Goal: Task Accomplishment & Management: Use online tool/utility

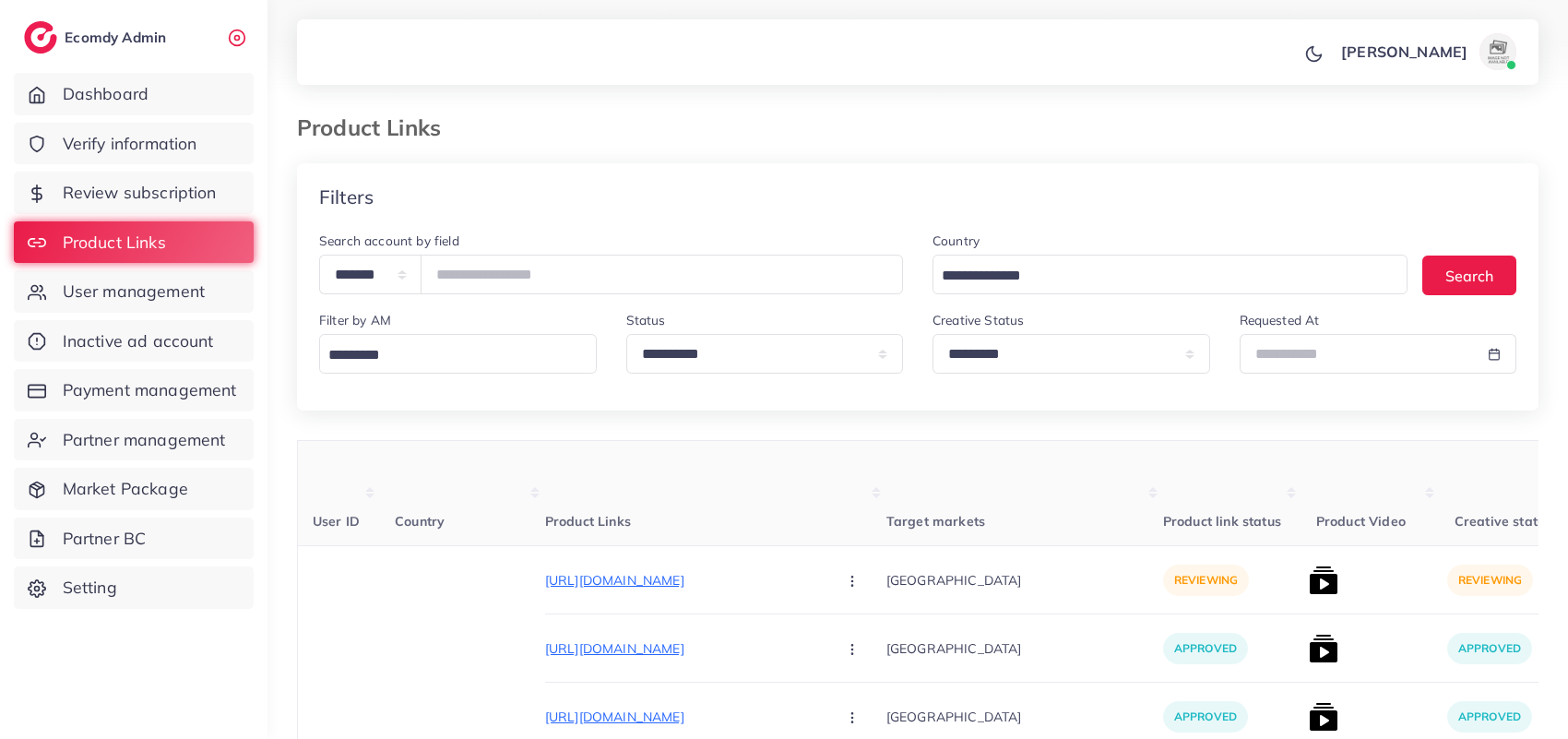
select select "*********"
click at [1154, 175] on div "Filters" at bounding box center [917, 197] width 1242 height 68
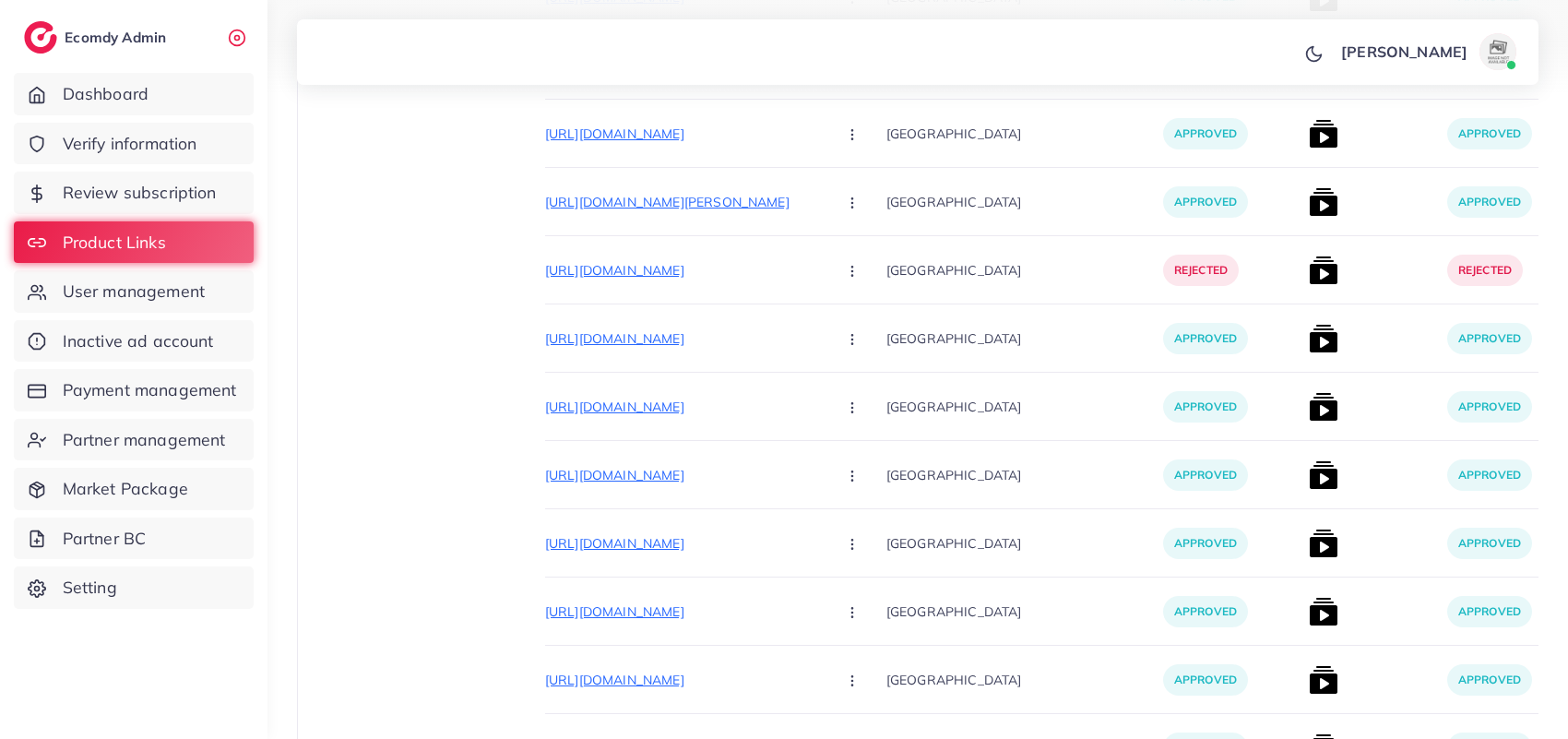
scroll to position [1153, 0]
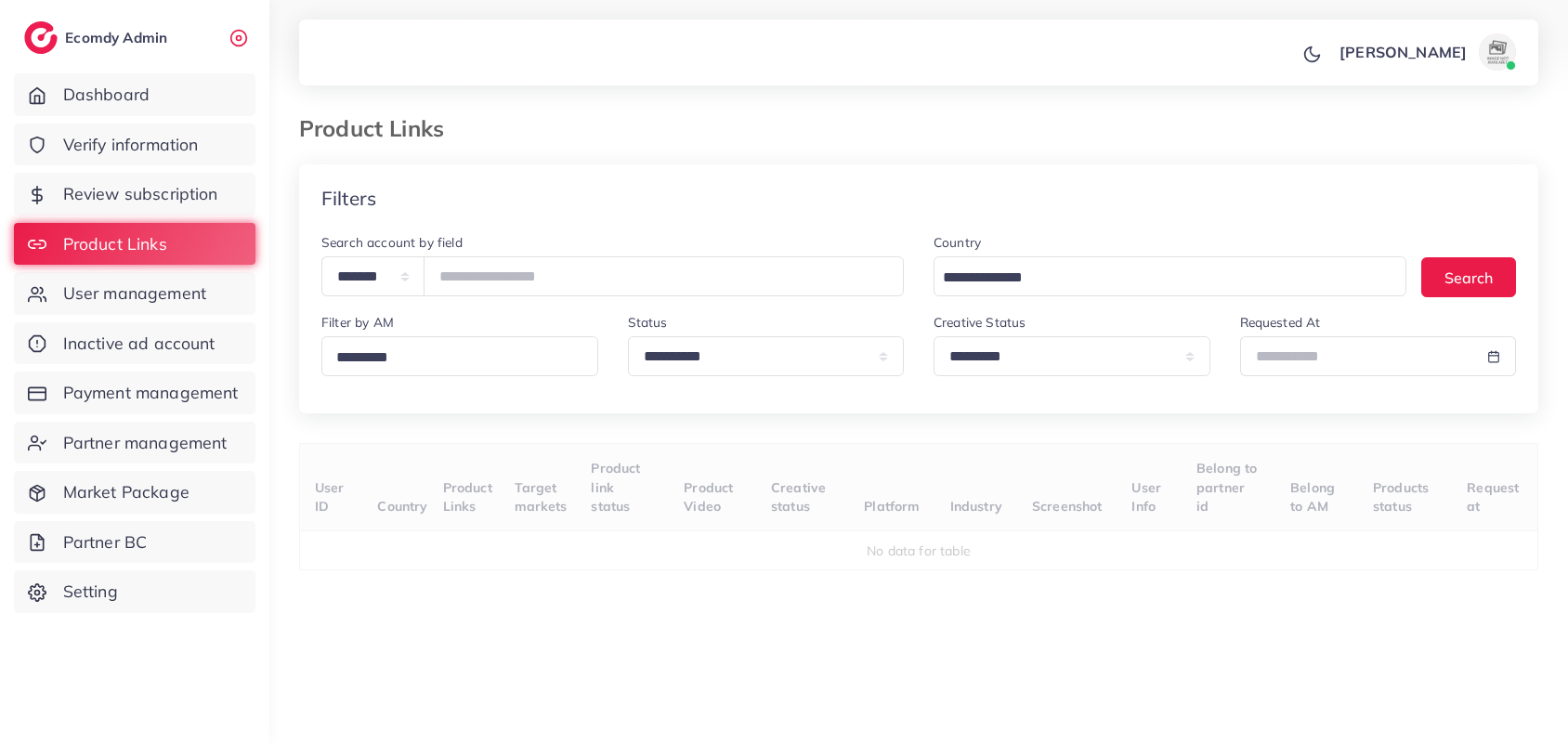
select select "*********"
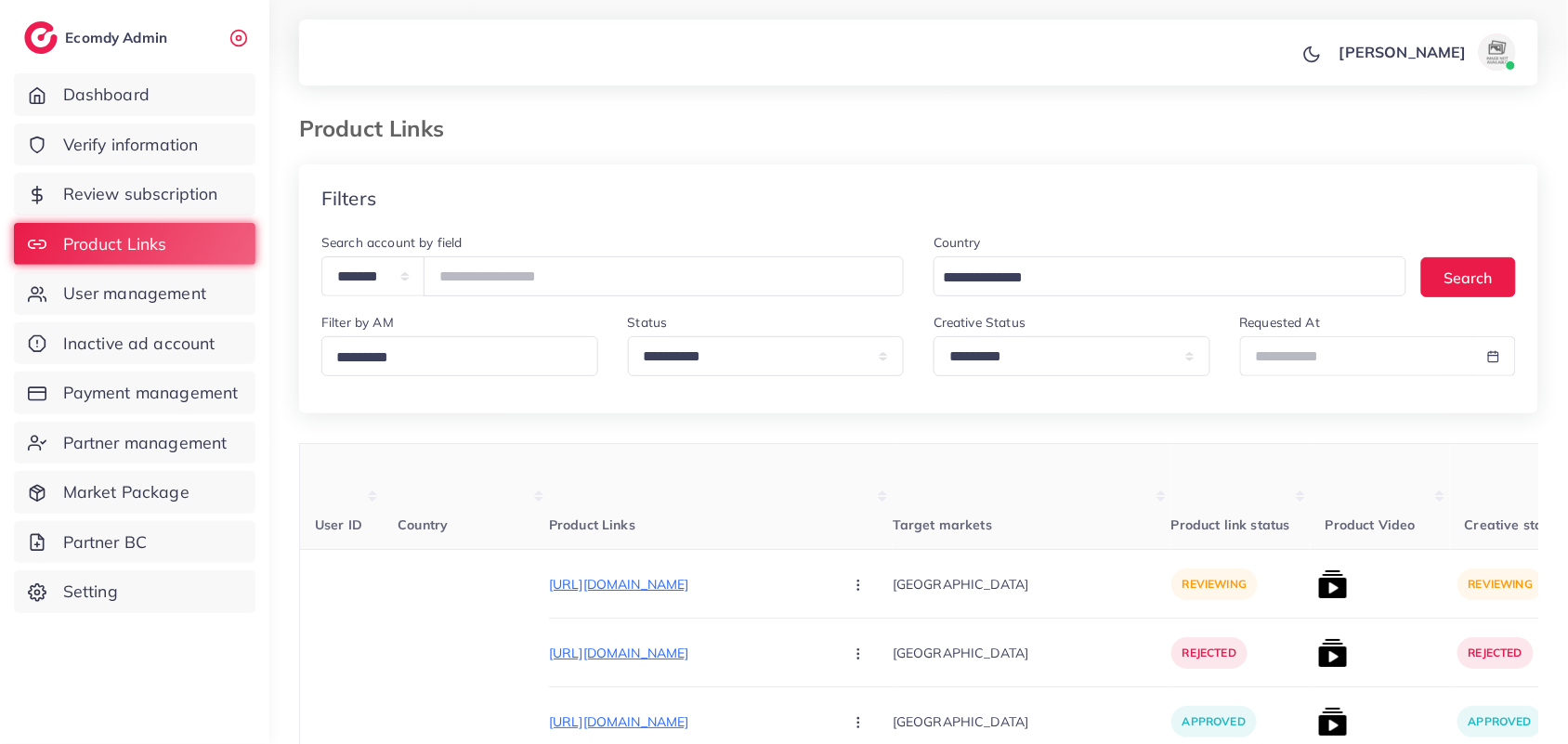
click at [1152, 89] on div at bounding box center [784, 47] width 1568 height 94
click at [527, 278] on input "number" at bounding box center [664, 276] width 480 height 40
click at [516, 274] on input "number" at bounding box center [664, 276] width 480 height 40
click at [671, 585] on p "https://khan-imports.com/products/infrared-cooker-hot-plate-r-8019-multifunctio…" at bounding box center [688, 584] width 278 height 22
click at [1319, 592] on img at bounding box center [1334, 584] width 30 height 30
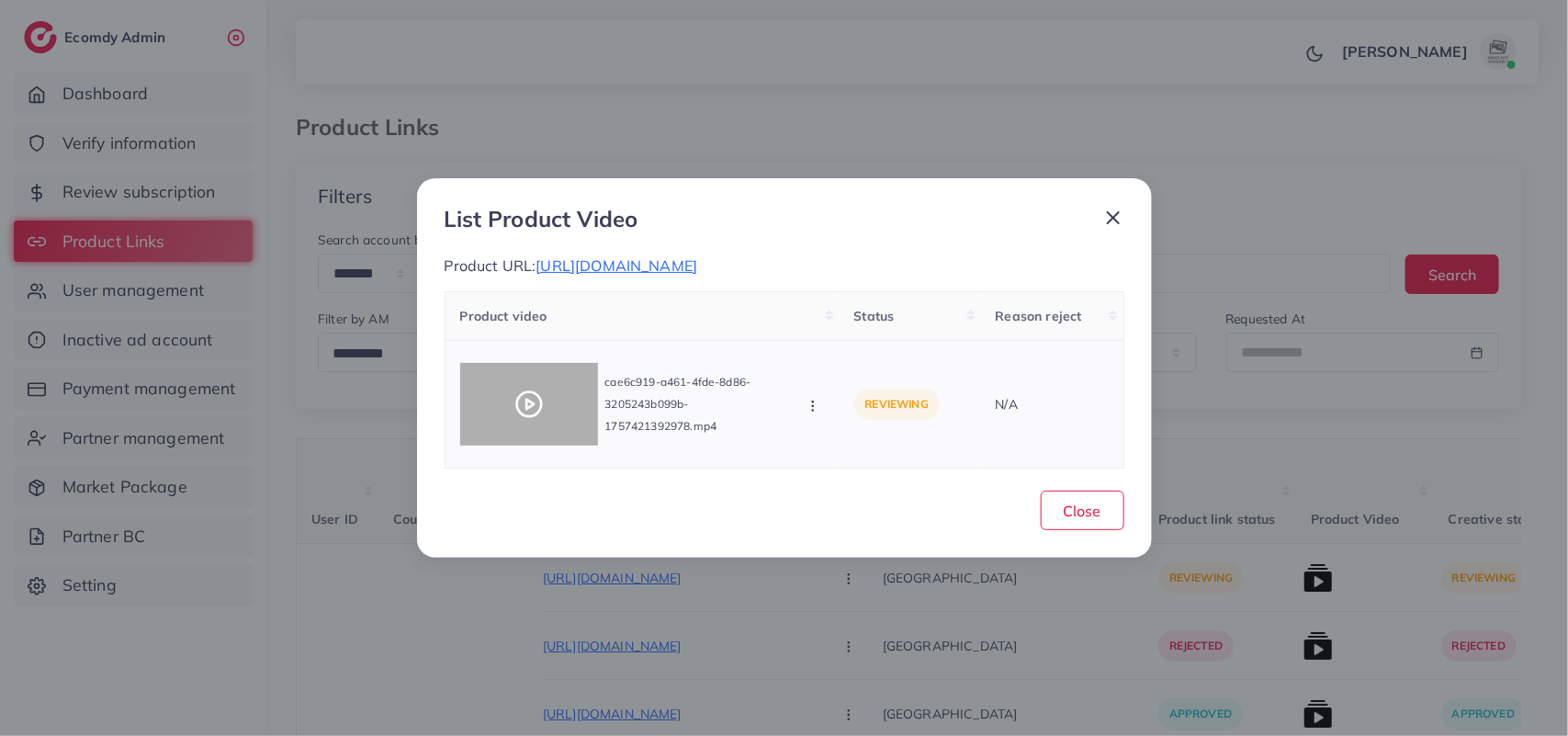
click at [525, 416] on icon at bounding box center [529, 404] width 30 height 30
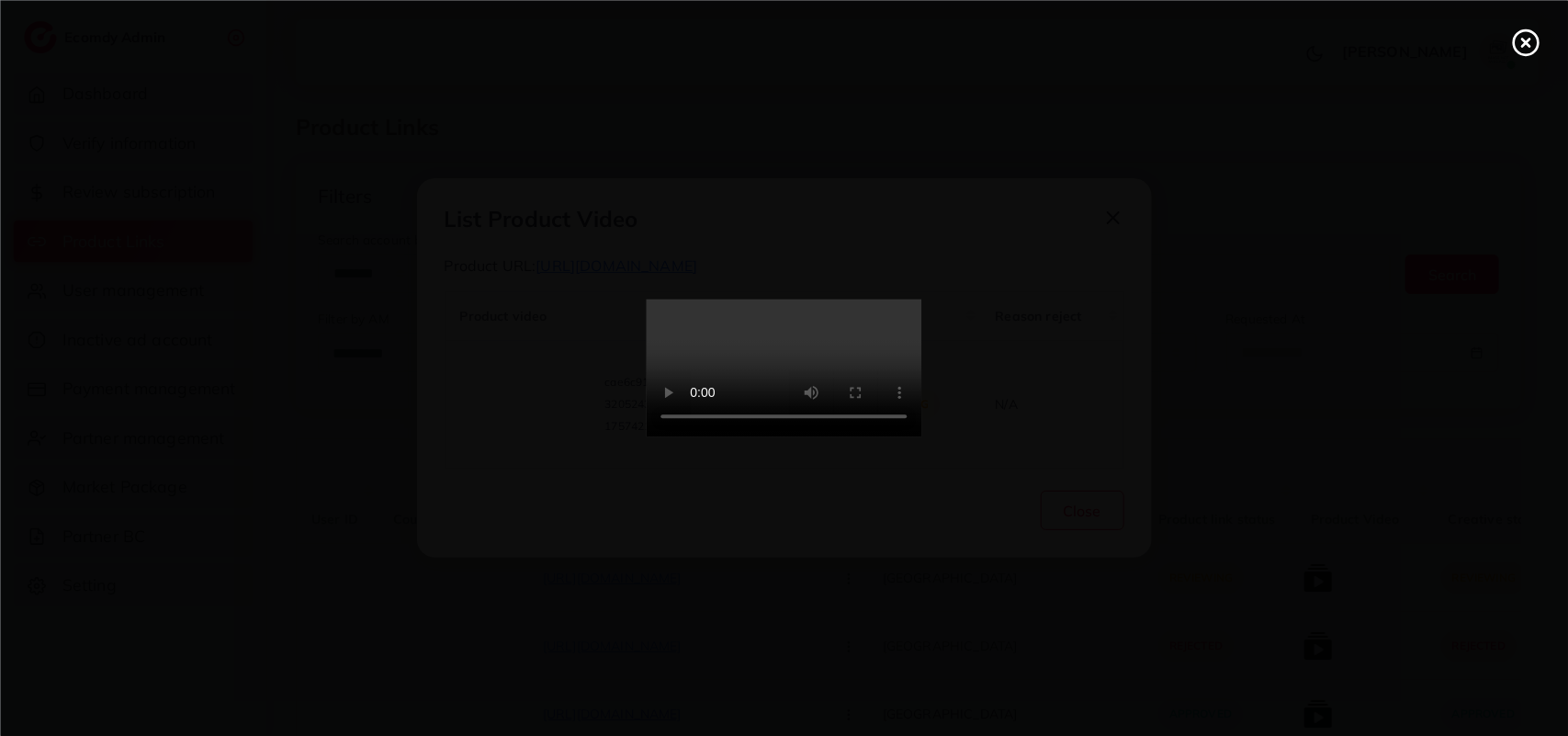
click at [525, 416] on div at bounding box center [784, 368] width 1568 height 736
click at [856, 344] on video at bounding box center [784, 368] width 275 height 138
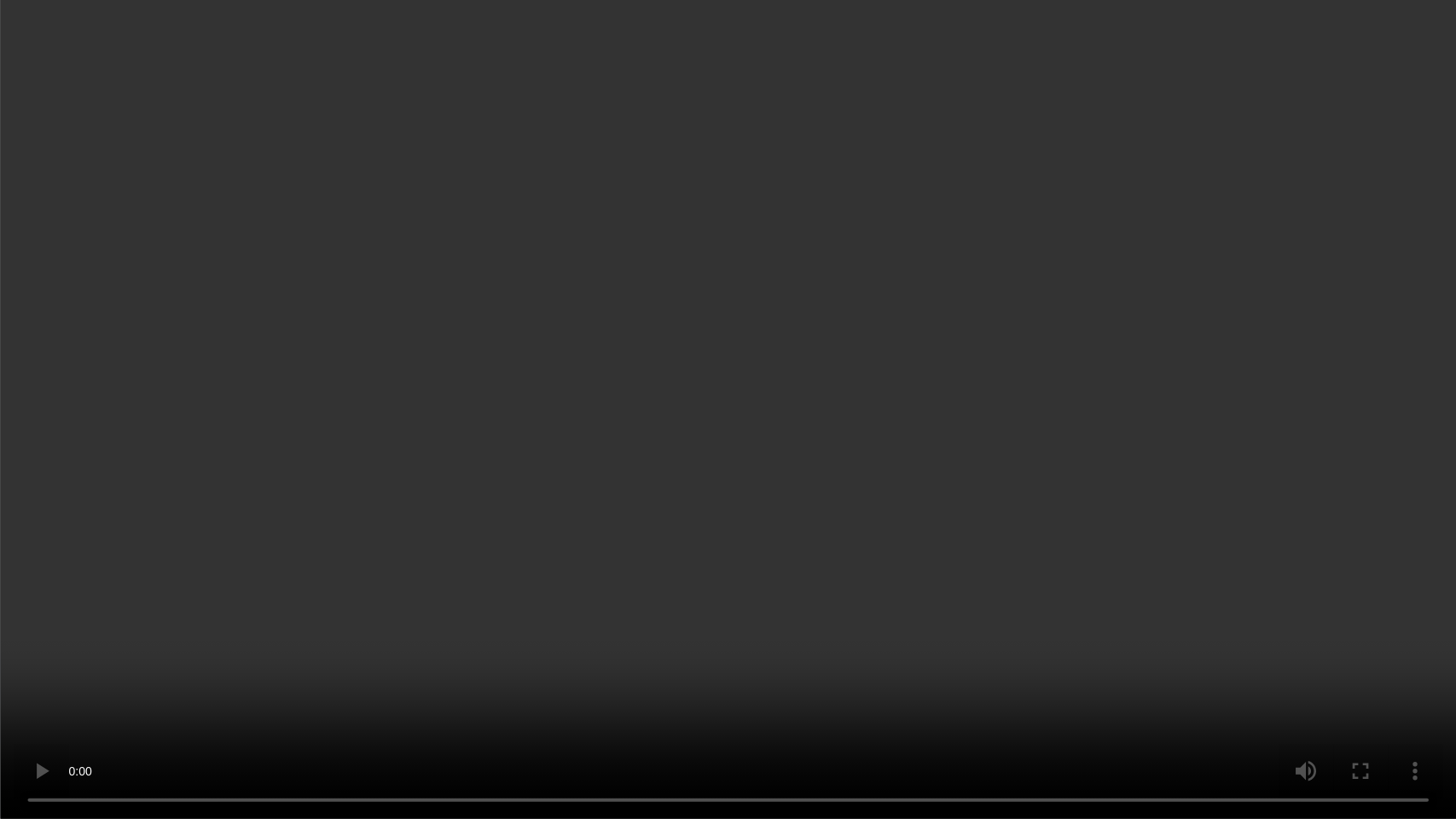
click at [1363, 493] on video at bounding box center [728, 409] width 1456 height 819
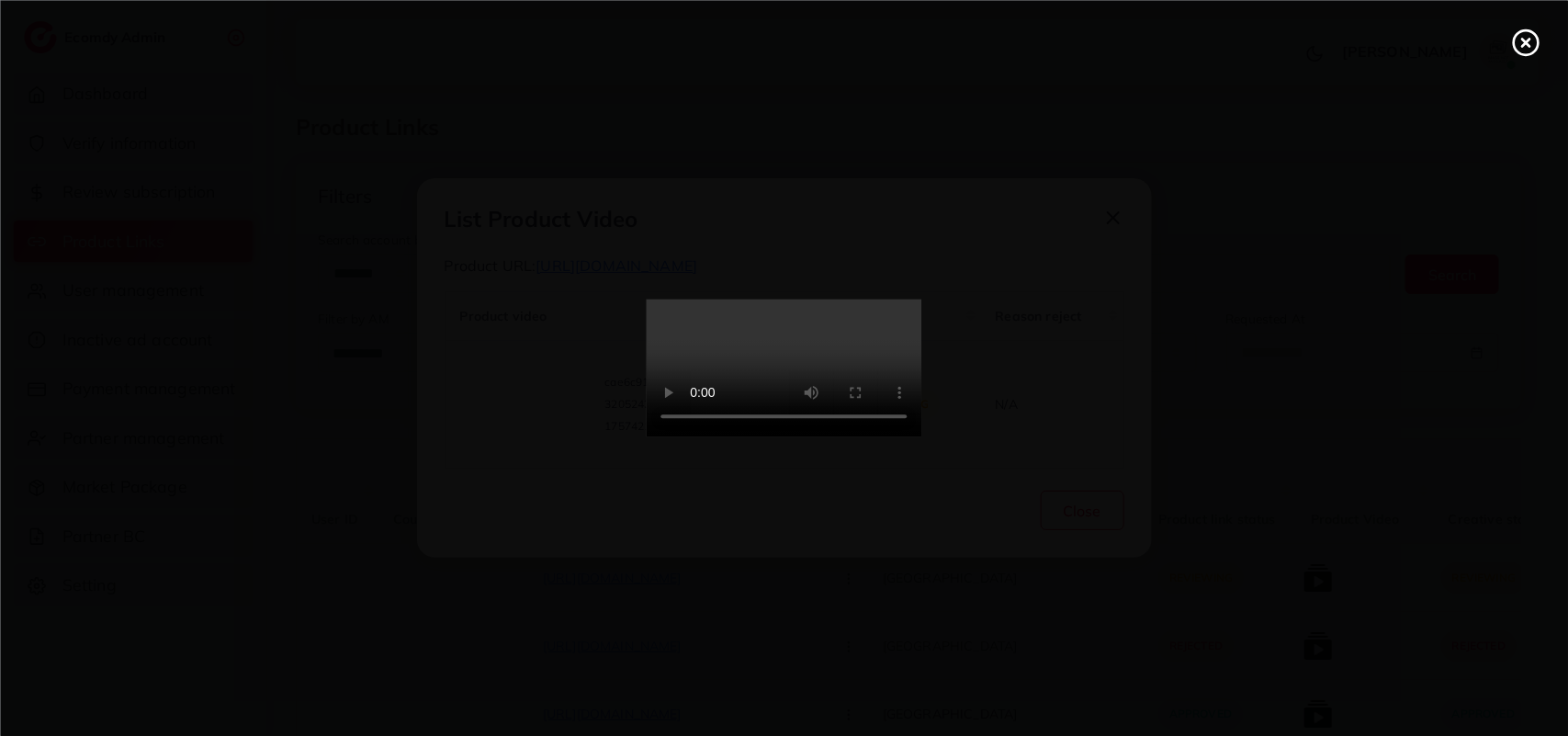
click at [1526, 53] on icon at bounding box center [1526, 42] width 30 height 30
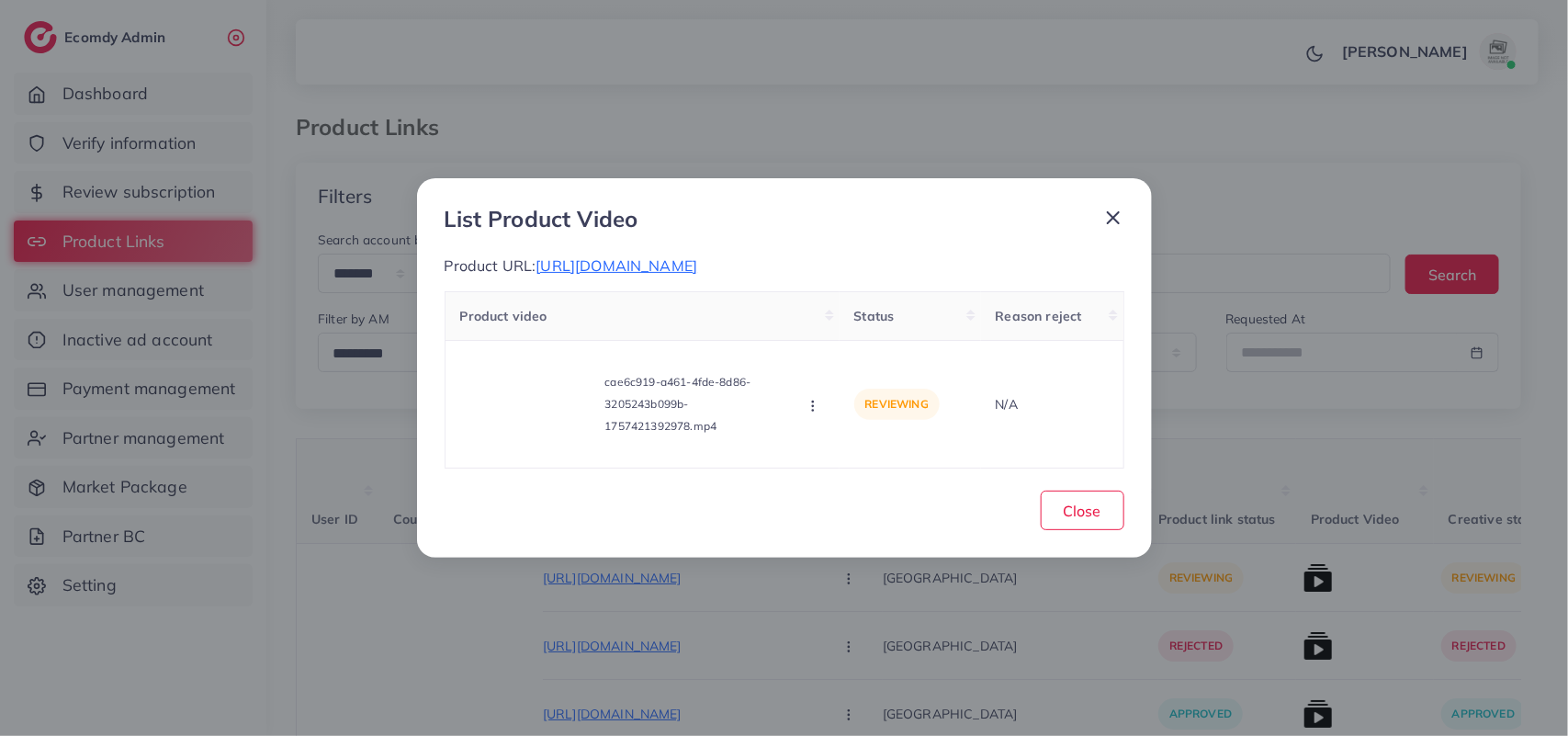
click at [1115, 207] on icon at bounding box center [1114, 218] width 22 height 22
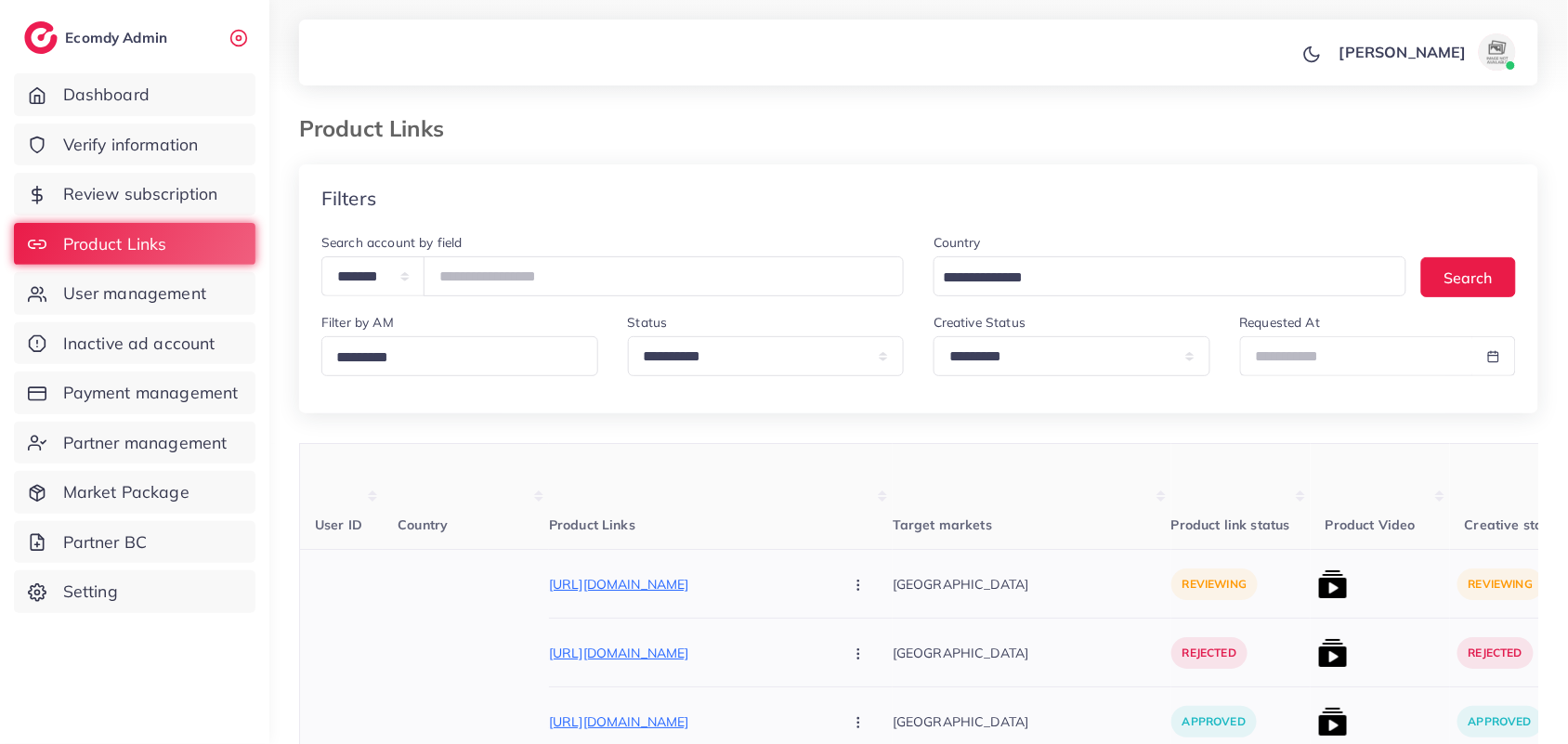
scroll to position [232, 0]
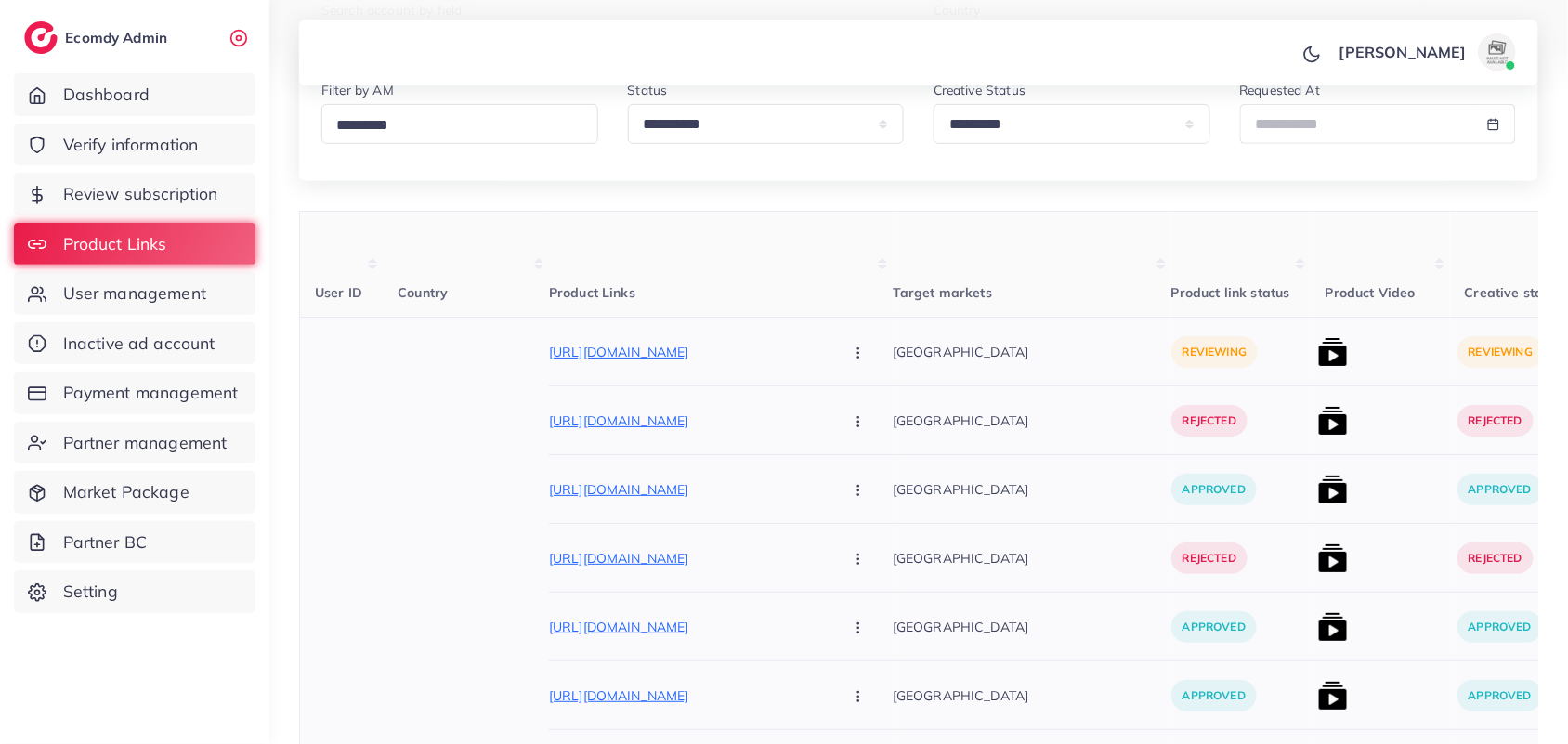
click at [827, 363] on button "button" at bounding box center [860, 351] width 65 height 42
click at [828, 398] on link "Approve" at bounding box center [901, 410] width 147 height 41
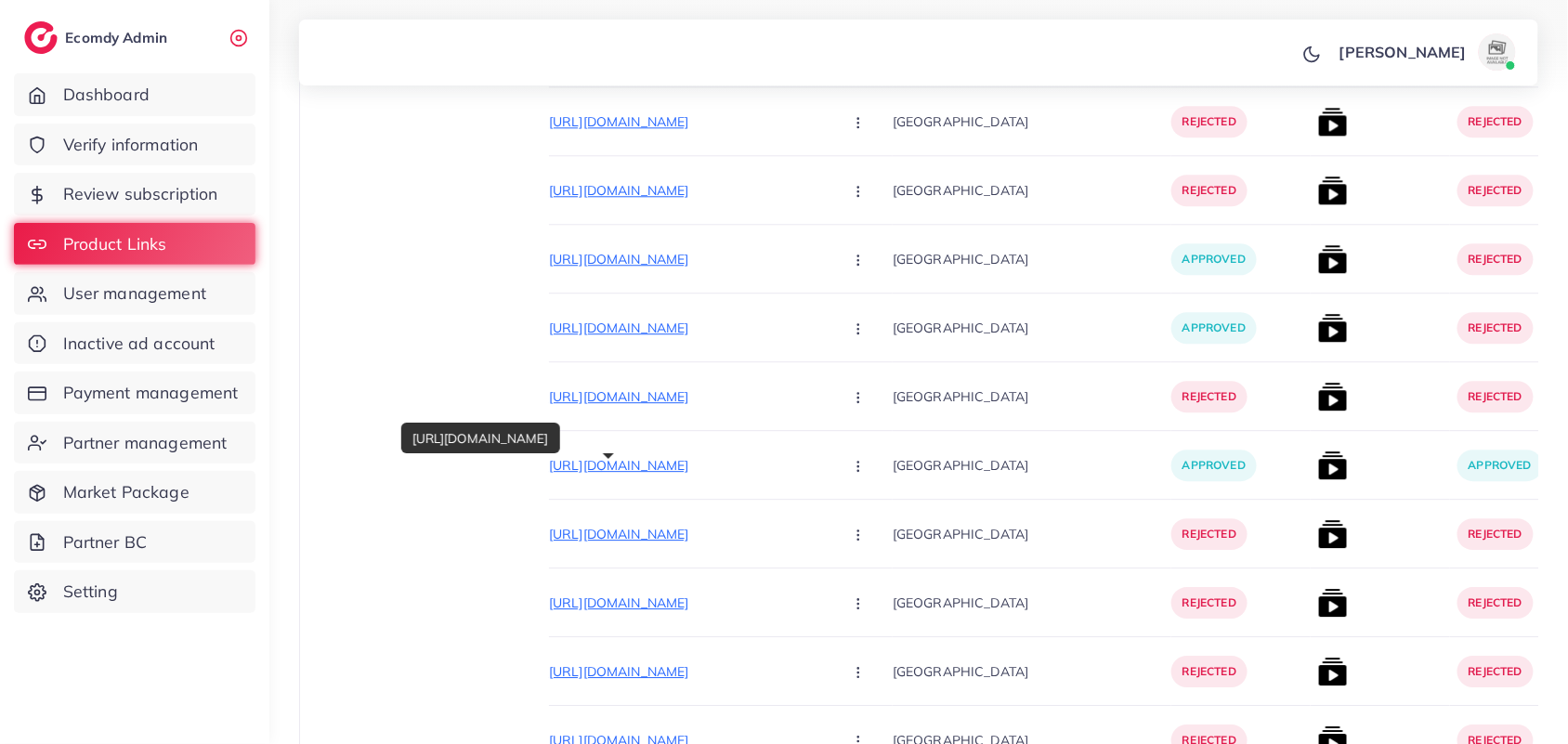
scroll to position [698, 0]
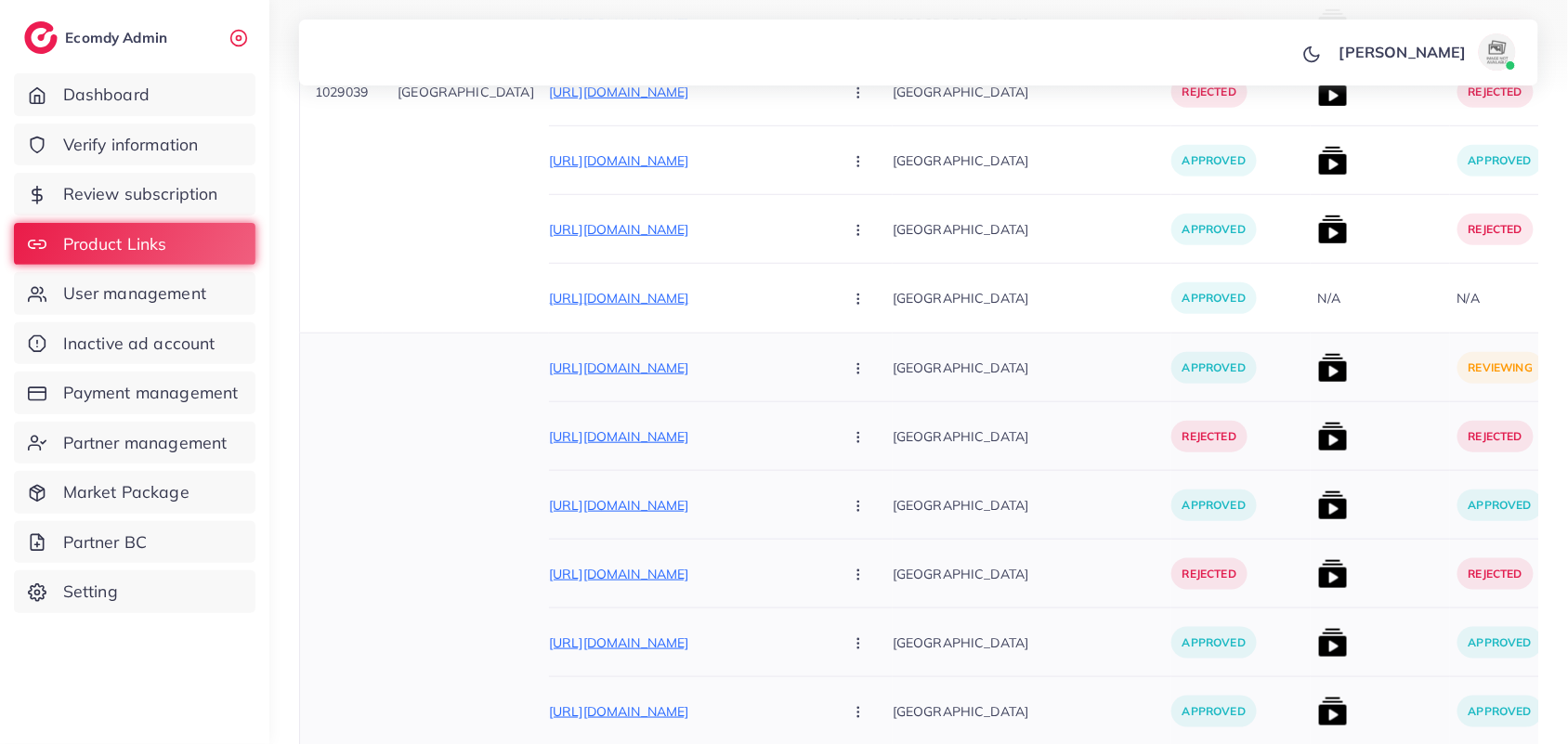
drag, startPoint x: 1279, startPoint y: 369, endPoint x: 1241, endPoint y: 396, distance: 46.6
click at [1311, 376] on div at bounding box center [1380, 368] width 139 height 69
click at [1319, 369] on img at bounding box center [1334, 368] width 30 height 30
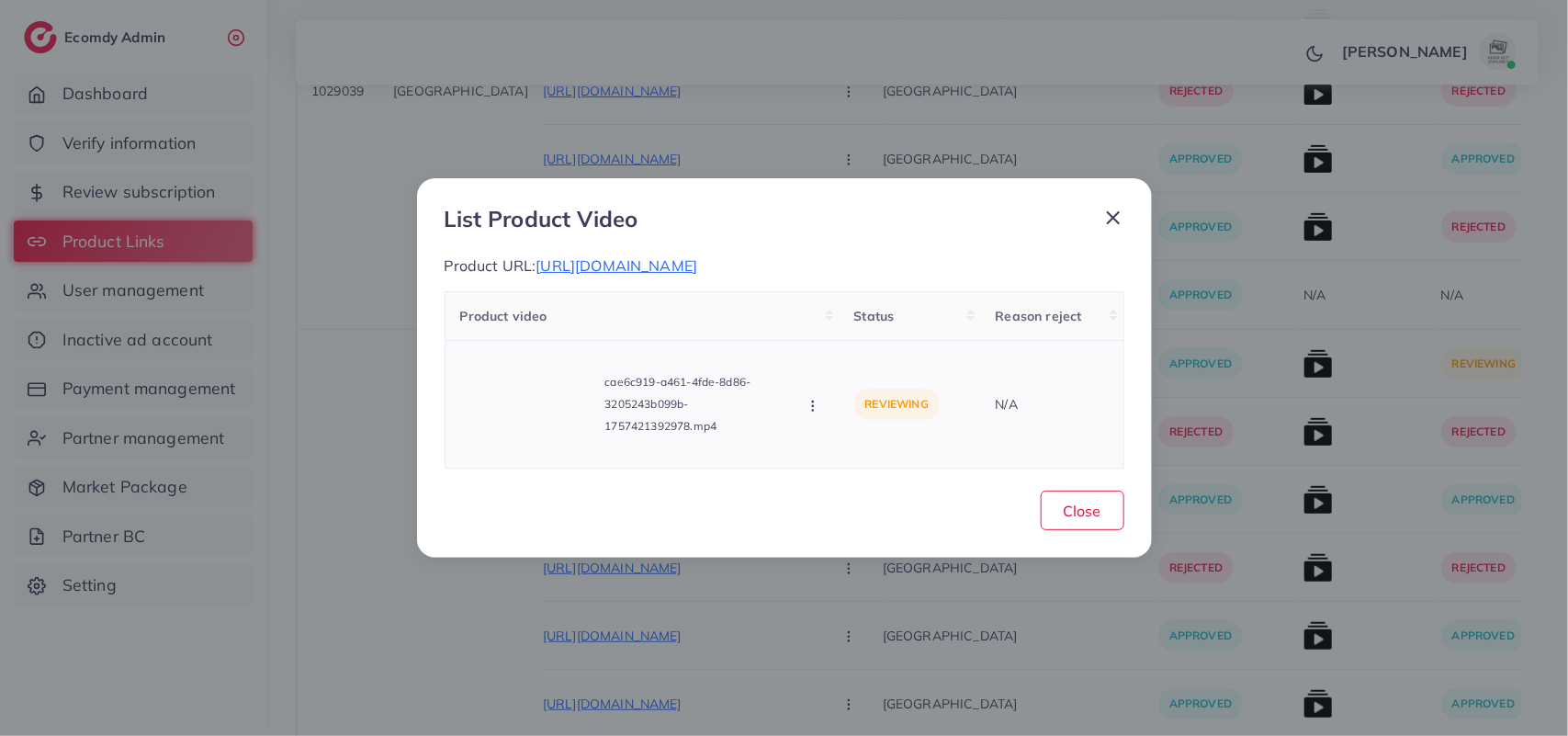
click at [814, 414] on icon "button" at bounding box center [813, 406] width 15 height 15
click at [841, 329] on link "Approve" at bounding box center [877, 324] width 145 height 41
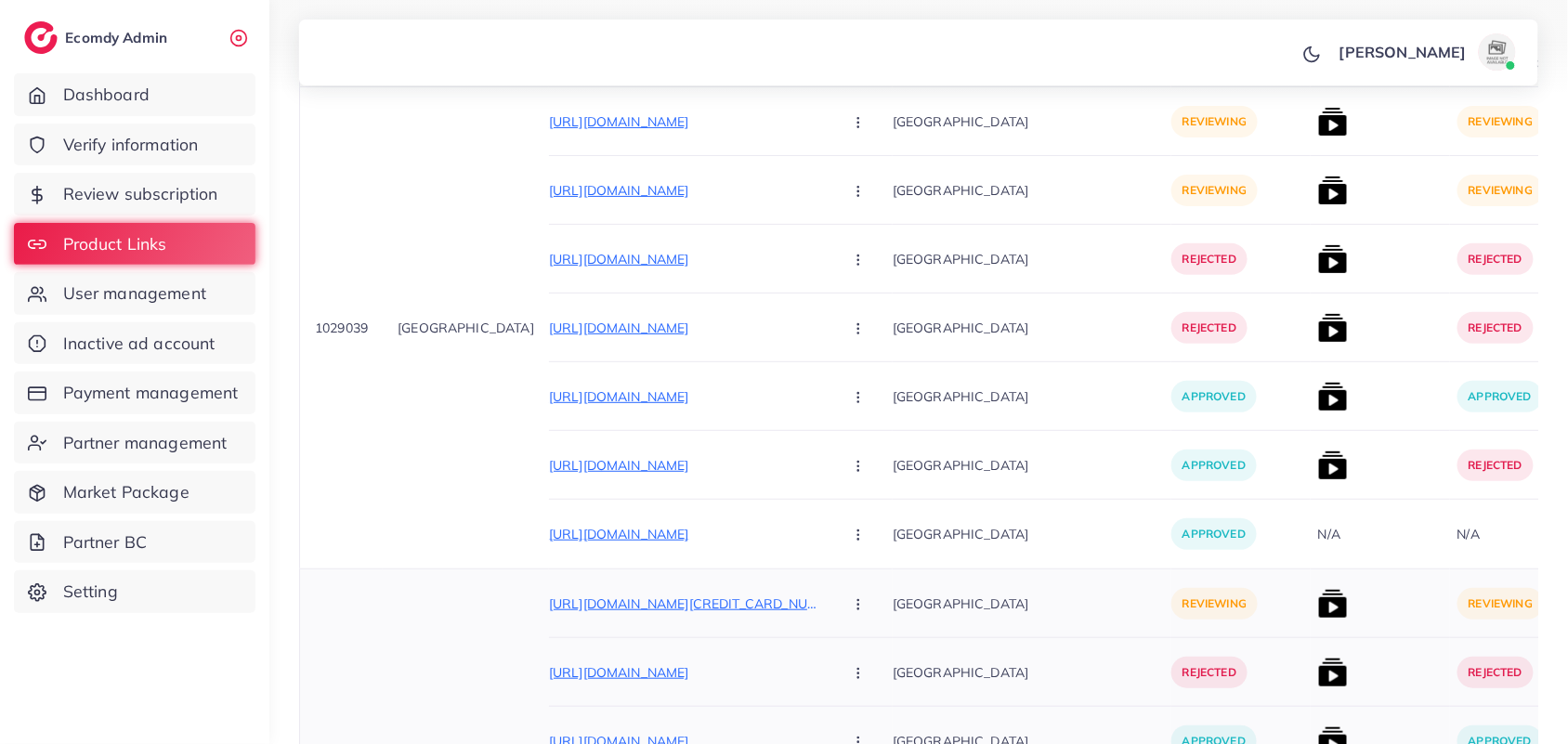
scroll to position [118, 0]
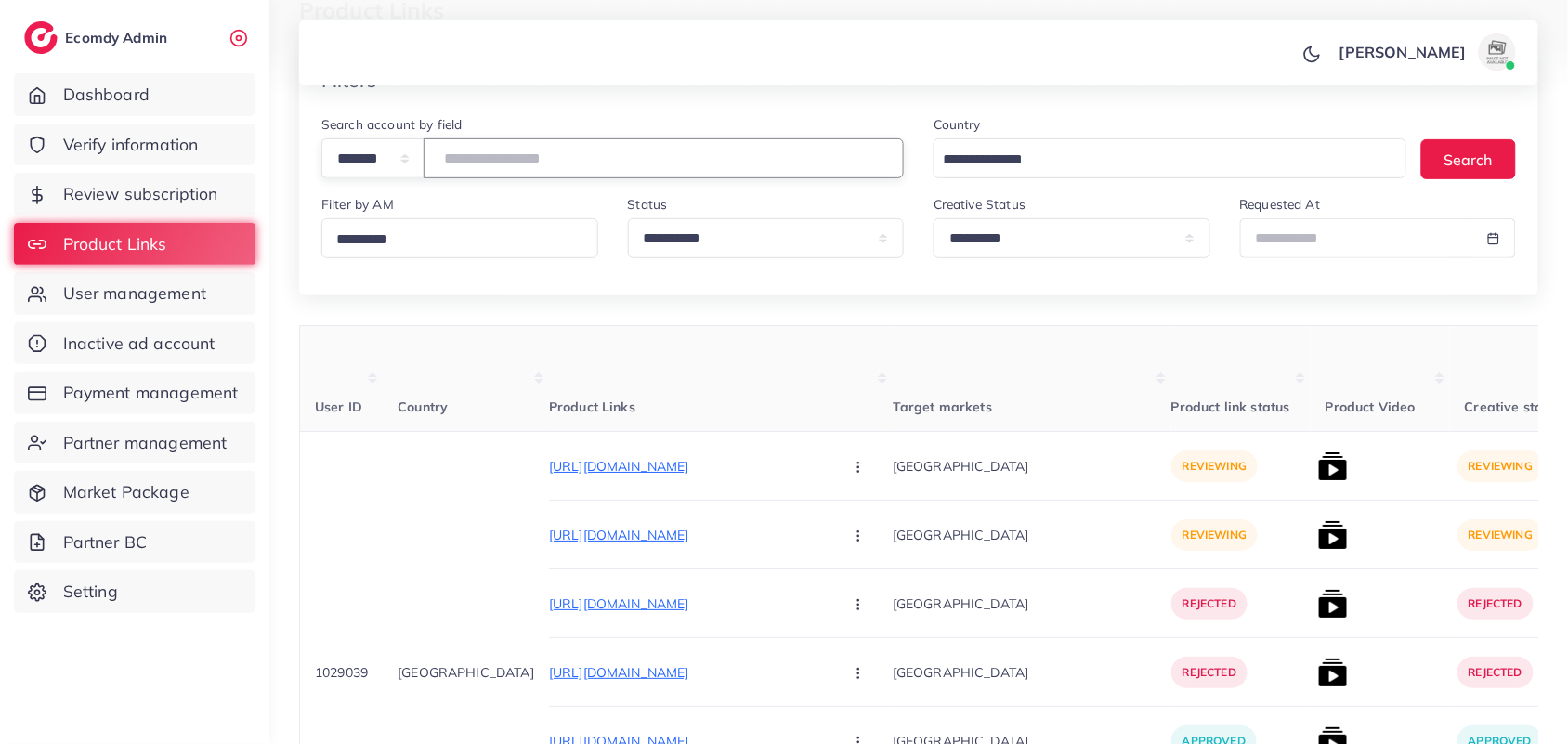
paste input "*******"
type input "*******"
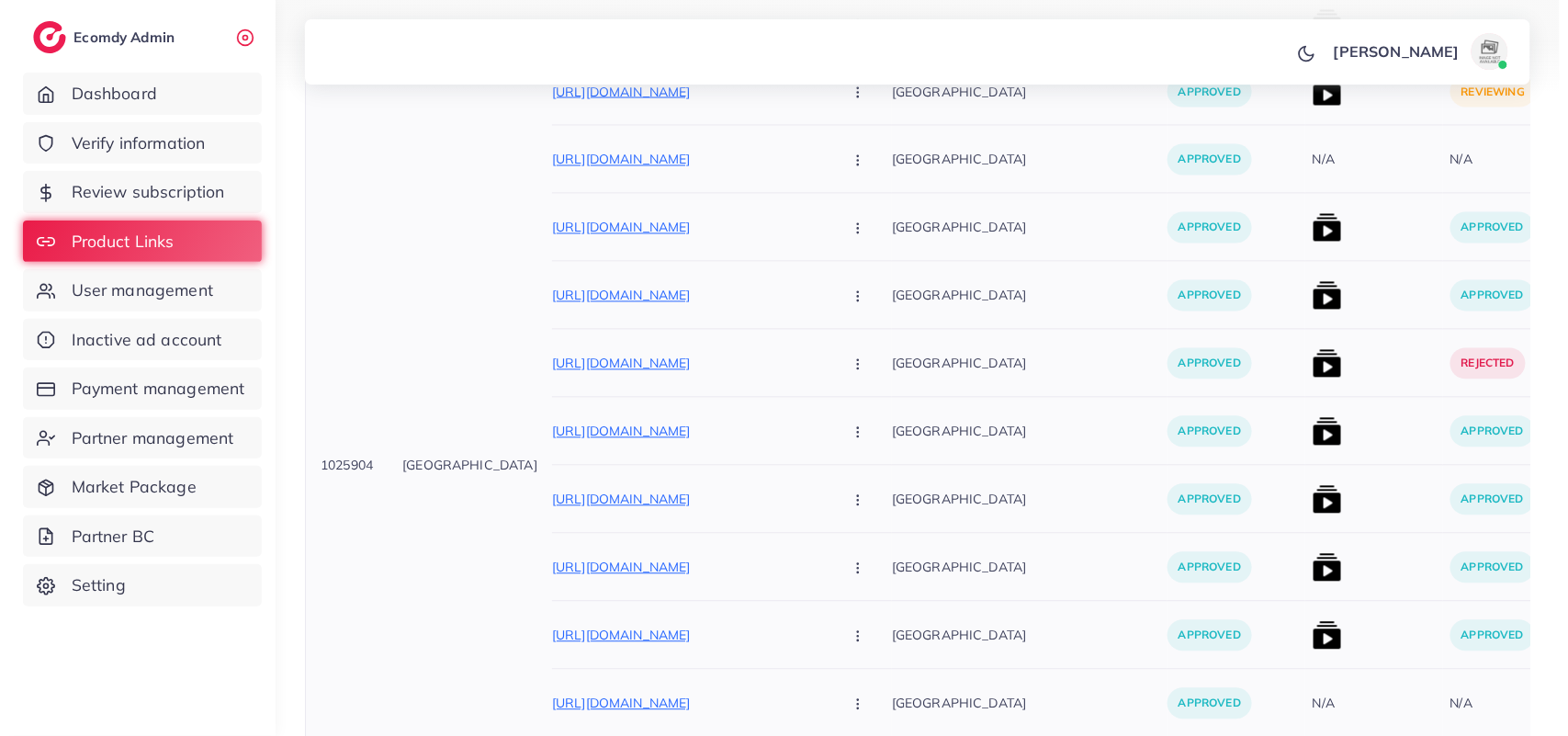
scroll to position [1035, 0]
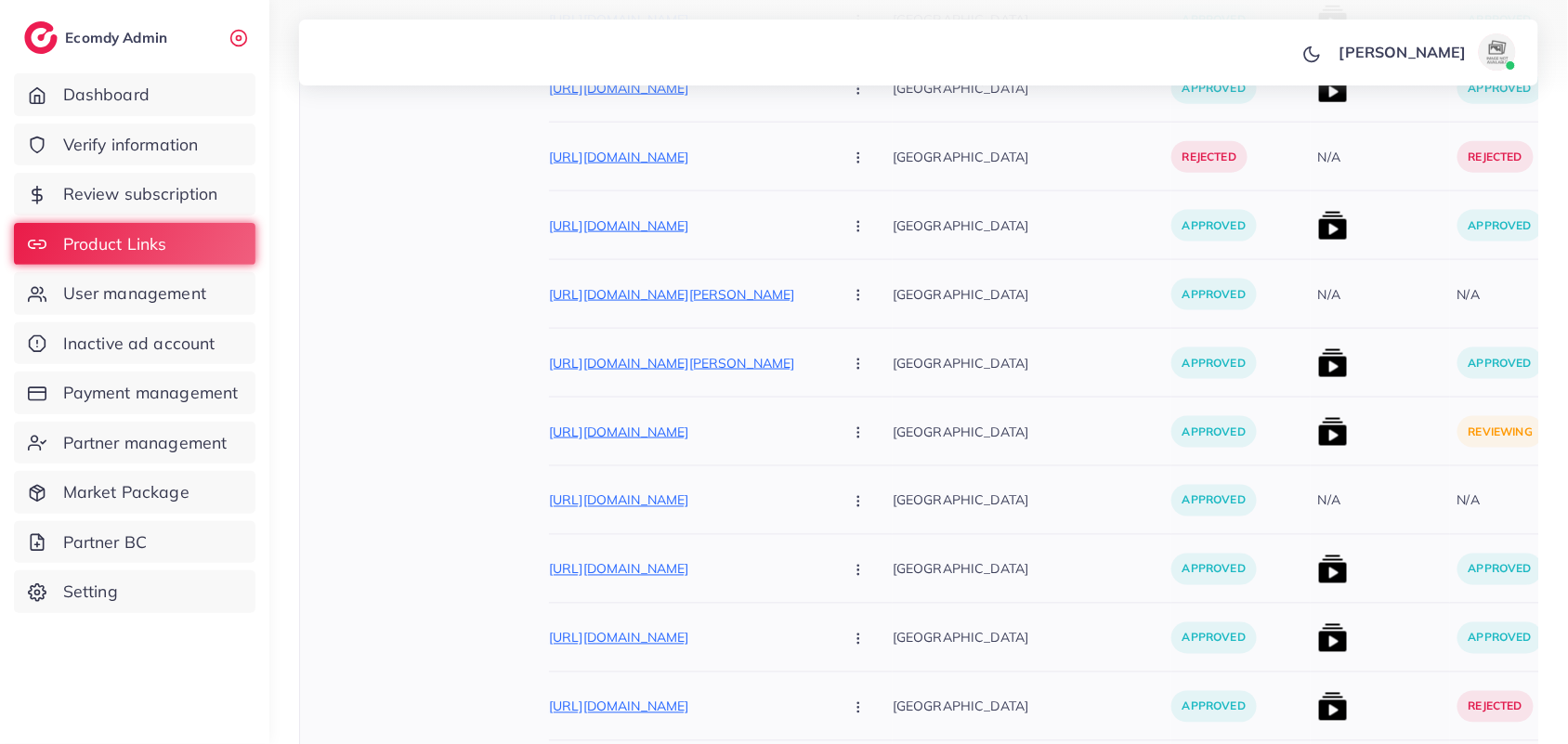
click at [1311, 434] on div at bounding box center [1380, 431] width 139 height 69
click at [1319, 438] on img at bounding box center [1334, 431] width 30 height 30
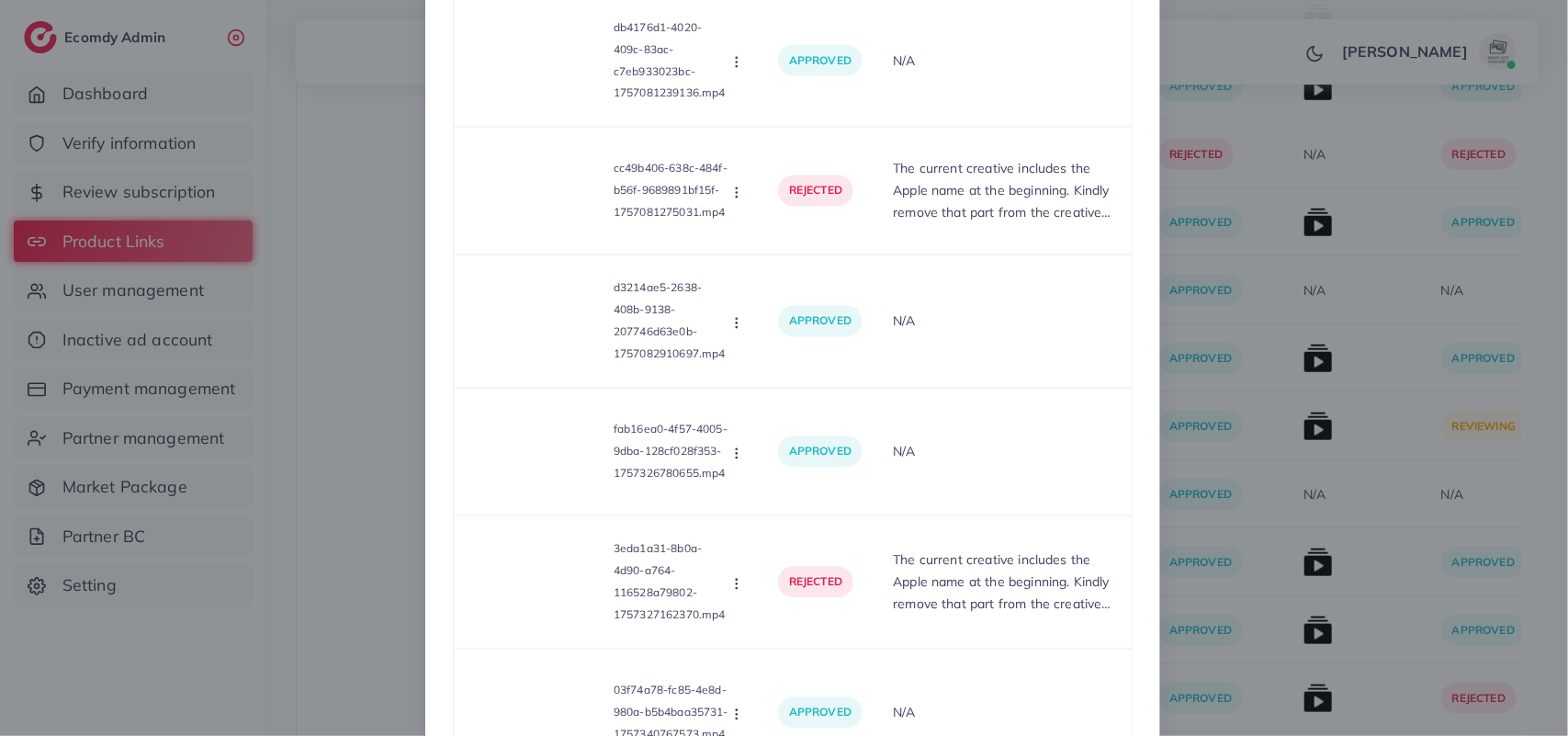
scroll to position [1808, 0]
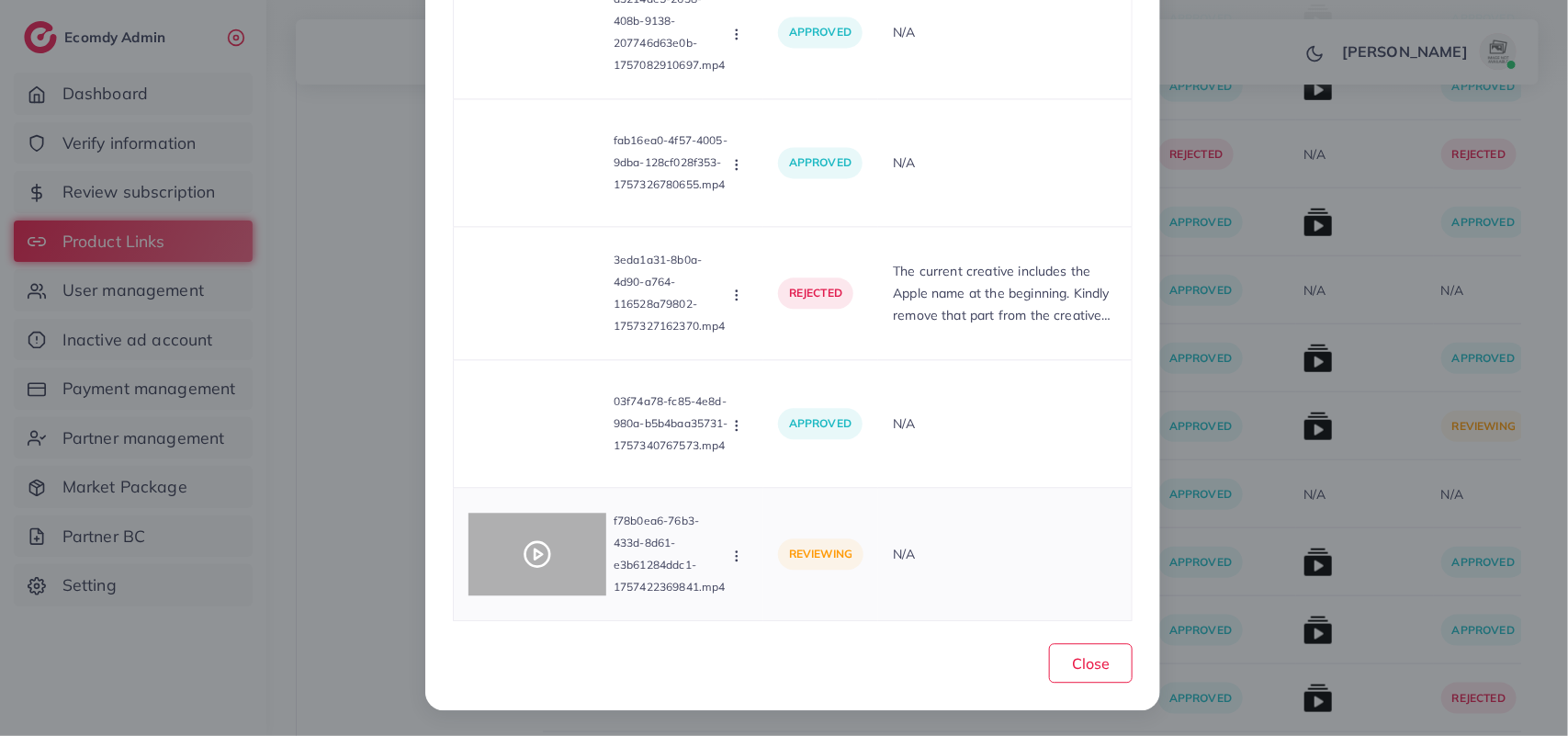
click at [477, 547] on div at bounding box center [537, 554] width 138 height 83
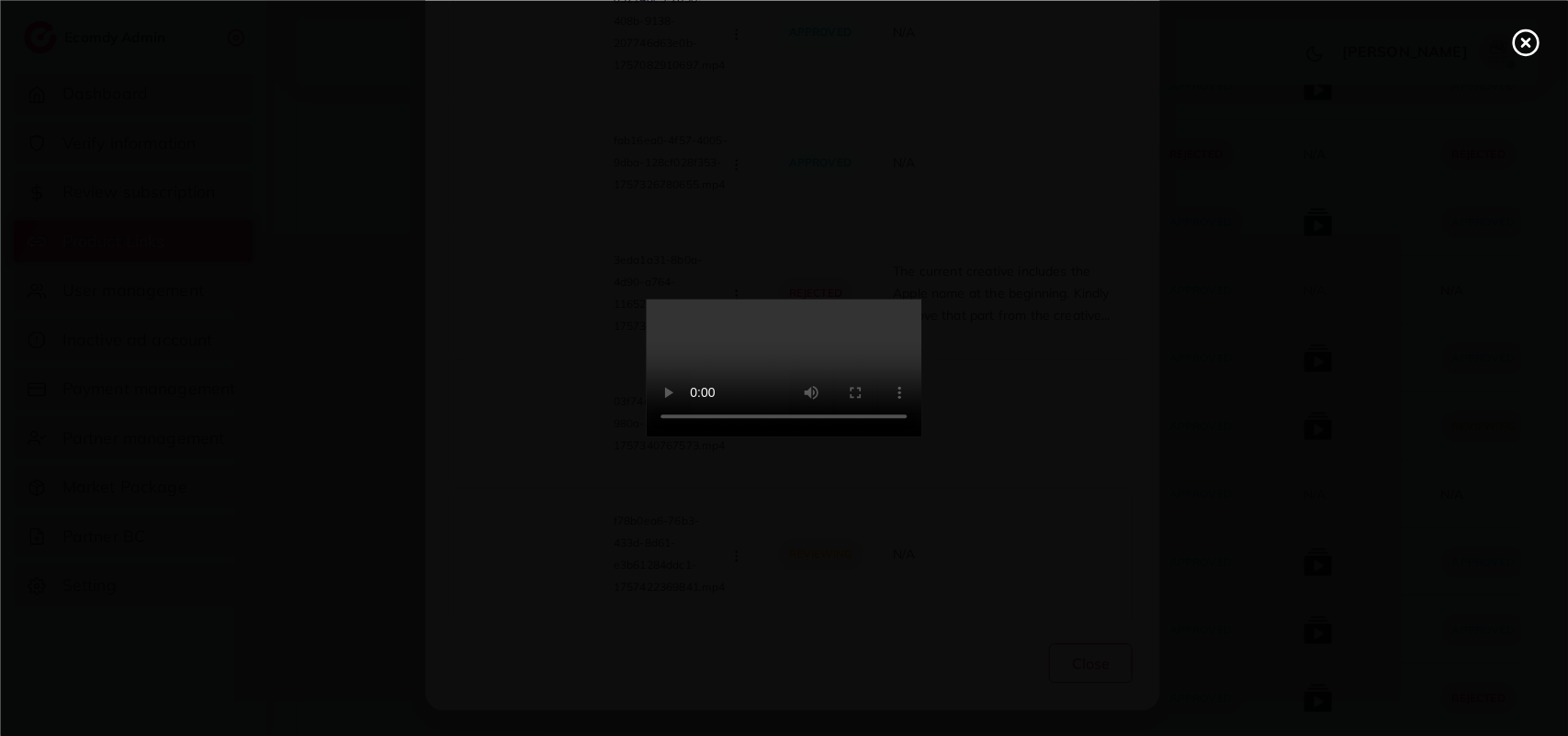
click at [477, 547] on div at bounding box center [784, 368] width 1568 height 736
click at [729, 328] on video at bounding box center [784, 368] width 275 height 138
click at [1536, 51] on icon at bounding box center [1526, 42] width 30 height 30
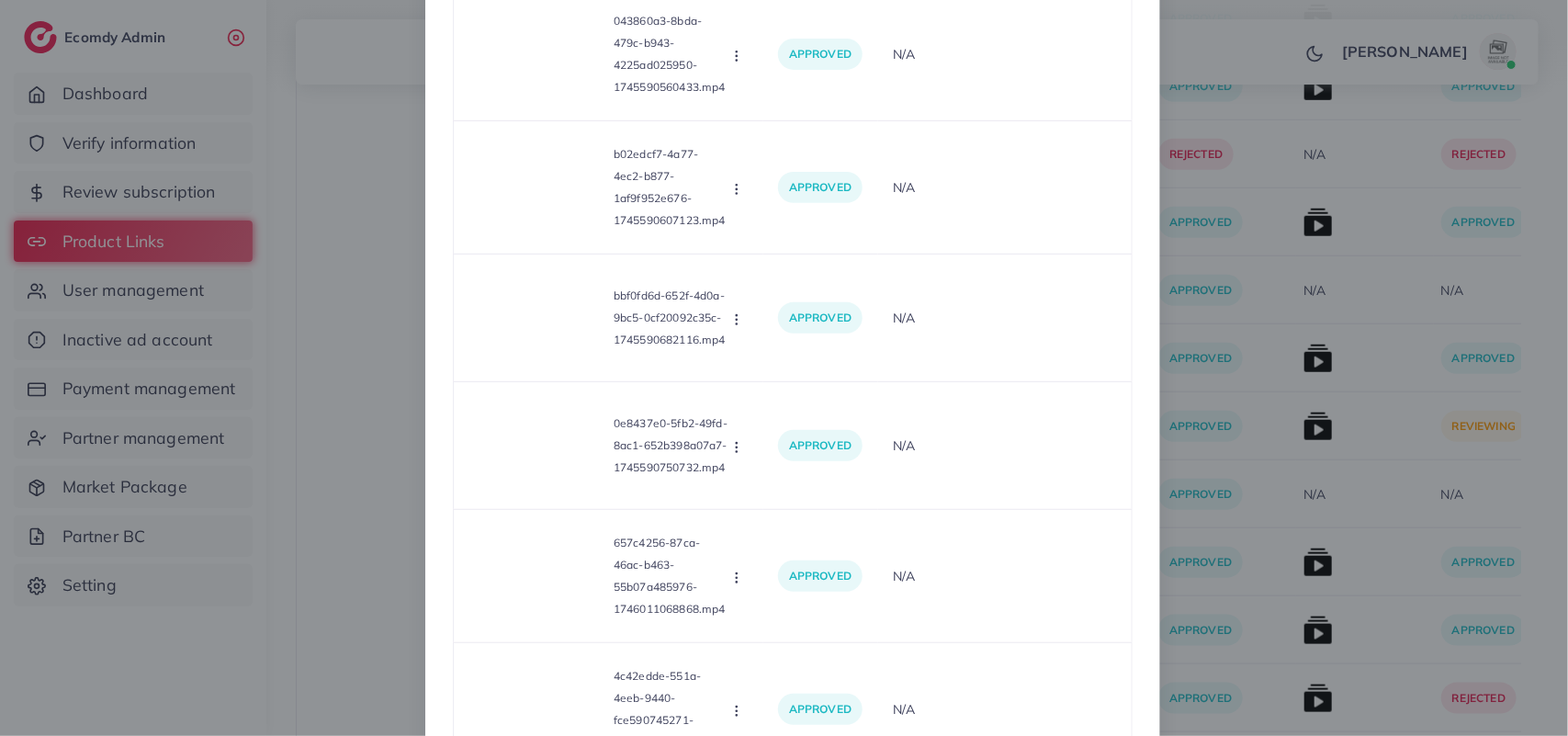
scroll to position [0, 0]
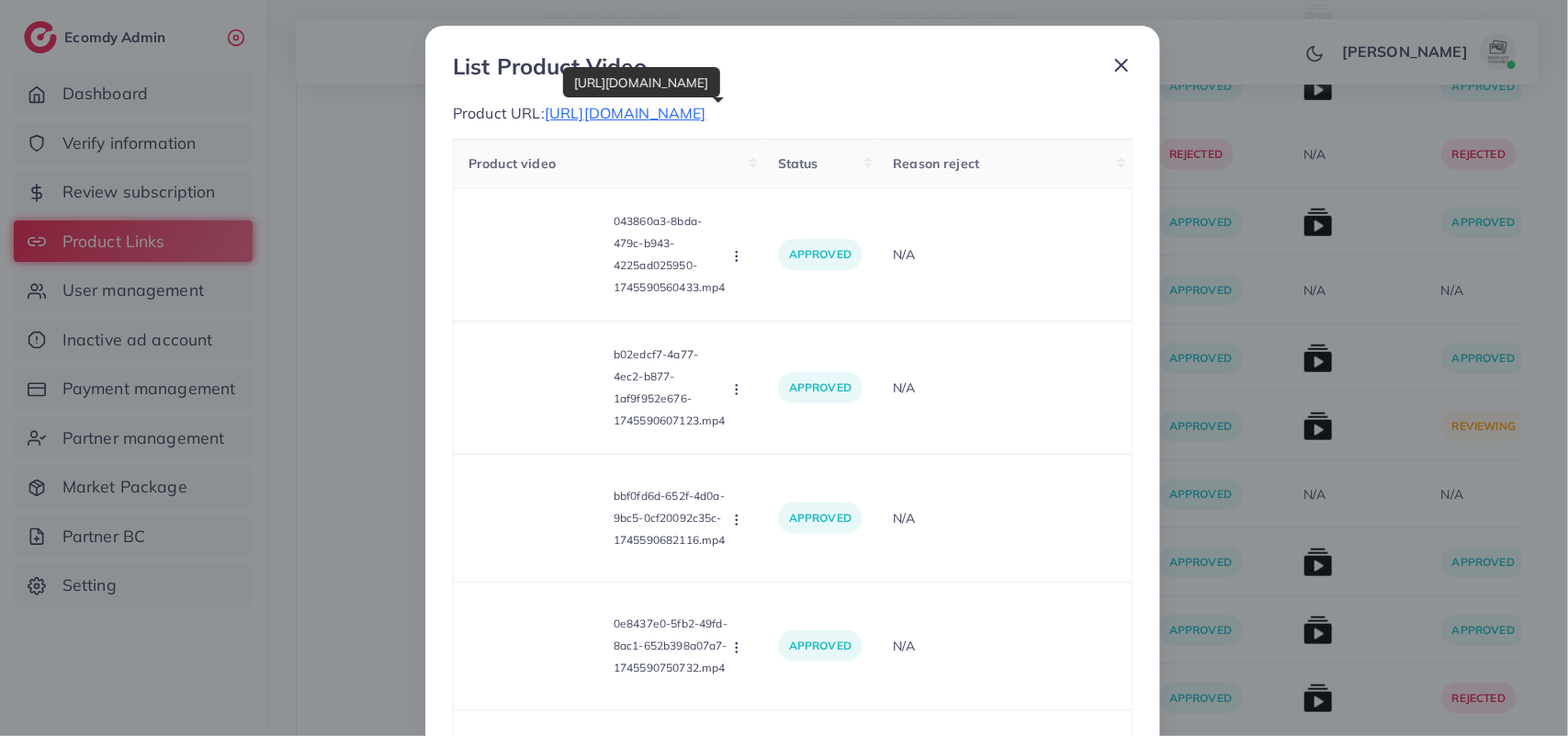
click at [706, 116] on span "https://arch-beat.com/products/arch-earcuffs-core" at bounding box center [625, 113] width 162 height 18
click at [320, 429] on div "List Product Video Product URL: https://arch-beat.com/products/arch-earcuffs-co…" at bounding box center [784, 368] width 1568 height 736
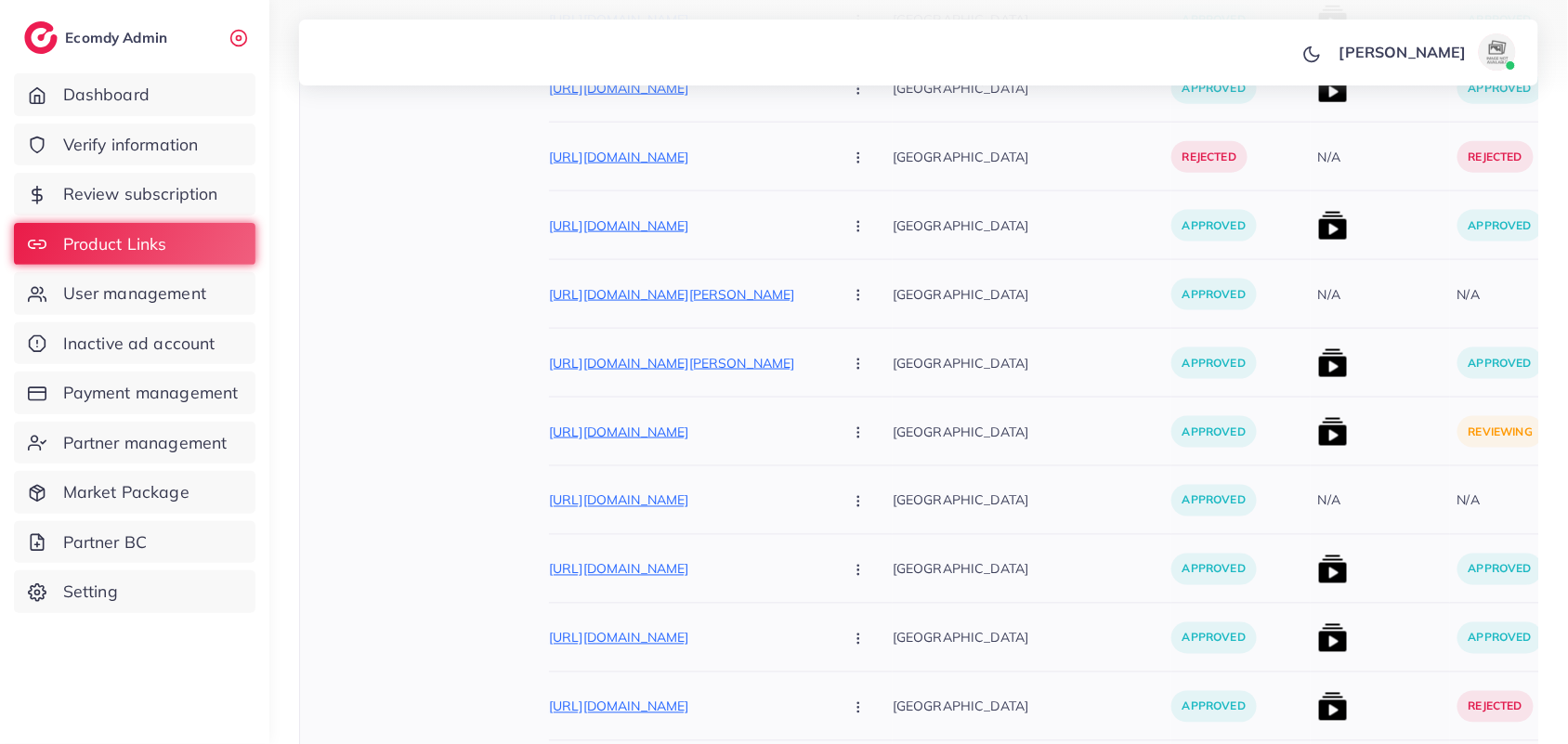
click at [1319, 443] on img at bounding box center [1334, 431] width 30 height 30
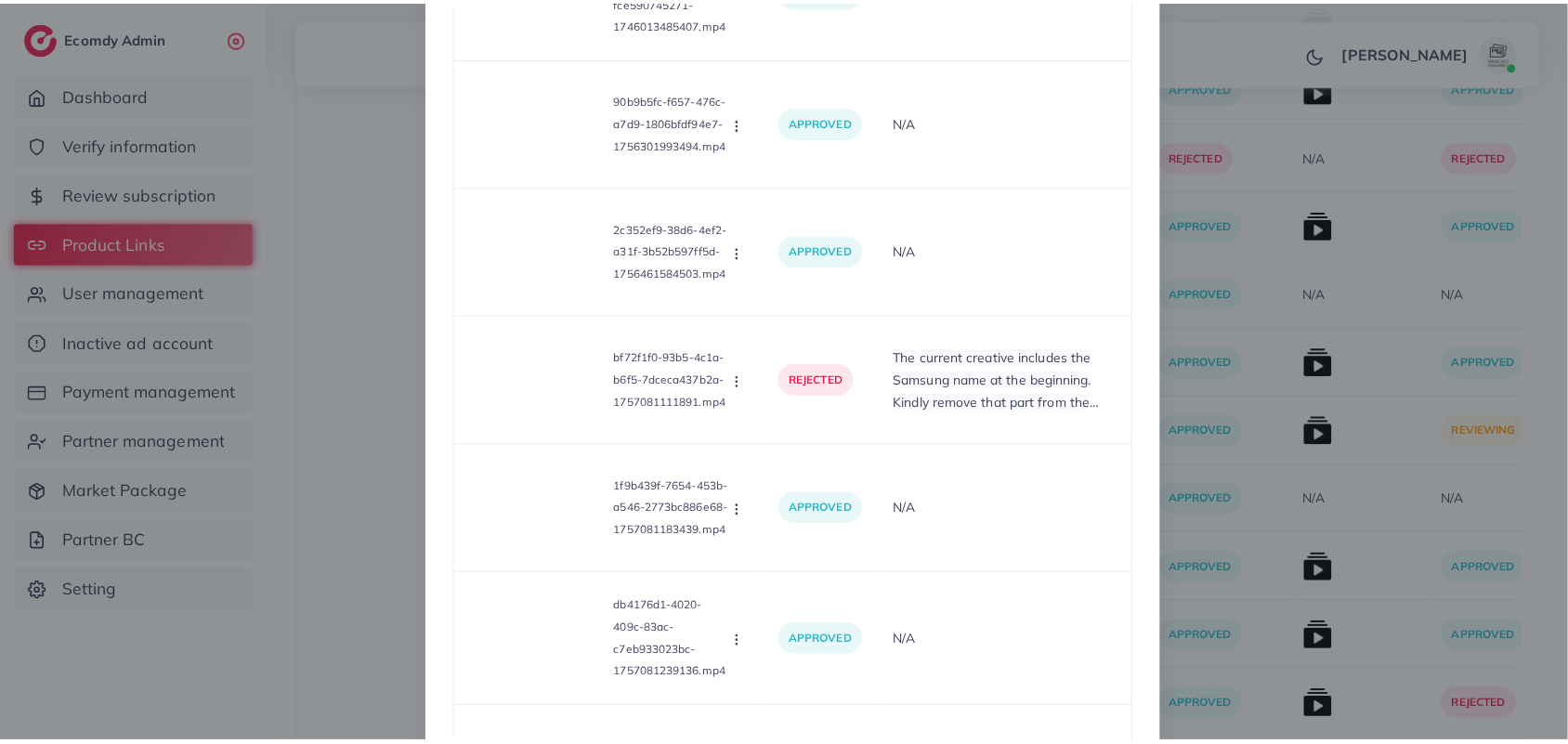
scroll to position [1828, 0]
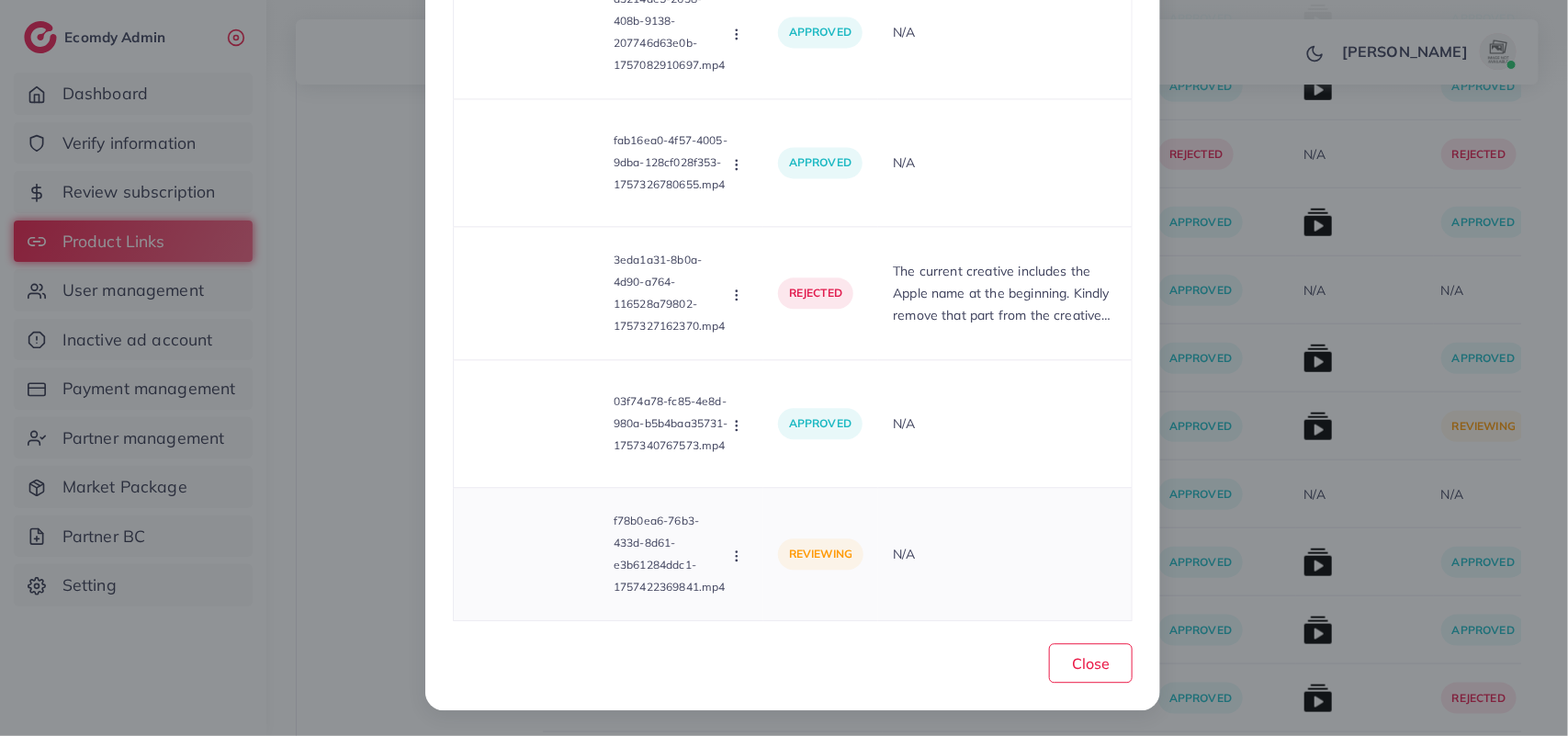
click at [715, 561] on p "f78b0ea6-76b3-433d-8d61-e3b61284ddc1-1757422369841.mp4" at bounding box center [671, 553] width 115 height 88
click at [1052, 663] on button "Close" at bounding box center [1091, 662] width 84 height 40
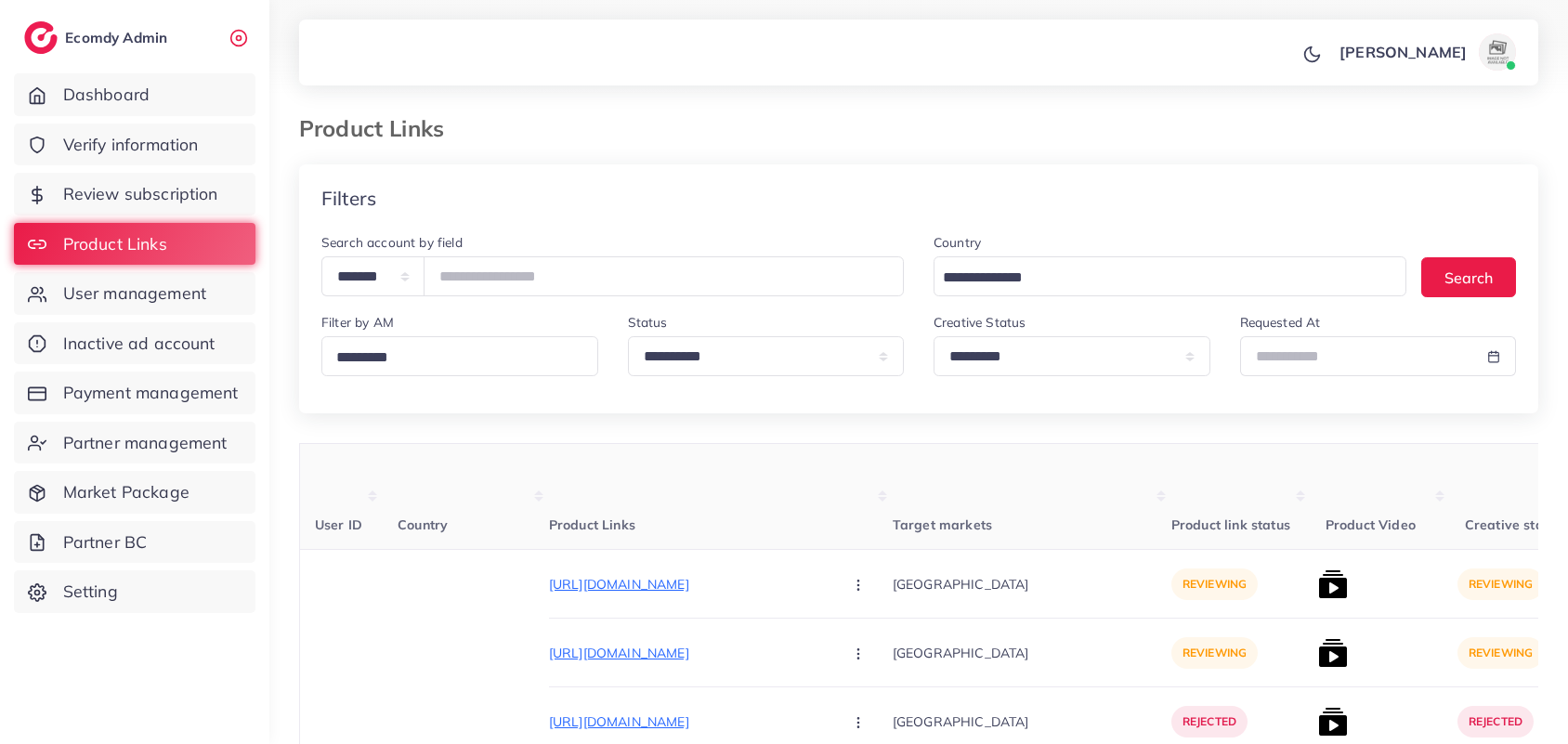
select select "*********"
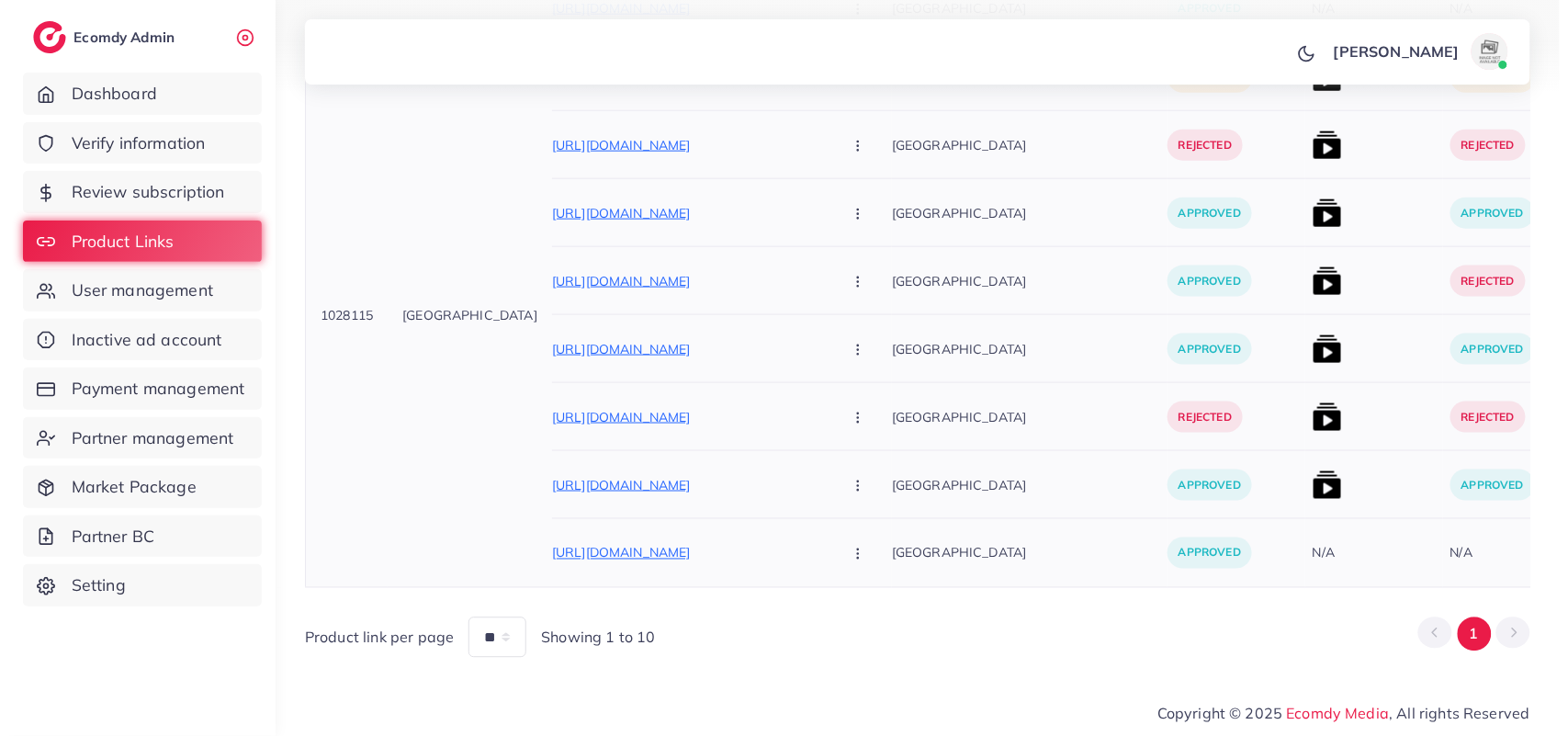
scroll to position [540, 0]
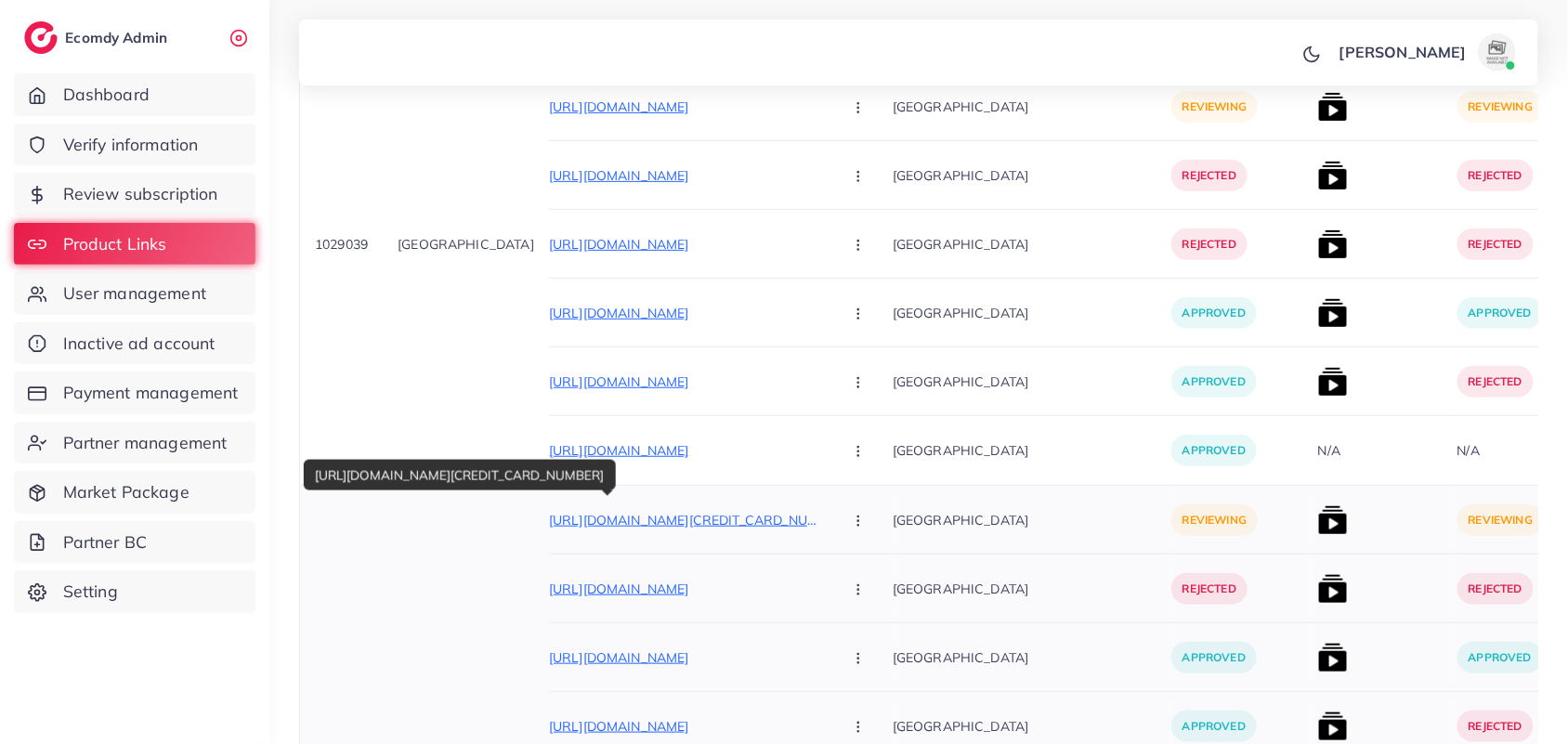
click at [622, 526] on p "https://www.fitteez.com/collections/winter-collection-1/products/the-smart-knit…" at bounding box center [688, 520] width 278 height 22
click at [827, 532] on button "button" at bounding box center [860, 519] width 65 height 42
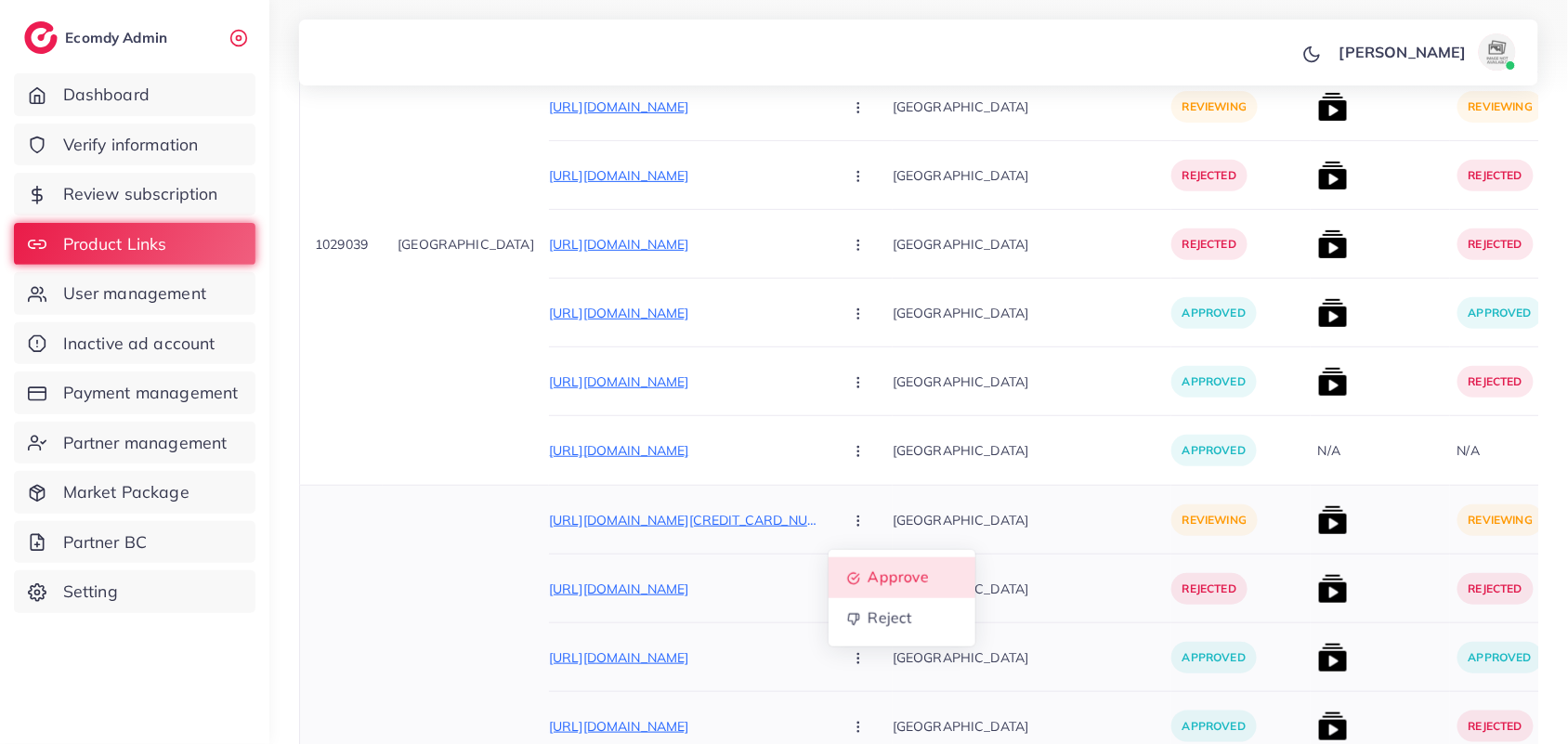
click at [868, 587] on span "Approve" at bounding box center [898, 578] width 62 height 19
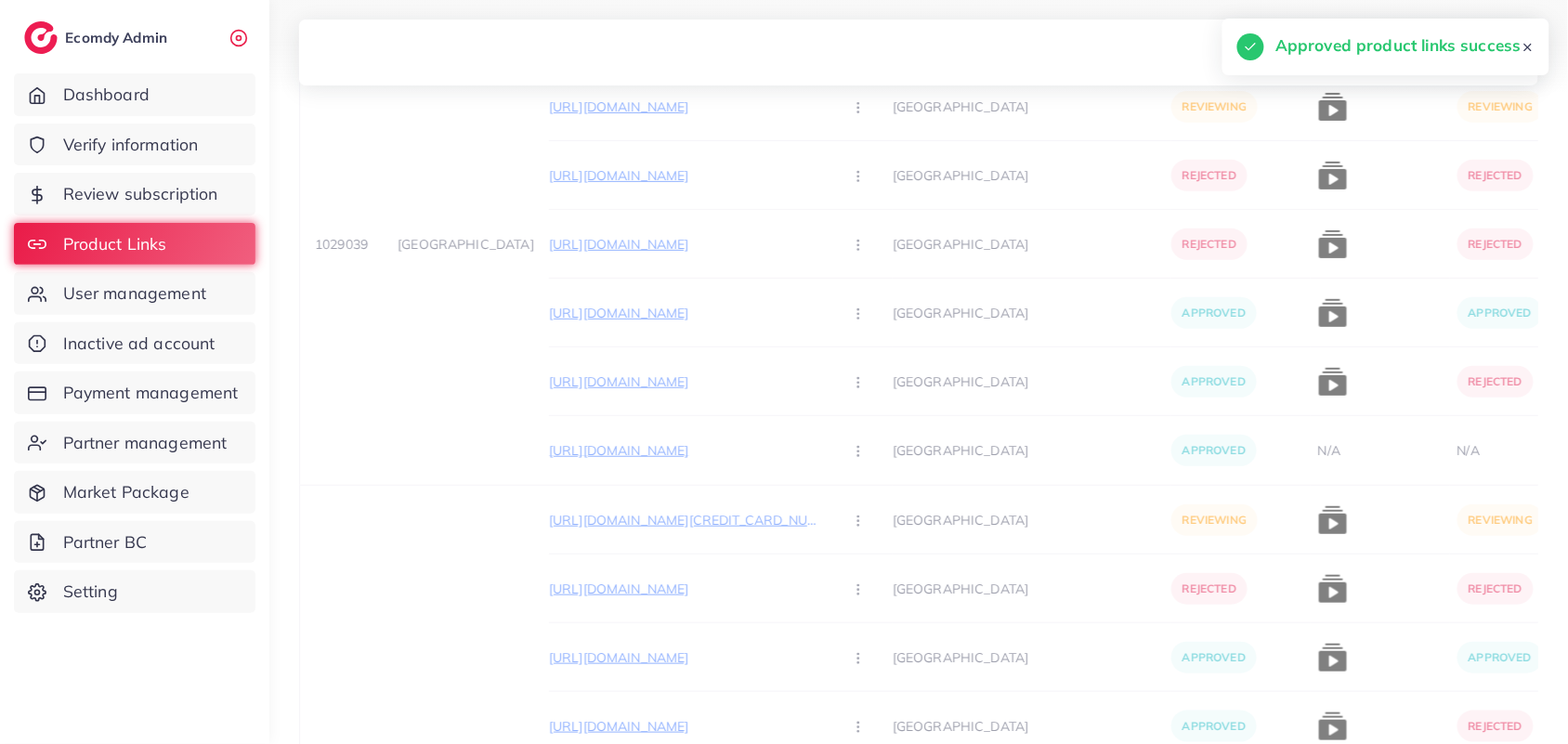
click at [1255, 520] on div "User ID Country Product Links Target markets Product link status Product Video …" at bounding box center [918, 502] width 1239 height 1210
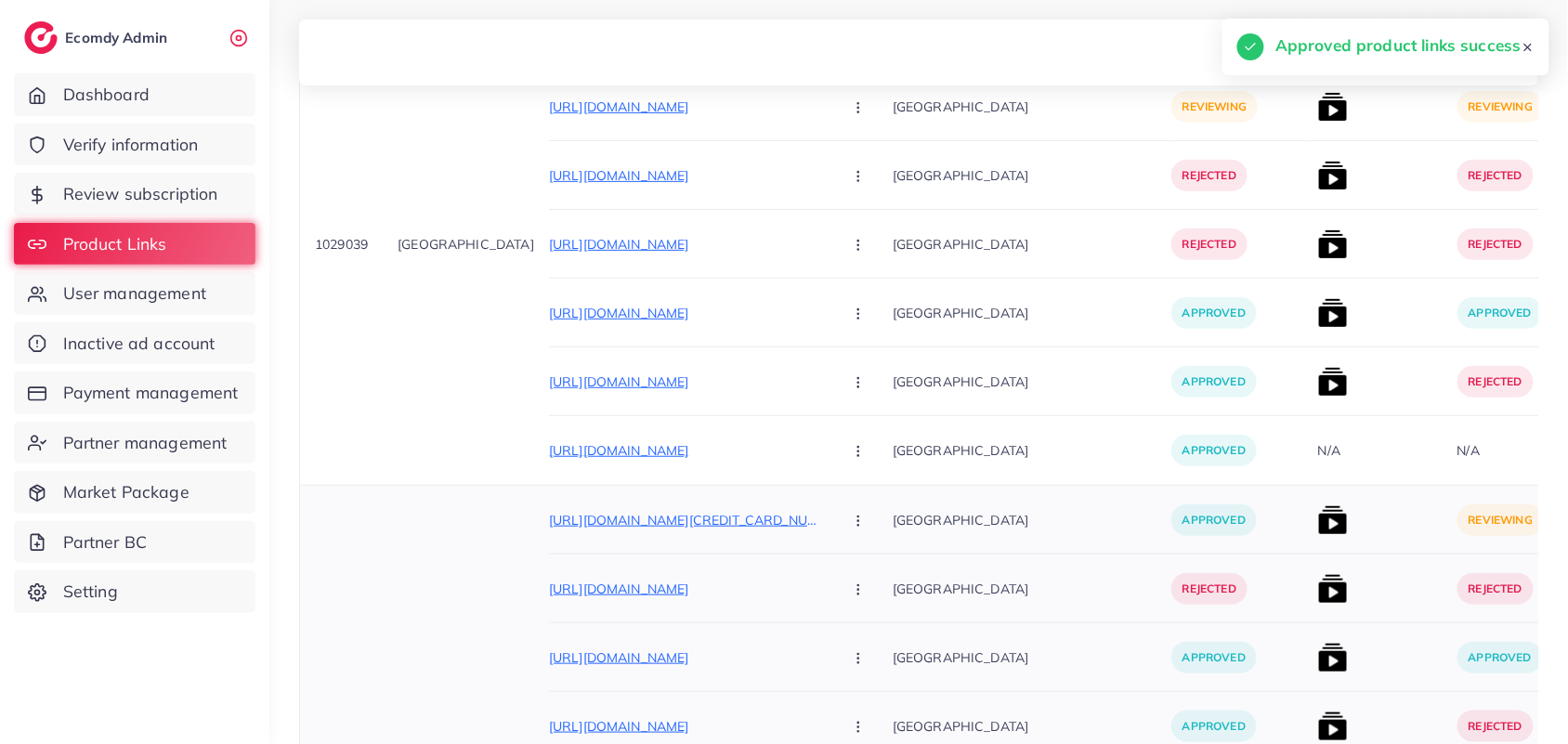
click at [1319, 535] on img at bounding box center [1334, 520] width 30 height 30
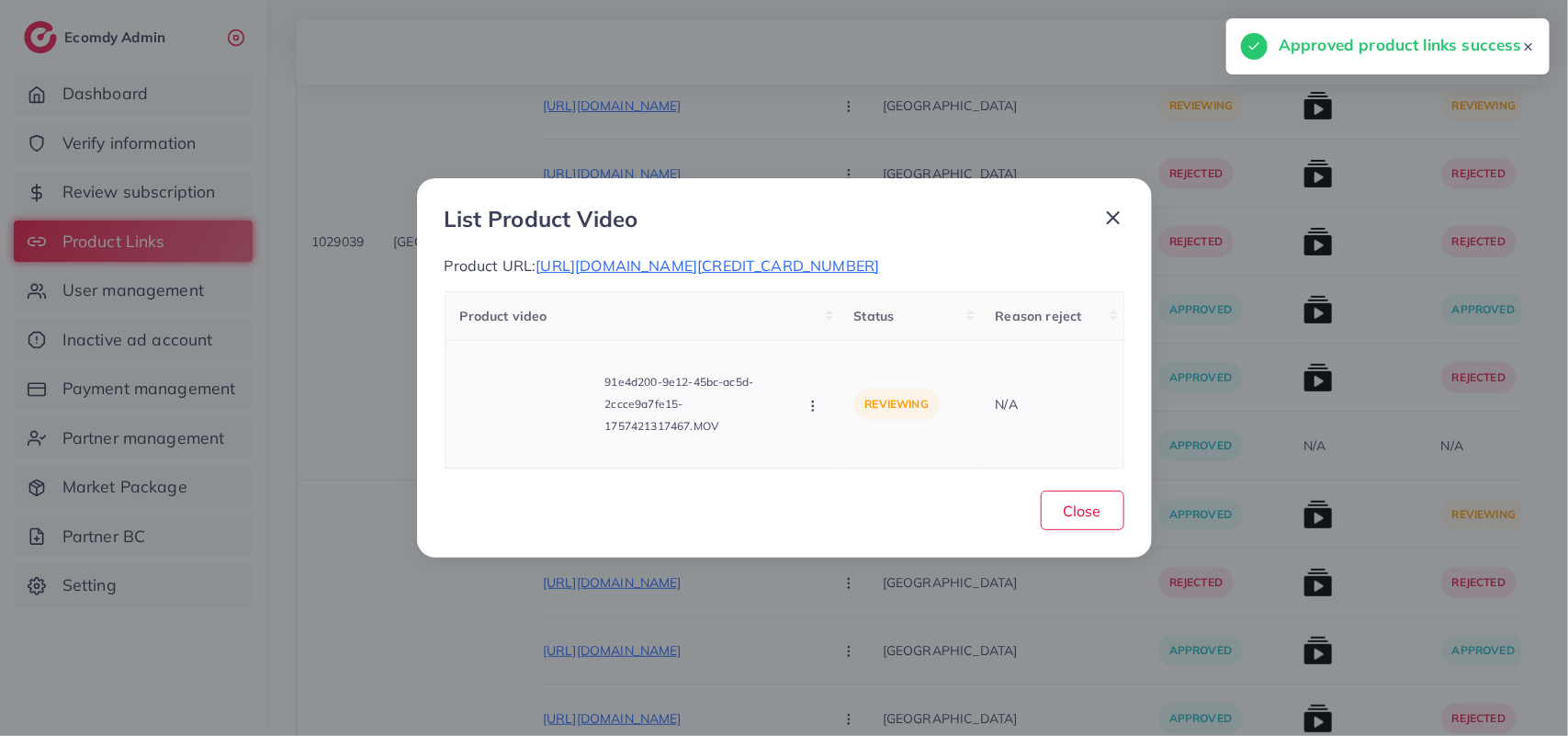
click at [808, 414] on icon "button" at bounding box center [813, 406] width 15 height 15
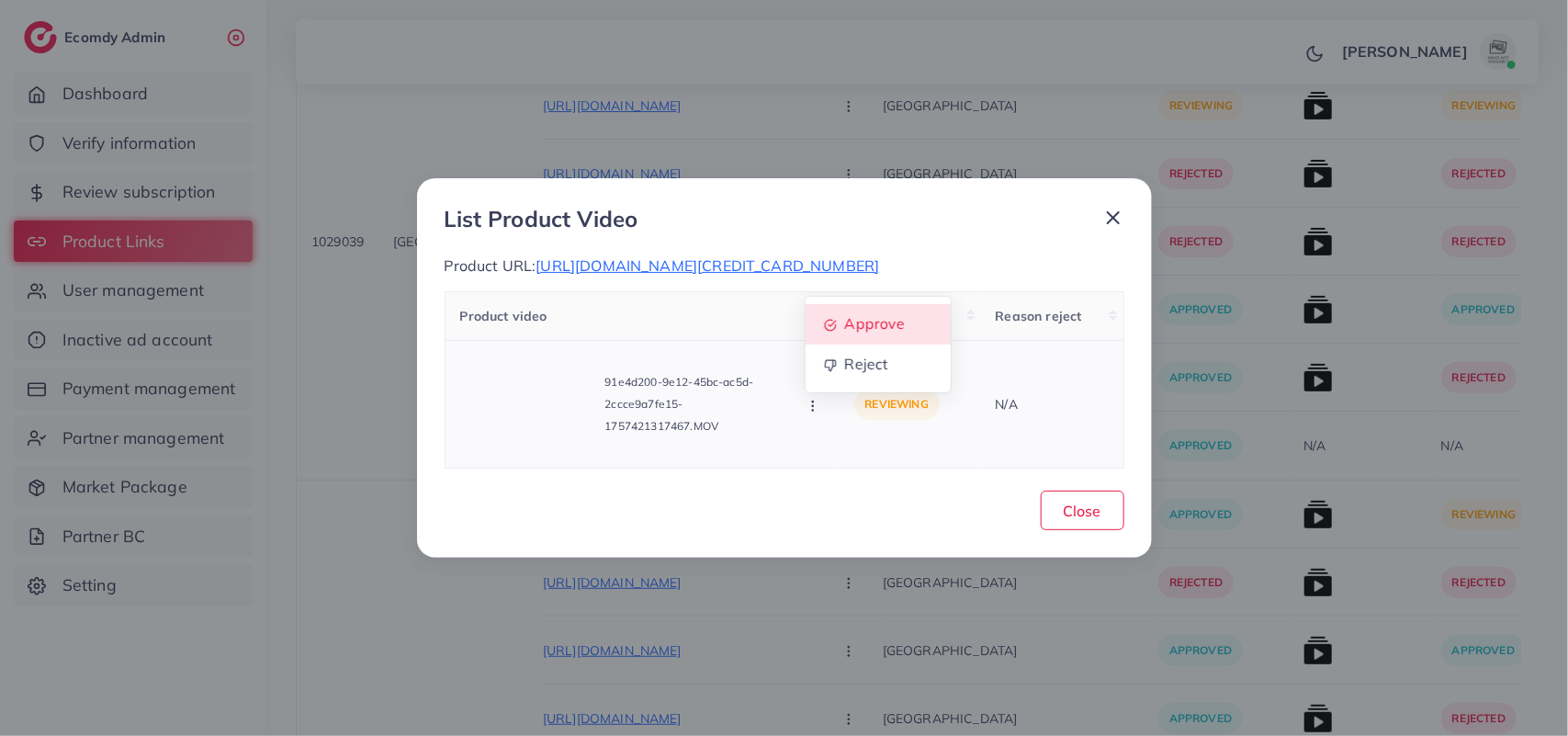
click at [869, 322] on link "Approve" at bounding box center [877, 324] width 145 height 41
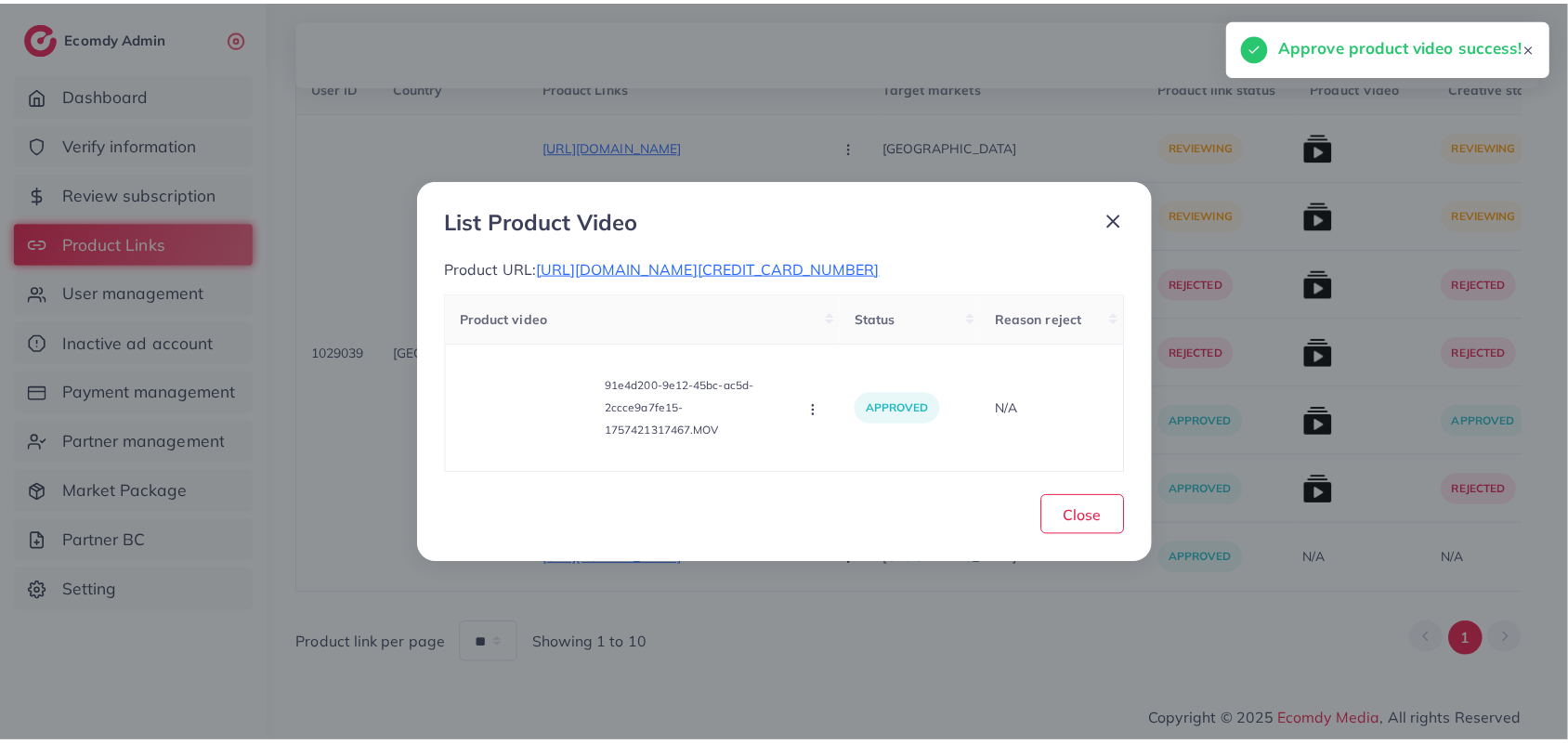
scroll to position [460, 0]
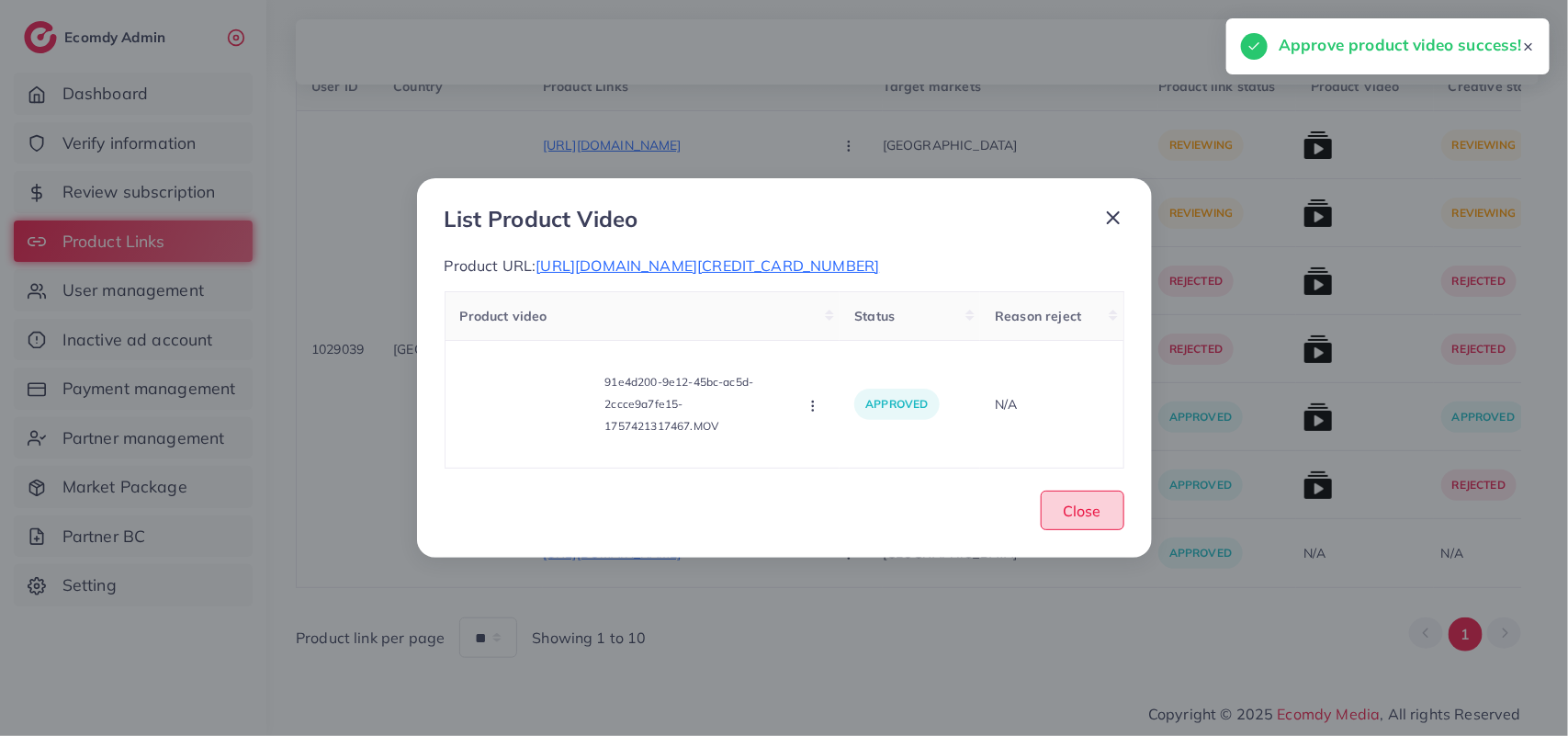
click at [1098, 510] on button "Close" at bounding box center [1082, 510] width 84 height 40
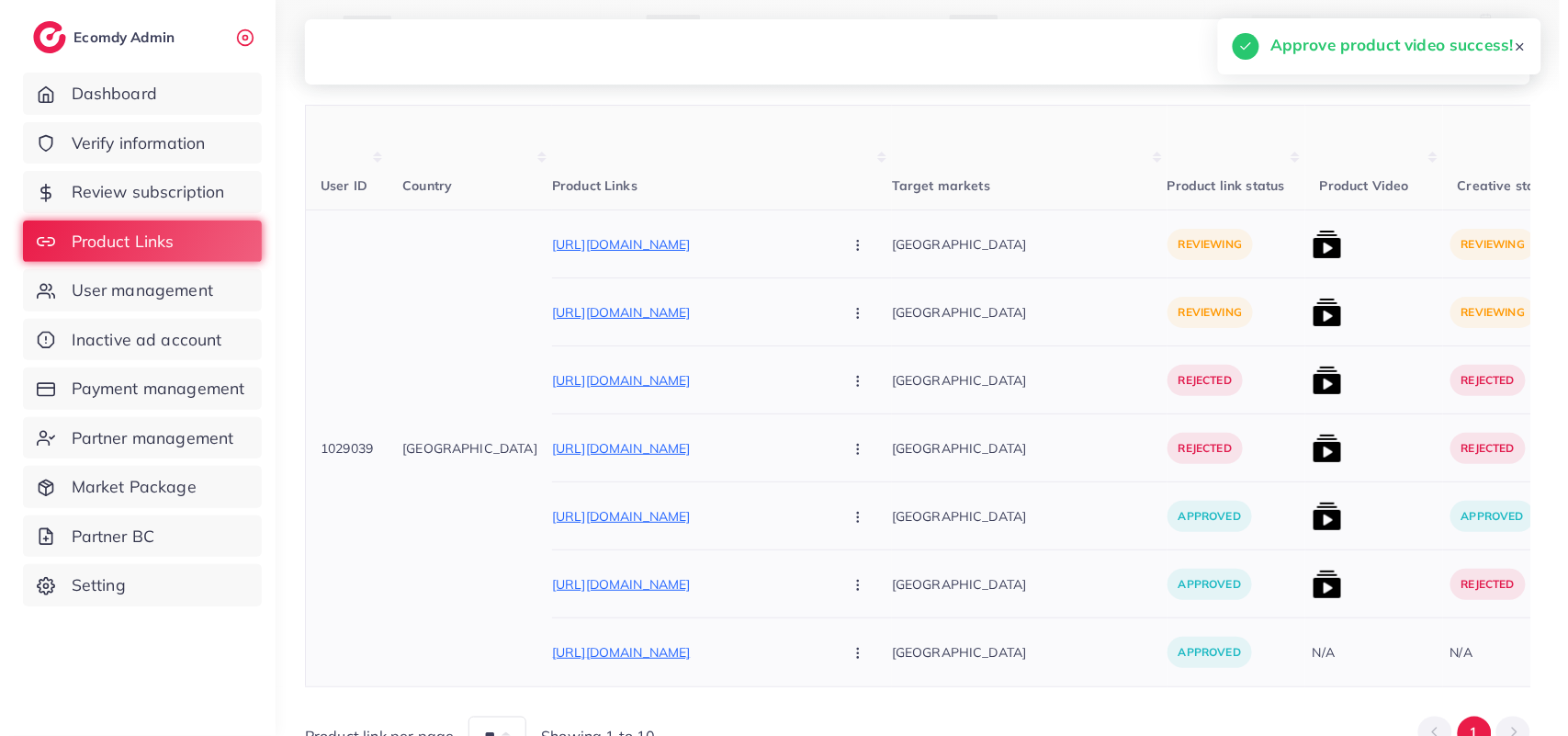
scroll to position [226, 0]
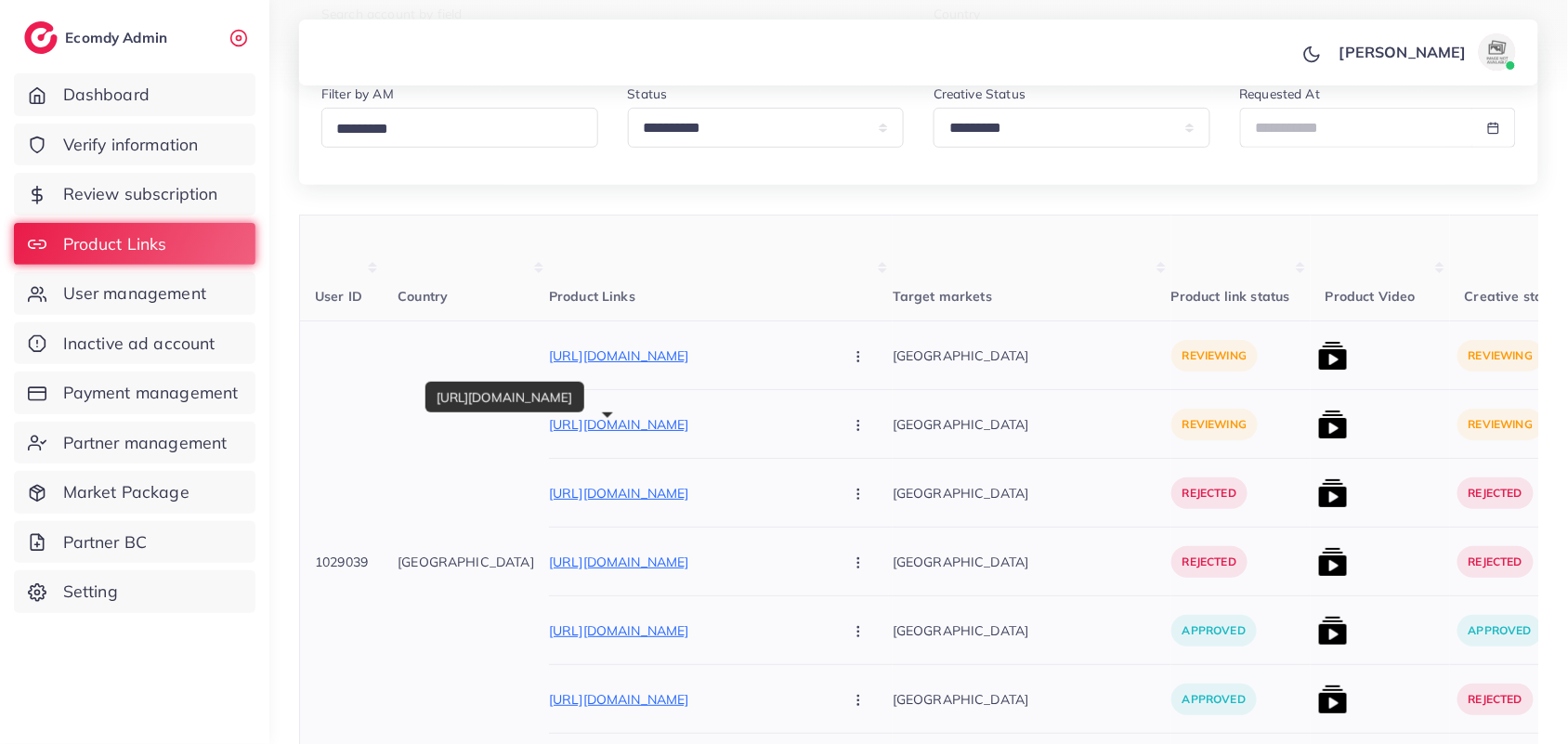
click at [634, 425] on p "https://dreammart.site/products/mini-square-jewellery-box" at bounding box center [688, 425] width 278 height 22
click at [851, 429] on icon "button" at bounding box center [858, 426] width 15 height 15
click at [715, 550] on div "https://dreammart.site/products/two-in-one-ring-bracelet Approve Reject" at bounding box center [721, 561] width 344 height 42
click at [851, 428] on icon "button" at bounding box center [858, 426] width 15 height 15
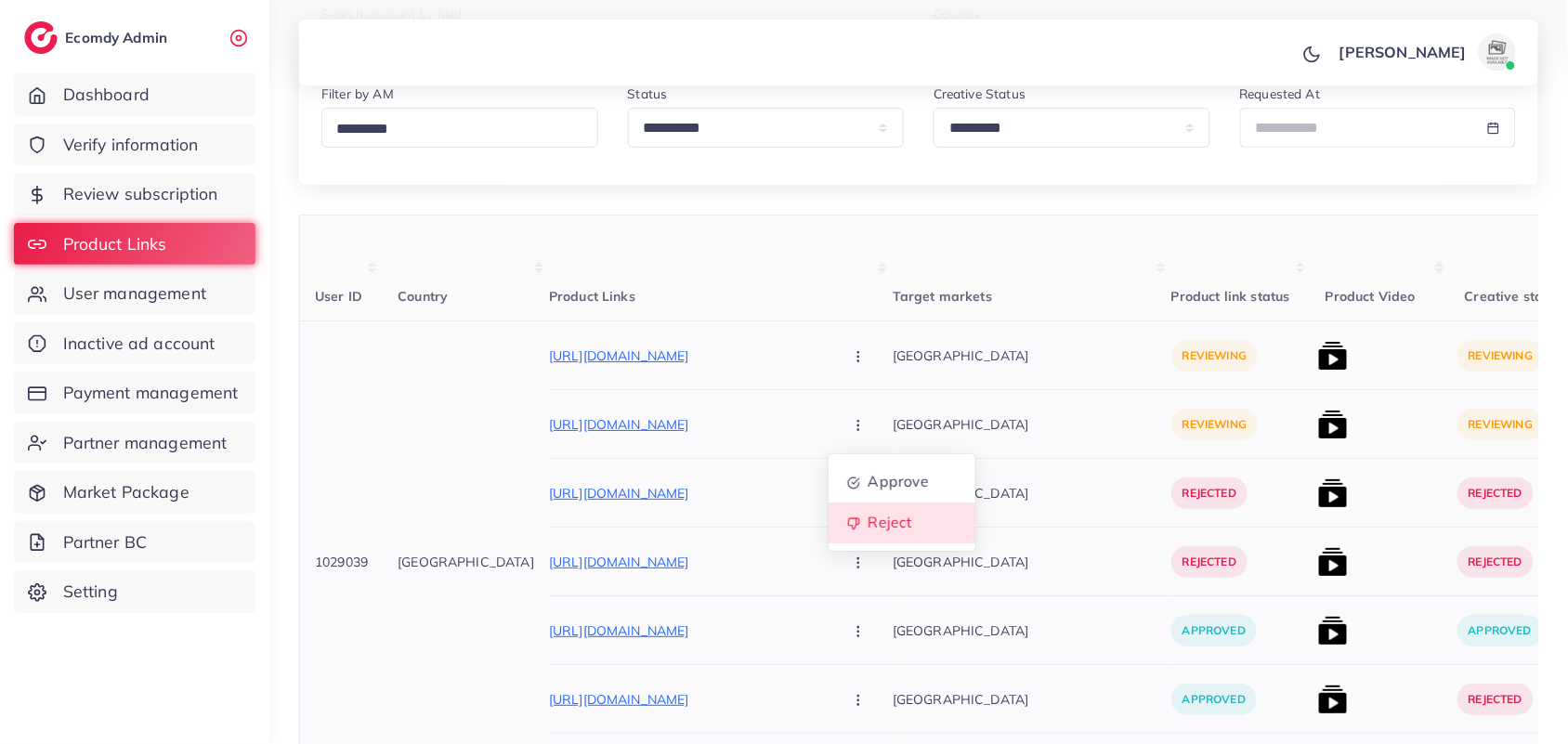
click at [828, 540] on link "Reject" at bounding box center [901, 523] width 147 height 41
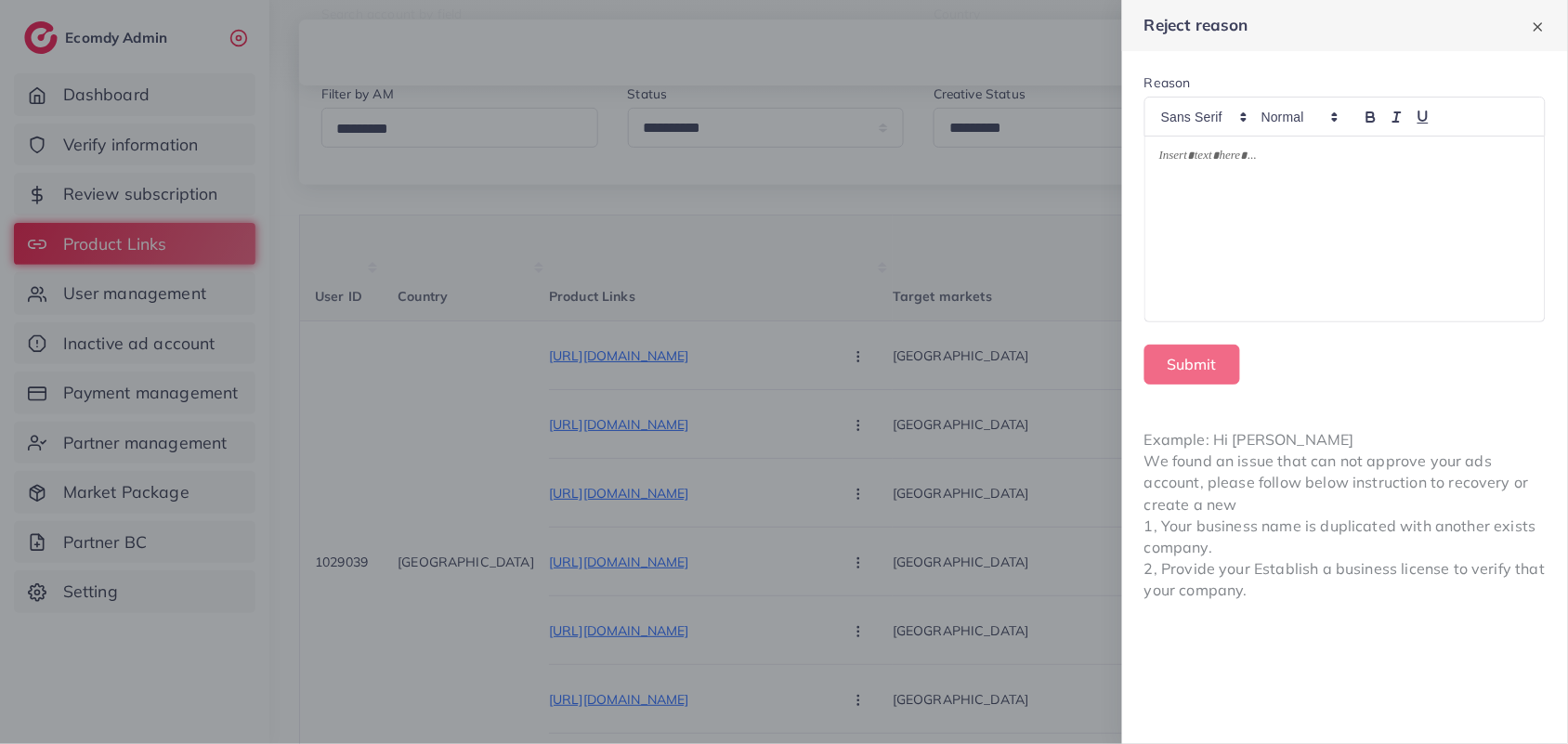
click at [1337, 204] on div at bounding box center [1346, 229] width 400 height 185
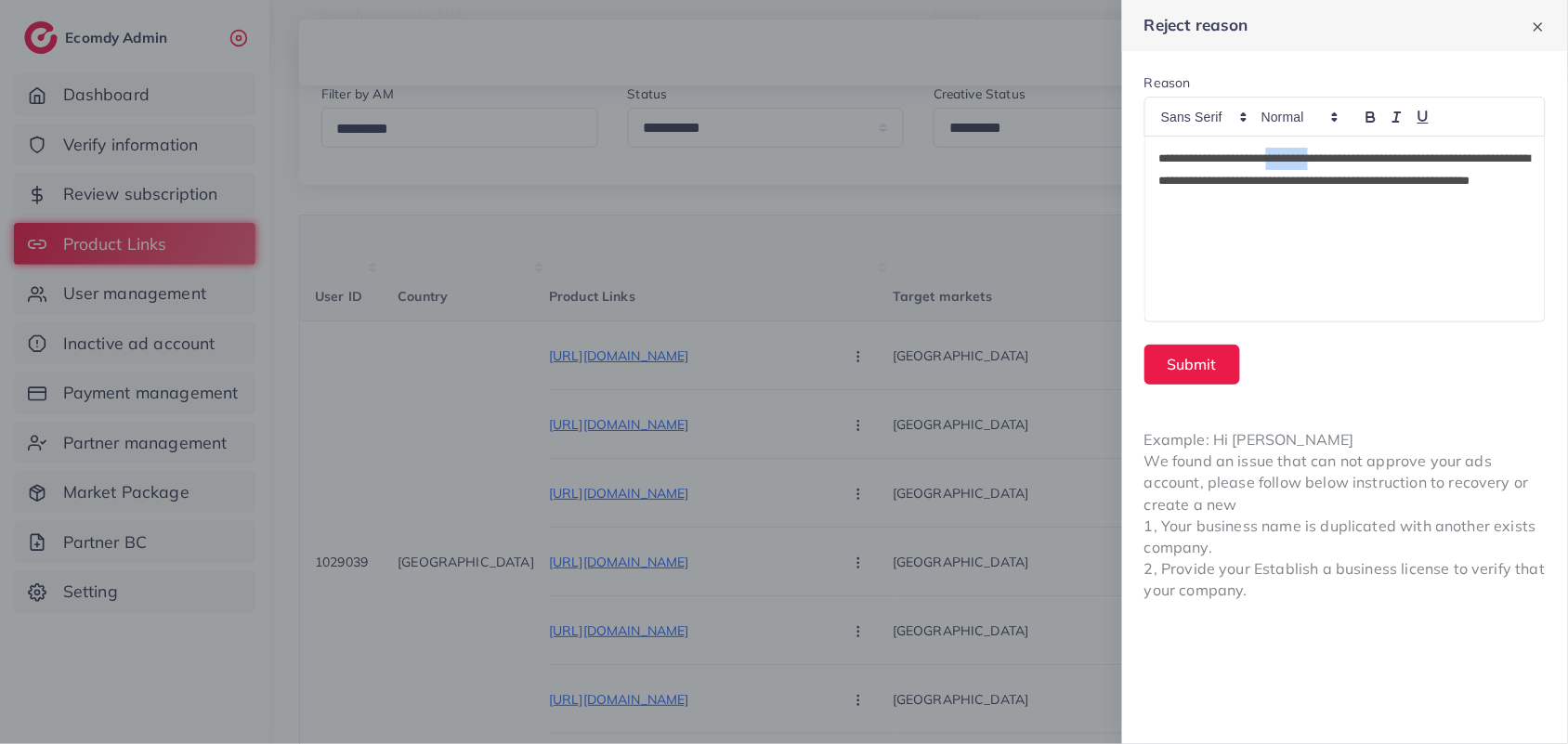
drag, startPoint x: 1303, startPoint y: 158, endPoint x: 1349, endPoint y: 154, distance: 46.2
click at [1349, 154] on p "**********" at bounding box center [1345, 181] width 372 height 67
click at [1366, 125] on button "button" at bounding box center [1371, 117] width 26 height 22
click at [1423, 294] on div "**********" at bounding box center [1346, 229] width 400 height 185
click at [1182, 350] on button "Submit" at bounding box center [1193, 364] width 95 height 40
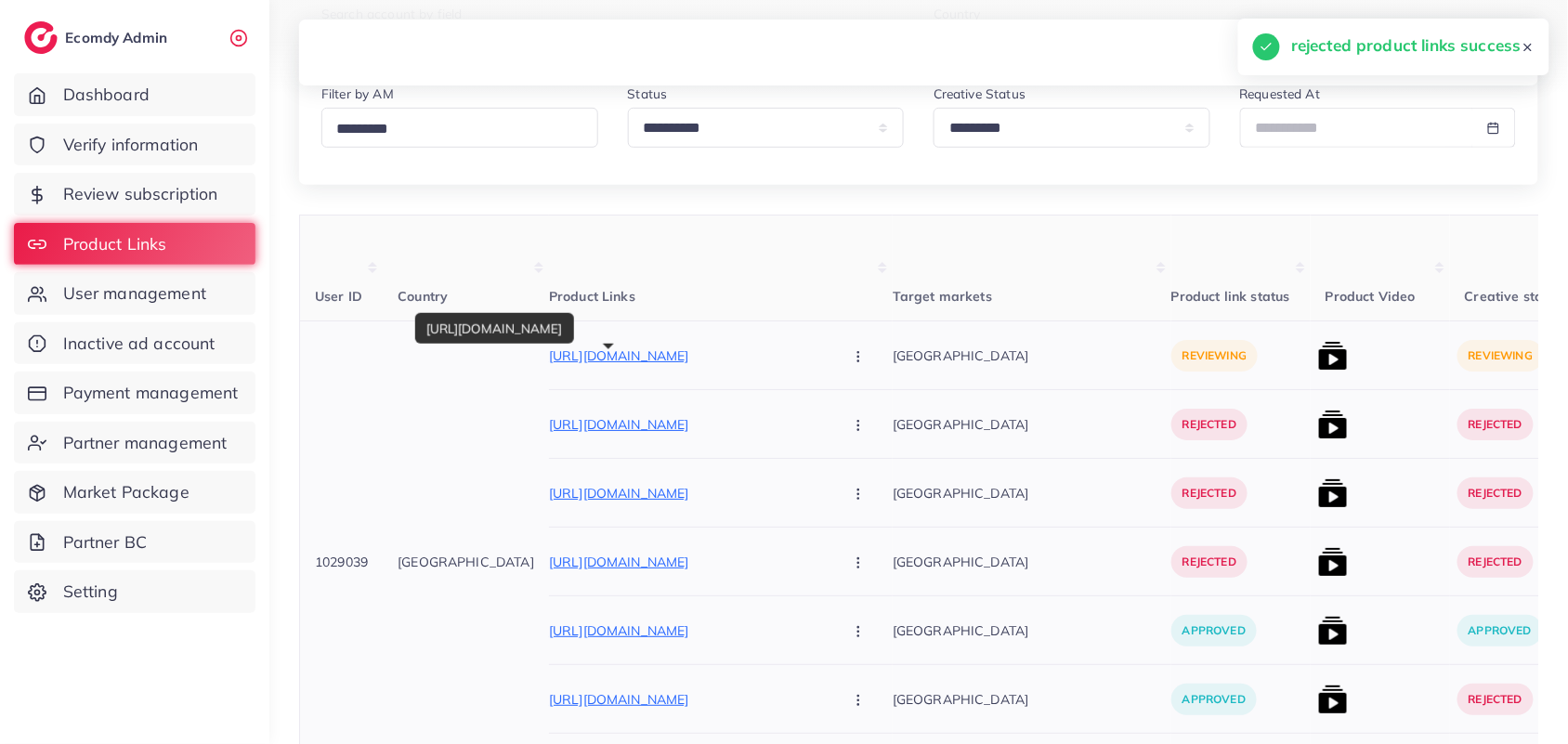
click at [698, 367] on p "https://dreammart.site/products/two-in-one-ring-and-bracelet" at bounding box center [688, 356] width 278 height 22
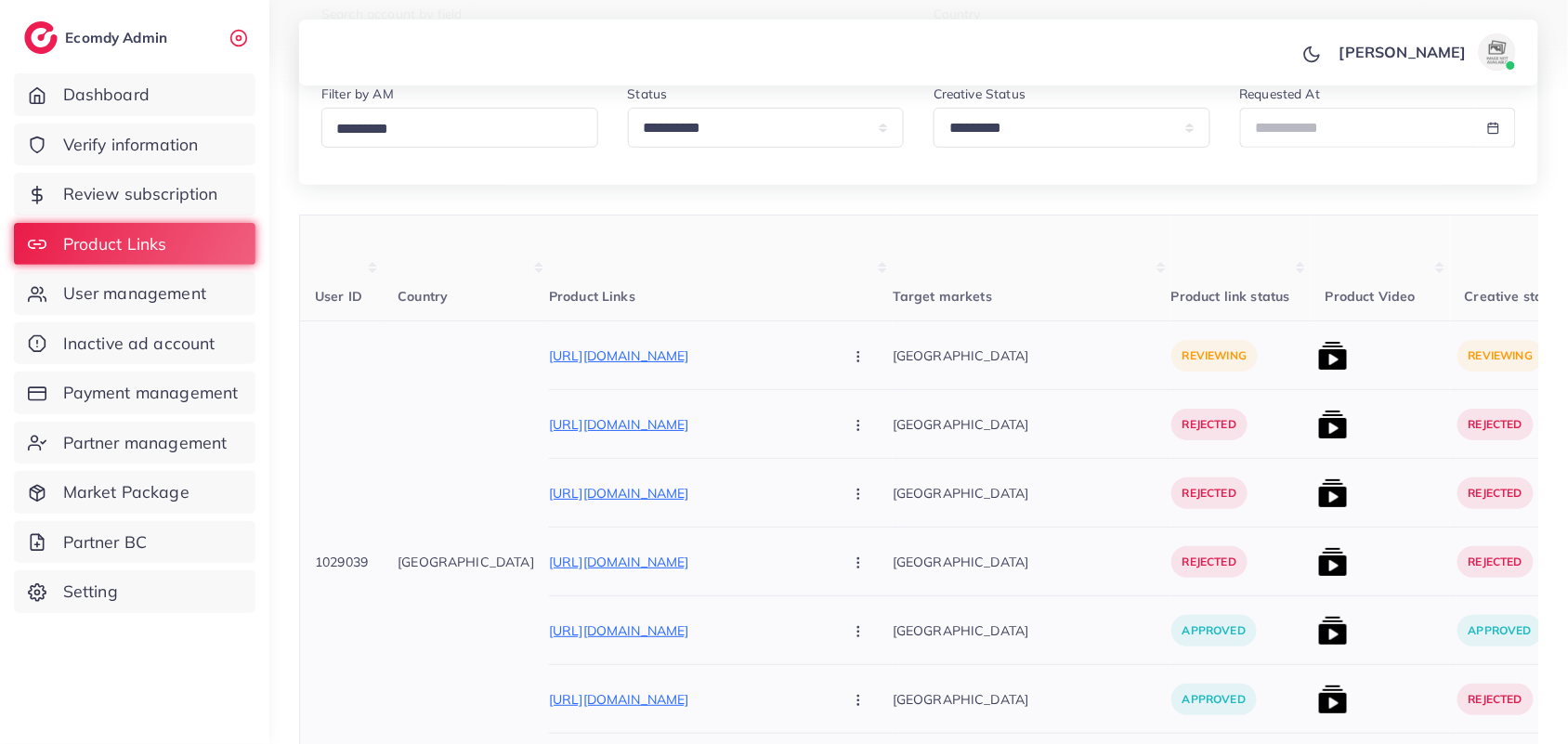
click at [851, 356] on icon "button" at bounding box center [858, 357] width 15 height 15
click at [868, 421] on span "Approve" at bounding box center [898, 414] width 62 height 19
click at [1319, 358] on img at bounding box center [1334, 356] width 30 height 30
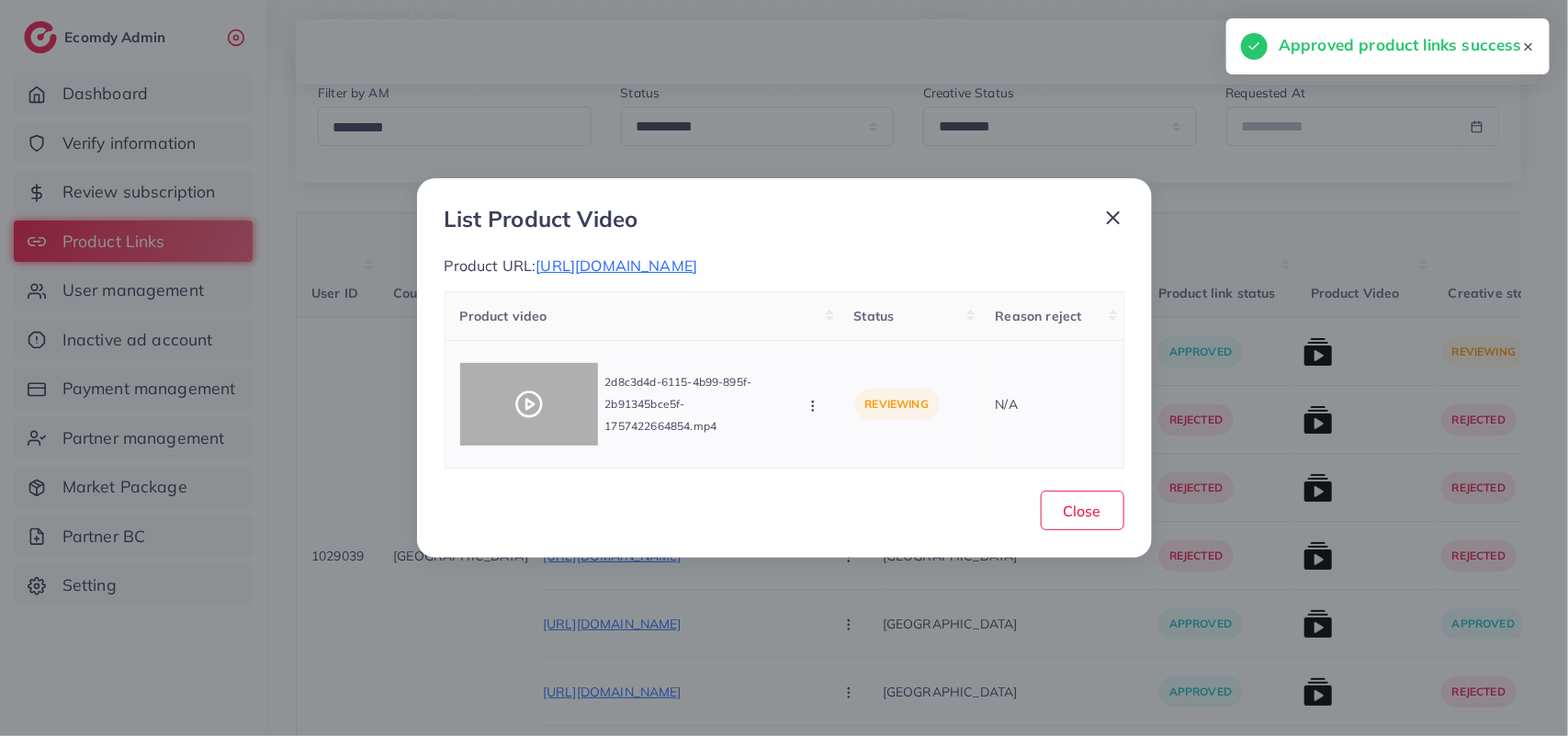
click at [482, 435] on div at bounding box center [528, 404] width 138 height 83
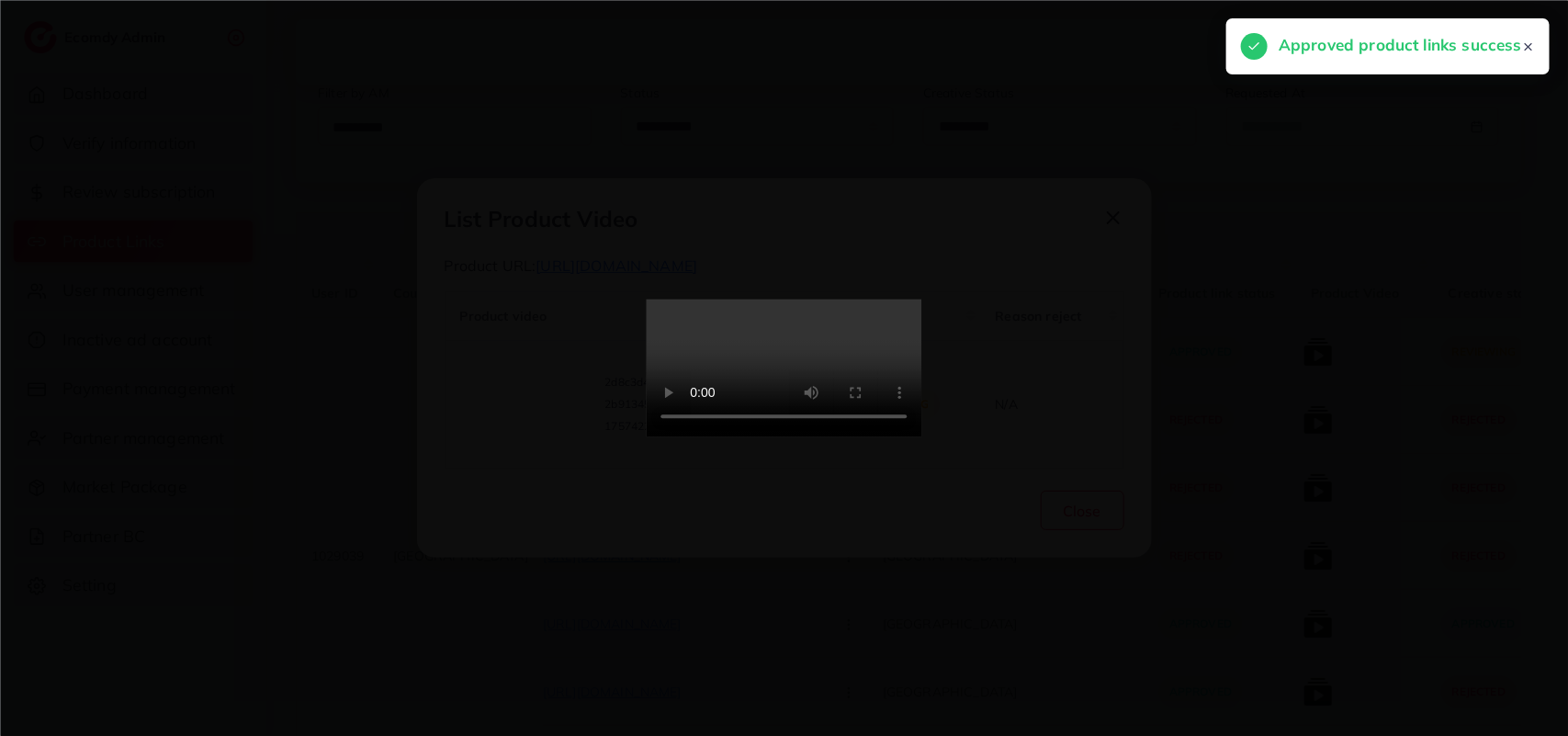
click at [482, 435] on div at bounding box center [784, 368] width 1568 height 736
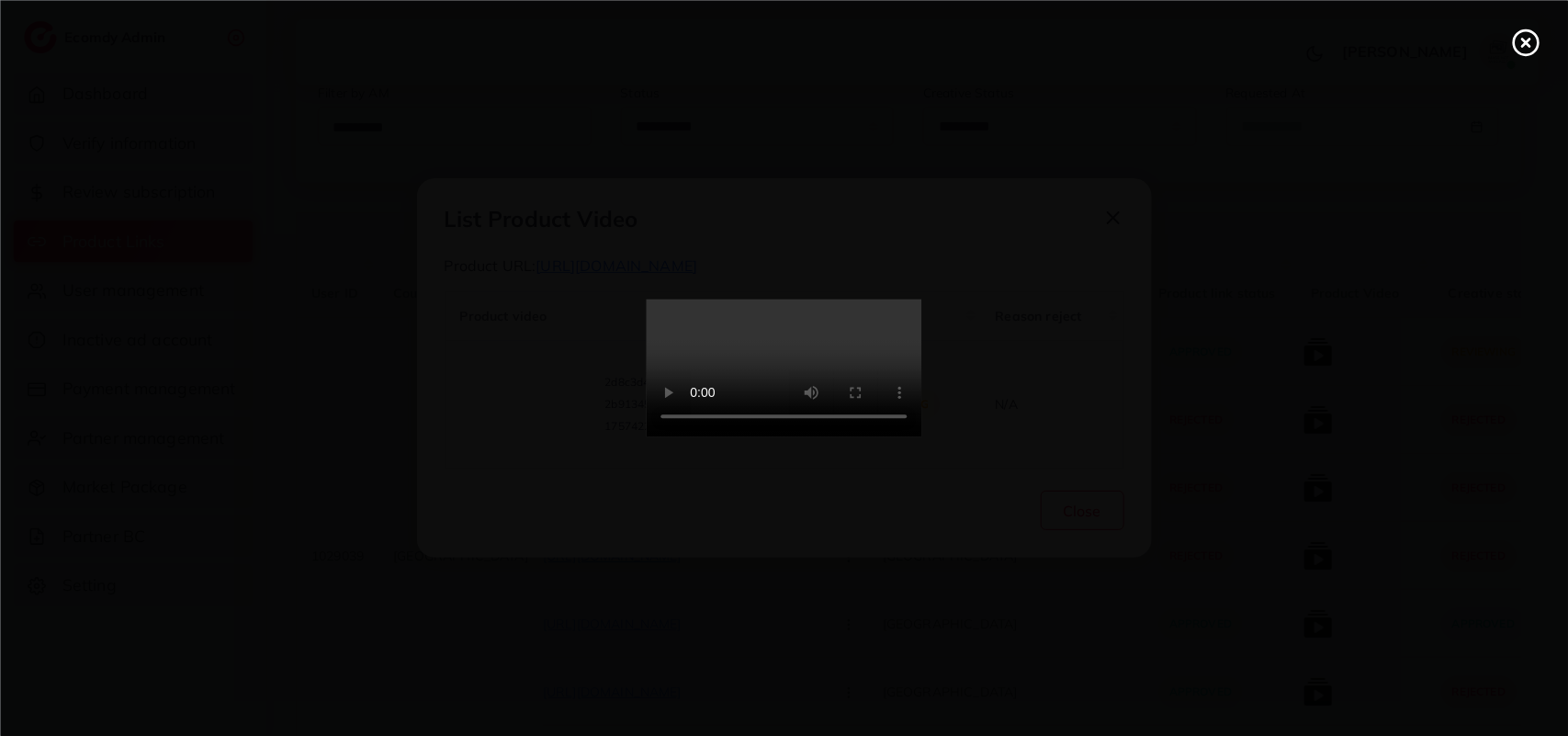
click at [482, 435] on div at bounding box center [784, 368] width 1568 height 736
click at [758, 299] on video at bounding box center [784, 368] width 275 height 138
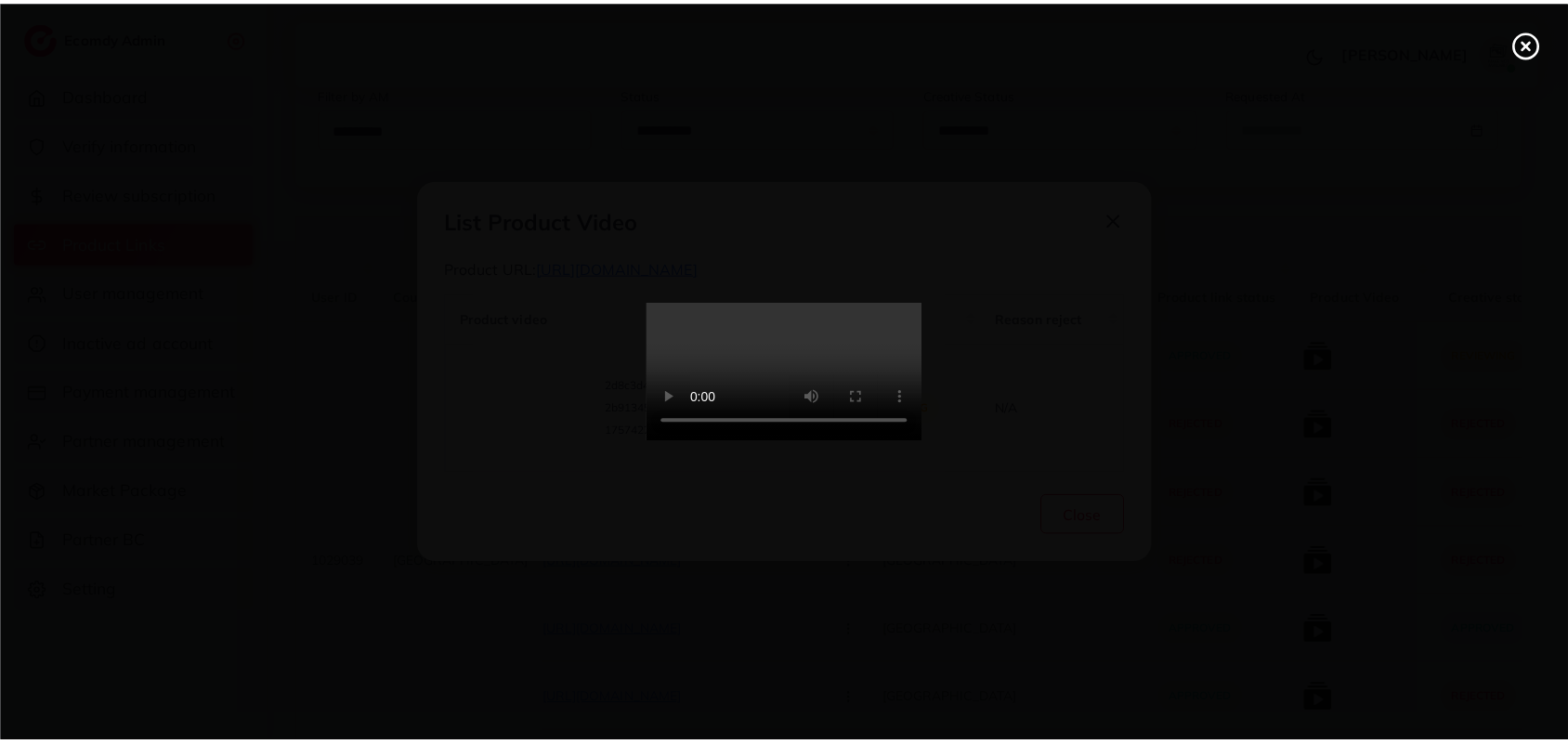
scroll to position [0, 0]
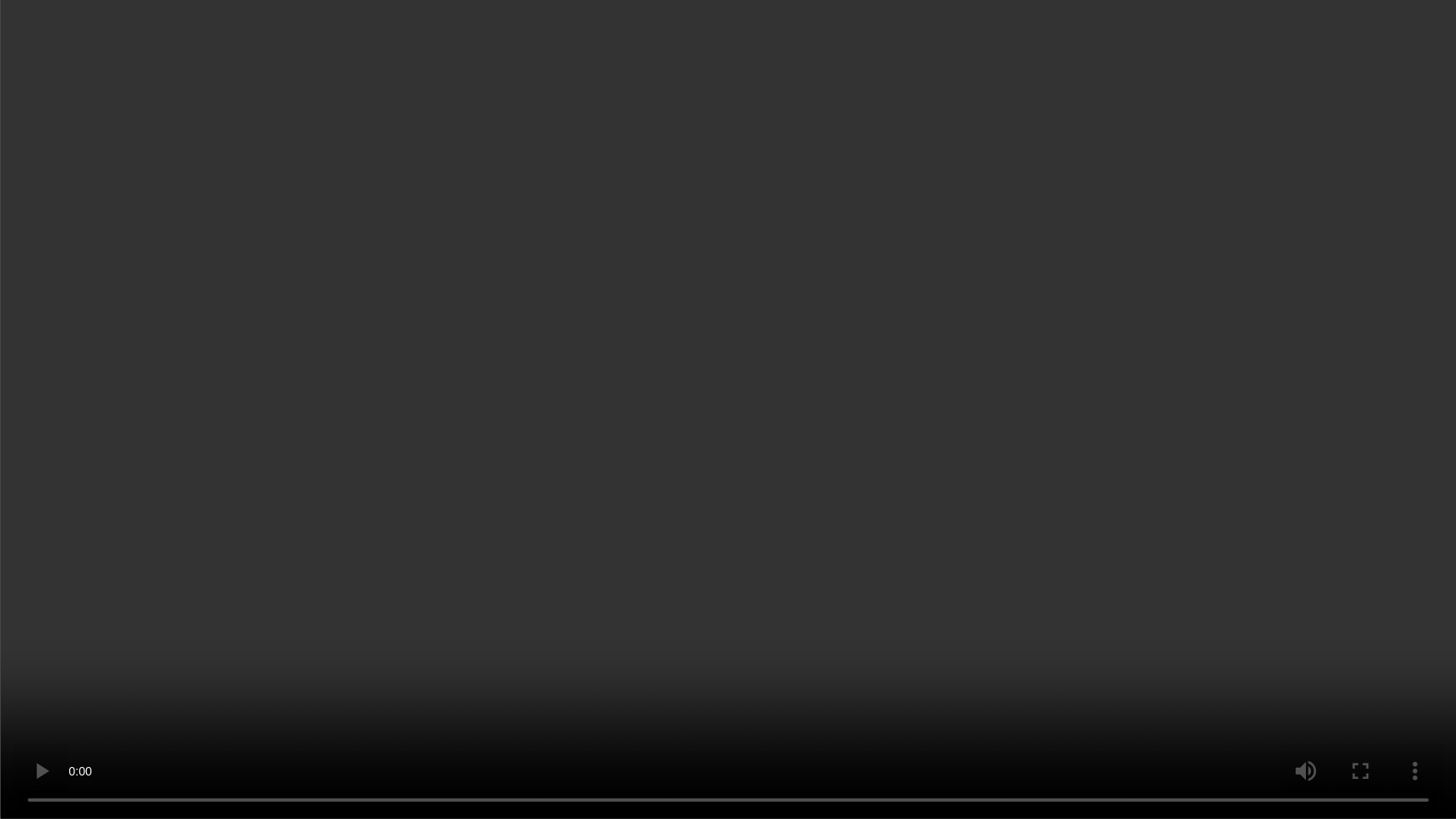
click at [752, 341] on video at bounding box center [728, 409] width 1456 height 819
click at [845, 318] on video at bounding box center [728, 409] width 1456 height 819
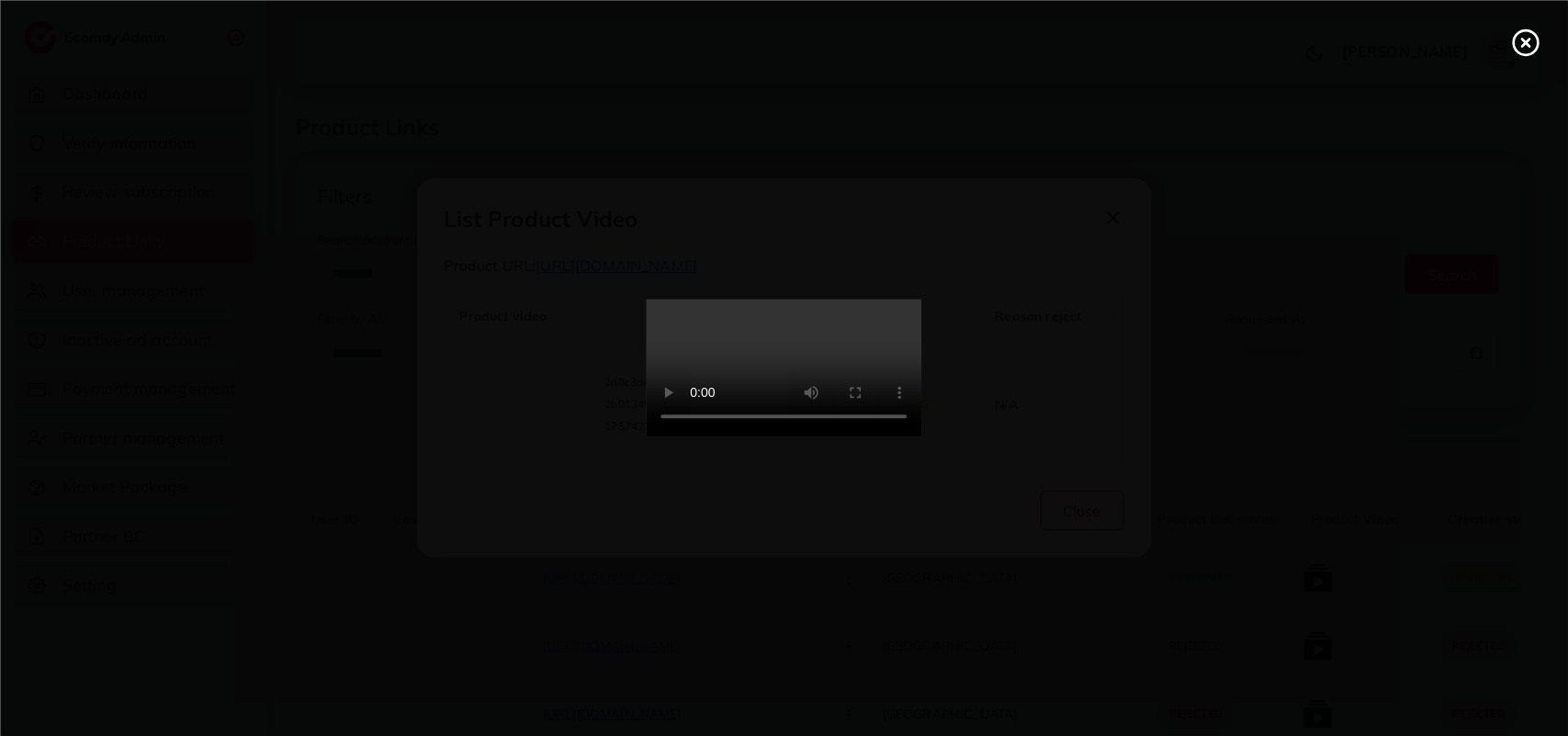
click at [1526, 42] on line at bounding box center [1526, 42] width 7 height 7
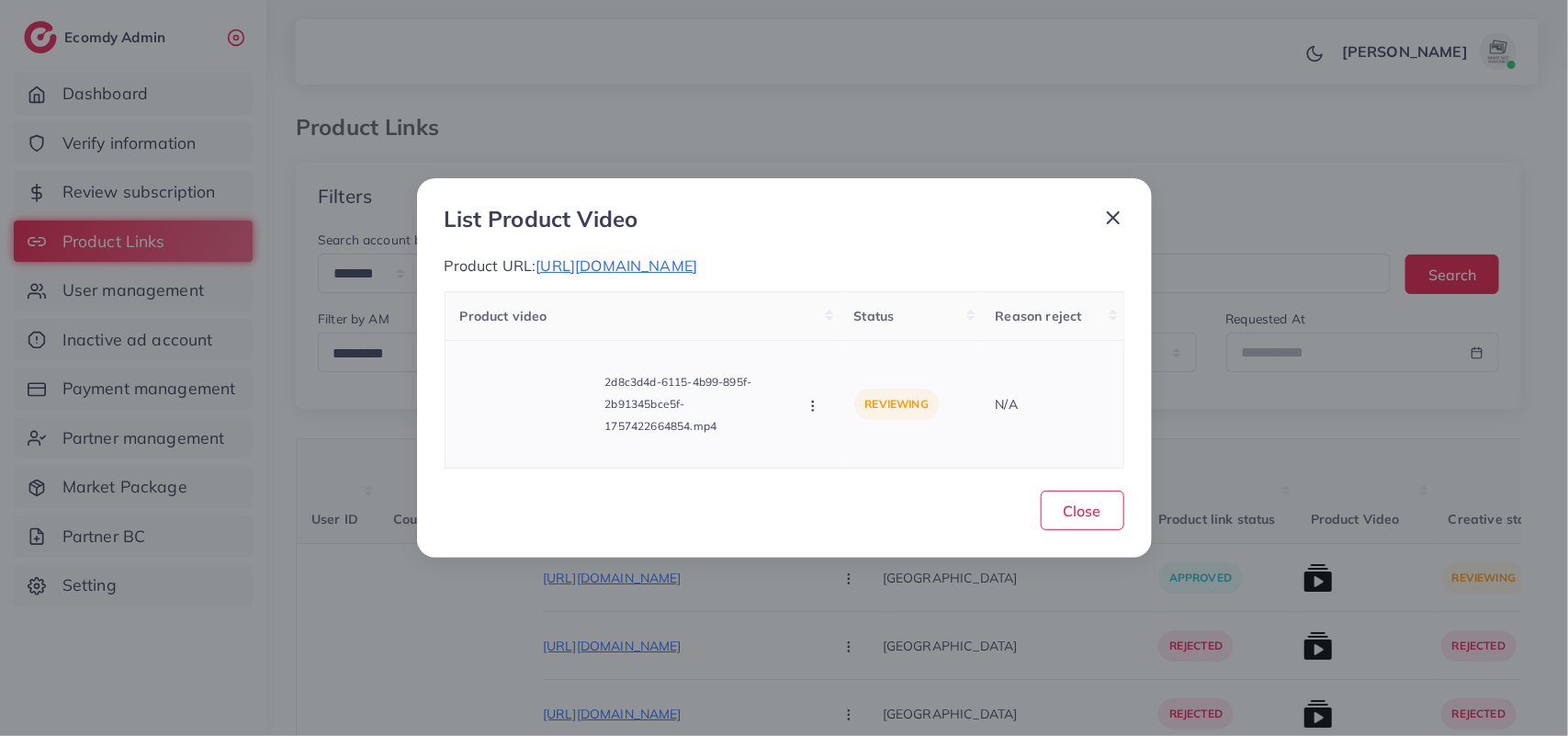
click at [813, 399] on icon "button" at bounding box center [813, 406] width 15 height 15
click at [873, 340] on link "Approve" at bounding box center [877, 324] width 145 height 41
click at [1067, 501] on span "Close" at bounding box center [1082, 511] width 38 height 18
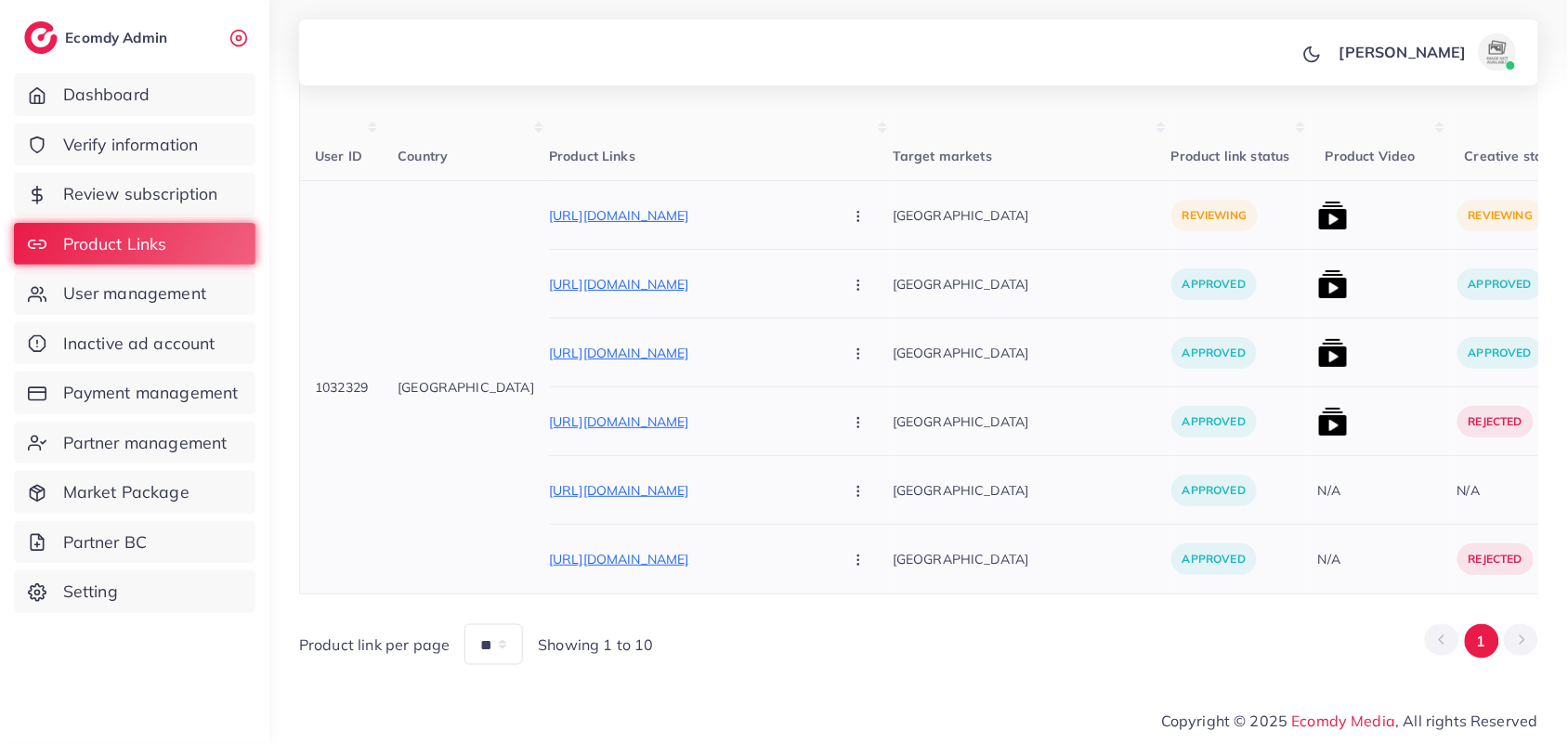
scroll to position [43, 0]
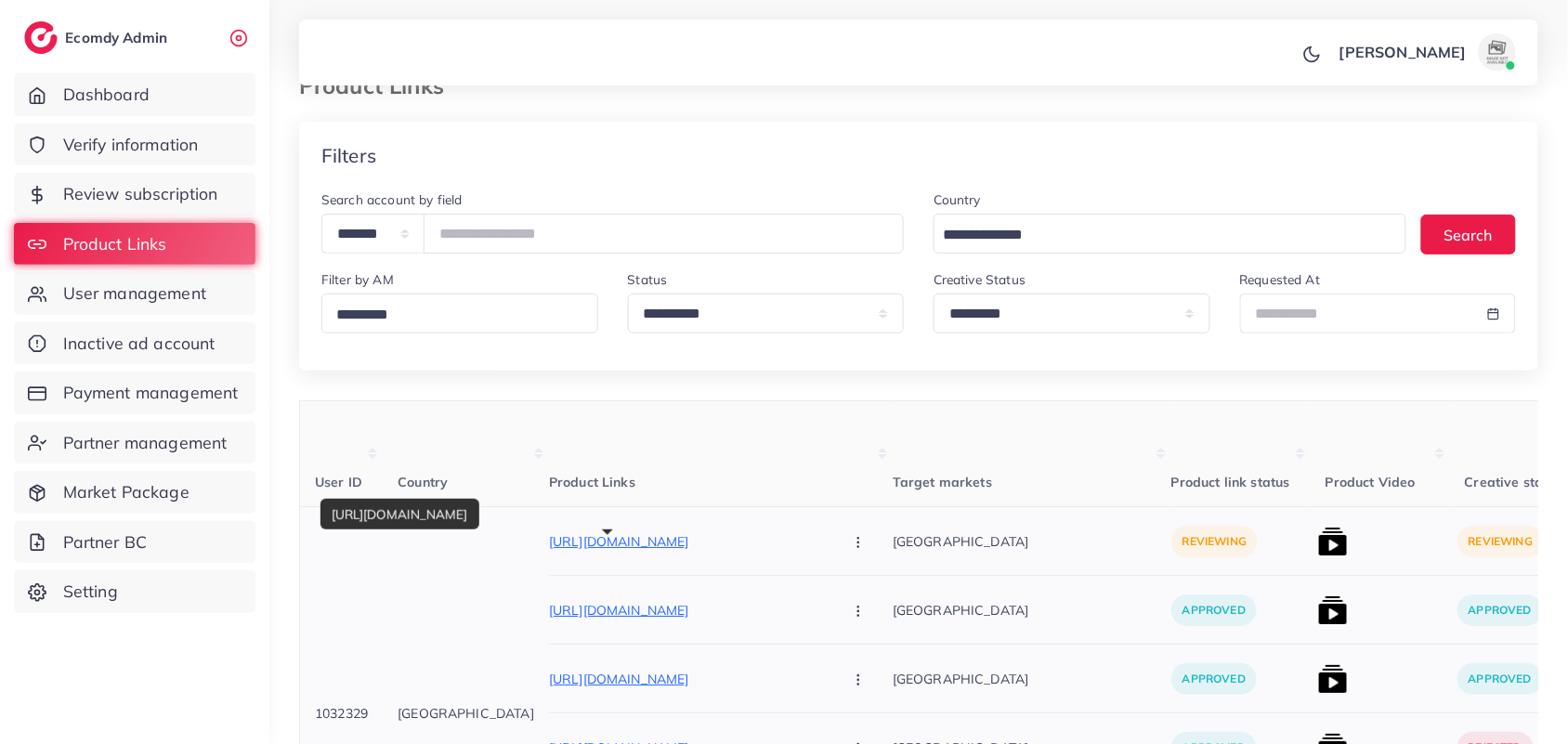
click at [592, 546] on p "https://insafcloths.com/products/aneelas-brand-premium-quality-g?variant=510575…" at bounding box center [688, 541] width 278 height 22
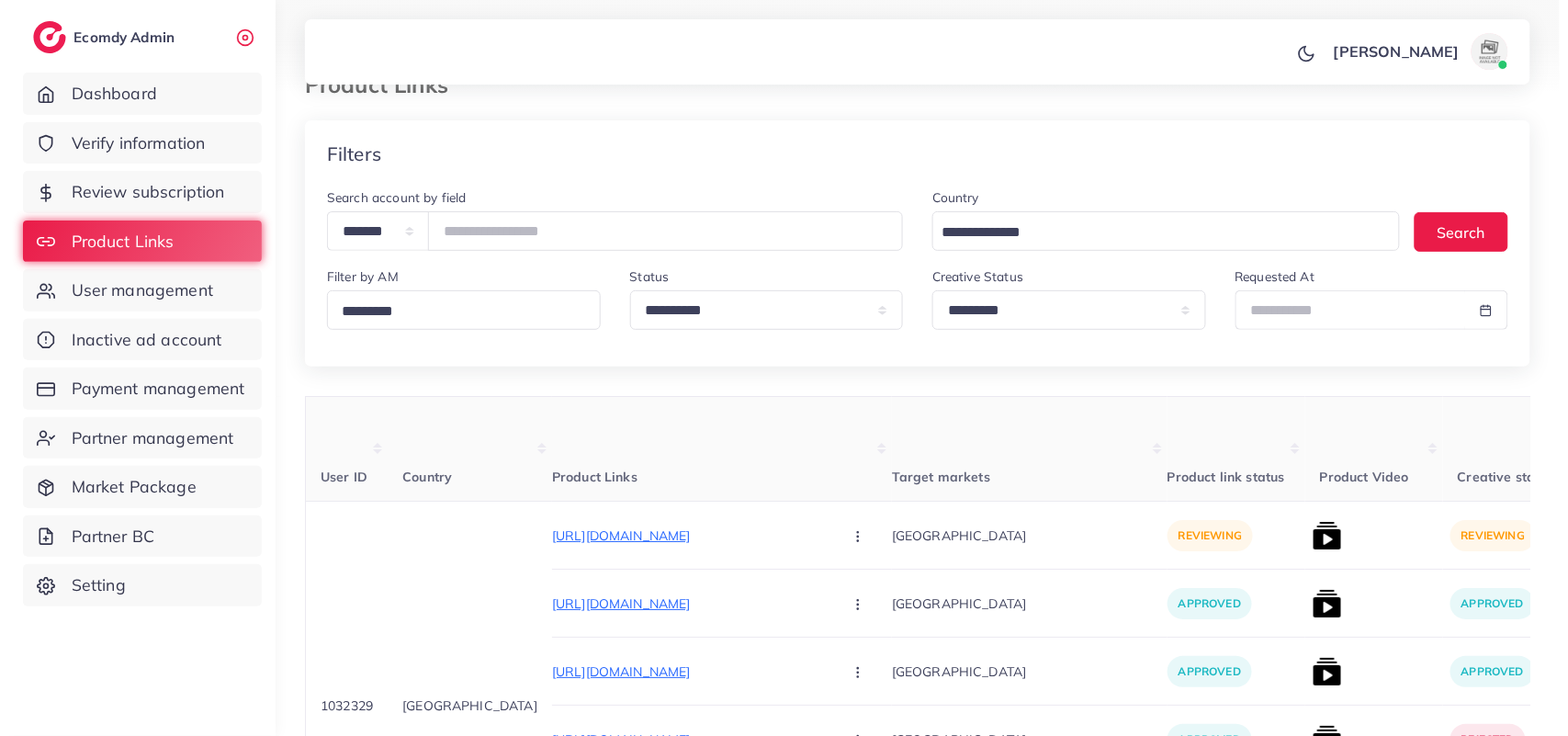
scroll to position [157, 0]
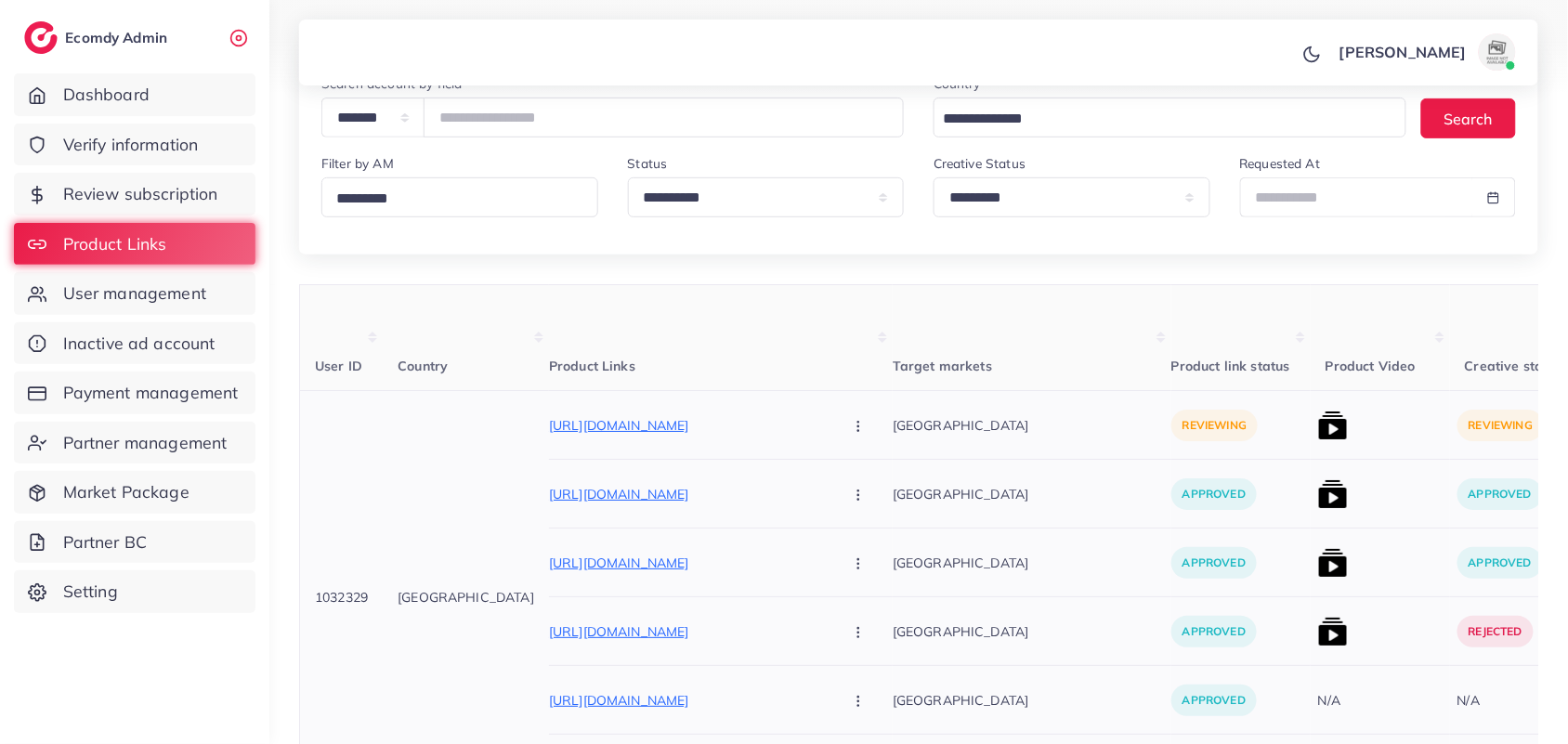
click at [1319, 433] on img at bounding box center [1334, 426] width 30 height 30
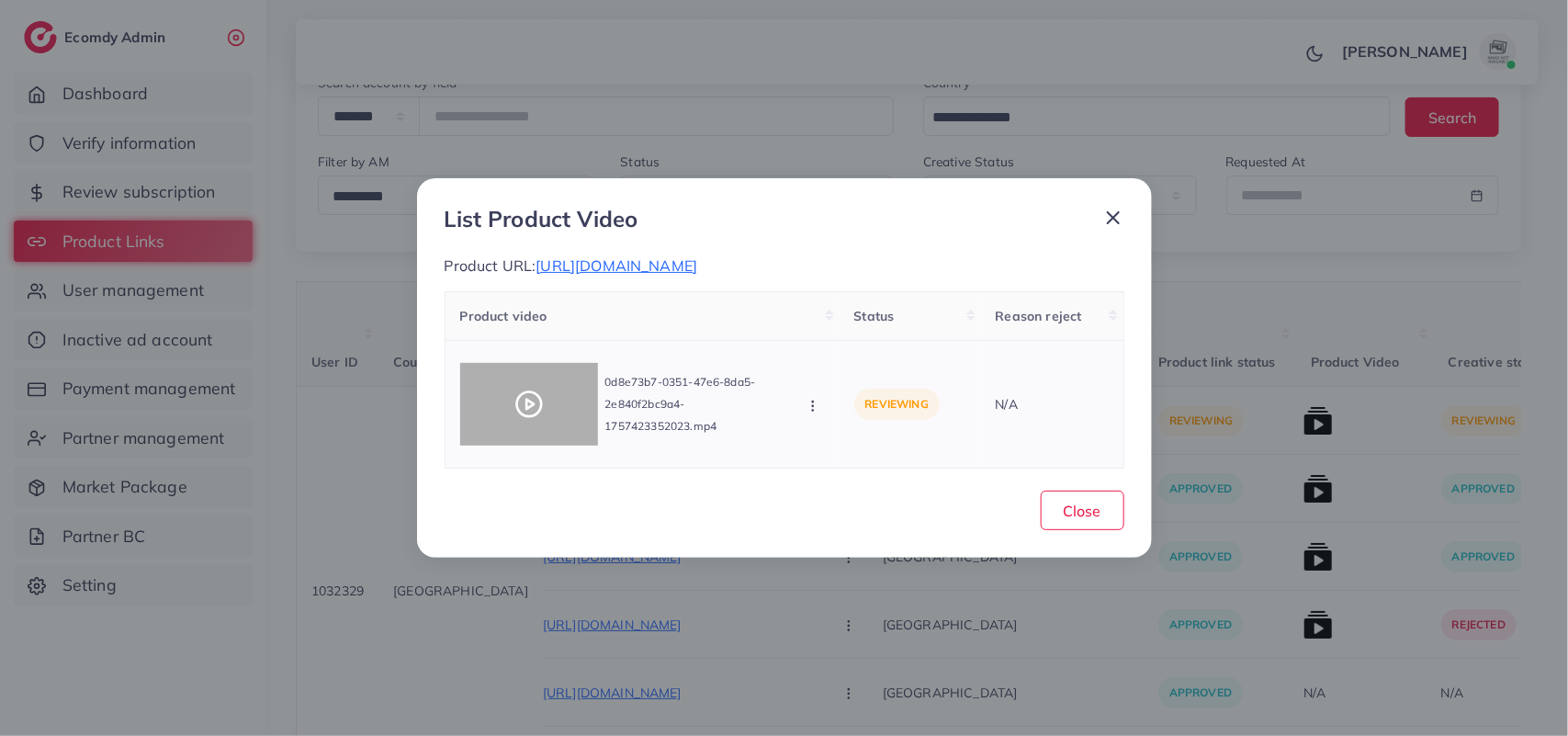
click at [470, 412] on div at bounding box center [528, 404] width 138 height 83
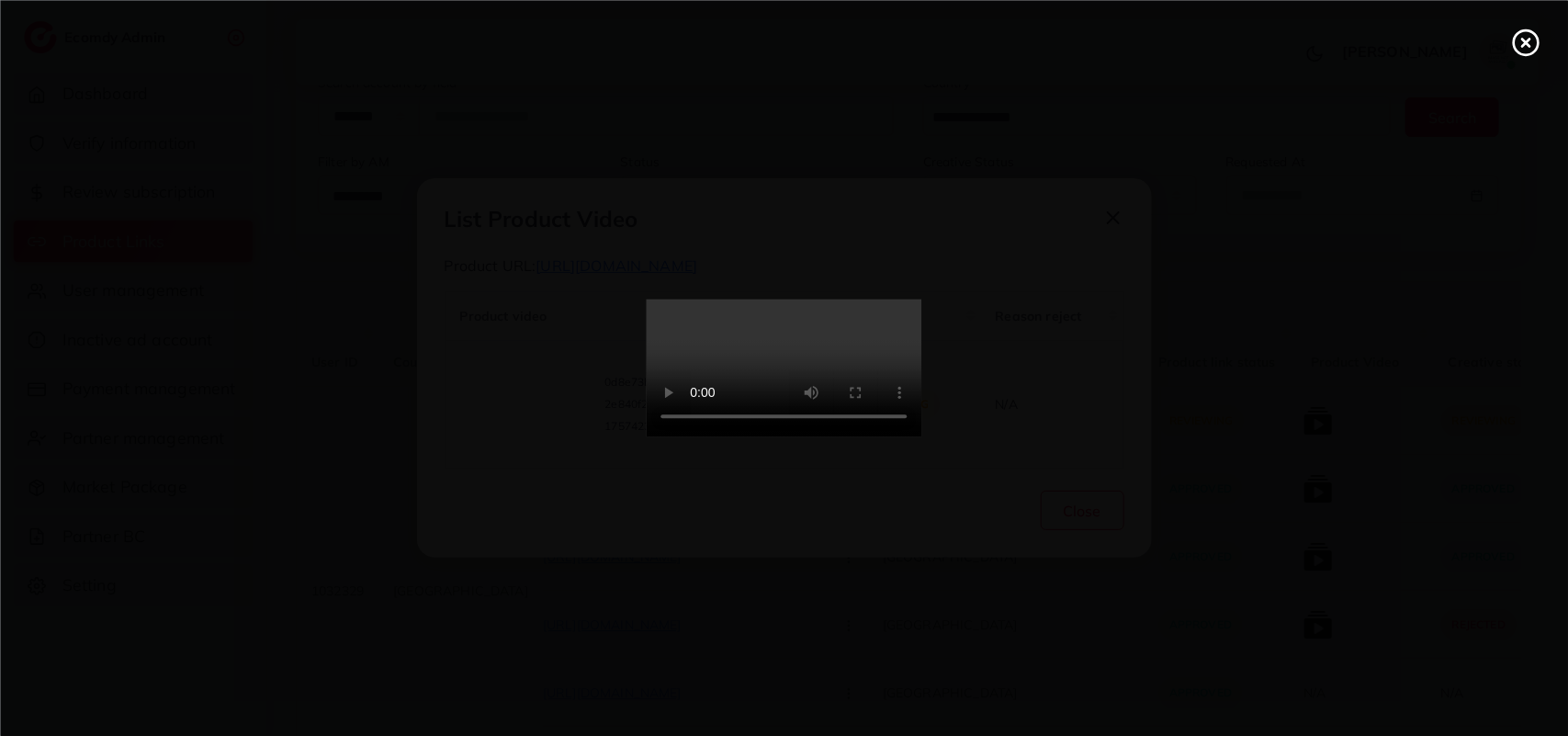
click at [470, 412] on div at bounding box center [784, 368] width 1568 height 736
click at [843, 438] on video at bounding box center [784, 368] width 275 height 138
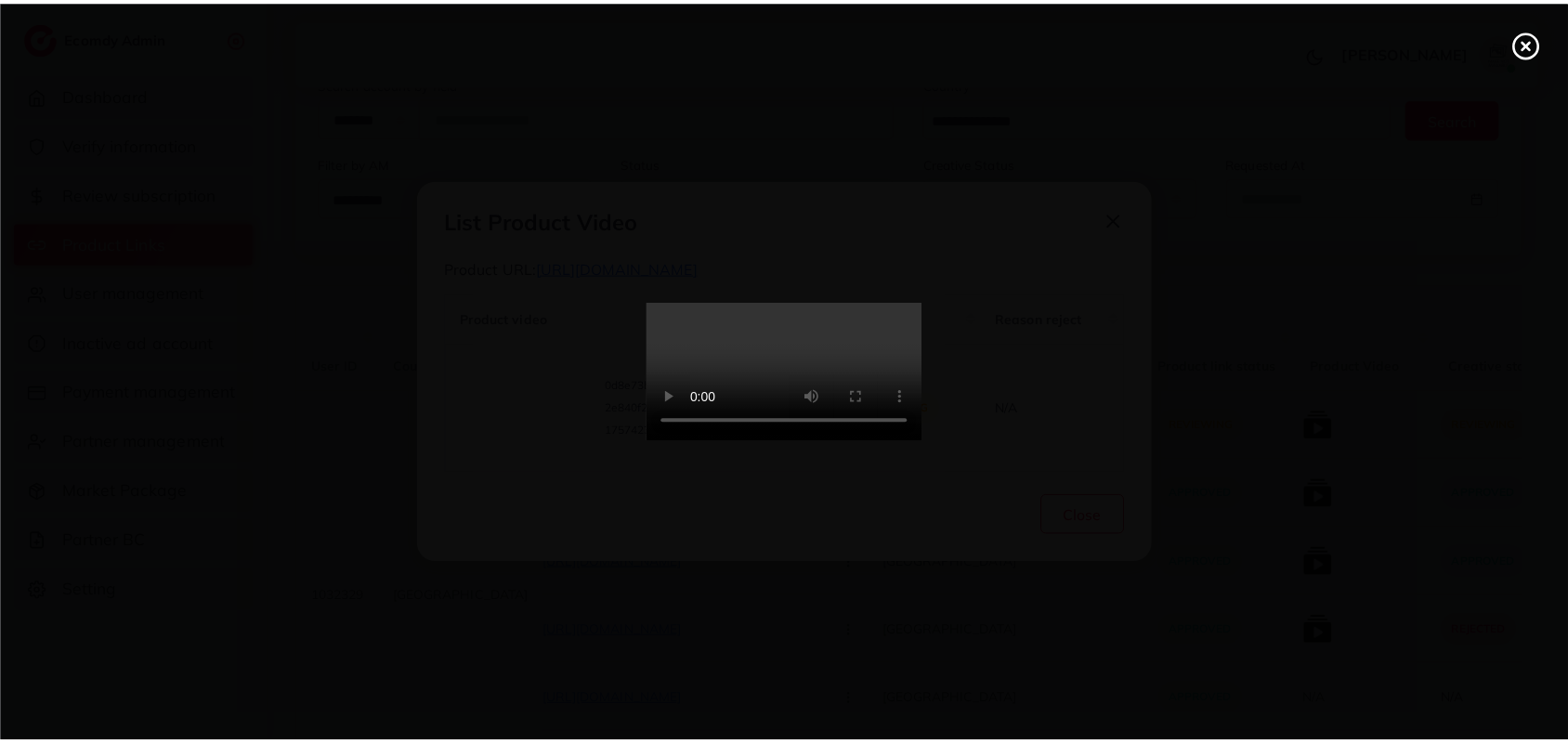
scroll to position [0, 0]
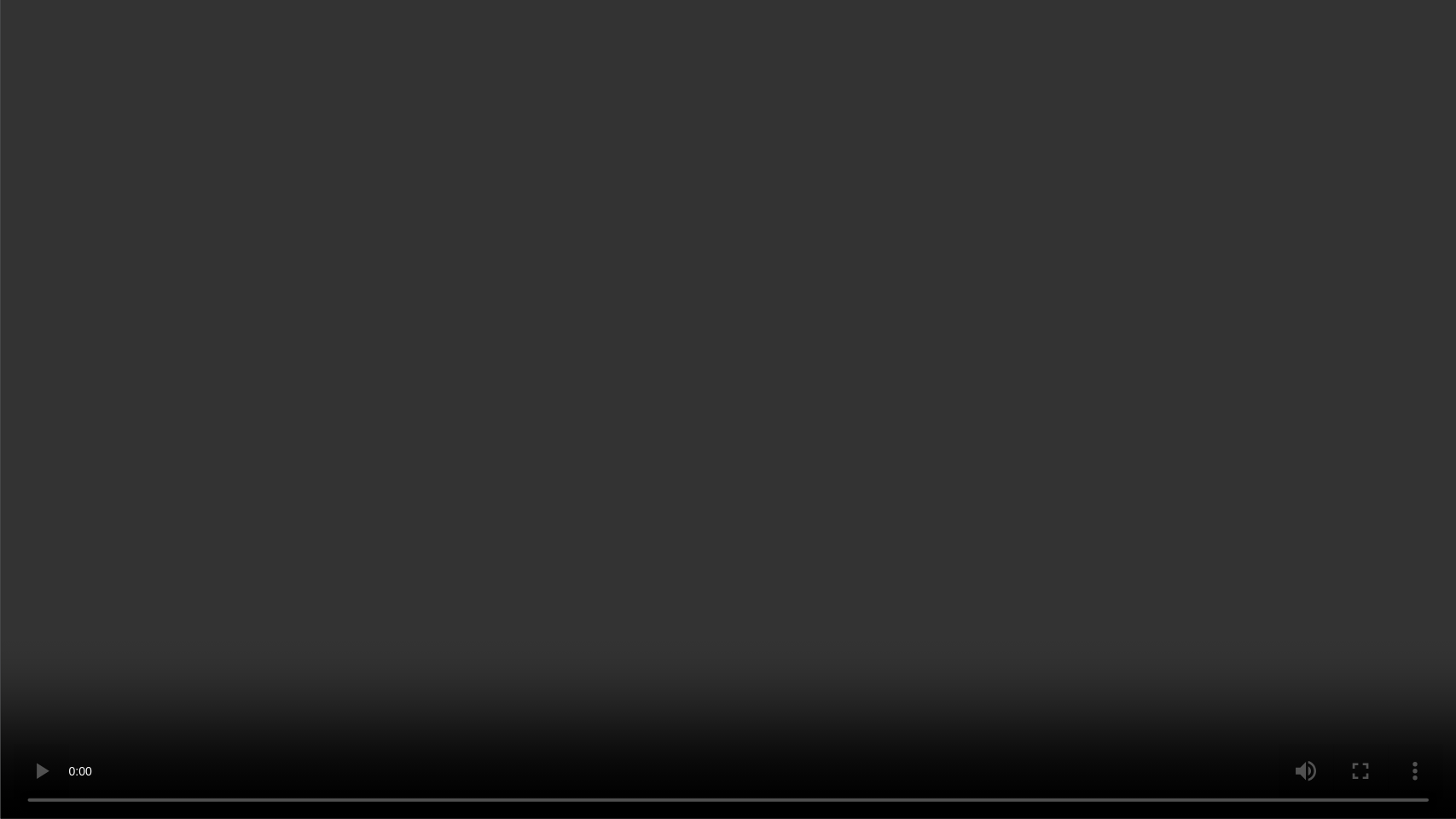
click at [1259, 538] on video at bounding box center [728, 409] width 1456 height 819
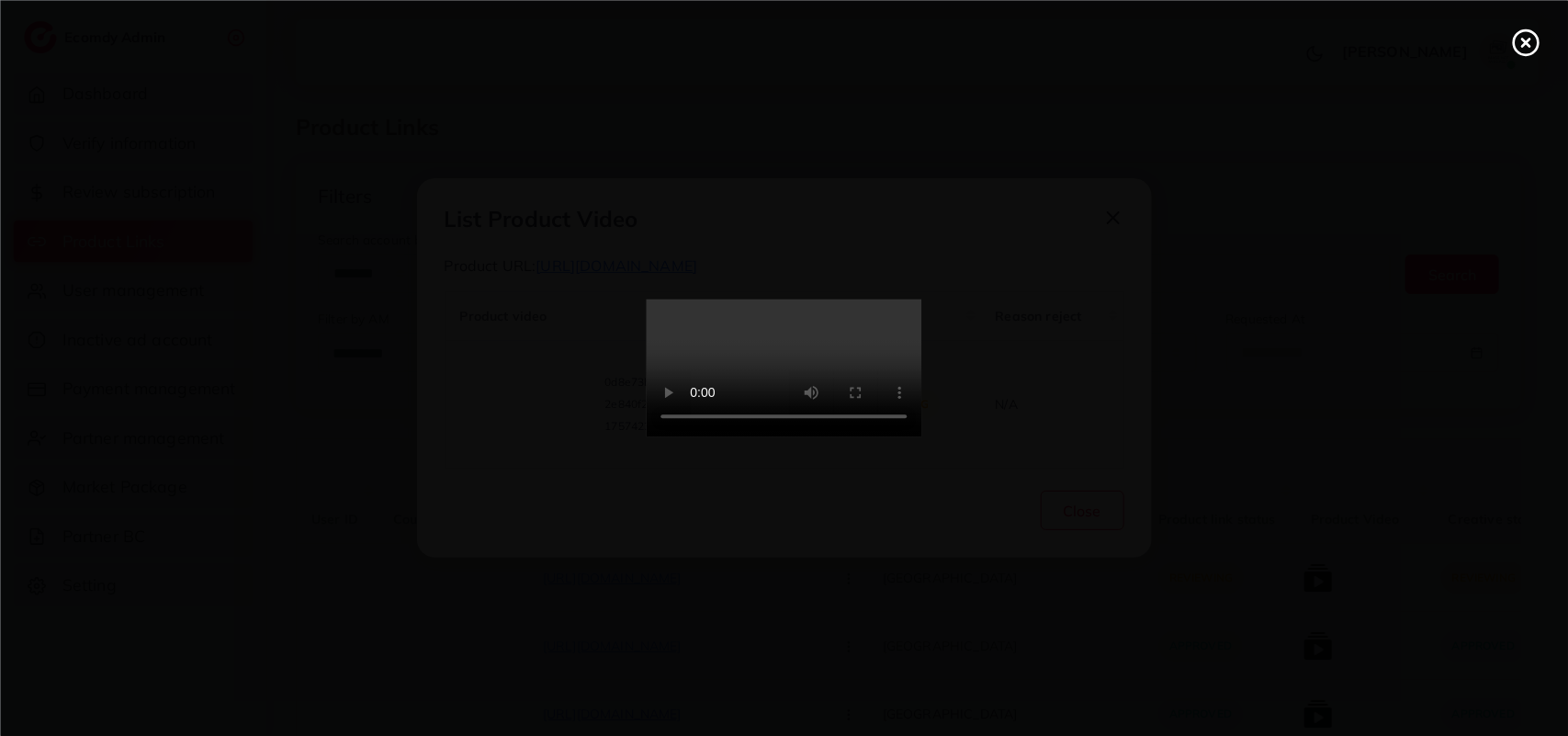
click at [1511, 47] on icon at bounding box center [1526, 42] width 30 height 30
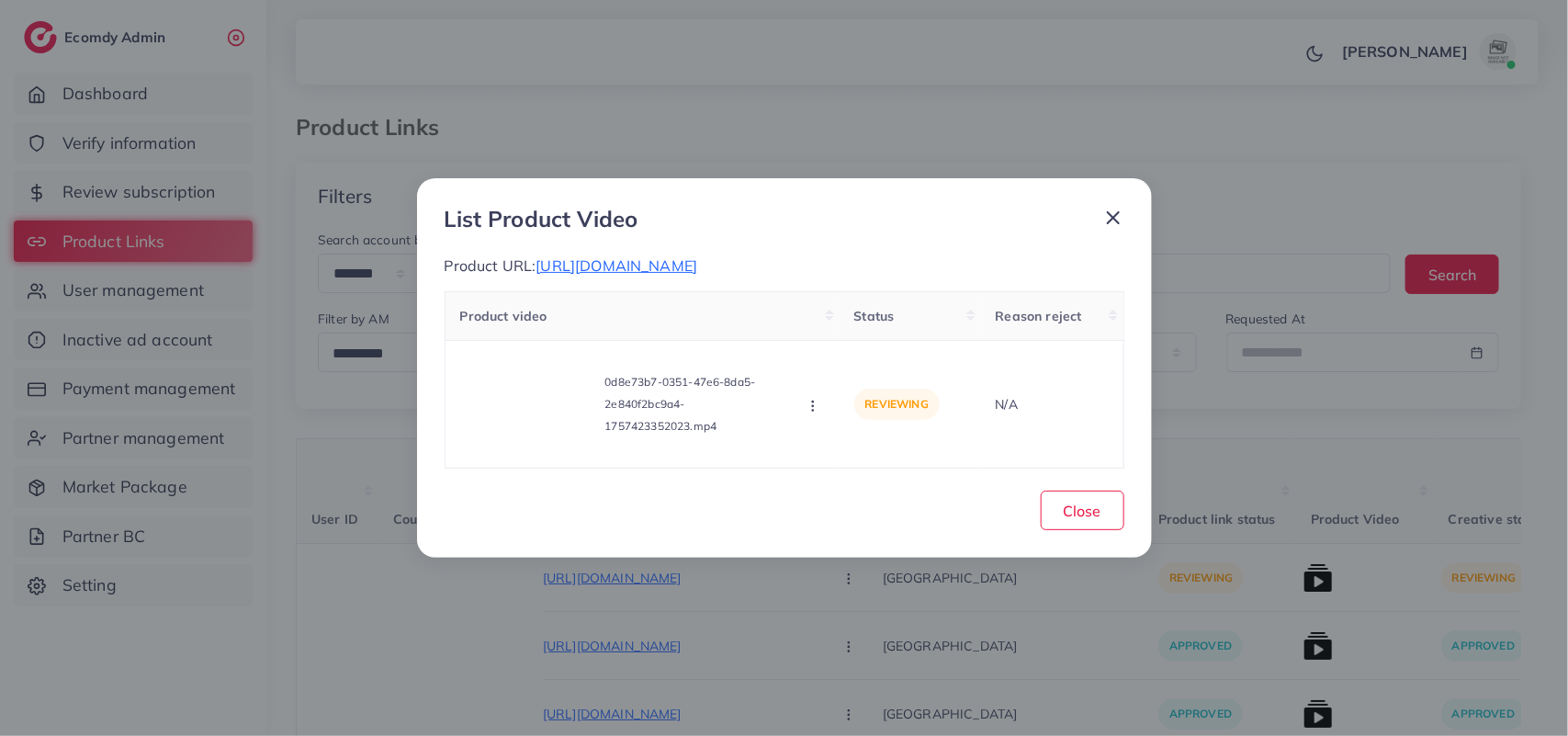
click at [1116, 208] on icon at bounding box center [1114, 218] width 22 height 22
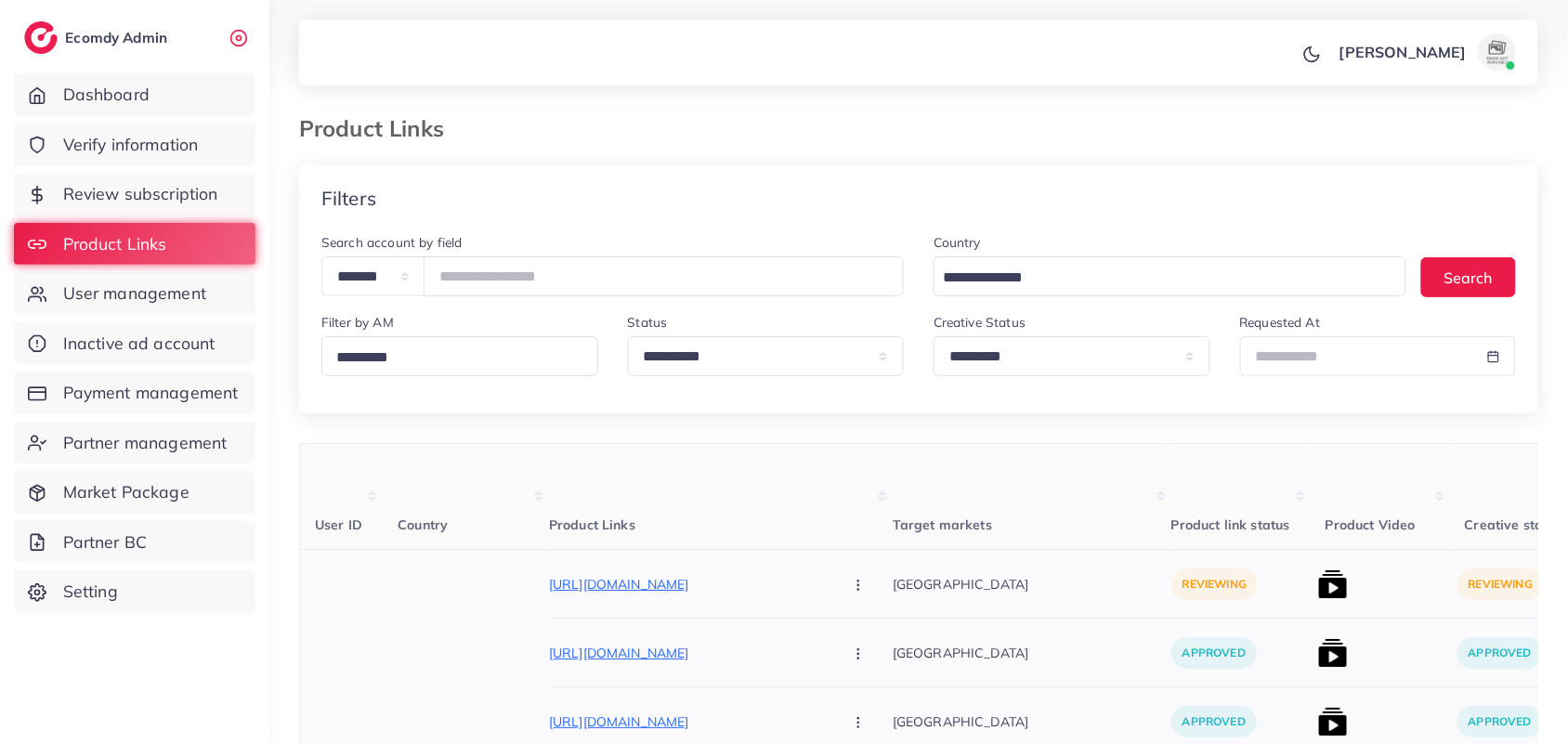
click at [827, 590] on button "button" at bounding box center [860, 583] width 65 height 42
click at [1319, 599] on img at bounding box center [1334, 584] width 30 height 30
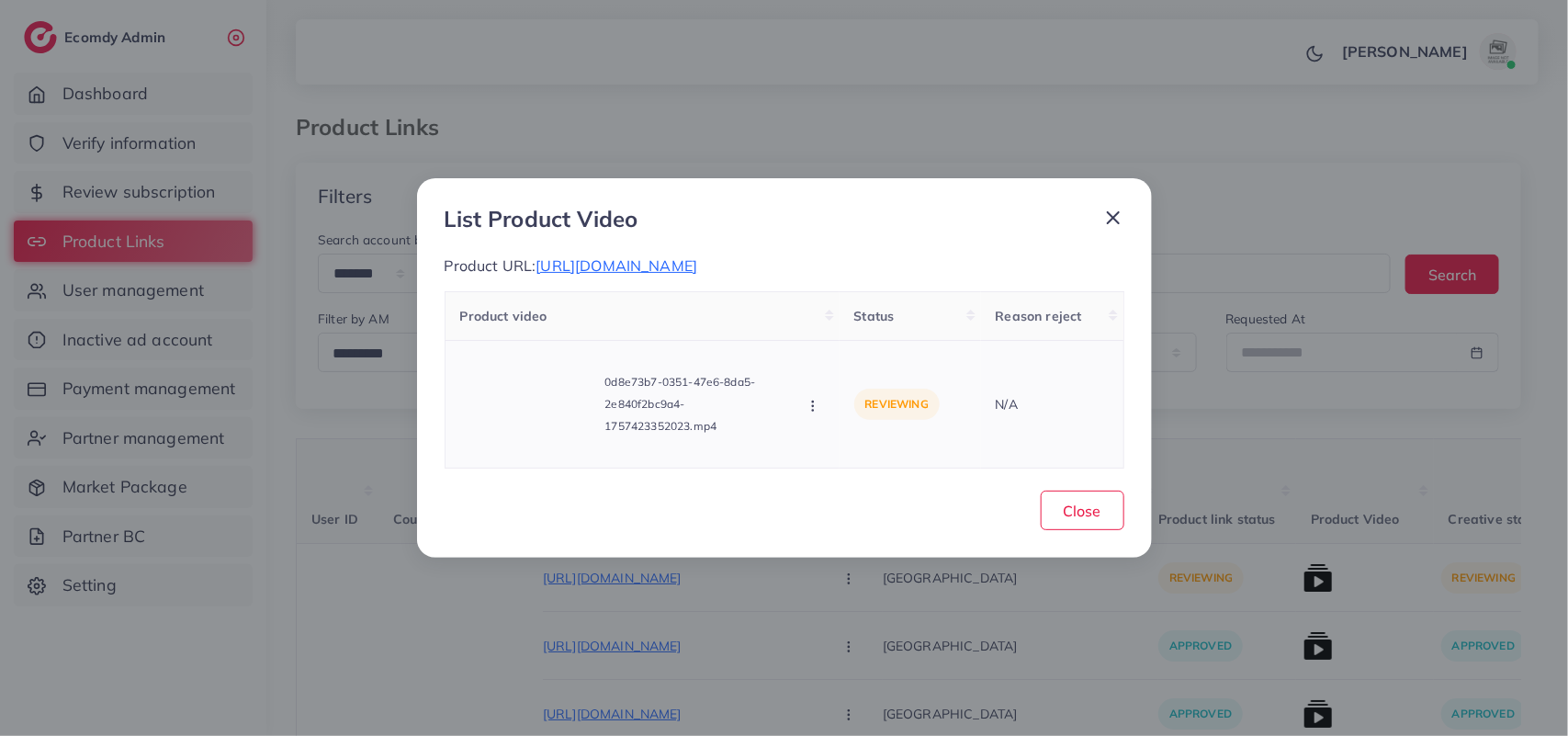
click at [814, 414] on icon "button" at bounding box center [813, 406] width 15 height 15
click at [906, 344] on link "Approve" at bounding box center [877, 324] width 145 height 41
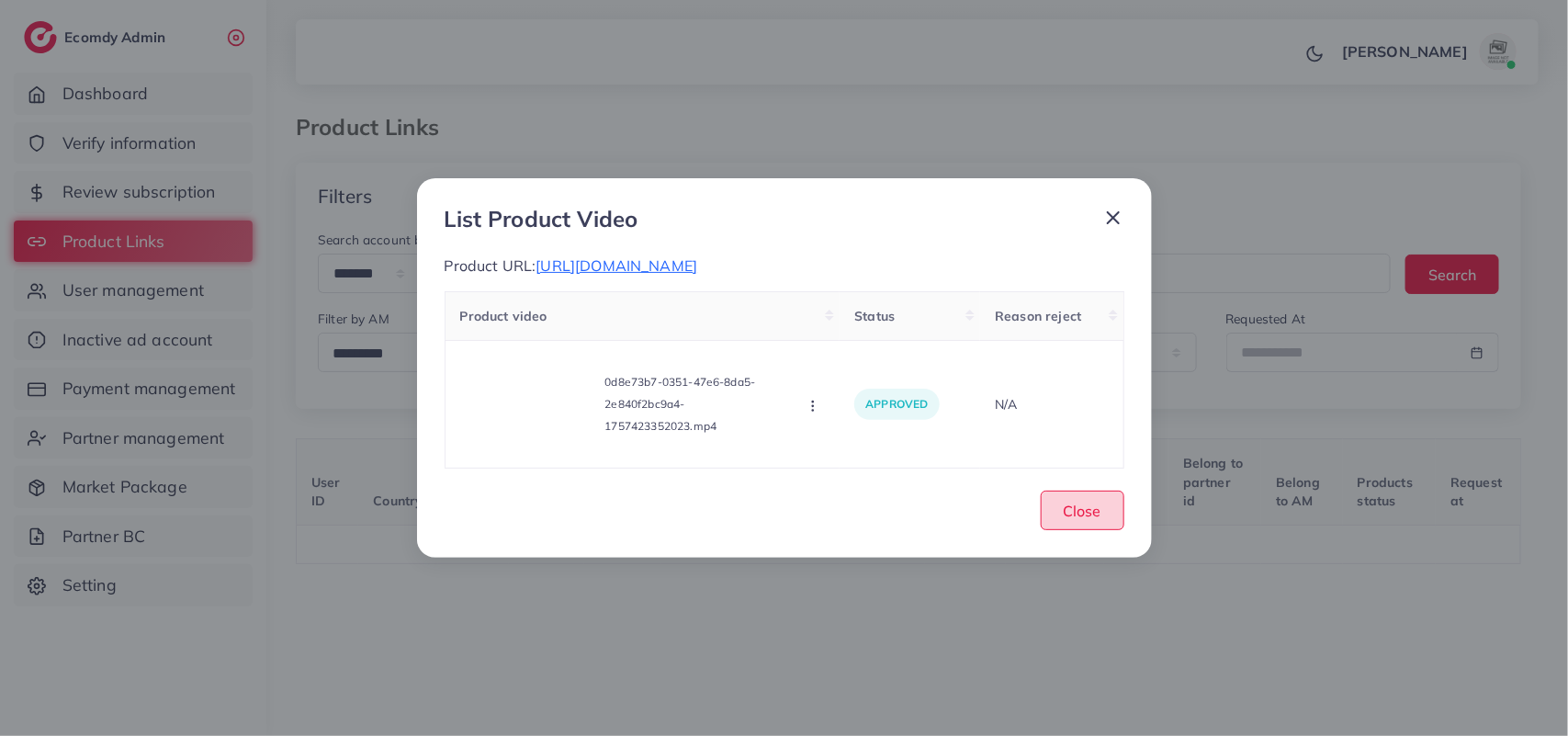
click at [1109, 517] on button "Close" at bounding box center [1082, 510] width 84 height 40
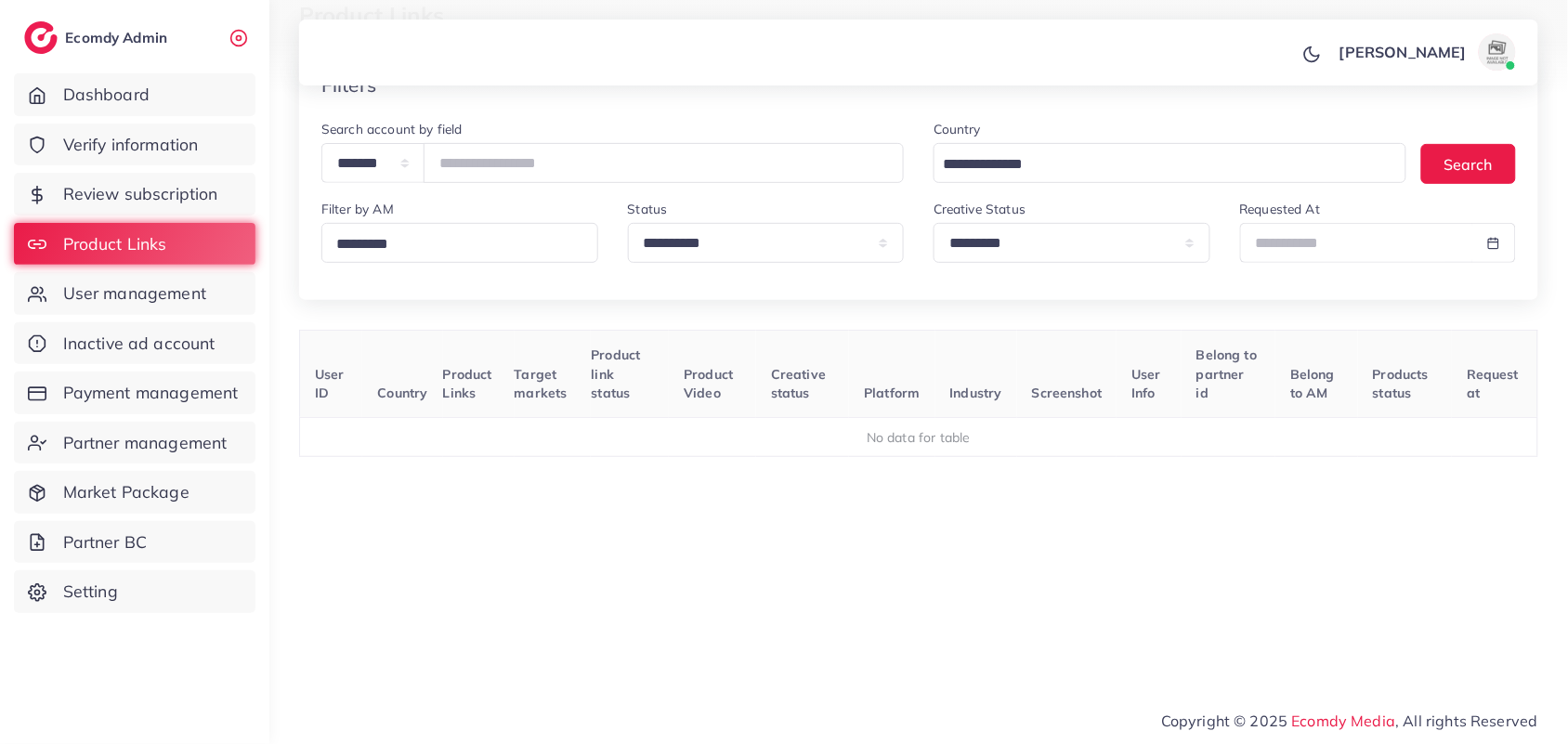
scroll to position [118, 0]
drag, startPoint x: 897, startPoint y: 692, endPoint x: 856, endPoint y: 735, distance: 59.4
click at [897, 692] on div "**********" at bounding box center [918, 290] width 1299 height 807
click at [1182, 650] on div "User ID Country Product Links Target markets Product link status Product Video …" at bounding box center [918, 497] width 1239 height 334
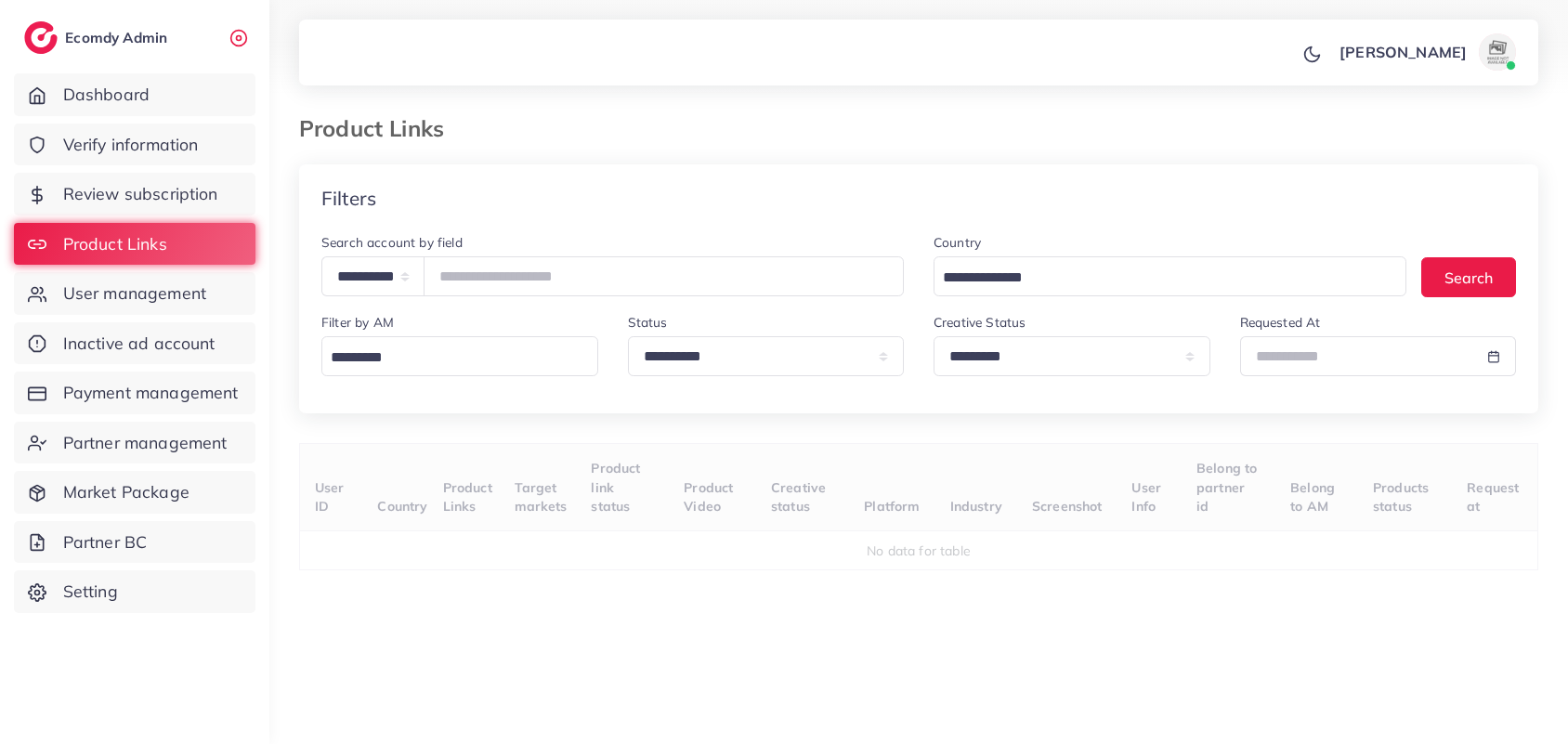
select select "*****"
select select "*********"
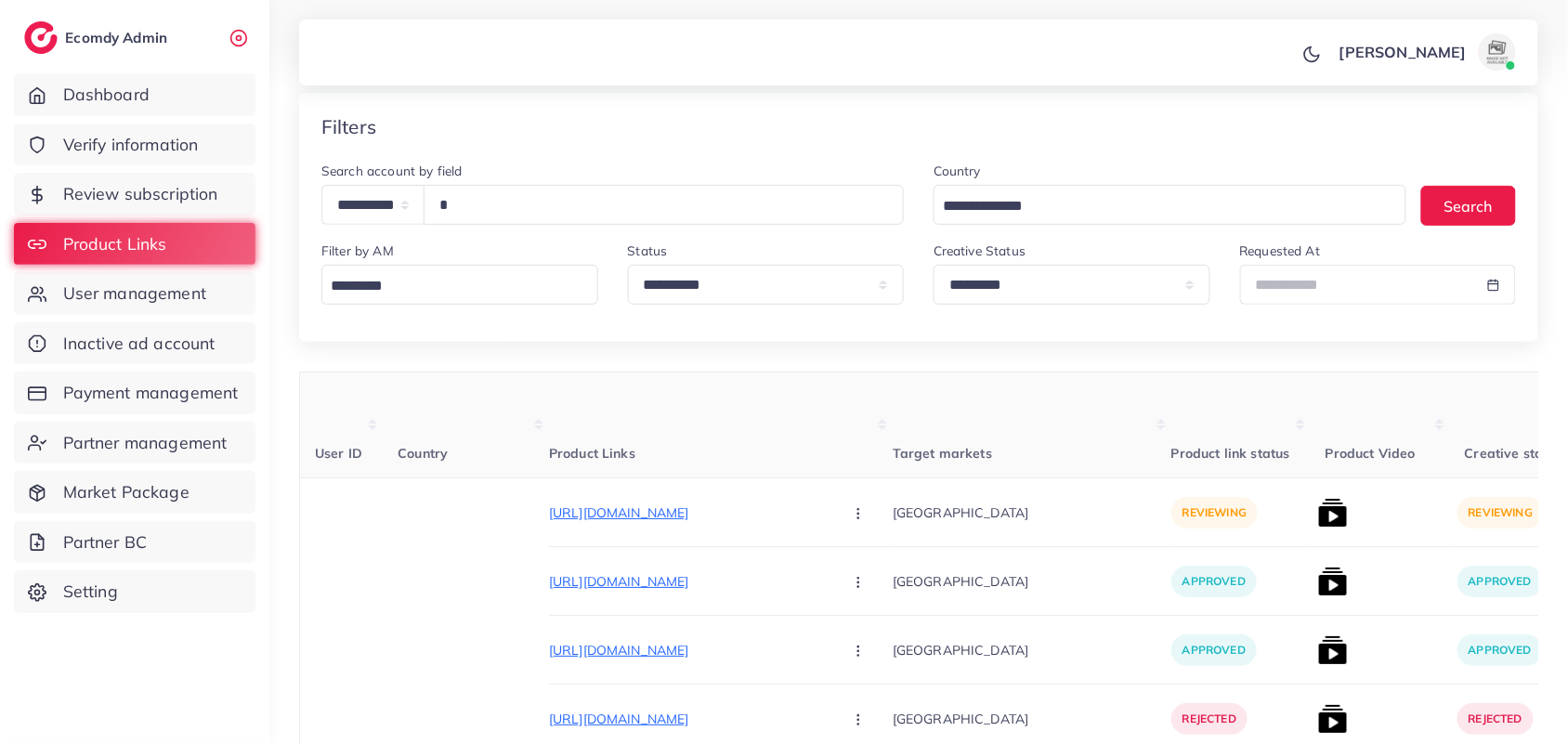
drag, startPoint x: 512, startPoint y: 226, endPoint x: 471, endPoint y: 202, distance: 47.5
click at [471, 202] on input "text" at bounding box center [664, 204] width 480 height 40
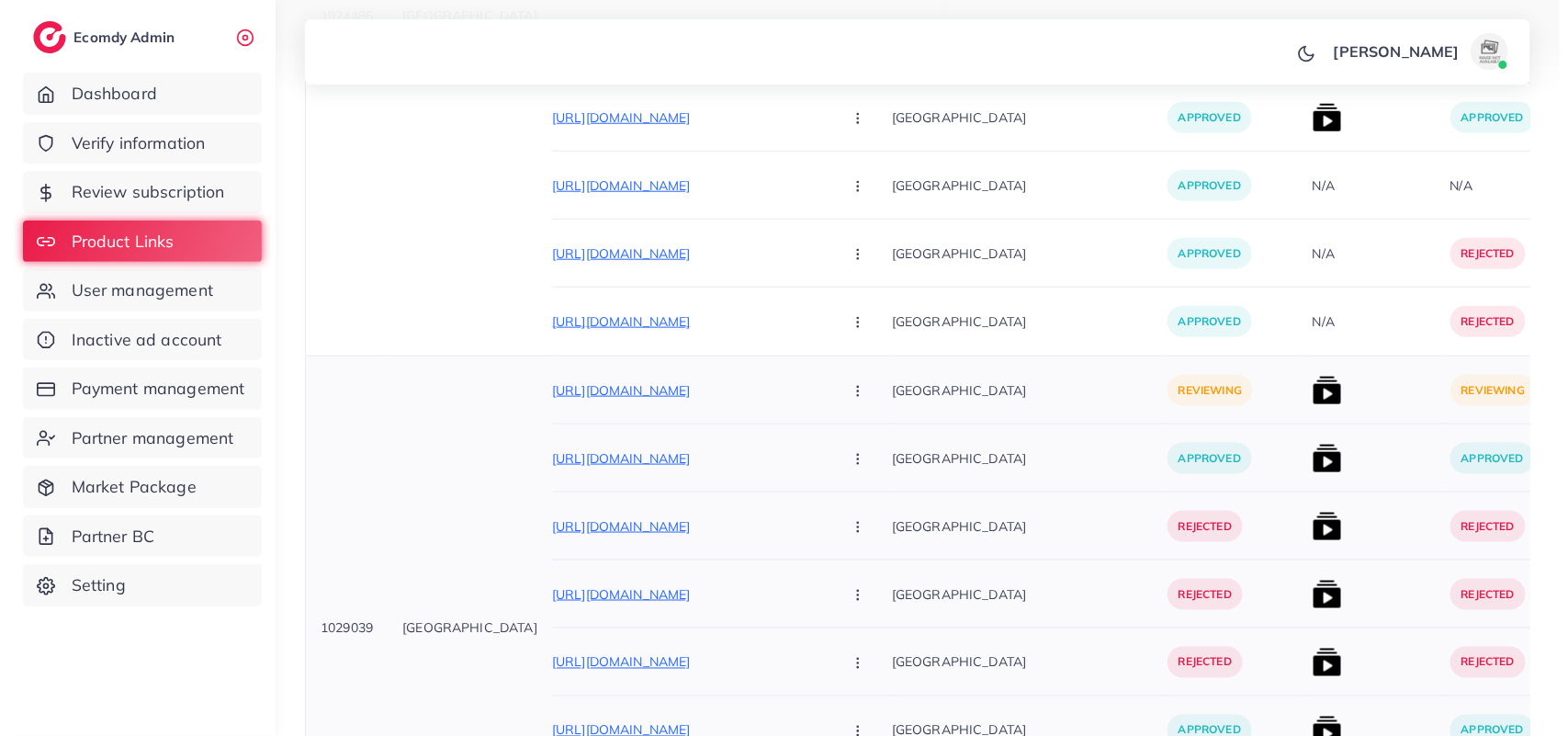
scroll to position [860, 0]
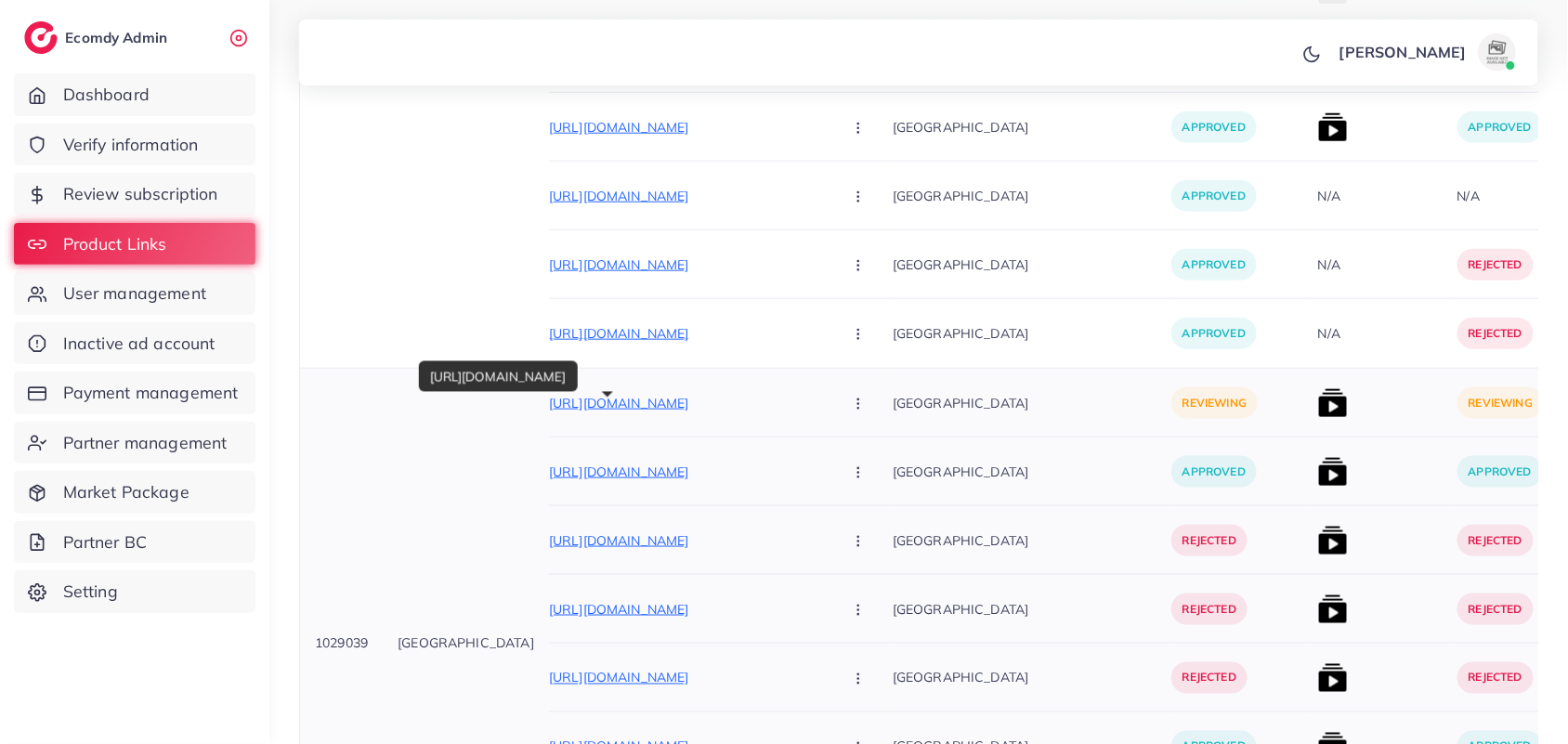
click at [699, 405] on p "https://dreammart.site/products/mini-square-jewellery-box-1" at bounding box center [688, 403] width 278 height 22
click at [827, 396] on button "button" at bounding box center [860, 402] width 65 height 42
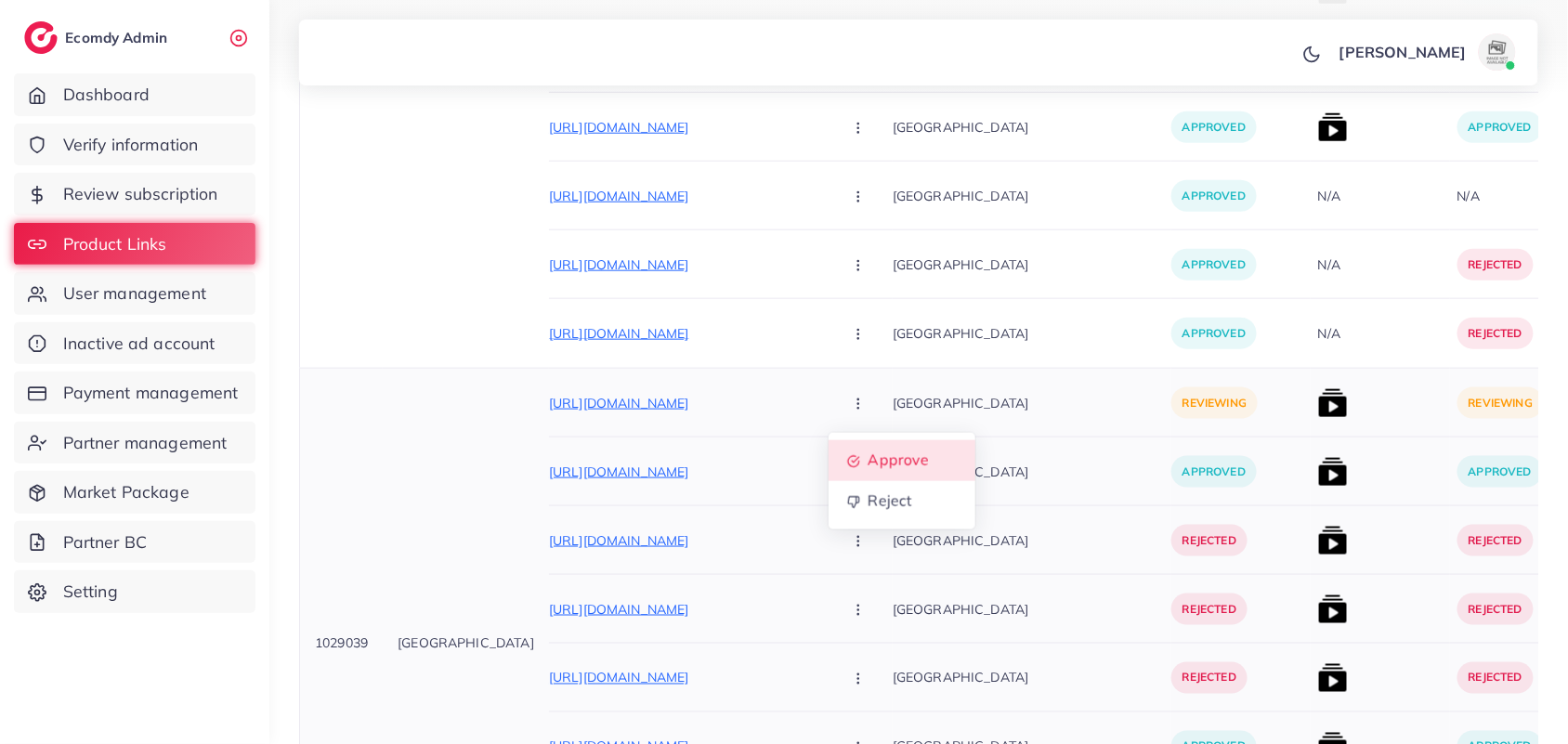
click at [868, 470] on span "Approve" at bounding box center [898, 460] width 62 height 19
click at [1311, 411] on div at bounding box center [1380, 403] width 139 height 69
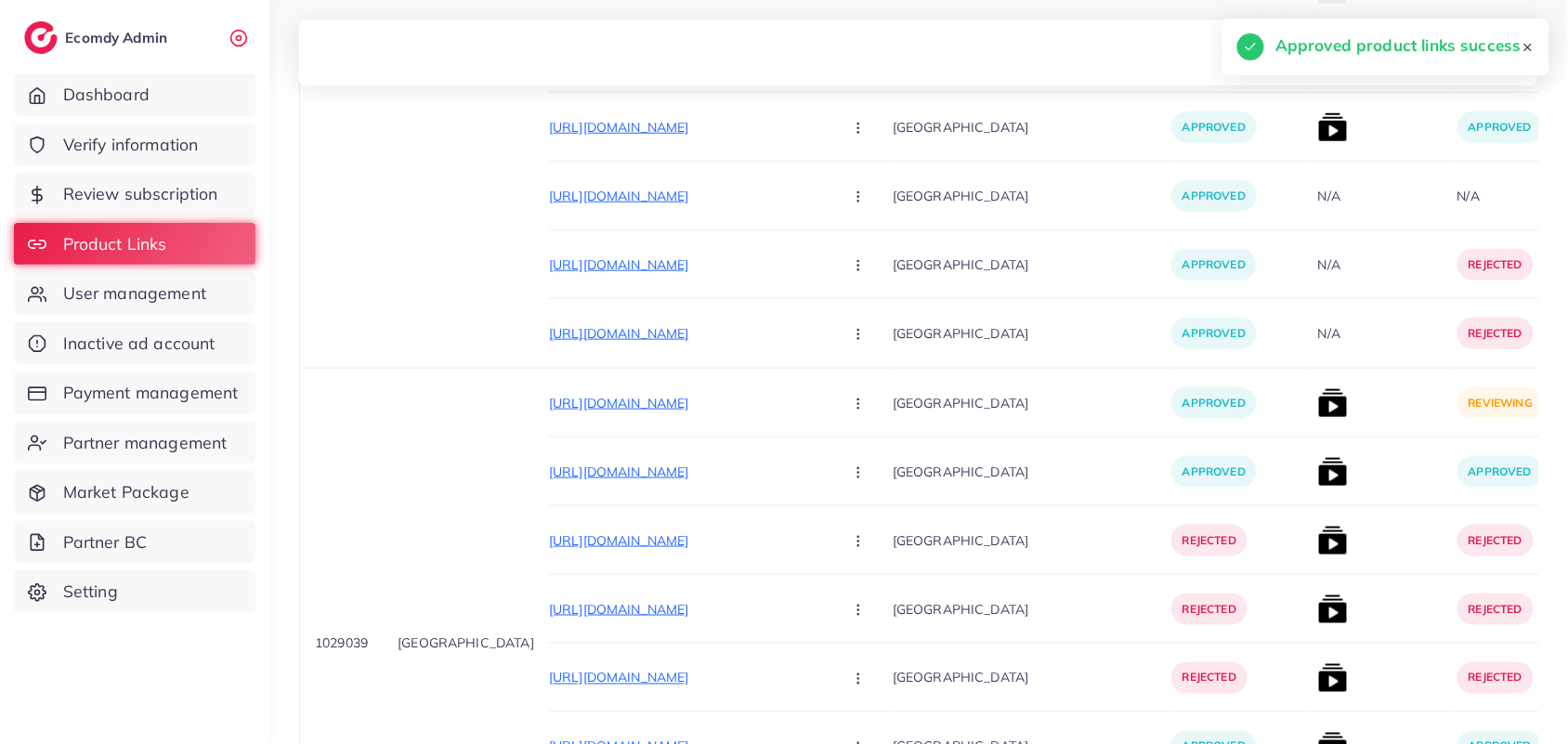
click at [1319, 406] on img at bounding box center [1334, 403] width 30 height 30
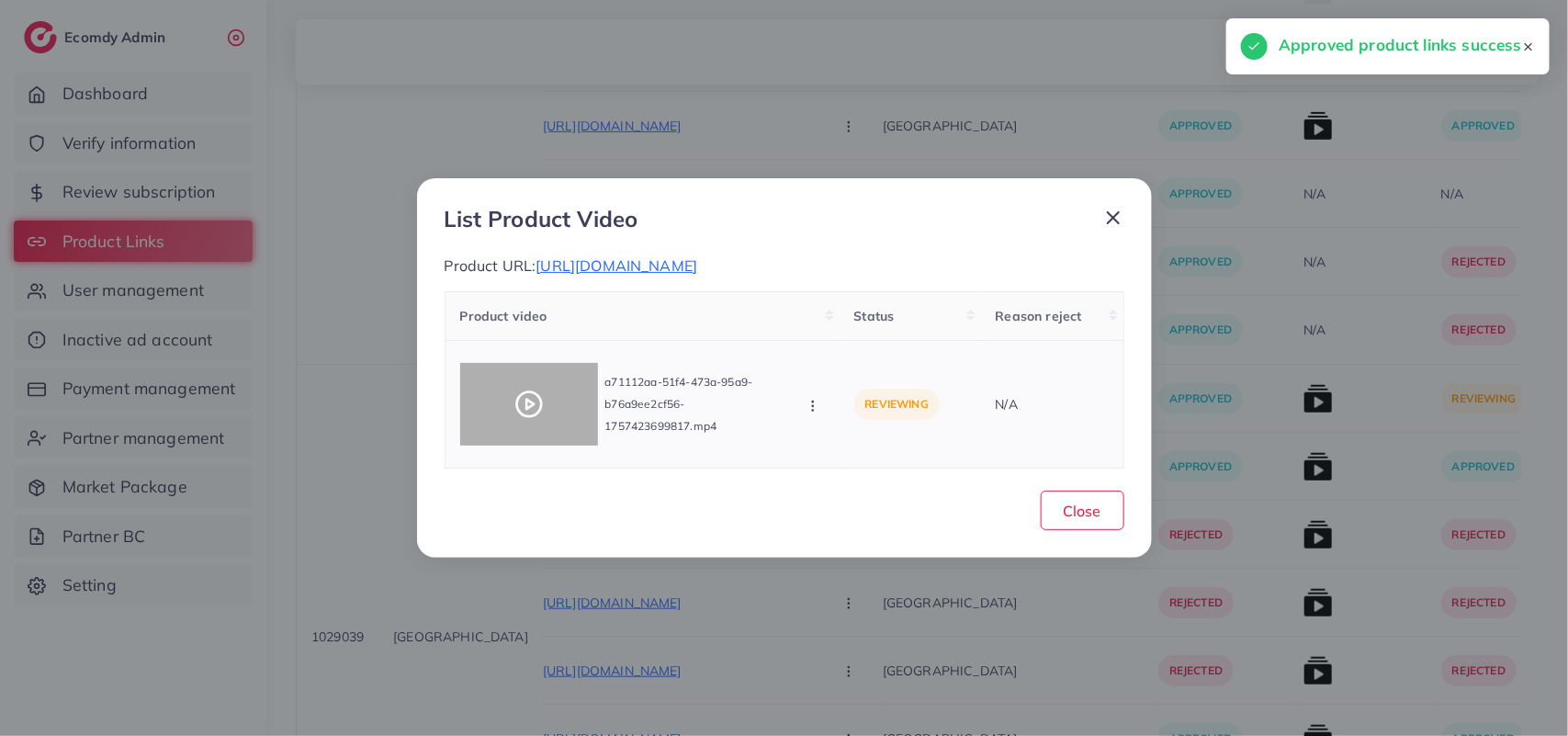
click at [561, 389] on div at bounding box center [528, 404] width 138 height 83
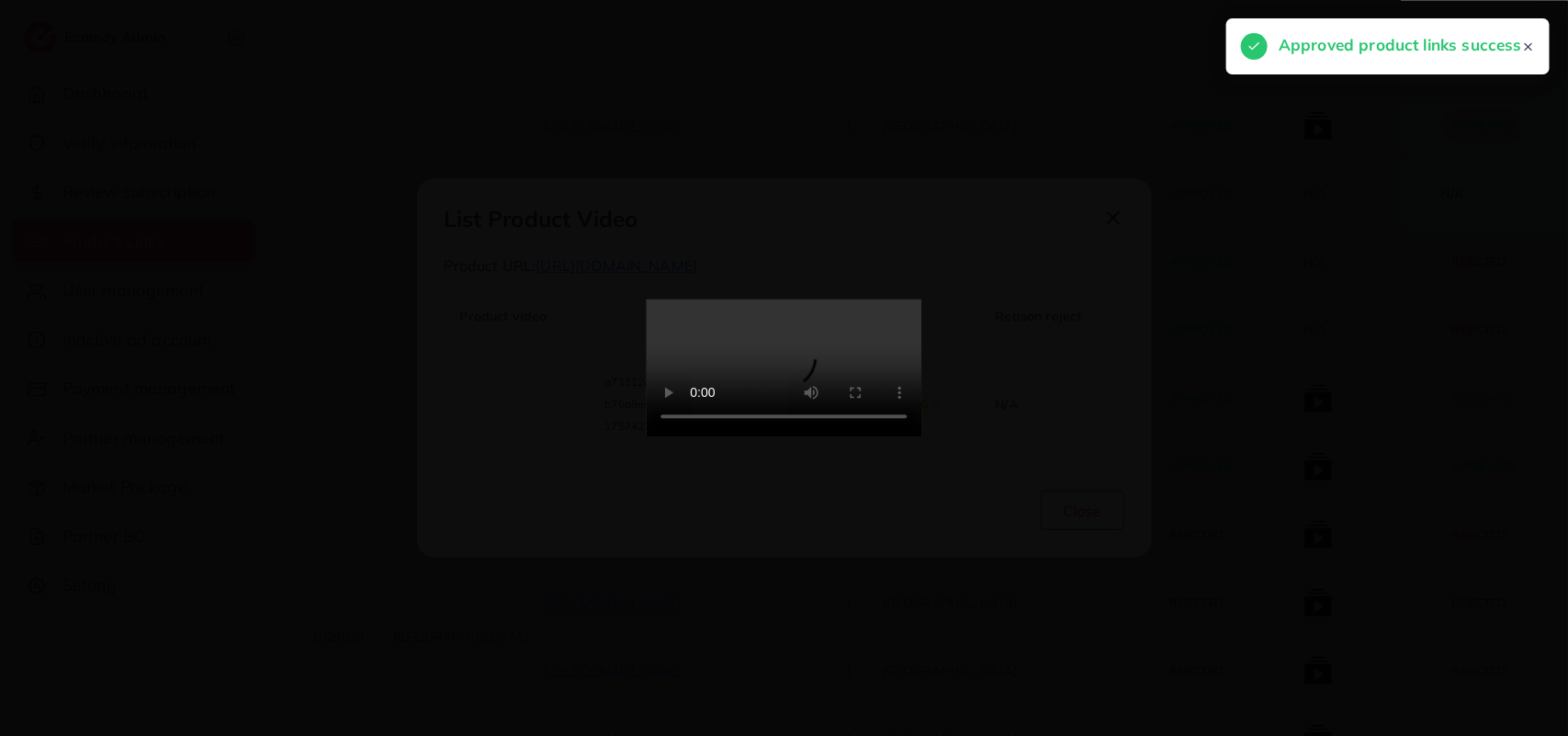
click at [561, 389] on div at bounding box center [784, 368] width 1568 height 736
click at [563, 389] on div at bounding box center [784, 368] width 1568 height 736
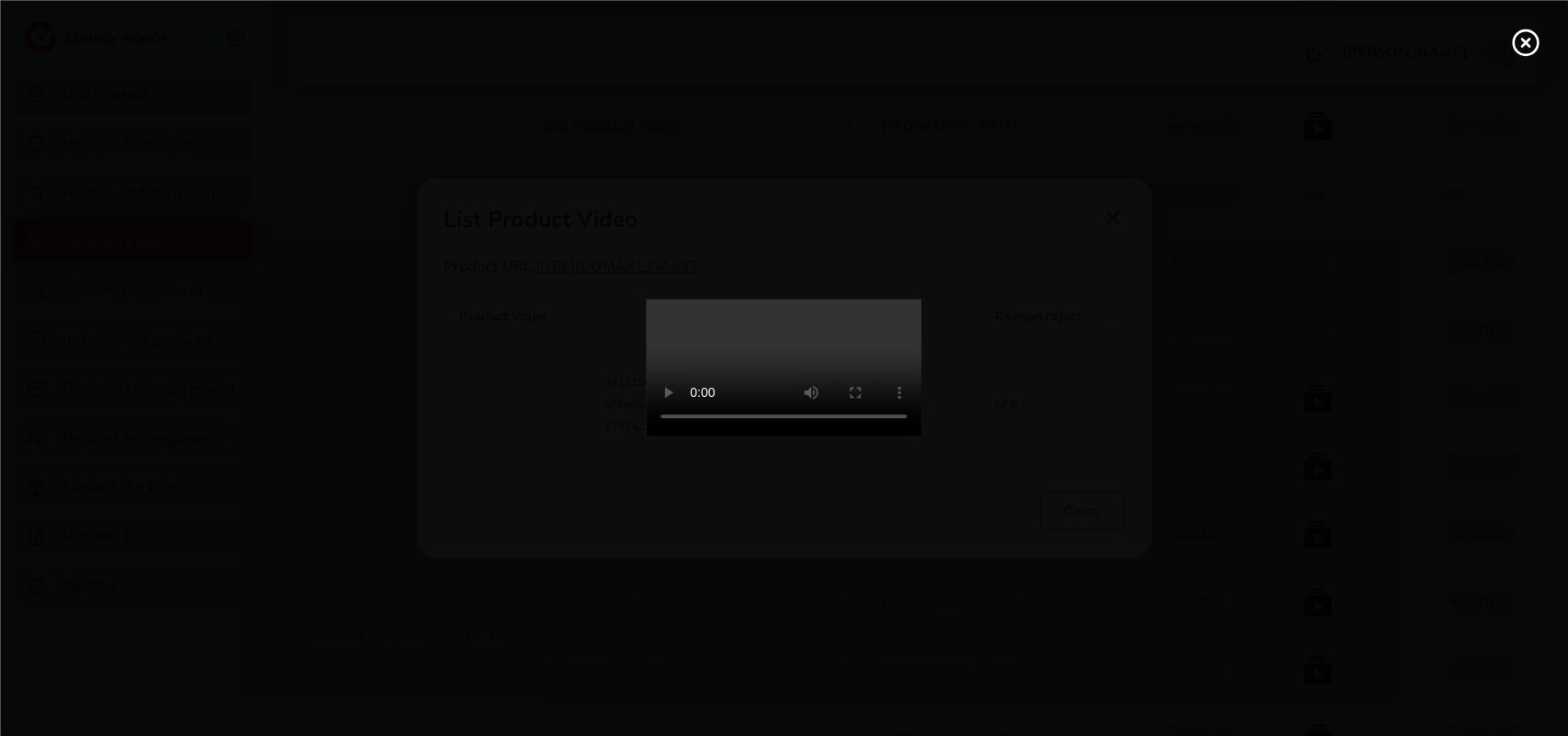
click at [724, 349] on video at bounding box center [784, 368] width 275 height 138
click at [737, 438] on video at bounding box center [784, 368] width 275 height 138
drag, startPoint x: 737, startPoint y: 609, endPoint x: 726, endPoint y: 703, distance: 94.6
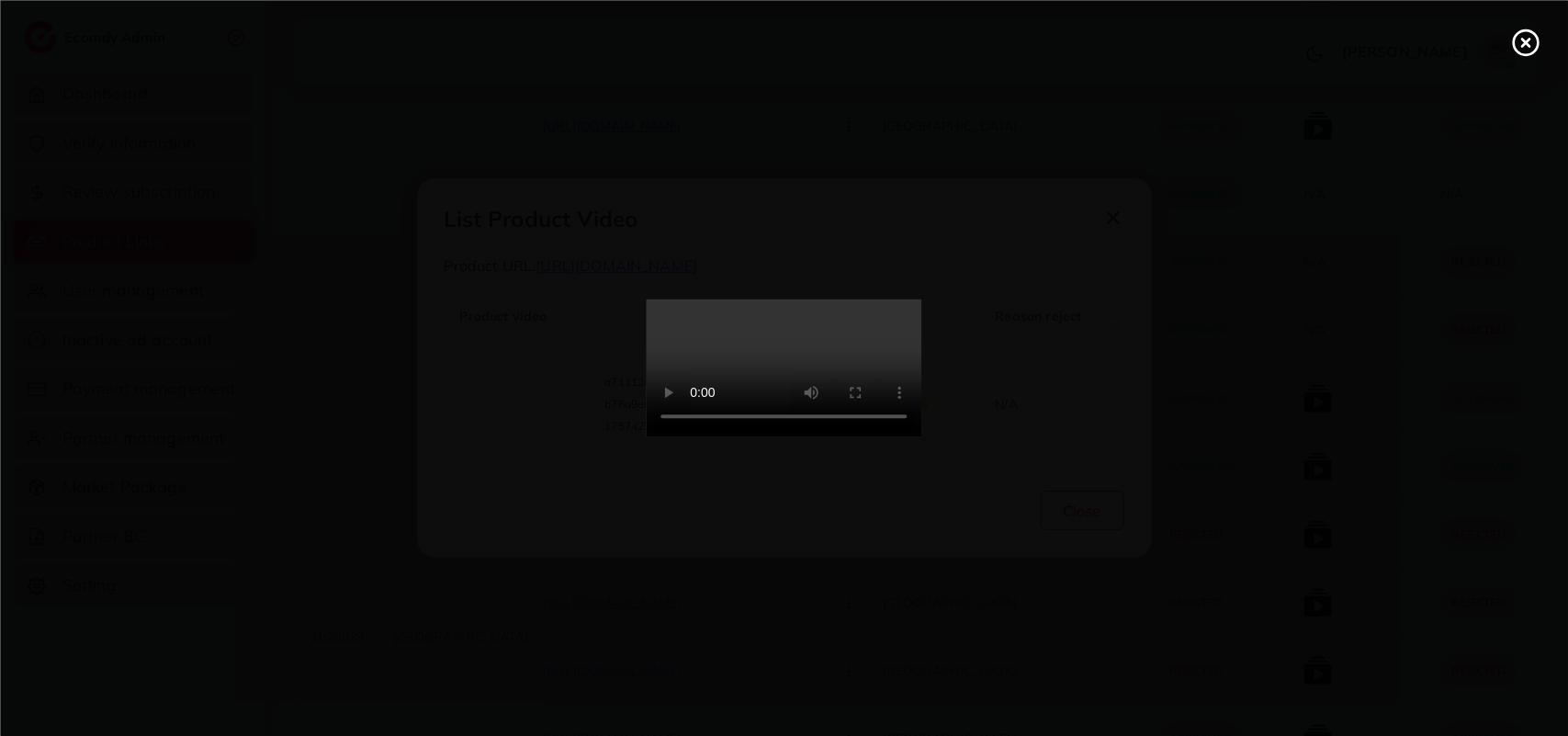
click at [738, 438] on video at bounding box center [784, 368] width 275 height 138
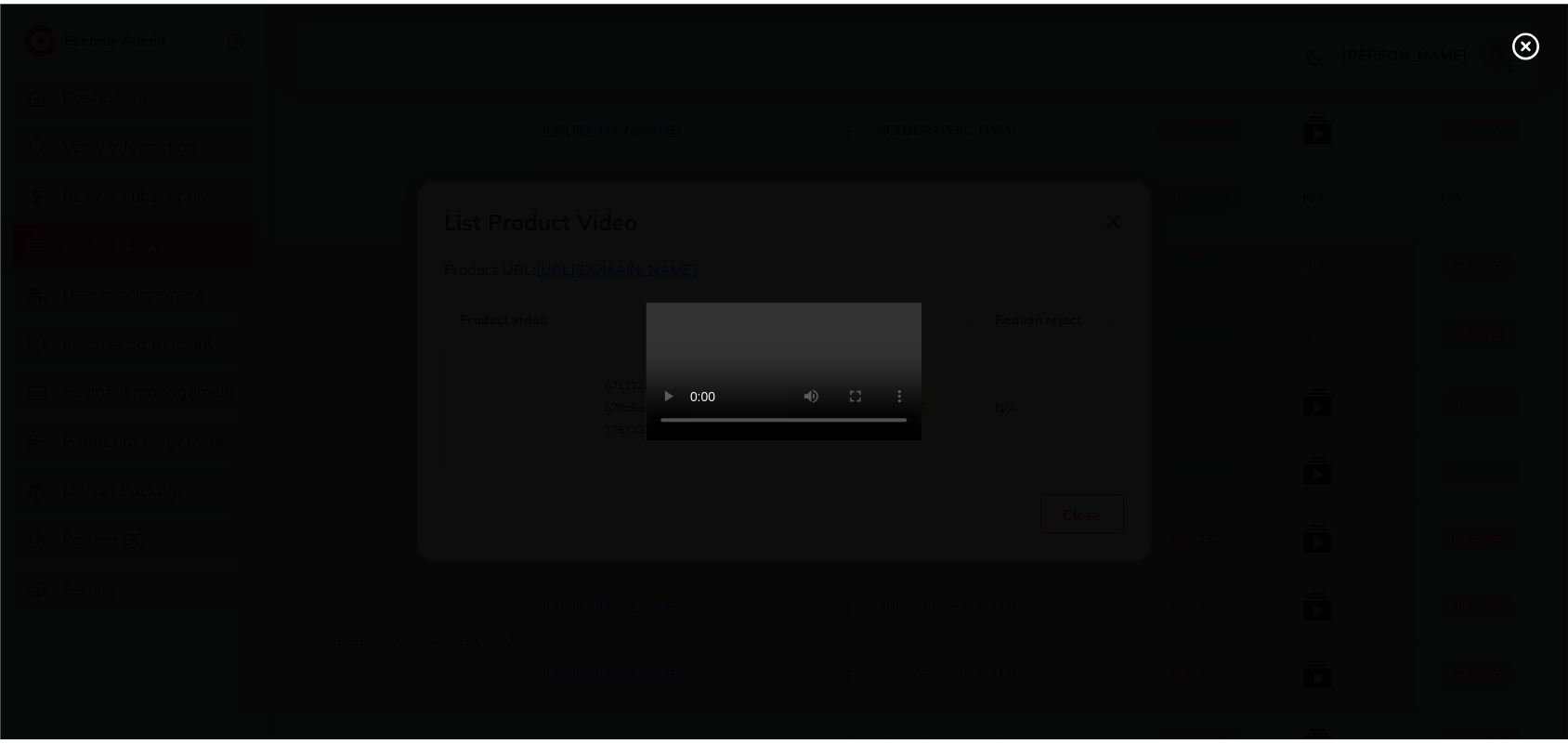
scroll to position [0, 0]
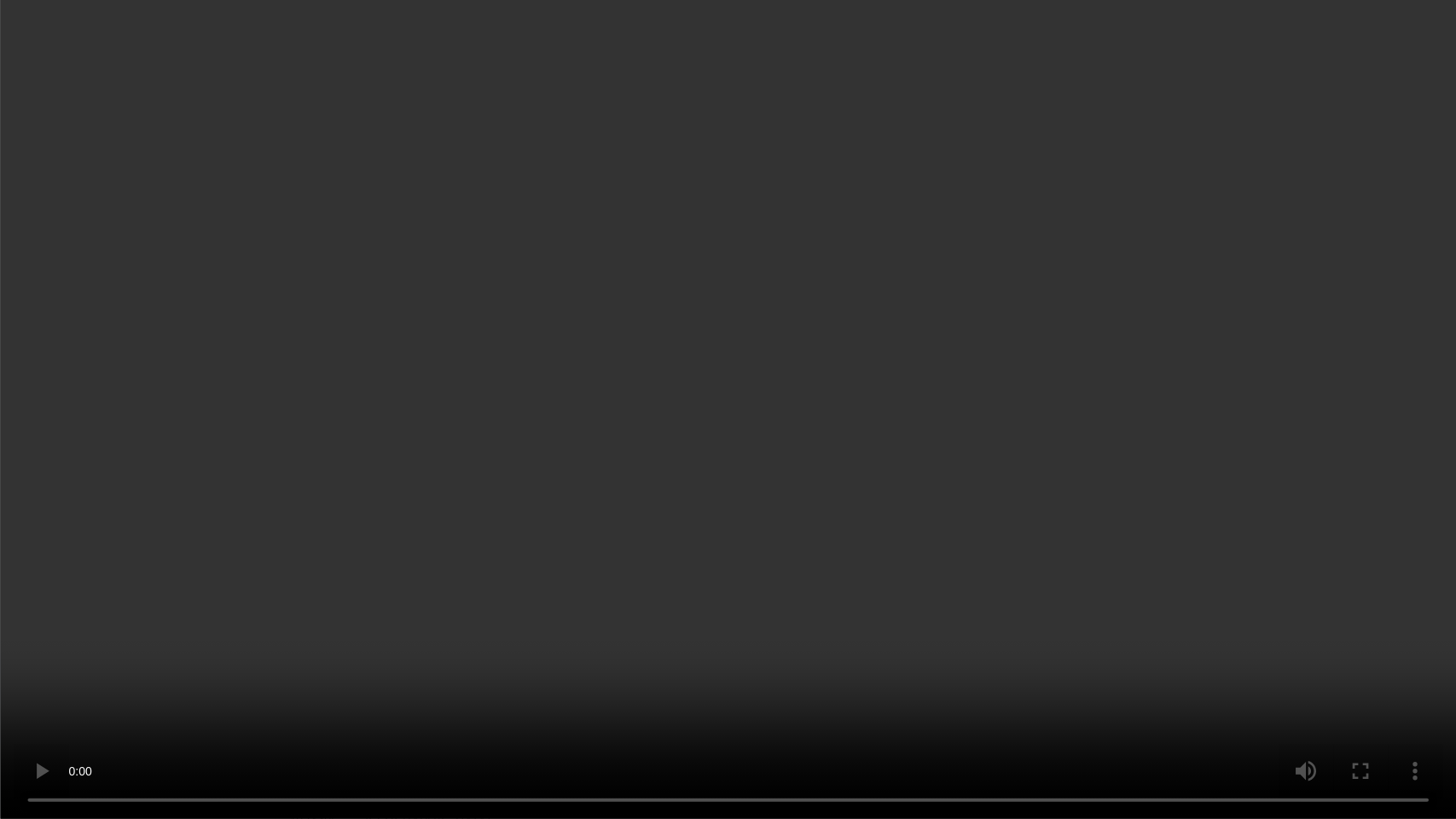
click at [855, 658] on video at bounding box center [728, 409] width 1456 height 819
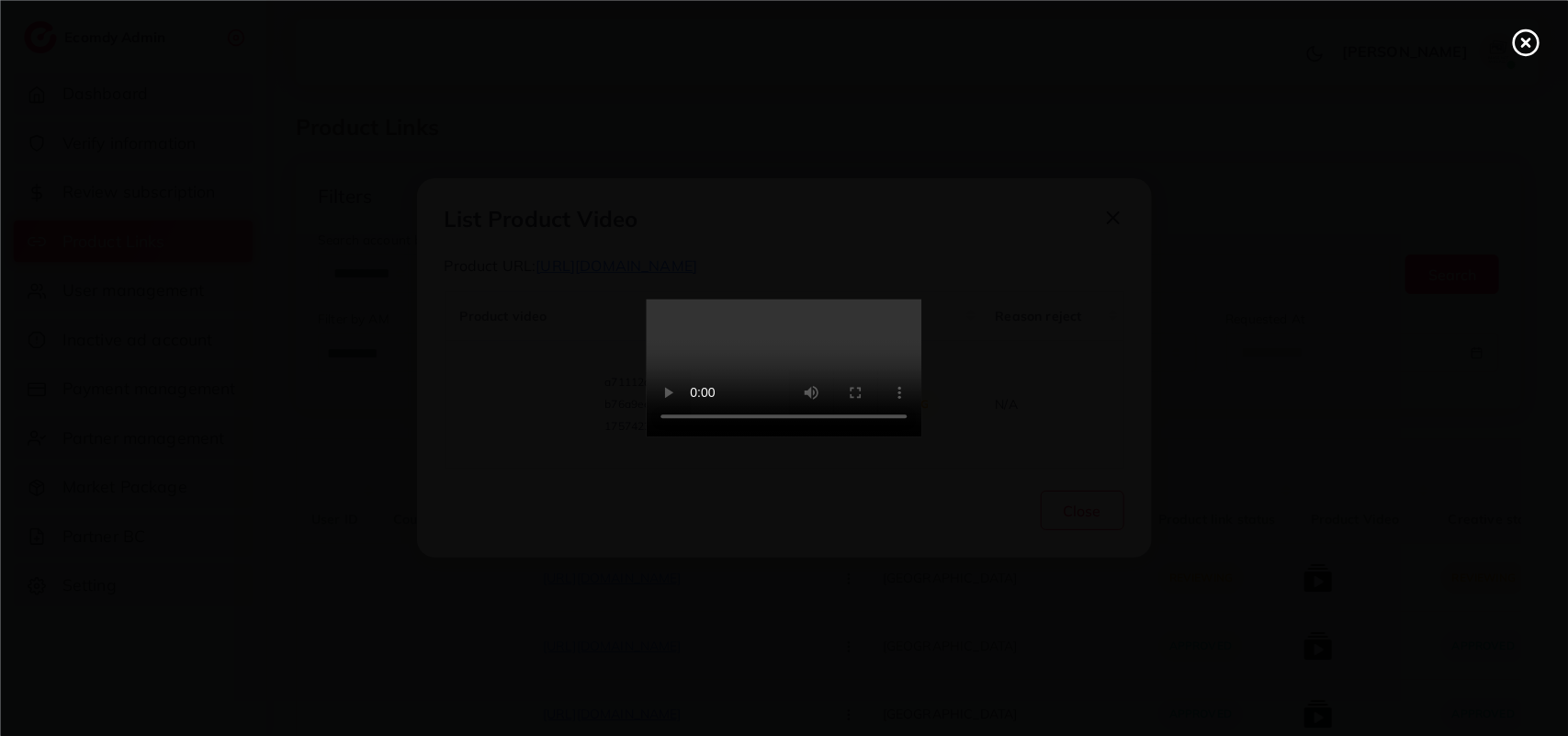
click at [1509, 47] on div at bounding box center [784, 368] width 1568 height 736
click at [1516, 48] on circle at bounding box center [1526, 42] width 25 height 25
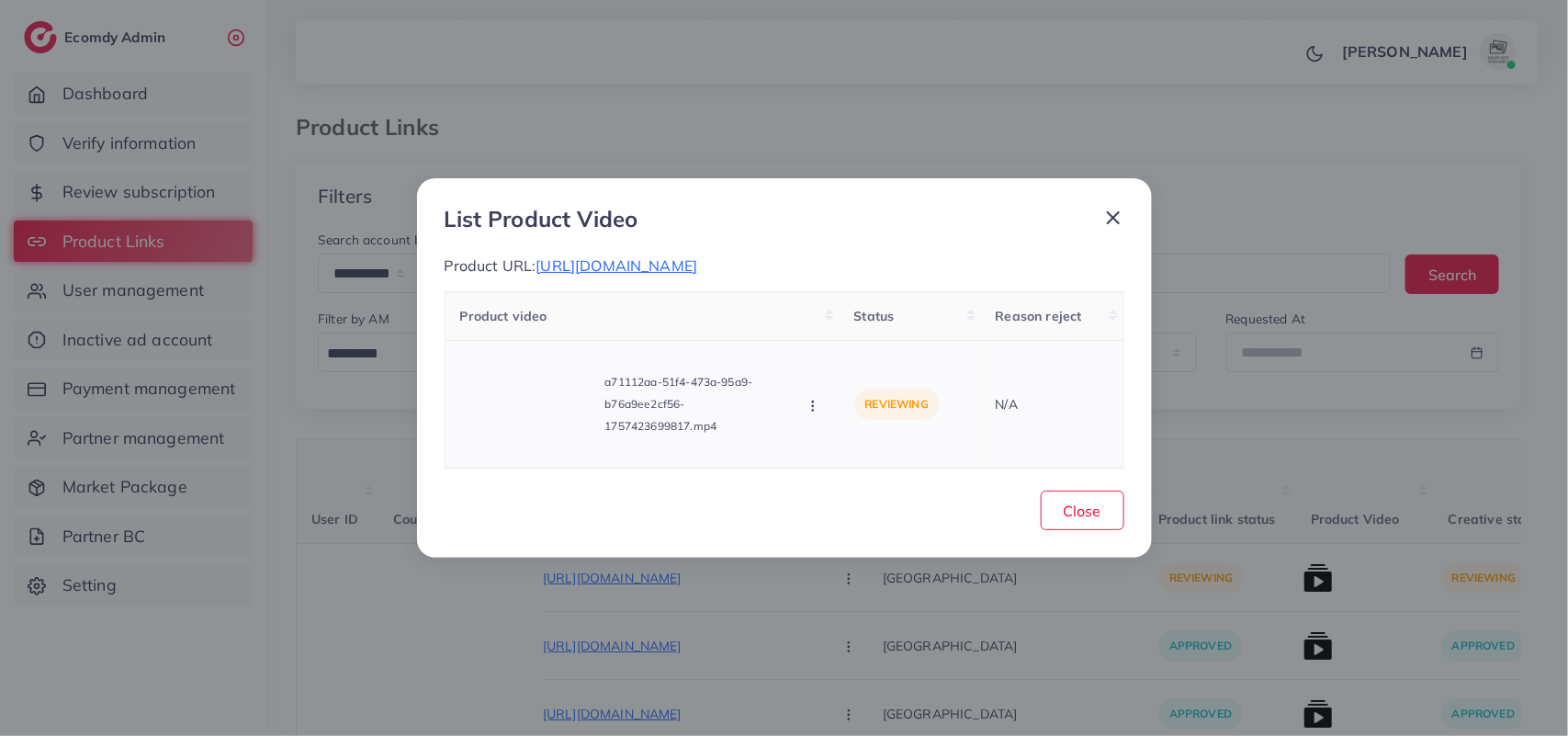
click at [814, 404] on icon "button" at bounding box center [813, 406] width 15 height 15
click at [908, 335] on link "Approve" at bounding box center [877, 324] width 145 height 41
click at [1048, 494] on button "Close" at bounding box center [1082, 510] width 84 height 40
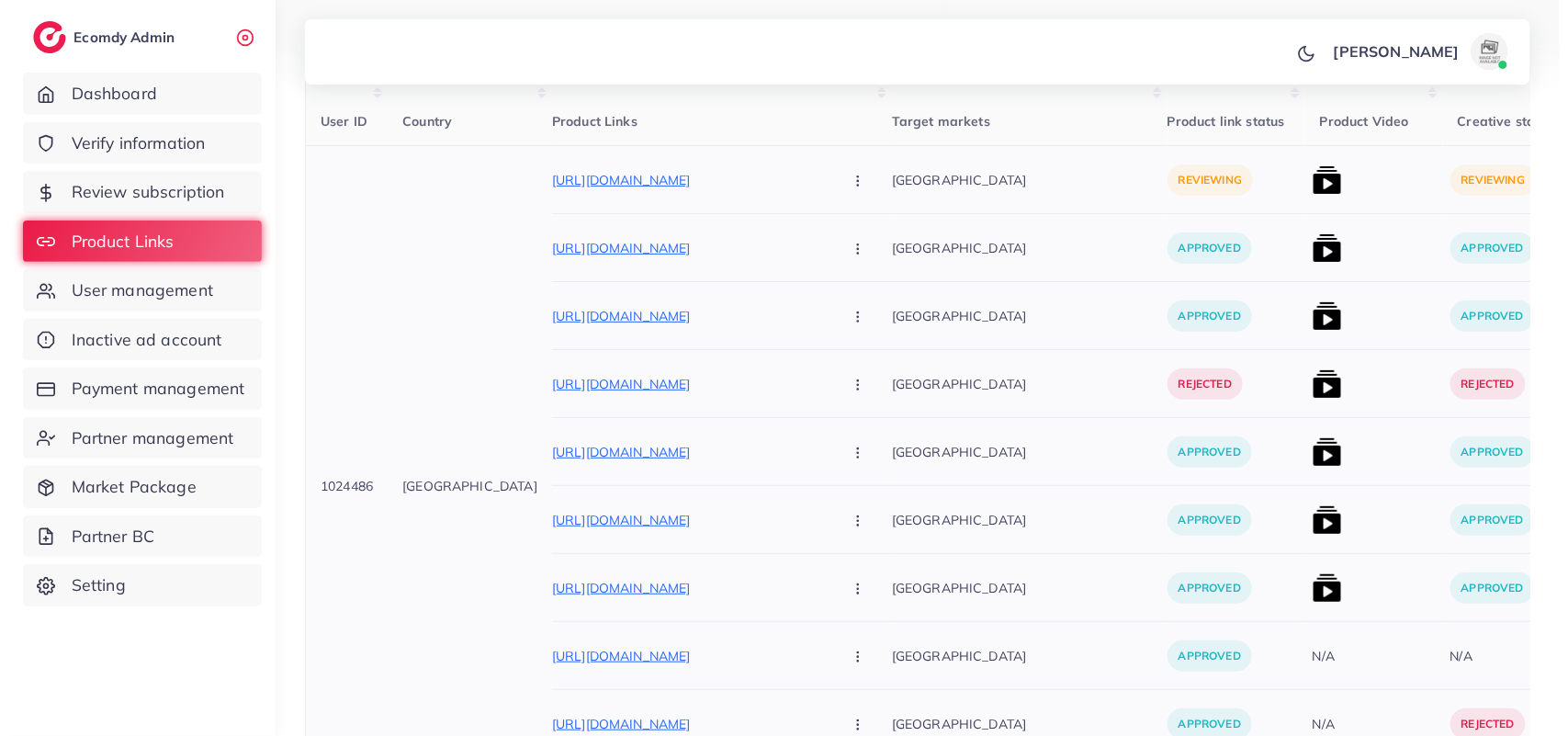
scroll to position [392, 0]
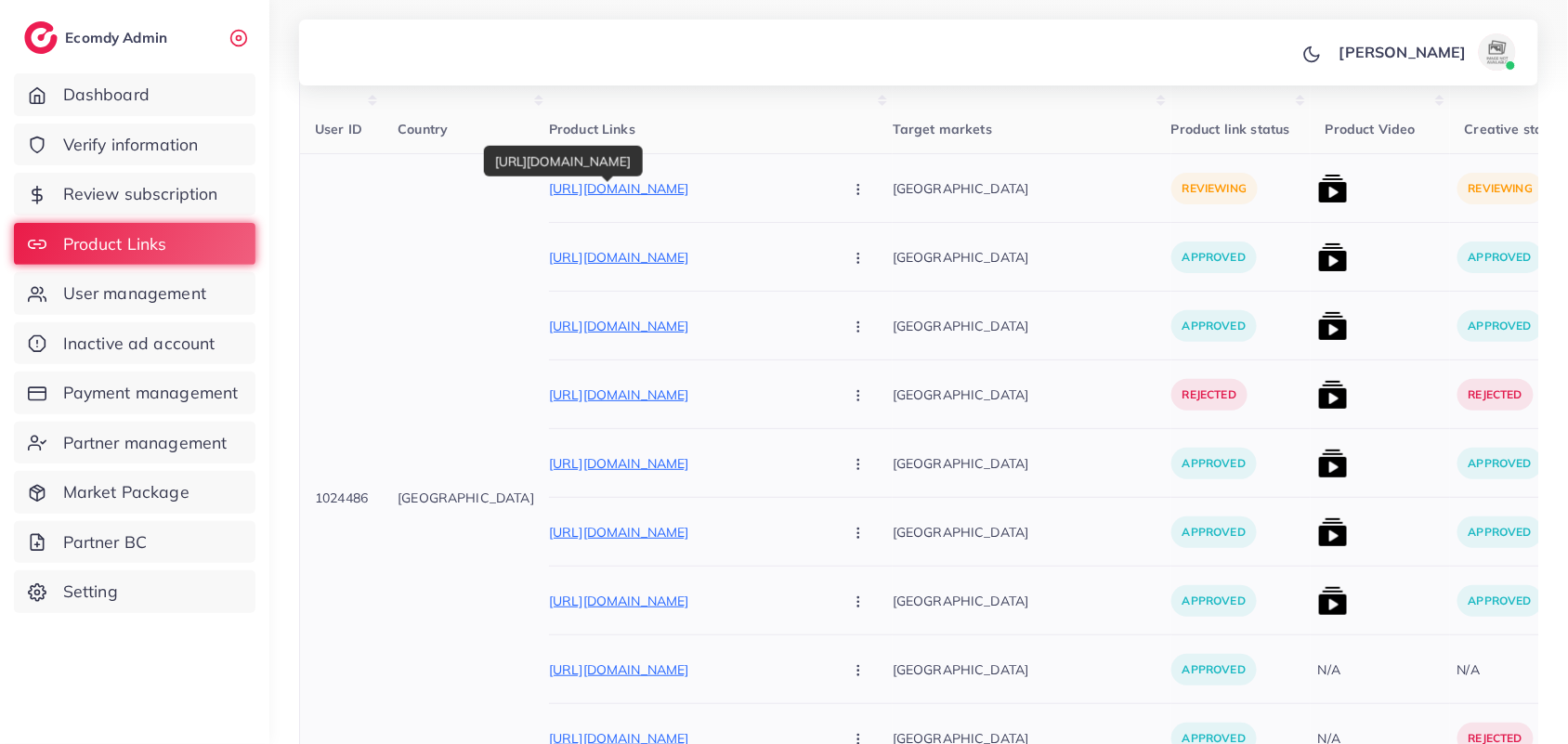
click at [667, 195] on p "[URL][DOMAIN_NAME]" at bounding box center [688, 189] width 278 height 22
click at [1319, 188] on img at bounding box center [1334, 189] width 30 height 30
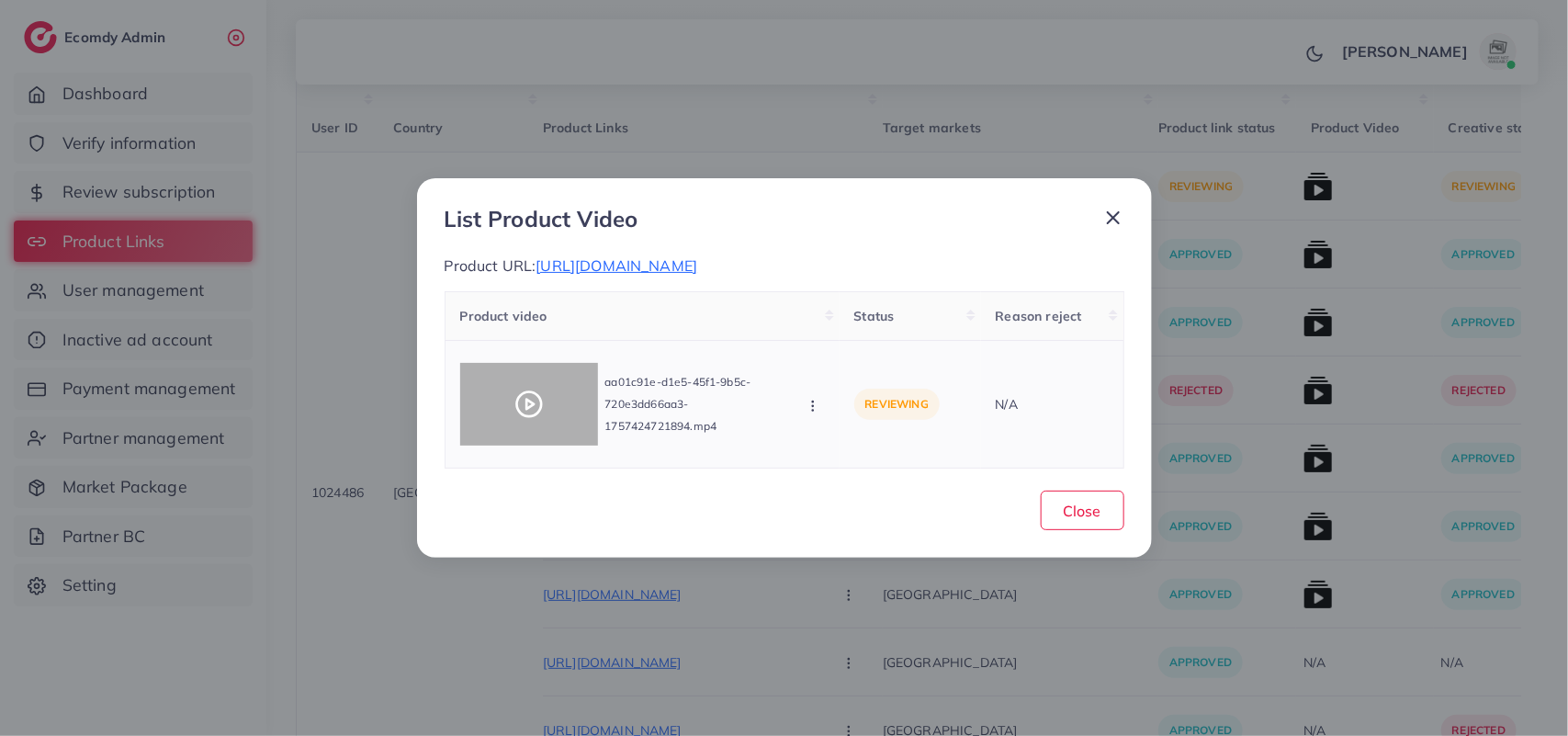
click at [502, 416] on div at bounding box center [528, 404] width 138 height 83
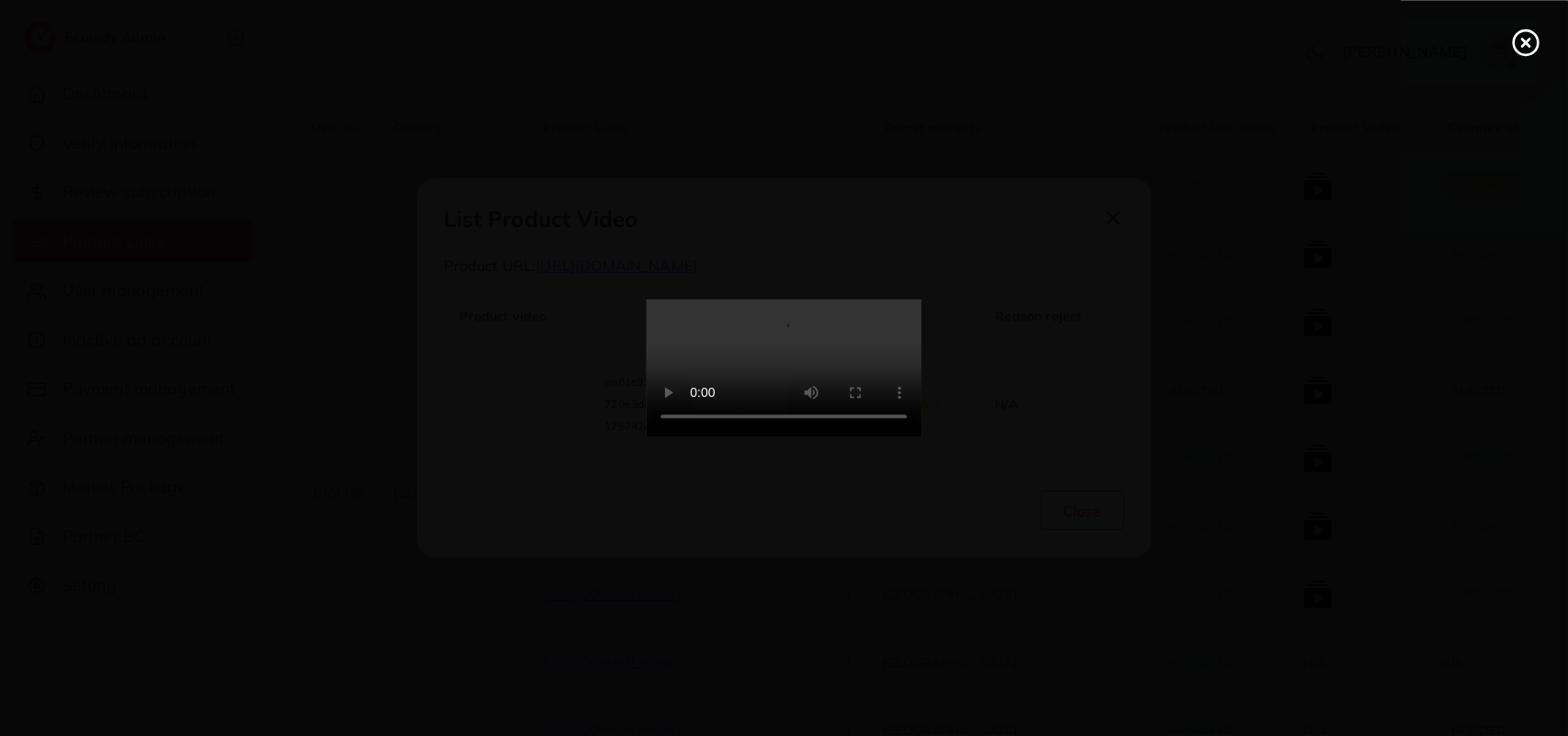
click at [502, 416] on div at bounding box center [784, 368] width 1568 height 736
click at [721, 308] on video at bounding box center [784, 368] width 275 height 138
click at [1529, 49] on icon at bounding box center [1526, 42] width 30 height 30
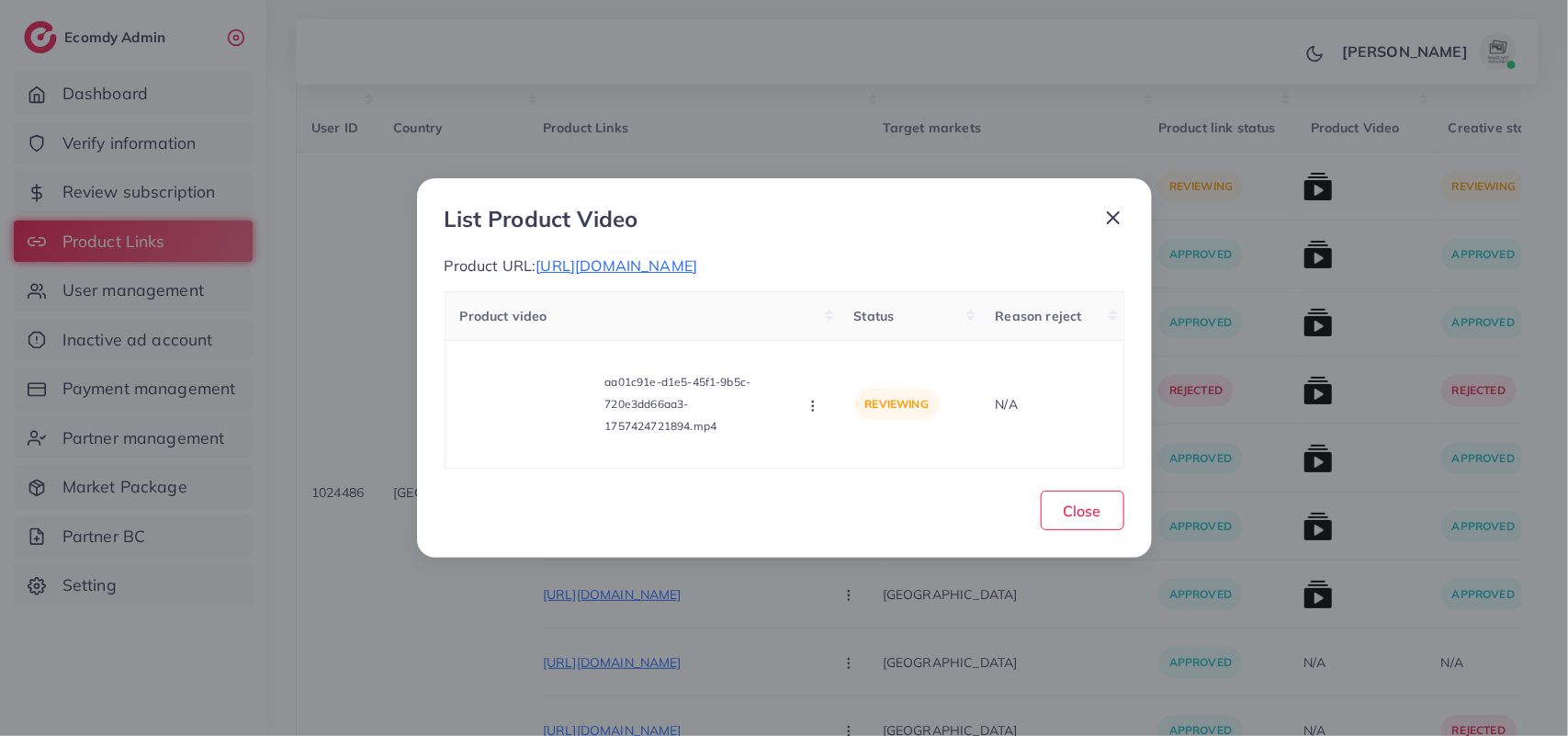
click at [1115, 216] on line at bounding box center [1114, 218] width 11 height 11
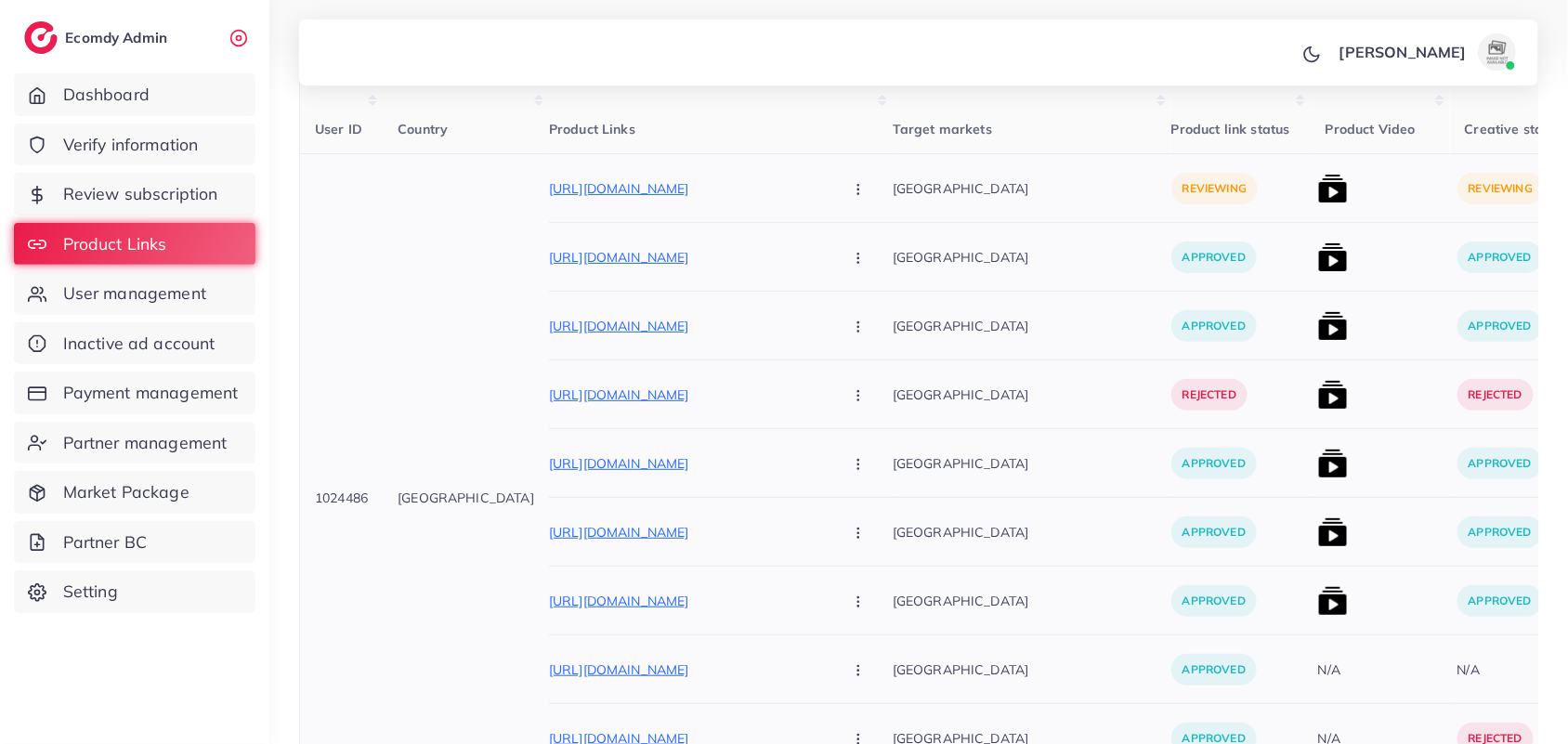
click at [1319, 191] on img at bounding box center [1334, 189] width 30 height 30
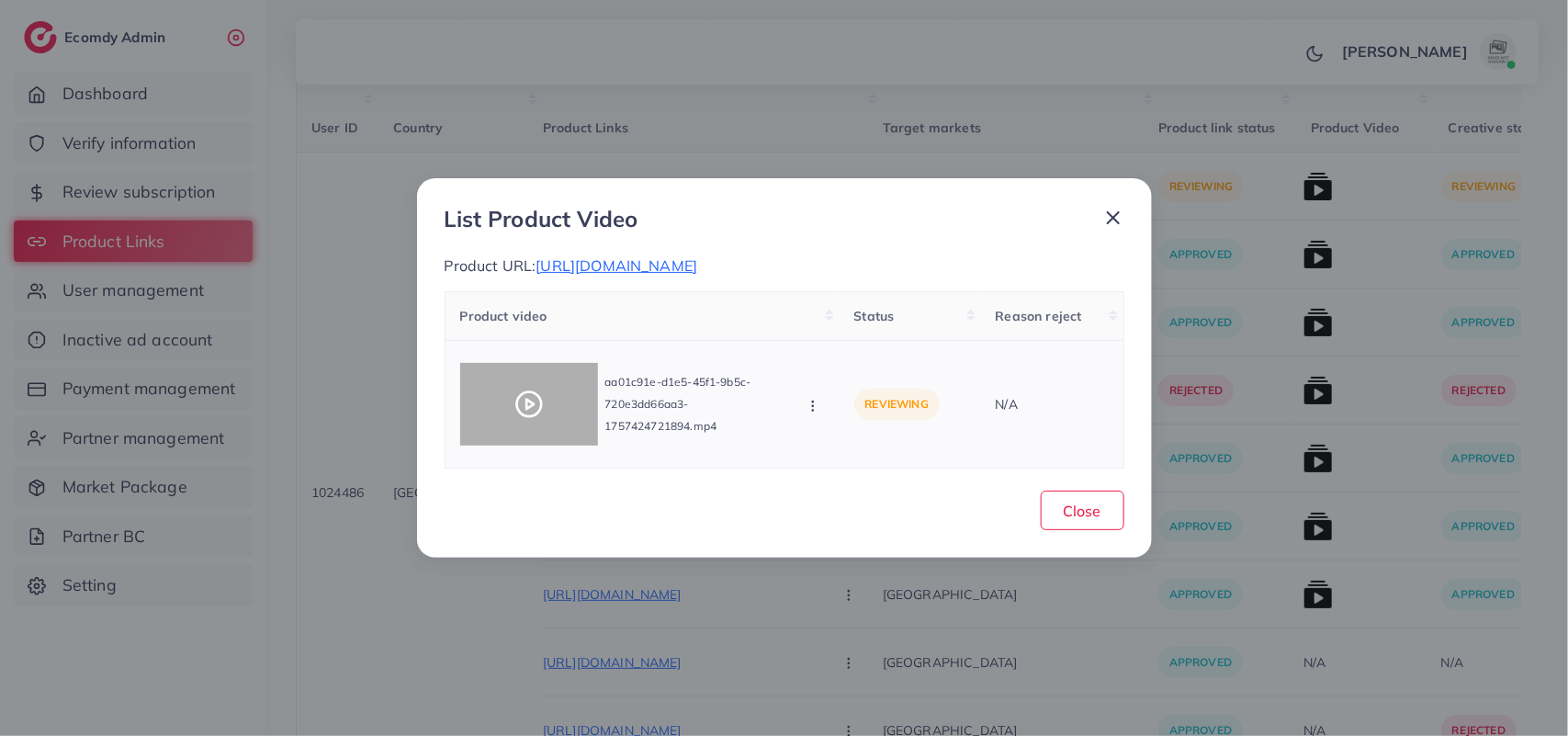
click at [535, 416] on icon at bounding box center [529, 404] width 30 height 30
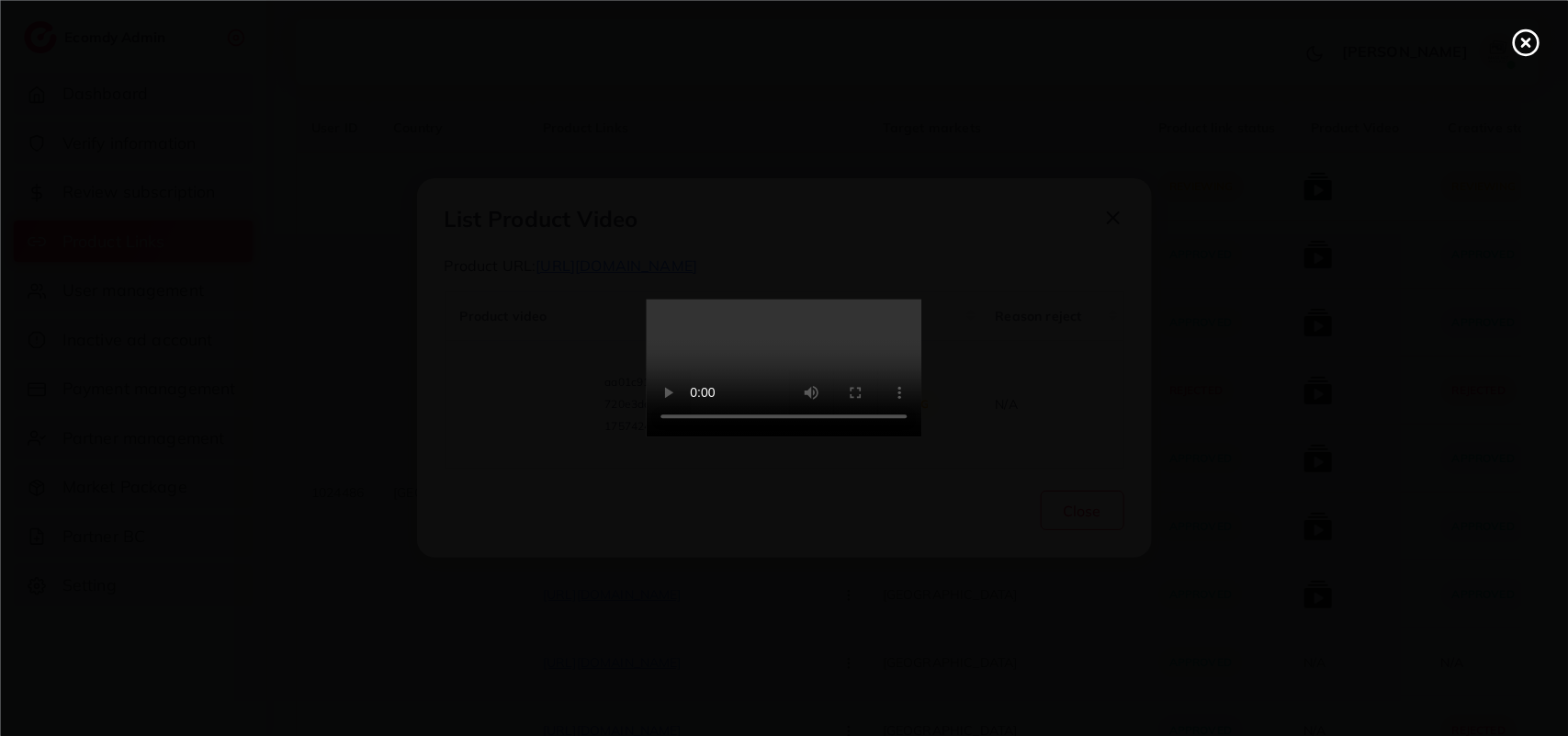
click at [760, 363] on video at bounding box center [784, 368] width 275 height 138
click at [768, 347] on video at bounding box center [784, 368] width 275 height 138
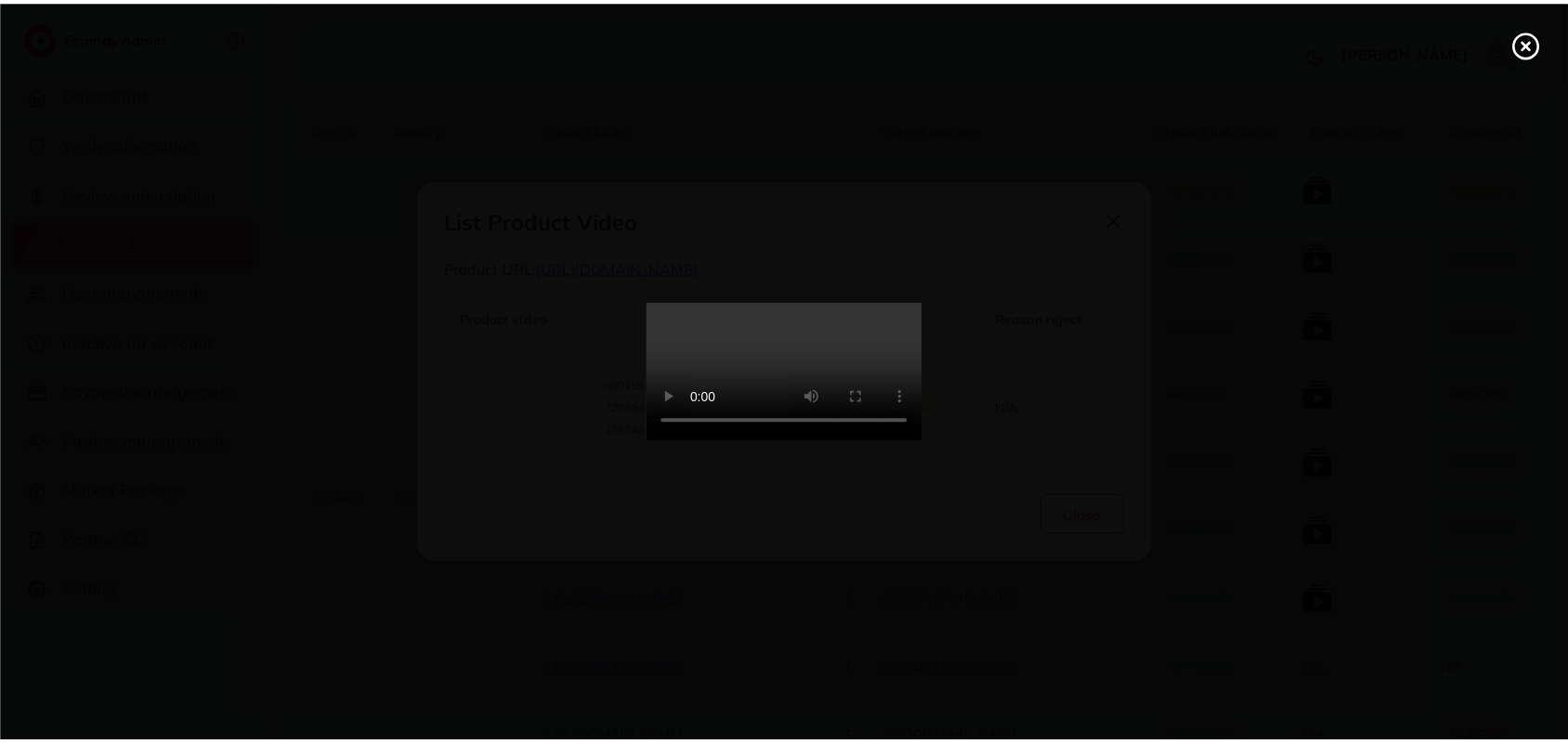
scroll to position [0, 0]
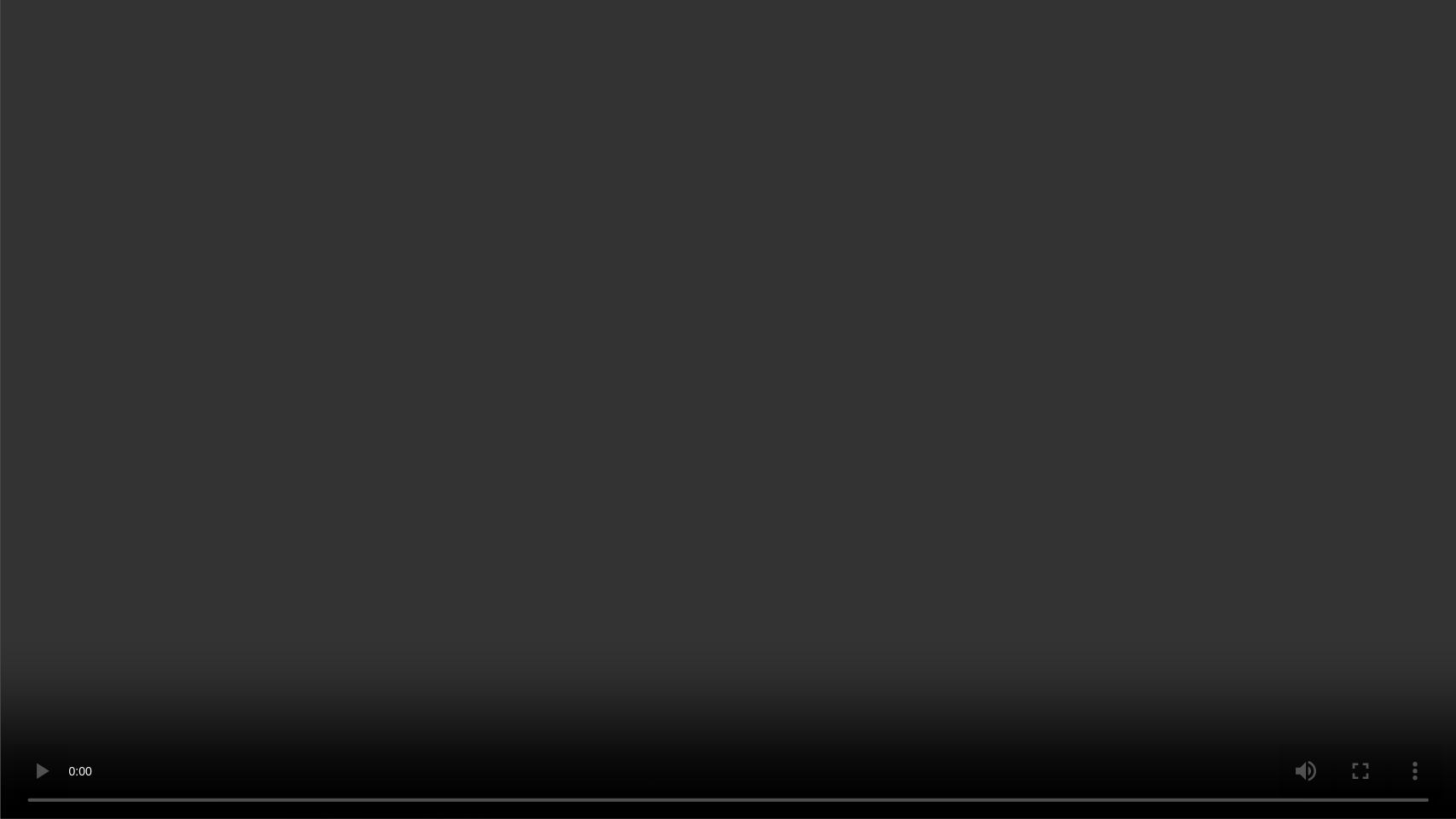
click at [803, 459] on video at bounding box center [728, 409] width 1456 height 819
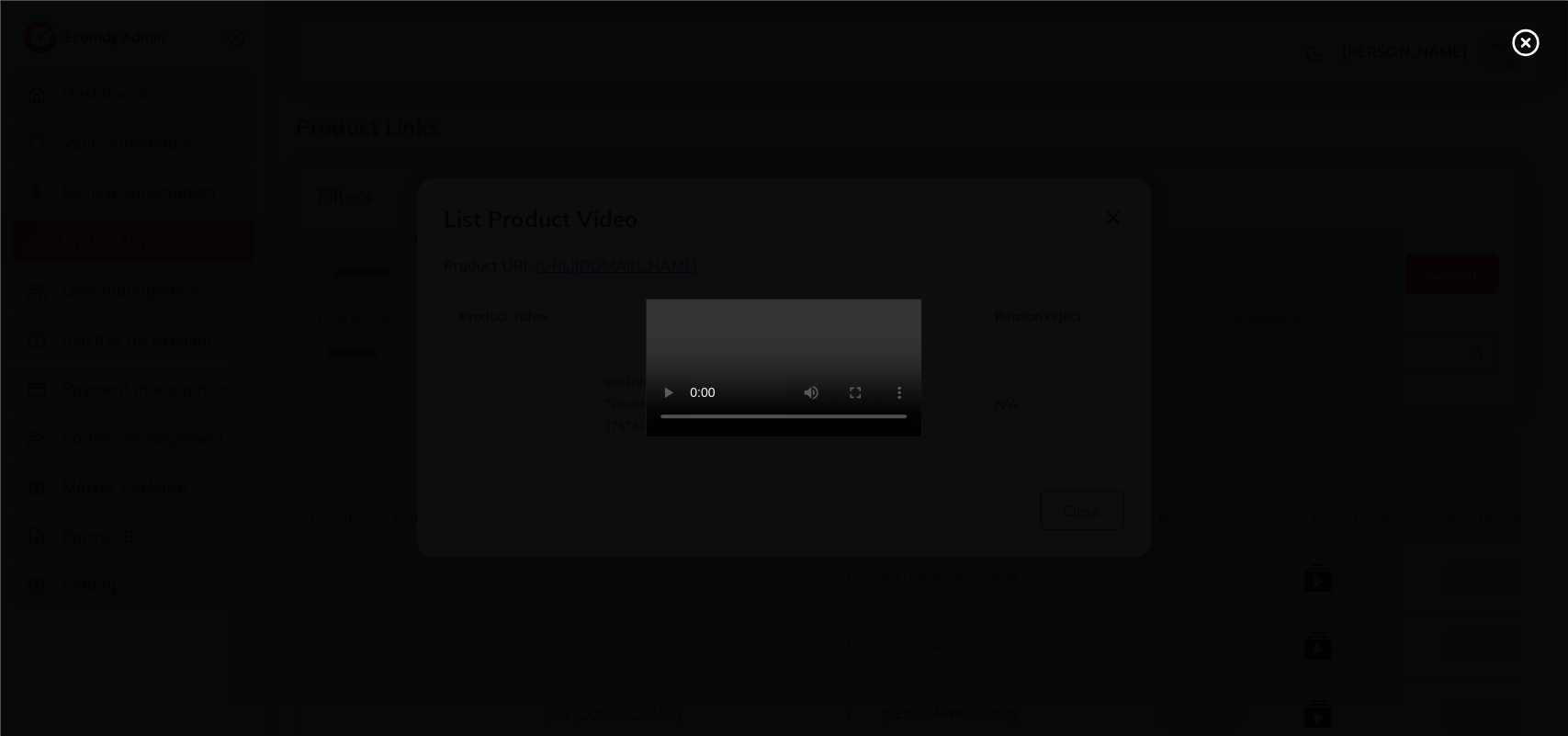
click at [758, 429] on video at bounding box center [784, 368] width 275 height 138
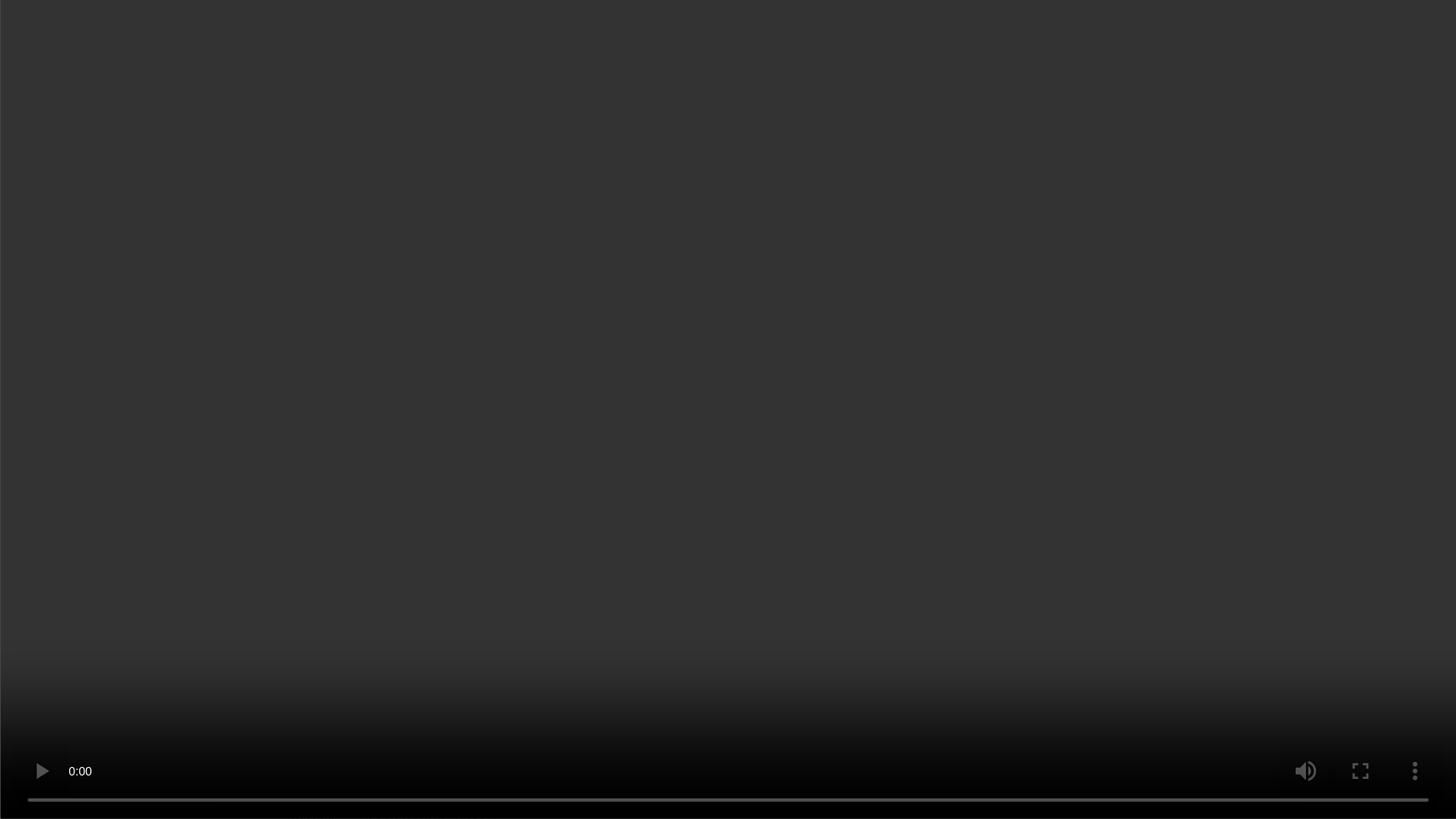
click at [702, 496] on video at bounding box center [728, 409] width 1456 height 819
click at [922, 273] on video at bounding box center [728, 409] width 1456 height 819
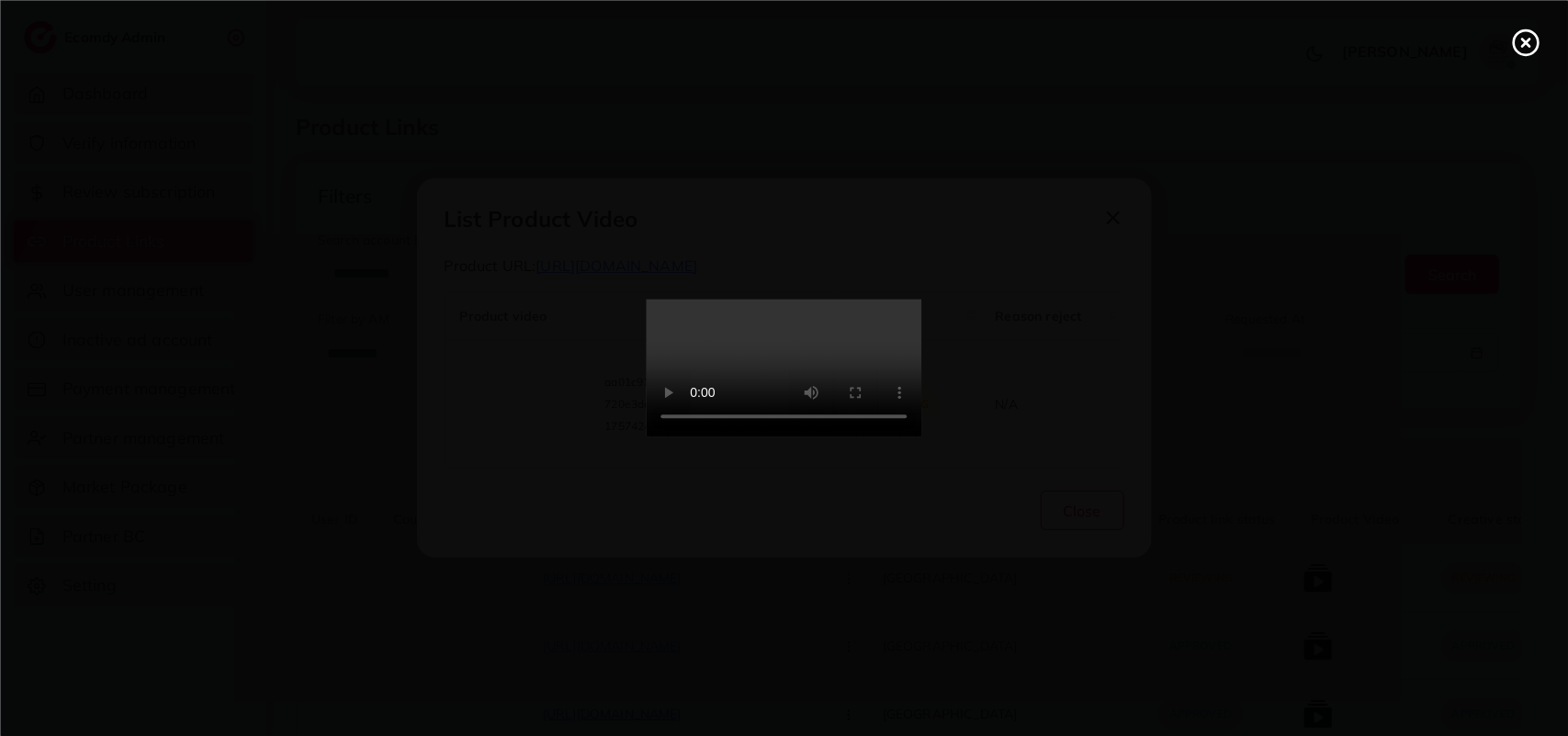
click at [923, 299] on video at bounding box center [784, 368] width 275 height 138
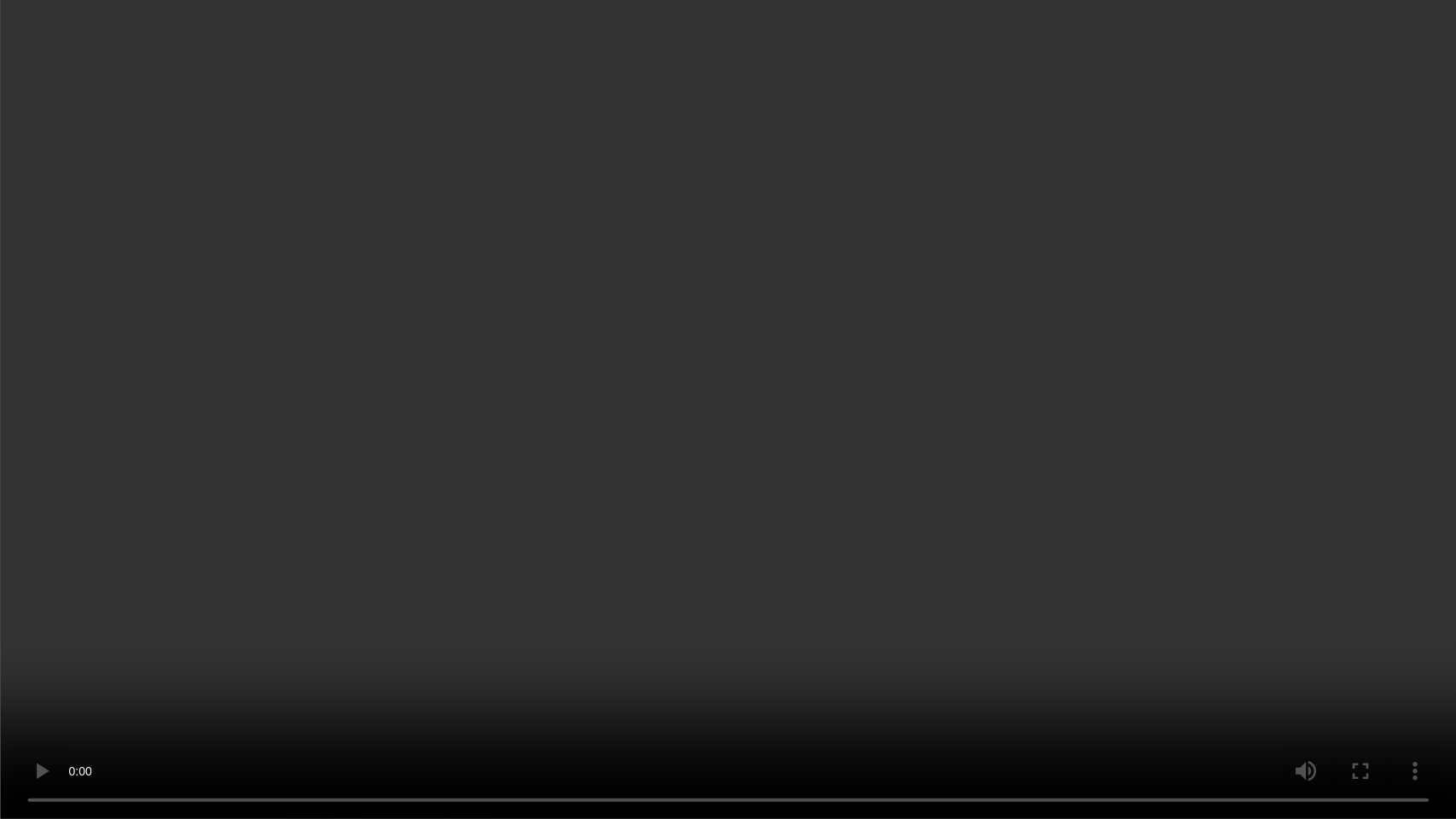
click at [299, 632] on video at bounding box center [728, 409] width 1456 height 819
click at [300, 629] on video at bounding box center [728, 409] width 1456 height 819
click at [334, 281] on video at bounding box center [728, 409] width 1456 height 819
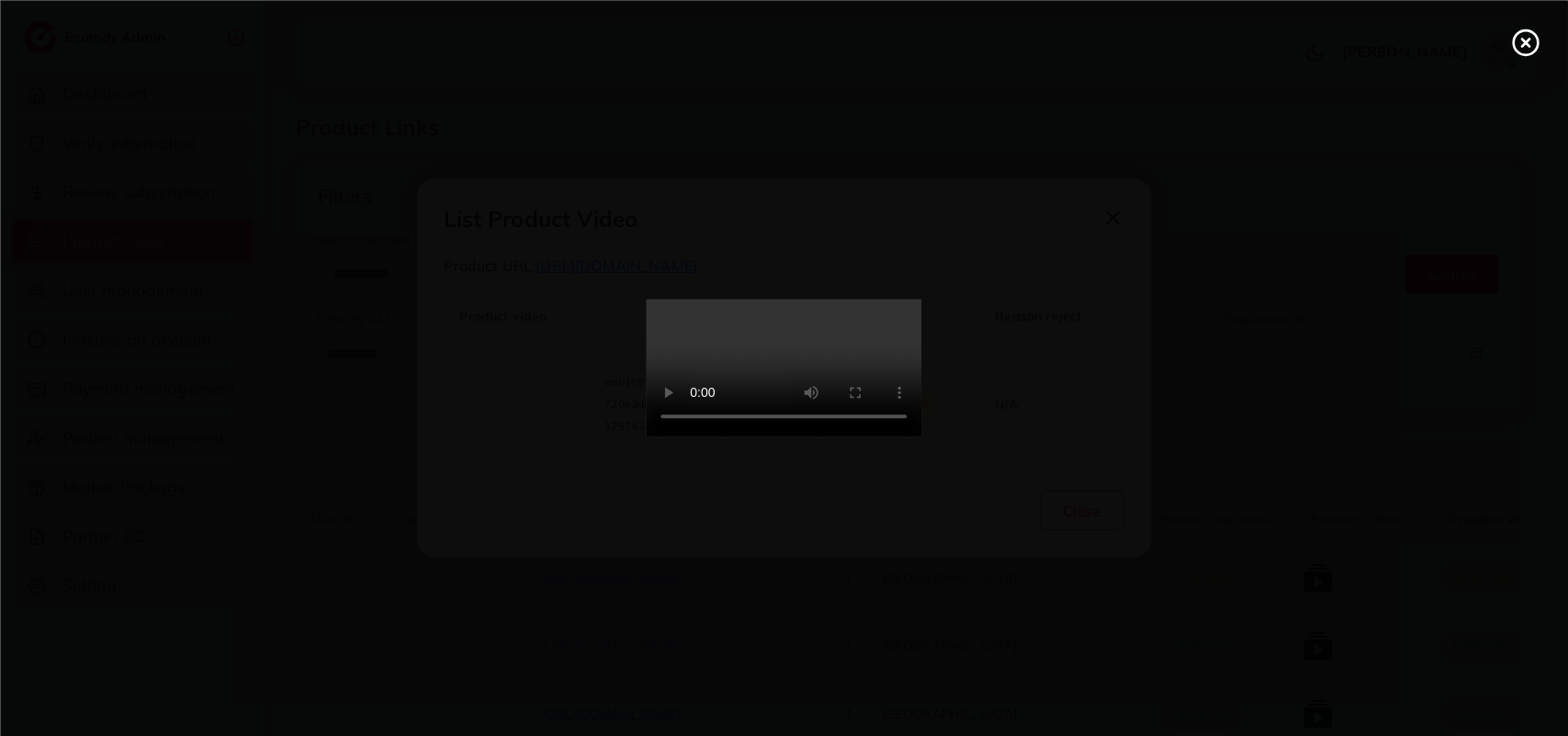
click at [1104, 439] on div at bounding box center [784, 368] width 1568 height 736
click at [923, 314] on video at bounding box center [784, 368] width 275 height 138
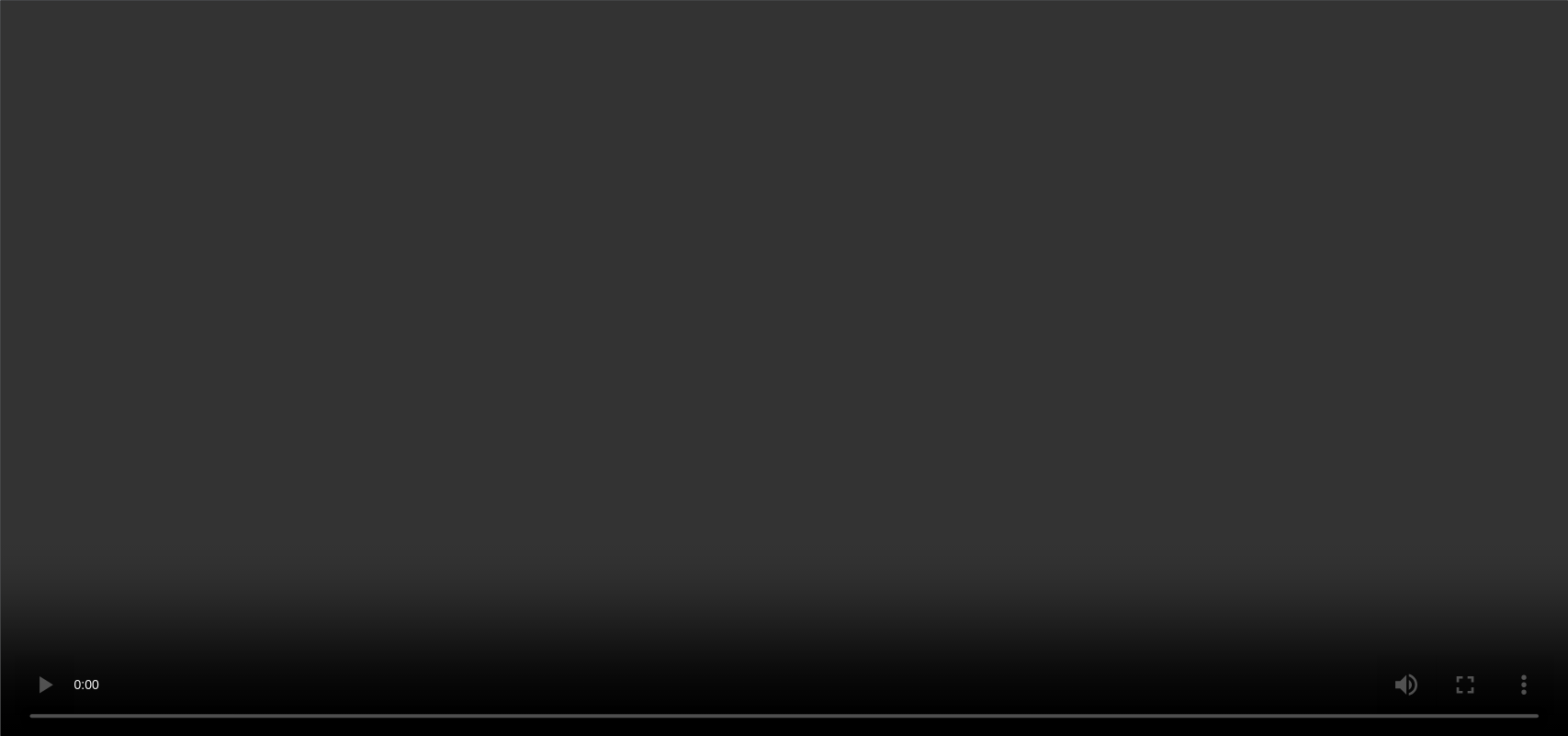
click at [938, 415] on video at bounding box center [784, 368] width 1568 height 736
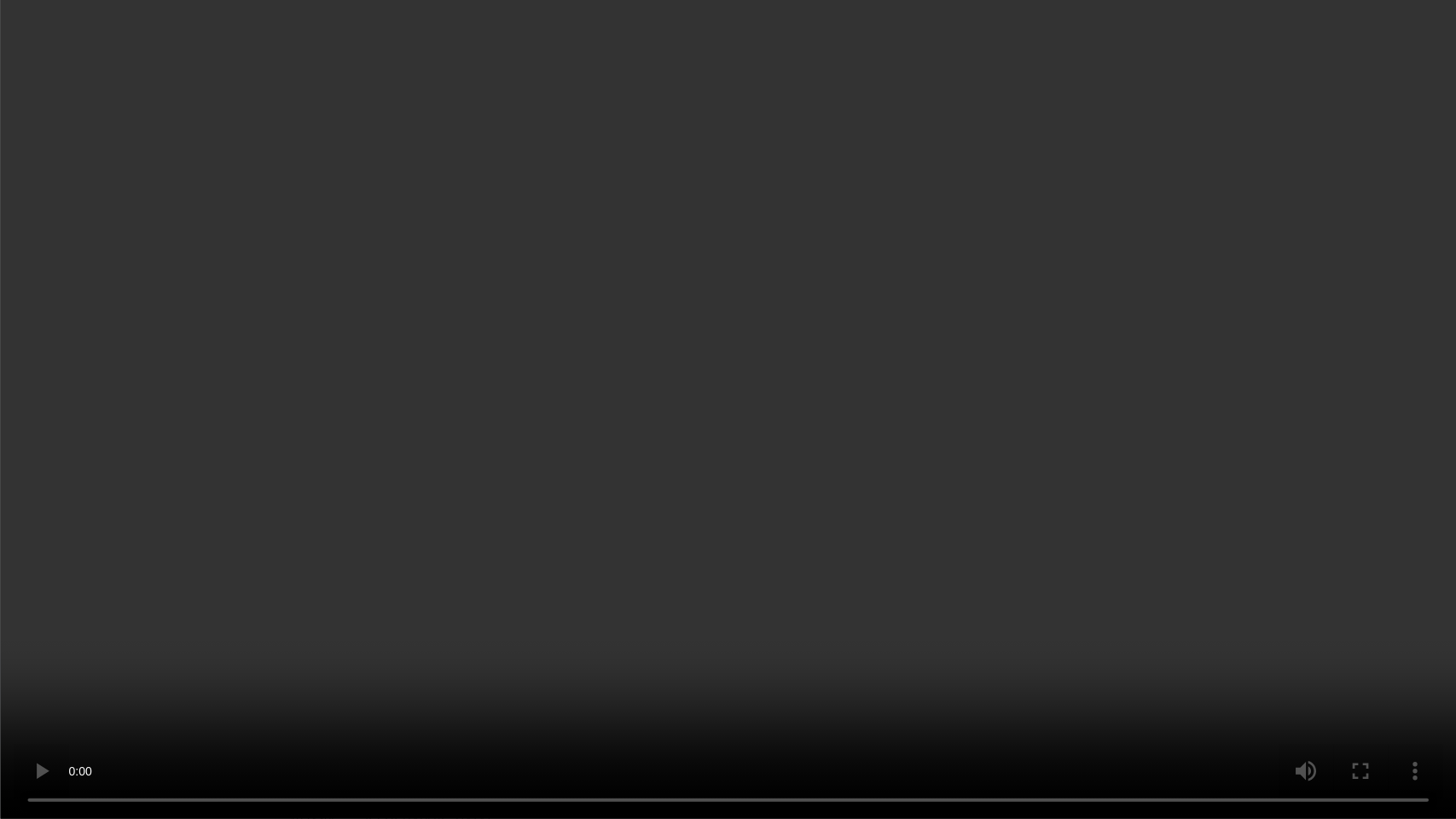
click at [433, 627] on video at bounding box center [728, 409] width 1456 height 819
click at [593, 489] on video at bounding box center [728, 409] width 1456 height 819
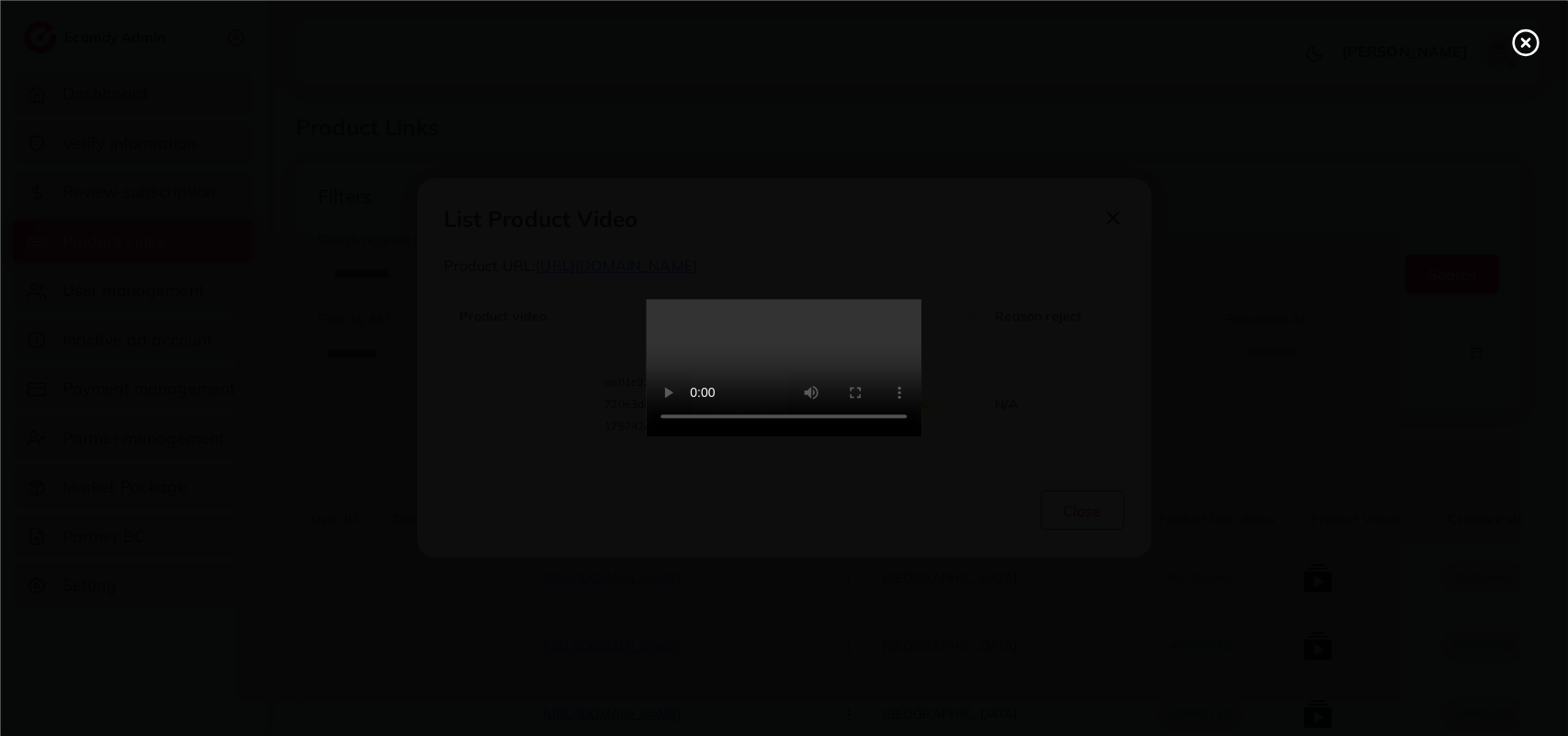
click at [646, 428] on video at bounding box center [784, 368] width 275 height 138
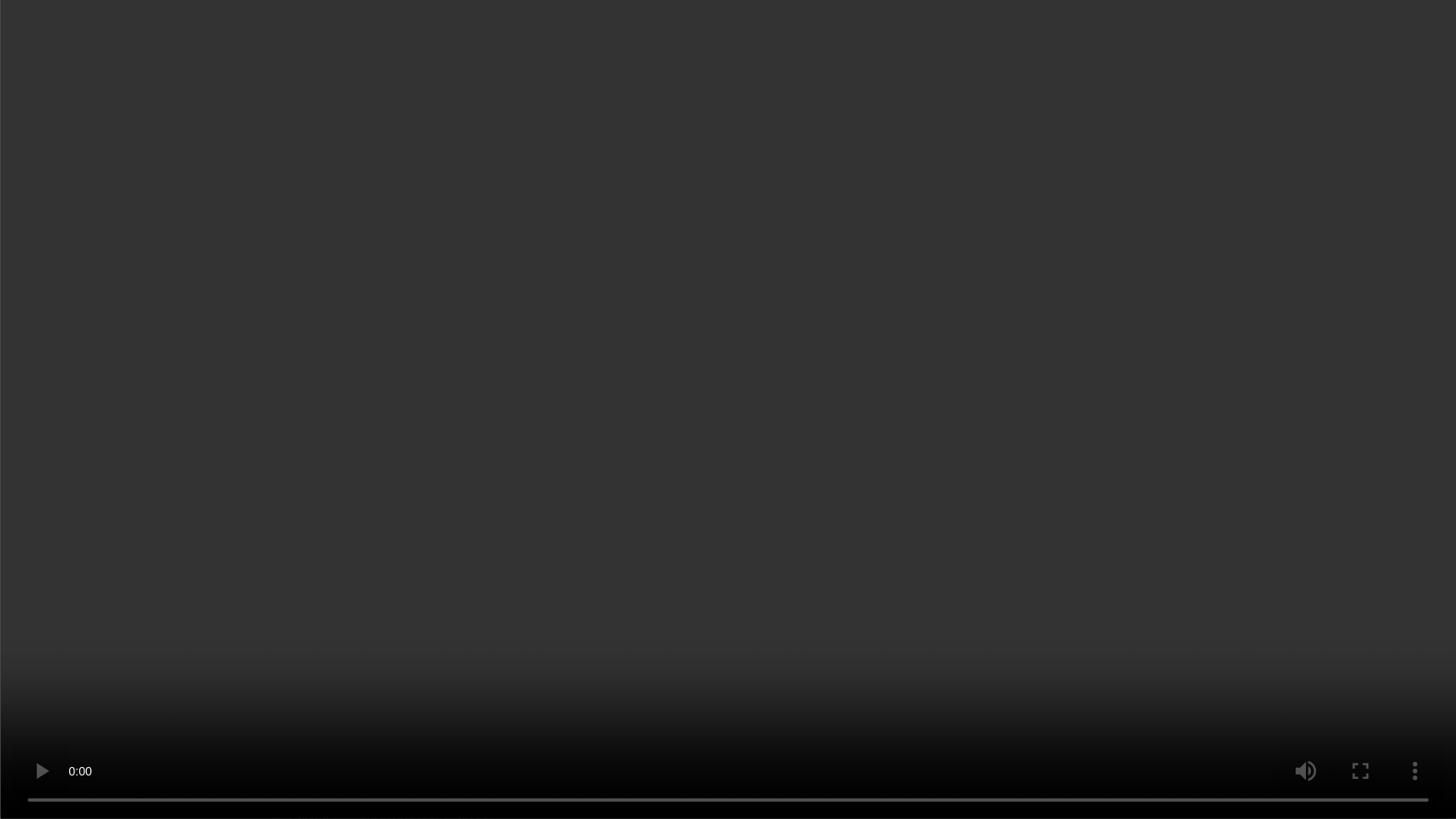
click at [723, 313] on video at bounding box center [728, 409] width 1456 height 819
drag, startPoint x: 0, startPoint y: 817, endPoint x: 0, endPoint y: 92, distance: 725.0
drag, startPoint x: 0, startPoint y: 92, endPoint x: 640, endPoint y: 521, distance: 770.5
click at [640, 521] on video at bounding box center [728, 409] width 1456 height 819
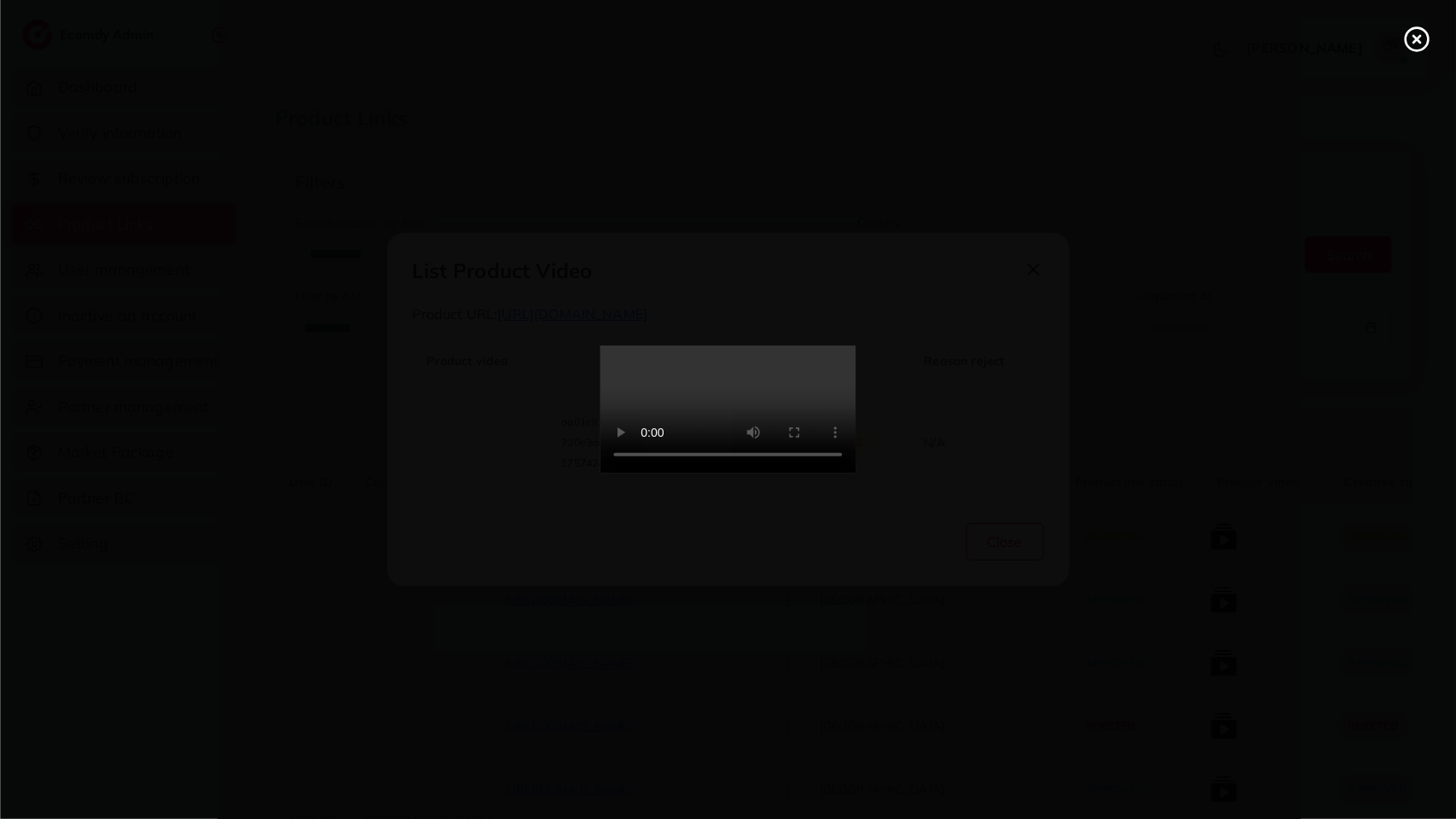
click at [640, 428] on video at bounding box center [728, 409] width 256 height 128
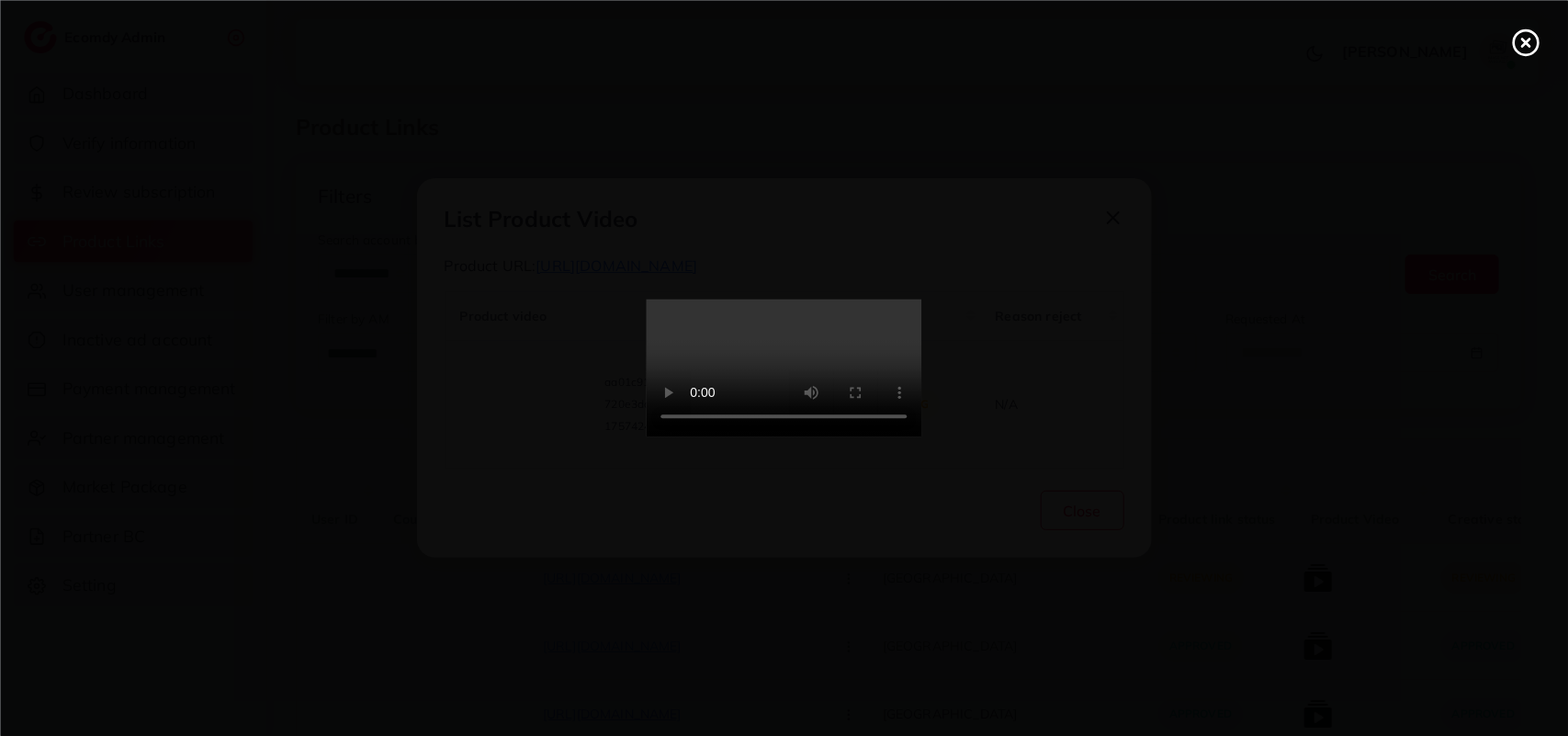
click at [1529, 32] on icon at bounding box center [1526, 42] width 30 height 30
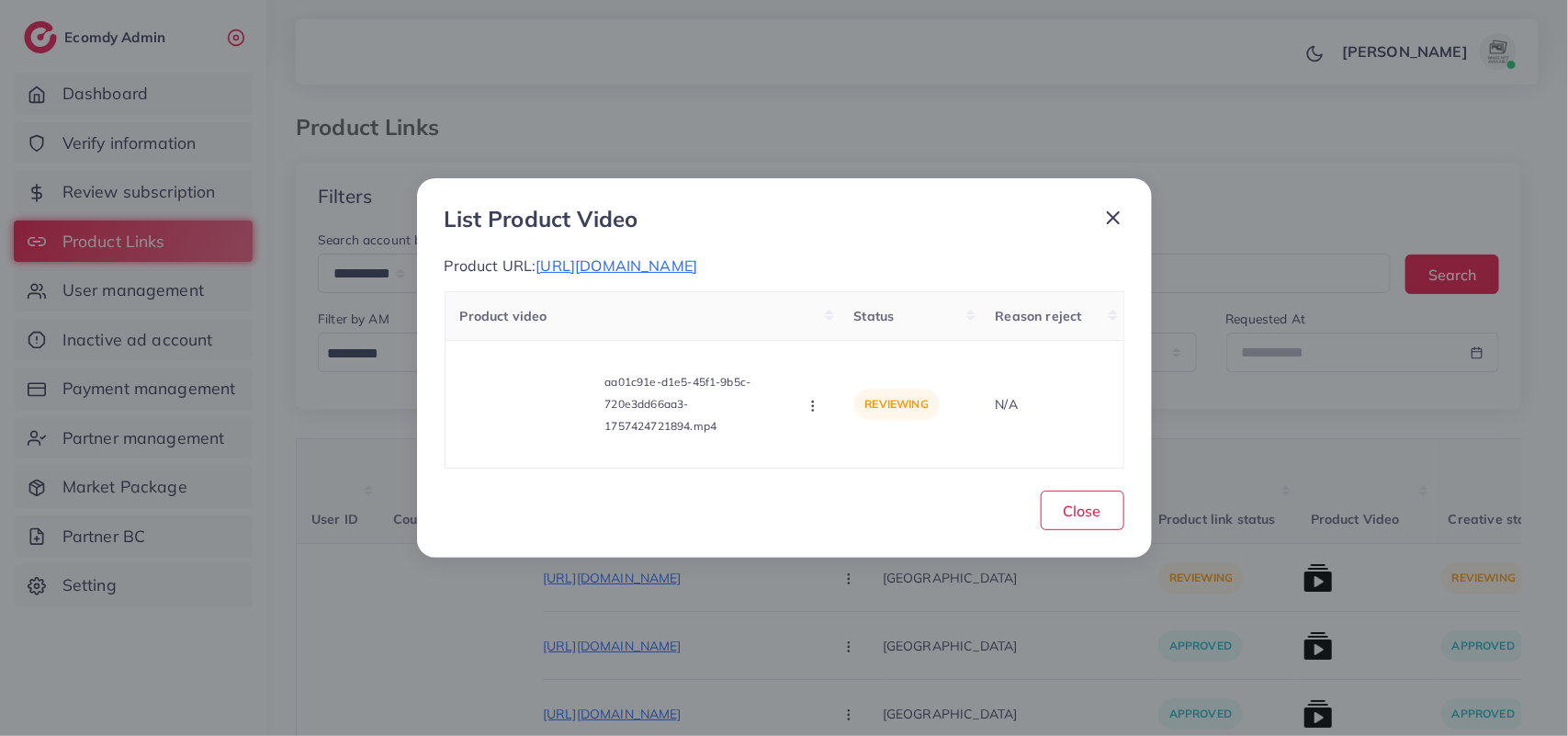
click at [1109, 214] on line at bounding box center [1114, 218] width 11 height 11
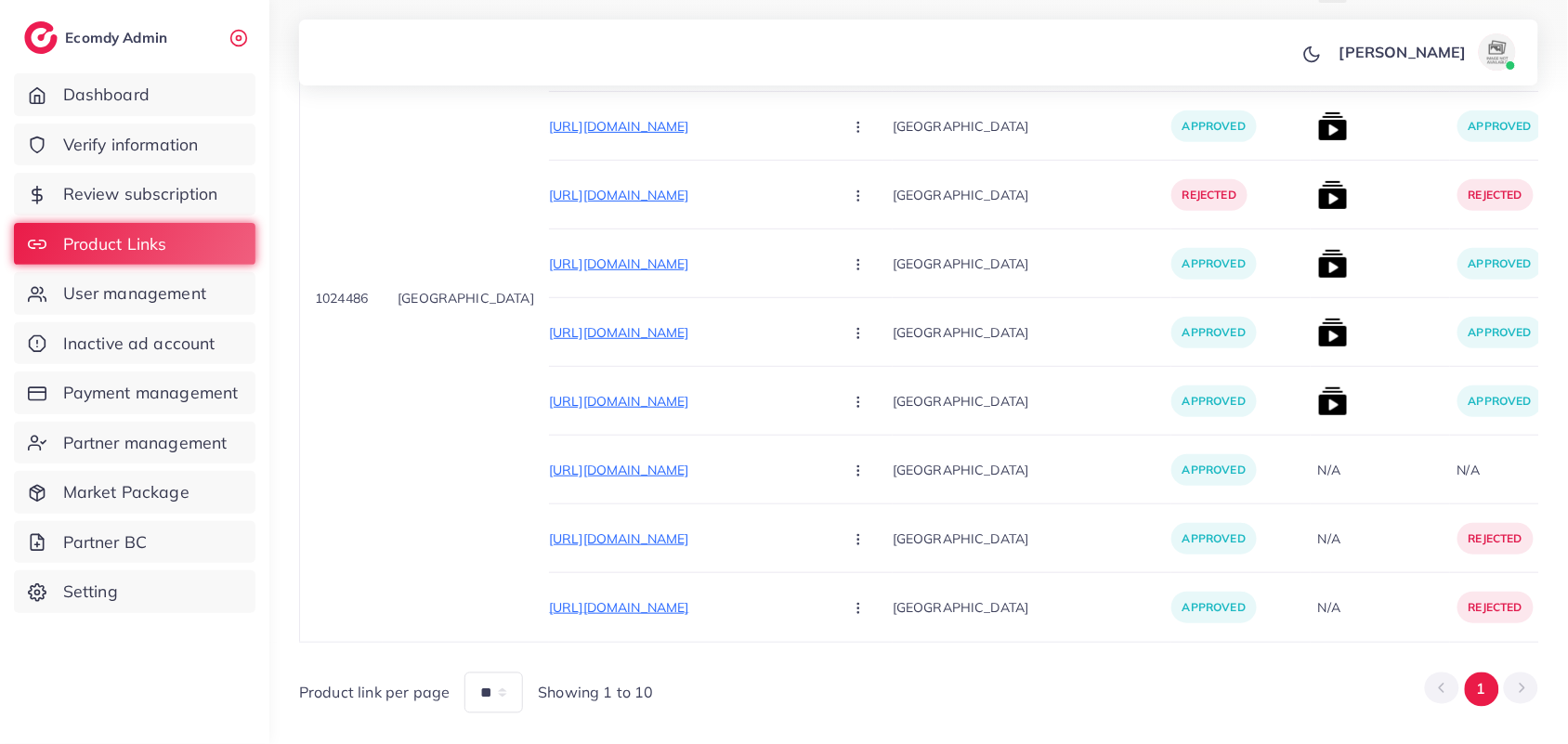
scroll to position [666, 0]
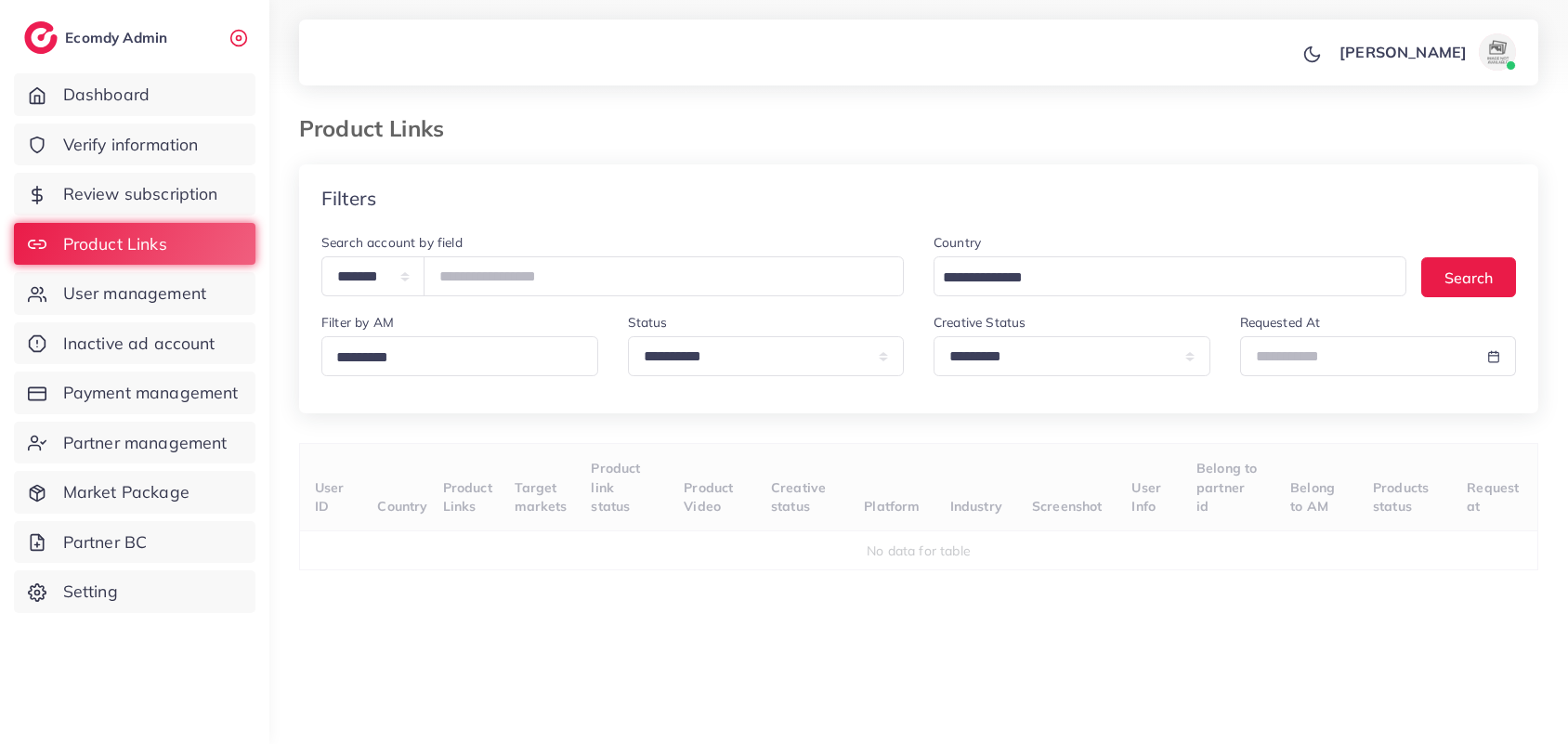
select select "*********"
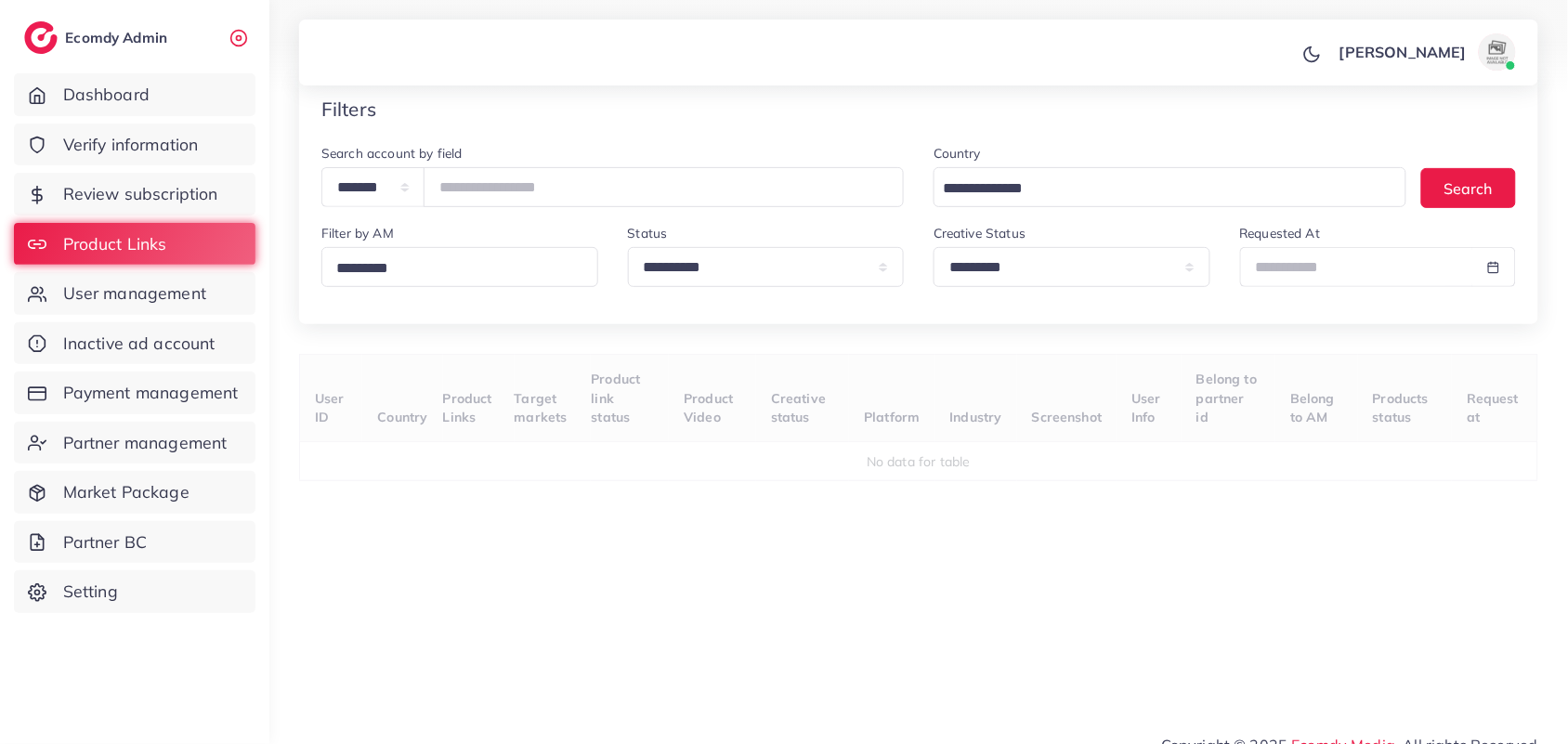
scroll to position [116, 0]
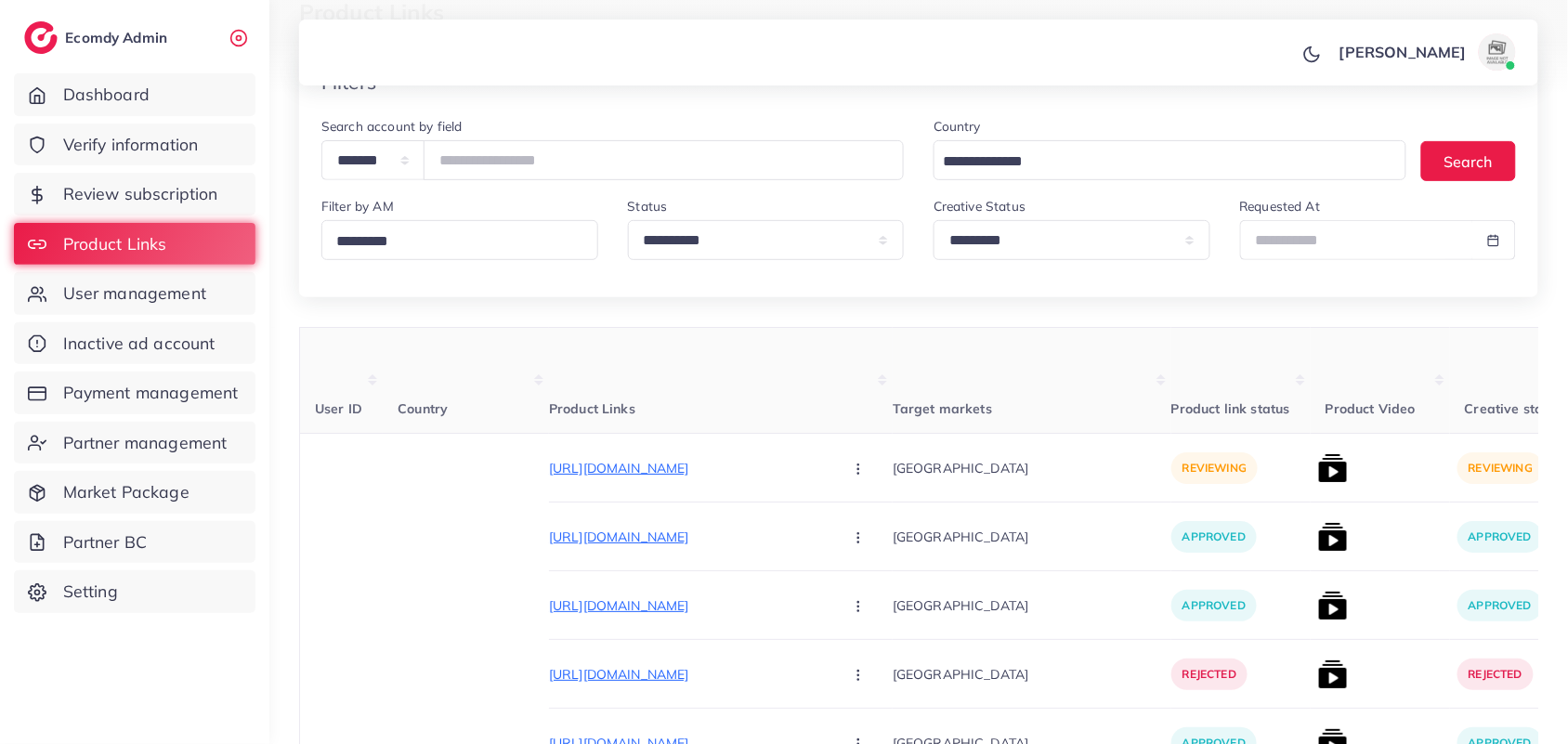
click at [981, 407] on th "Target markets" at bounding box center [1032, 380] width 278 height 105
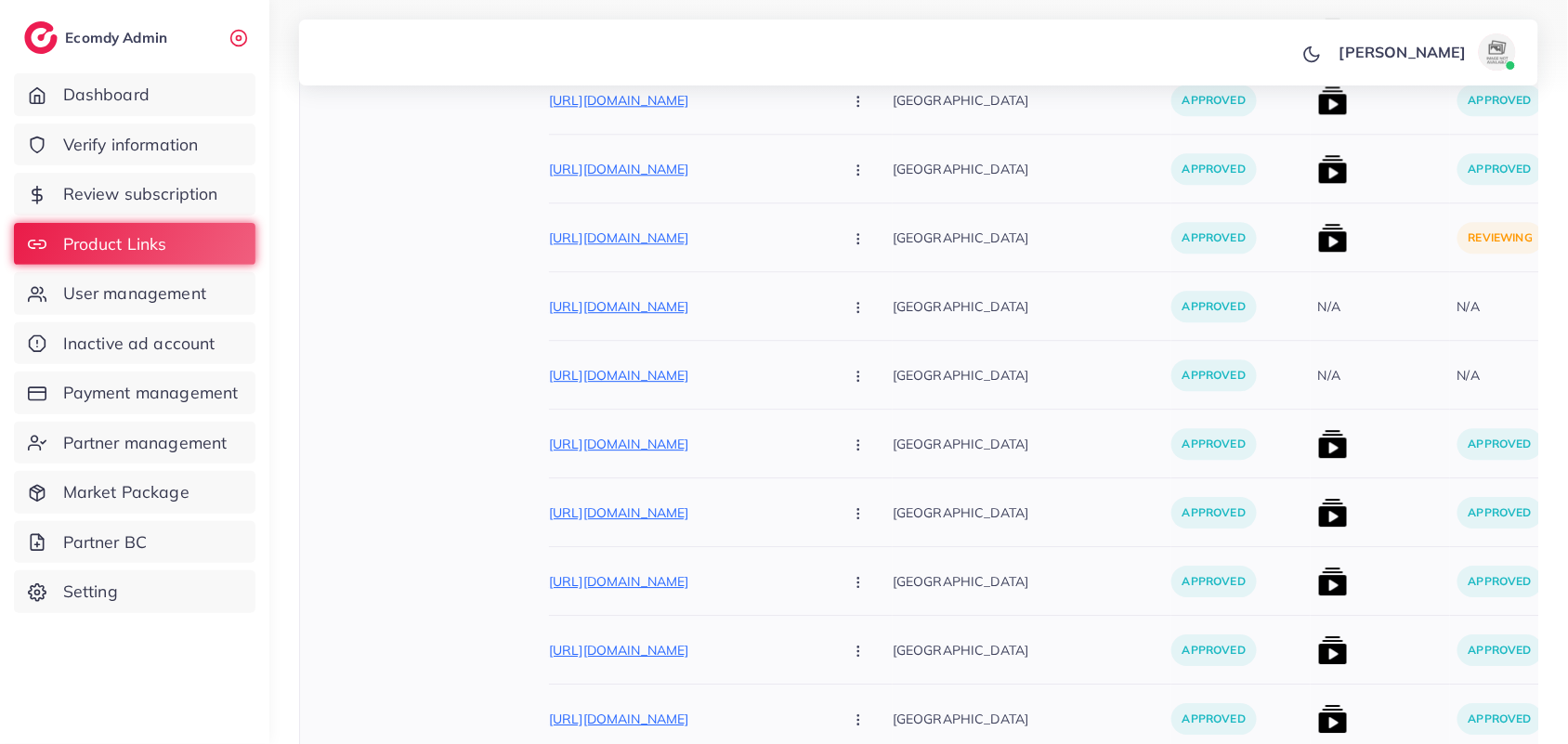
scroll to position [1769, 0]
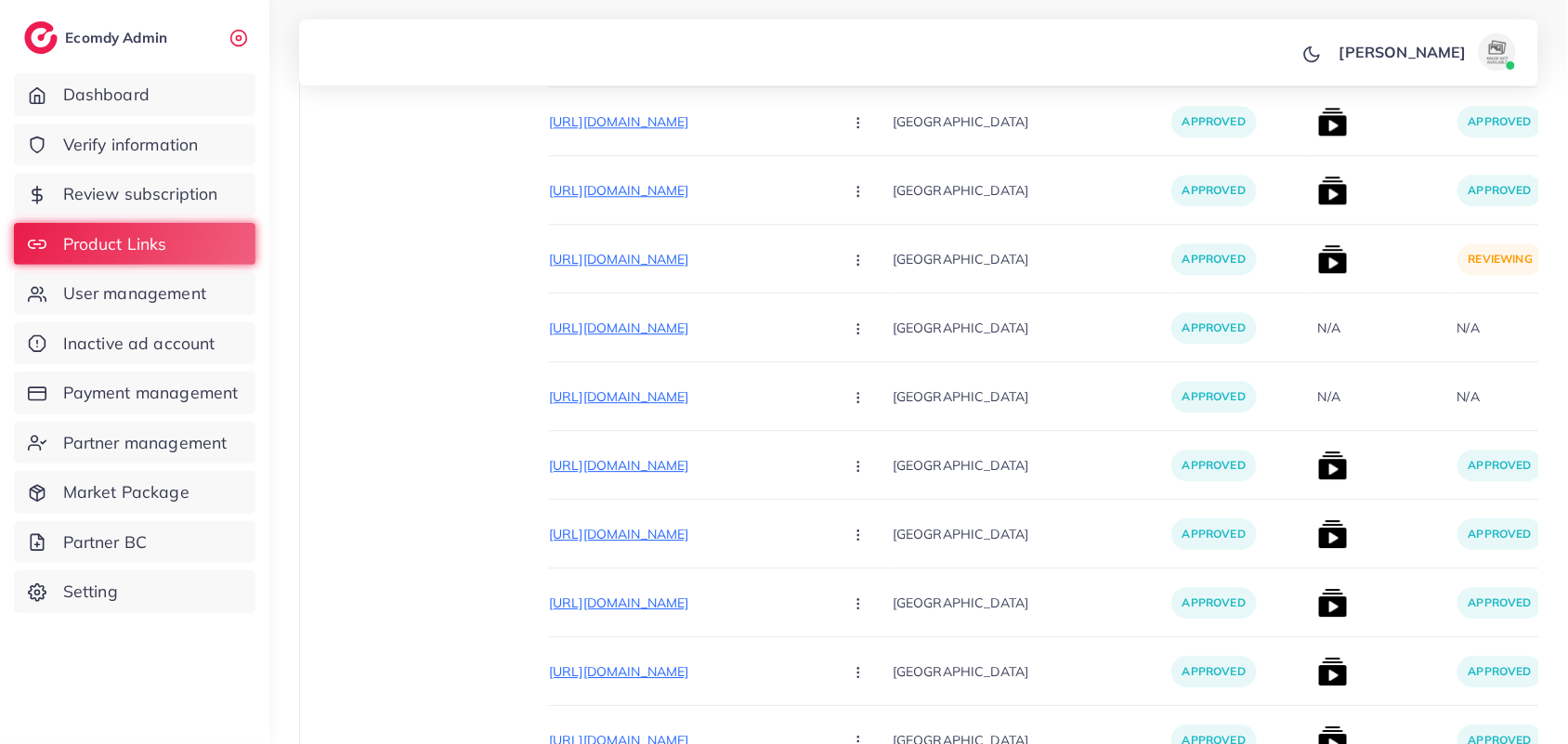
drag, startPoint x: 1565, startPoint y: 358, endPoint x: 1547, endPoint y: 130, distance: 228.7
click at [1547, 130] on div "**********" at bounding box center [918, 515] width 1299 height 4569
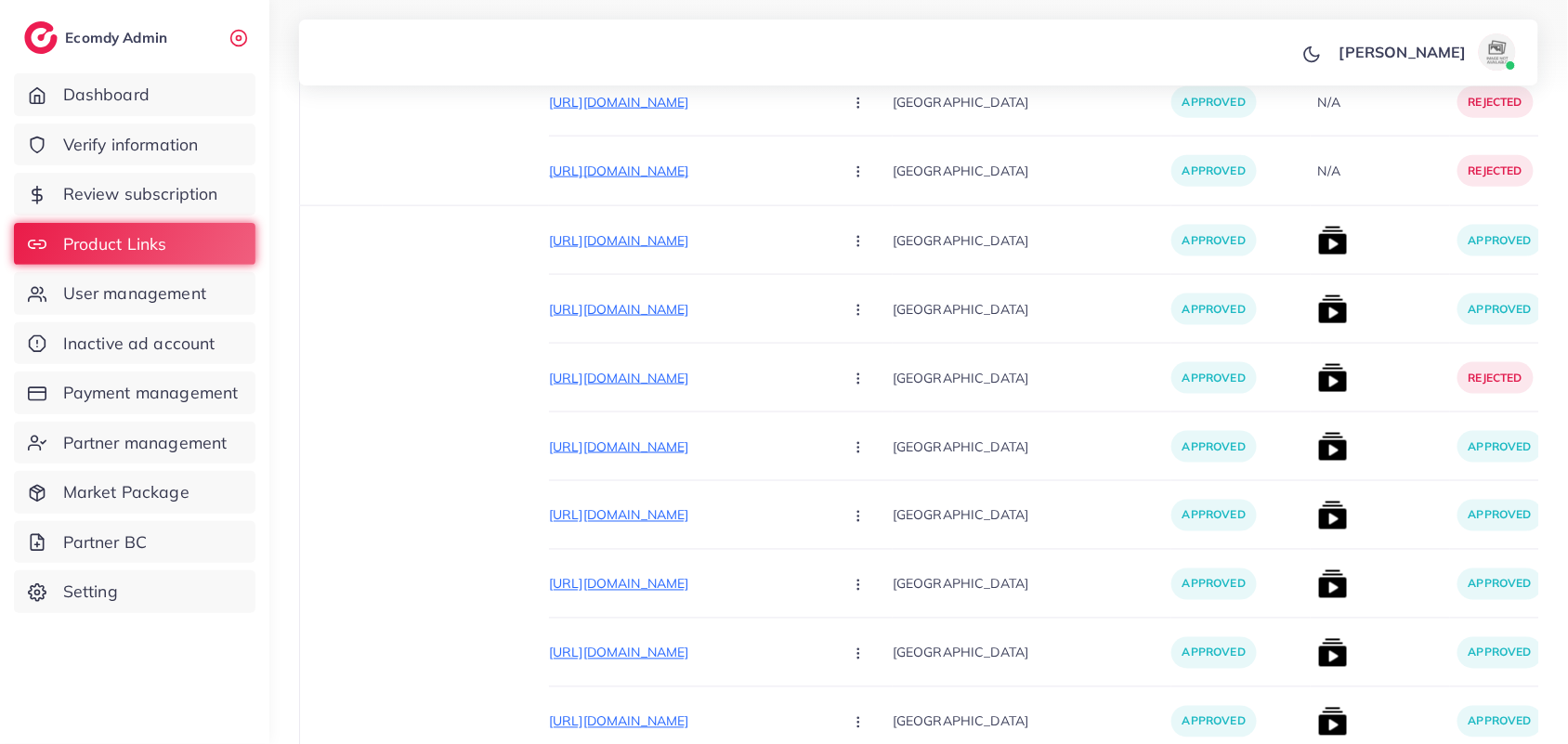
scroll to position [0, 0]
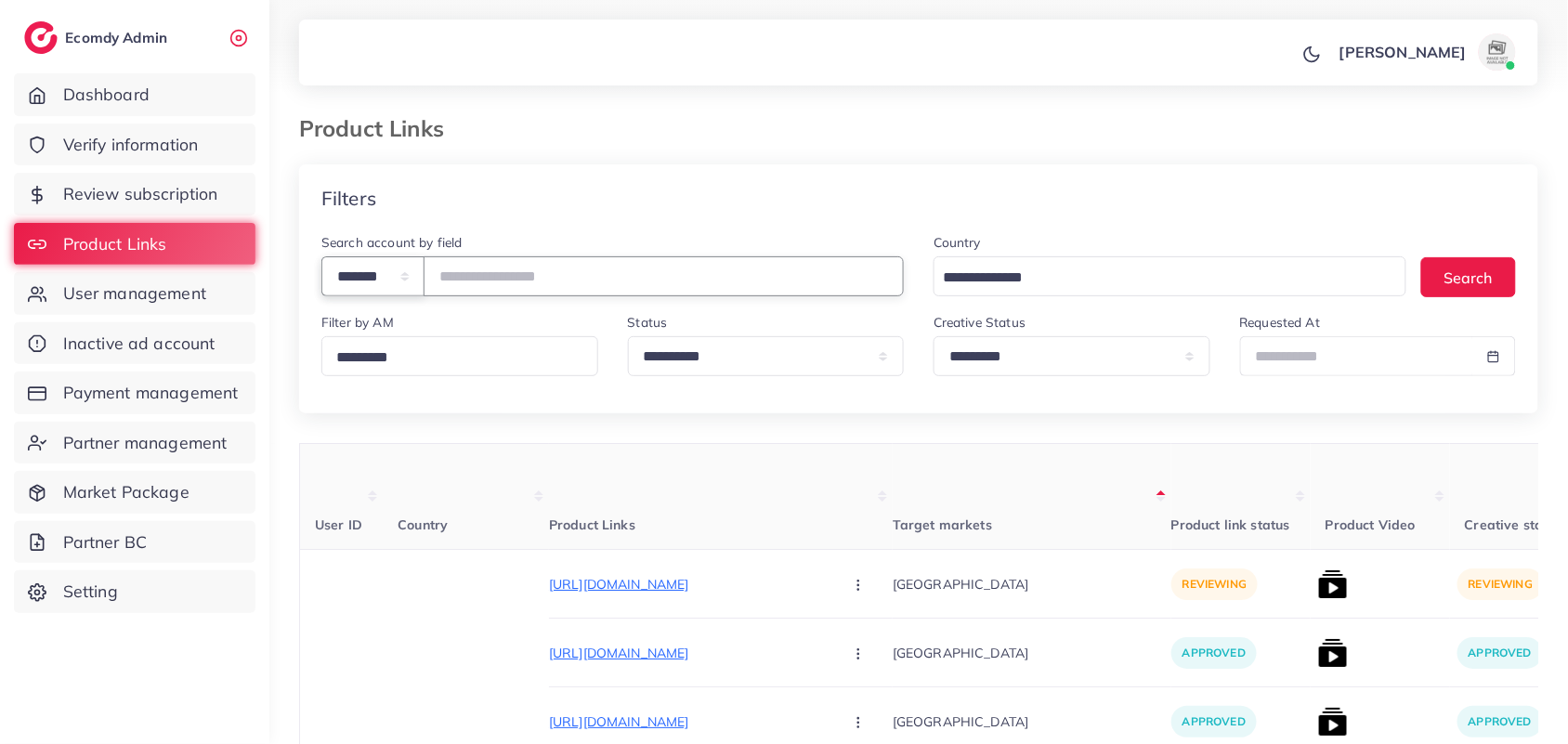
click at [350, 260] on select "**********" at bounding box center [373, 276] width 103 height 40
select select "*****"
click at [321, 259] on select "**********" at bounding box center [373, 276] width 103 height 40
paste input "**********"
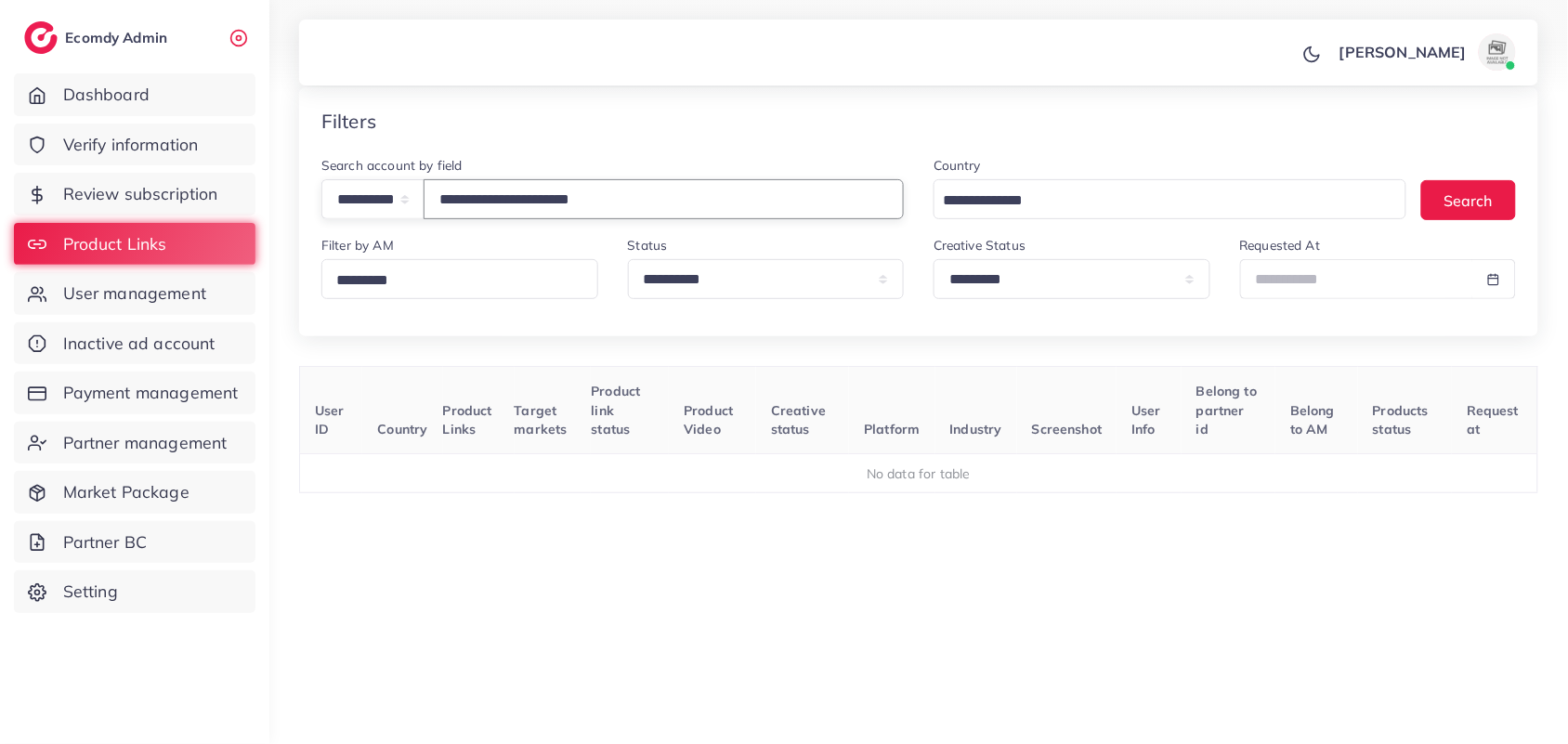
type input "**********"
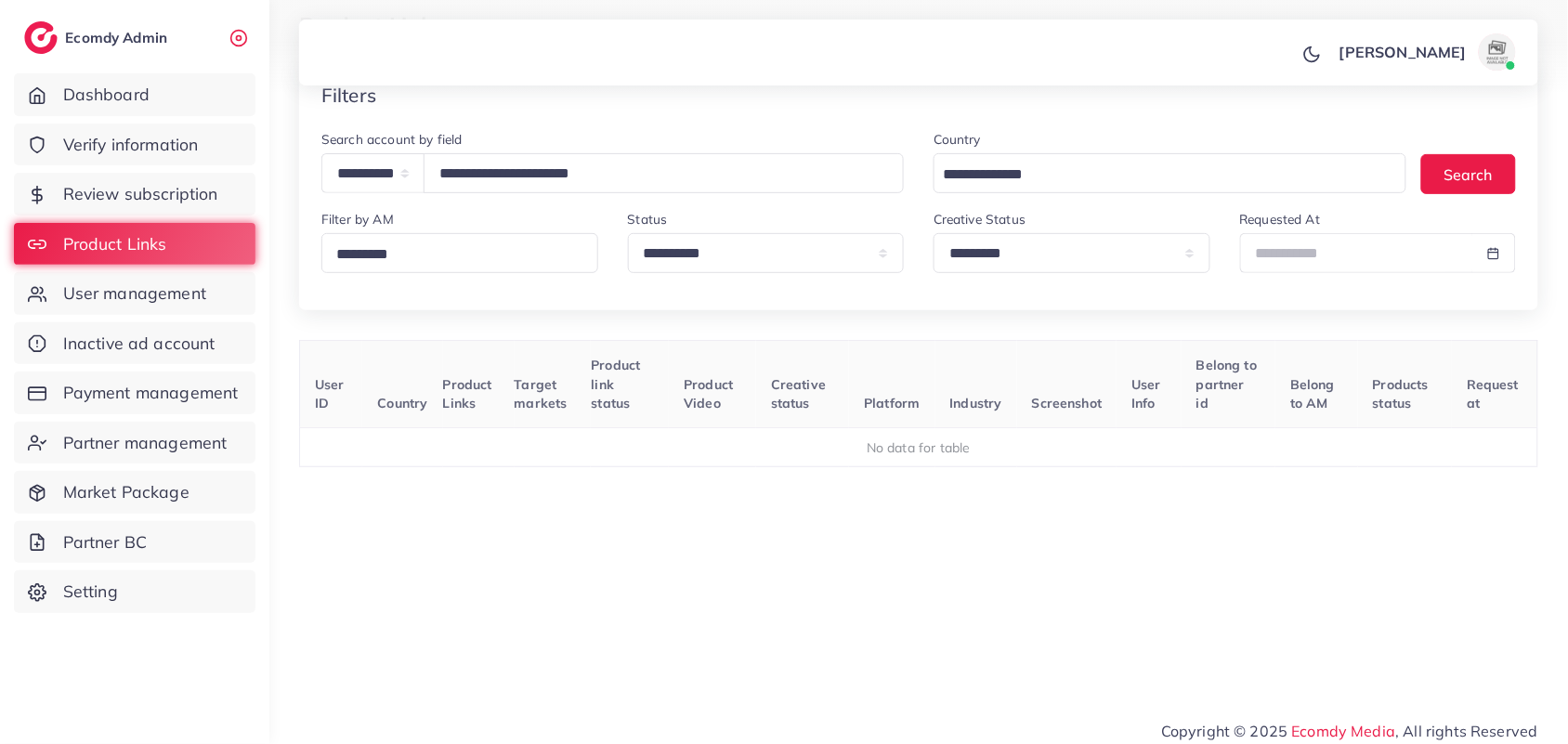
scroll to position [118, 0]
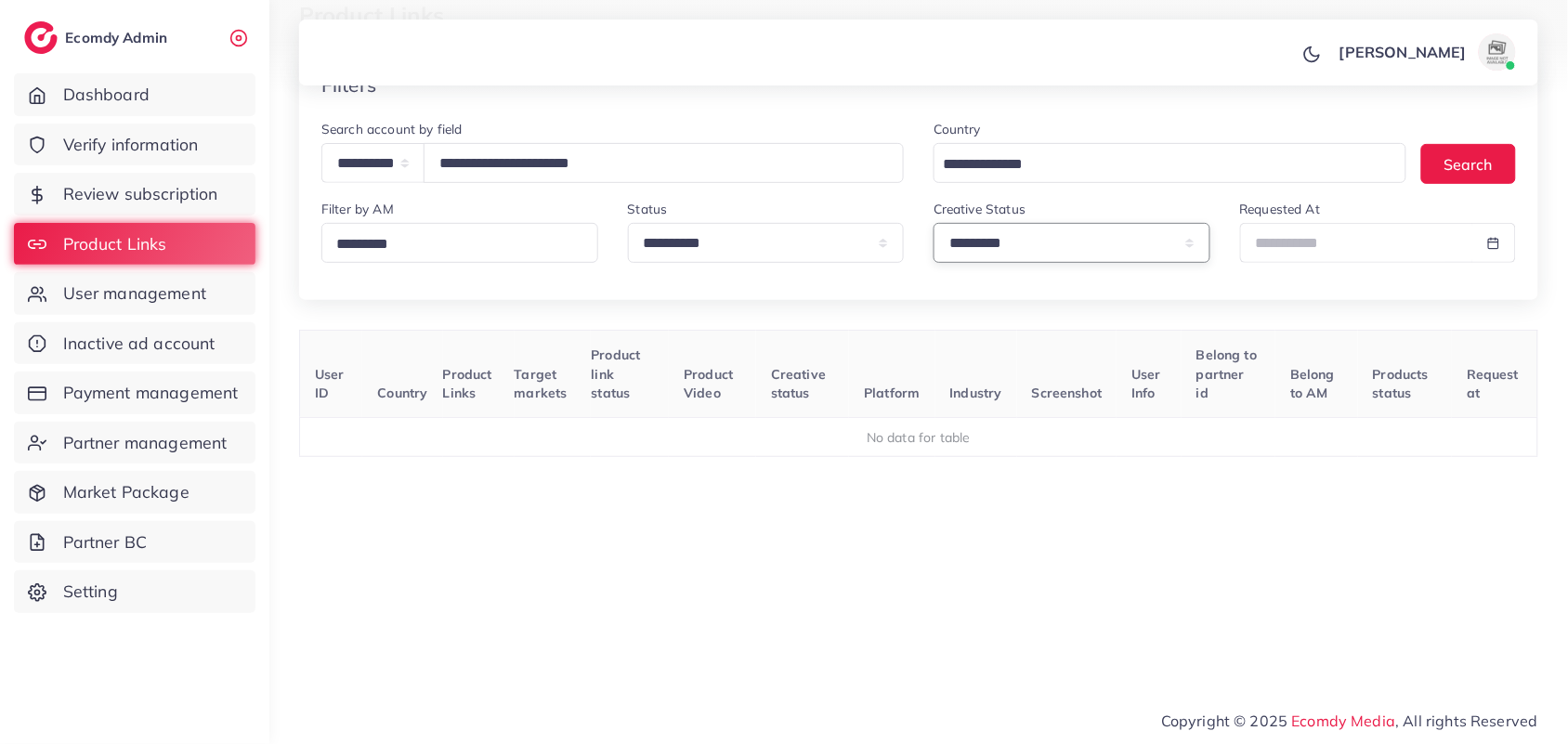
click at [1014, 237] on select "**********" at bounding box center [1072, 243] width 276 height 40
select select
click at [934, 223] on select "**********" at bounding box center [1072, 243] width 276 height 40
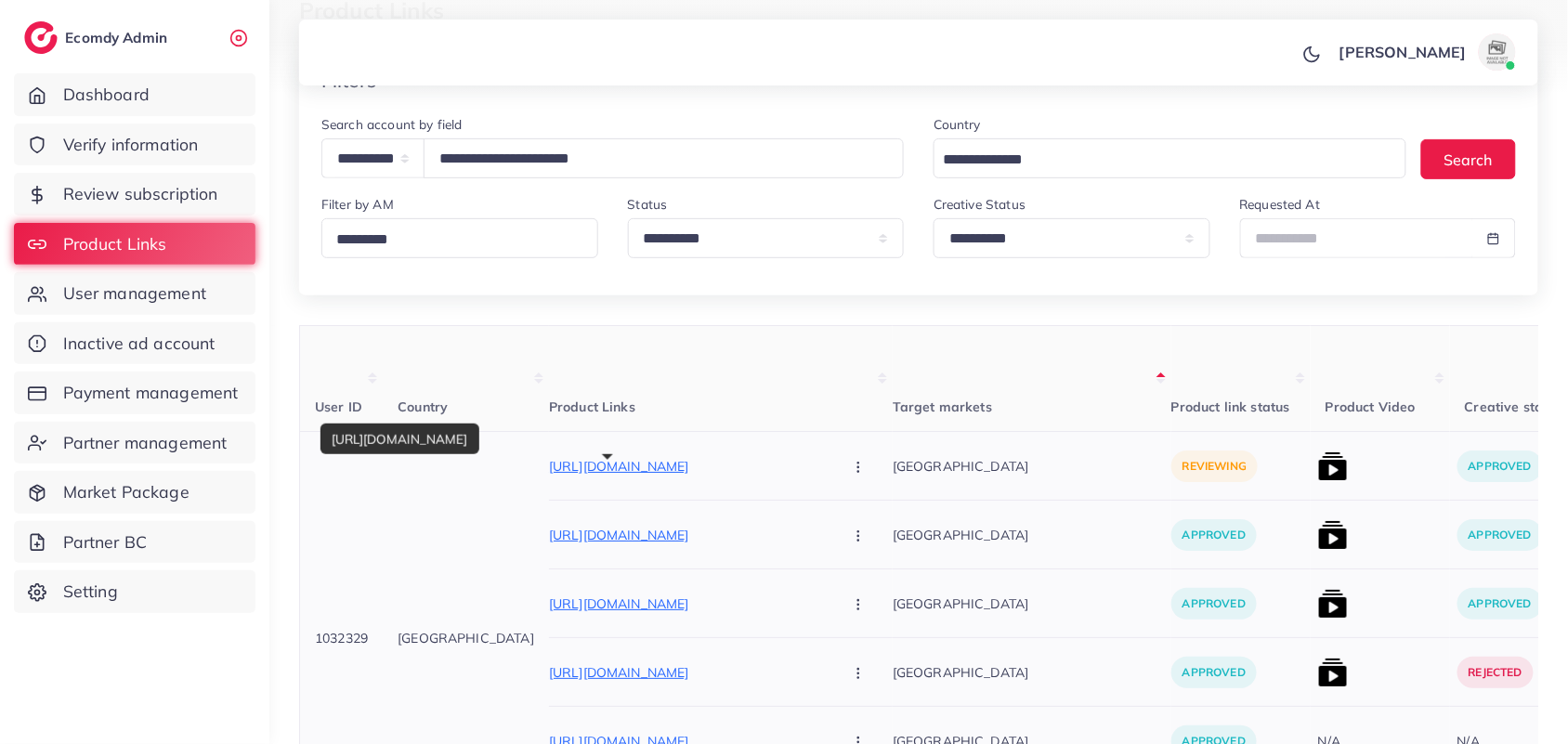
click at [638, 465] on p "[URL][DOMAIN_NAME]" at bounding box center [688, 466] width 278 height 22
click at [827, 479] on button "button" at bounding box center [860, 465] width 65 height 42
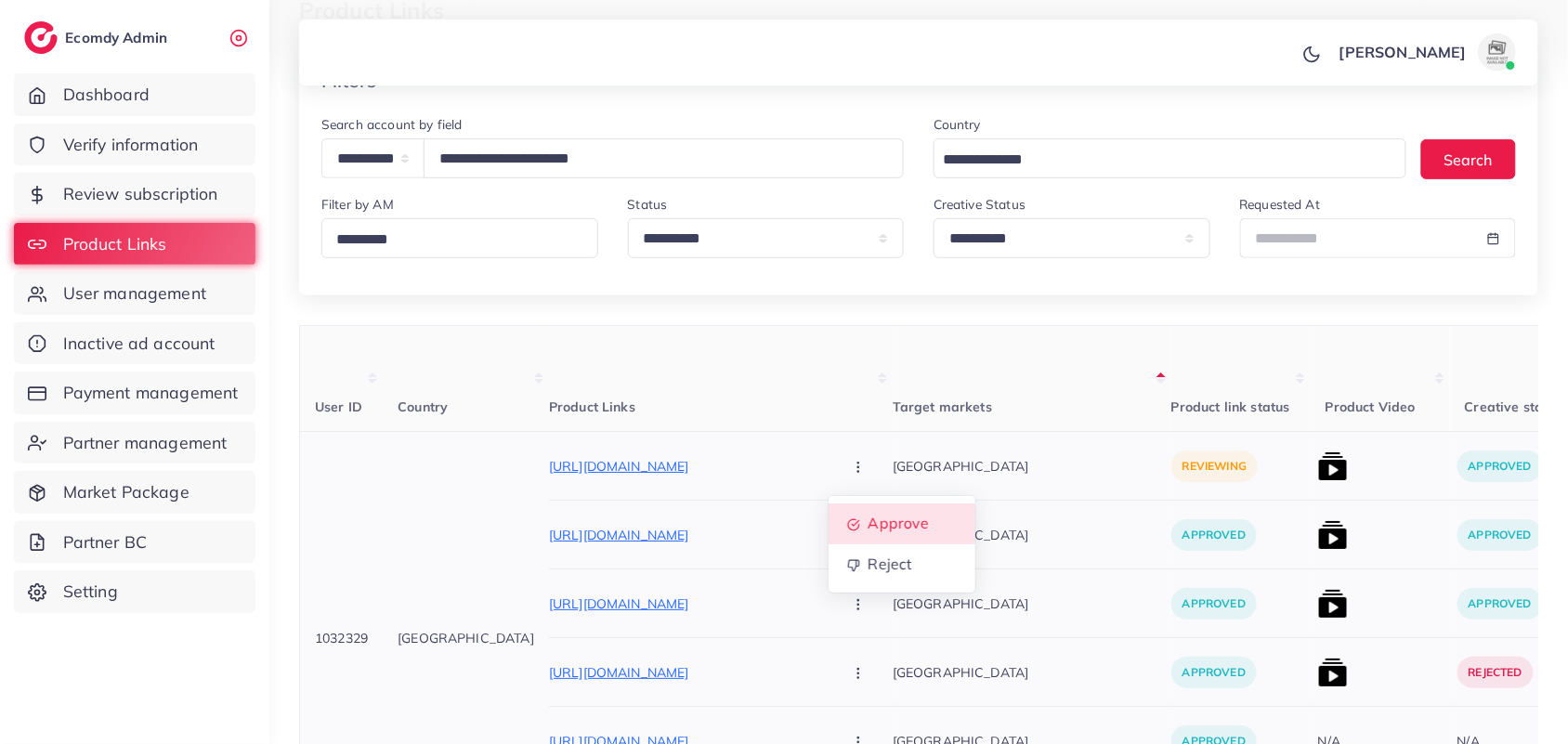
click at [868, 520] on span "Approve" at bounding box center [898, 524] width 62 height 19
click at [536, 162] on input "**********" at bounding box center [664, 158] width 480 height 40
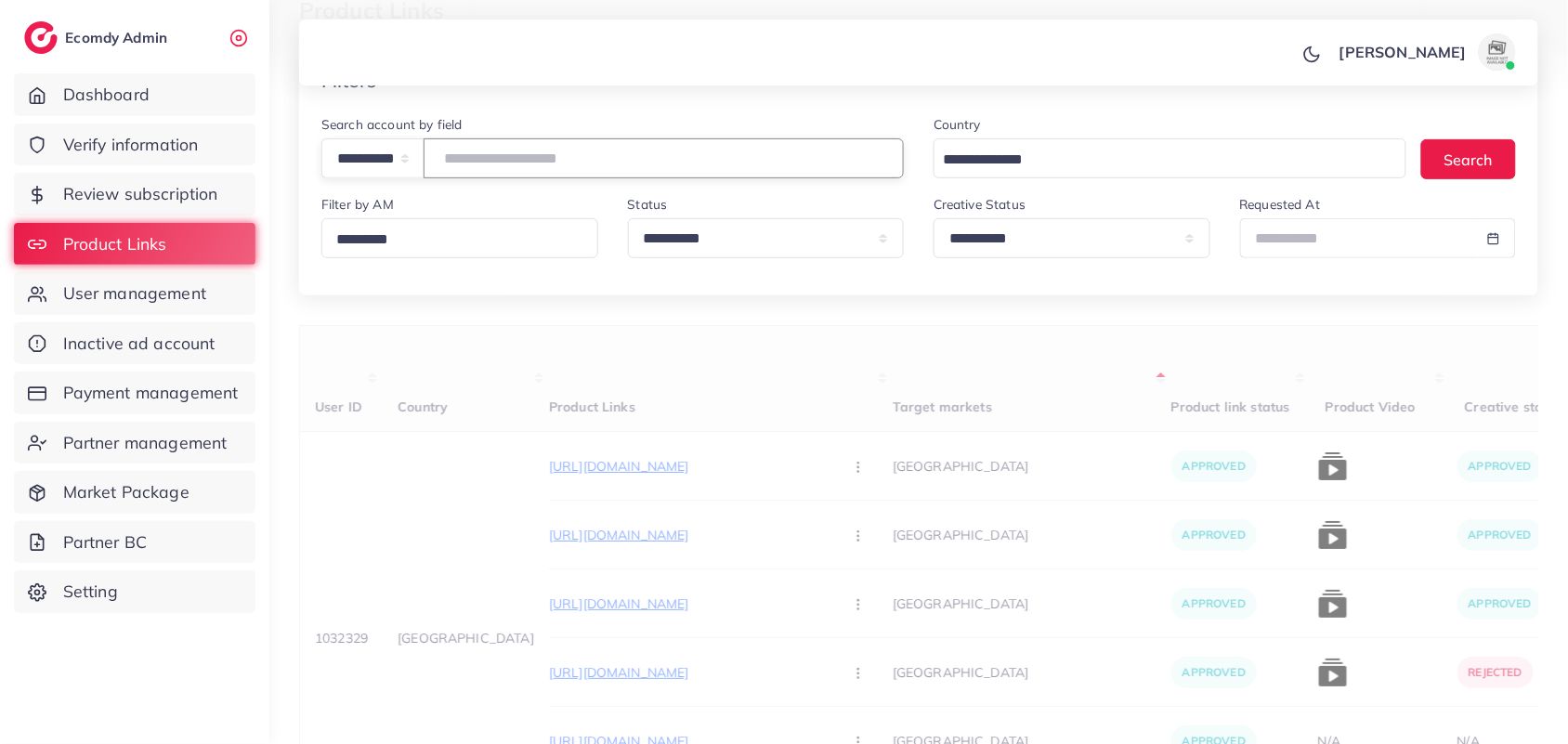
paste input "**********"
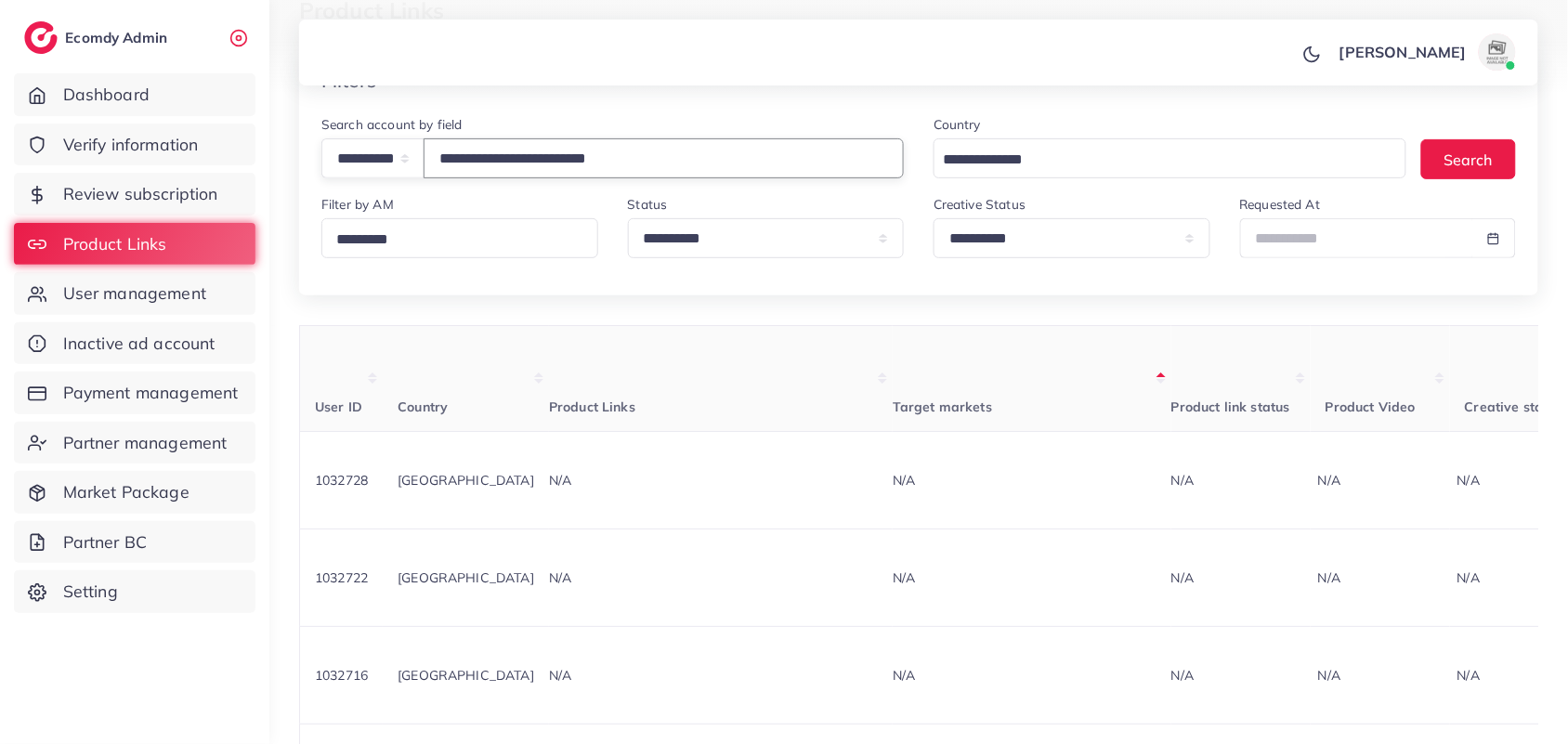
type input "**********"
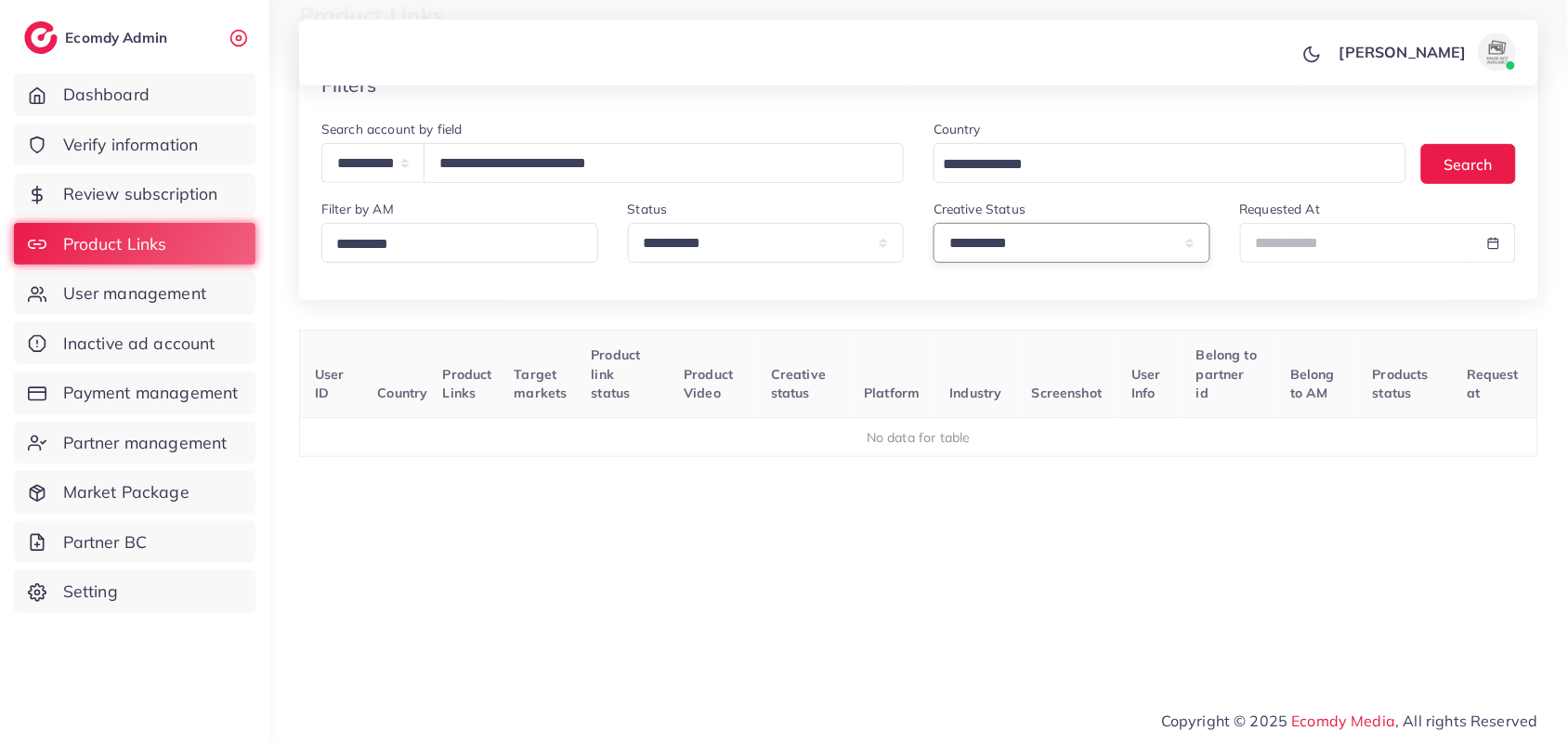
click at [977, 239] on select "**********" at bounding box center [1072, 243] width 276 height 40
click at [976, 246] on select "**********" at bounding box center [1072, 243] width 276 height 40
click at [732, 244] on select "**********" at bounding box center [766, 243] width 276 height 40
click at [628, 223] on select "**********" at bounding box center [766, 243] width 276 height 40
click at [750, 163] on input "**********" at bounding box center [664, 162] width 480 height 40
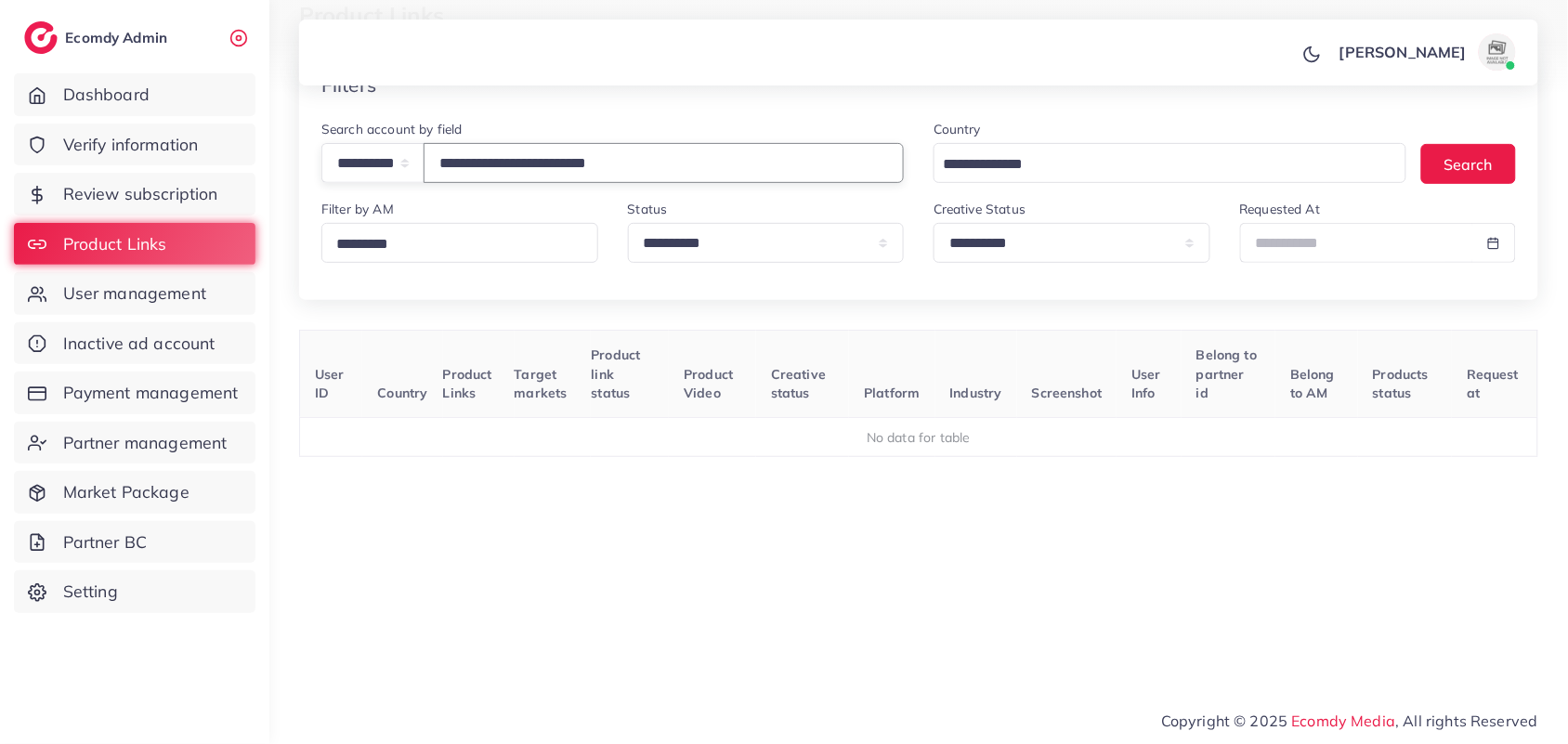
click at [750, 163] on input "**********" at bounding box center [664, 162] width 480 height 40
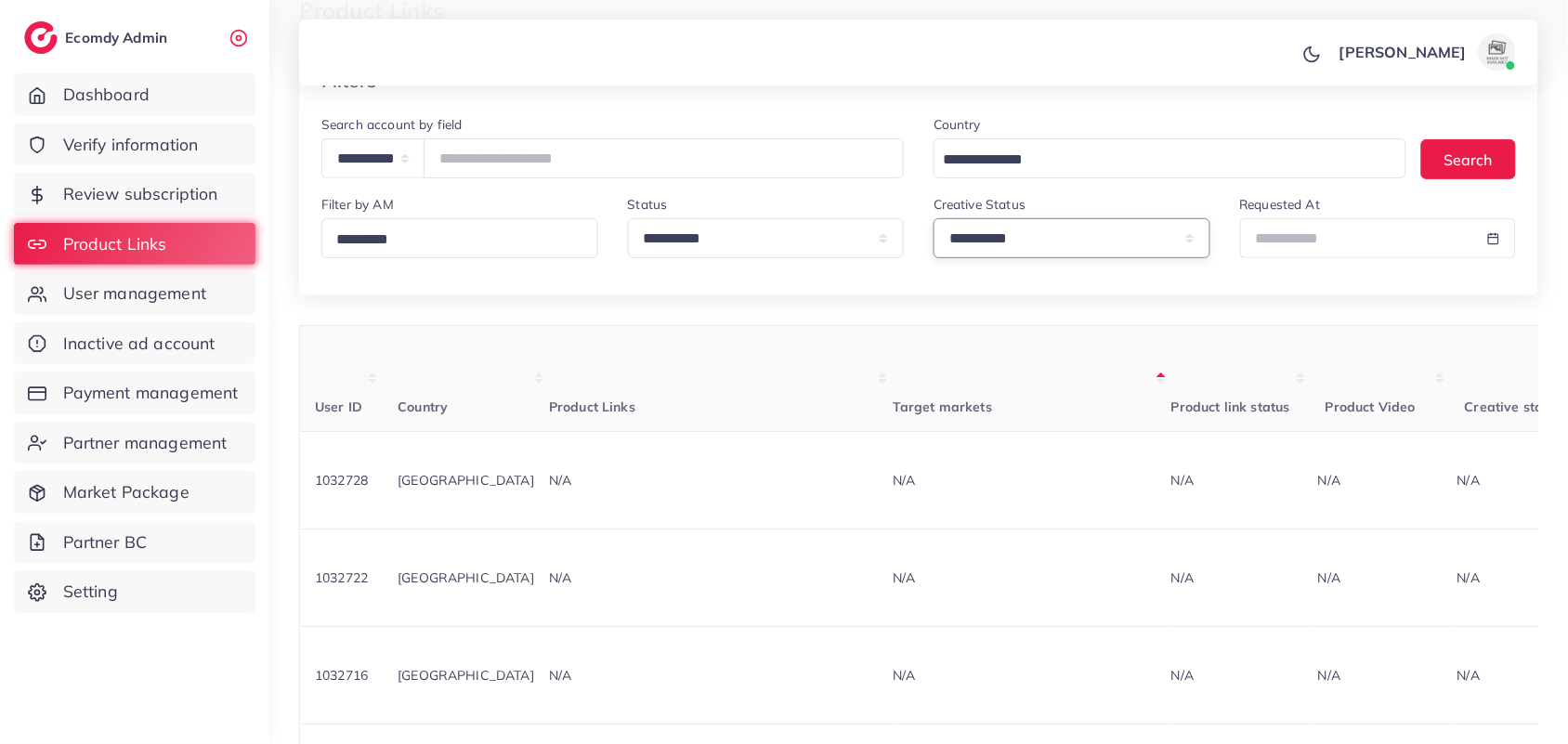
click at [1079, 246] on select "**********" at bounding box center [1072, 238] width 276 height 40
select select "*********"
click at [934, 221] on select "**********" at bounding box center [1072, 238] width 276 height 40
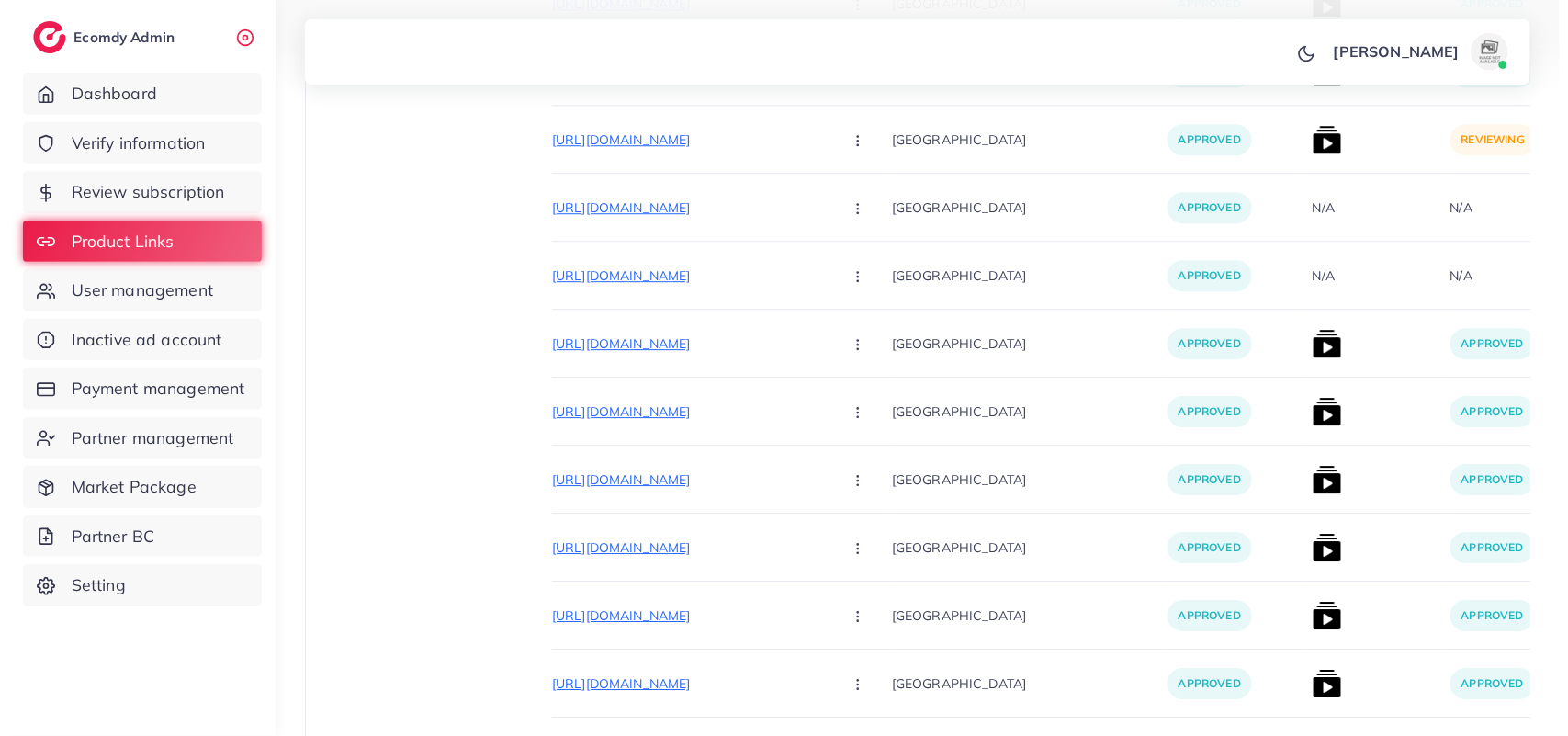
scroll to position [1851, 0]
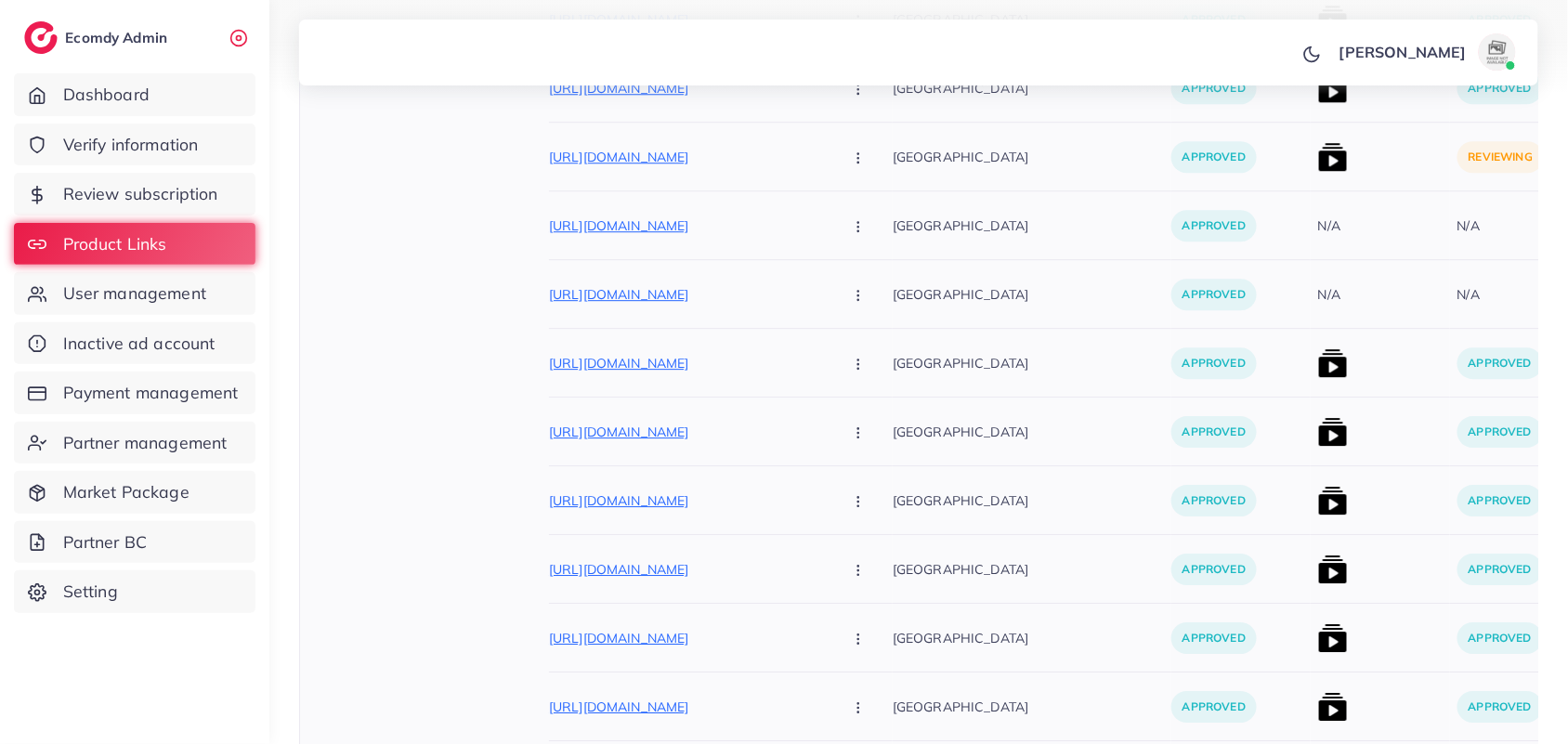
click at [1319, 150] on img at bounding box center [1334, 157] width 30 height 30
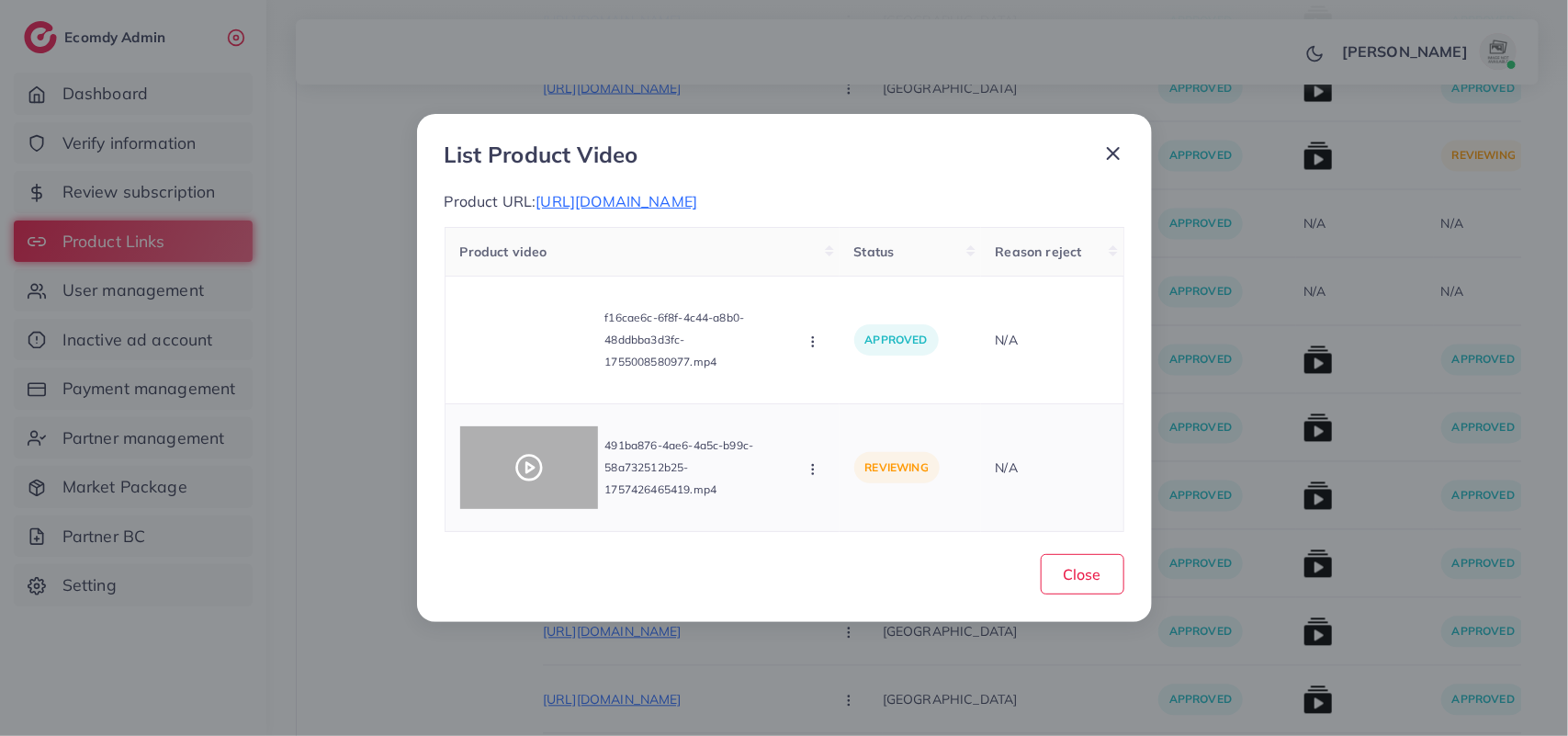
click at [545, 460] on div at bounding box center [528, 468] width 138 height 83
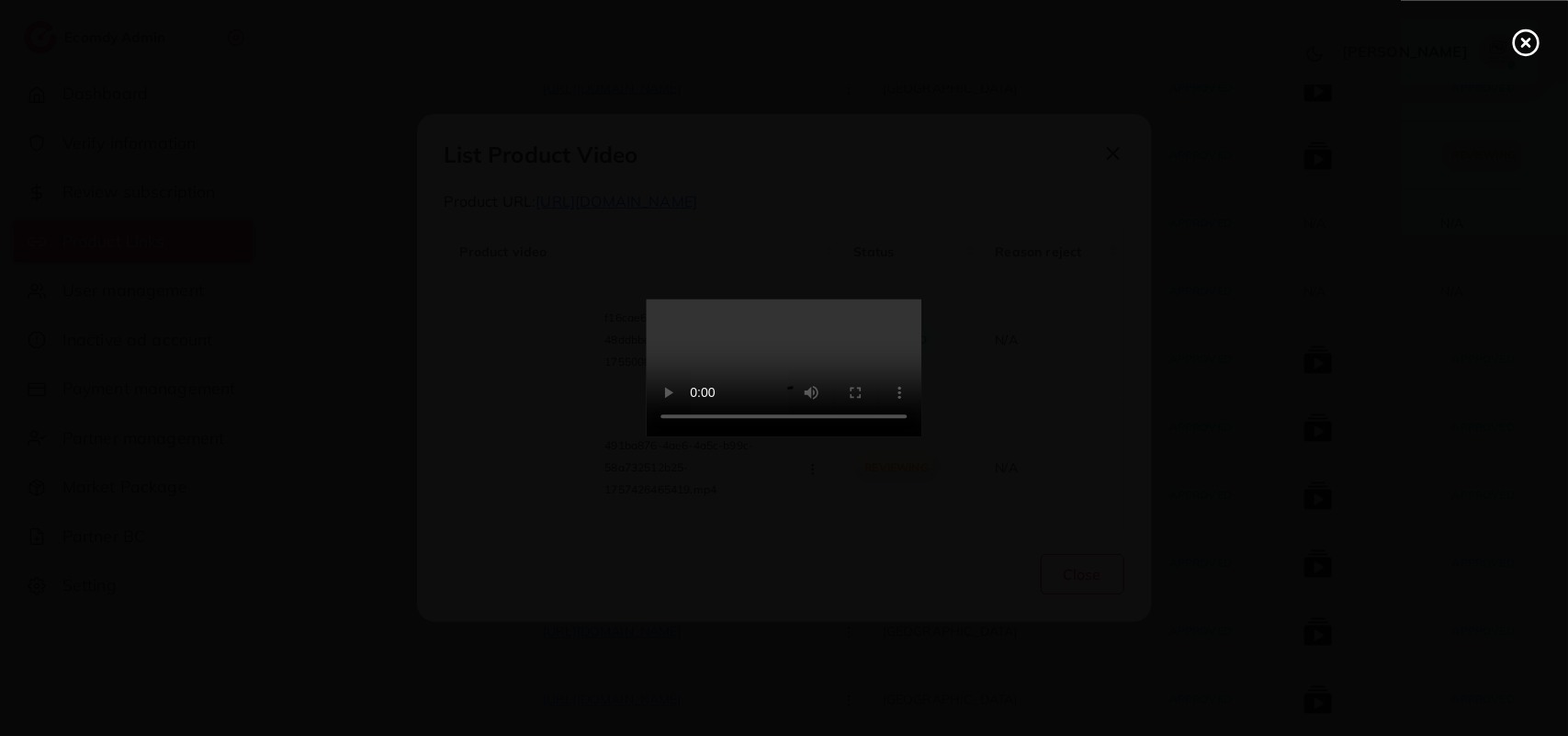
click at [545, 460] on div at bounding box center [784, 368] width 1568 height 736
click at [923, 438] on video at bounding box center [784, 368] width 275 height 138
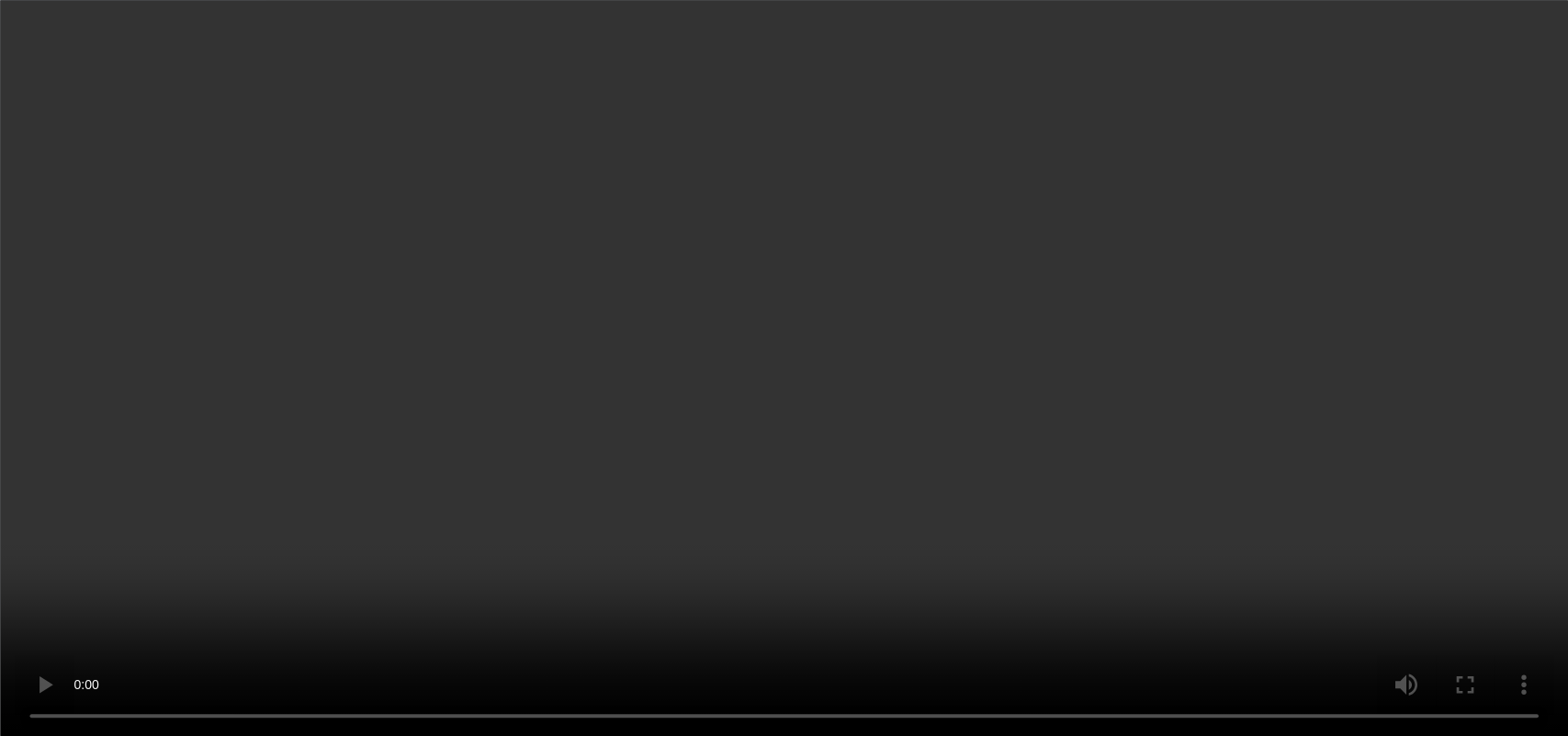
click at [949, 595] on video at bounding box center [784, 368] width 1568 height 736
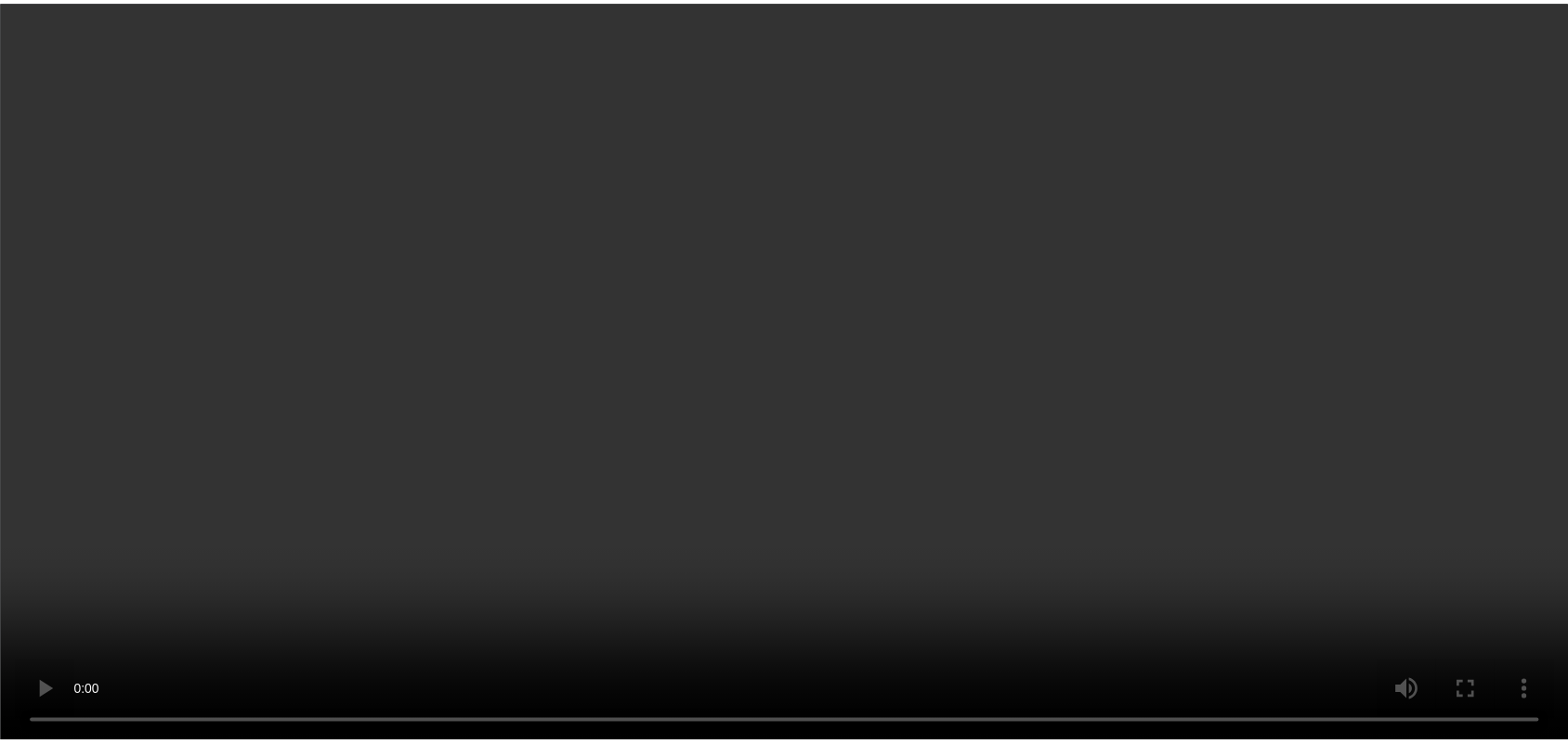
scroll to position [0, 0]
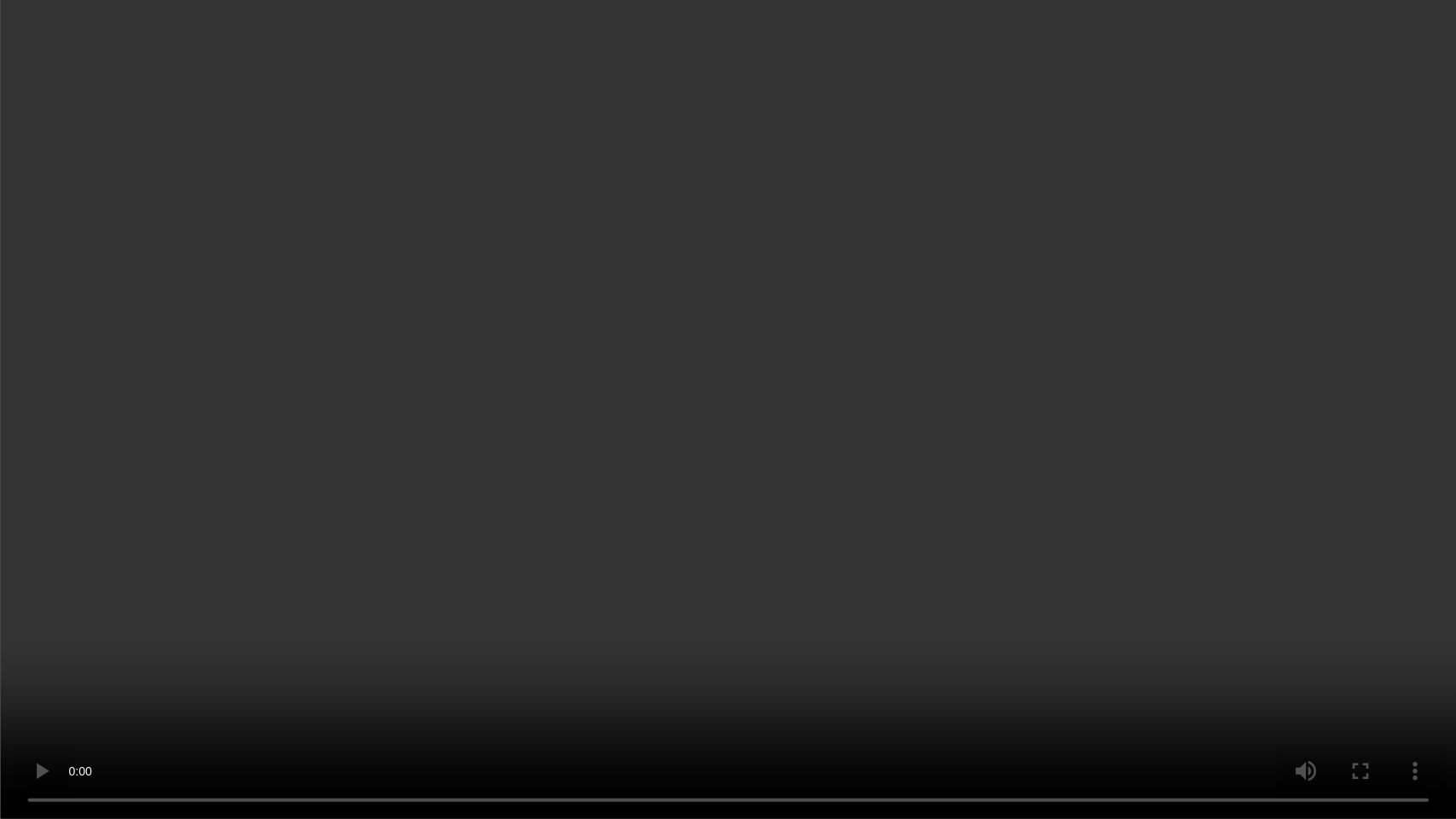
click at [601, 367] on video at bounding box center [728, 409] width 1456 height 819
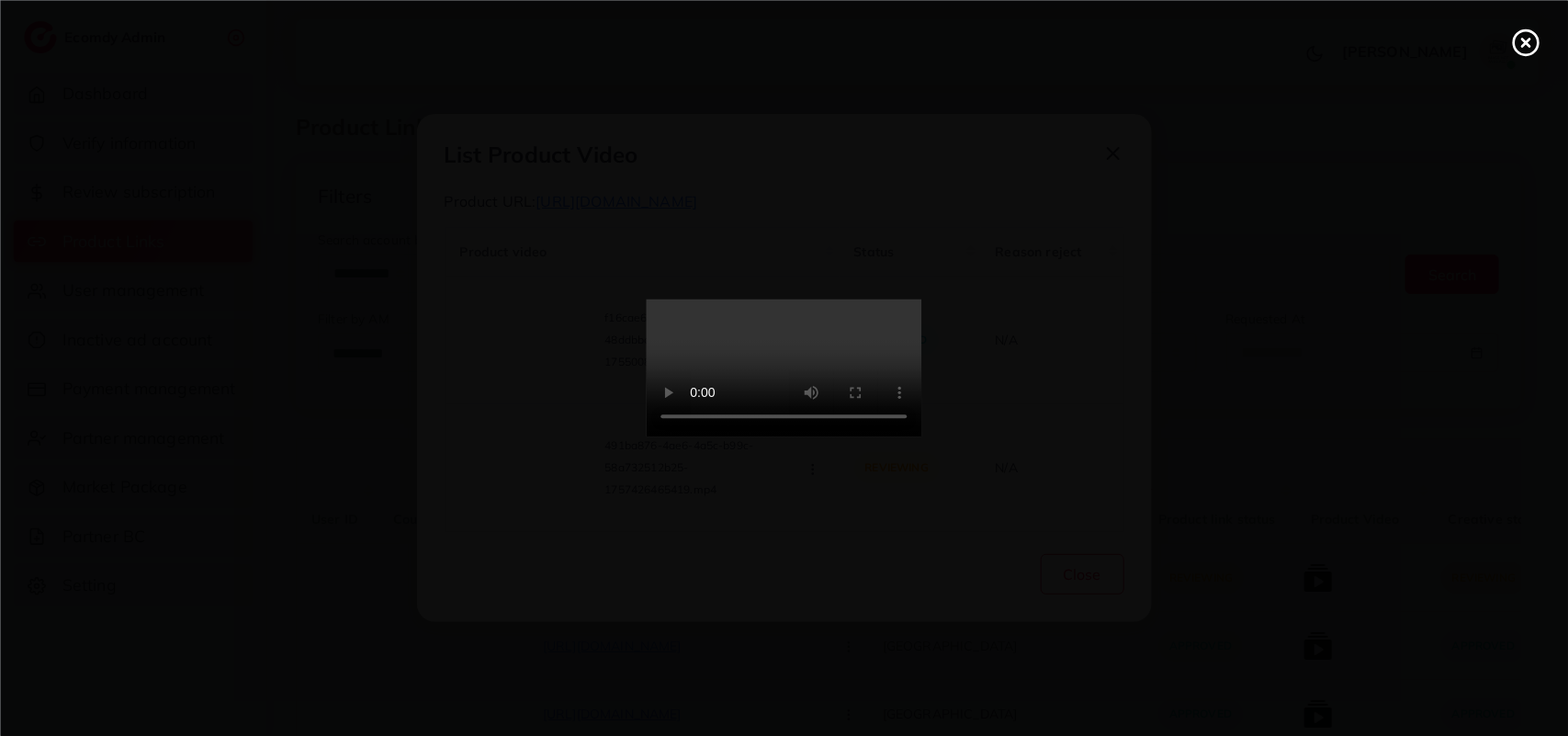
click at [1523, 47] on icon at bounding box center [1526, 42] width 30 height 30
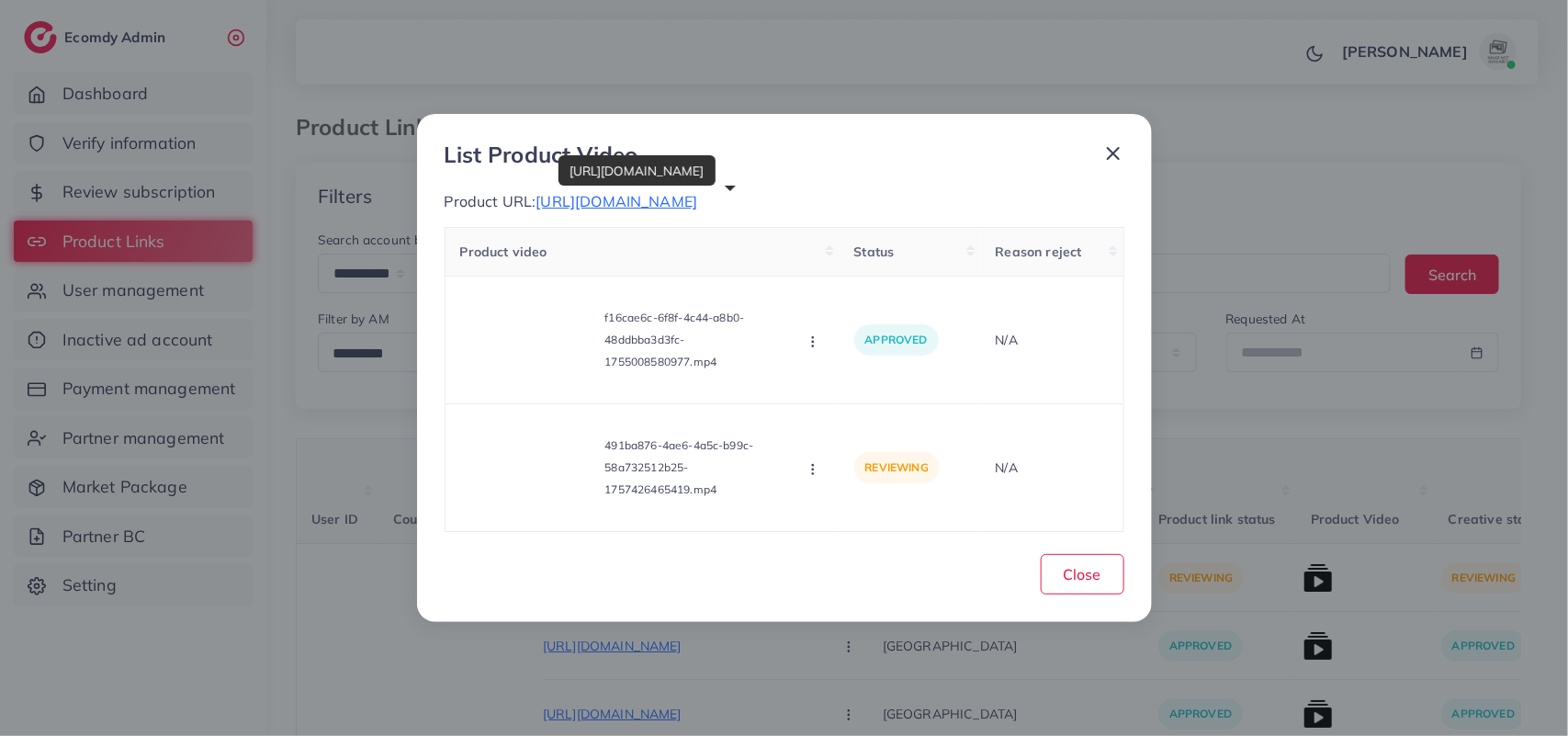
click at [697, 196] on span "[URL][DOMAIN_NAME]" at bounding box center [616, 201] width 162 height 18
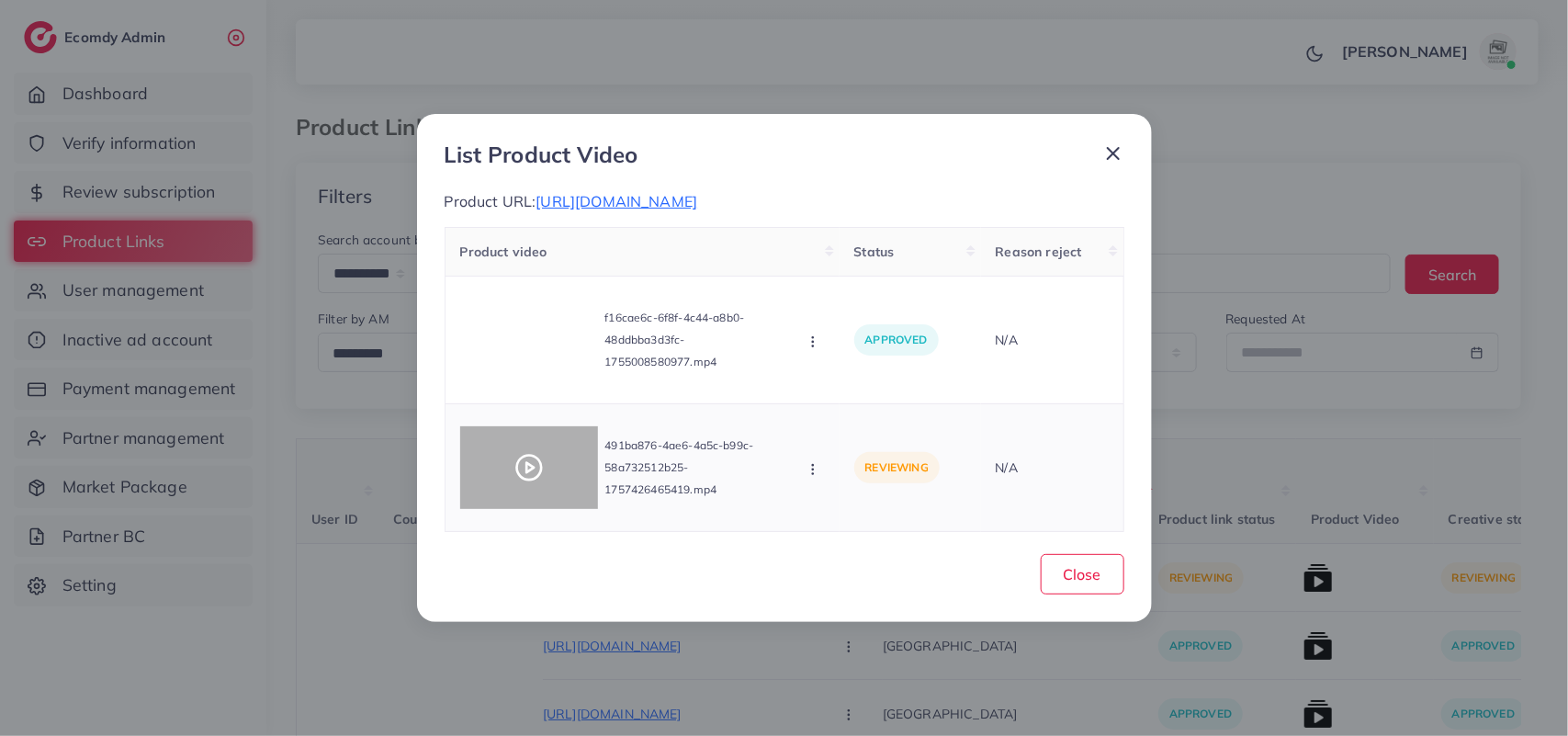
click at [554, 448] on div at bounding box center [528, 468] width 138 height 83
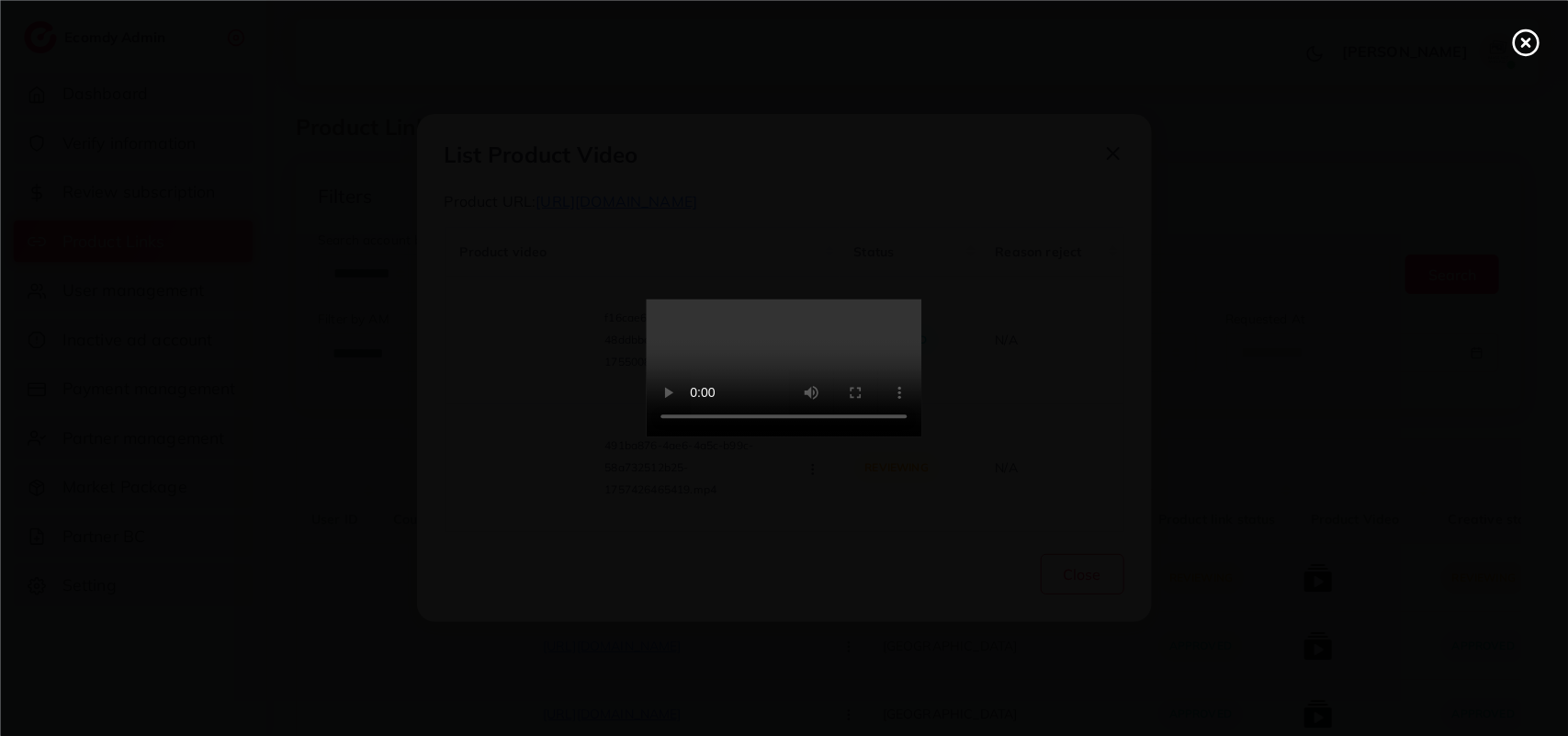
click at [836, 438] on video at bounding box center [784, 368] width 275 height 138
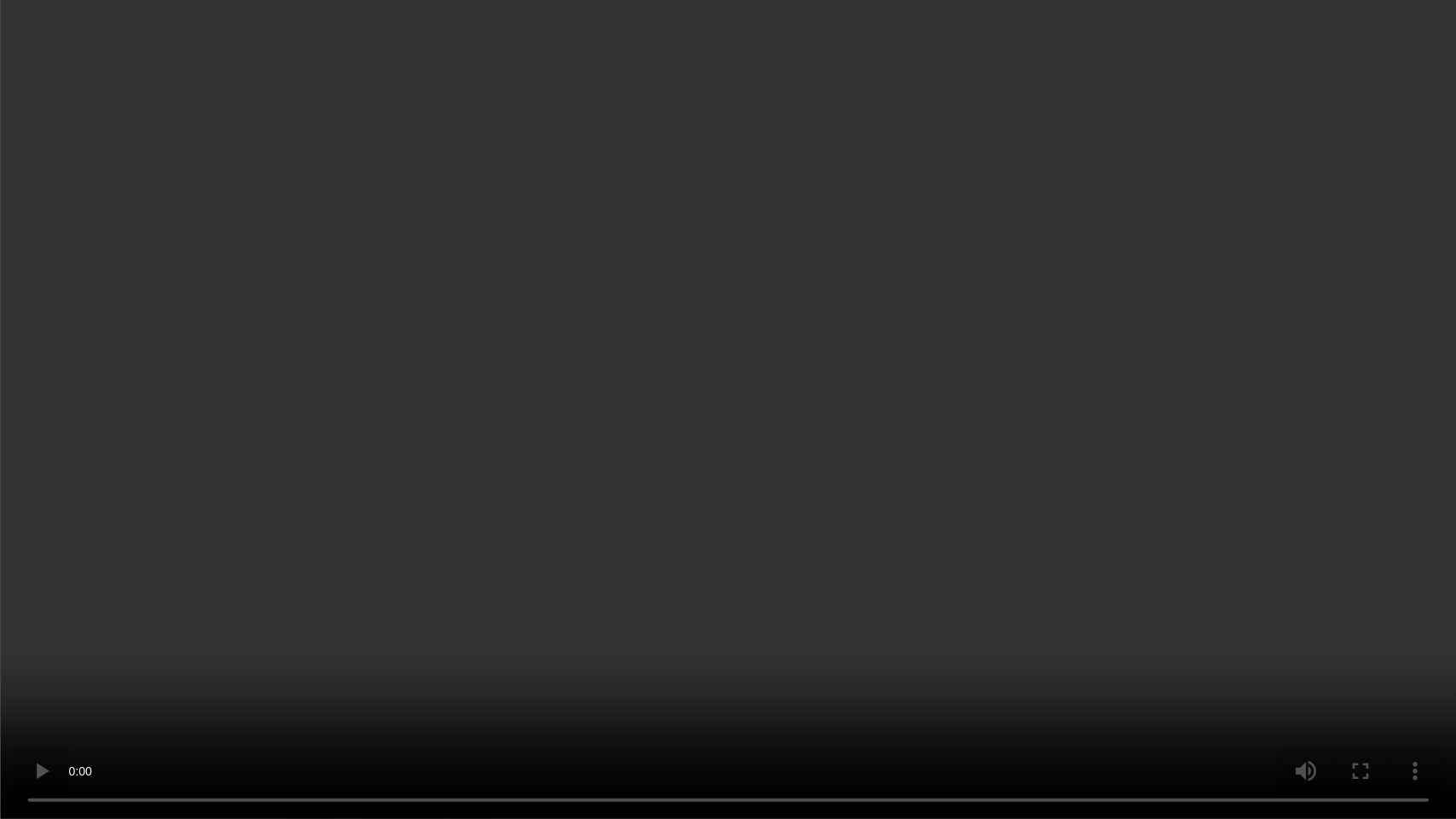
click at [544, 373] on video at bounding box center [728, 409] width 1456 height 819
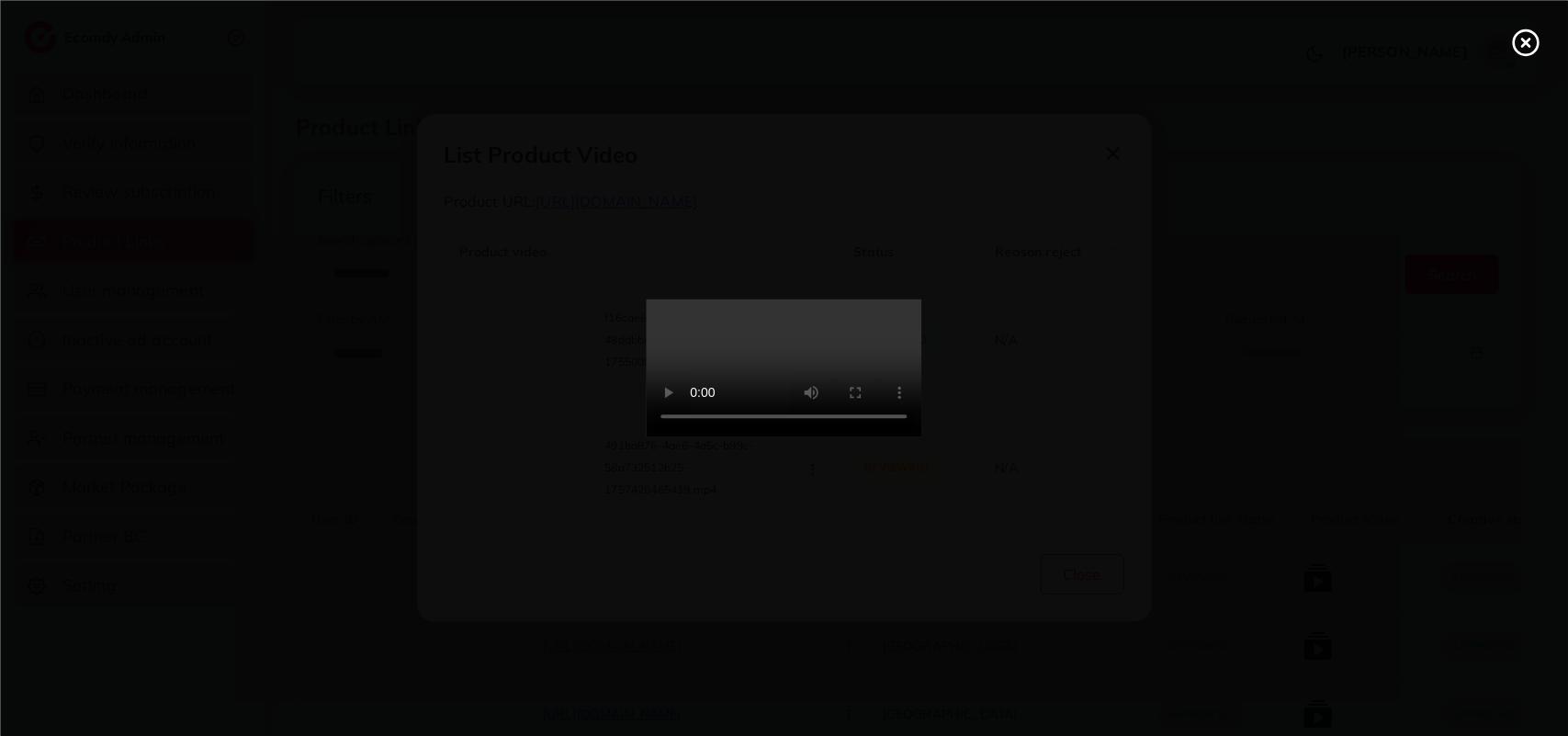
click at [1515, 44] on icon at bounding box center [1526, 42] width 30 height 30
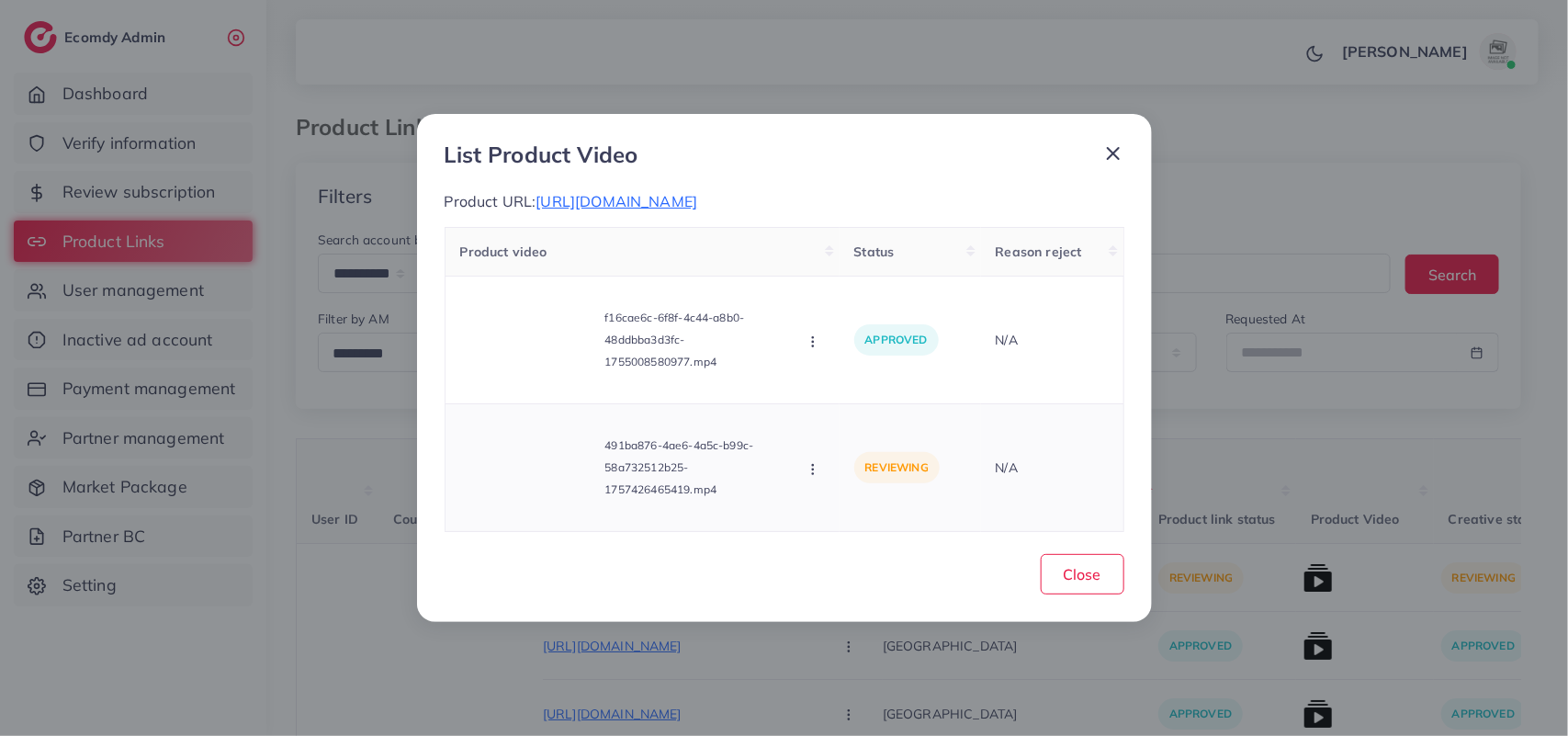
click at [815, 465] on icon "button" at bounding box center [813, 469] width 15 height 15
click at [863, 380] on span "Approve" at bounding box center [874, 383] width 61 height 18
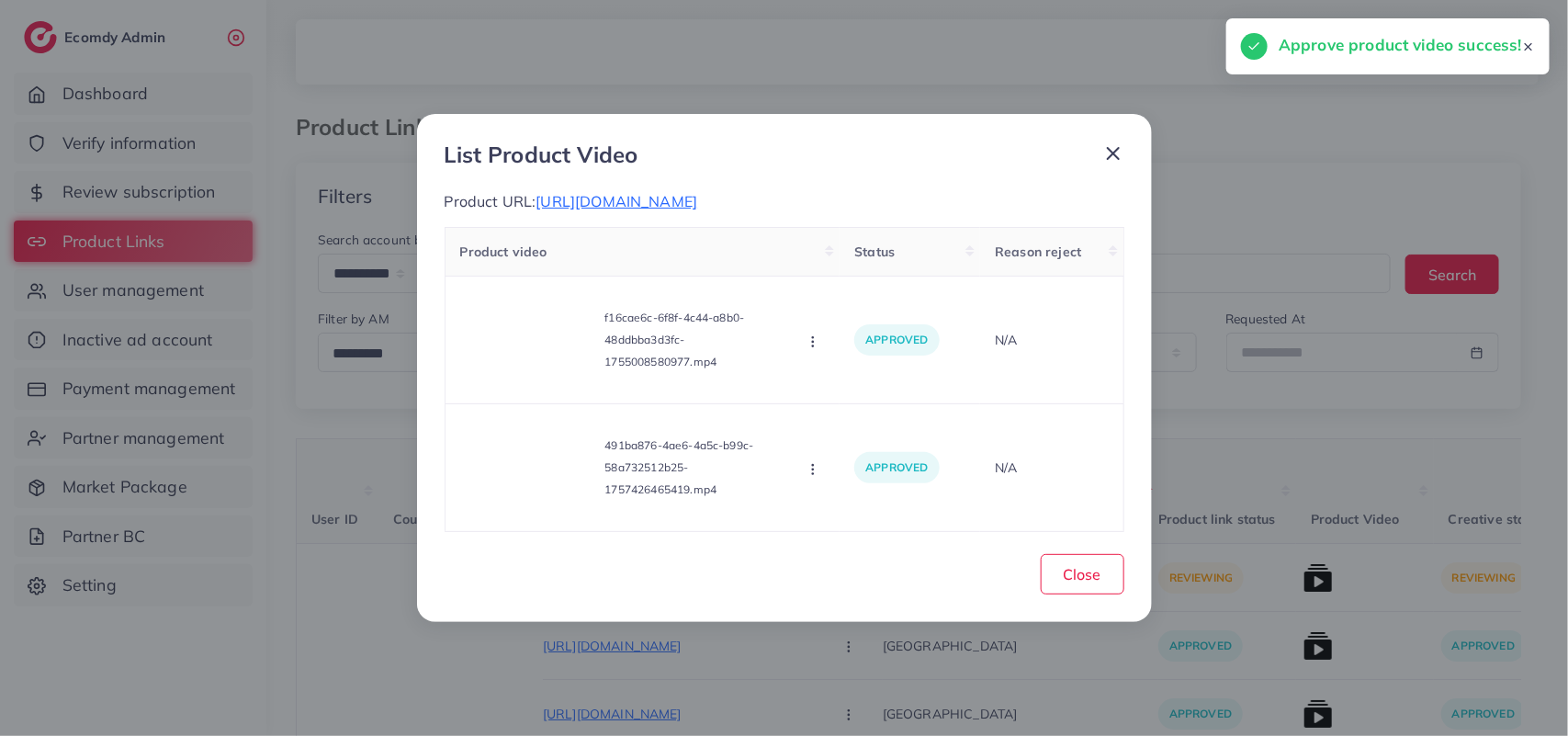
click at [1116, 157] on line at bounding box center [1114, 153] width 11 height 11
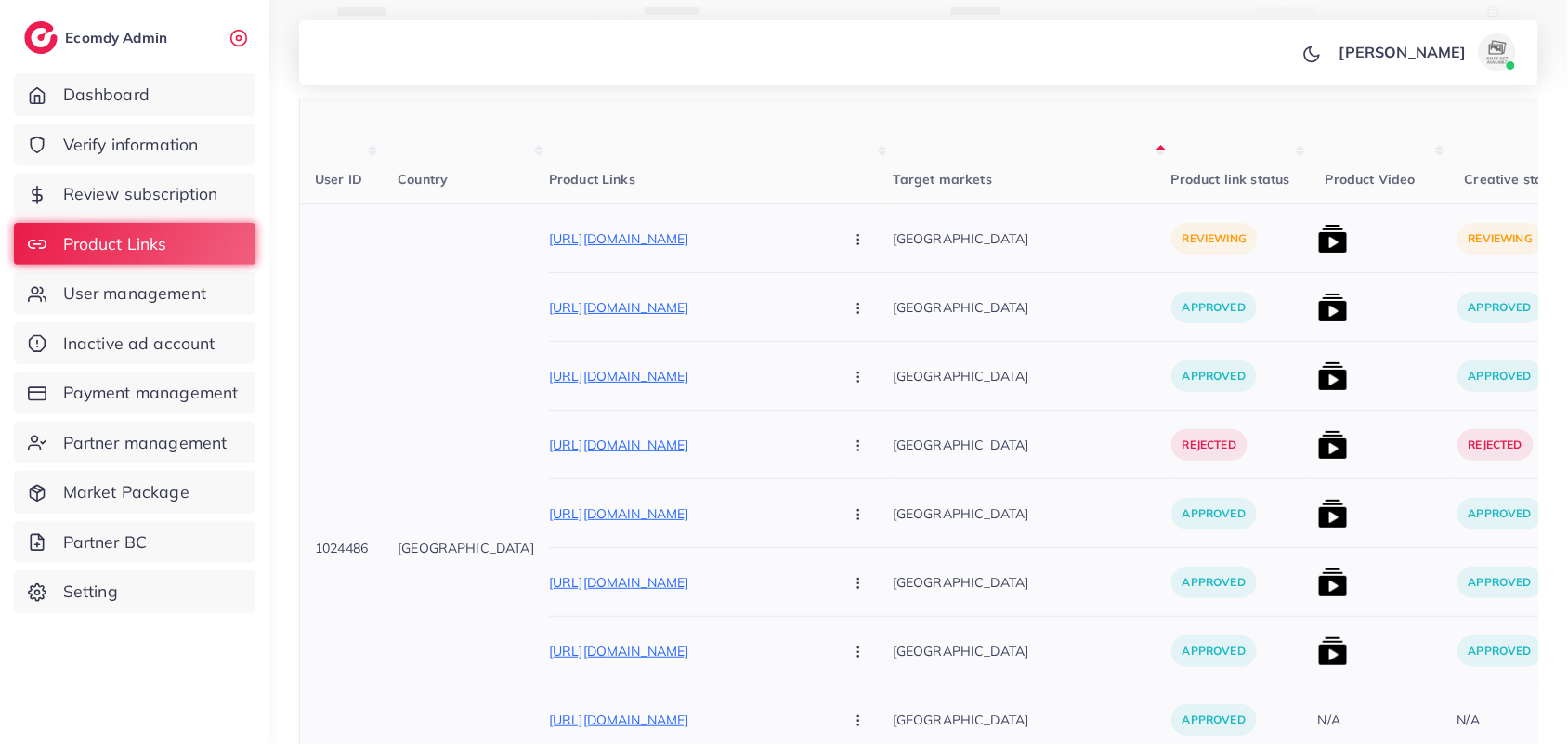
scroll to position [348, 0]
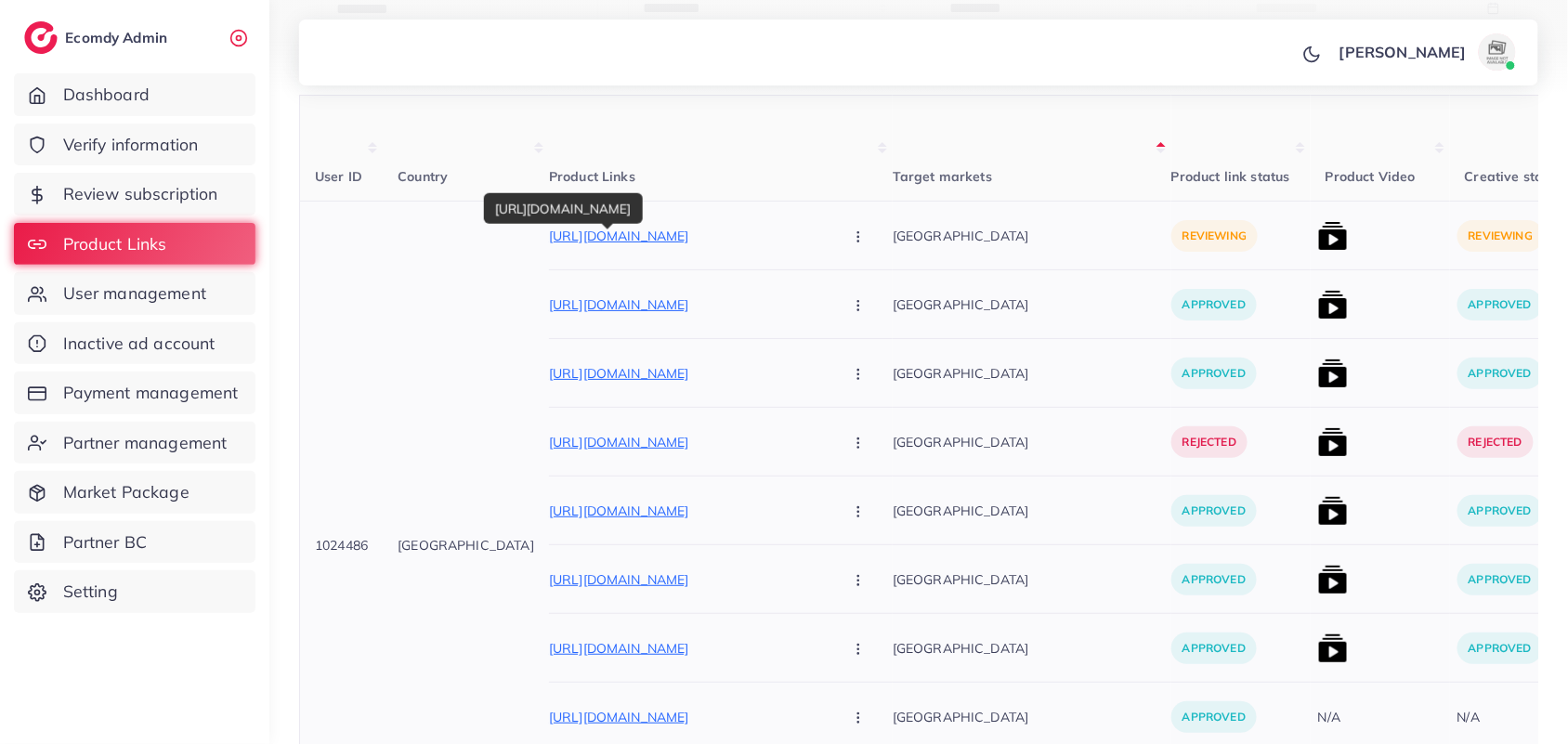
click at [586, 239] on p "[URL][DOMAIN_NAME]" at bounding box center [688, 236] width 278 height 22
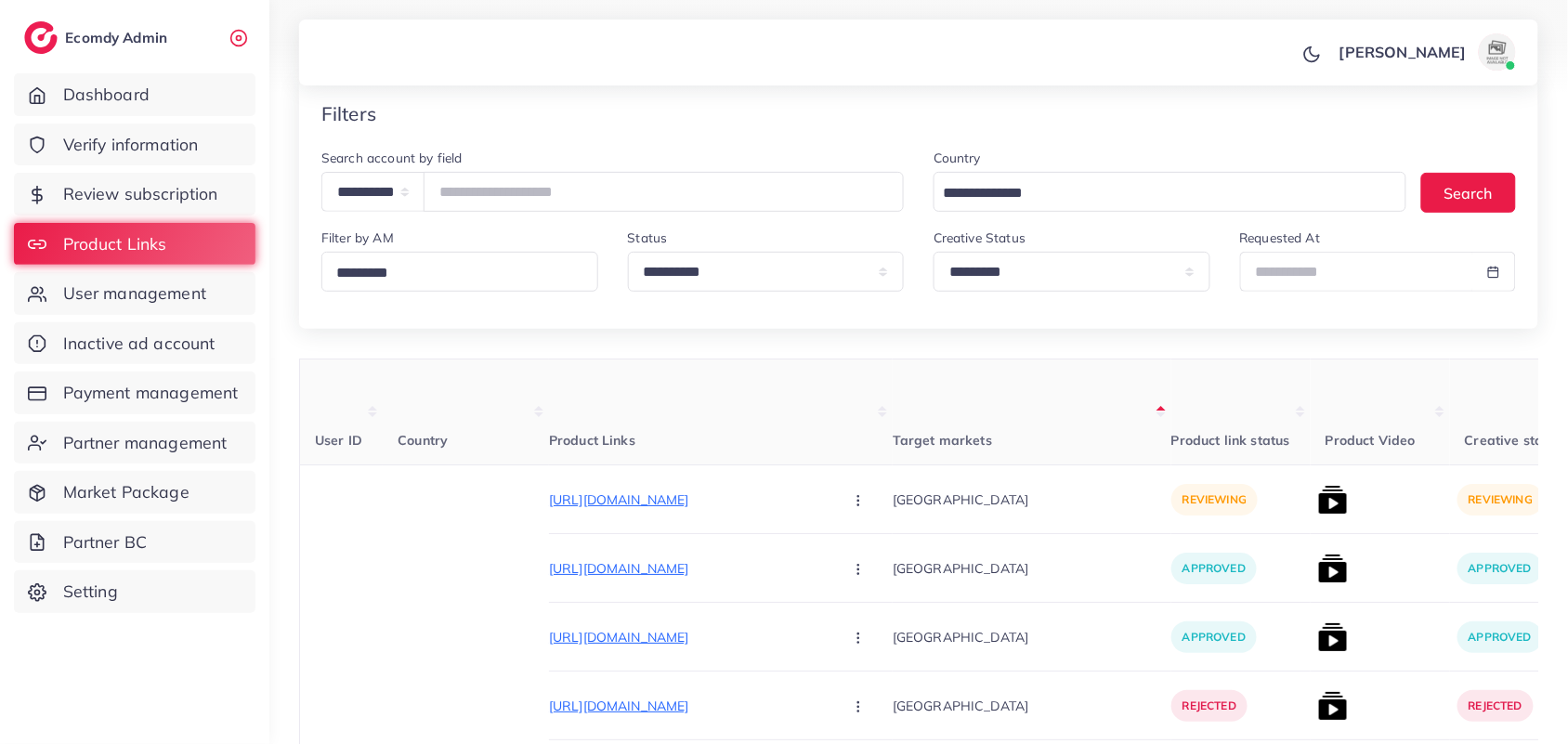
scroll to position [86, 0]
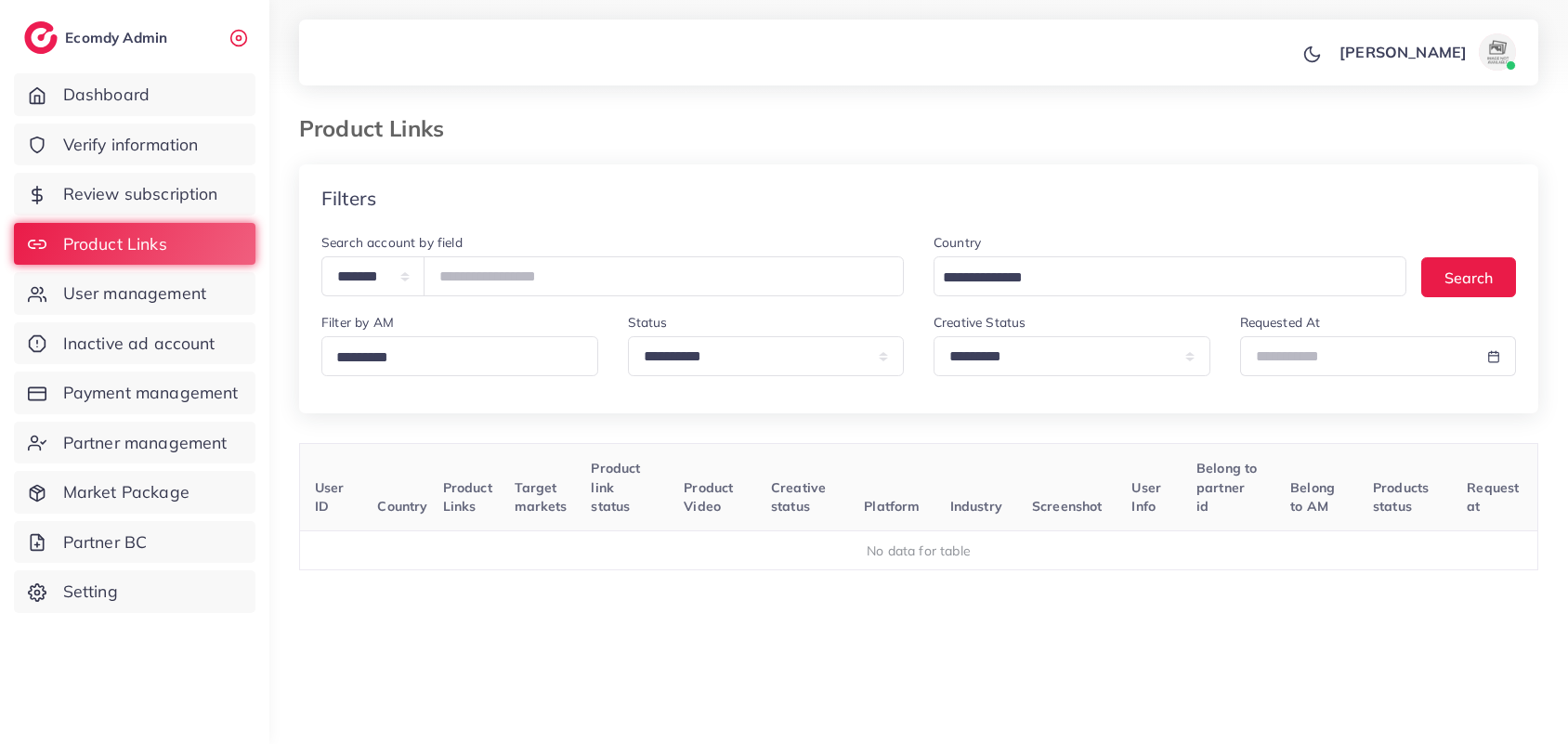
select select "*********"
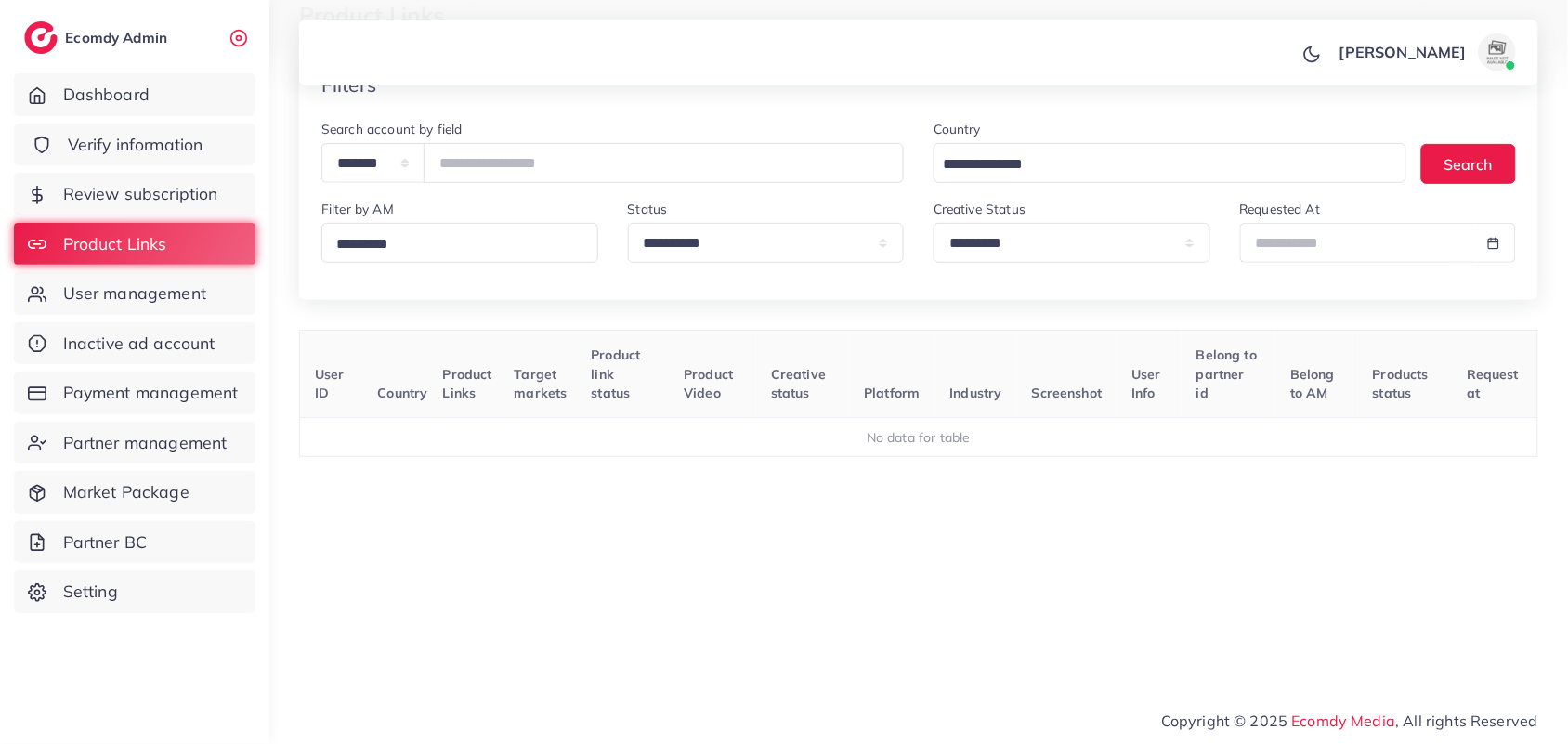
click at [220, 137] on link "Verify information" at bounding box center [134, 145] width 242 height 43
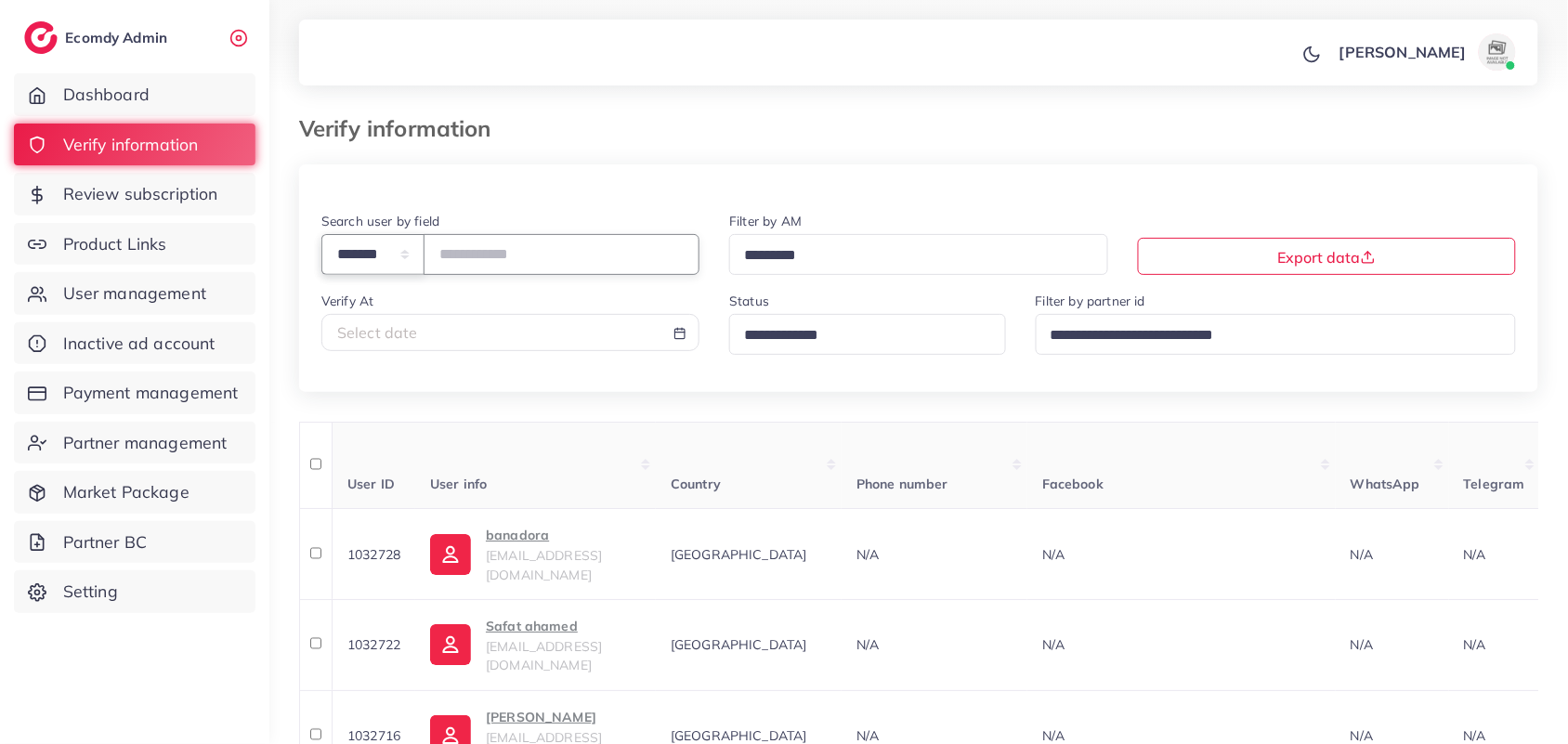
click at [407, 261] on select "**********" at bounding box center [373, 254] width 103 height 40
select select "*****"
click at [321, 236] on select "**********" at bounding box center [373, 254] width 103 height 40
paste input "**********"
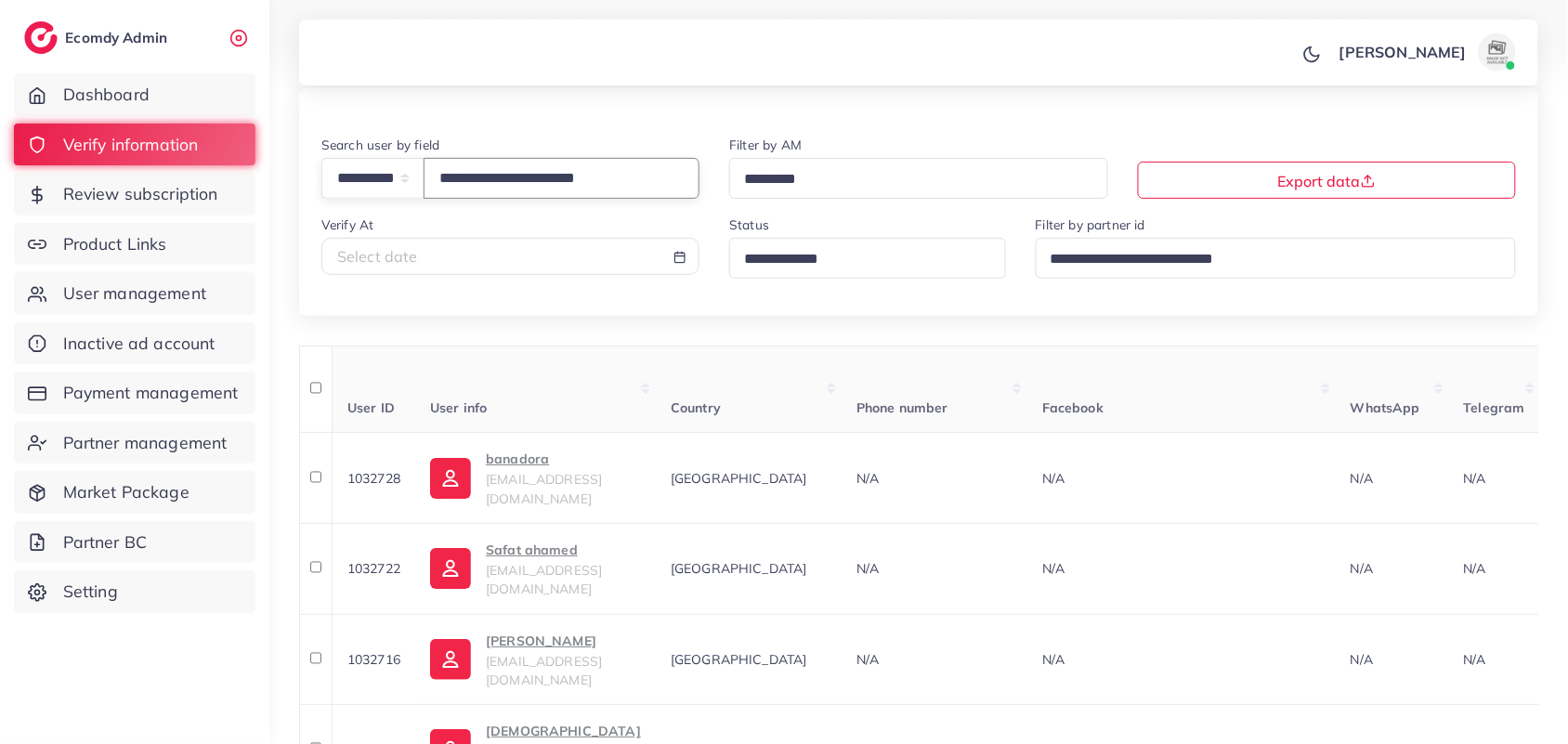
scroll to position [77, 0]
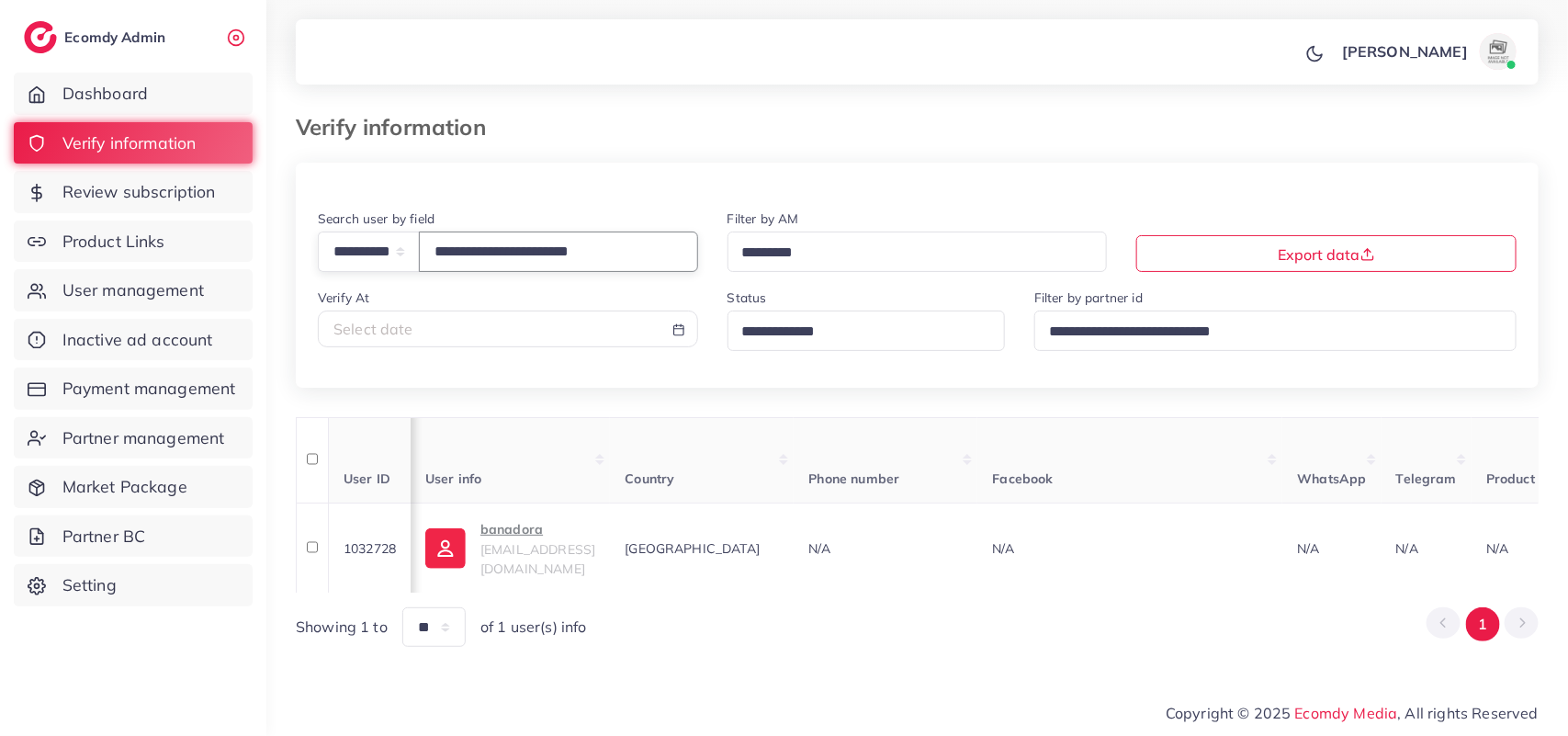
scroll to position [0, 299]
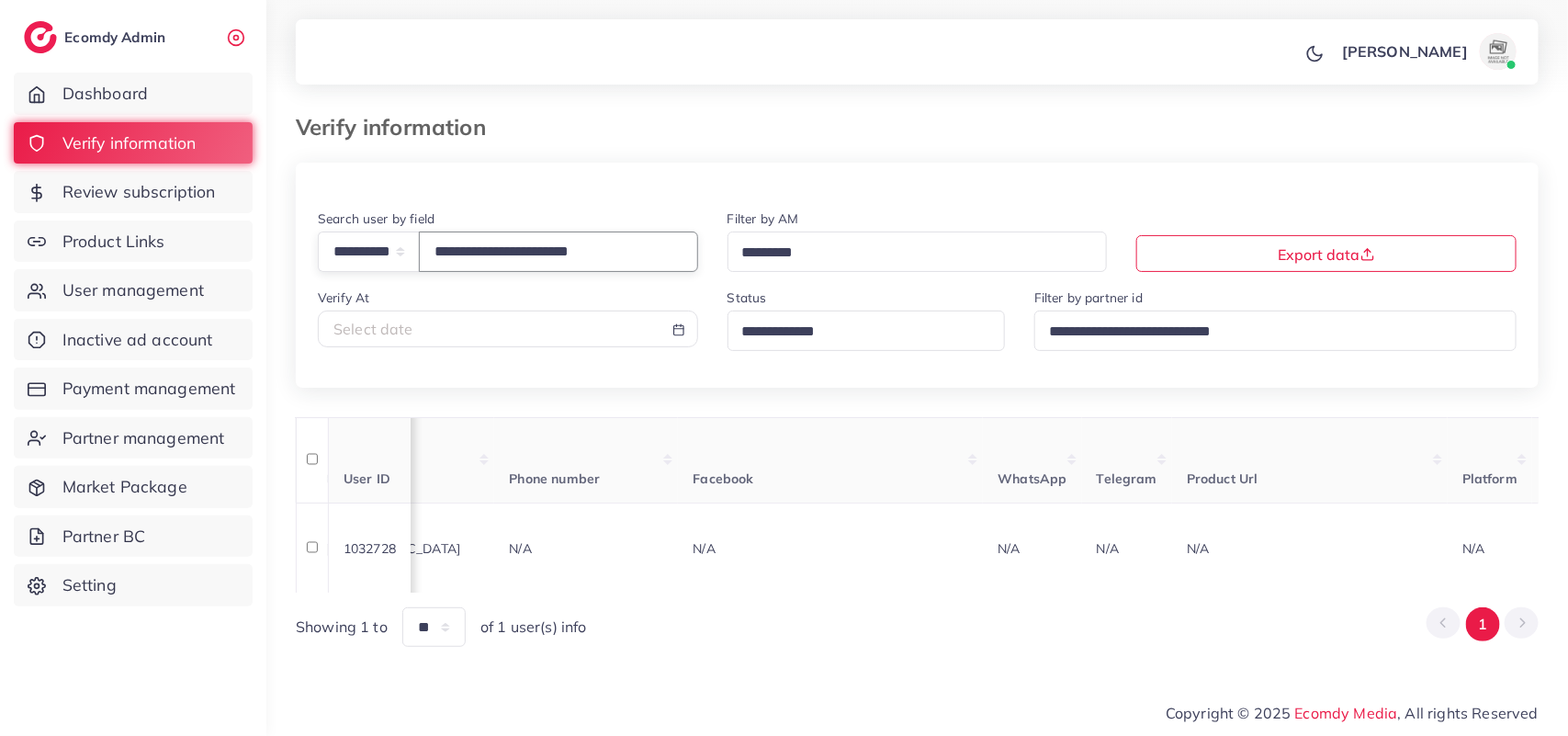
type input "**********"
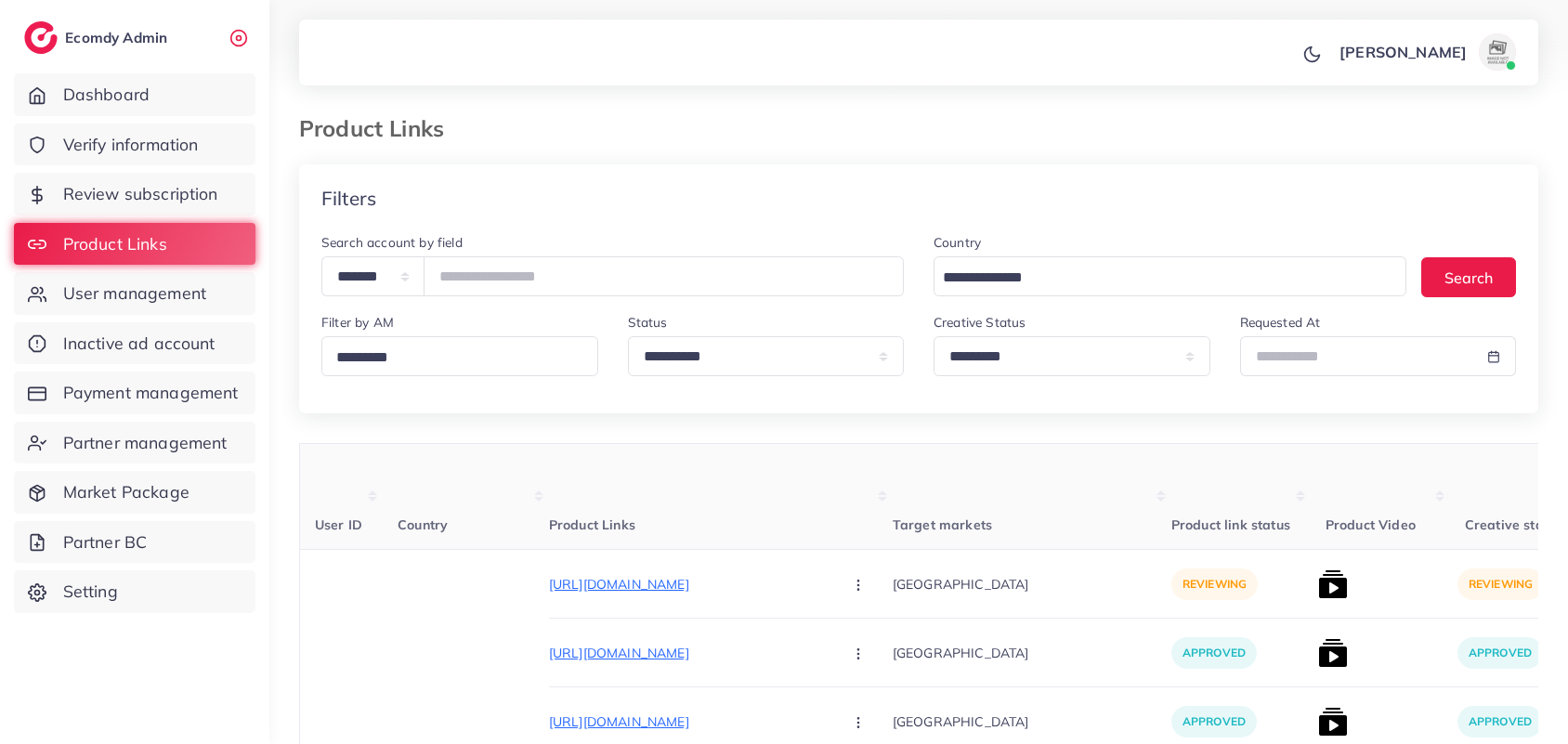
select select "*********"
paste input "*******"
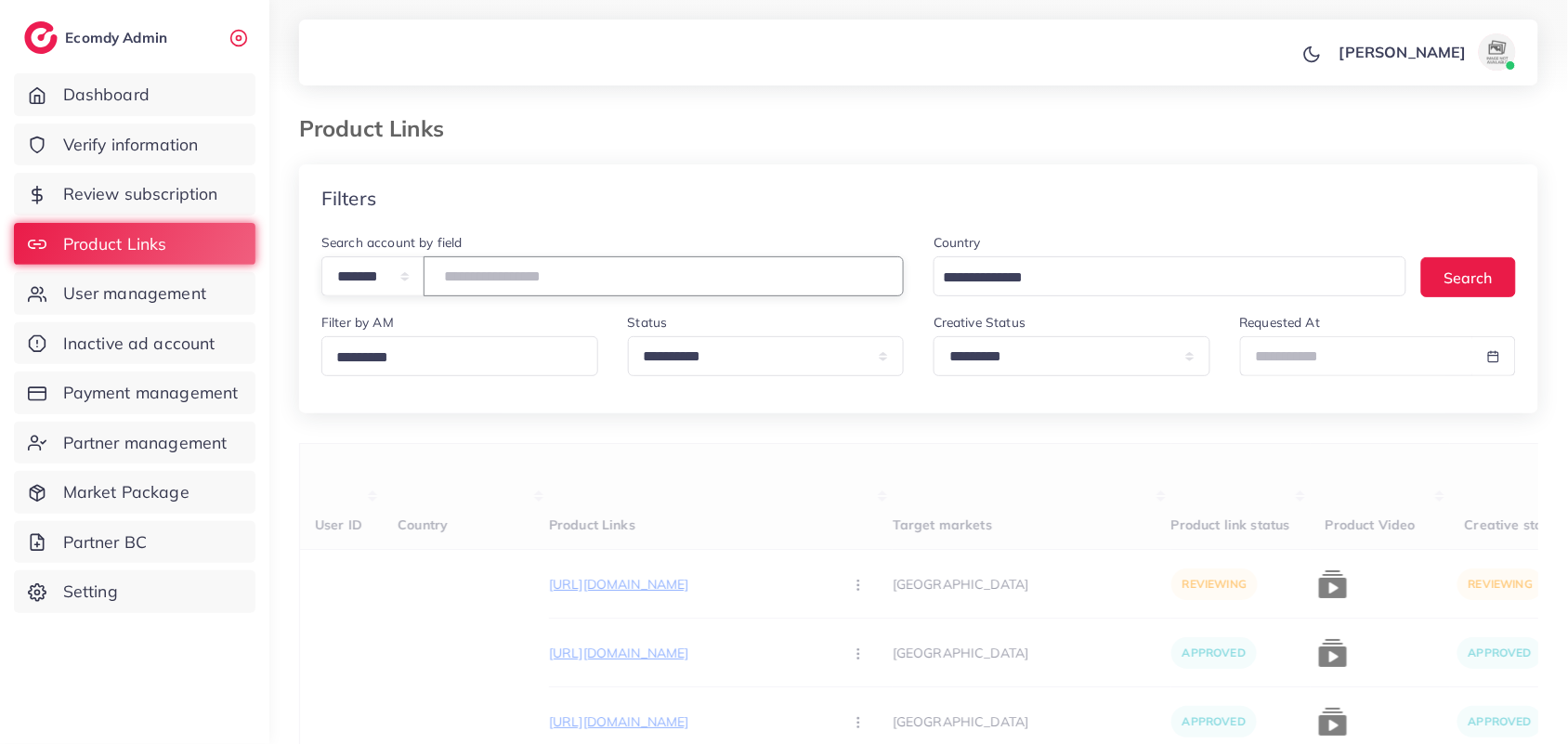
type input "*******"
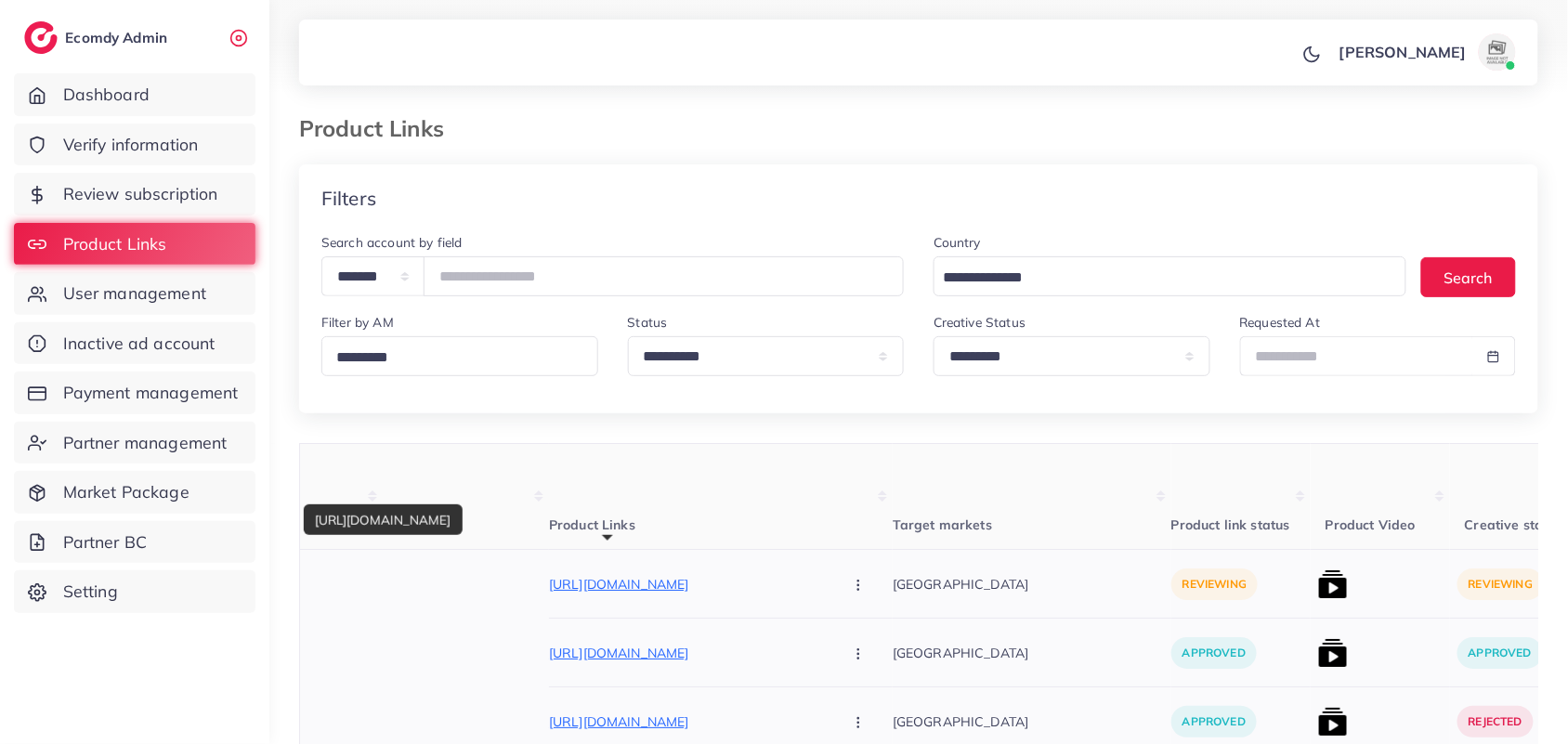
click at [703, 596] on p "[URL][DOMAIN_NAME]" at bounding box center [688, 584] width 278 height 22
click at [1319, 587] on img at bounding box center [1334, 584] width 30 height 30
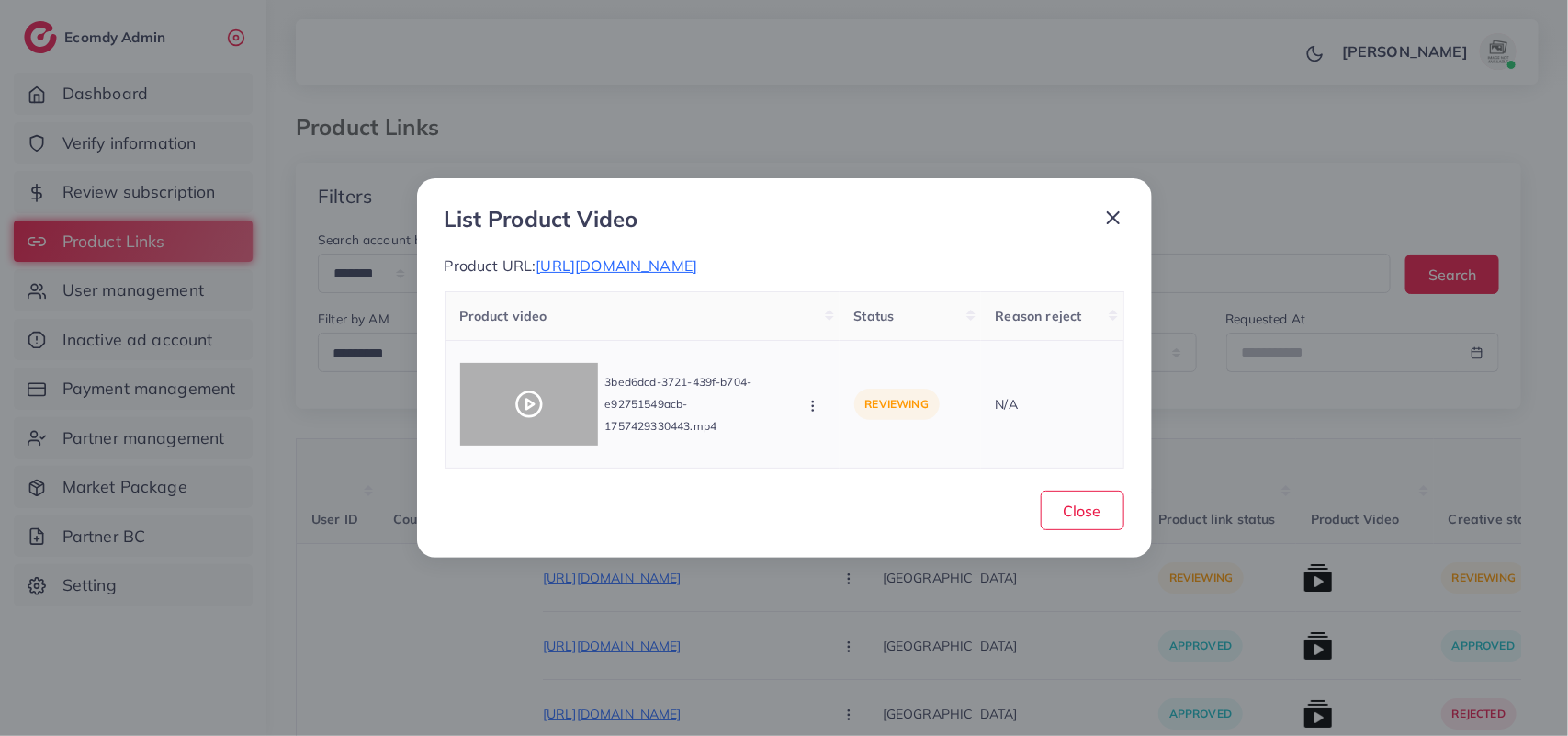
click at [577, 415] on div at bounding box center [528, 404] width 138 height 83
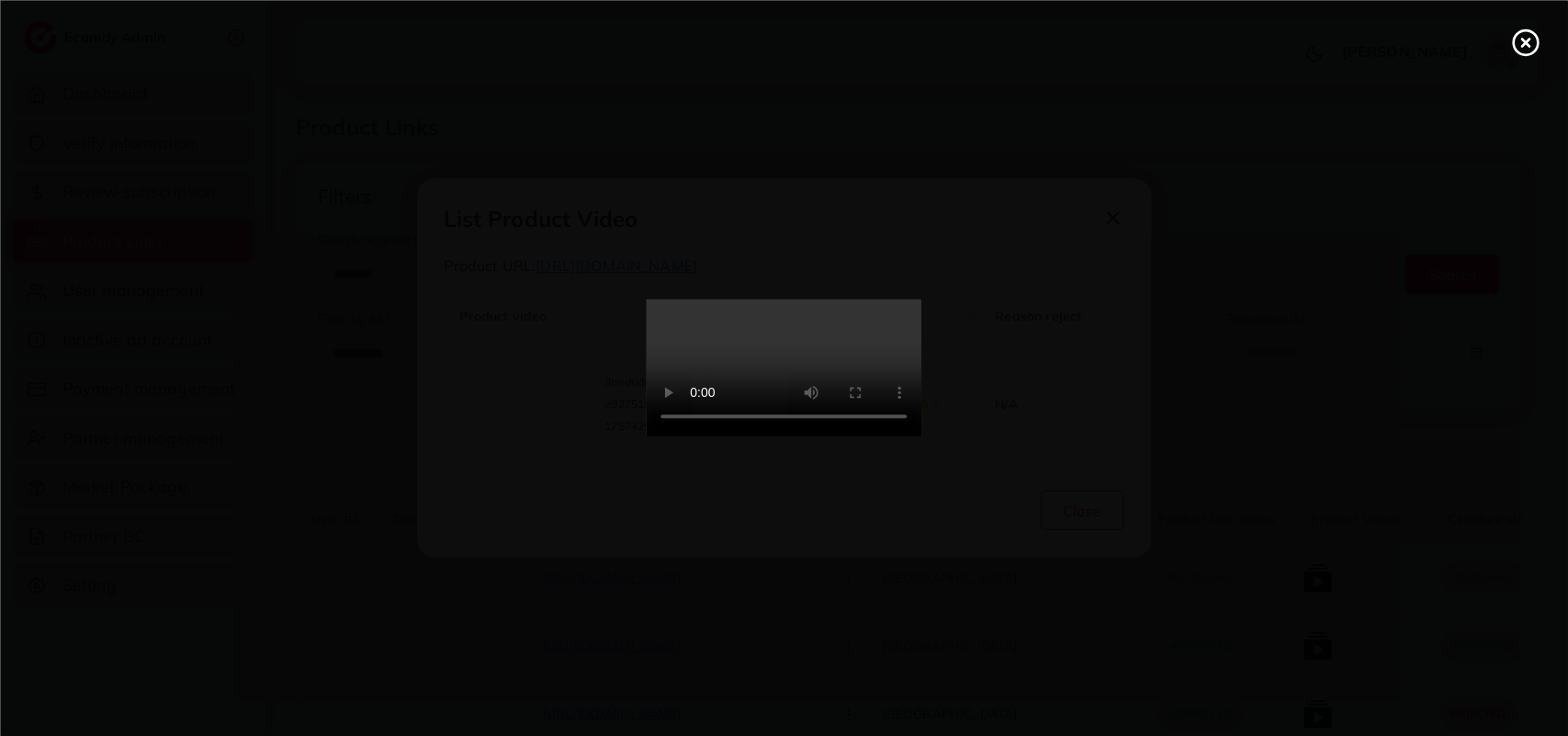
click at [577, 415] on div at bounding box center [784, 368] width 1568 height 736
click at [848, 332] on video at bounding box center [784, 368] width 275 height 138
click at [1545, 49] on div at bounding box center [784, 368] width 1568 height 736
click at [1530, 42] on icon at bounding box center [1526, 42] width 30 height 30
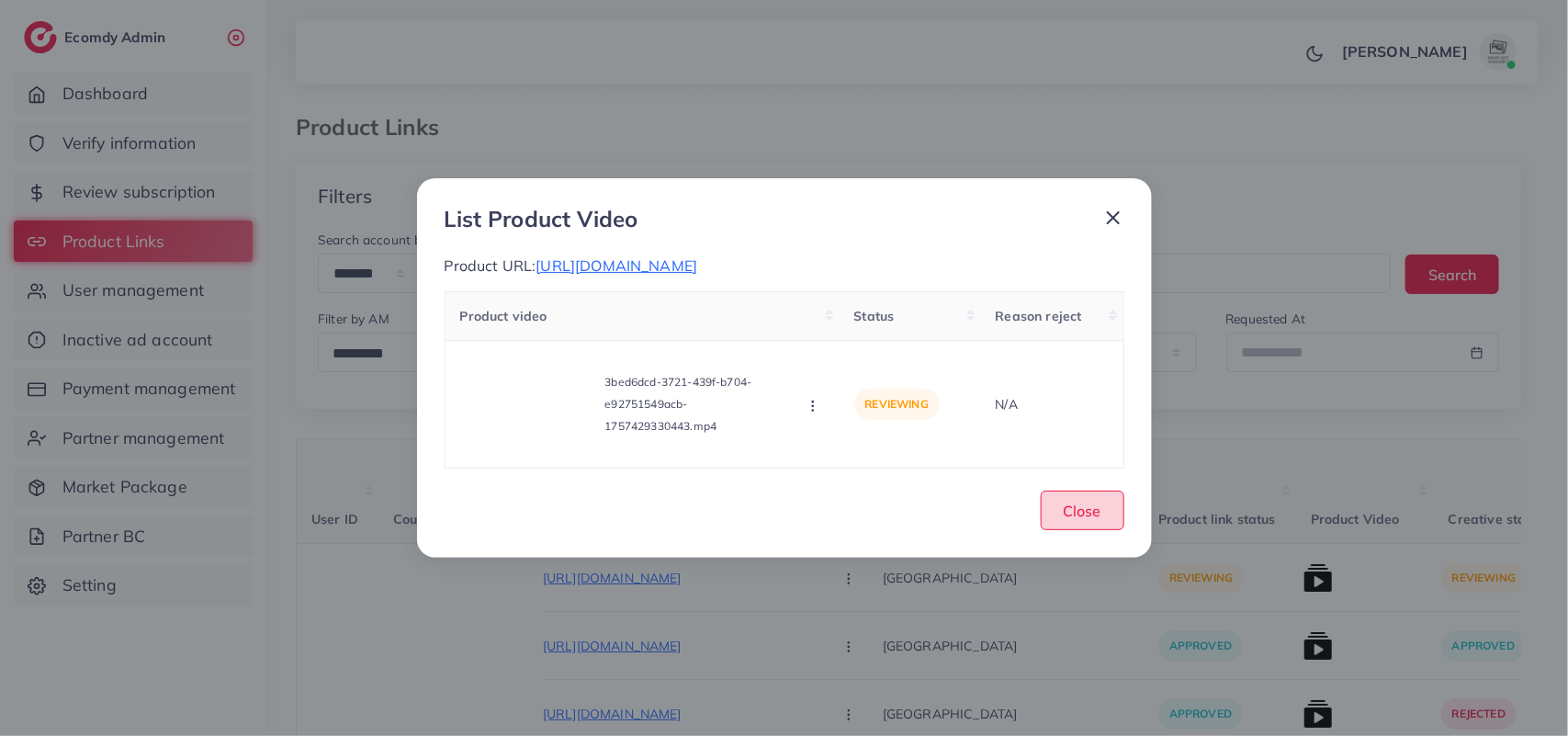
click at [1090, 520] on span "Close" at bounding box center [1082, 511] width 38 height 18
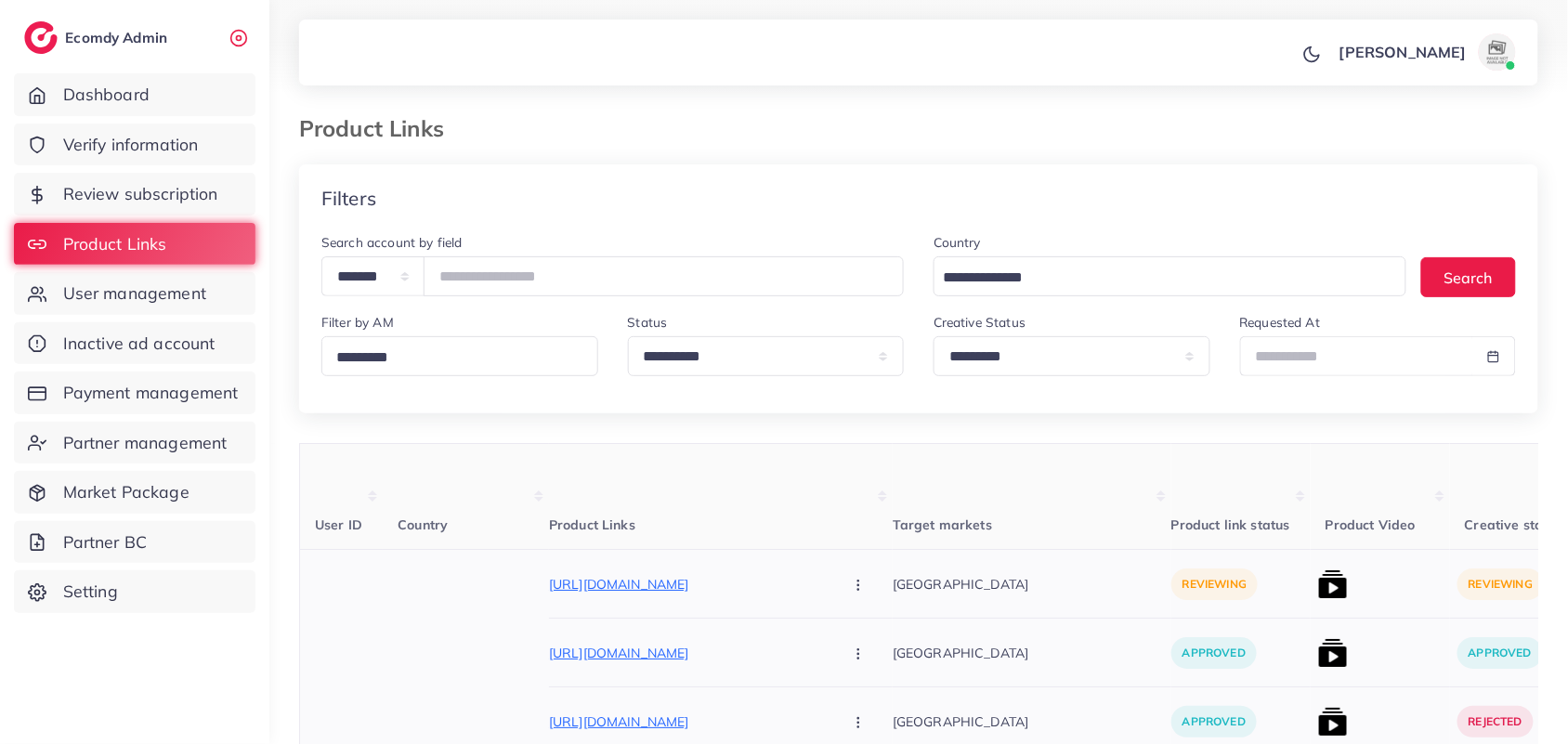
click at [851, 593] on icon "button" at bounding box center [858, 585] width 15 height 15
click at [860, 654] on link "Approve" at bounding box center [901, 641] width 147 height 41
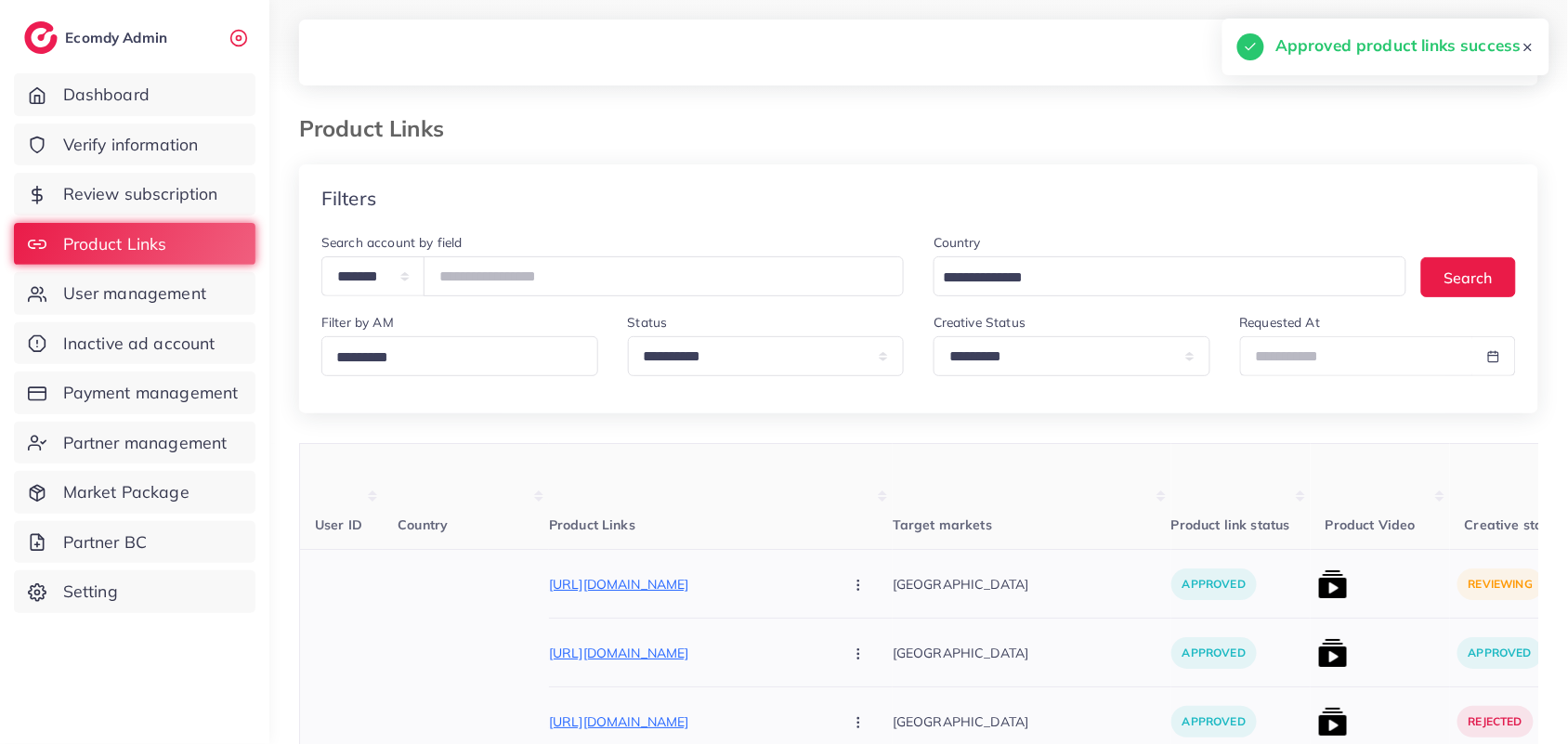
click at [1319, 592] on img at bounding box center [1334, 584] width 30 height 30
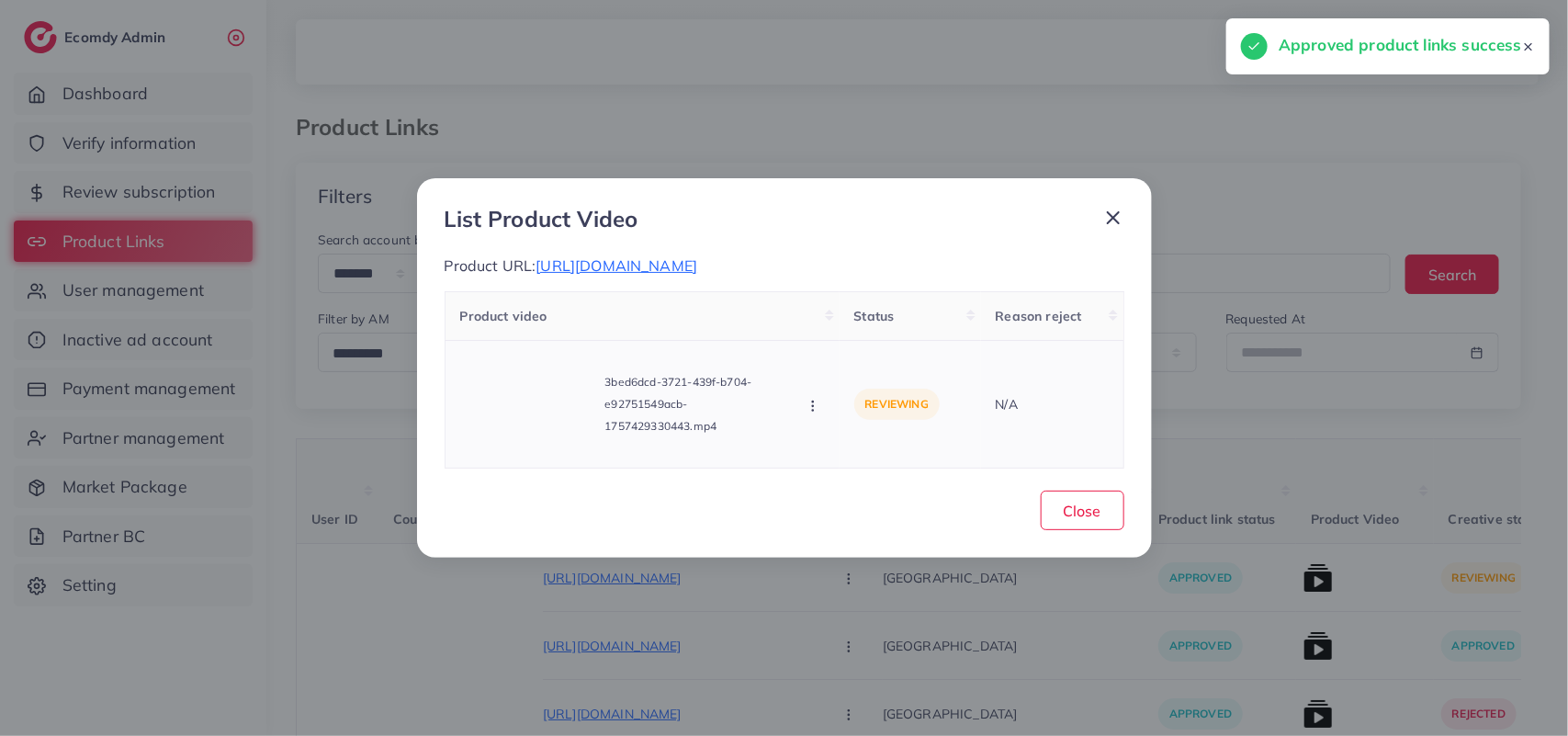
click at [809, 414] on icon "button" at bounding box center [813, 406] width 15 height 15
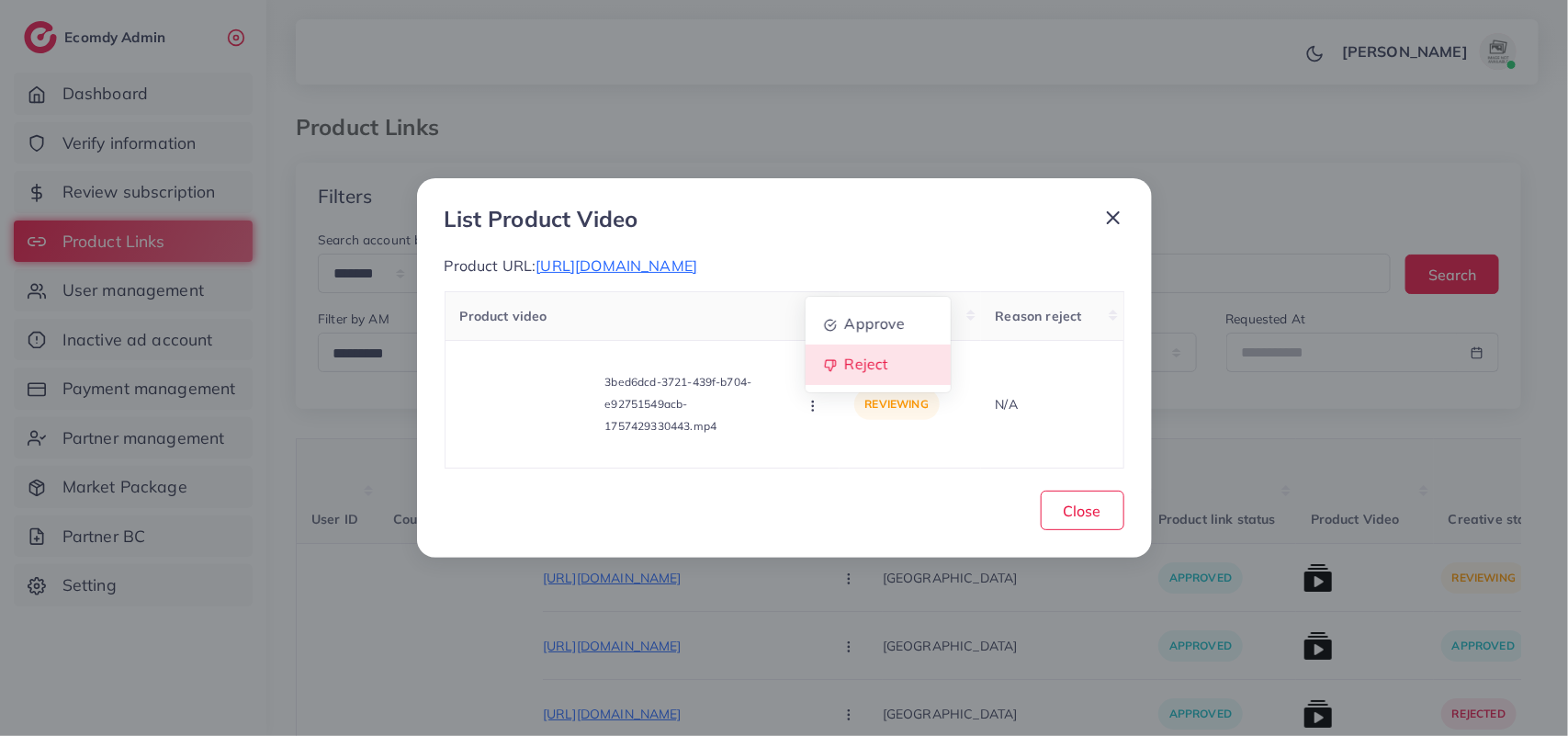
click at [841, 383] on link "Reject" at bounding box center [877, 365] width 145 height 41
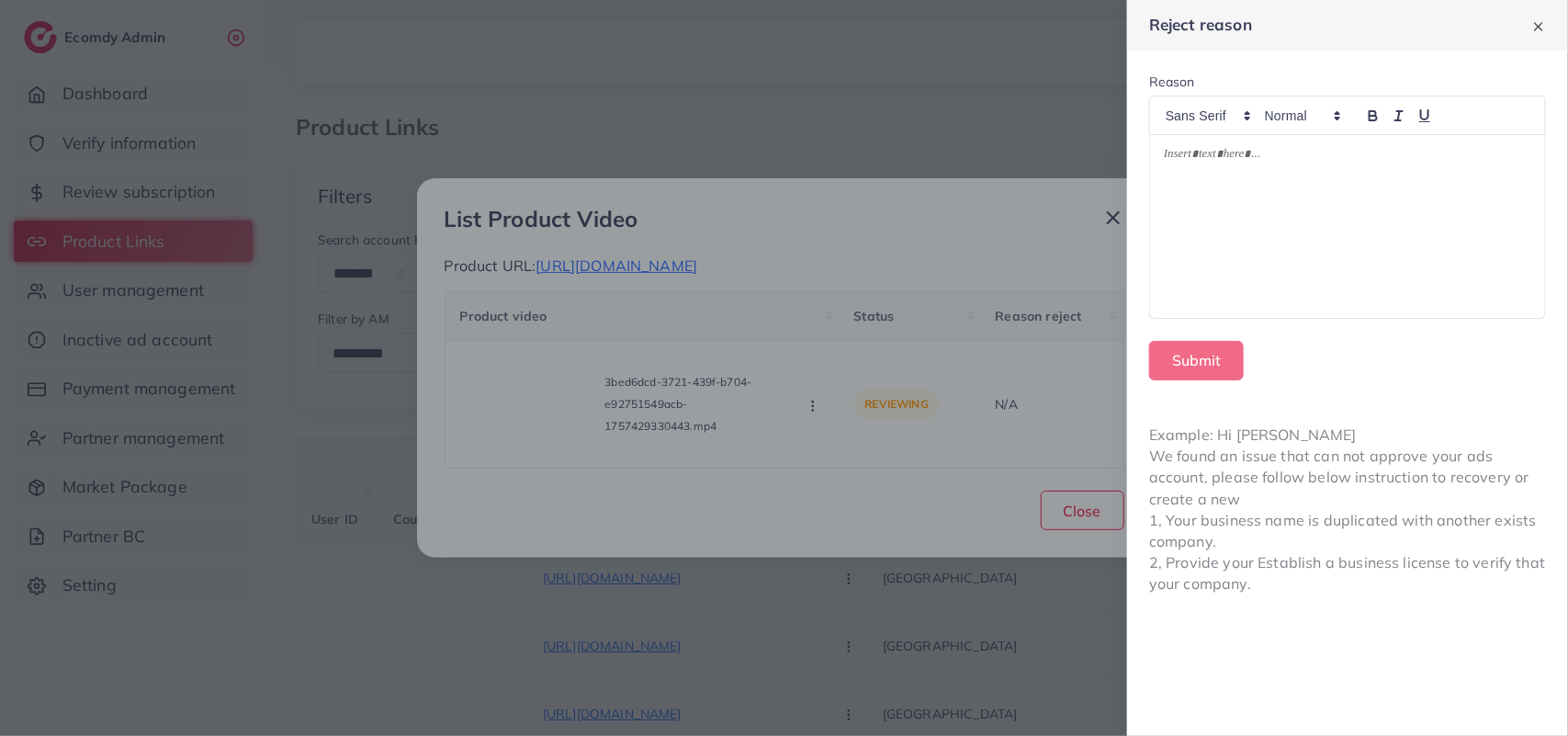
click at [1325, 193] on div at bounding box center [1347, 226] width 395 height 183
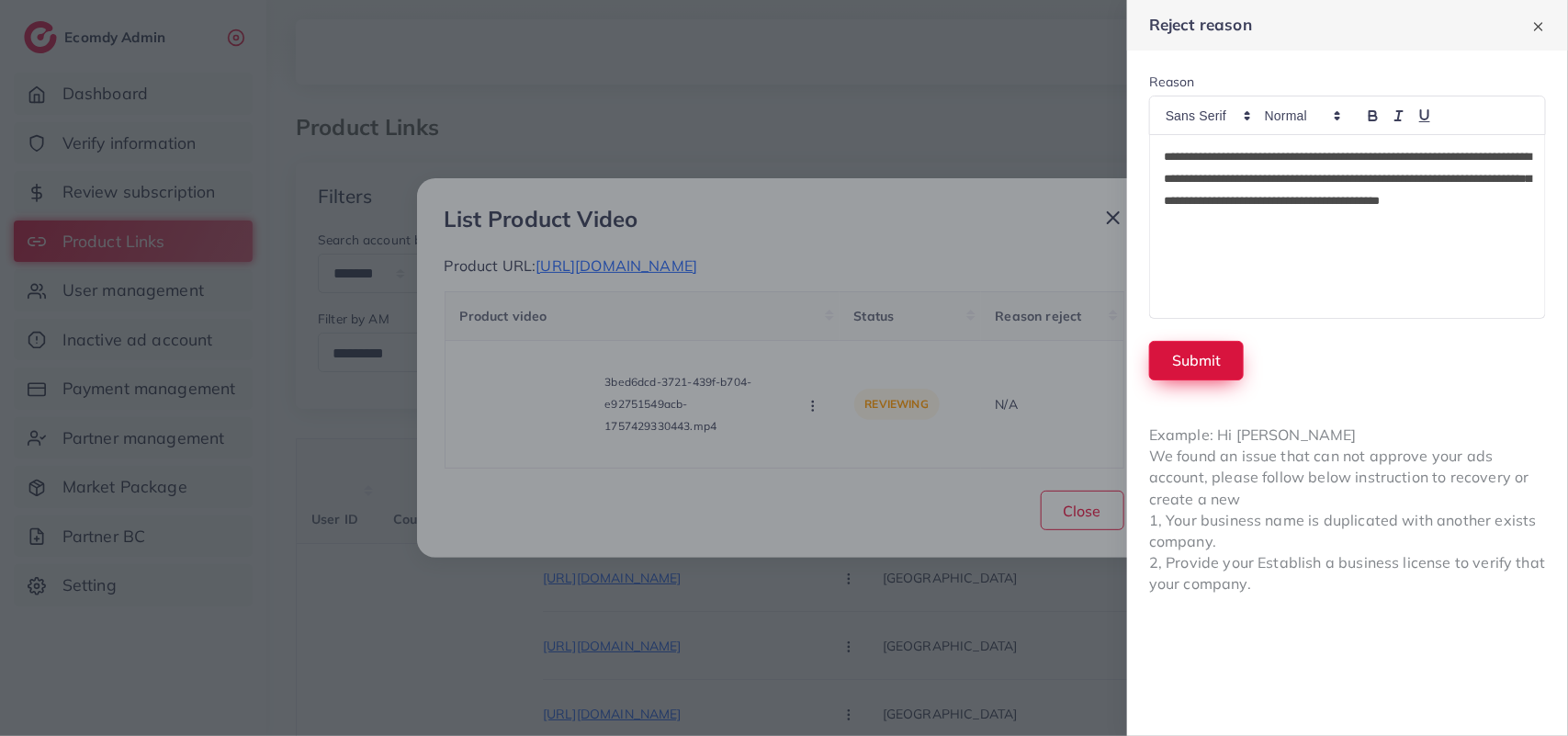
click at [1219, 354] on button "Submit" at bounding box center [1196, 360] width 94 height 40
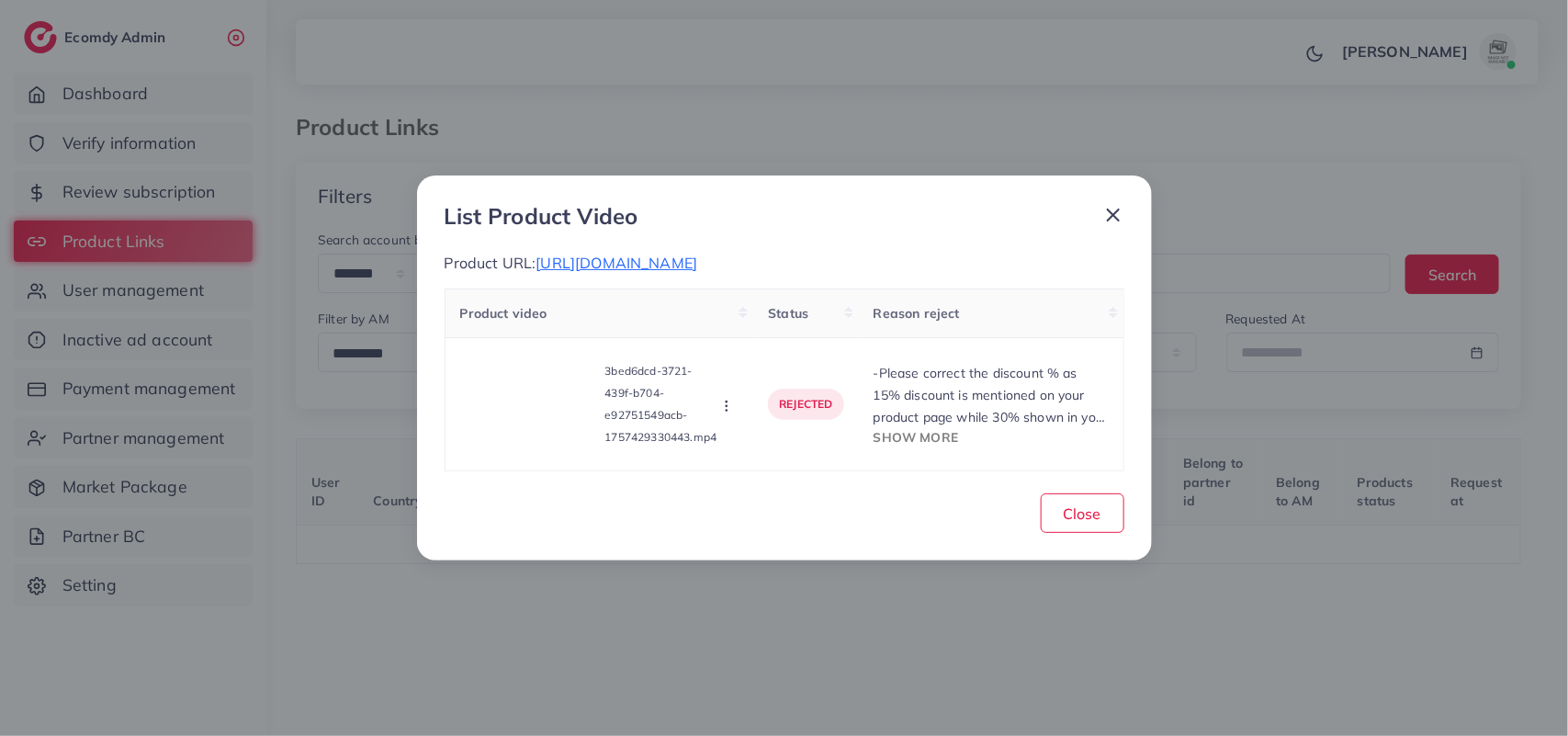
click at [1118, 210] on line at bounding box center [1114, 215] width 11 height 11
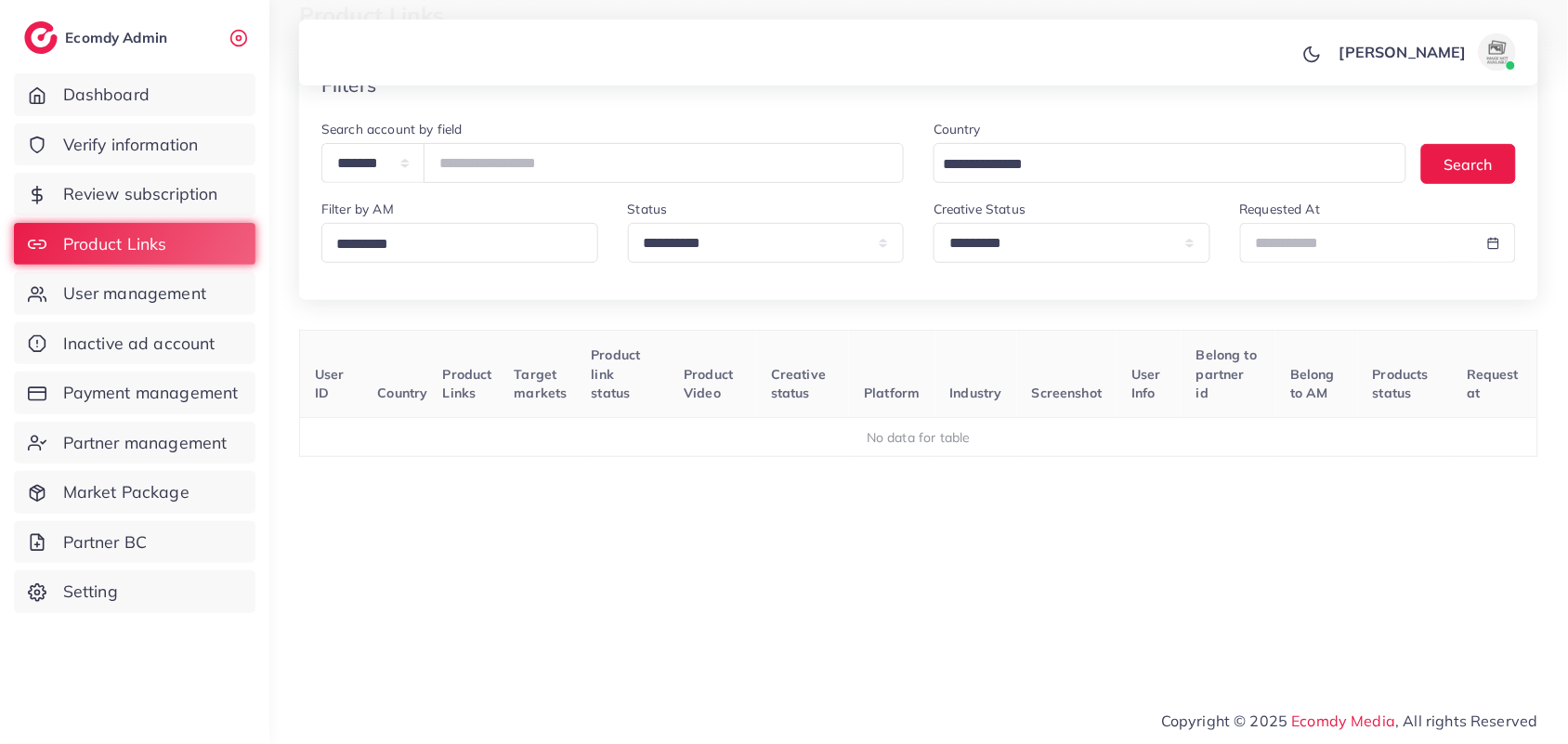
scroll to position [118, 0]
click at [1484, 569] on div "User ID Country Product Links Target markets Product link status Product Video …" at bounding box center [918, 497] width 1239 height 334
click at [518, 158] on input "*******" at bounding box center [664, 162] width 480 height 40
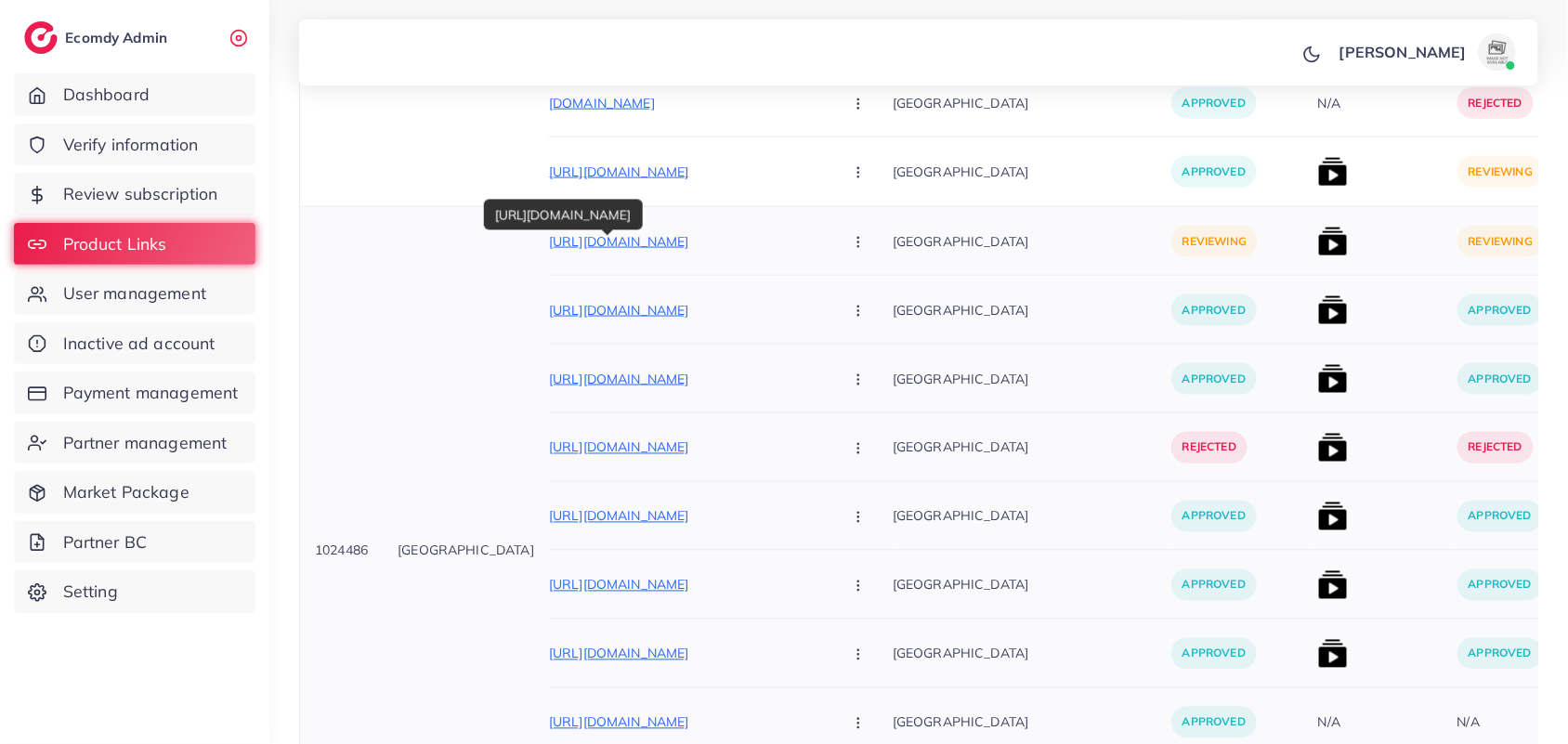
scroll to position [1046, 0]
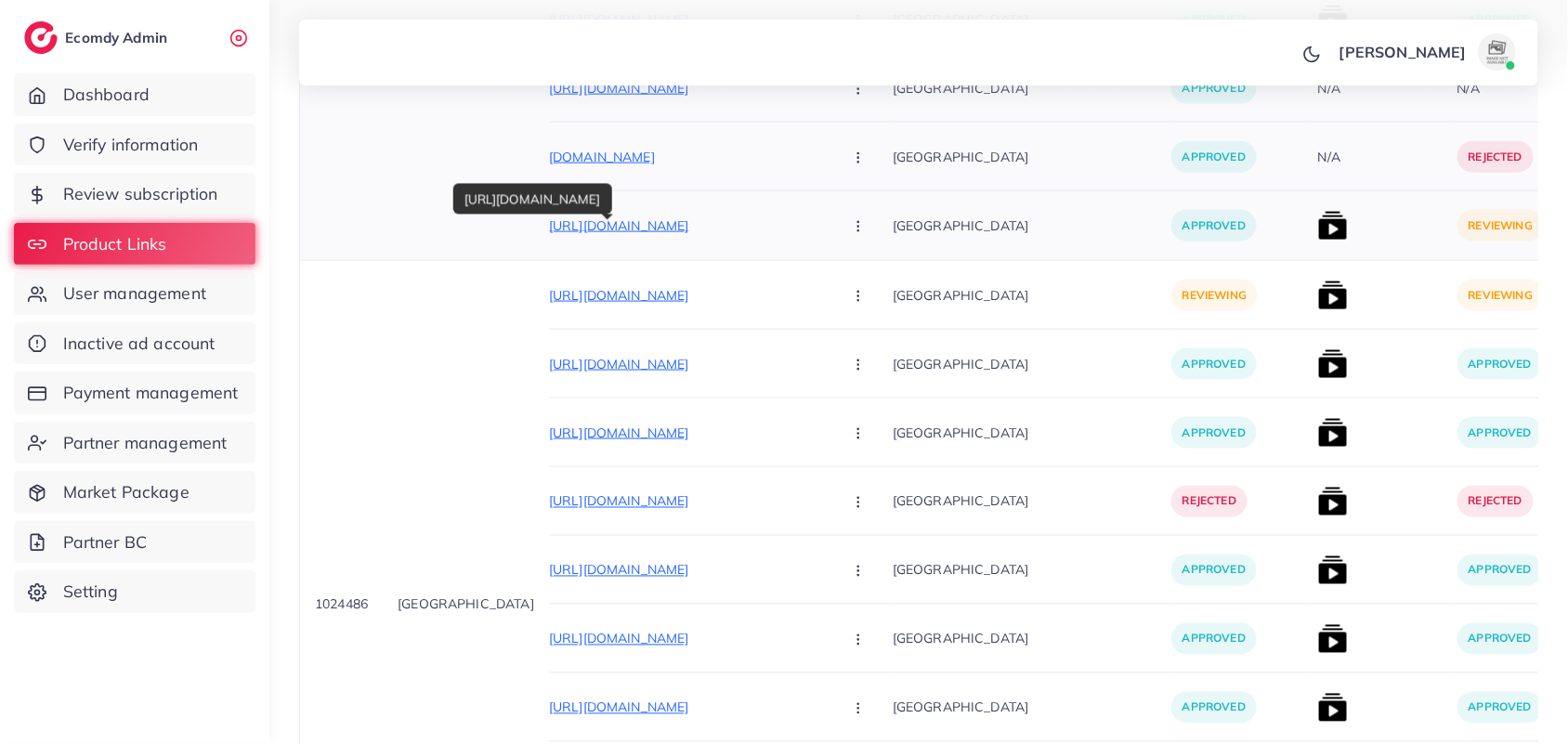
click at [601, 223] on p "https://evaalnisa.com/collections/denim-flapper-1" at bounding box center [688, 225] width 278 height 22
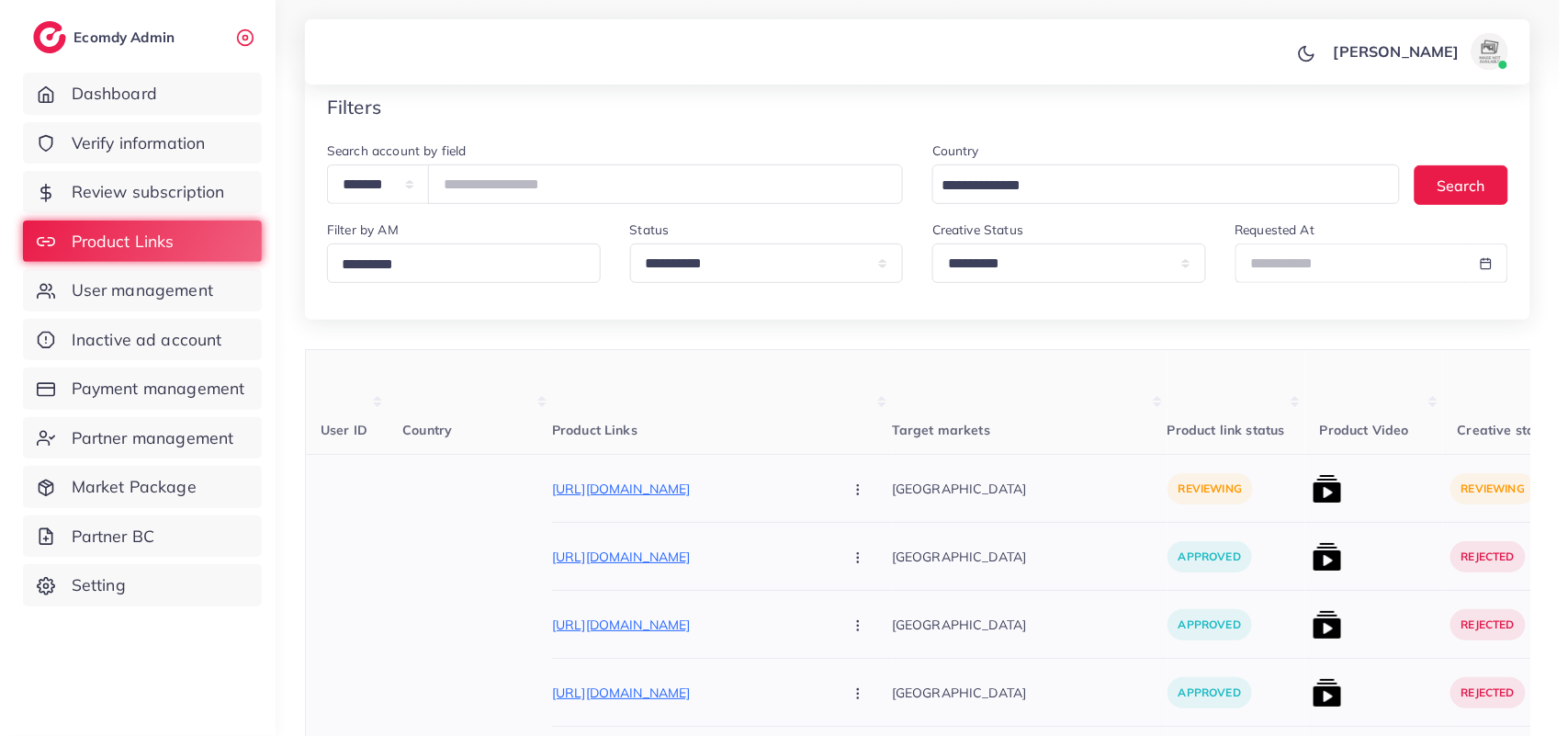
scroll to position [230, 0]
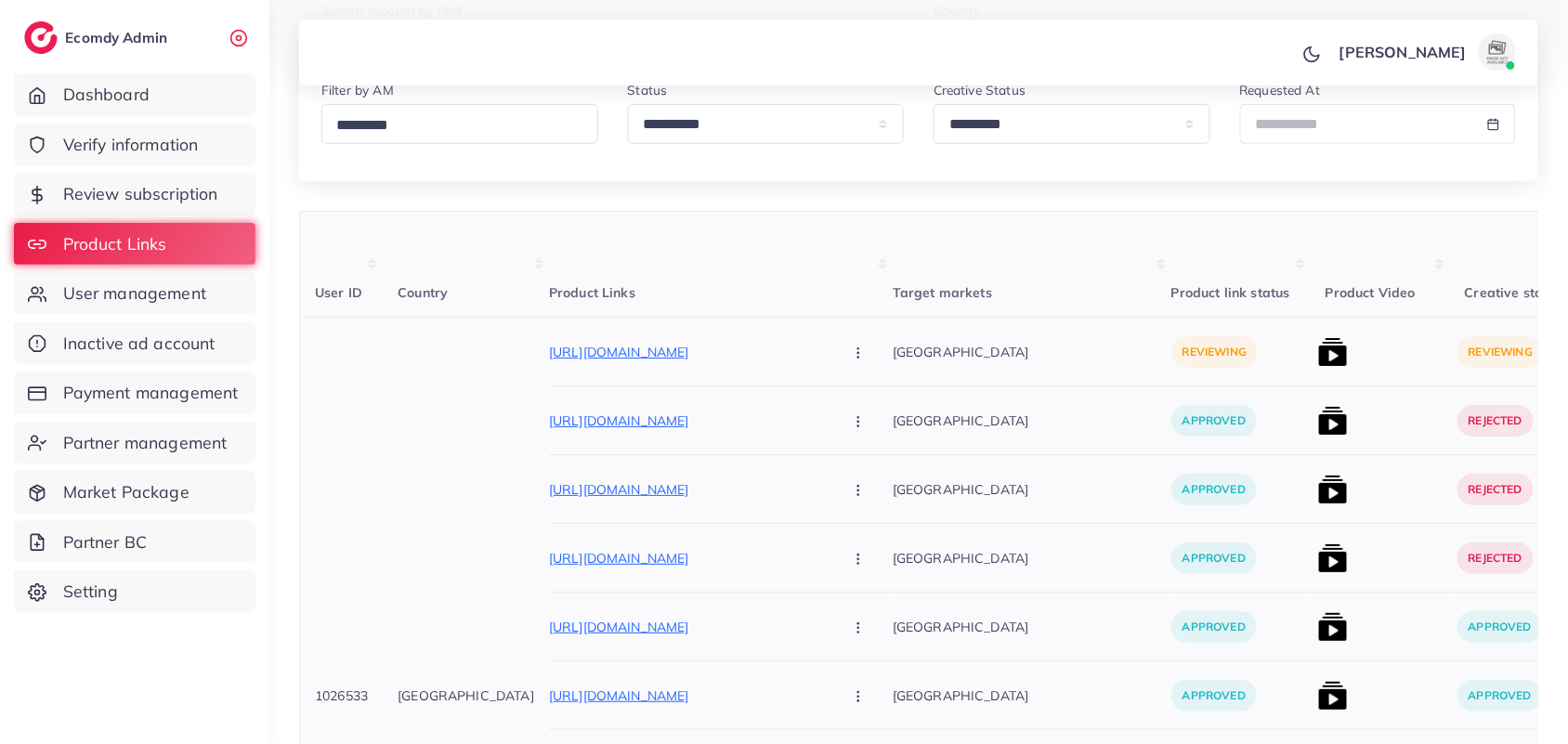
click at [1319, 354] on img at bounding box center [1334, 352] width 30 height 30
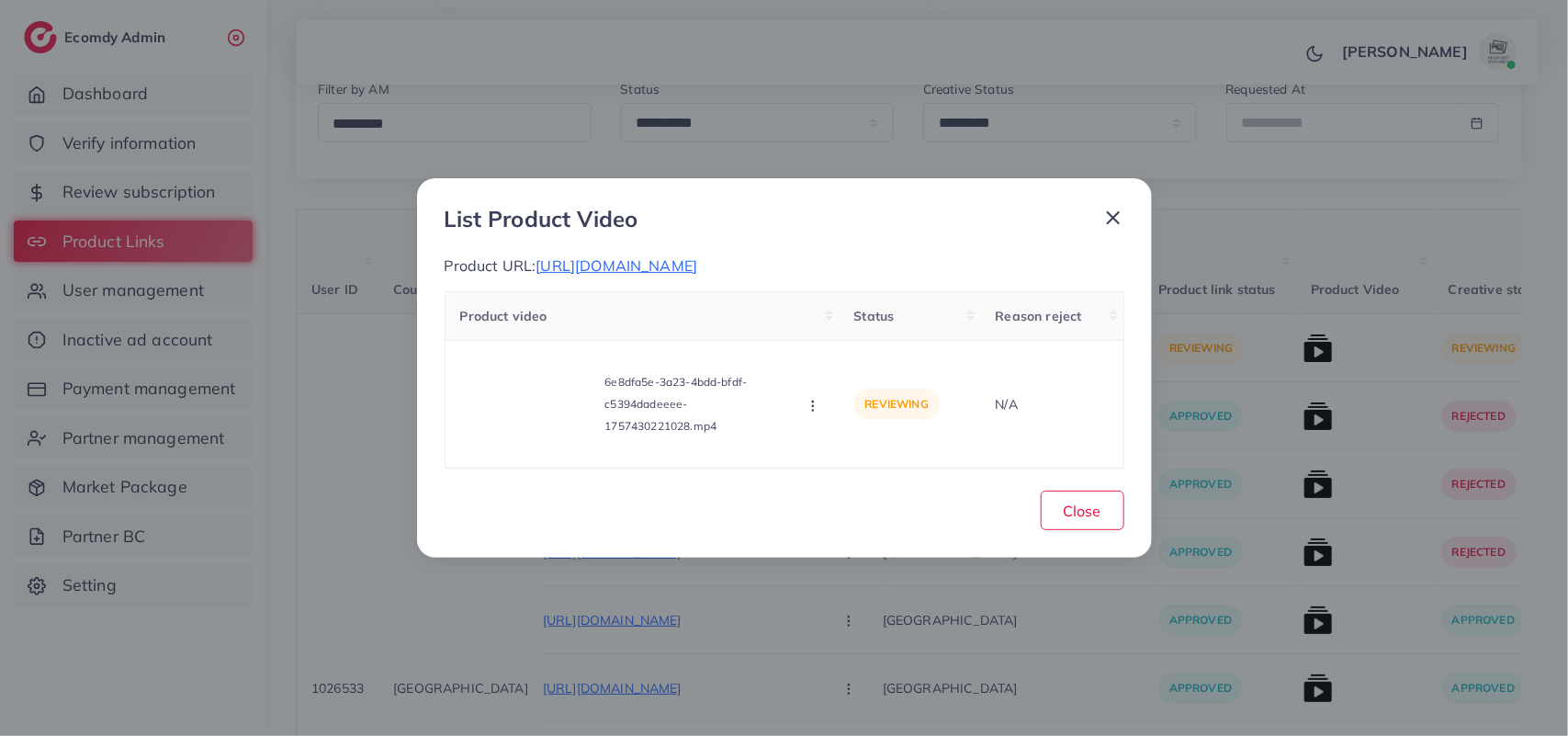
click at [1463, 190] on div "List Product Video Product URL: https://evaalnisa.com/collections/original-impo…" at bounding box center [784, 368] width 1568 height 736
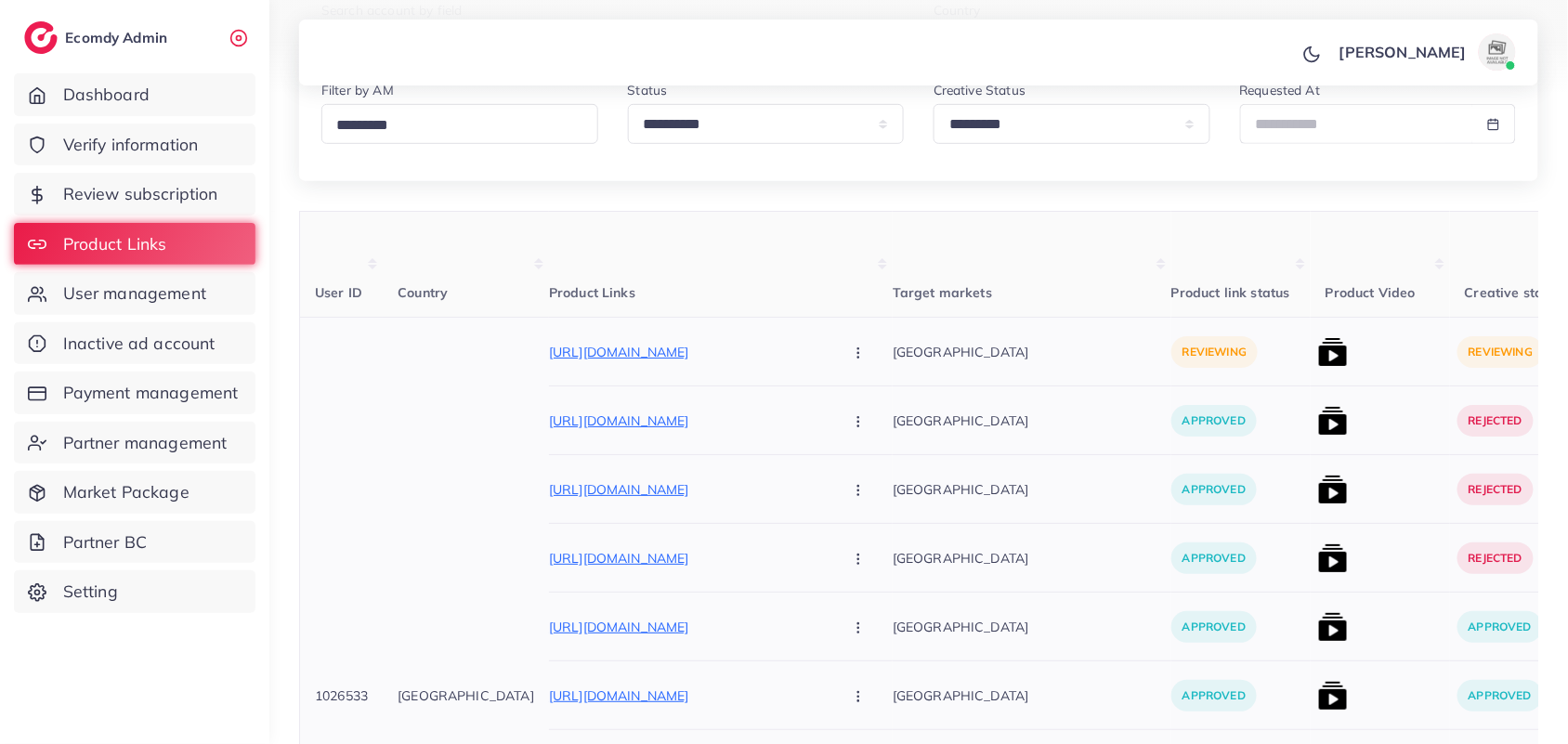
click at [1319, 421] on img at bounding box center [1334, 421] width 30 height 30
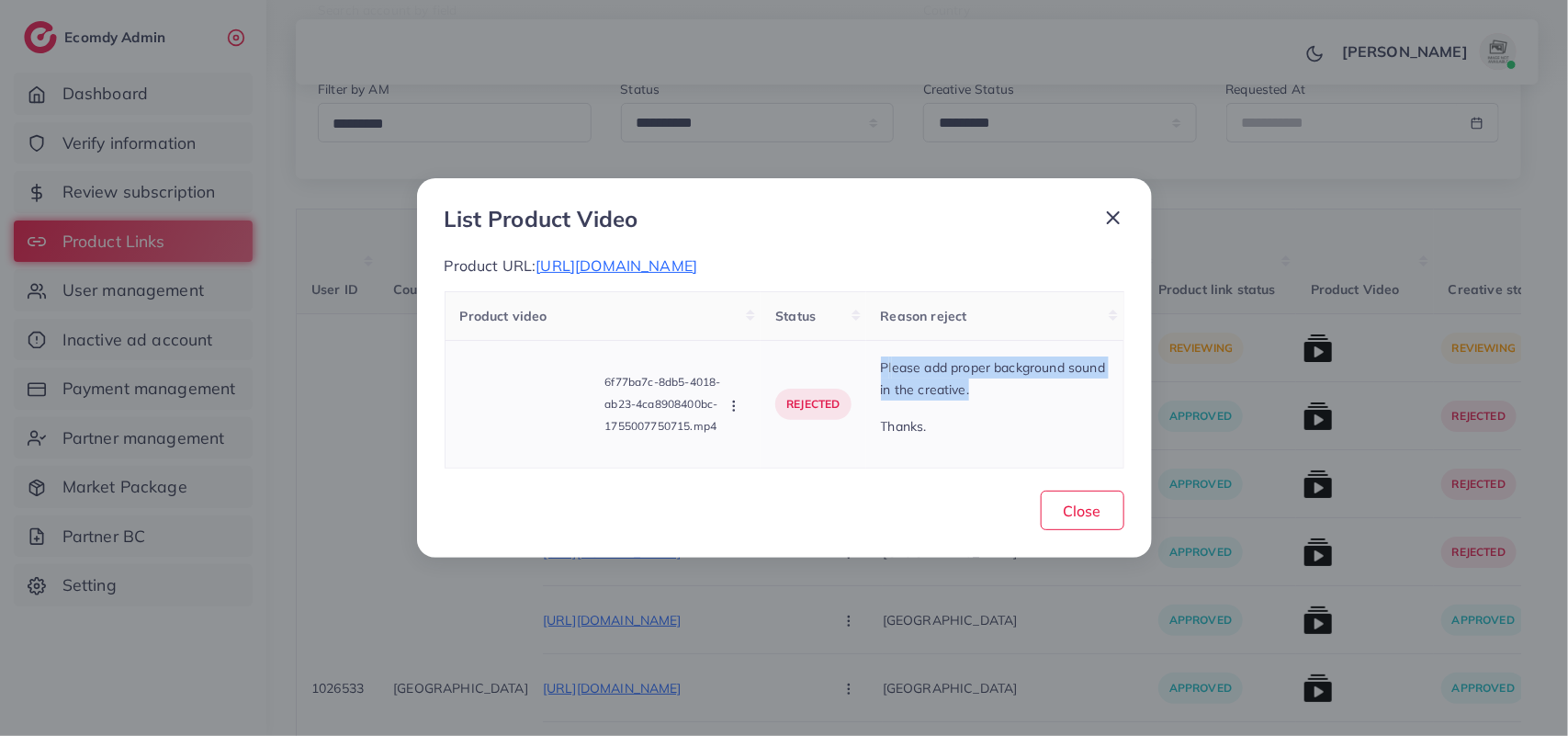
drag, startPoint x: 1047, startPoint y: 396, endPoint x: 869, endPoint y: 374, distance: 179.4
click at [869, 374] on td "P l ease add proper background sound in the creative. Thanks." at bounding box center [995, 404] width 258 height 127
drag, startPoint x: 953, startPoint y: 392, endPoint x: 832, endPoint y: 465, distance: 141.3
click at [824, 465] on td "rejected" at bounding box center [813, 404] width 104 height 127
click at [1550, 312] on div "List Product Video Product URL: https://evaalnisa.com/collections/kralice Produ…" at bounding box center [784, 368] width 1568 height 736
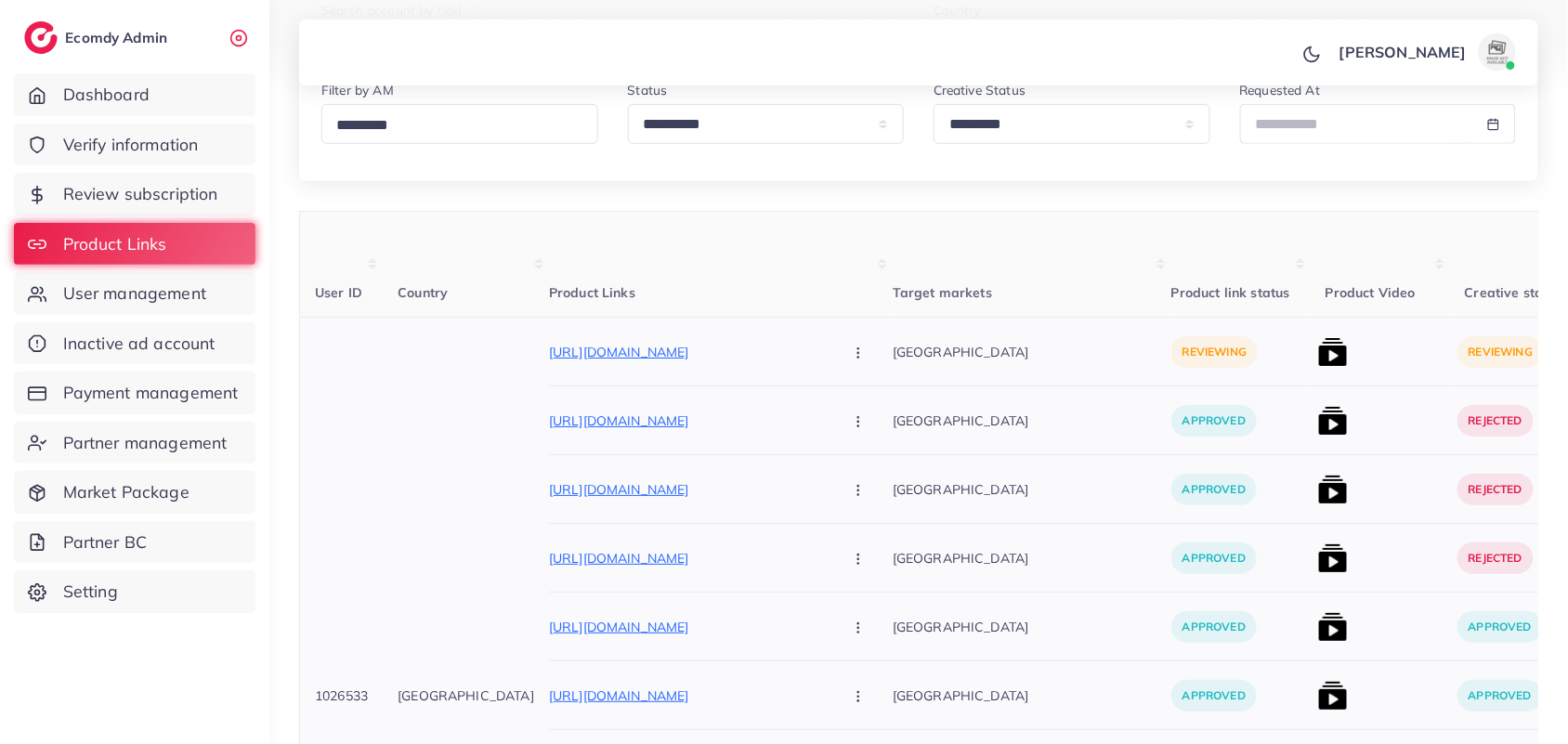
click at [1311, 429] on div at bounding box center [1380, 421] width 139 height 69
click at [1319, 504] on img at bounding box center [1334, 489] width 30 height 30
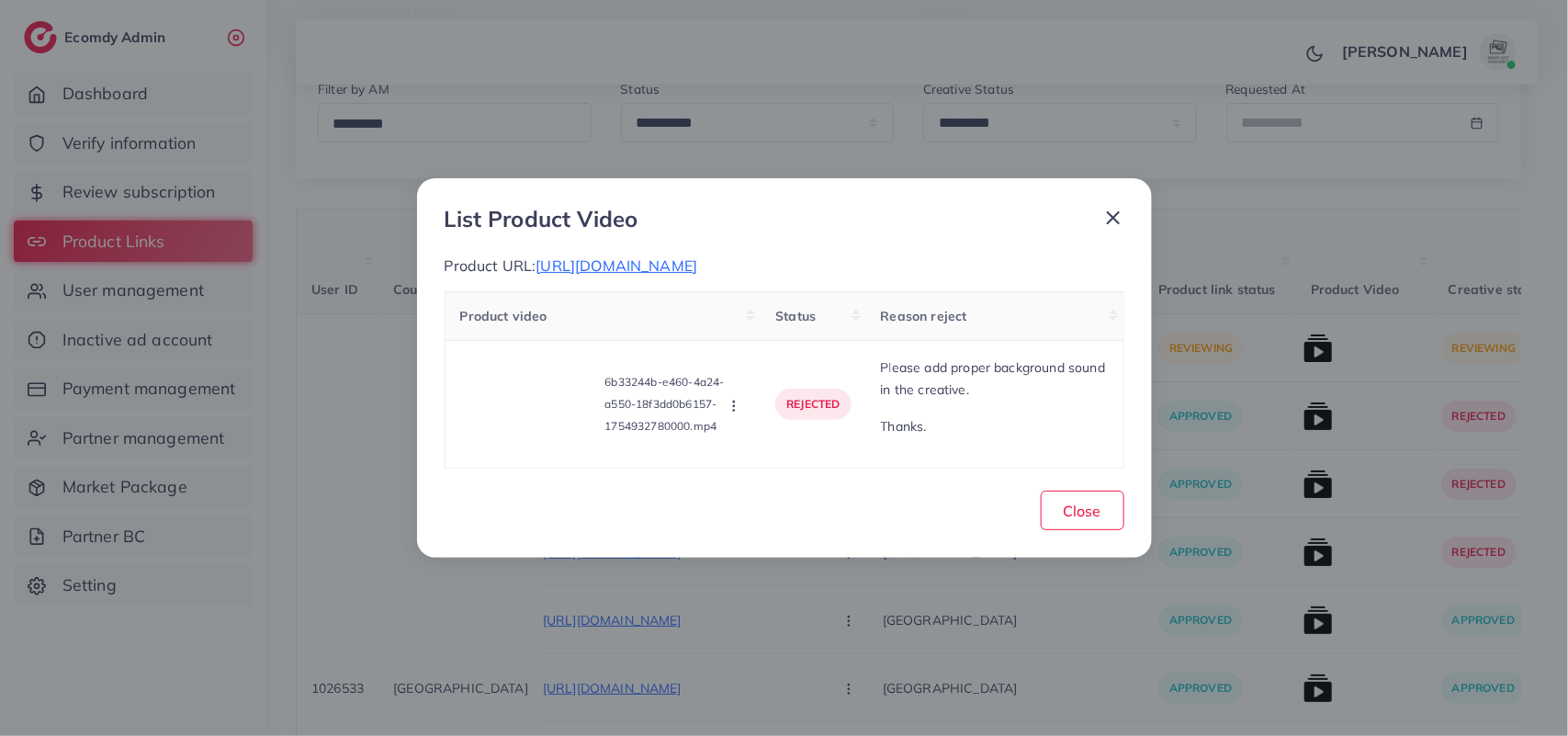
click at [1550, 534] on div "List Product Video Product URL: https://evaalnisa.com/collections/extra-wide-ca…" at bounding box center [784, 368] width 1568 height 736
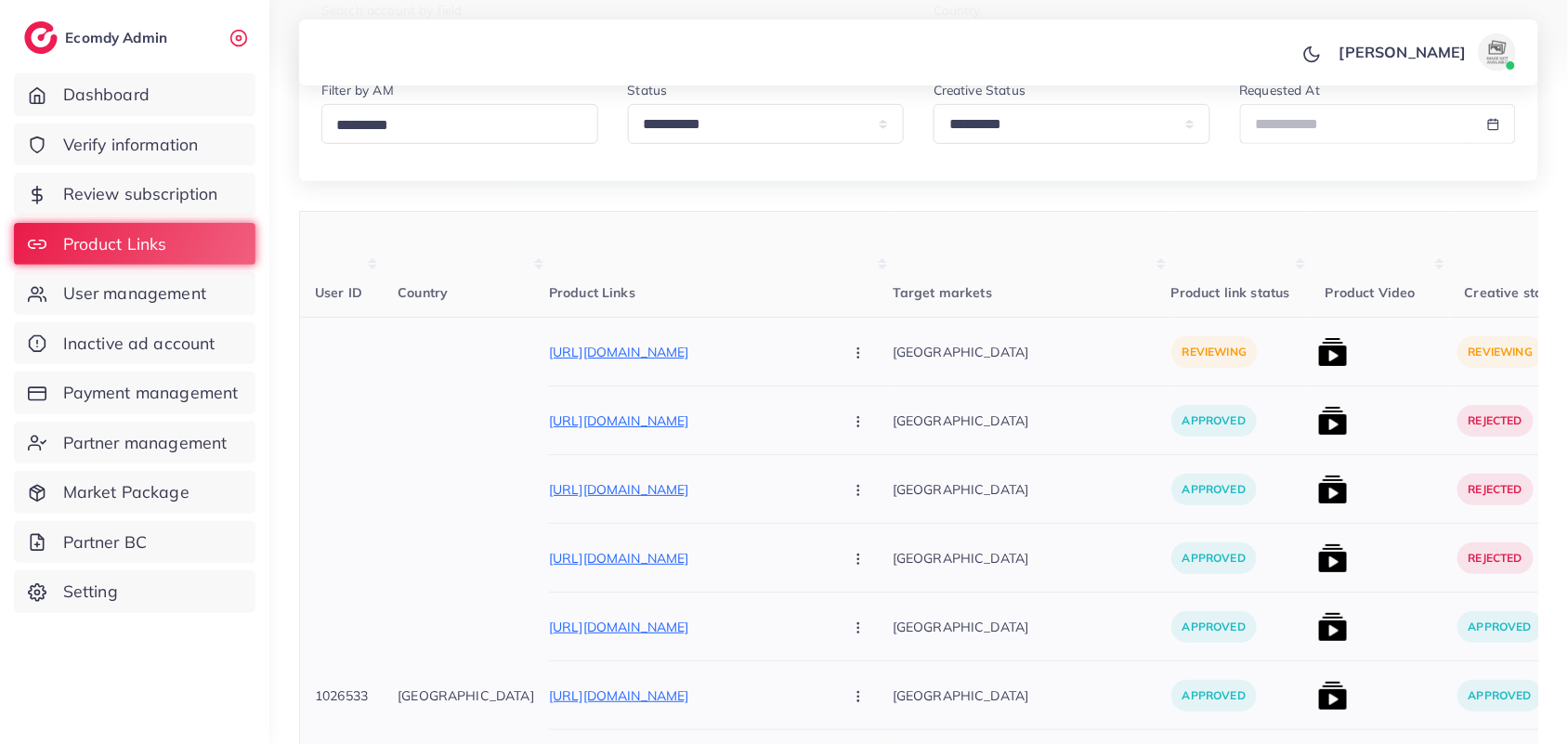
click at [1311, 583] on div at bounding box center [1380, 558] width 139 height 69
click at [1319, 573] on img at bounding box center [1334, 558] width 30 height 30
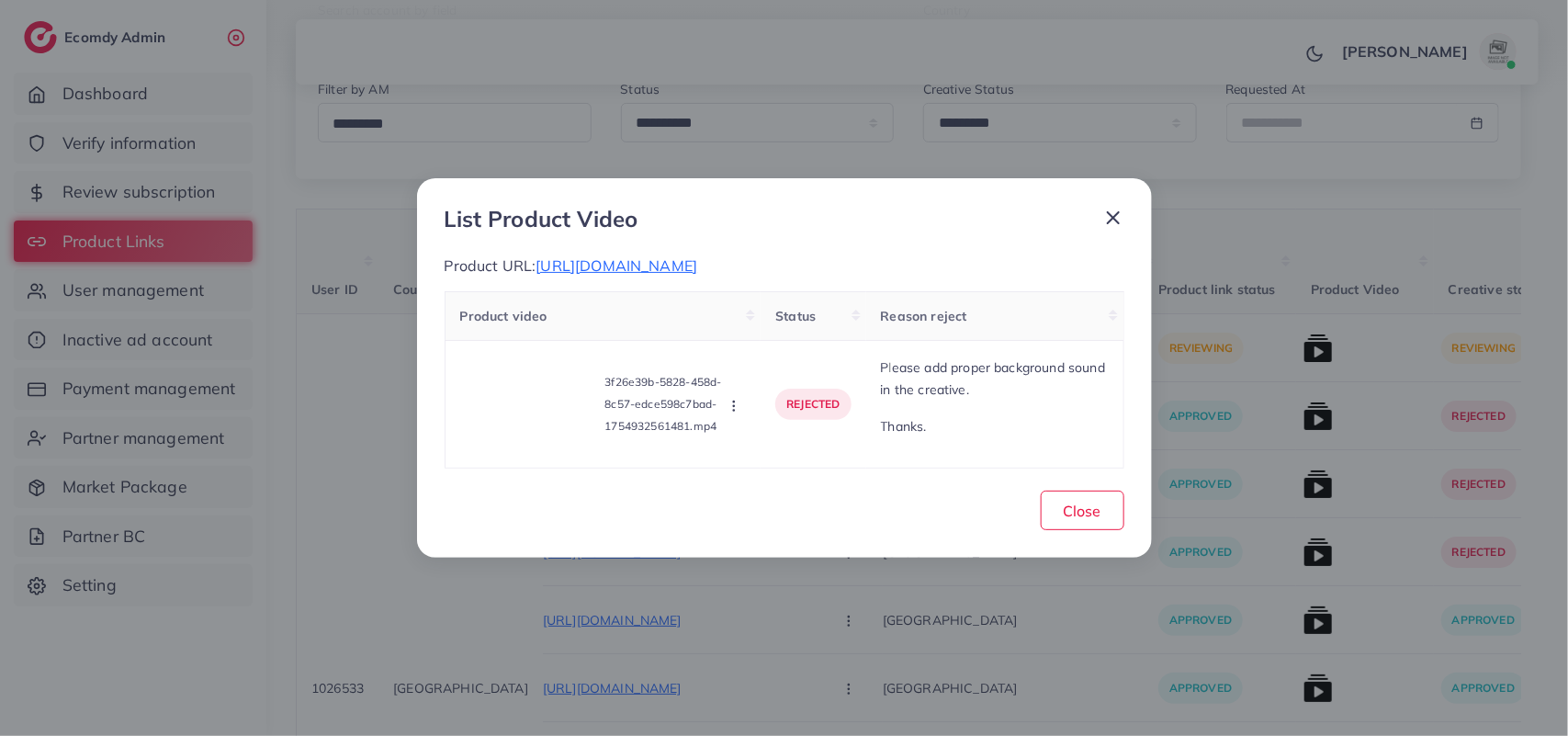
click at [1521, 471] on div "List Product Video Product URL: https://evaalnisa.com/collections/solid-fairy-t…" at bounding box center [784, 368] width 1568 height 736
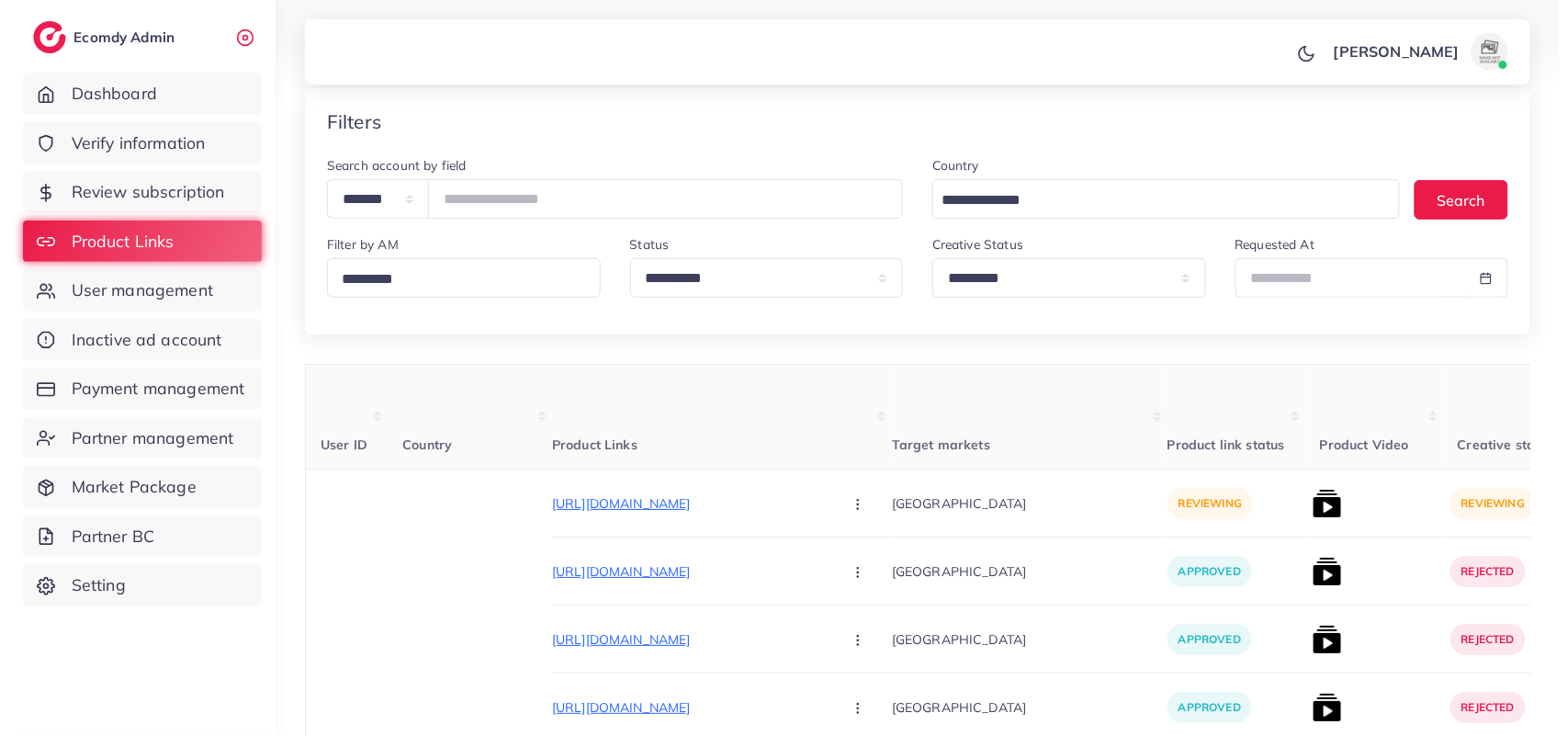
scroll to position [115, 0]
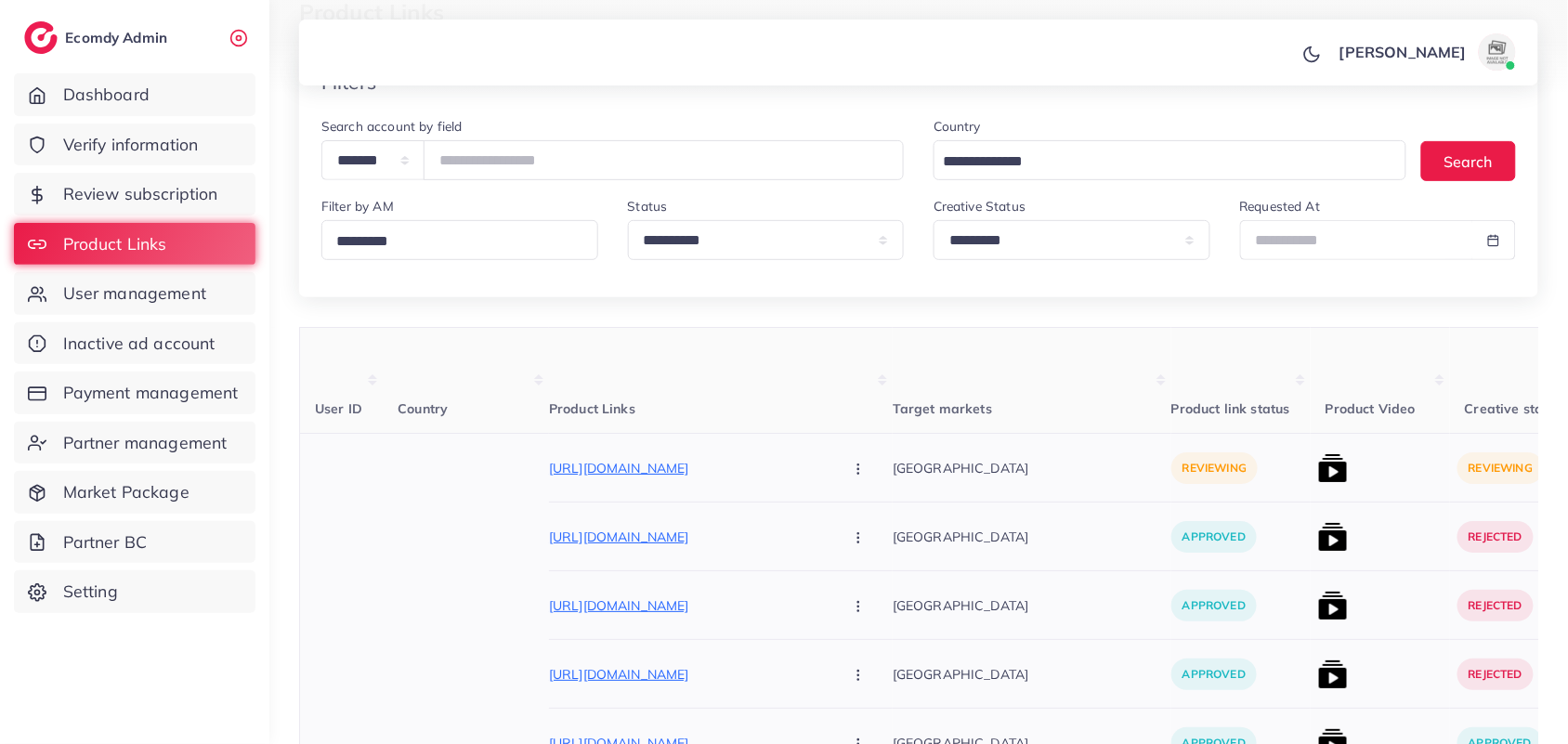
click at [827, 471] on button "button" at bounding box center [860, 467] width 65 height 42
click at [868, 530] on span "Approve" at bounding box center [898, 526] width 62 height 19
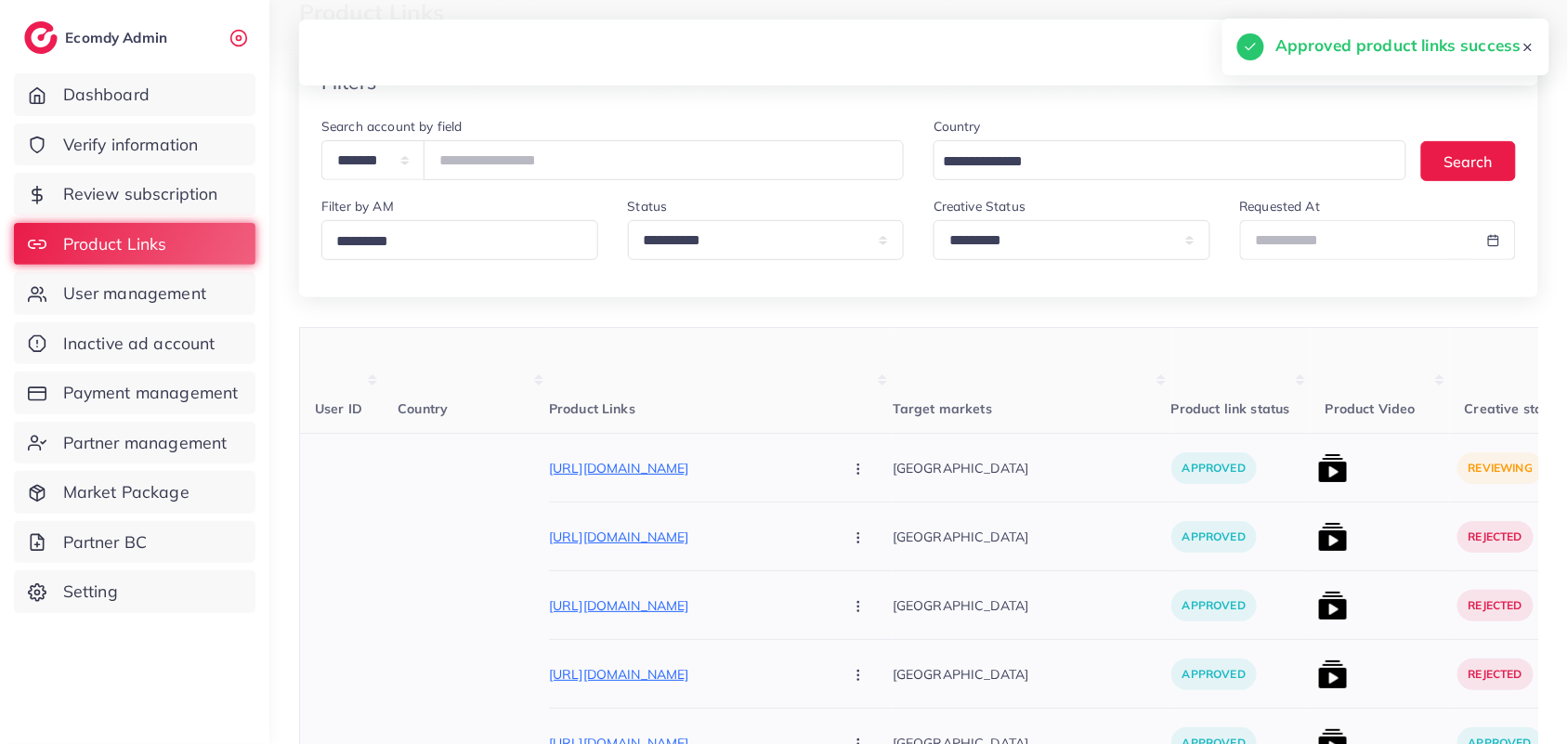
click at [1319, 552] on img at bounding box center [1334, 537] width 30 height 30
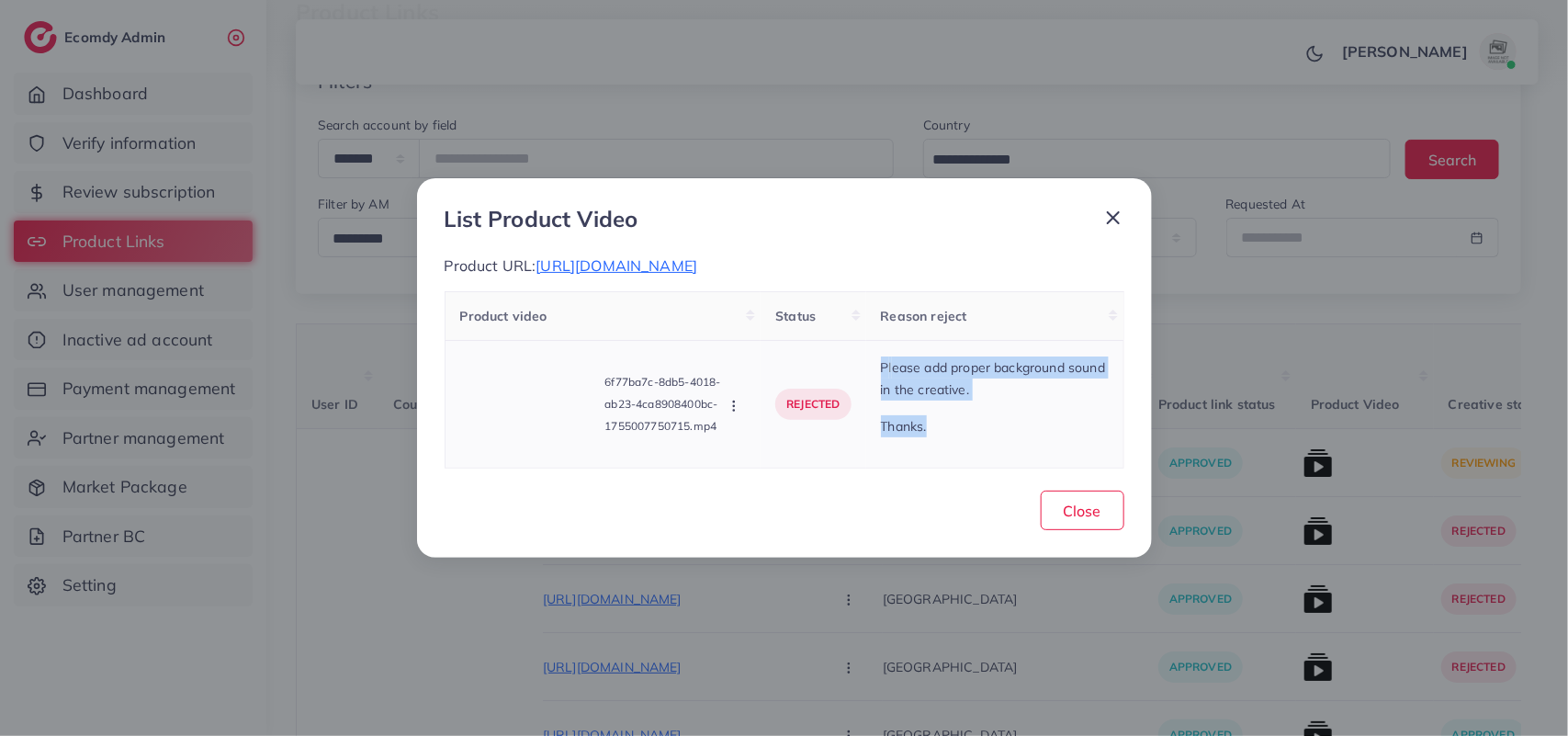
drag, startPoint x: 961, startPoint y: 438, endPoint x: 887, endPoint y: 370, distance: 100.5
click at [887, 370] on div "P l ease add proper background sound in the creative. Thanks." at bounding box center [995, 404] width 228 height 95
copy div "P l ease add proper background sound in the creative. Thanks."
click at [1379, 323] on div "List Product Video Product URL: https://evaalnisa.com/collections/kralice Produ…" at bounding box center [784, 368] width 1568 height 736
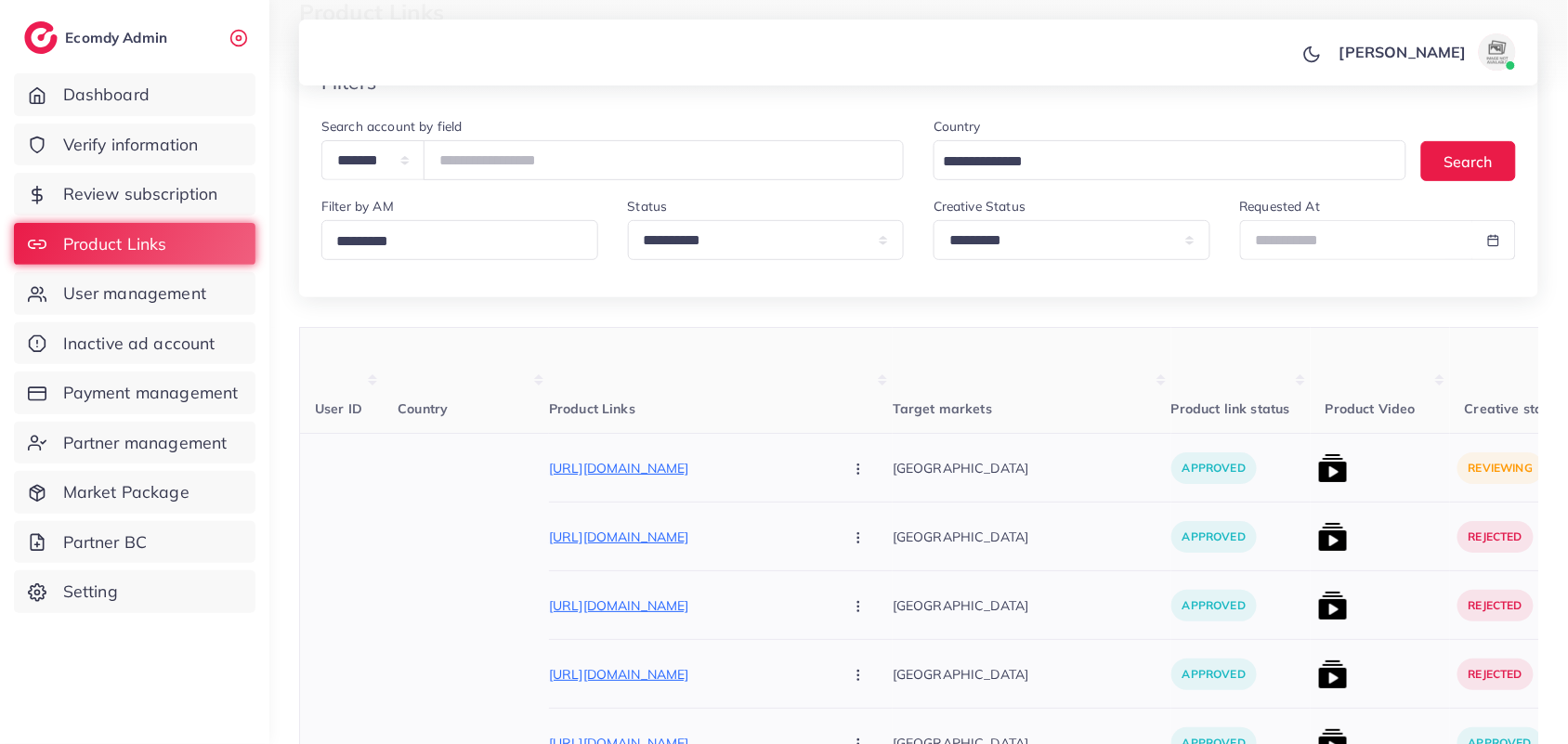
click at [1311, 464] on div at bounding box center [1380, 469] width 139 height 69
click at [1319, 483] on img at bounding box center [1334, 468] width 30 height 30
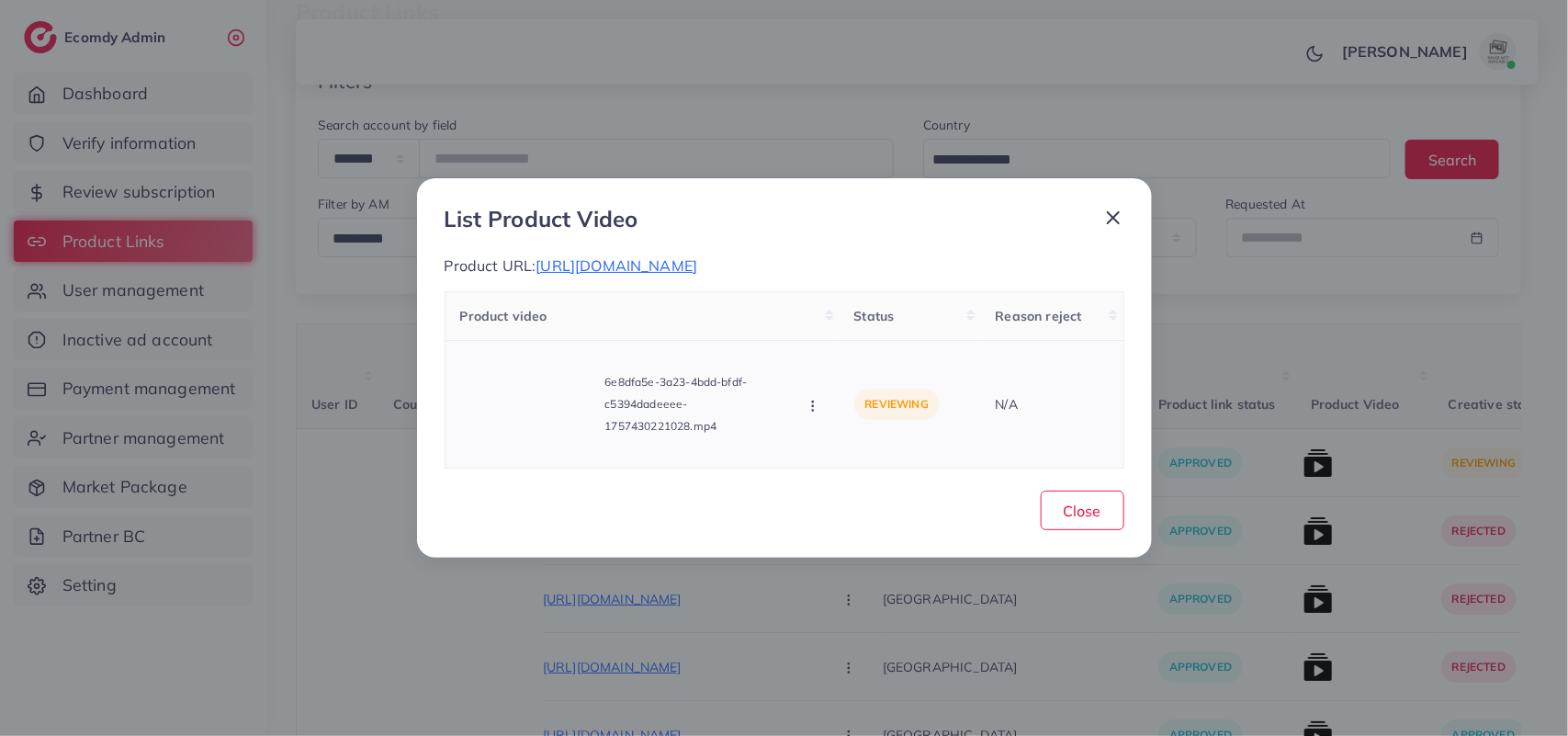
click at [808, 400] on icon "button" at bounding box center [813, 406] width 15 height 15
click at [859, 347] on link "Reject" at bounding box center [877, 365] width 145 height 41
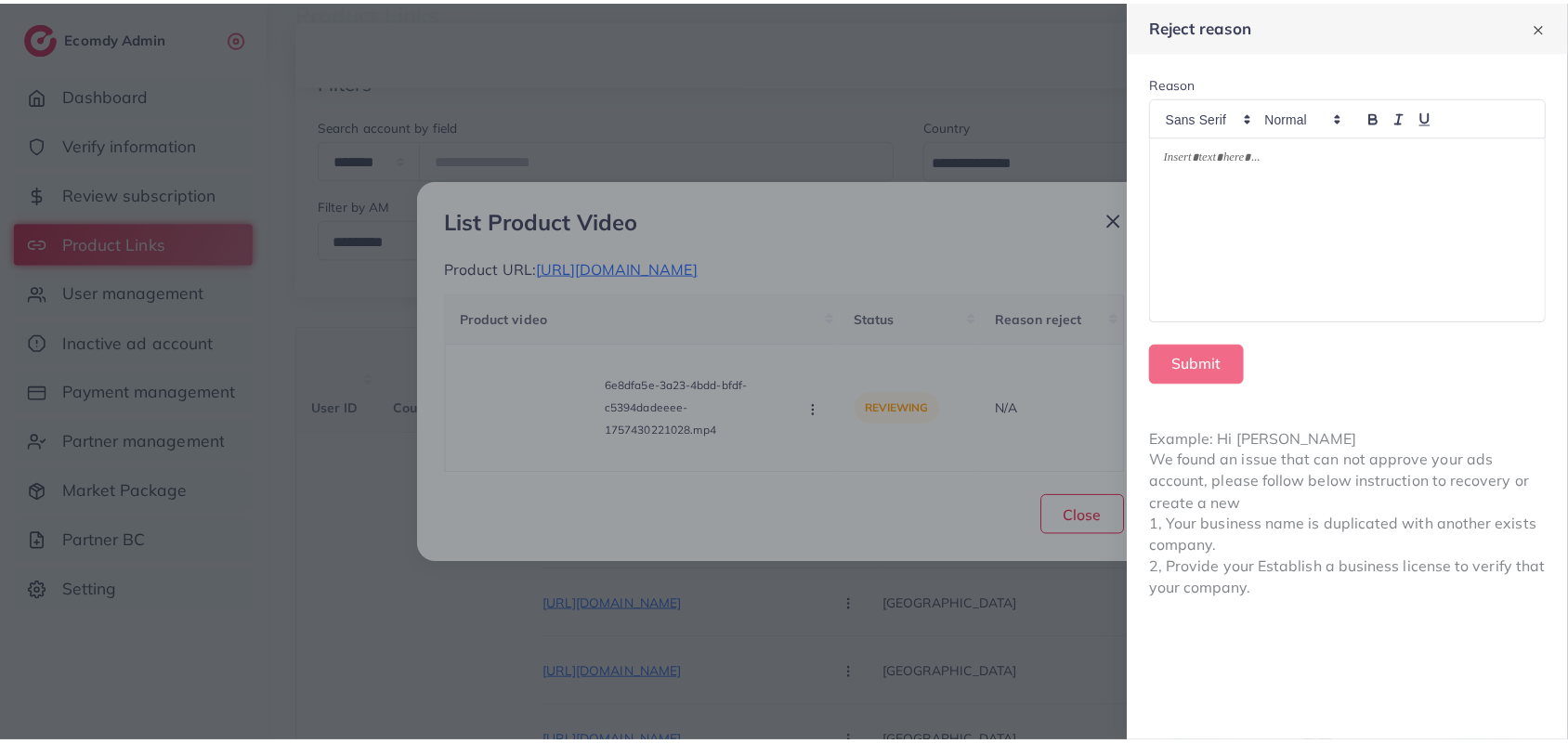
scroll to position [0, 0]
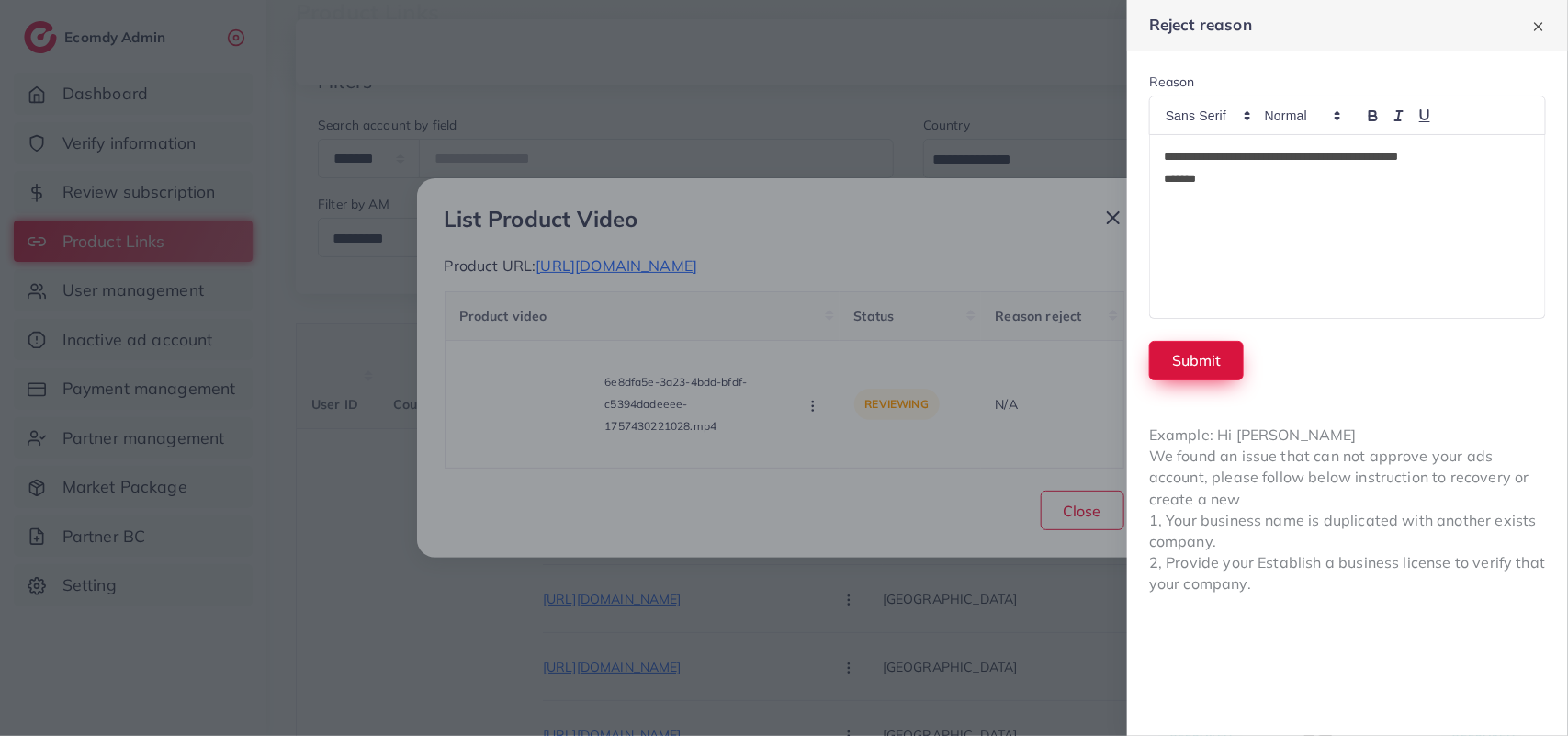
click at [1206, 370] on button "Submit" at bounding box center [1196, 360] width 94 height 40
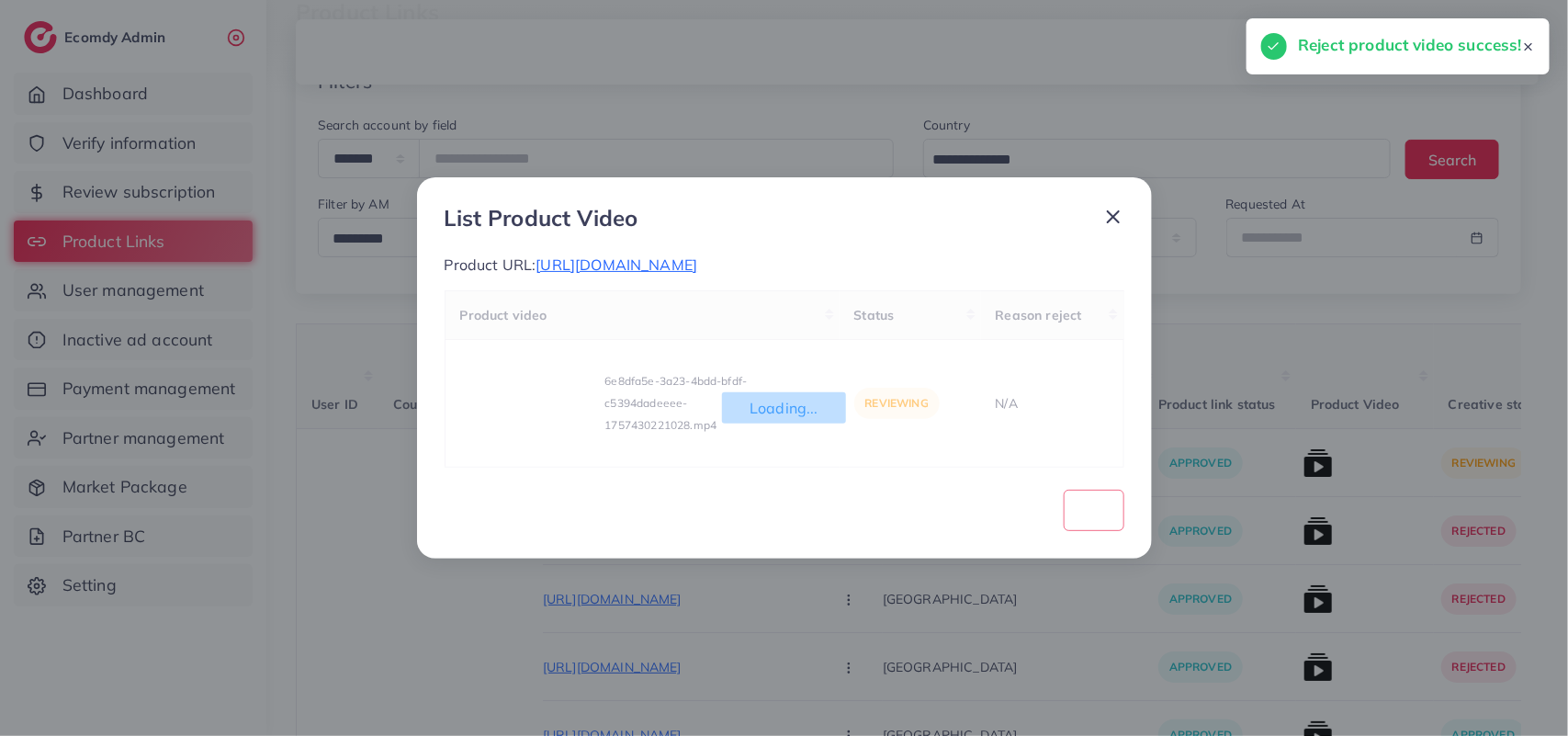
click at [1119, 225] on icon at bounding box center [1114, 217] width 22 height 22
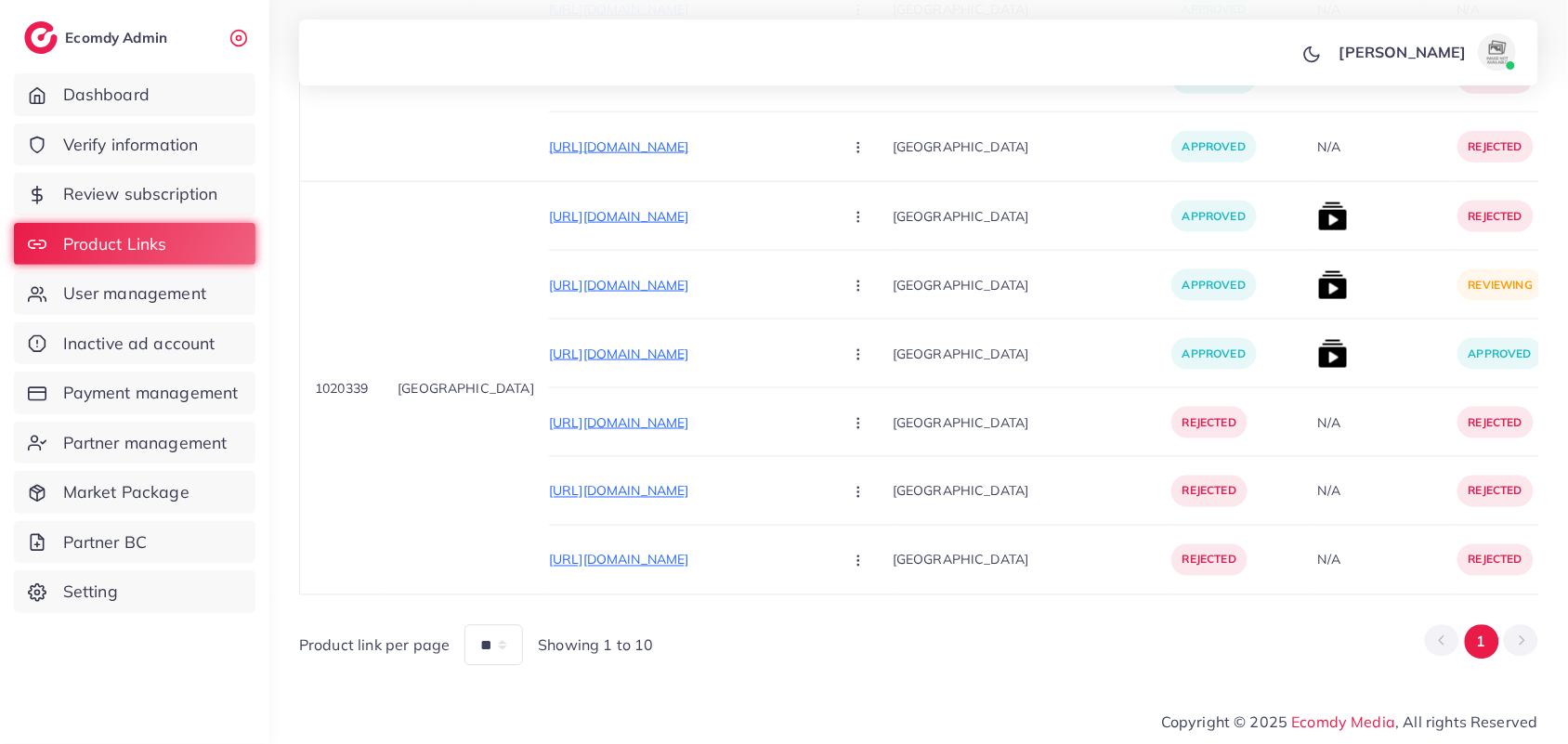
scroll to position [963, 0]
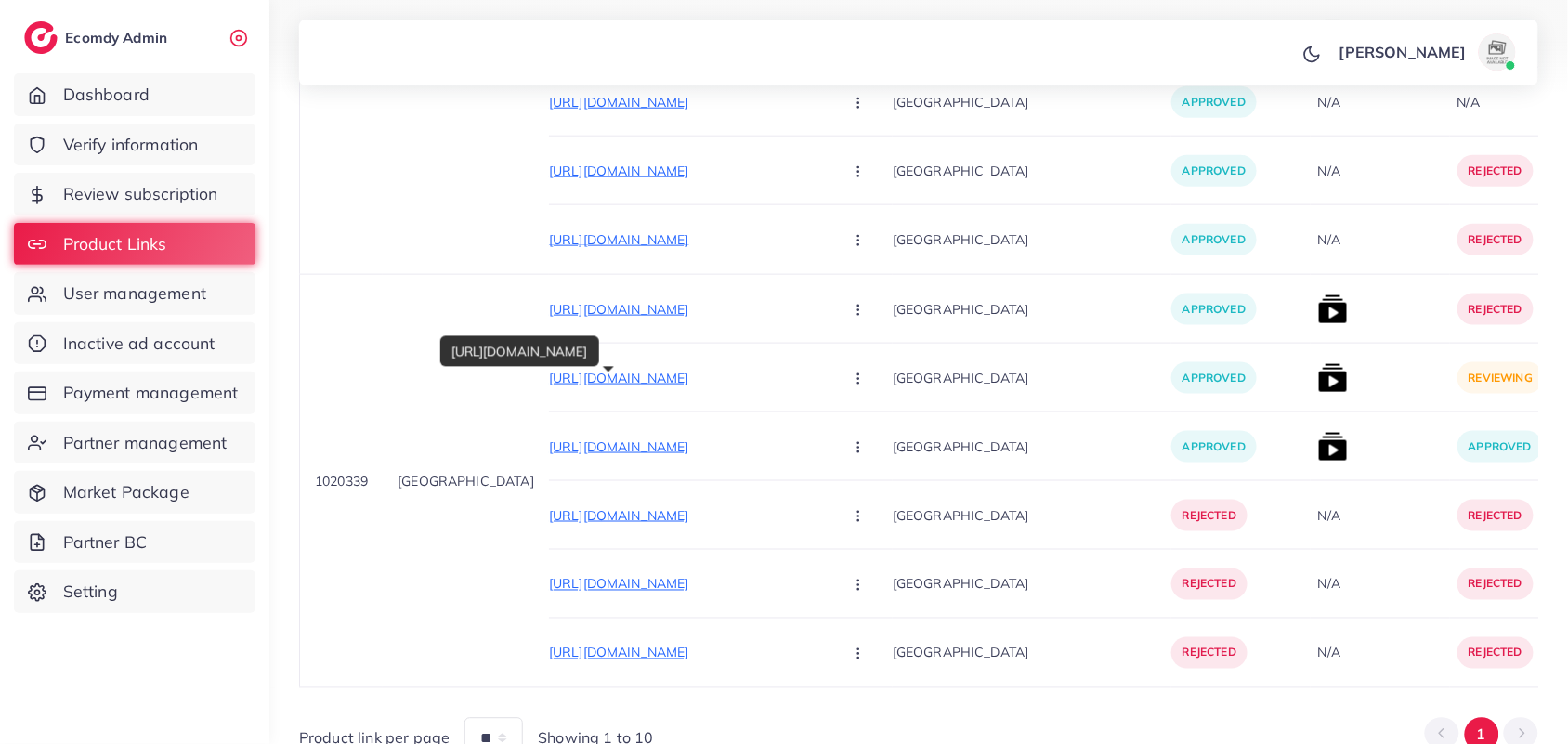
click at [600, 372] on div "https://styleauraofficial.store/collections/premium-sale" at bounding box center [520, 351] width 159 height 42
click at [713, 382] on p "https://styleauraofficial.store/collections/premium-sale" at bounding box center [688, 378] width 278 height 22
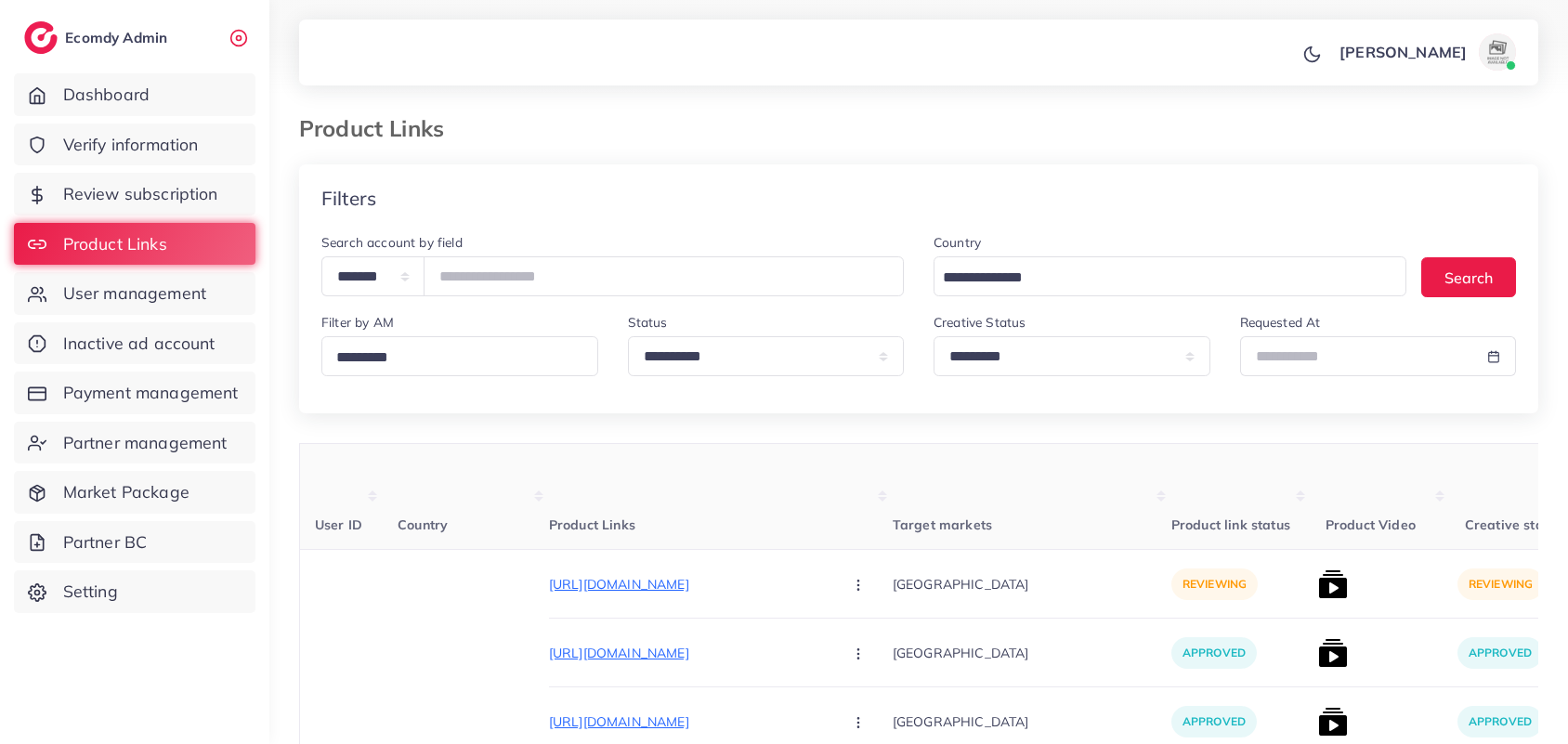
select select "*********"
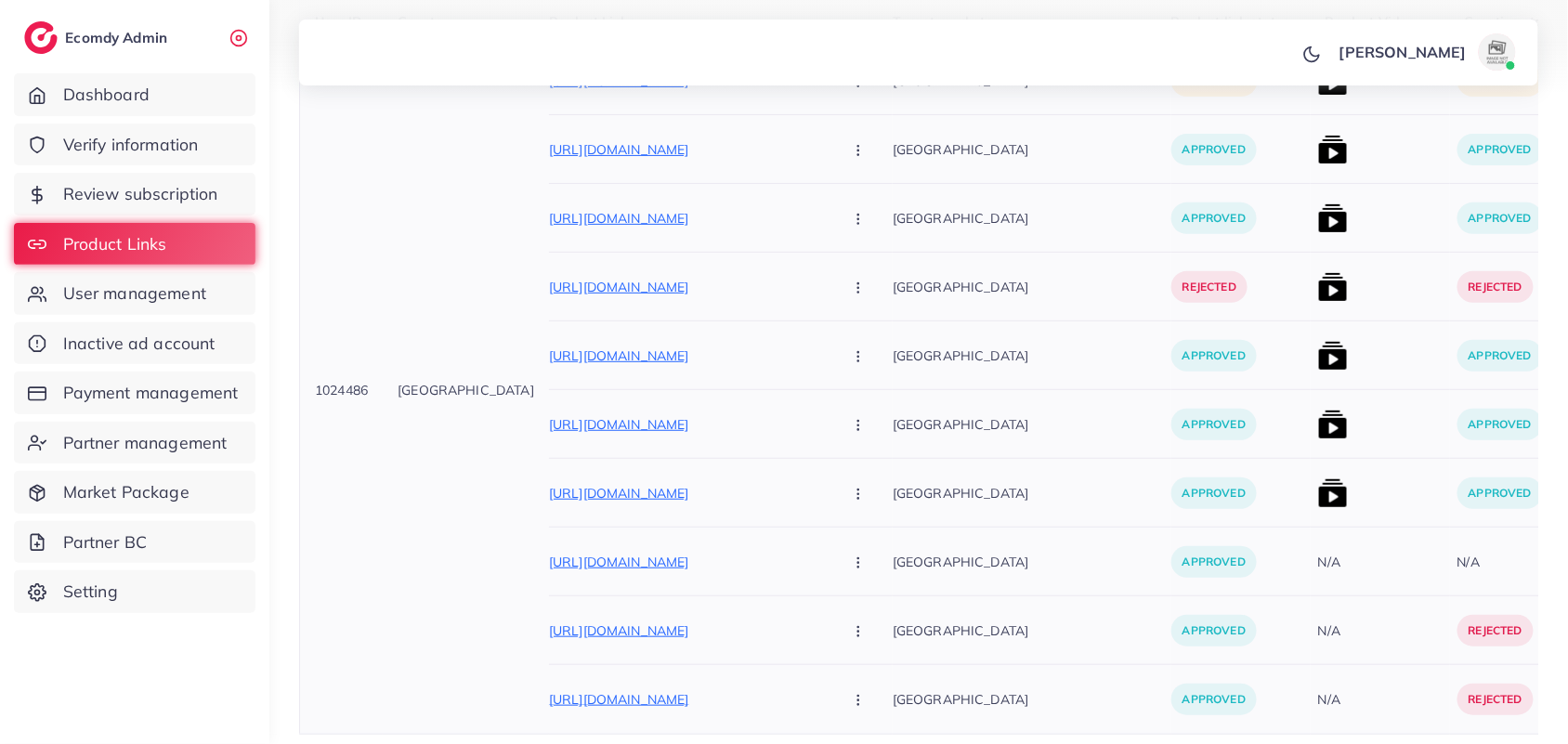
scroll to position [666, 0]
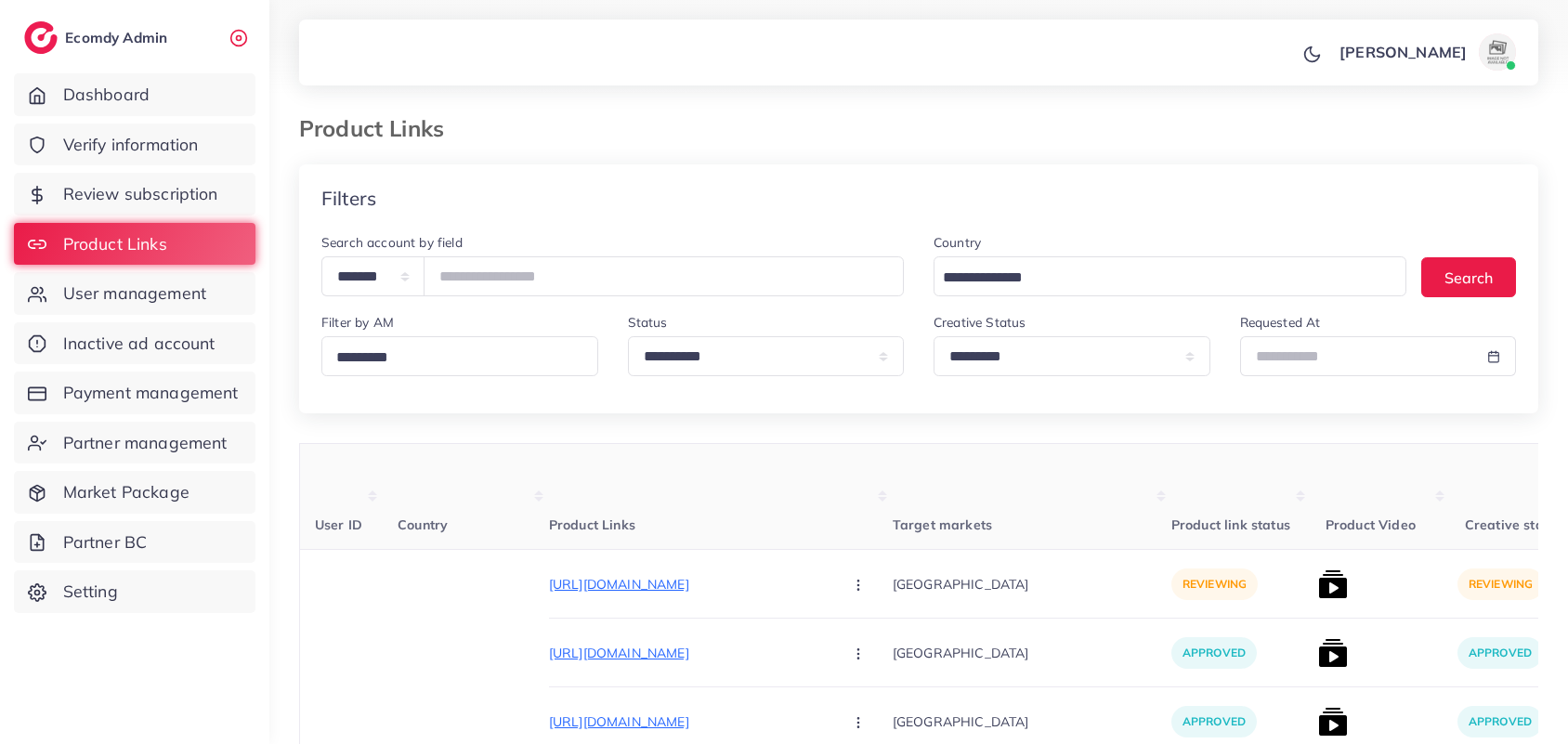
select select "*********"
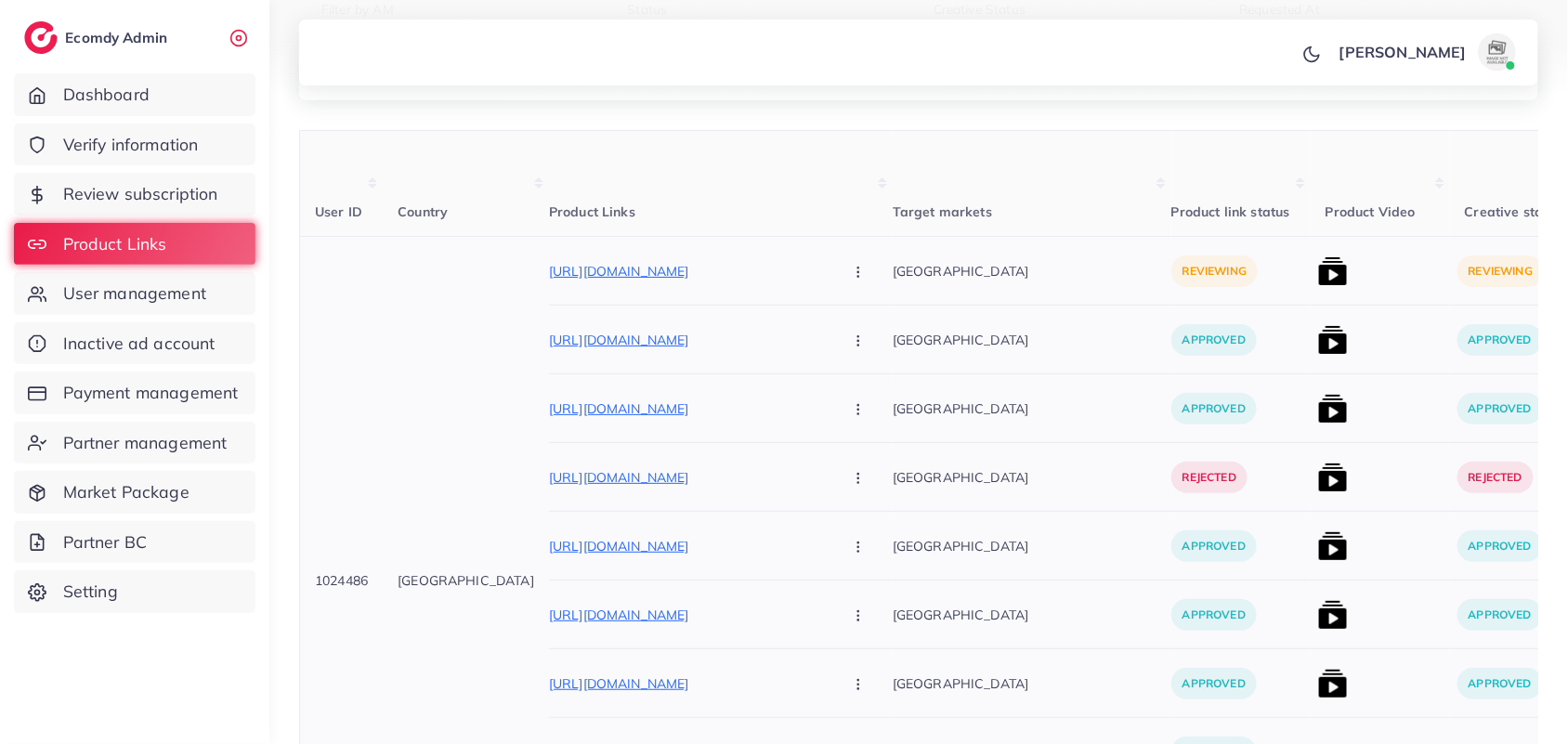
scroll to position [86, 0]
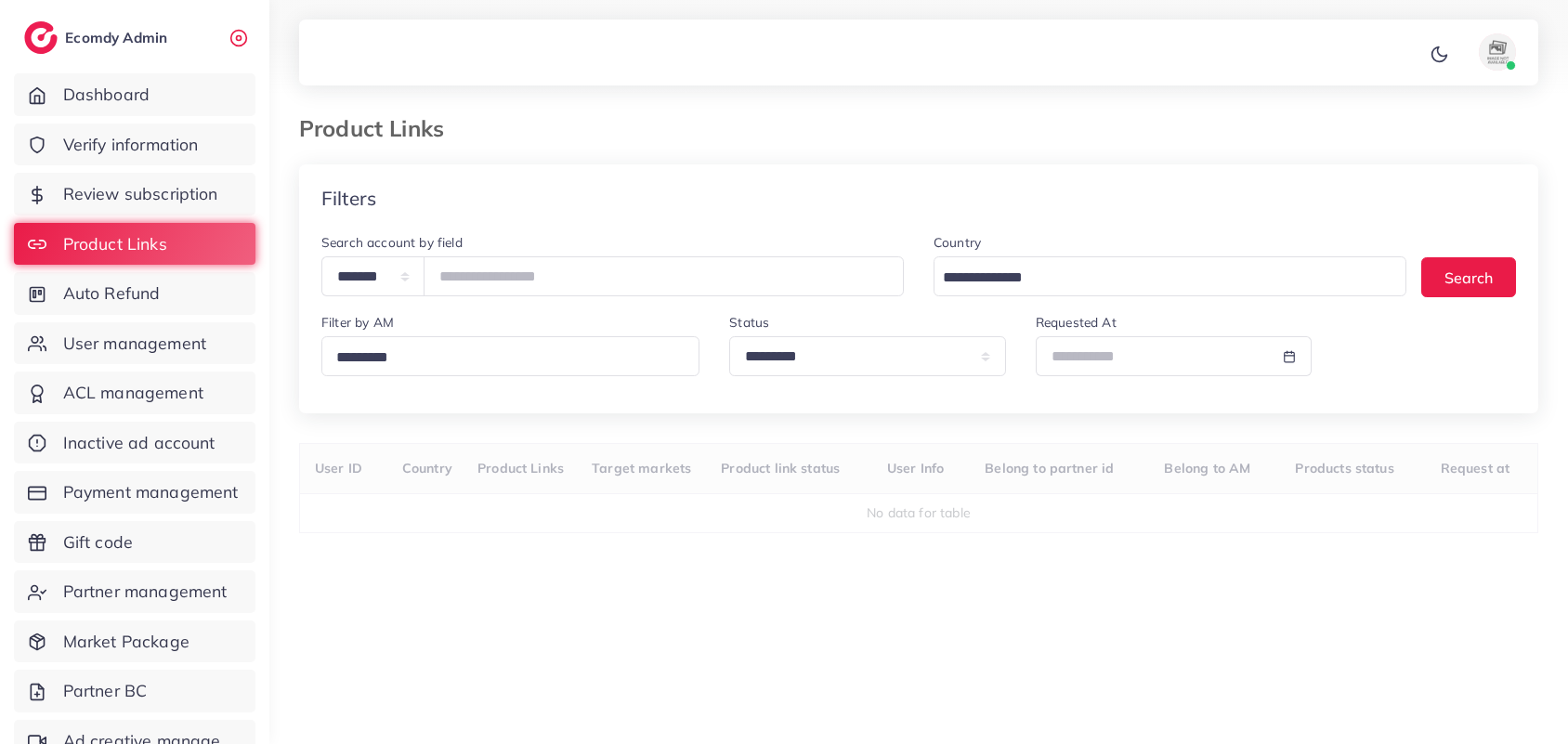
select select "*********"
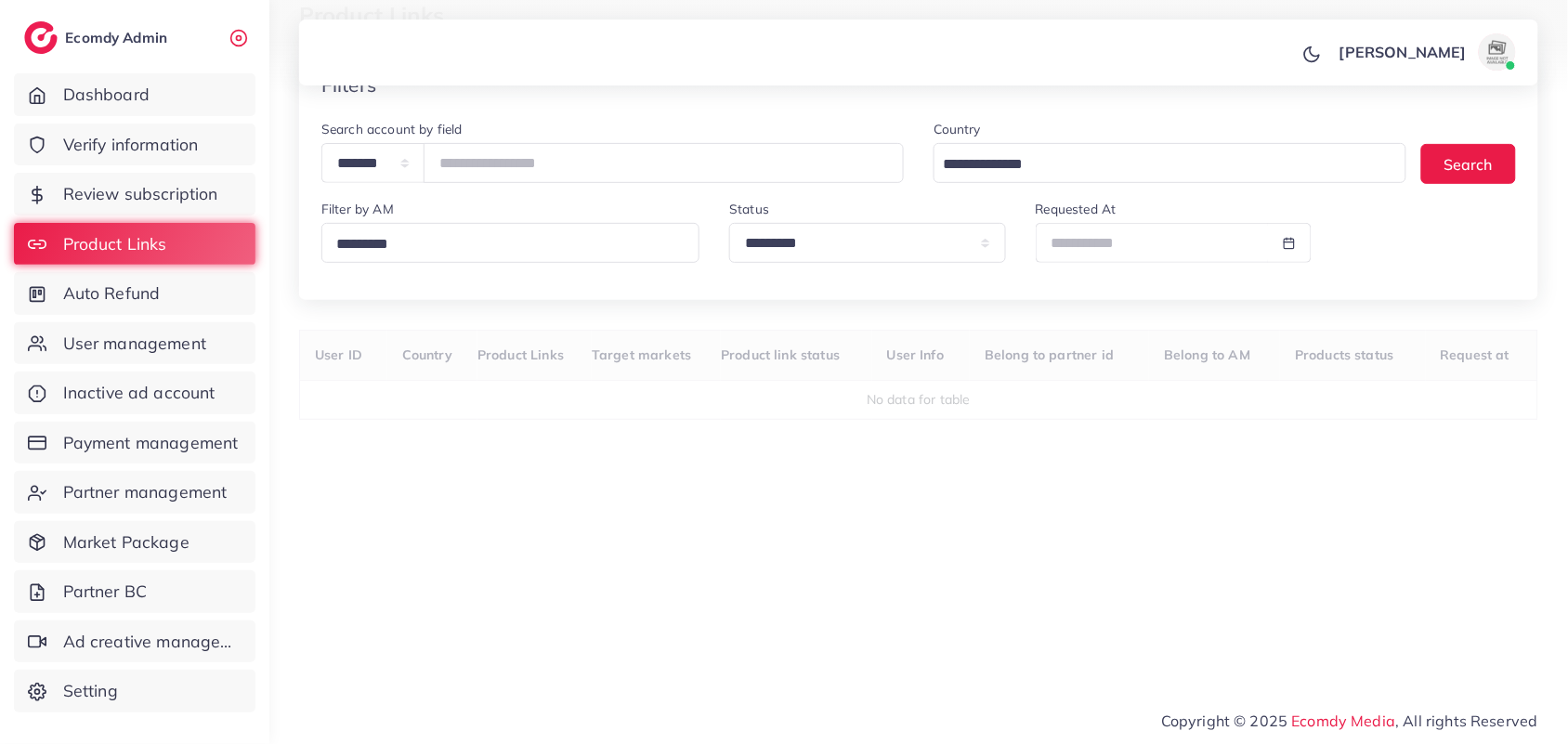
select select
select select "*********"
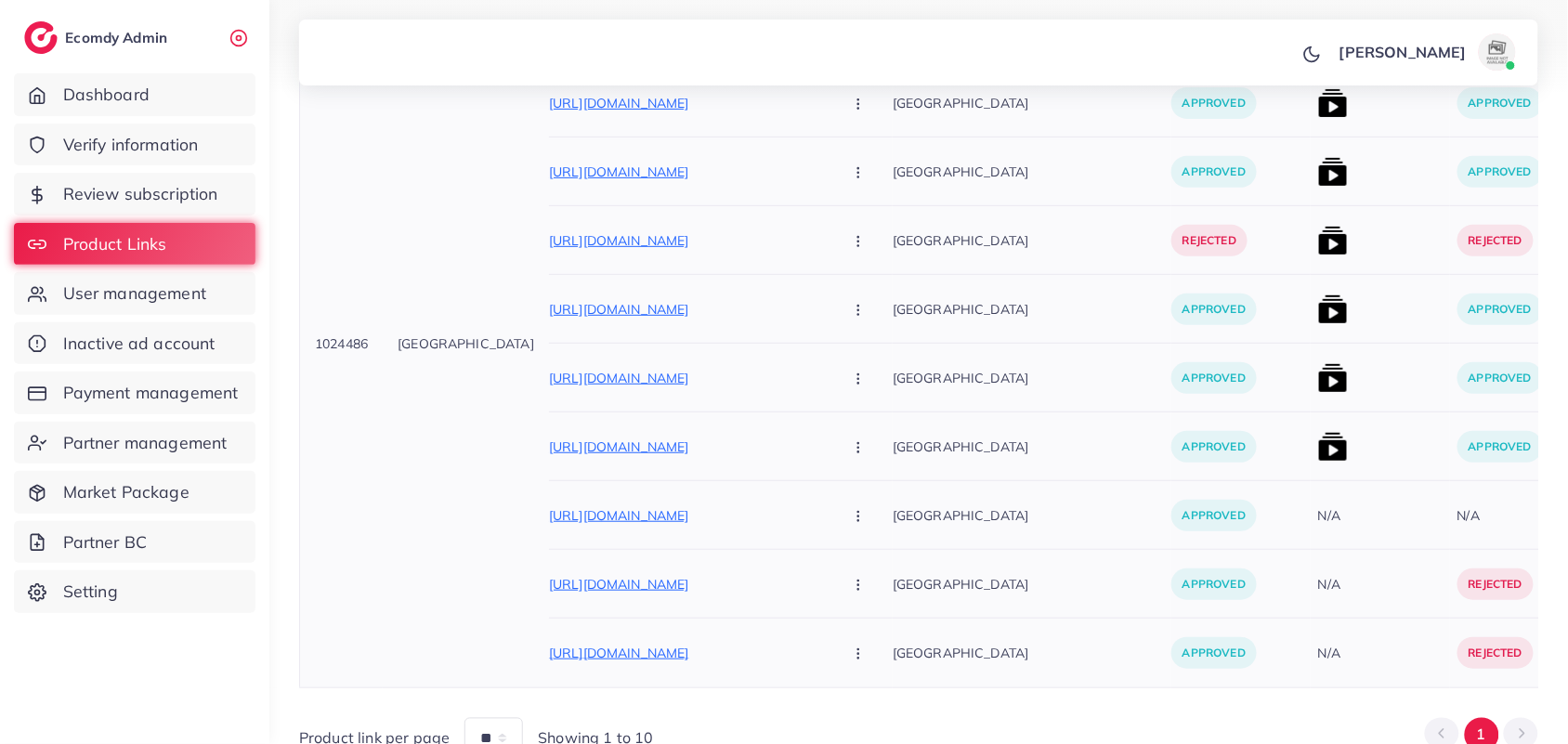
scroll to position [666, 0]
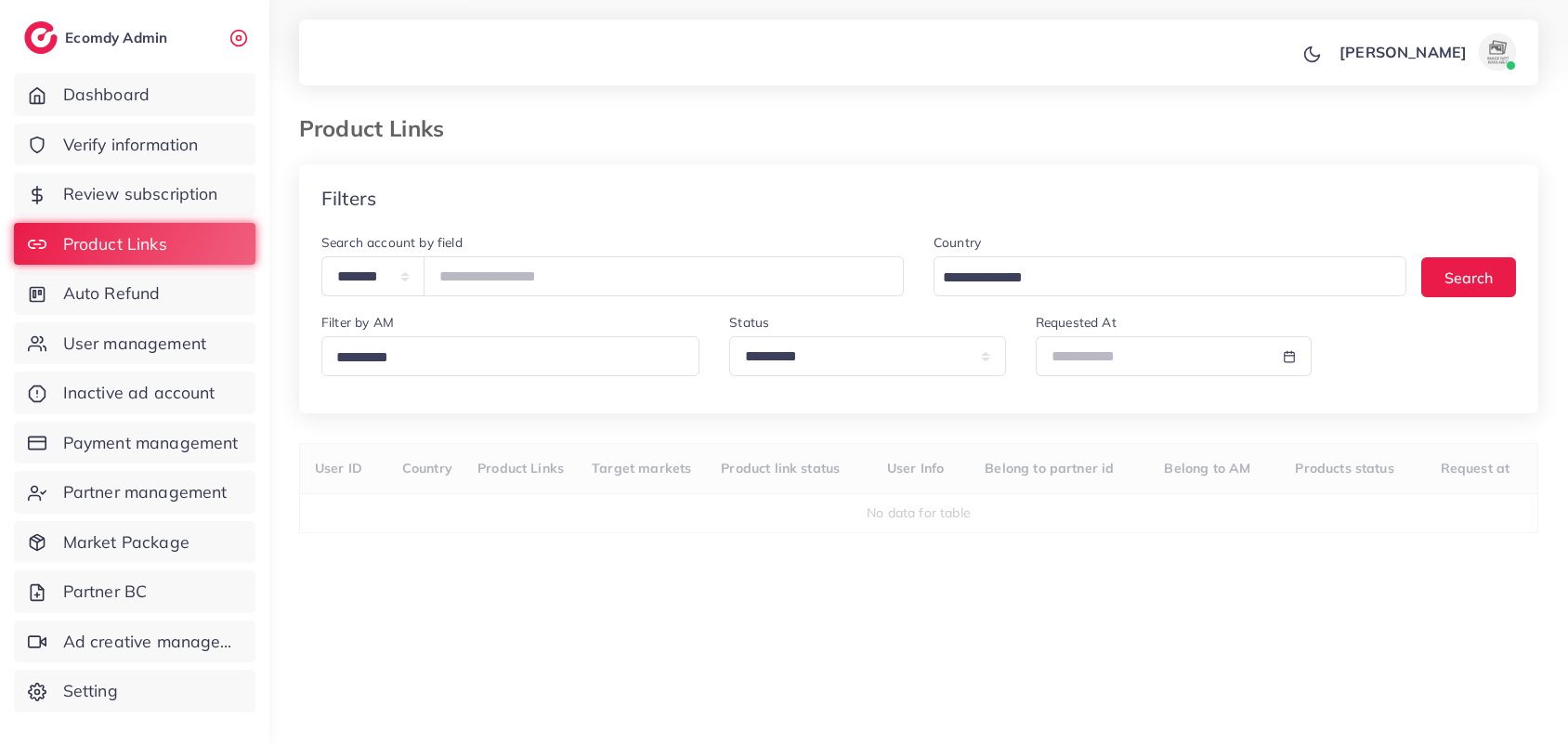
select select "*********"
select select
select select "*********"
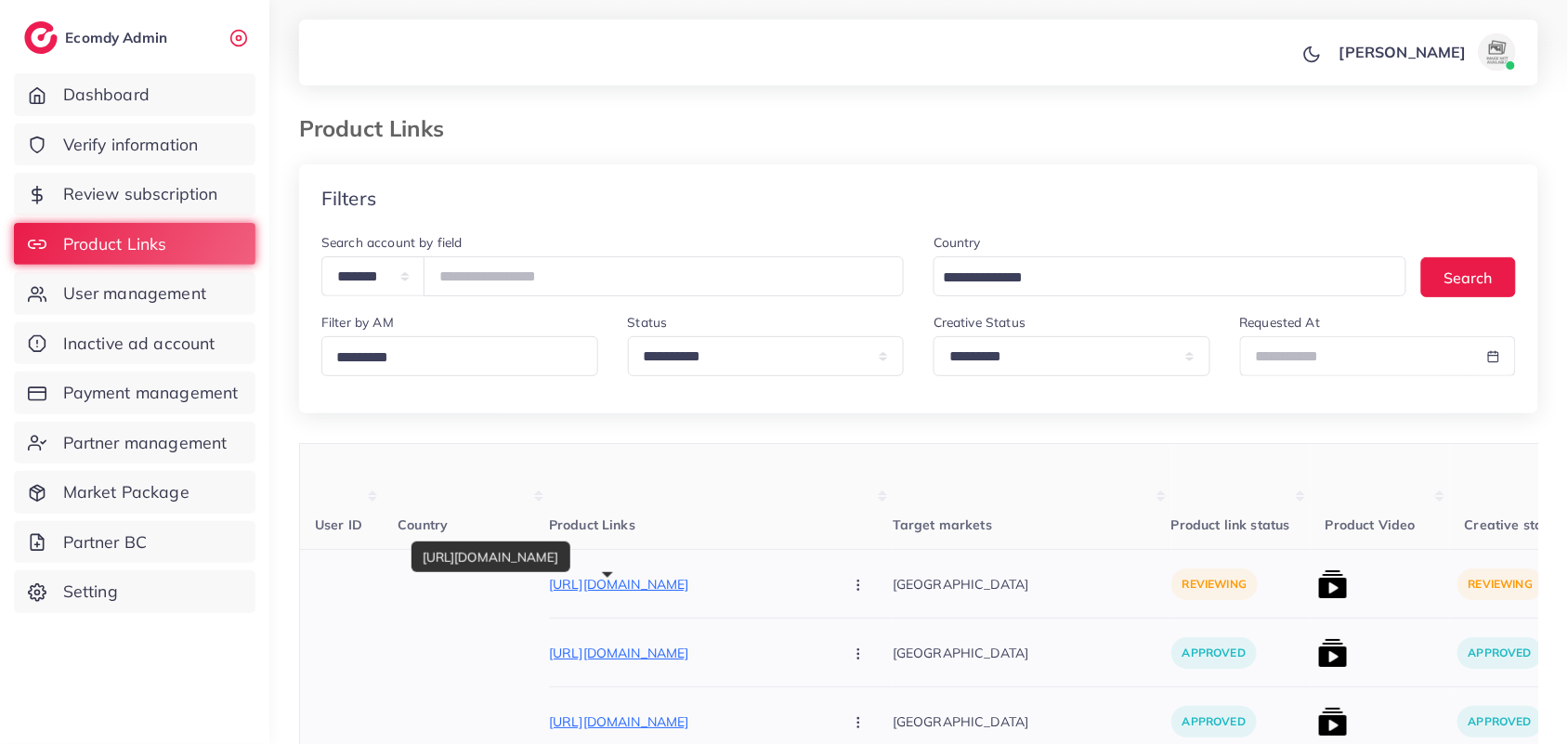
click at [549, 579] on p "[URL][DOMAIN_NAME]" at bounding box center [688, 584] width 278 height 22
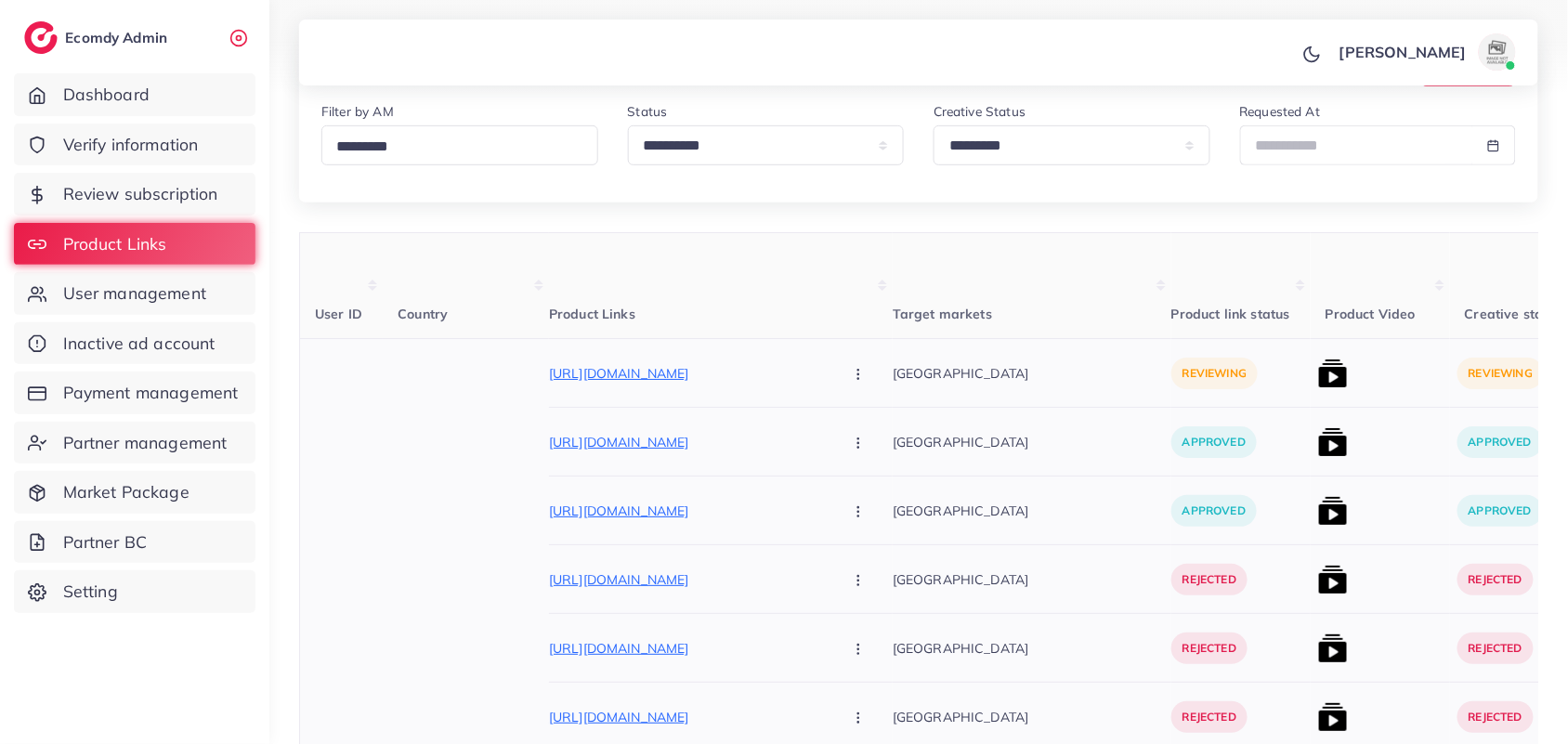
scroll to position [68, 0]
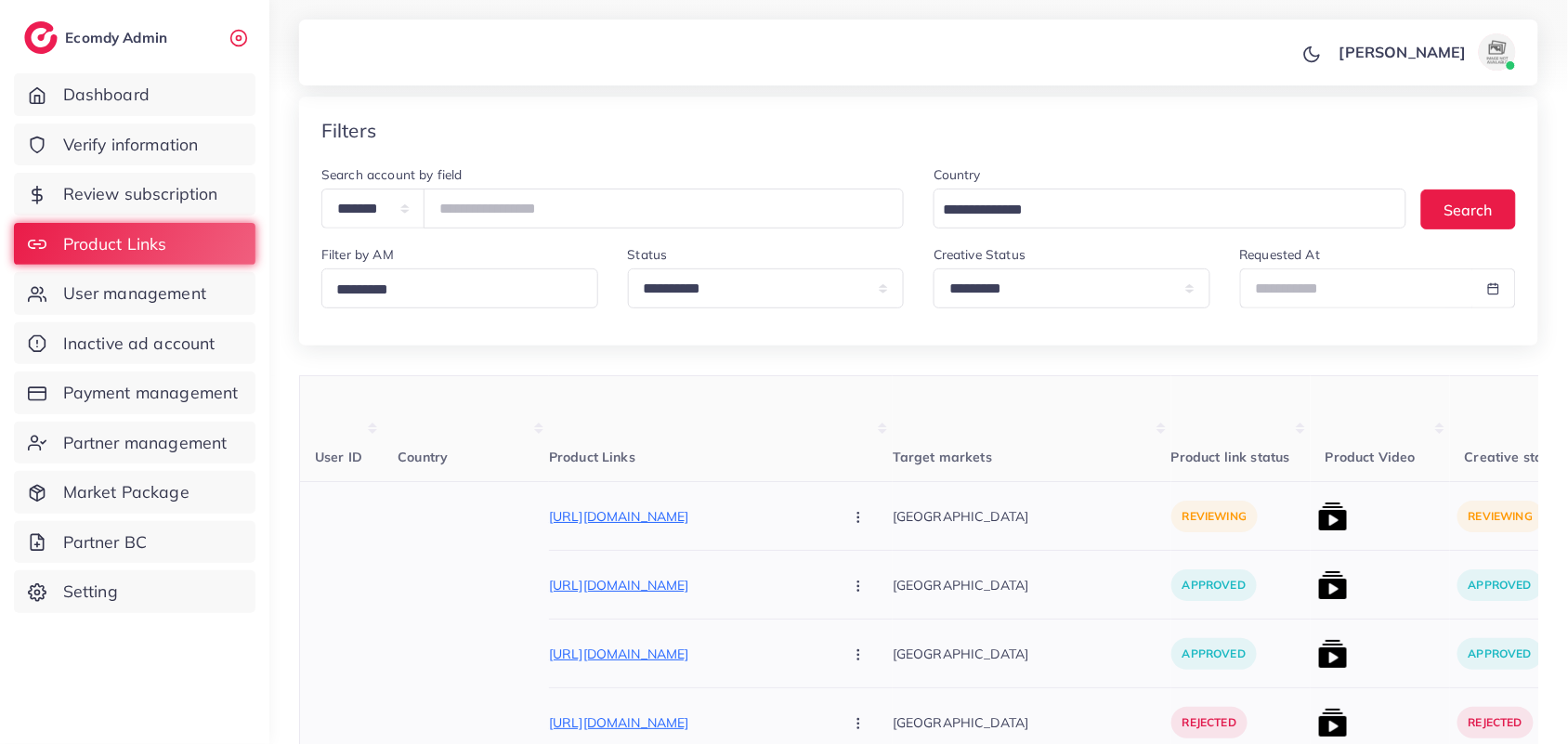
click at [851, 516] on icon "button" at bounding box center [858, 517] width 15 height 15
click at [828, 611] on link "Reject" at bounding box center [901, 615] width 147 height 41
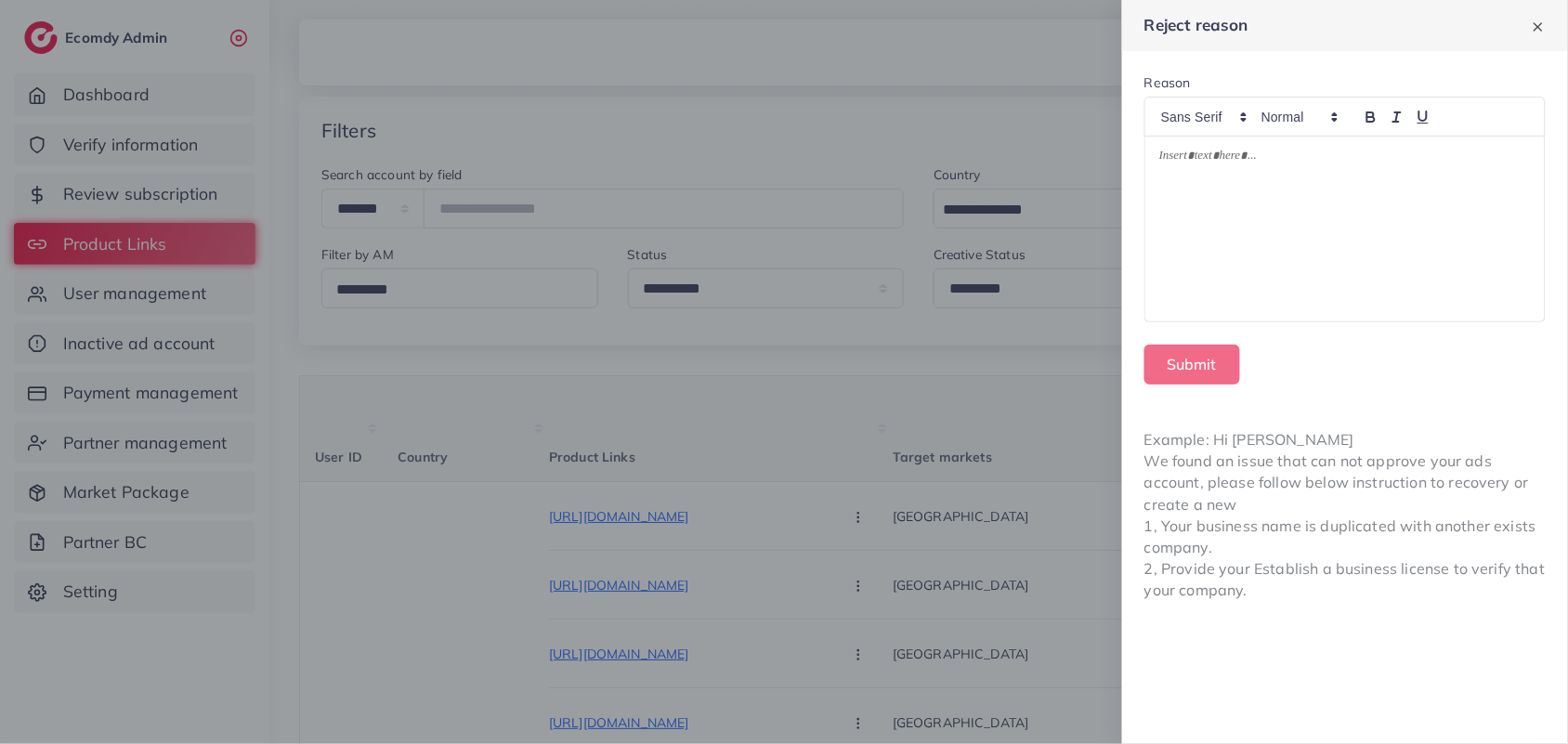
click at [1321, 196] on div at bounding box center [1346, 229] width 400 height 185
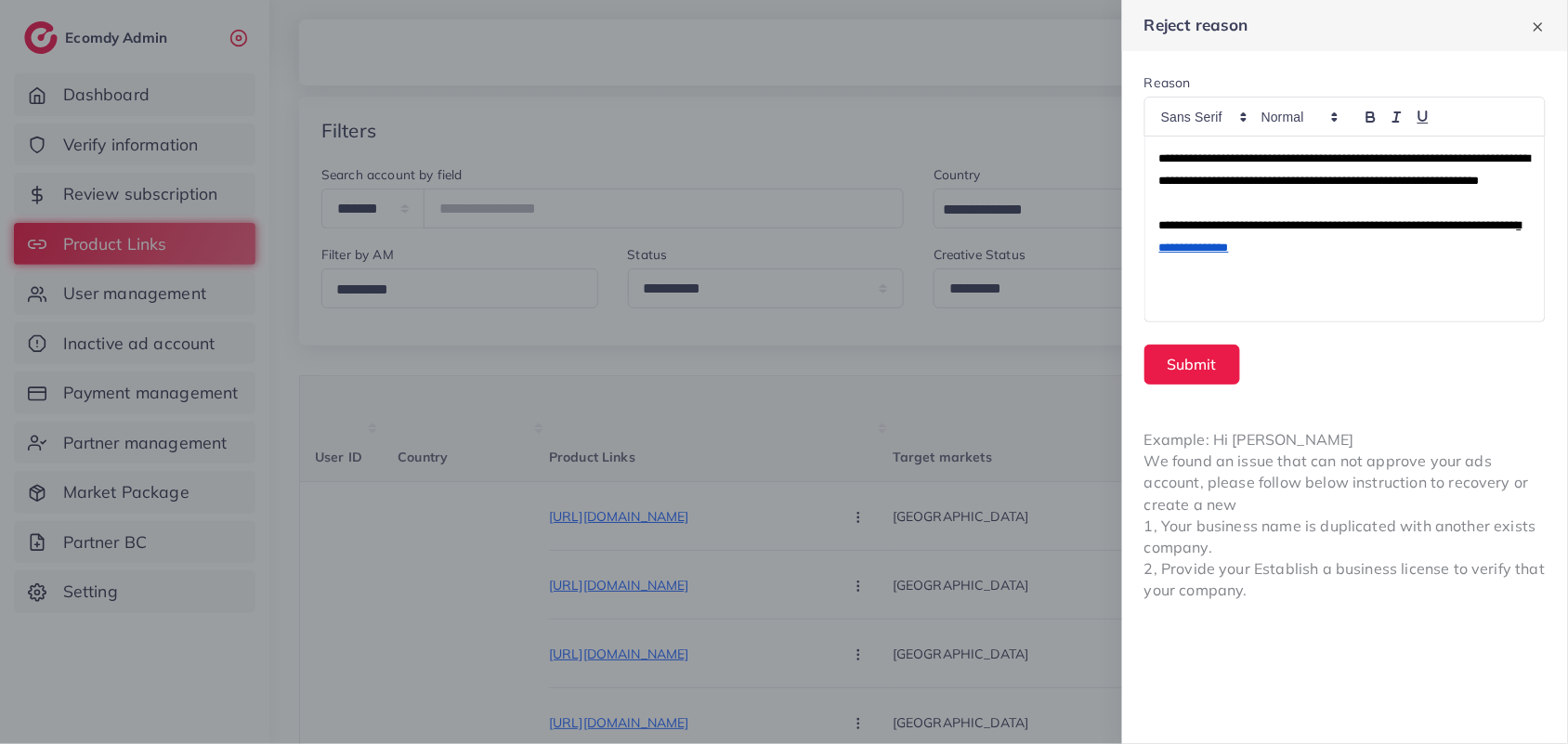
scroll to position [0, 0]
click at [1172, 215] on p at bounding box center [1345, 204] width 372 height 22
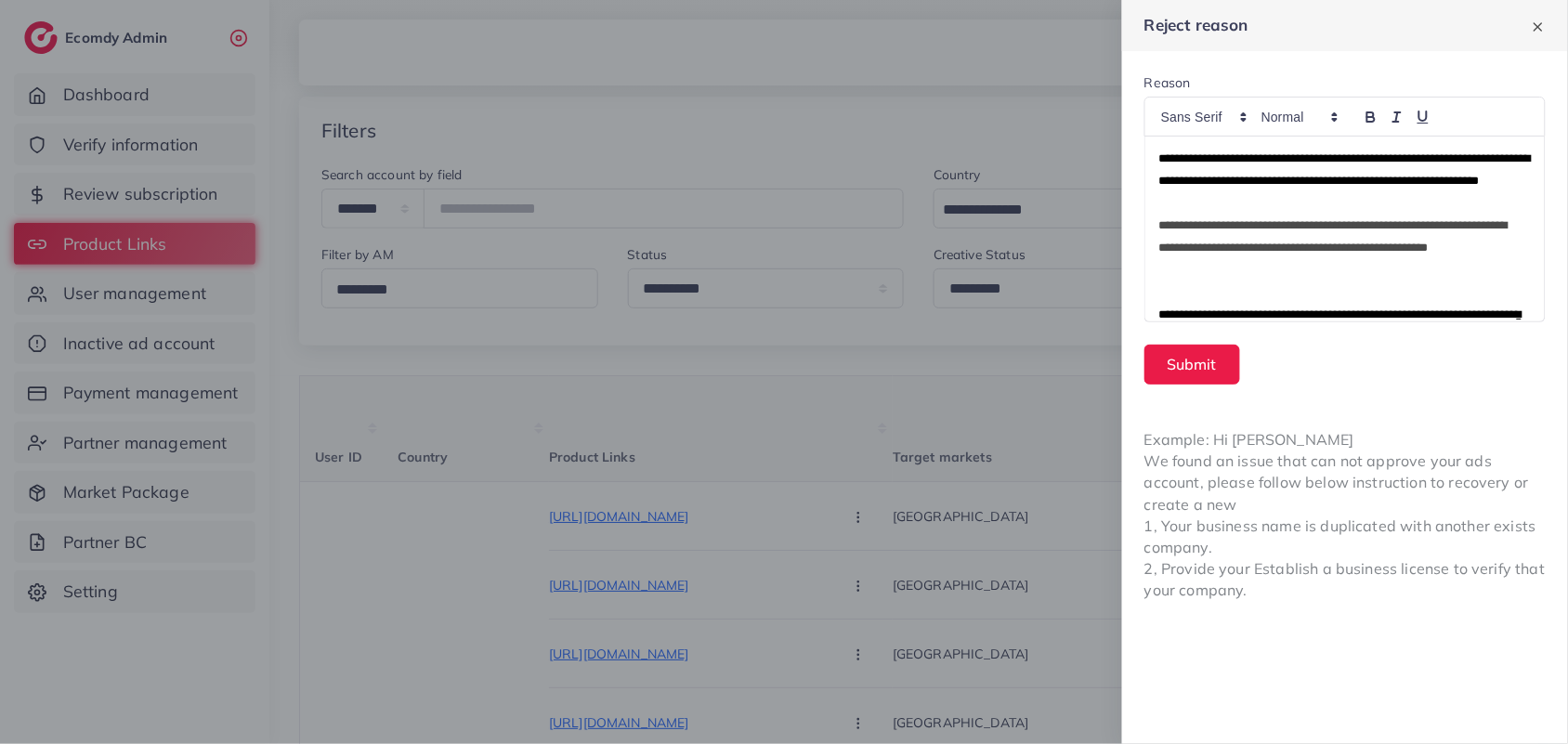
click at [1399, 192] on p "**********" at bounding box center [1345, 170] width 372 height 45
click at [1159, 165] on p "**********" at bounding box center [1345, 170] width 372 height 45
click at [1161, 249] on p "**********" at bounding box center [1335, 248] width 354 height 67
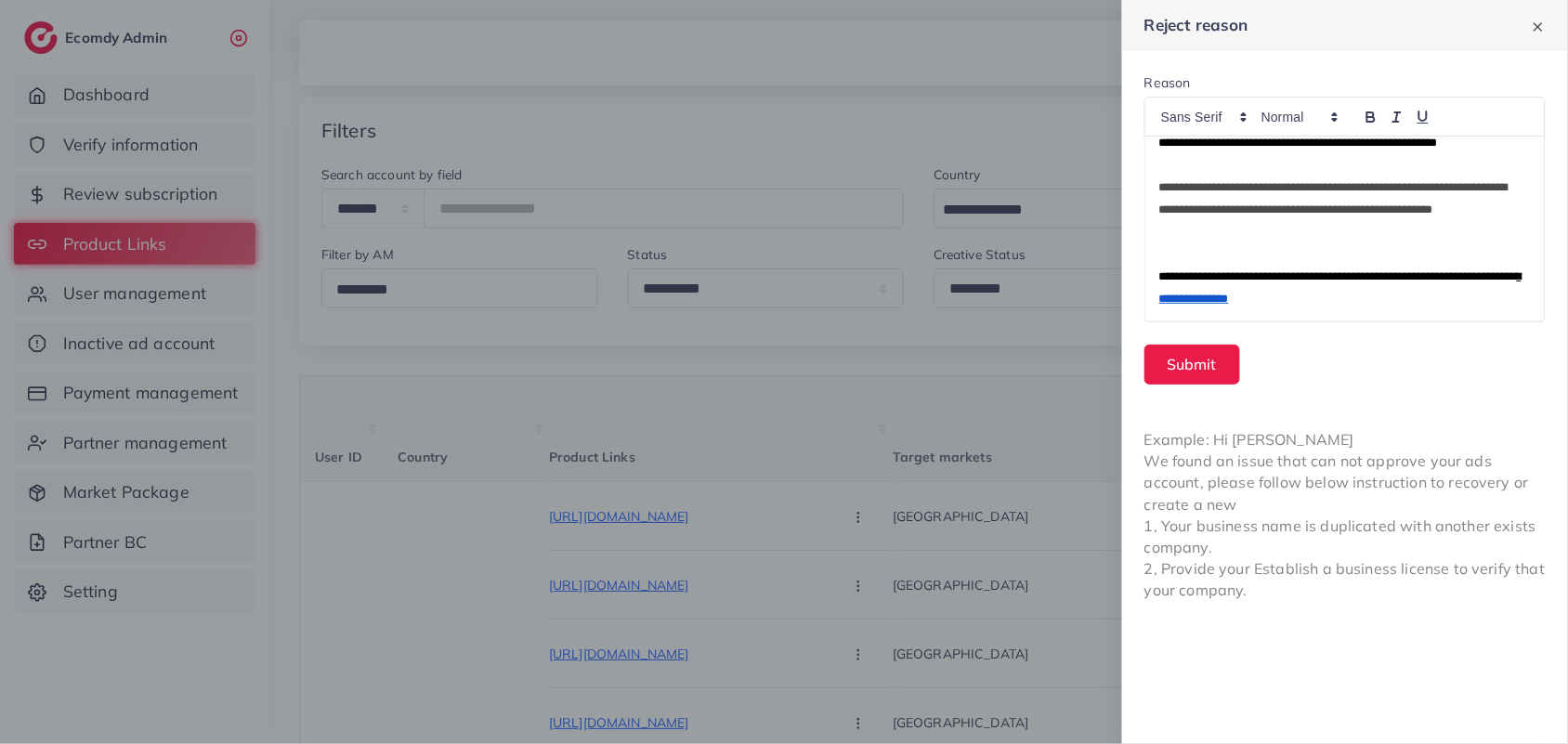
scroll to position [61, 0]
click at [1180, 359] on button "Submit" at bounding box center [1193, 364] width 95 height 40
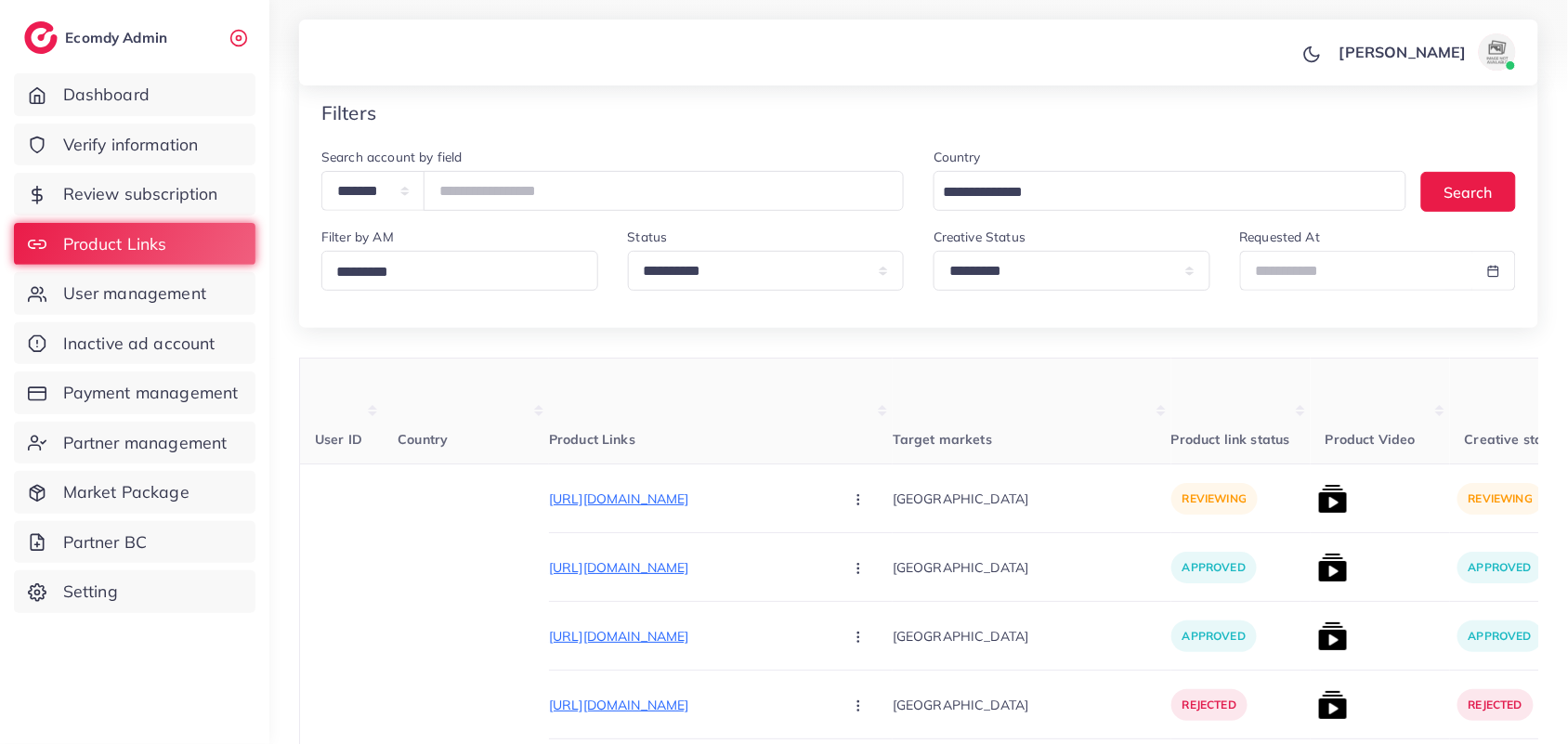
scroll to position [0, 0]
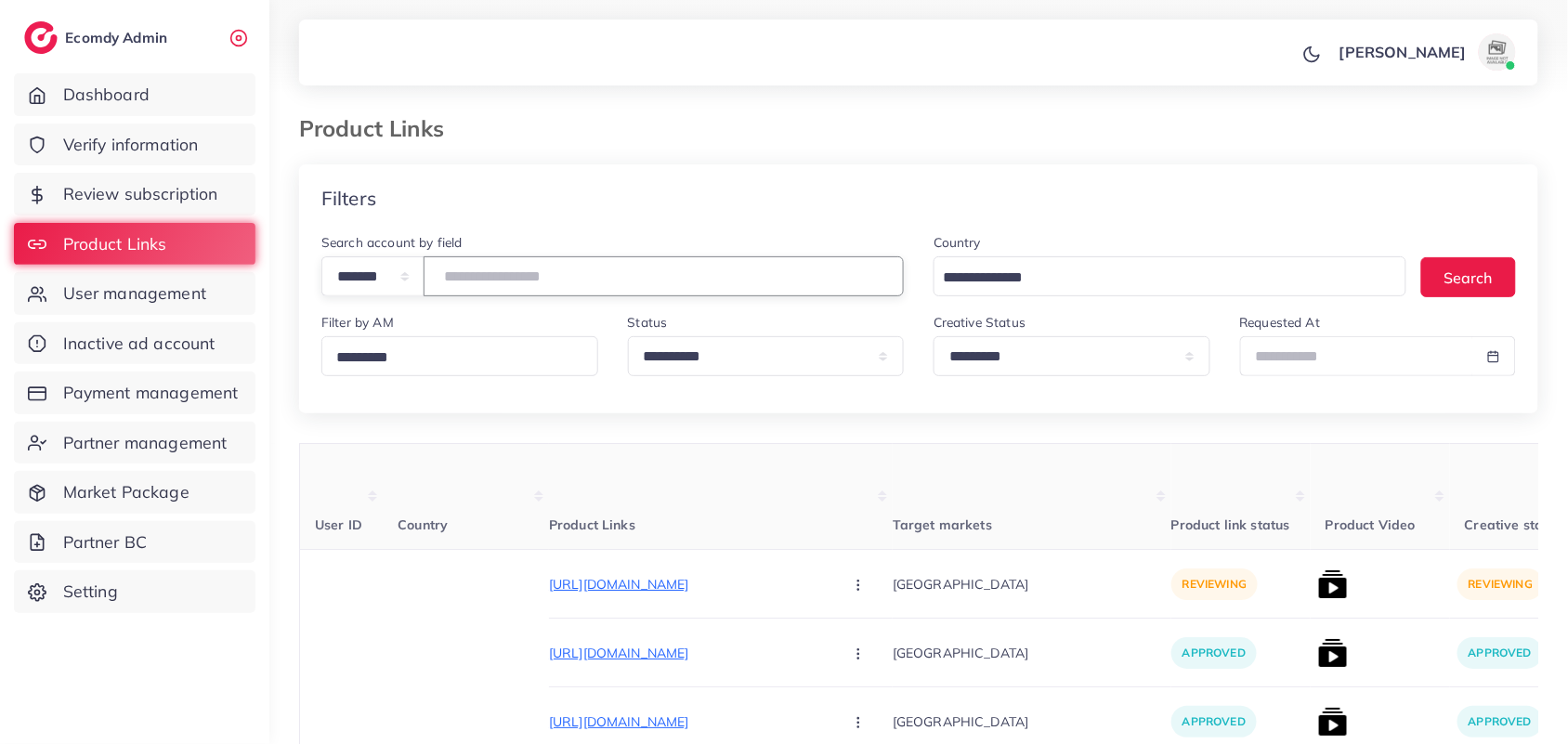
paste input "*******"
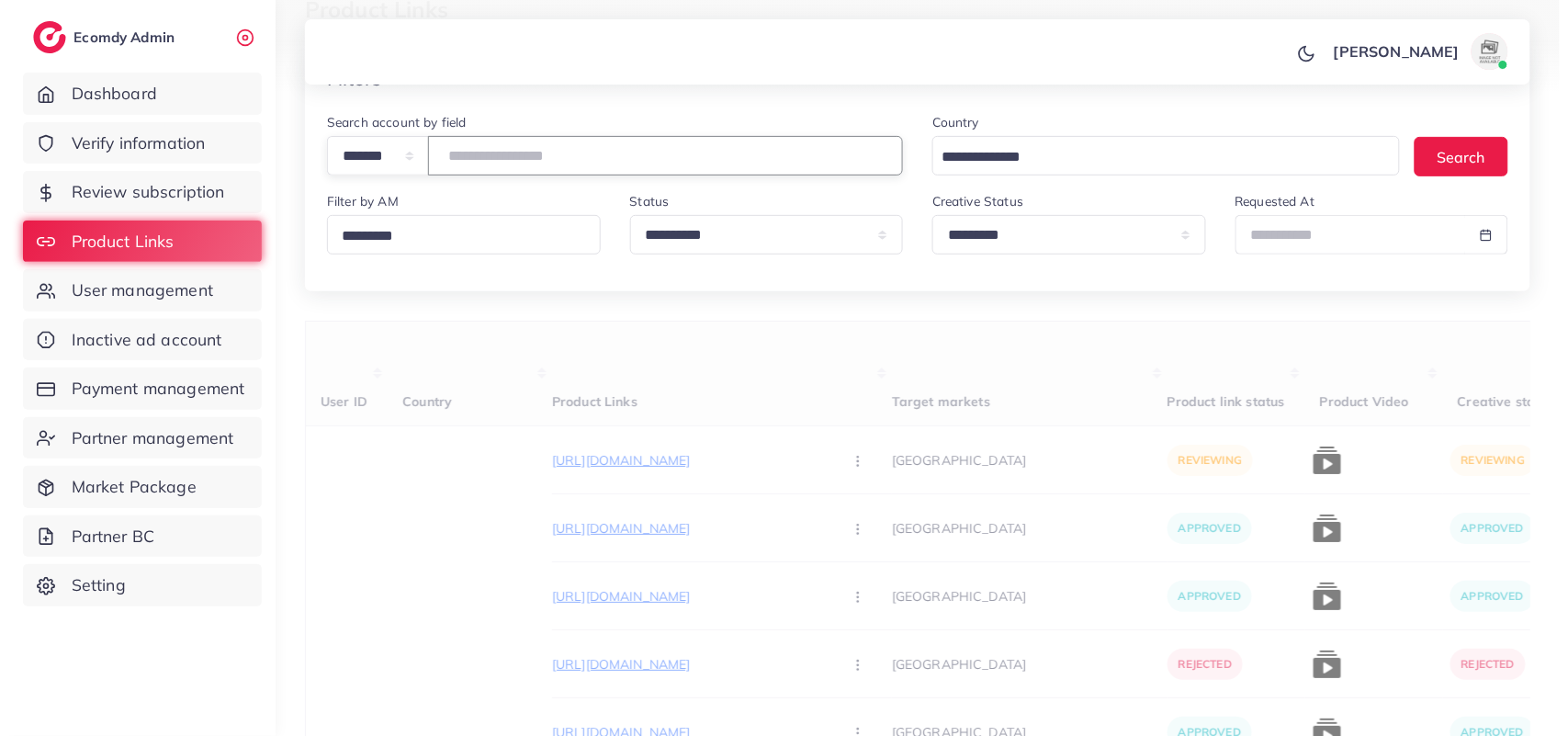
scroll to position [230, 0]
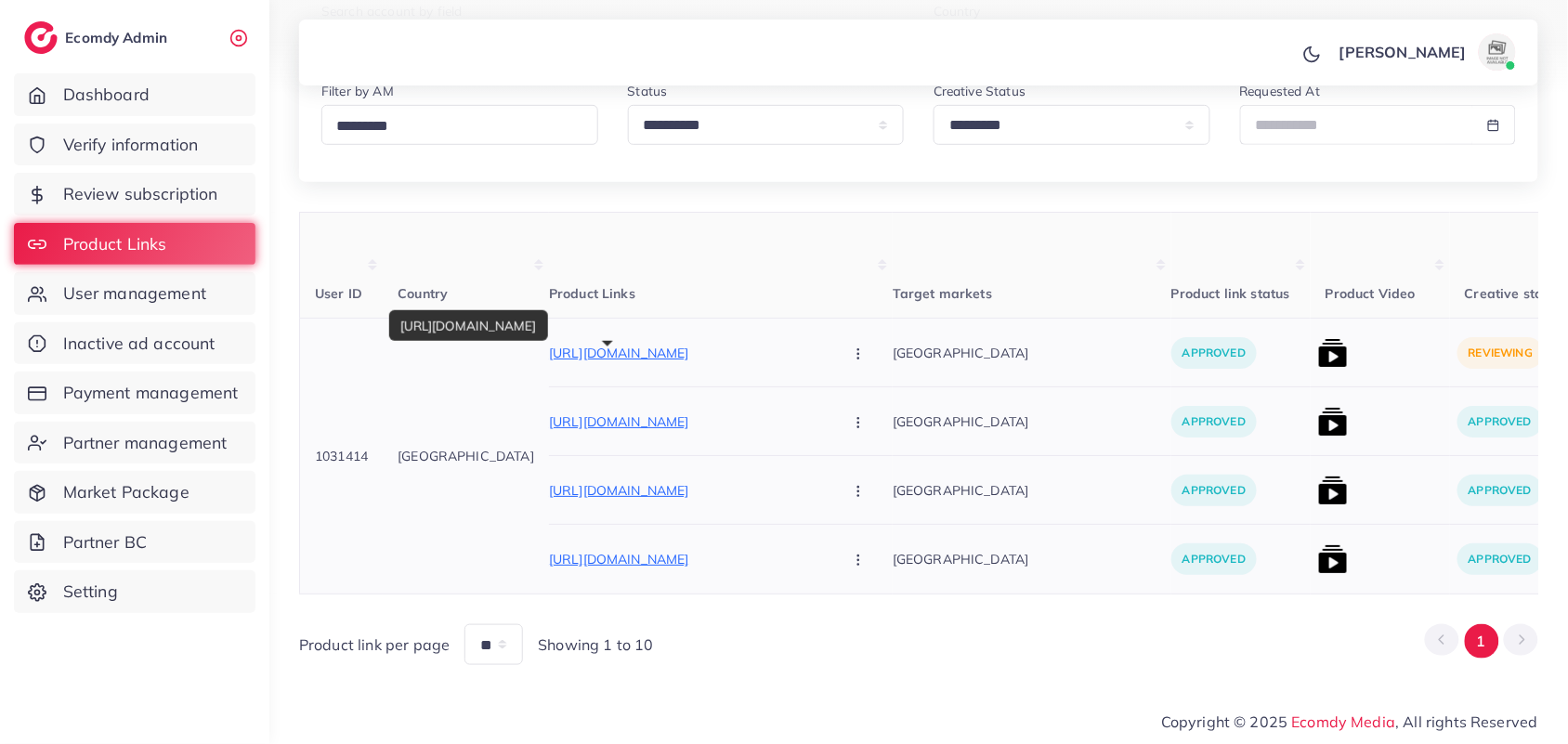
type input "*******"
click at [648, 358] on p "https://amalcollection.store/products/new-trifold-mens-premium-wallet" at bounding box center [688, 353] width 278 height 22
click at [1319, 358] on img at bounding box center [1334, 353] width 30 height 30
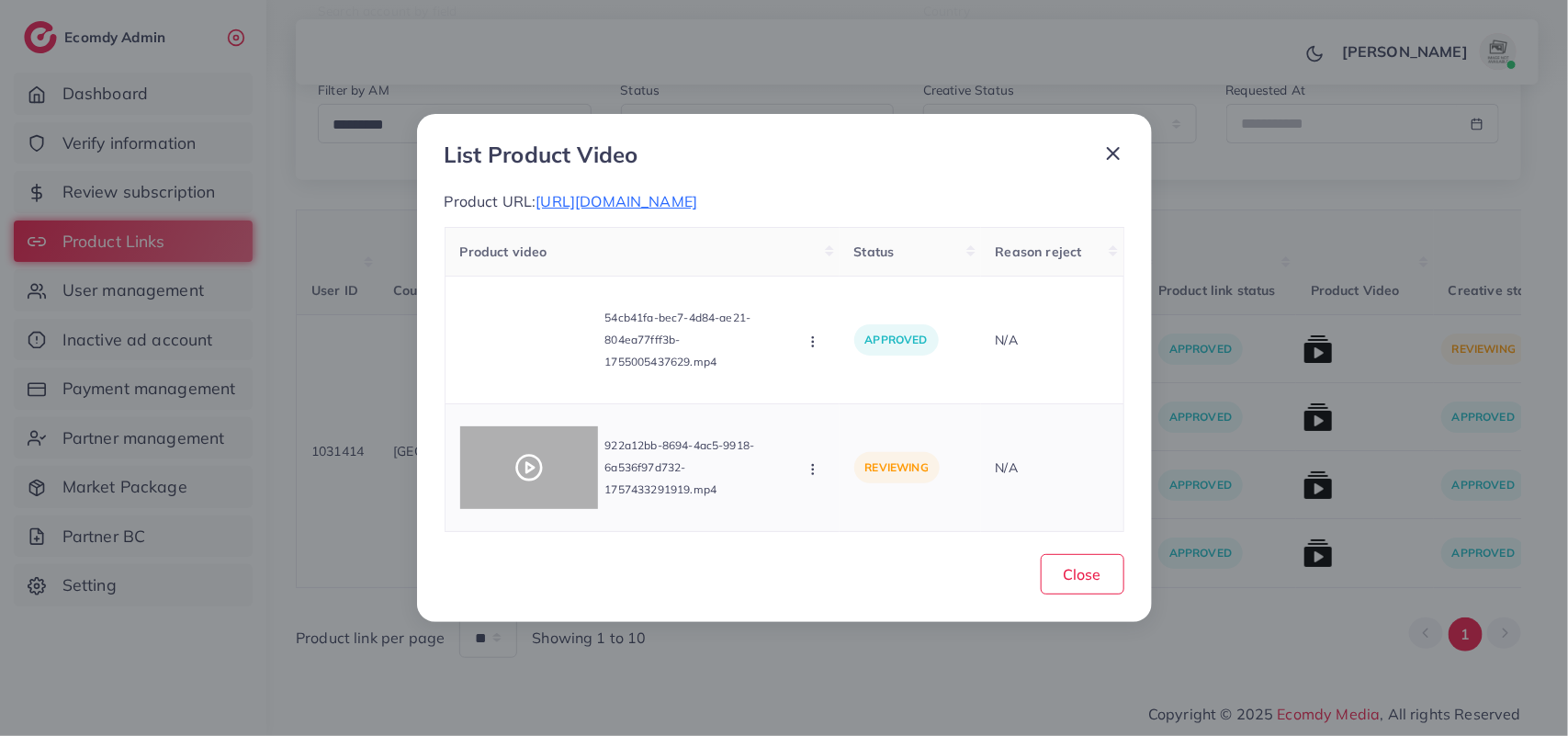
click at [567, 476] on div at bounding box center [528, 468] width 138 height 83
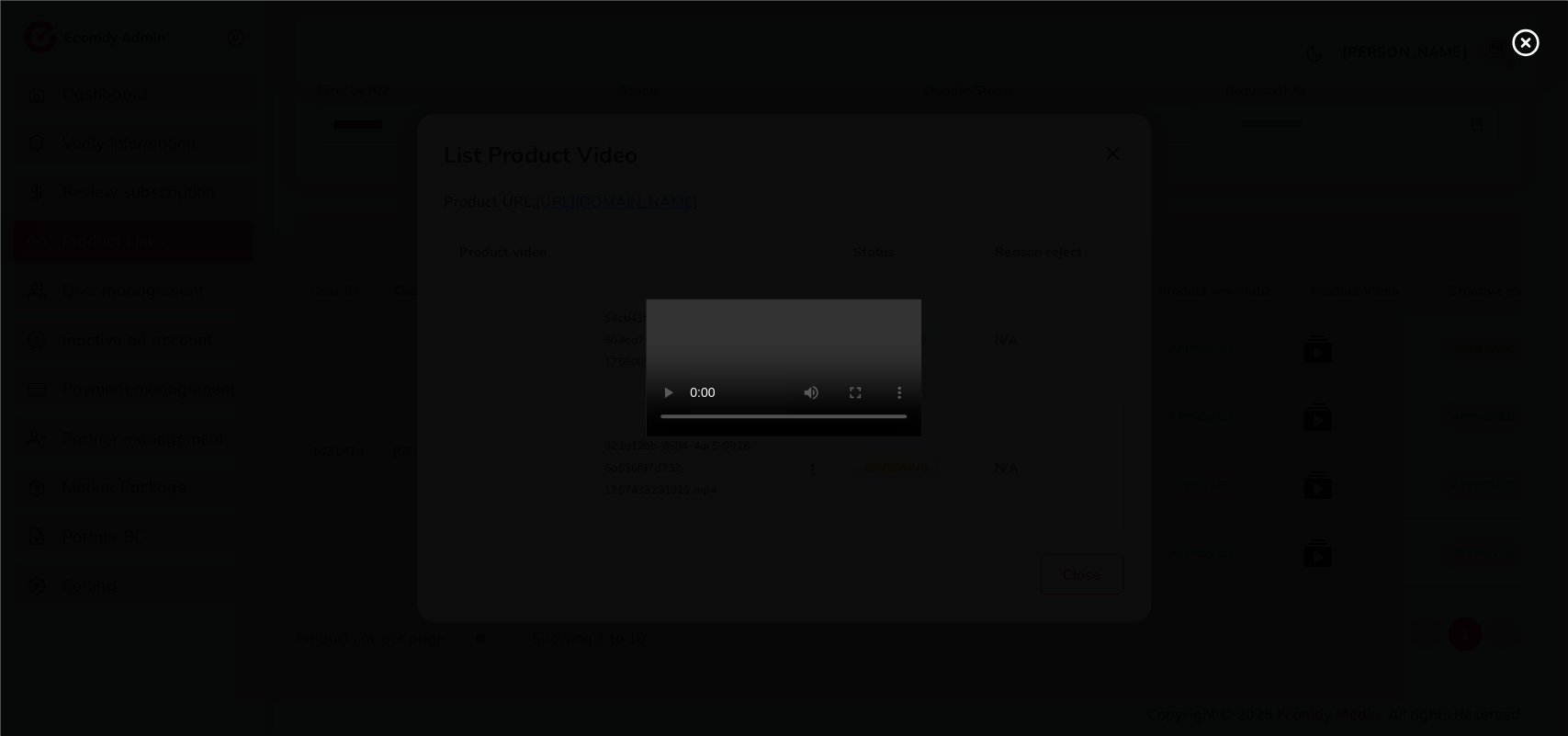
click at [567, 476] on div at bounding box center [784, 368] width 1568 height 736
click at [1527, 40] on line at bounding box center [1526, 42] width 7 height 7
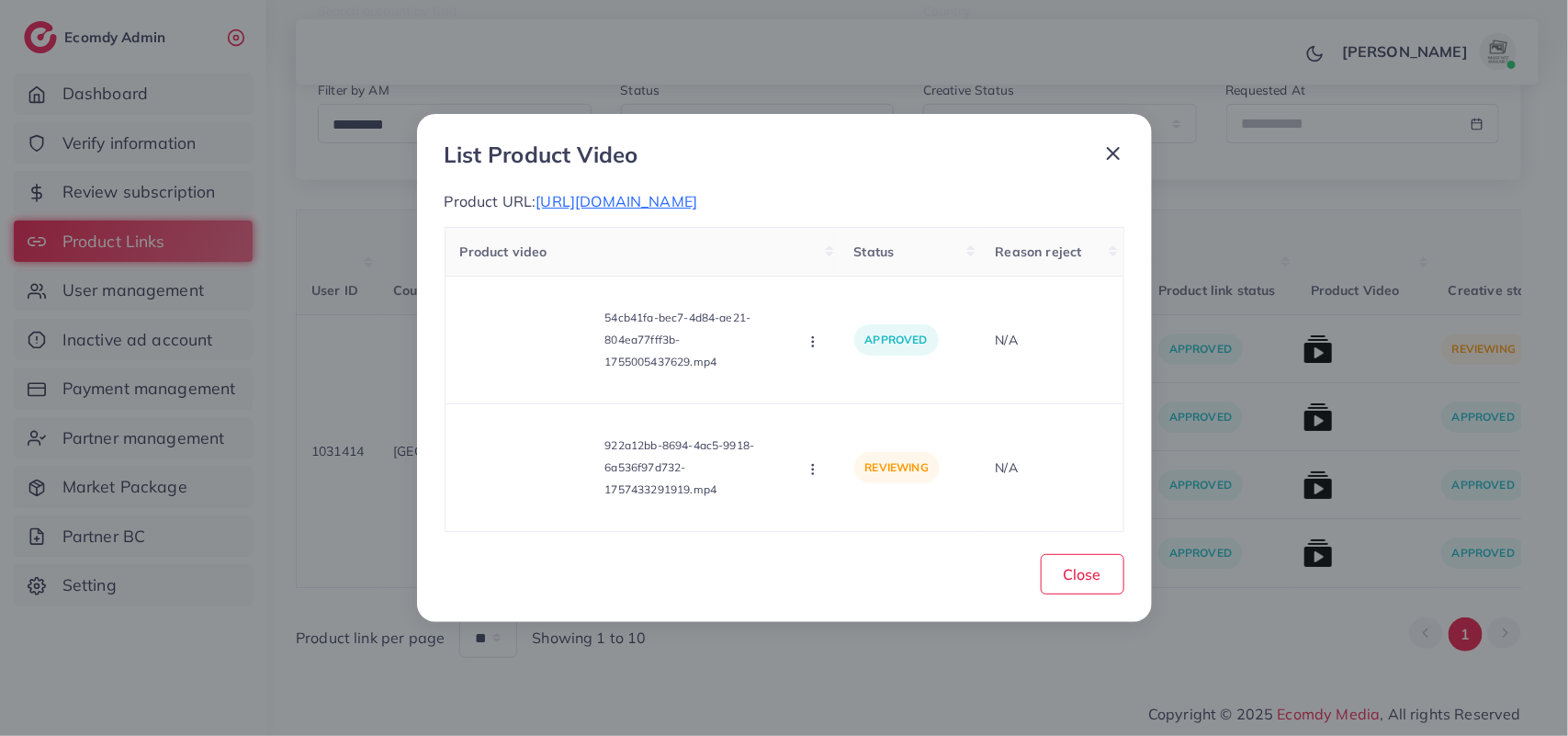
click at [894, 210] on p "Product URL: https://amalcollection.store/products/new-trifold-mens-premium-wal…" at bounding box center [784, 201] width 680 height 22
click at [697, 196] on span "https://amalcollection.store/products/new-trifold-mens-premium-wallet" at bounding box center [616, 201] width 162 height 18
click at [511, 457] on div at bounding box center [528, 468] width 138 height 83
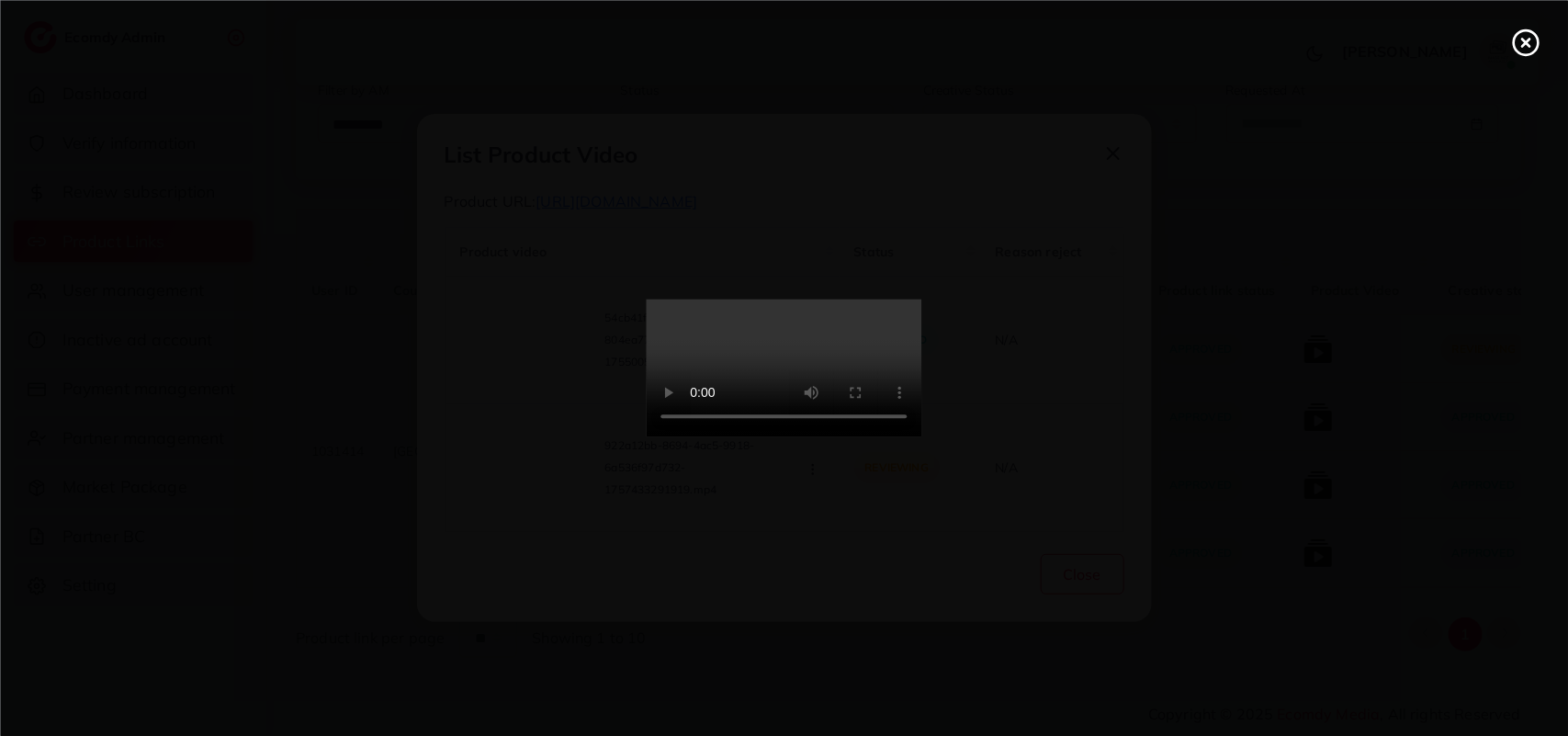
click at [511, 457] on div at bounding box center [784, 368] width 1568 height 736
click at [765, 363] on video at bounding box center [784, 368] width 275 height 138
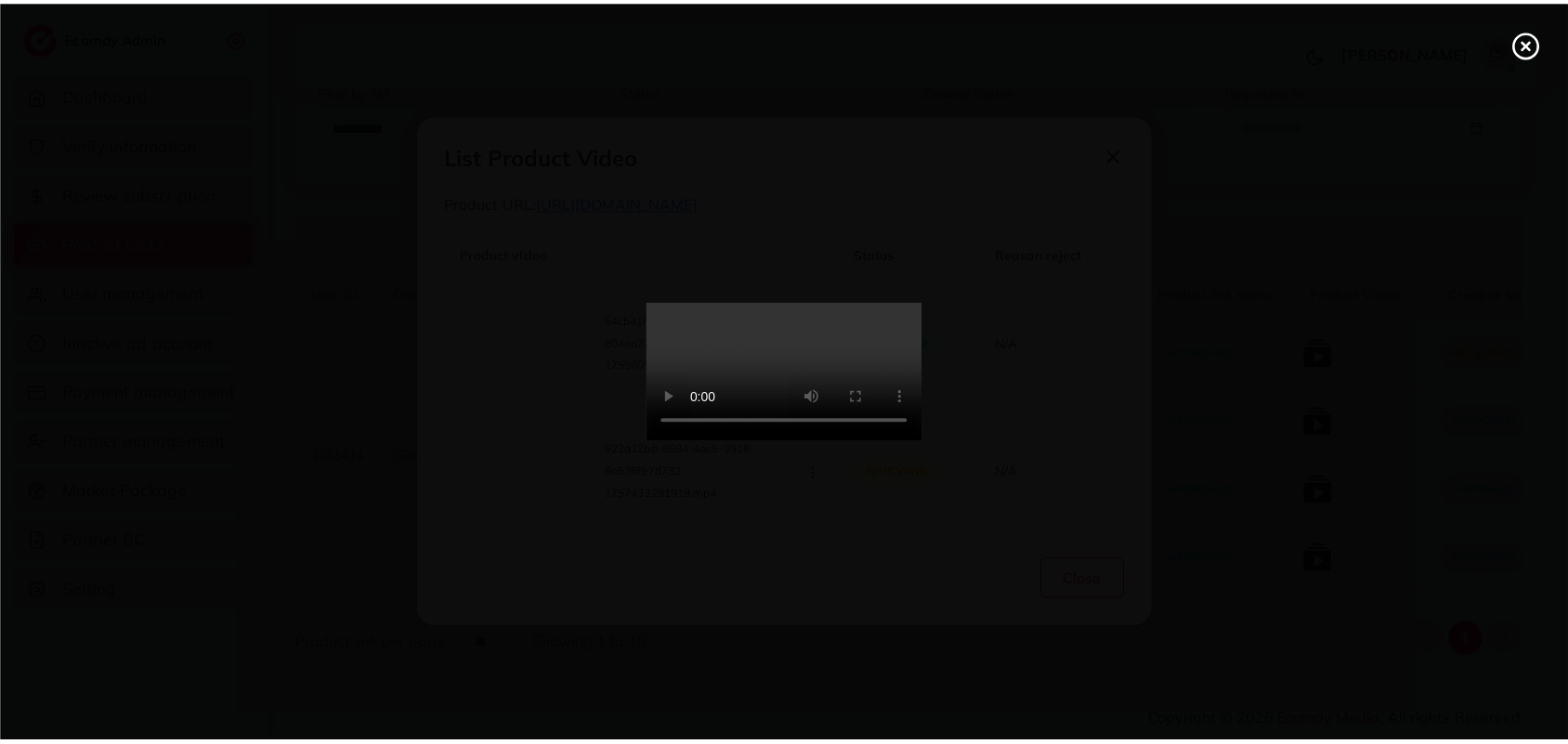
scroll to position [0, 0]
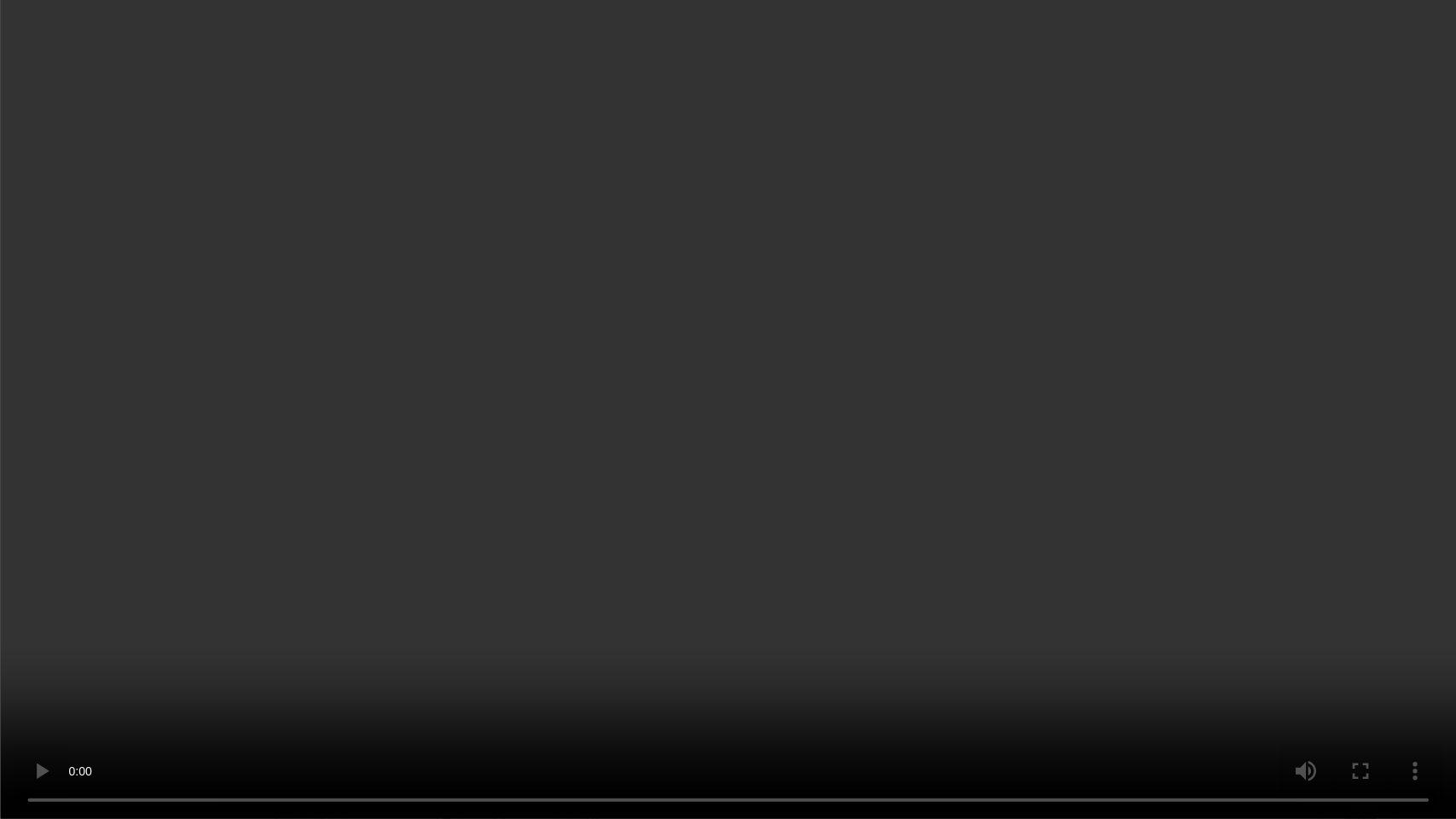
click at [658, 467] on video at bounding box center [728, 409] width 1456 height 819
click at [623, 484] on video at bounding box center [728, 409] width 1456 height 819
click at [1058, 559] on video at bounding box center [728, 409] width 1456 height 819
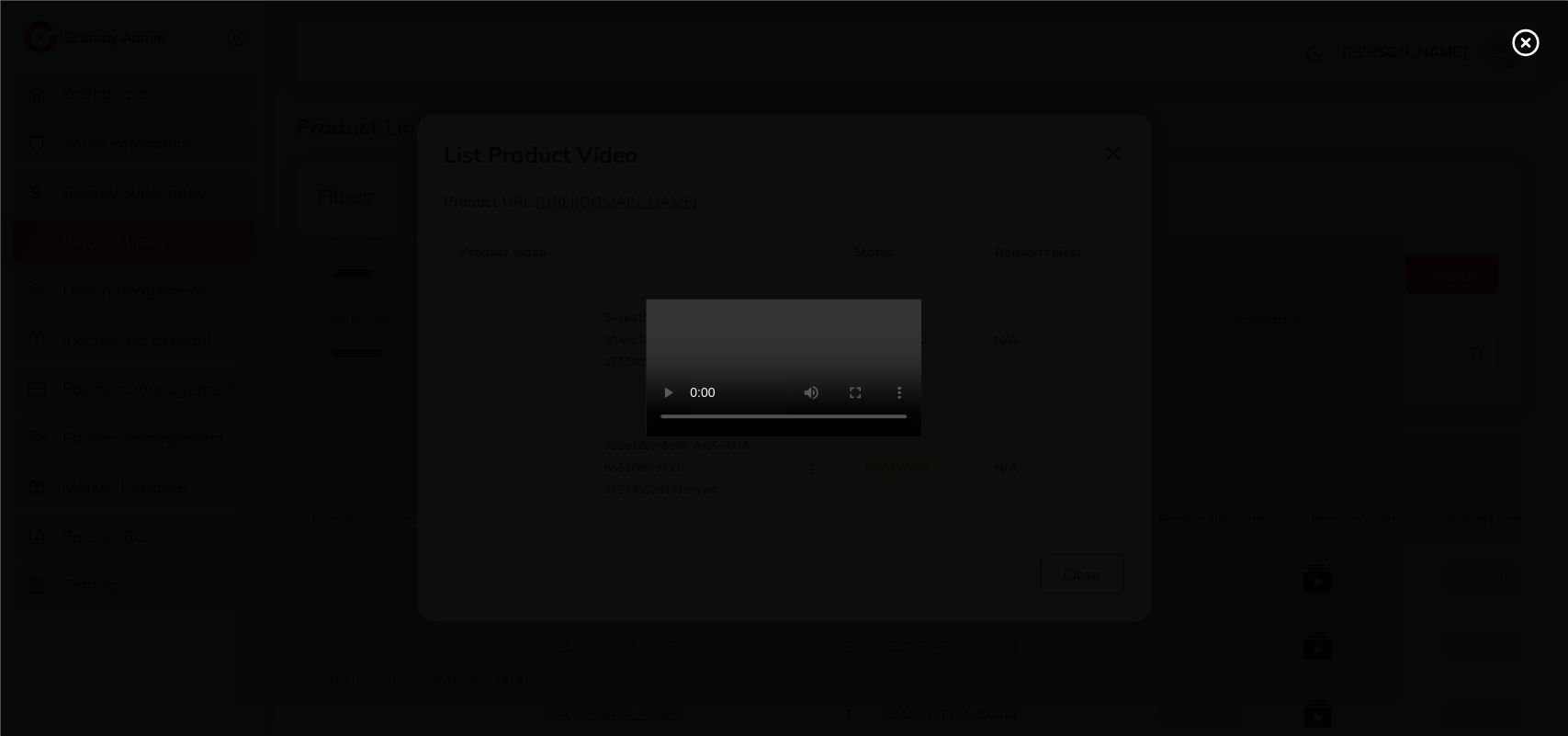
click at [1522, 46] on line at bounding box center [1526, 42] width 7 height 7
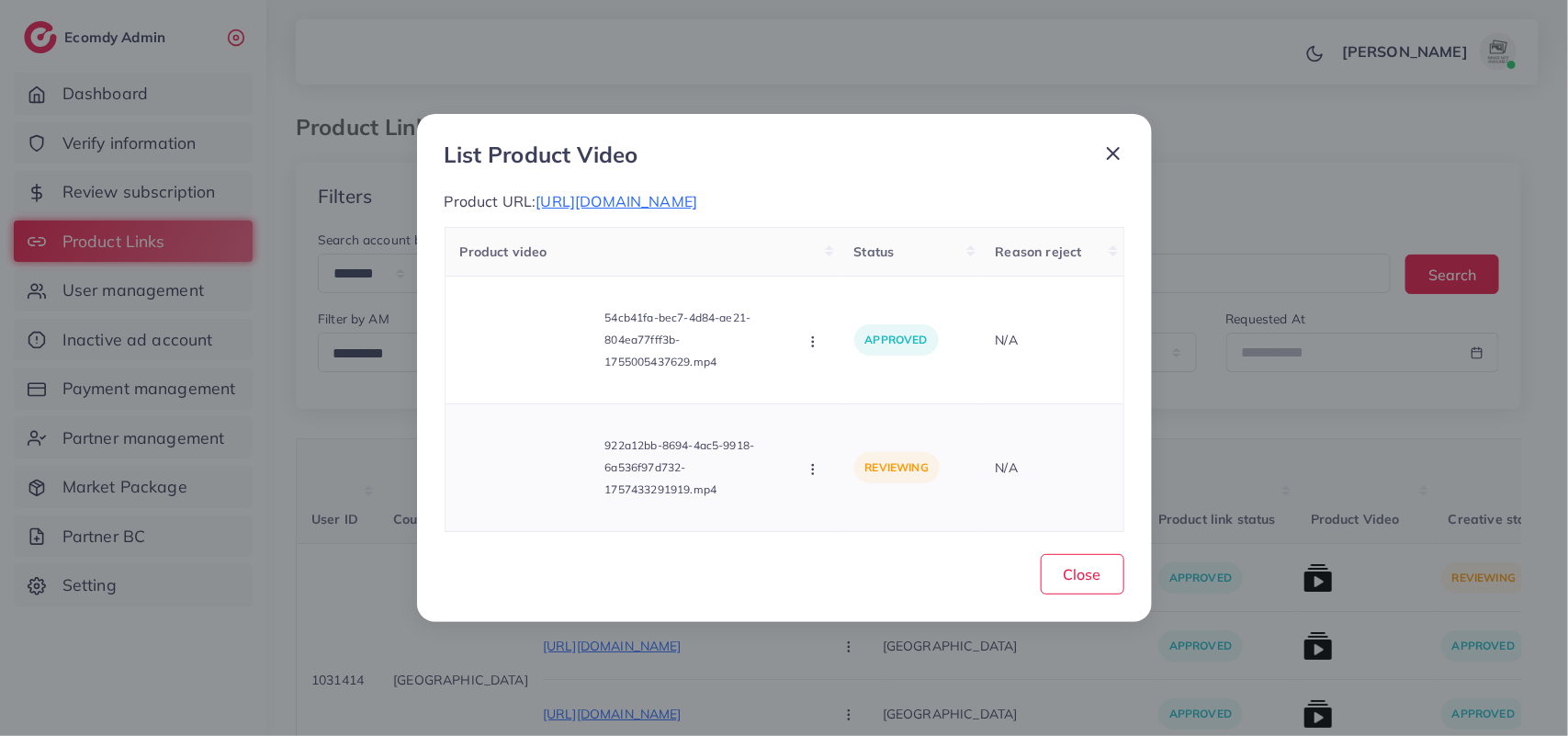
click at [805, 465] on icon "button" at bounding box center [813, 469] width 15 height 15
click at [891, 366] on link "Approve" at bounding box center [877, 383] width 145 height 41
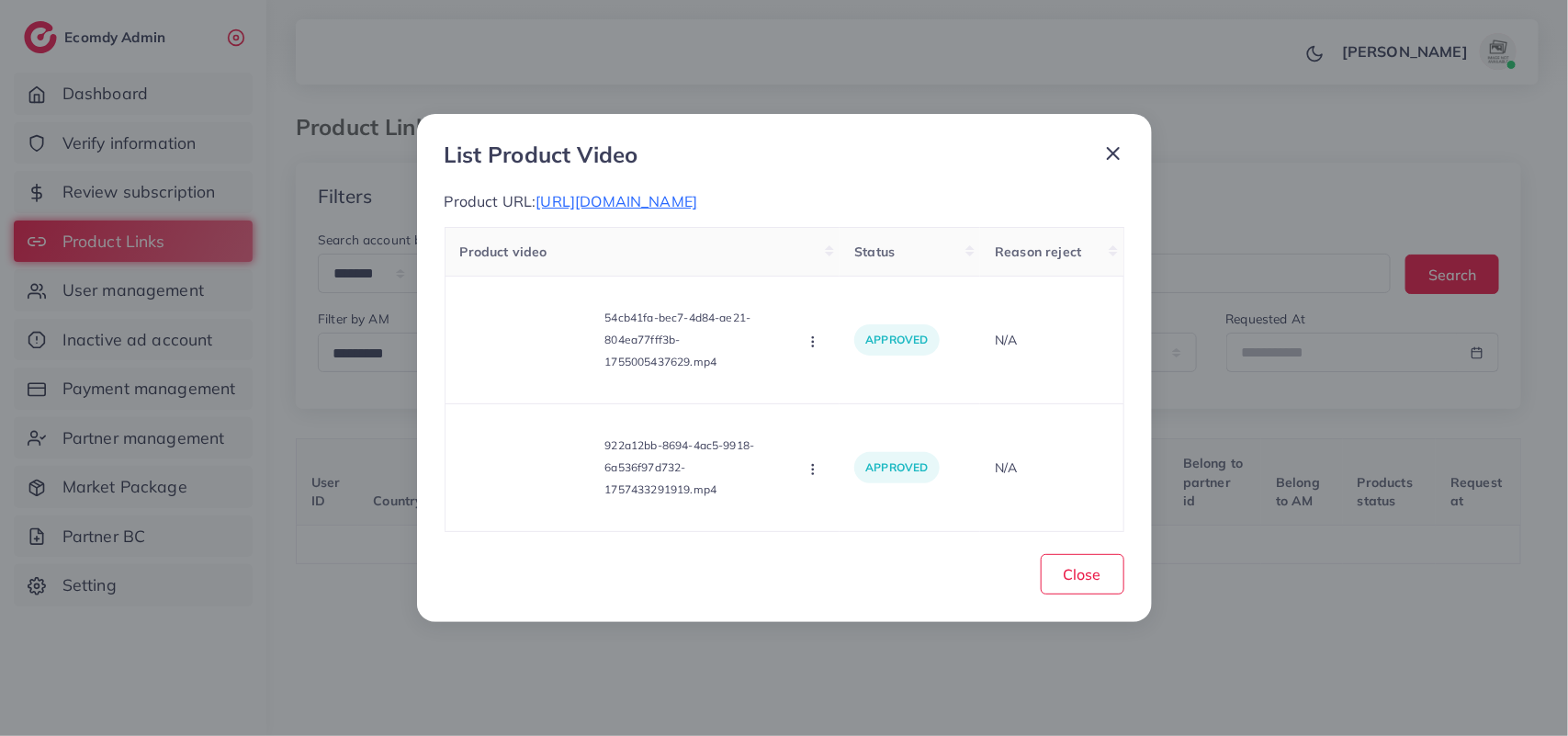
click at [1109, 165] on div at bounding box center [1106, 158] width 37 height 34
click at [1115, 159] on icon at bounding box center [1114, 153] width 22 height 22
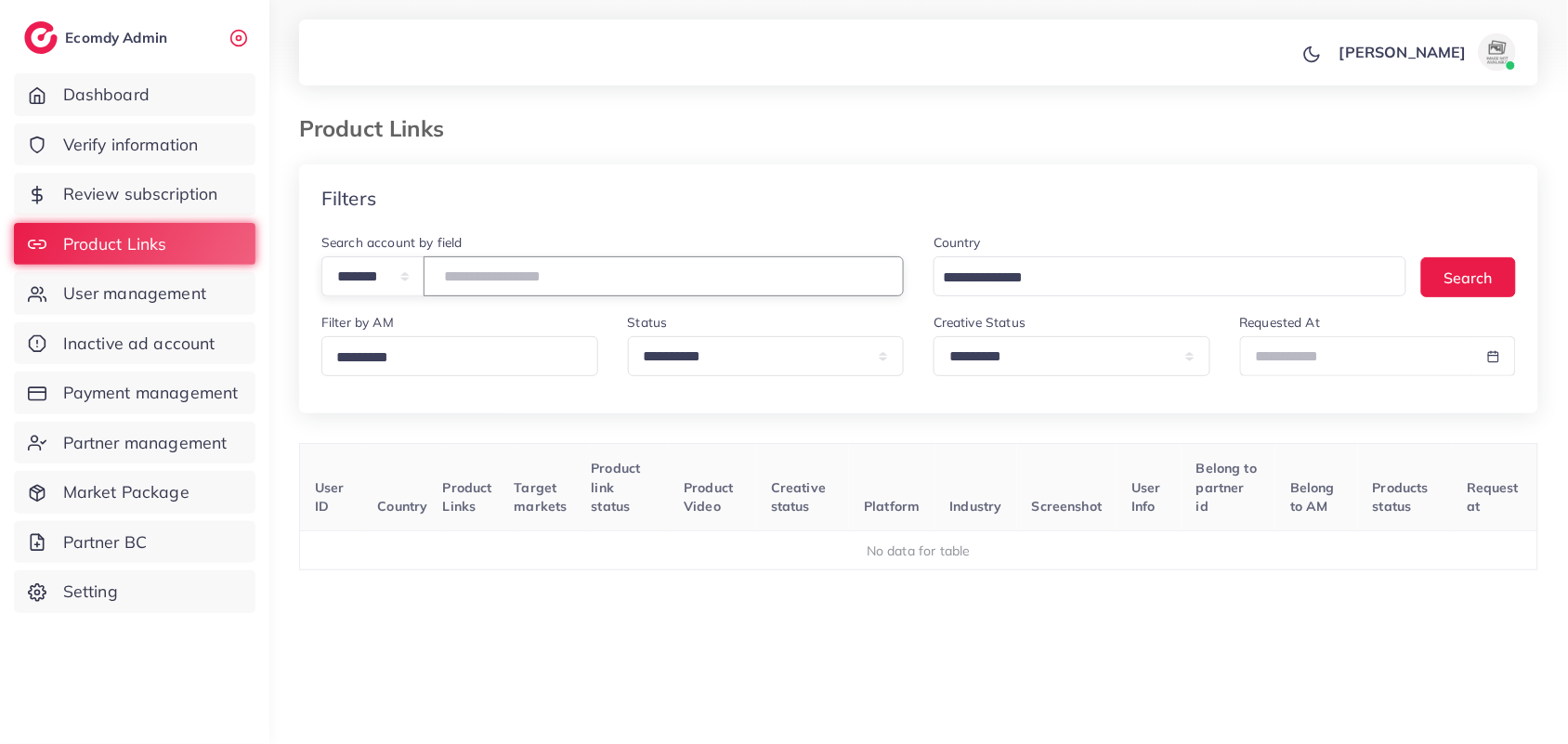
click at [523, 288] on input "*******" at bounding box center [664, 276] width 480 height 40
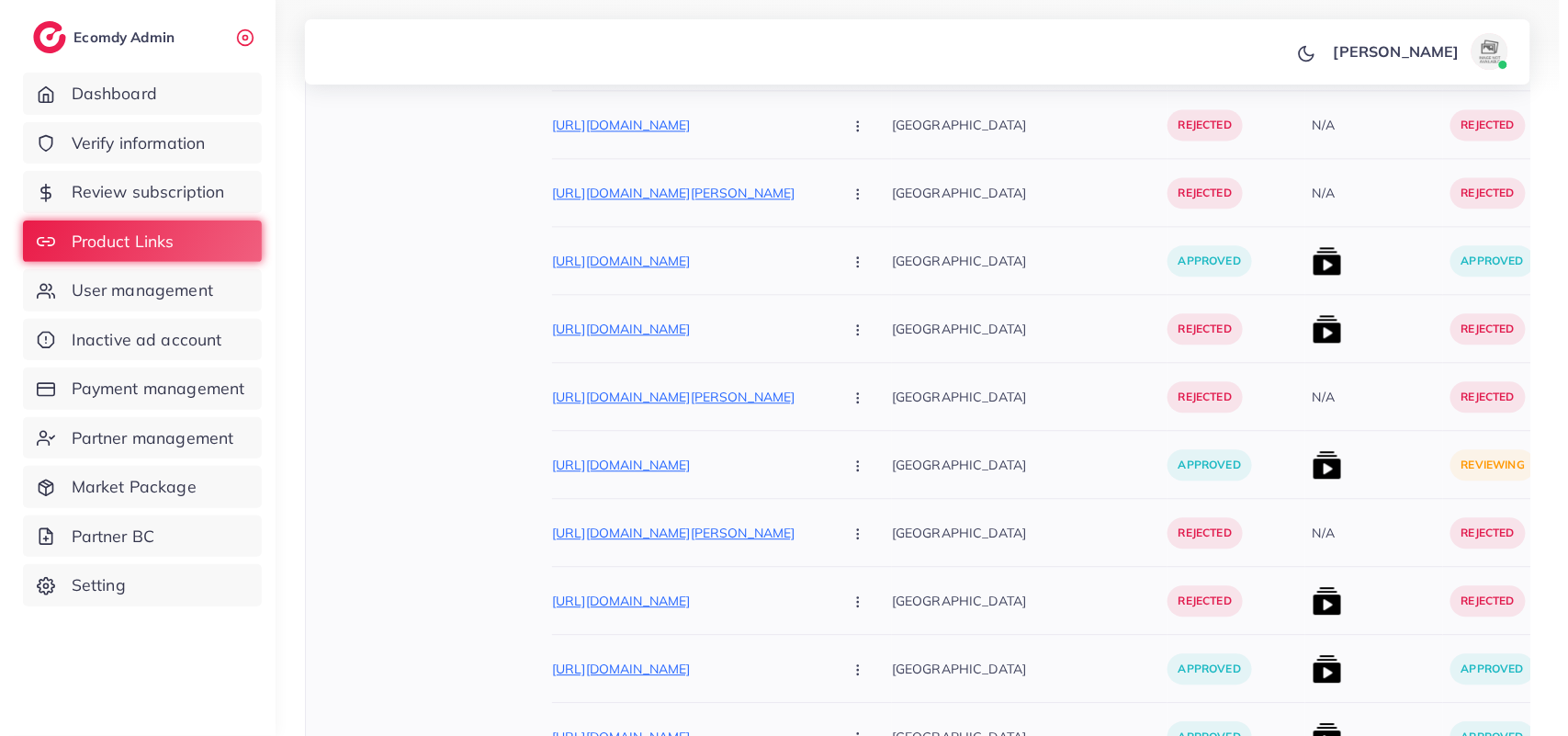
scroll to position [1492, 0]
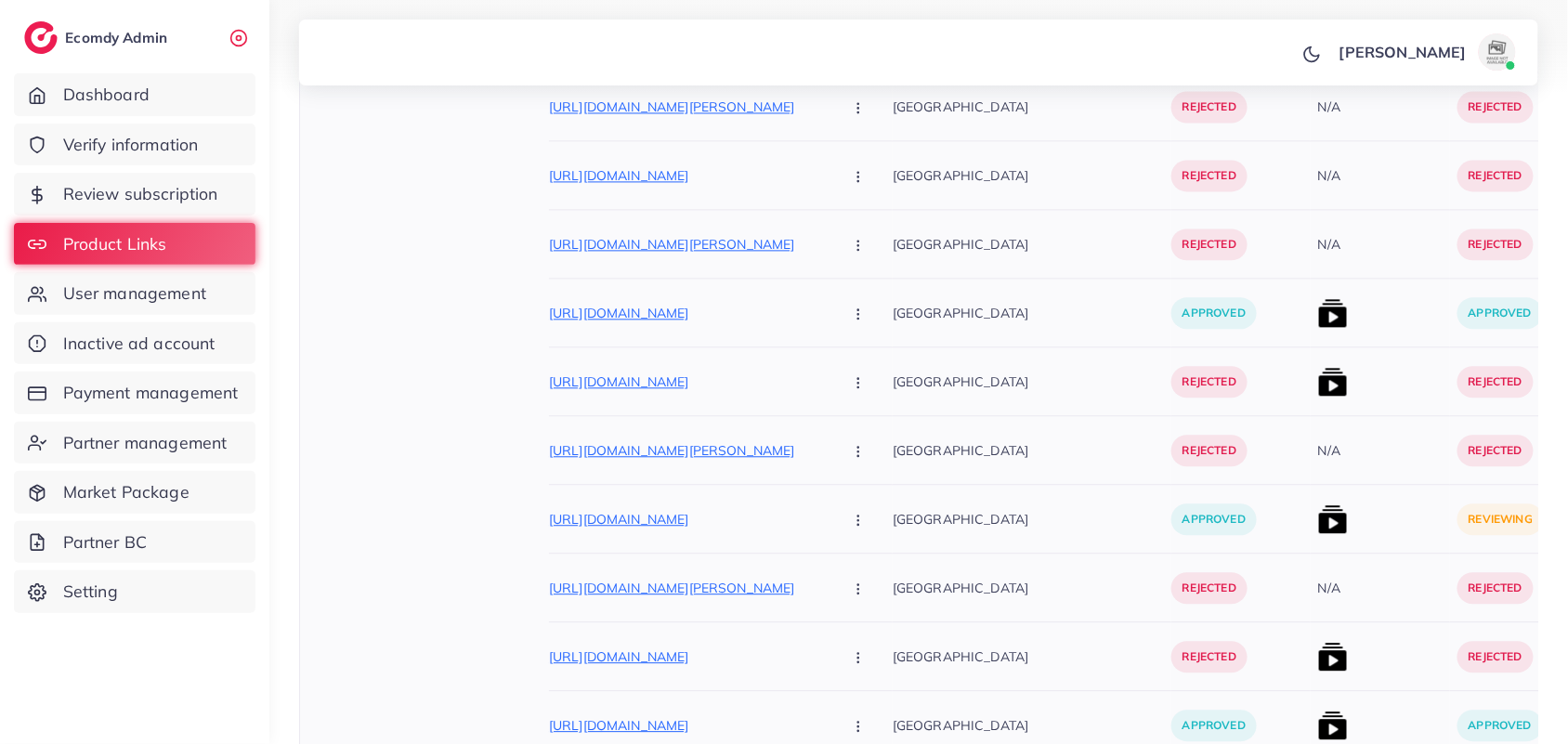
click at [1319, 526] on img at bounding box center [1334, 519] width 30 height 30
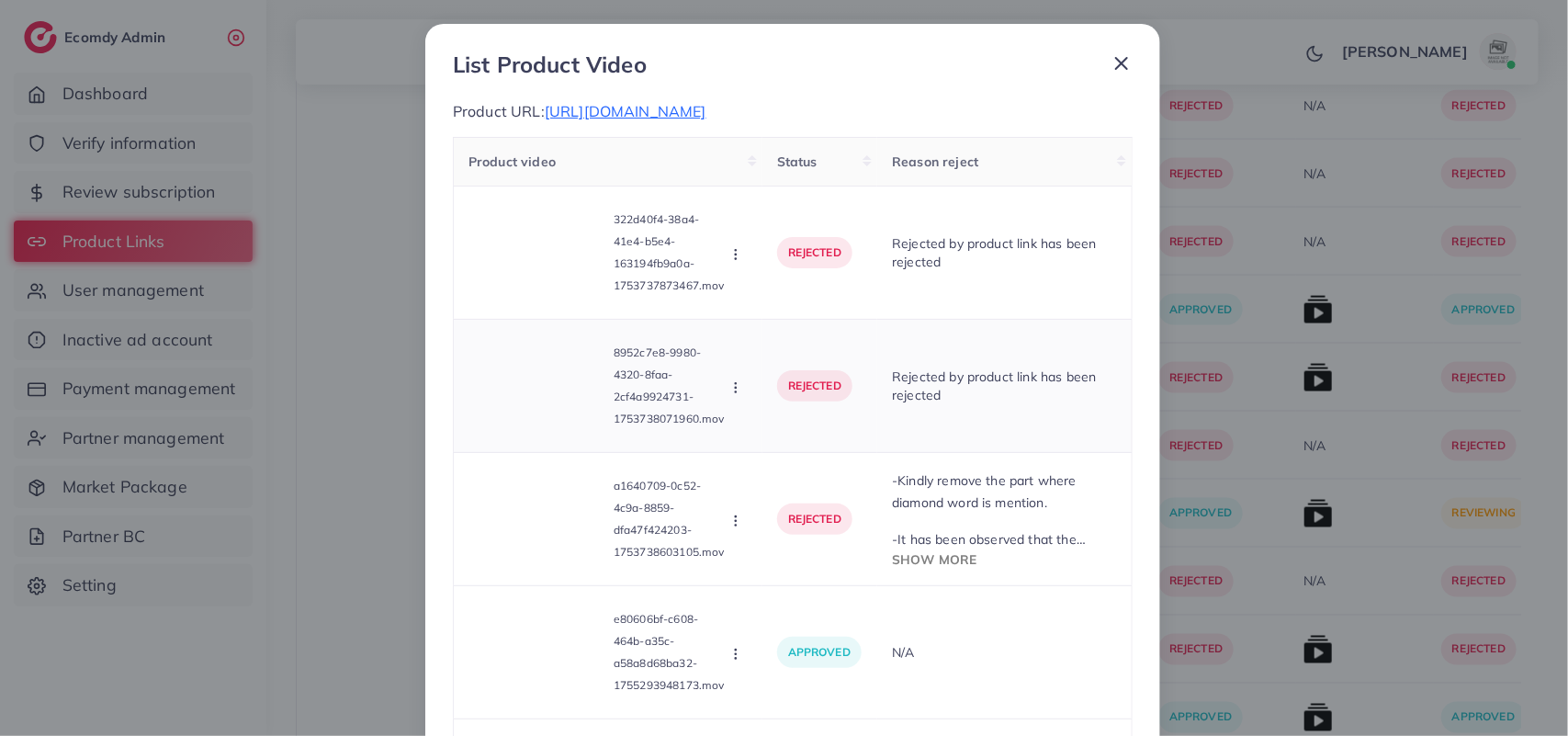
scroll to position [0, 0]
click at [706, 111] on span "https://flowercitymart.store/products/mens-luxury-stylish-diamond-watch?_pos=2&…" at bounding box center [625, 113] width 162 height 18
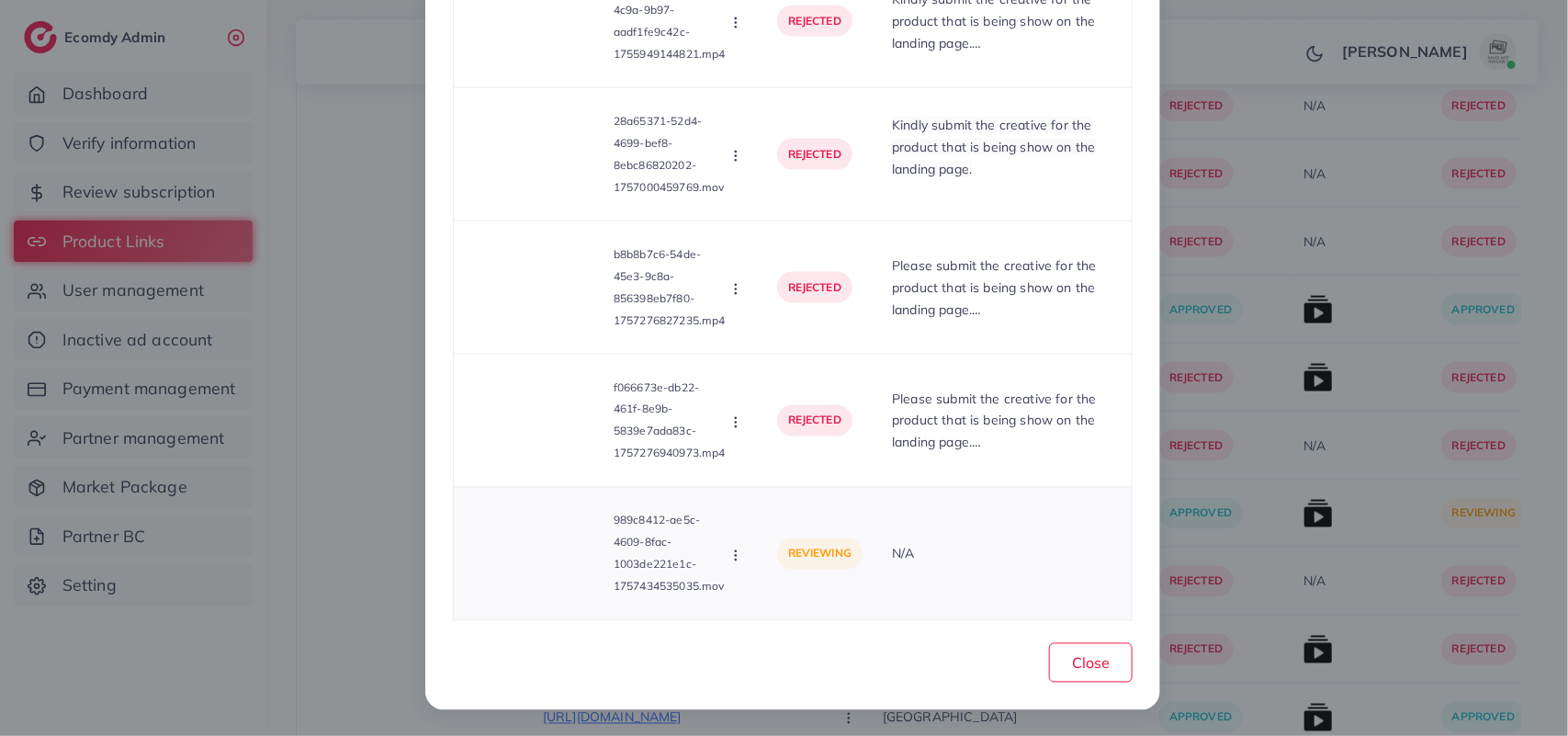
scroll to position [1186, 0]
click at [537, 542] on icon at bounding box center [537, 554] width 30 height 30
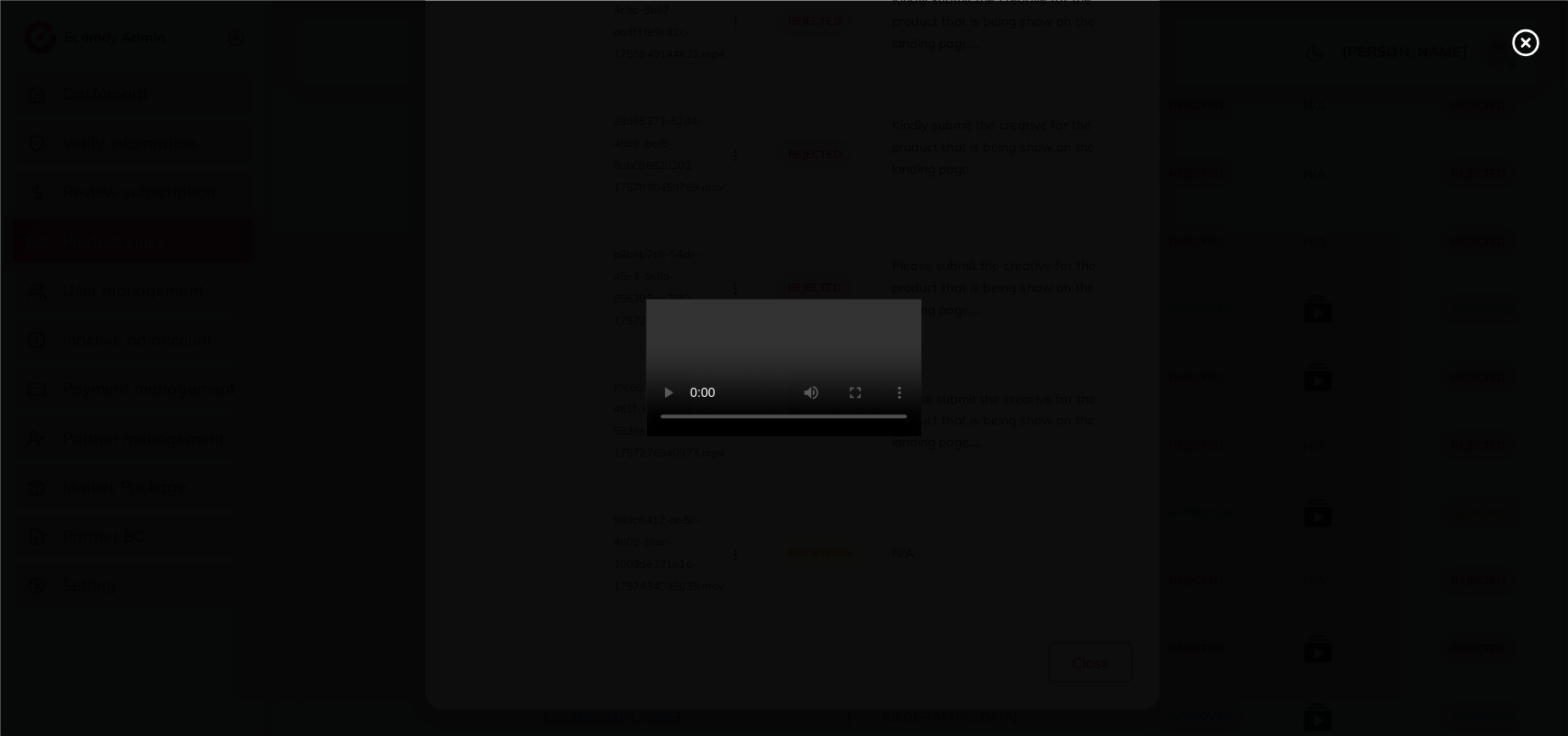
click at [841, 356] on video at bounding box center [784, 368] width 275 height 138
click at [1515, 52] on icon at bounding box center [1526, 42] width 30 height 30
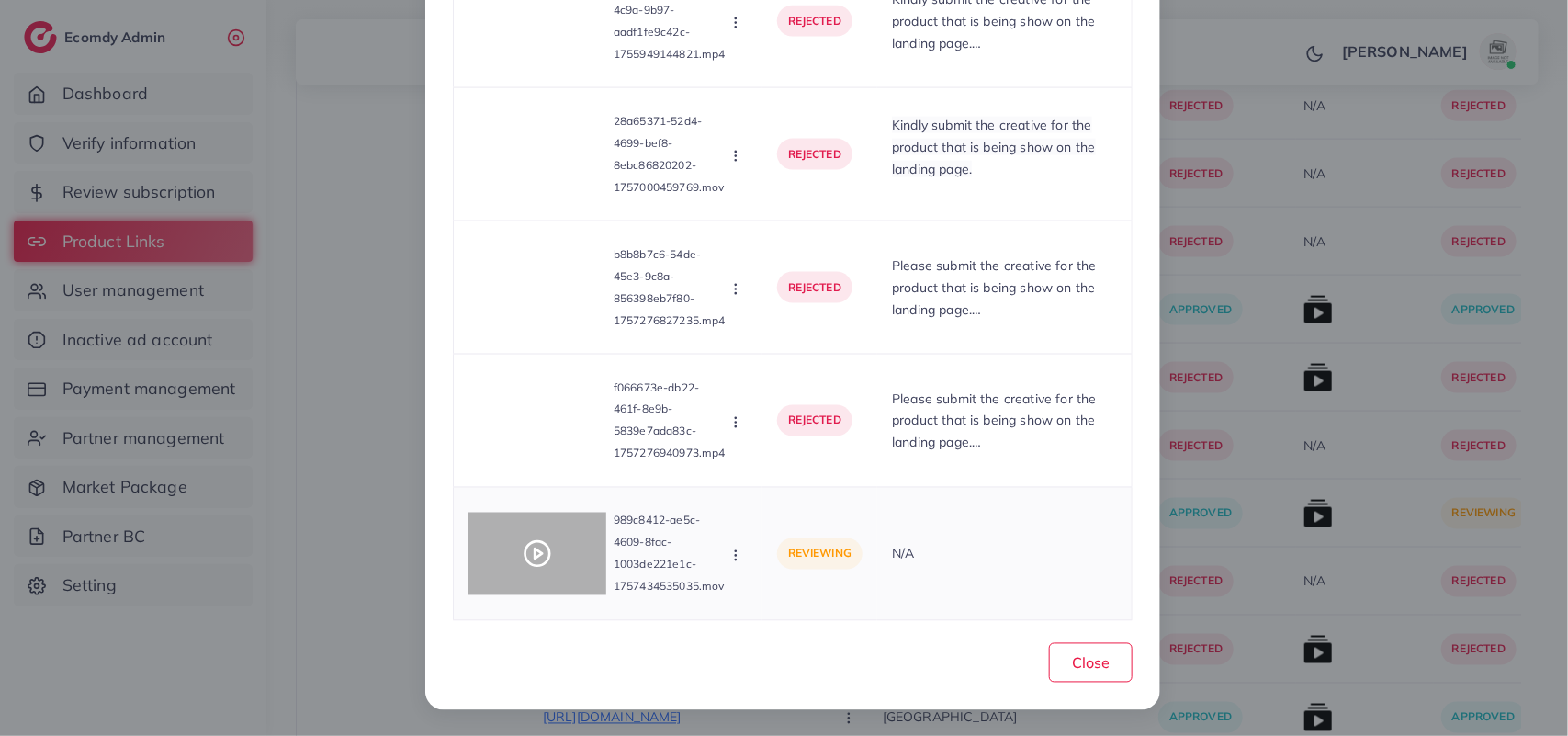
click at [512, 554] on div at bounding box center [537, 554] width 138 height 83
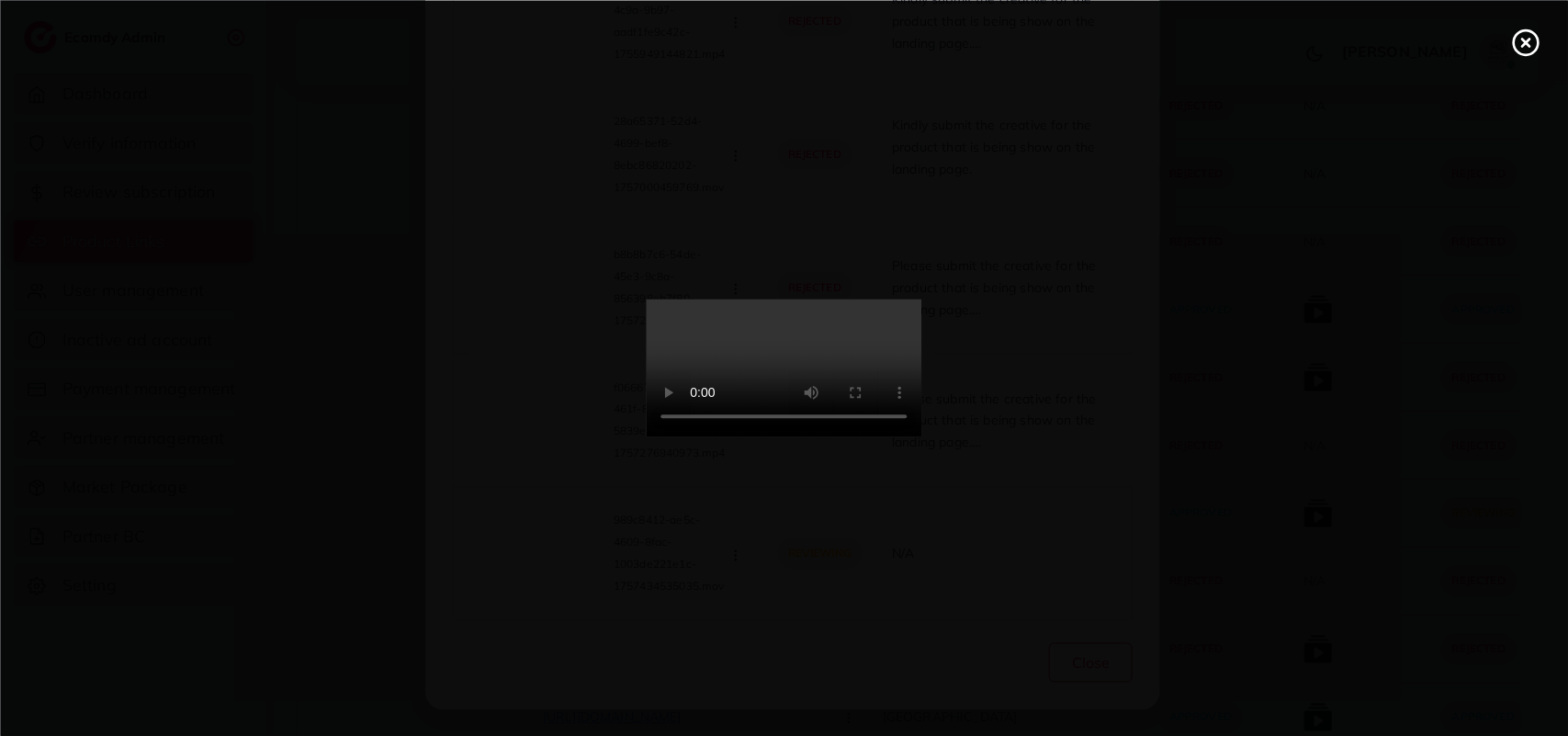
click at [512, 554] on div at bounding box center [784, 368] width 1568 height 736
click at [1522, 42] on icon at bounding box center [1526, 42] width 30 height 30
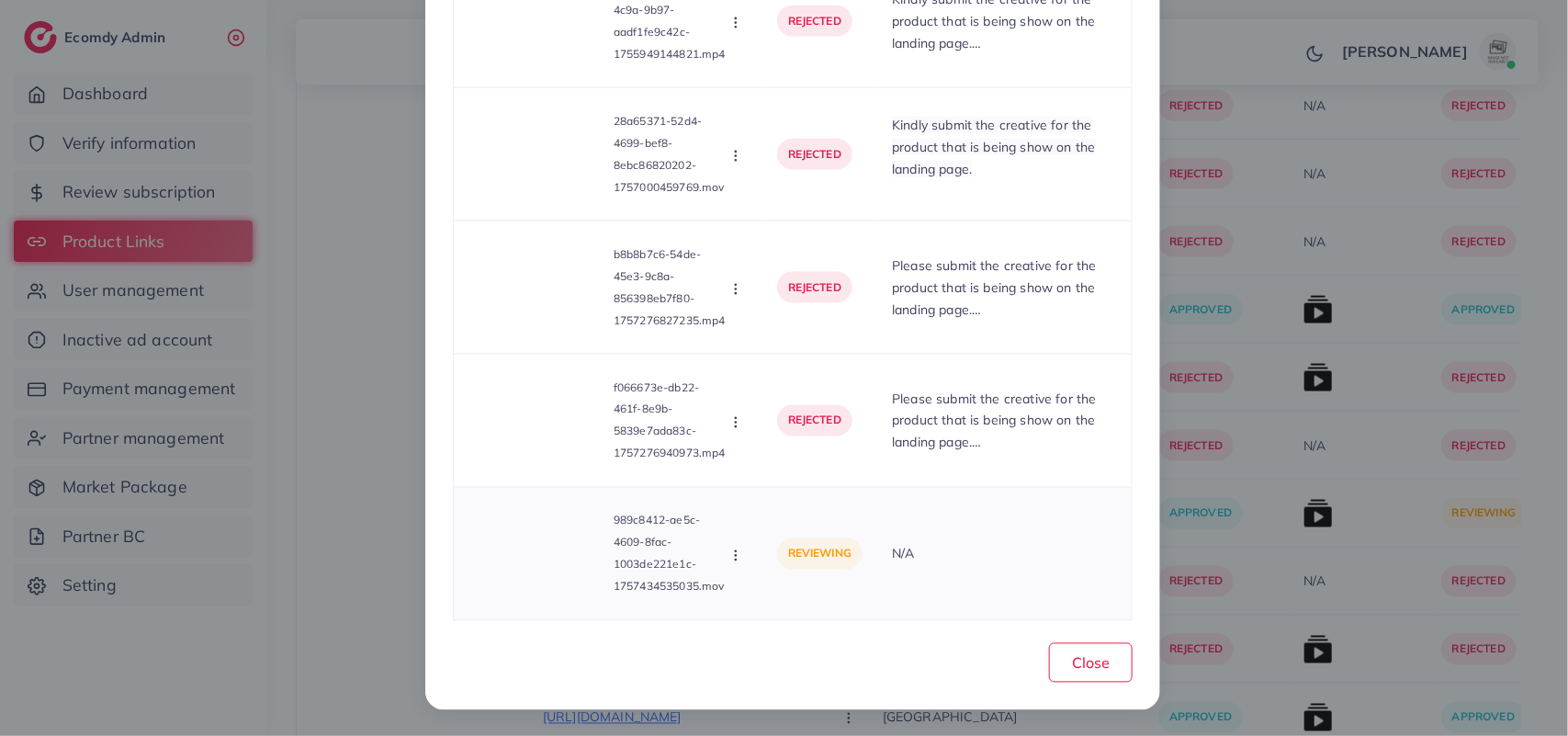
click at [728, 544] on div "Approve Reject" at bounding box center [738, 554] width 20 height 20
click at [729, 549] on icon "button" at bounding box center [736, 556] width 15 height 15
click at [783, 512] on span "Reject" at bounding box center [790, 509] width 44 height 18
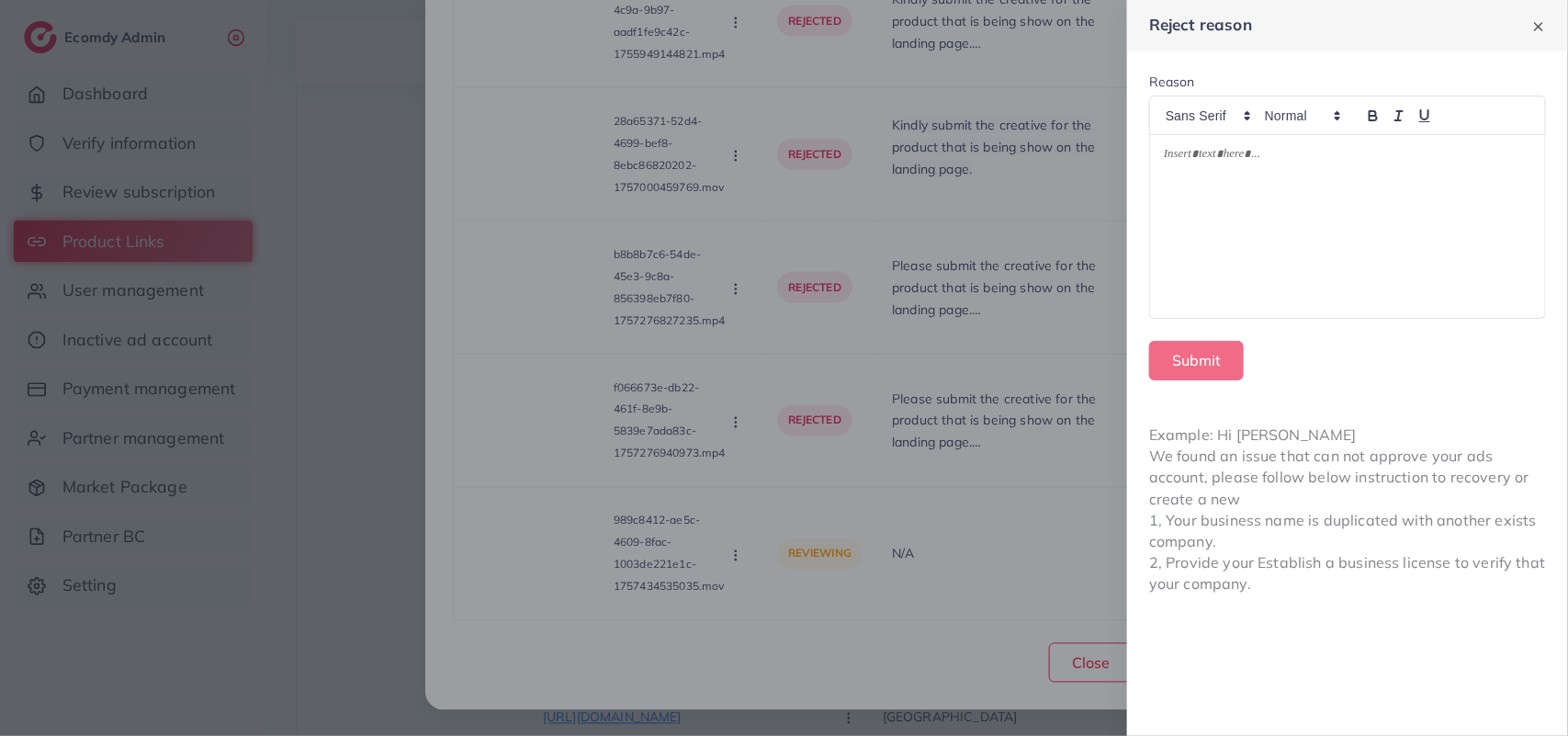
click at [1479, 241] on div at bounding box center [1347, 226] width 395 height 183
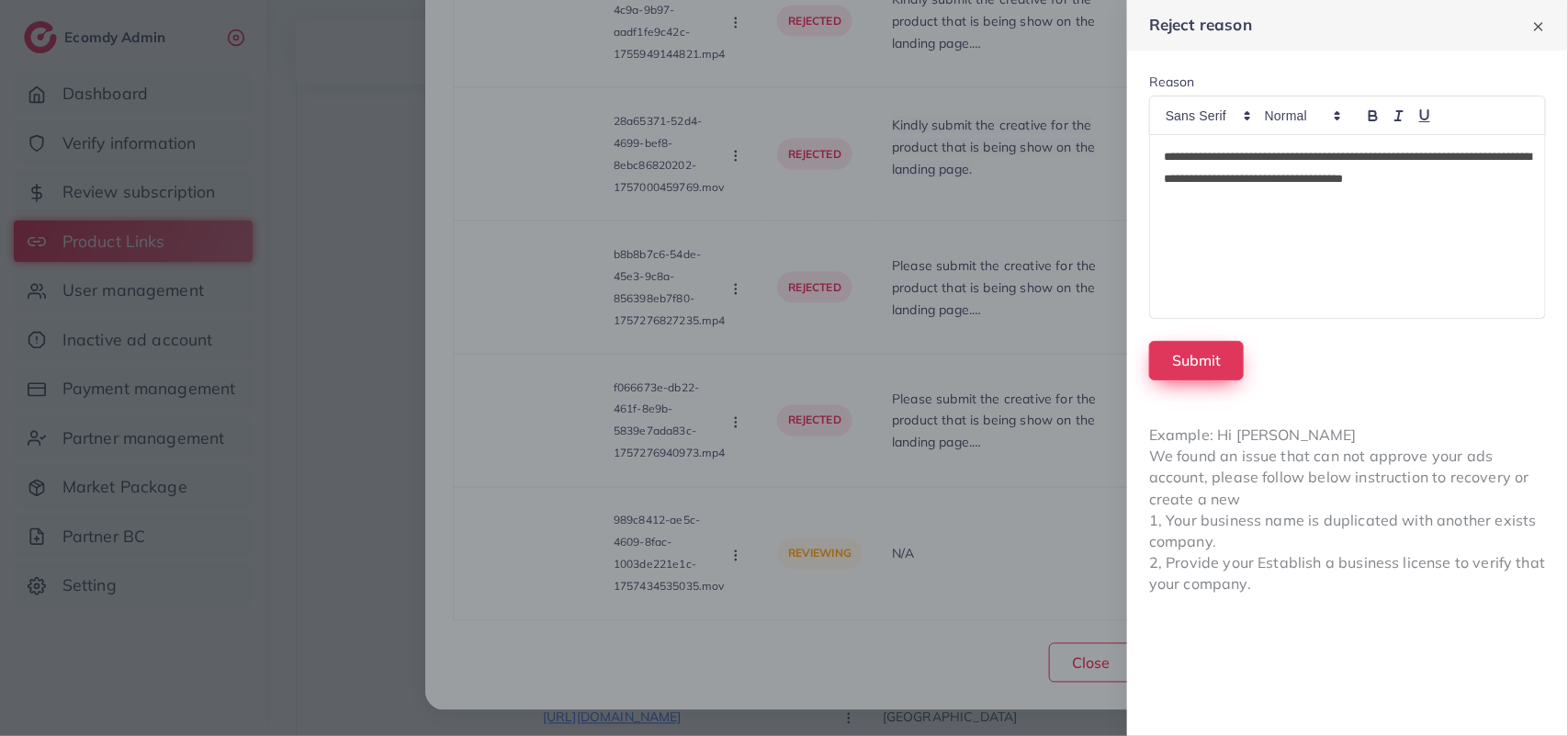
click at [1208, 364] on button "Submit" at bounding box center [1196, 360] width 94 height 40
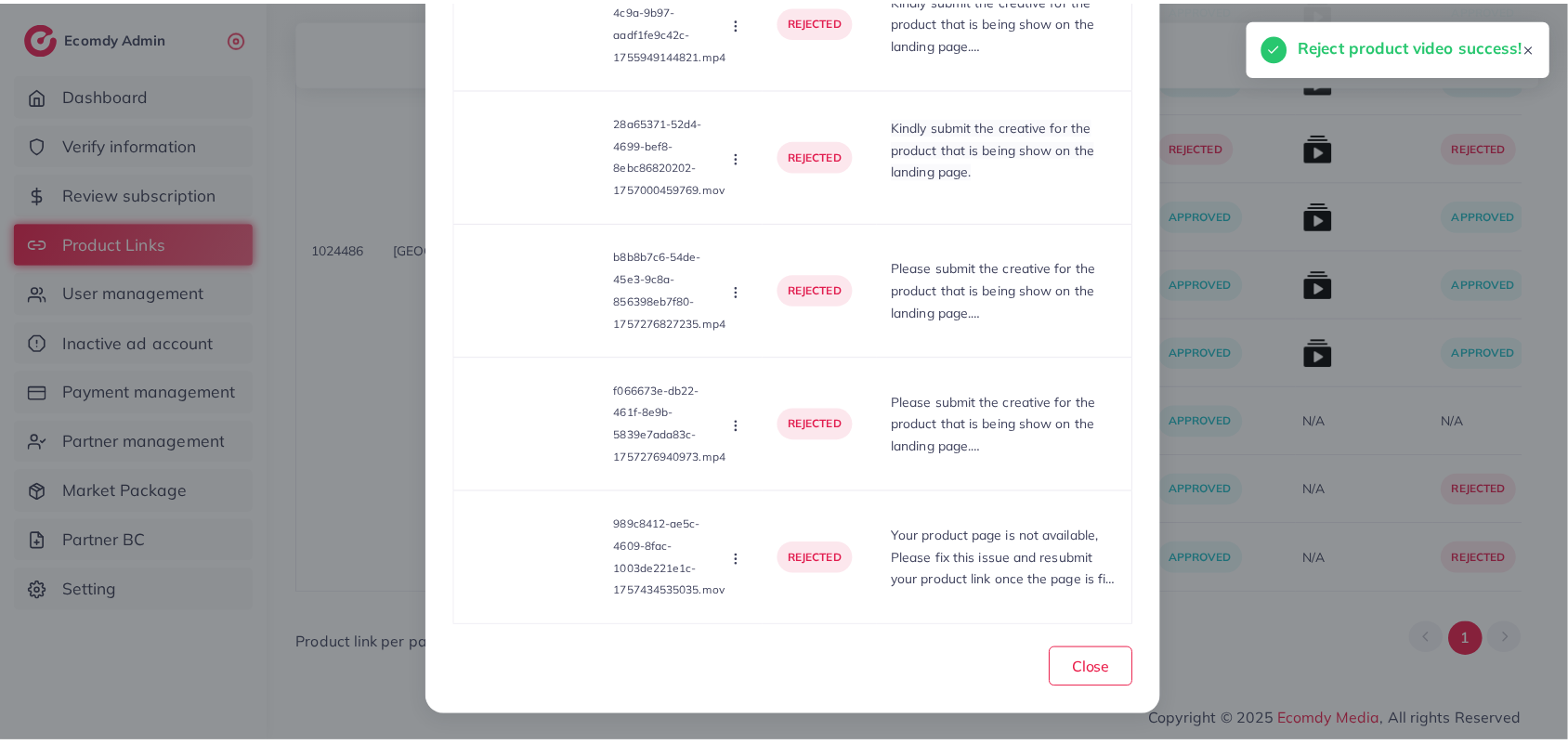
scroll to position [666, 0]
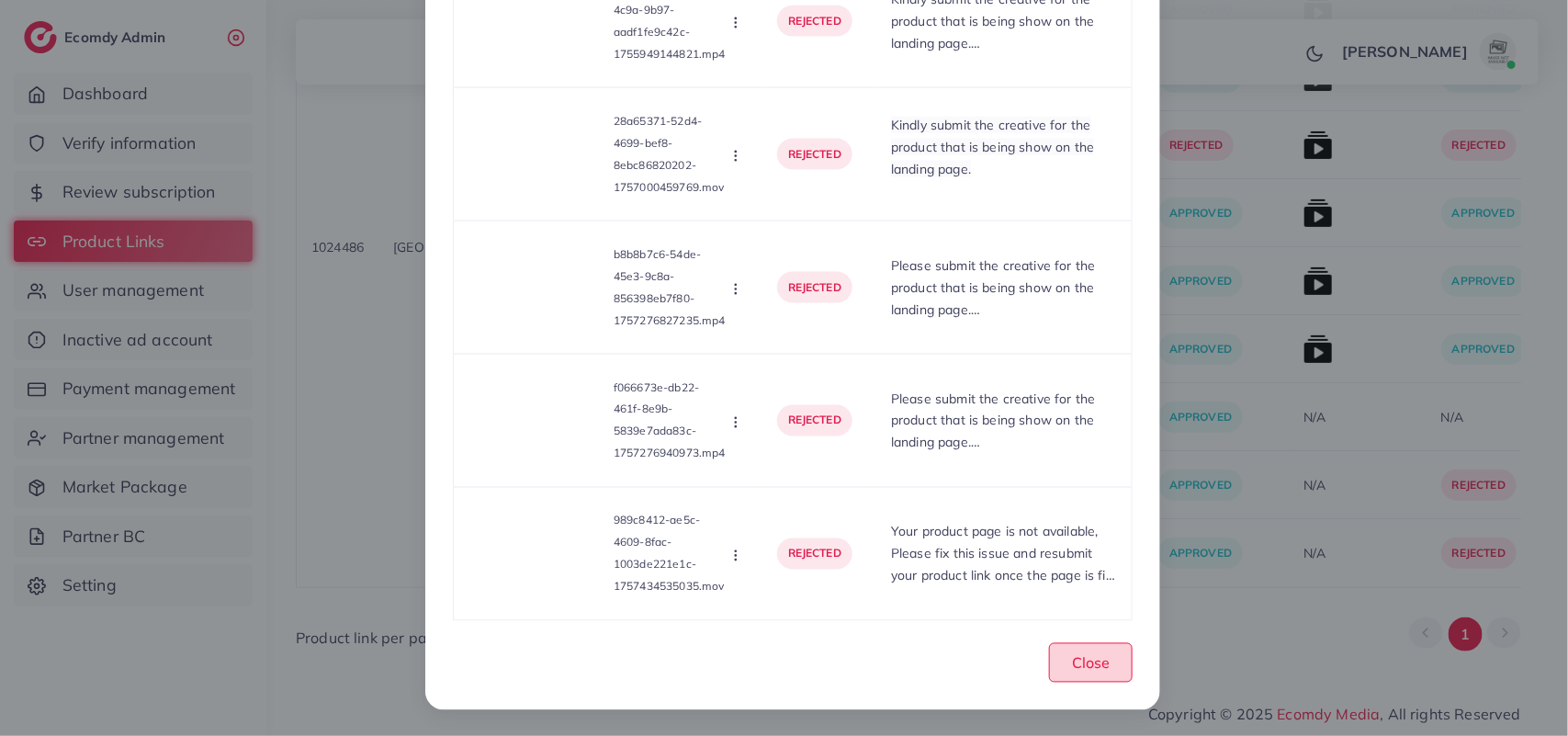
click at [1072, 655] on span "Close" at bounding box center [1091, 663] width 38 height 18
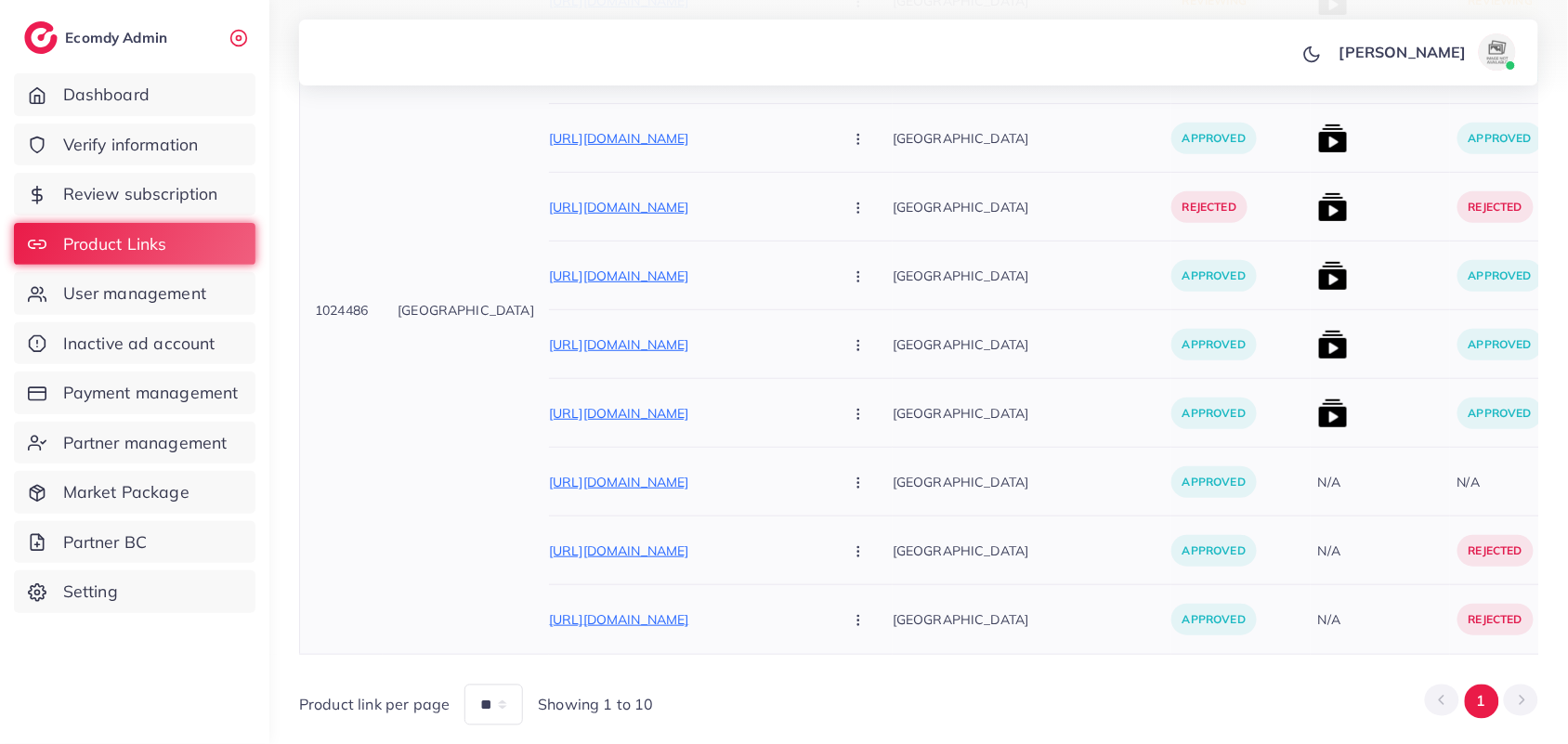
scroll to position [434, 0]
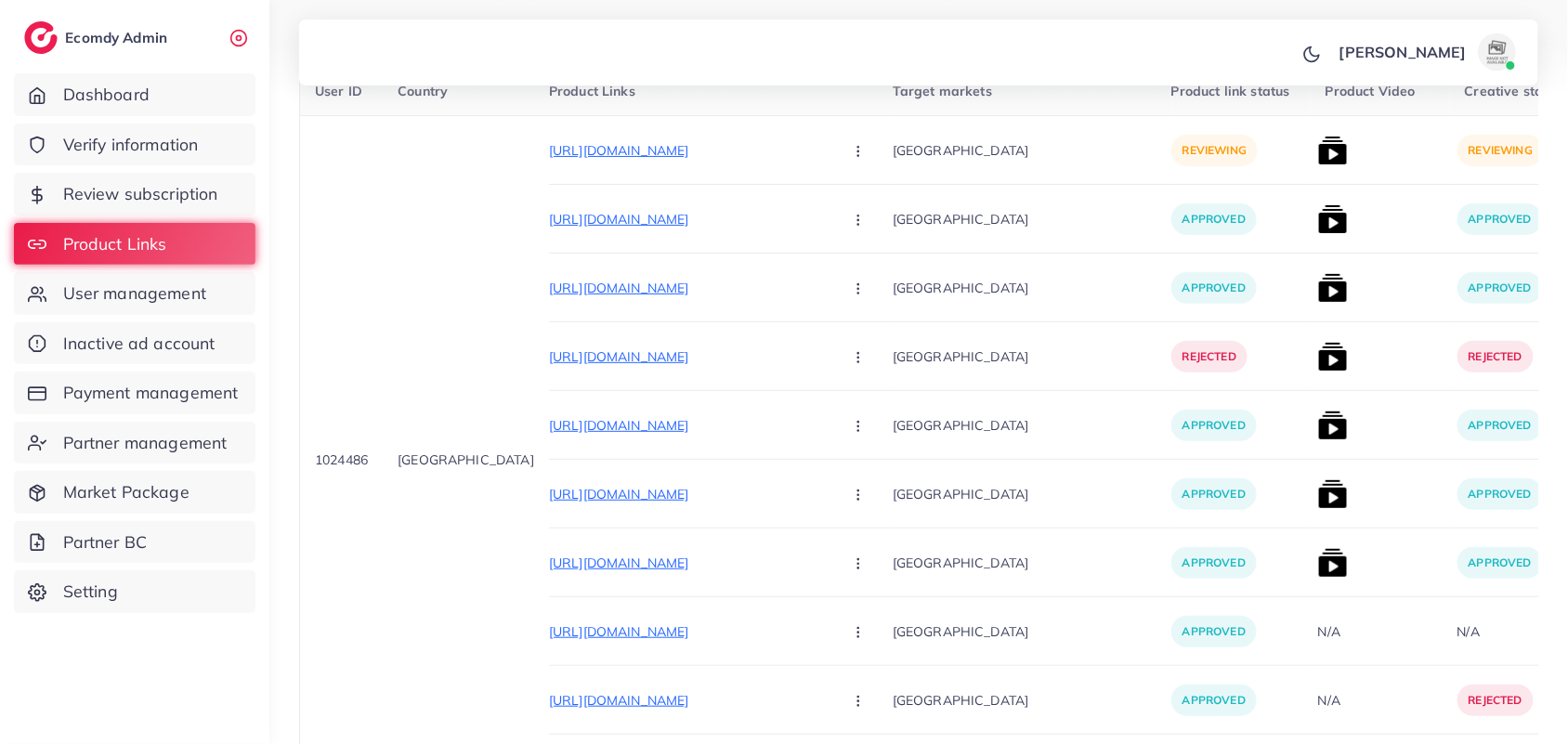
click at [1134, 35] on div "Sumran Farhan Profile Log out" at bounding box center [918, 53] width 1239 height 62
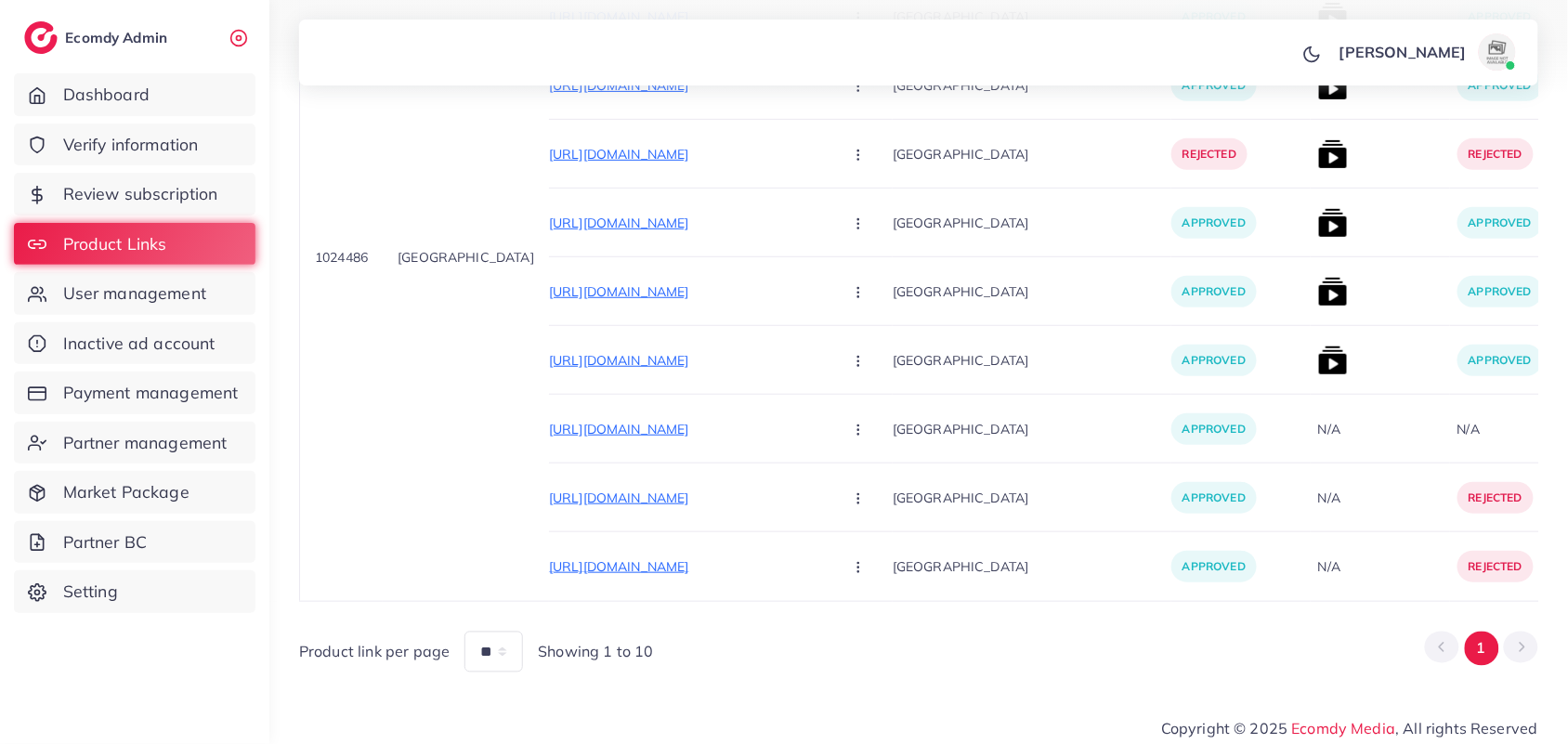
scroll to position [666, 0]
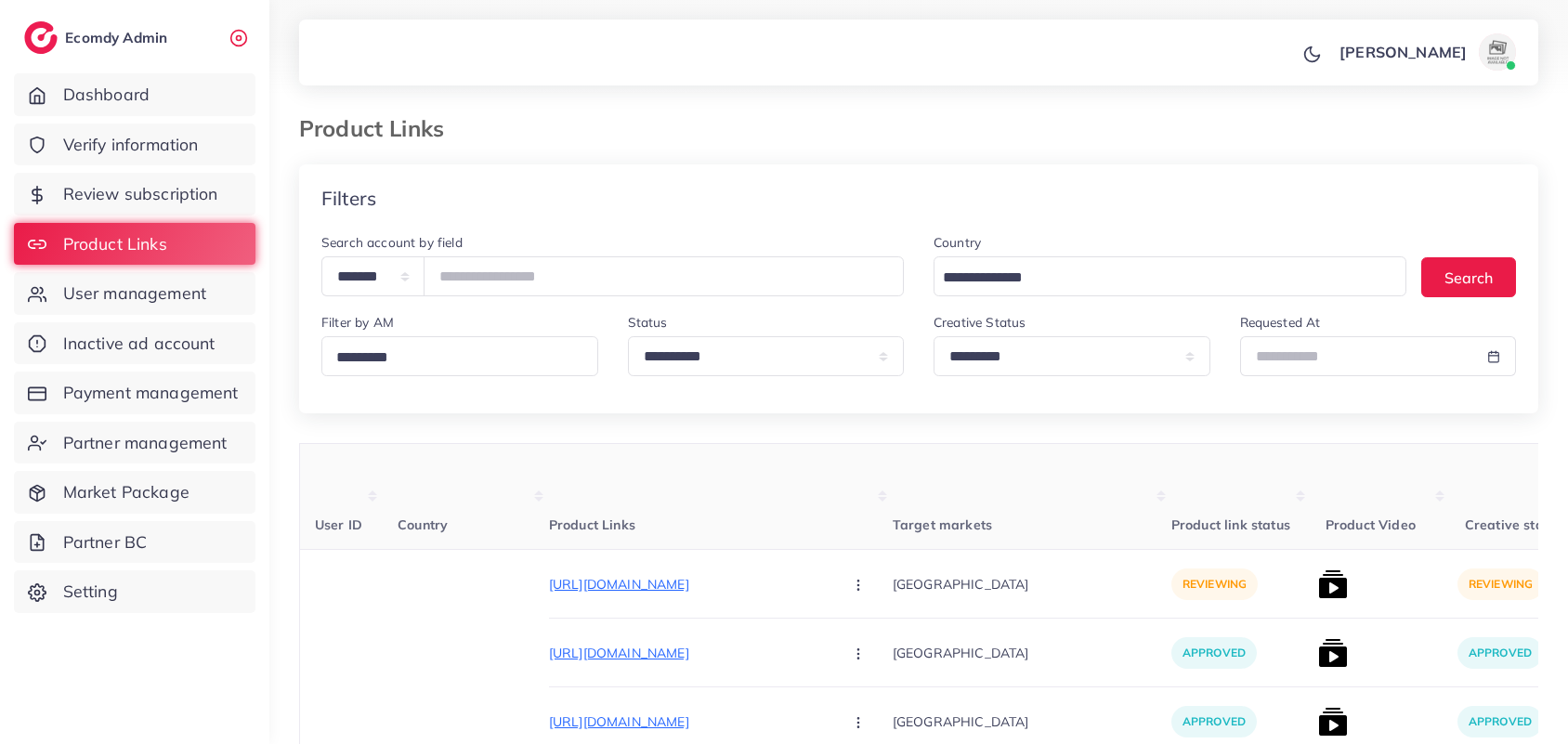
select select "*********"
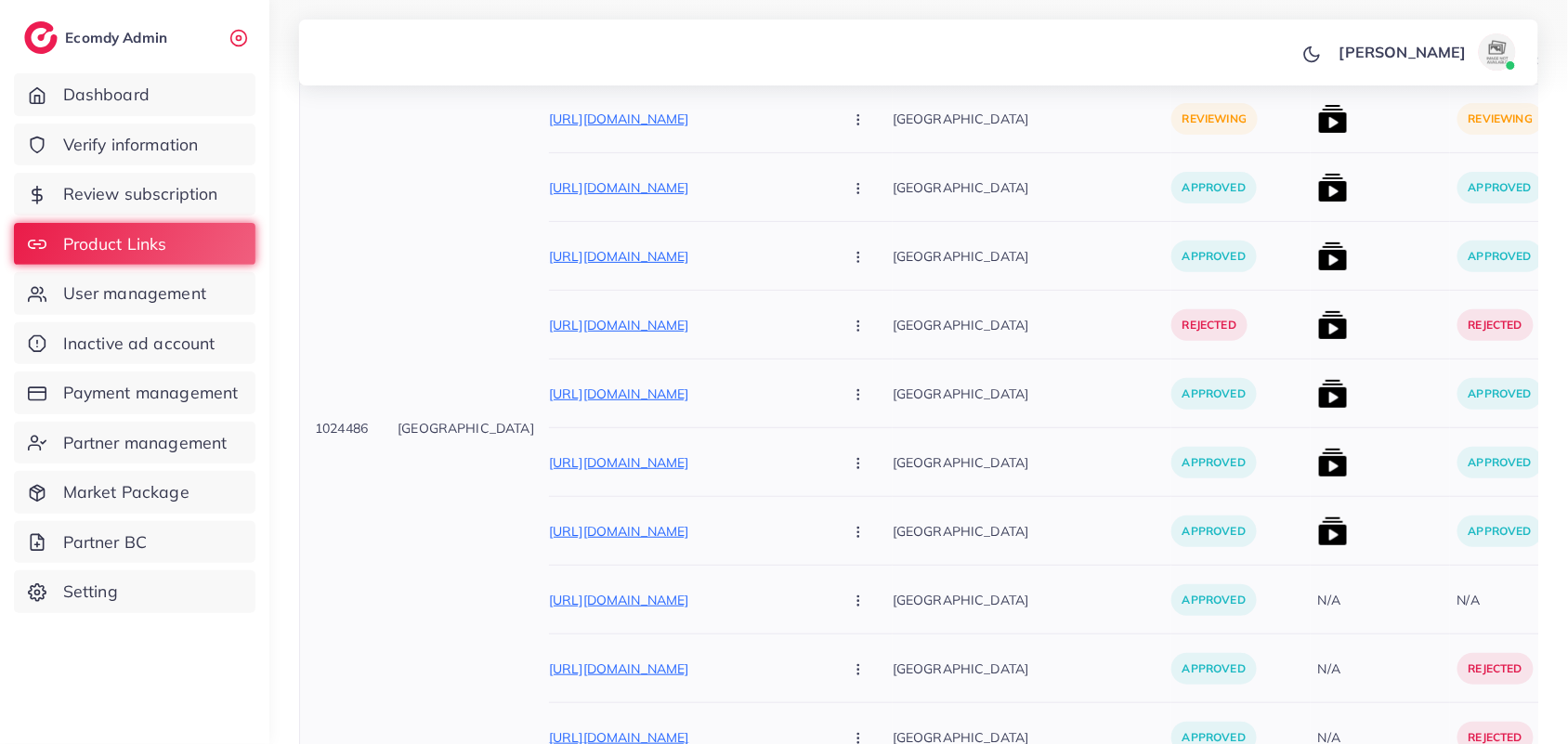
scroll to position [666, 0]
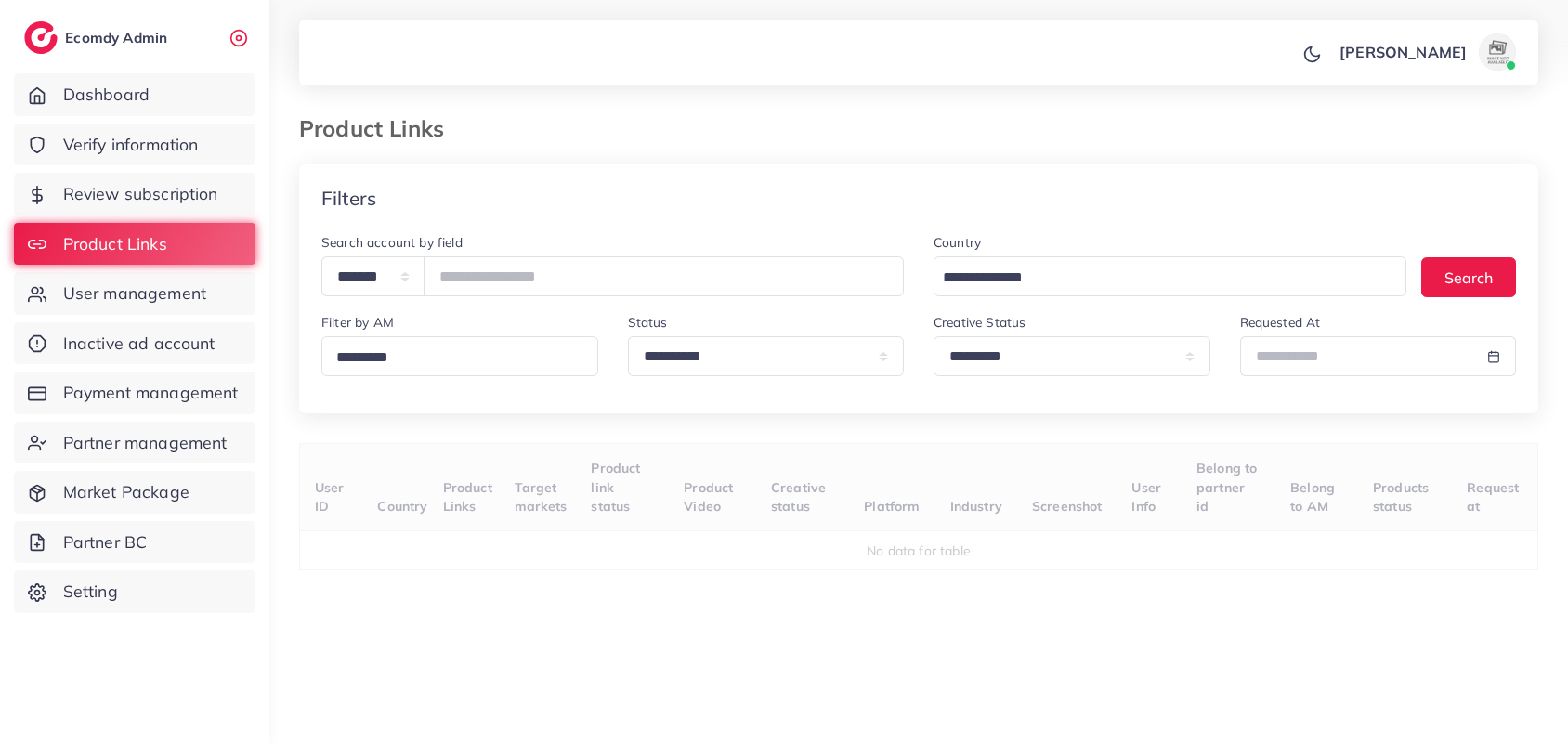
select select "*********"
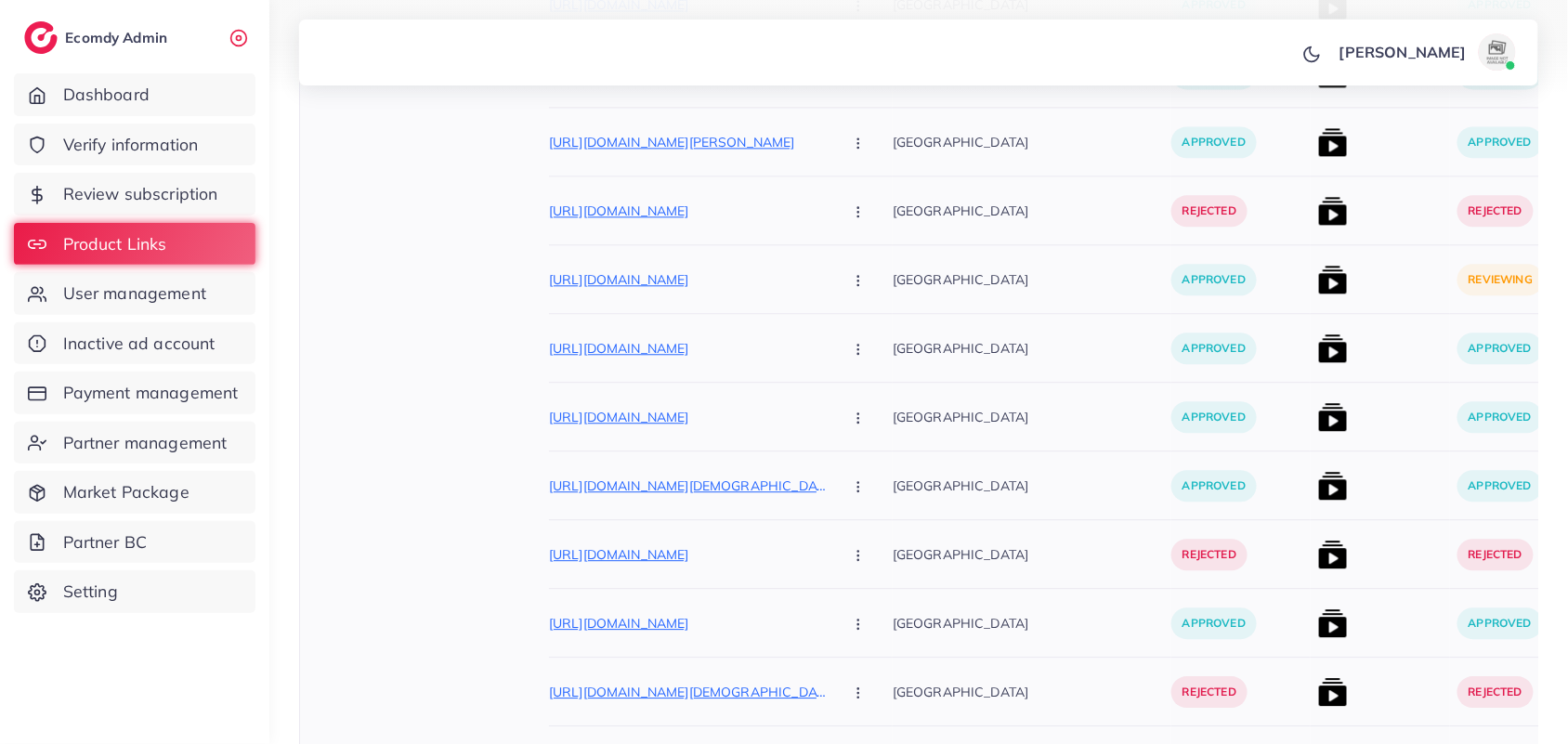
scroll to position [1393, 0]
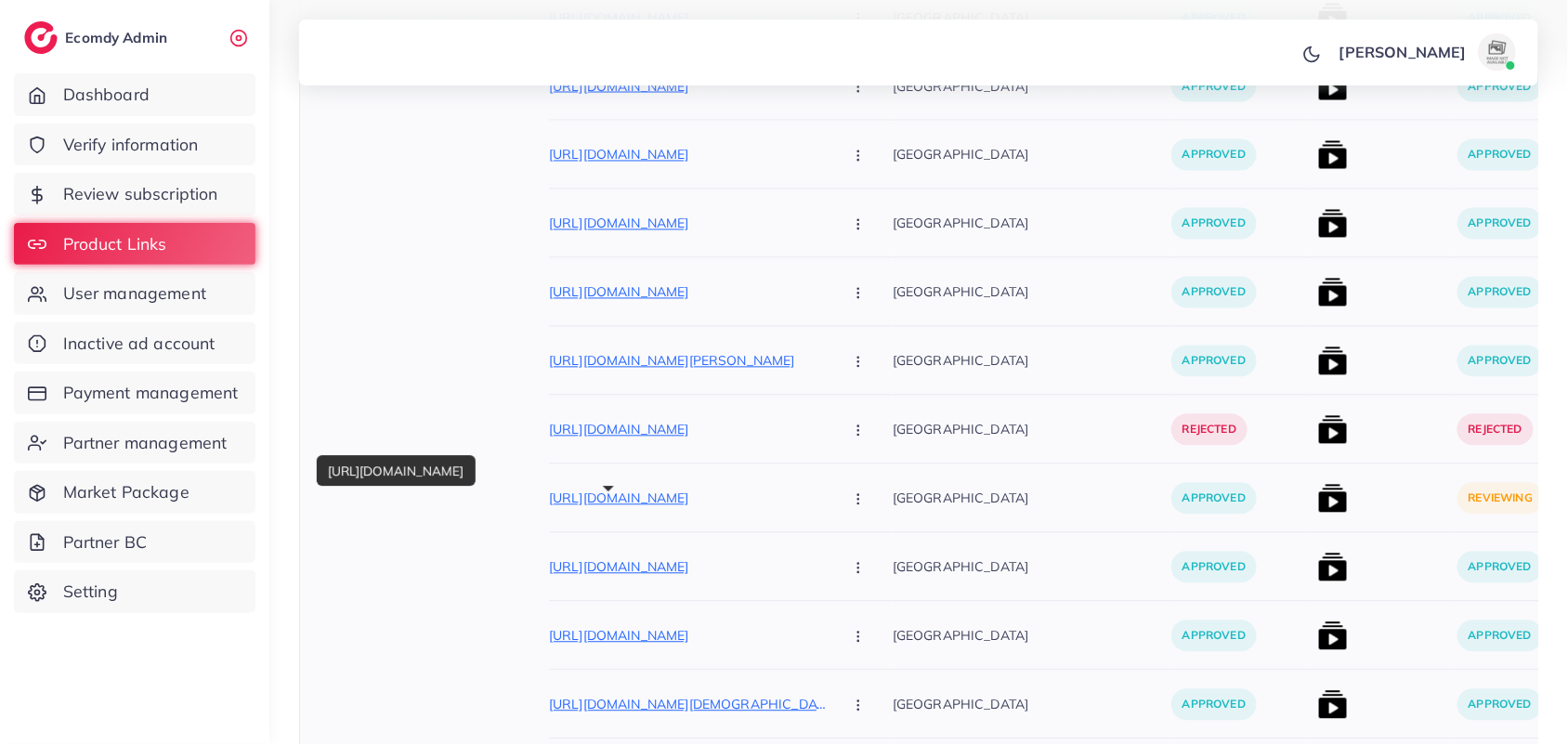
click at [693, 498] on p "[URL][DOMAIN_NAME]" at bounding box center [688, 498] width 278 height 22
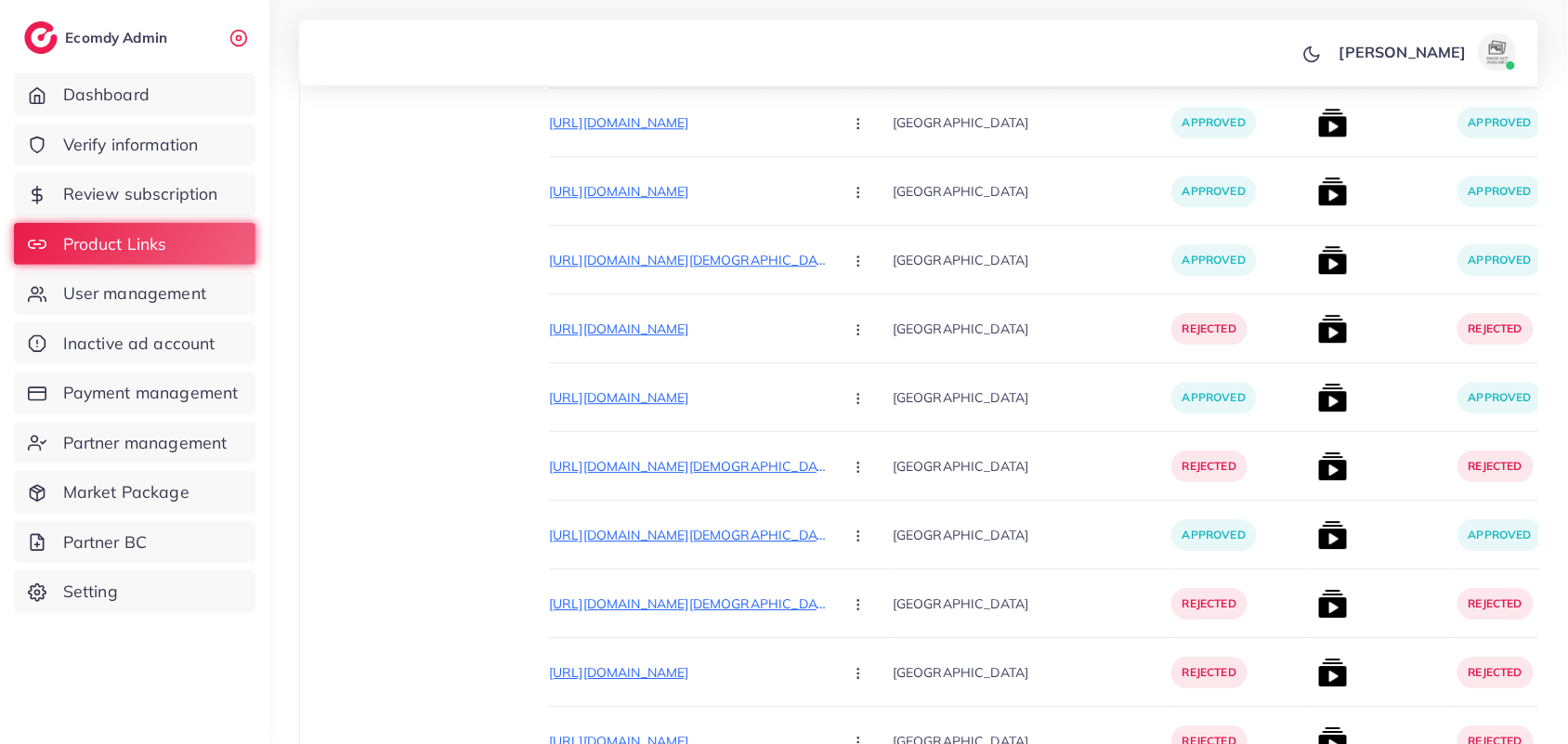
scroll to position [1372, 0]
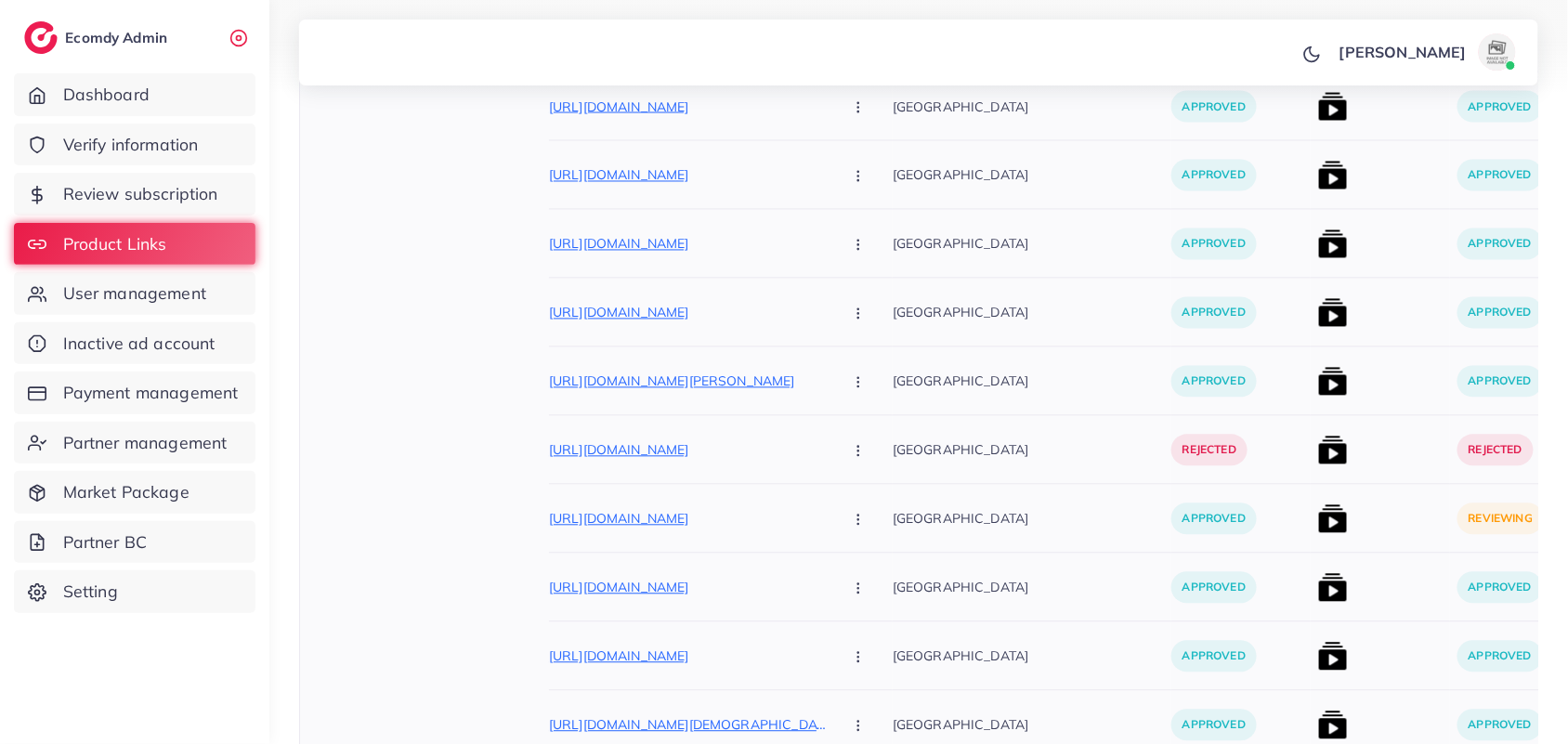
click at [1319, 516] on img at bounding box center [1334, 518] width 30 height 30
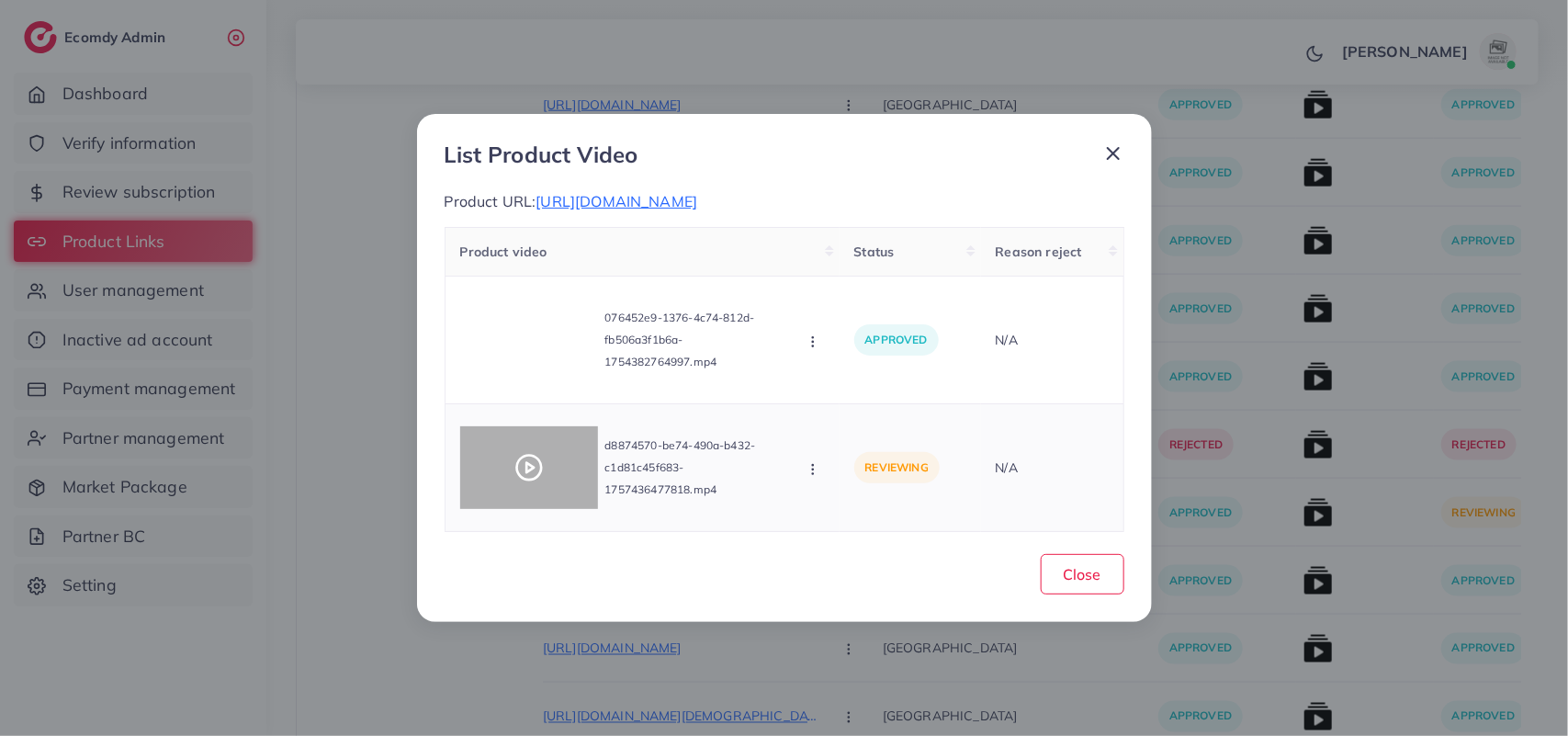
click at [538, 457] on div at bounding box center [528, 468] width 138 height 83
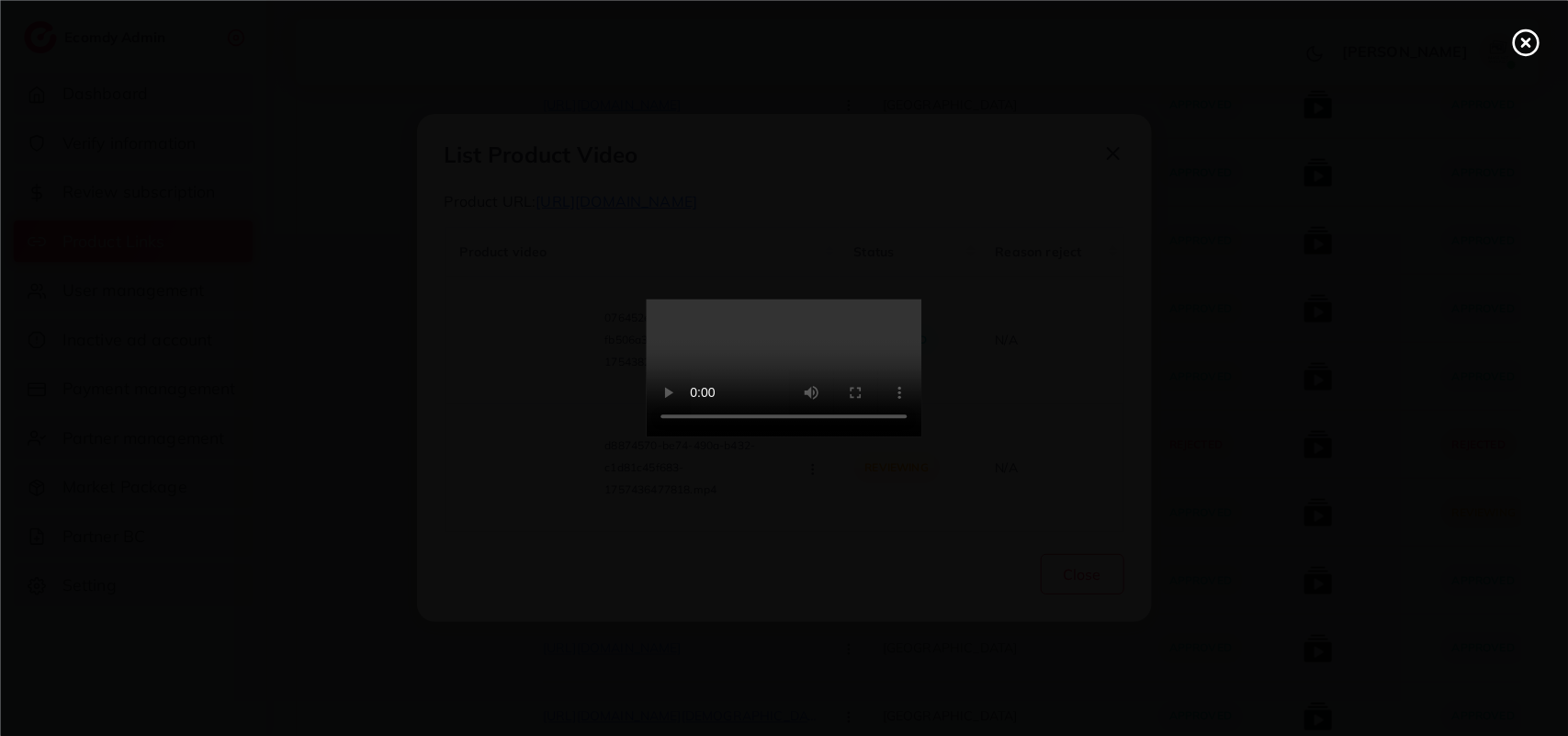
click at [538, 457] on div at bounding box center [784, 368] width 1568 height 736
click at [923, 508] on div at bounding box center [784, 368] width 1568 height 736
click at [1538, 47] on circle at bounding box center [1526, 42] width 25 height 25
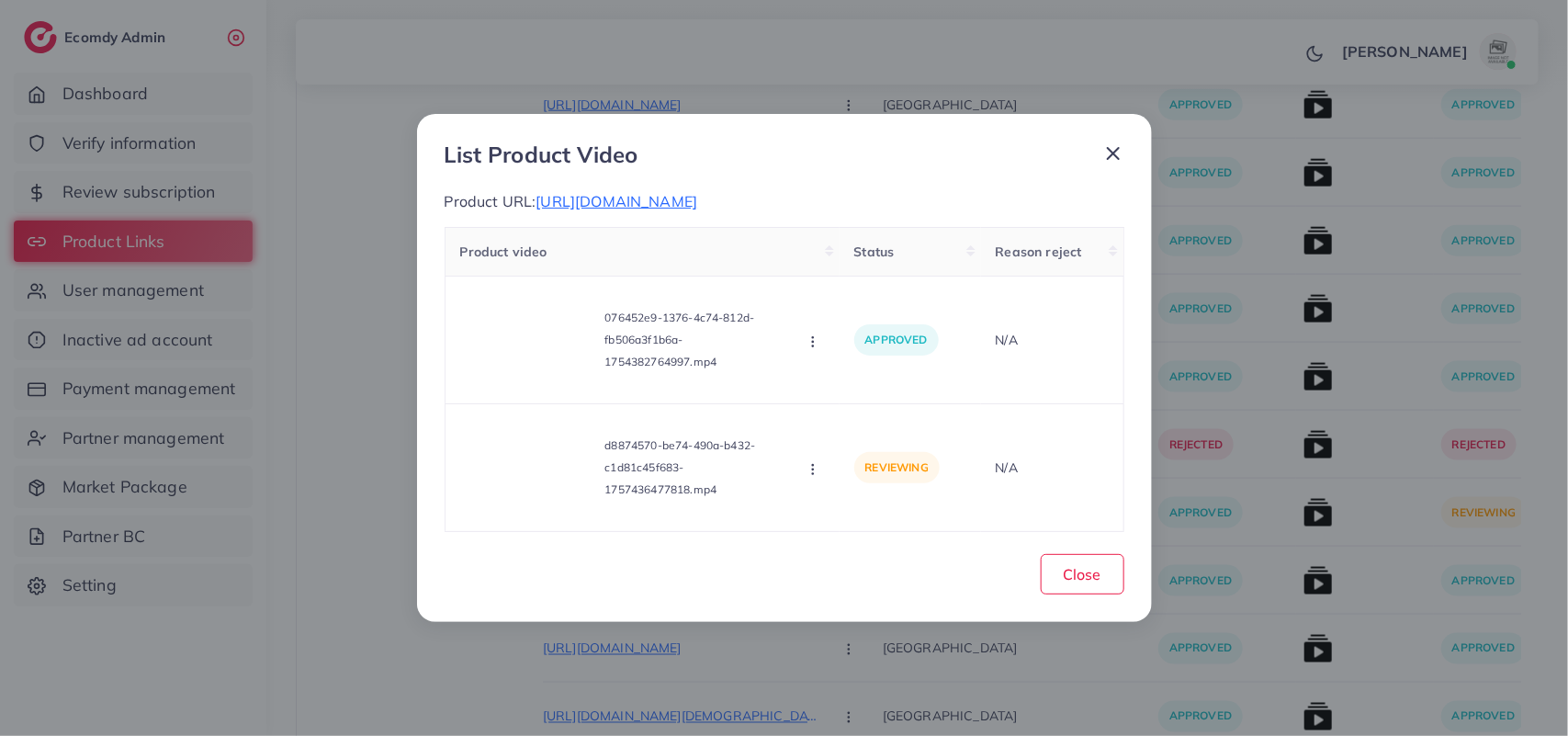
click at [233, 699] on div "List Product Video Product URL: https://wristandstyle.store/products/revolution…" at bounding box center [784, 368] width 1568 height 736
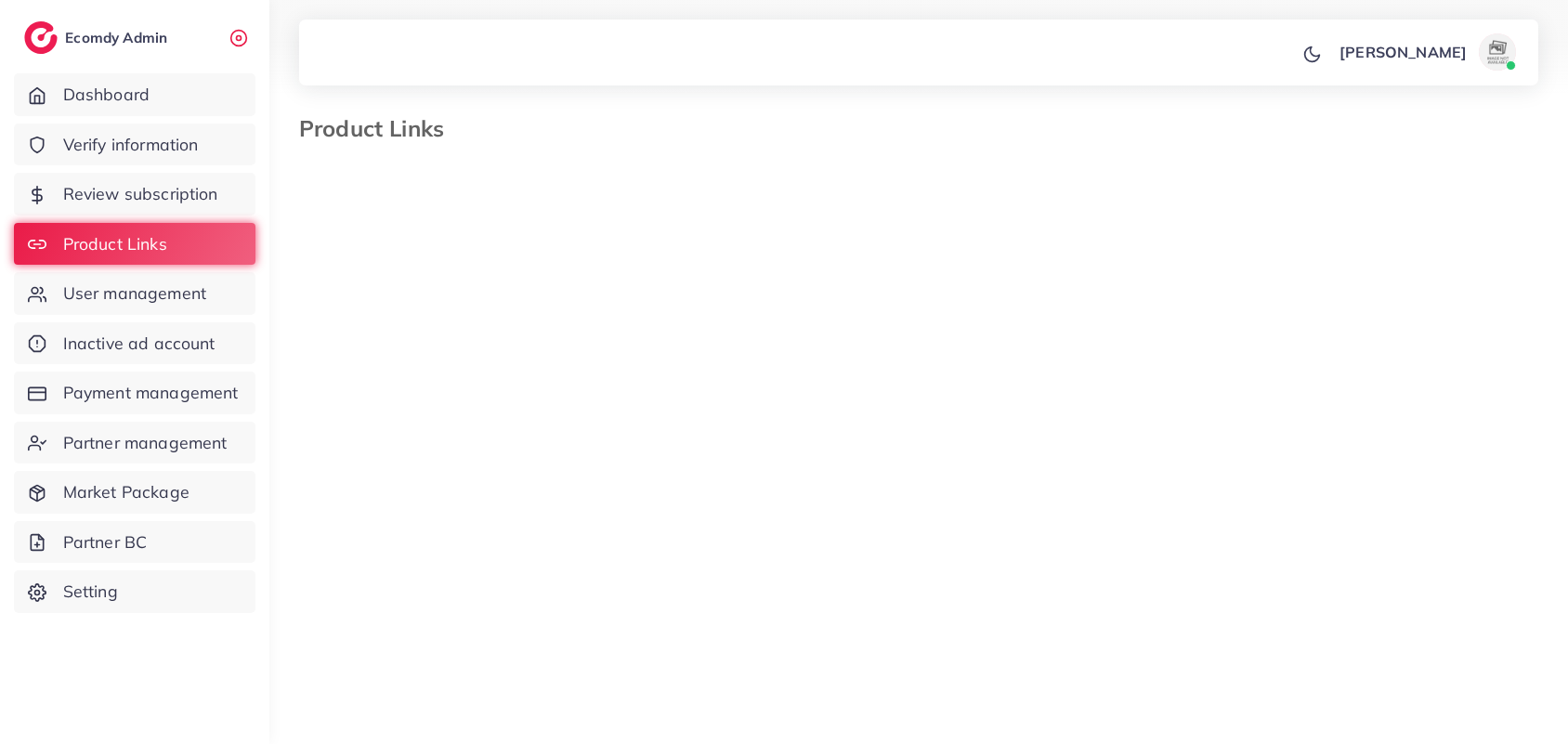
select select "*********"
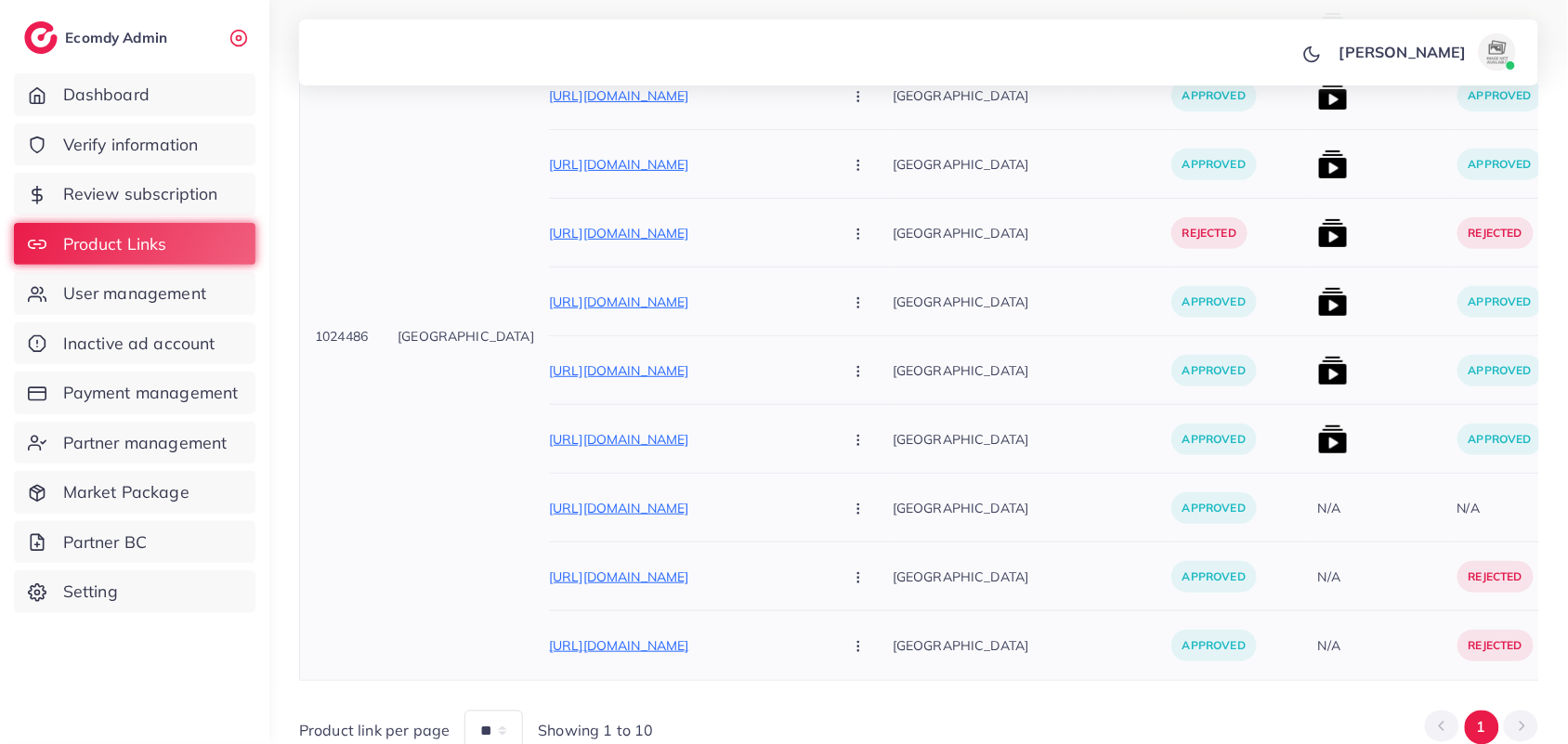
scroll to position [666, 0]
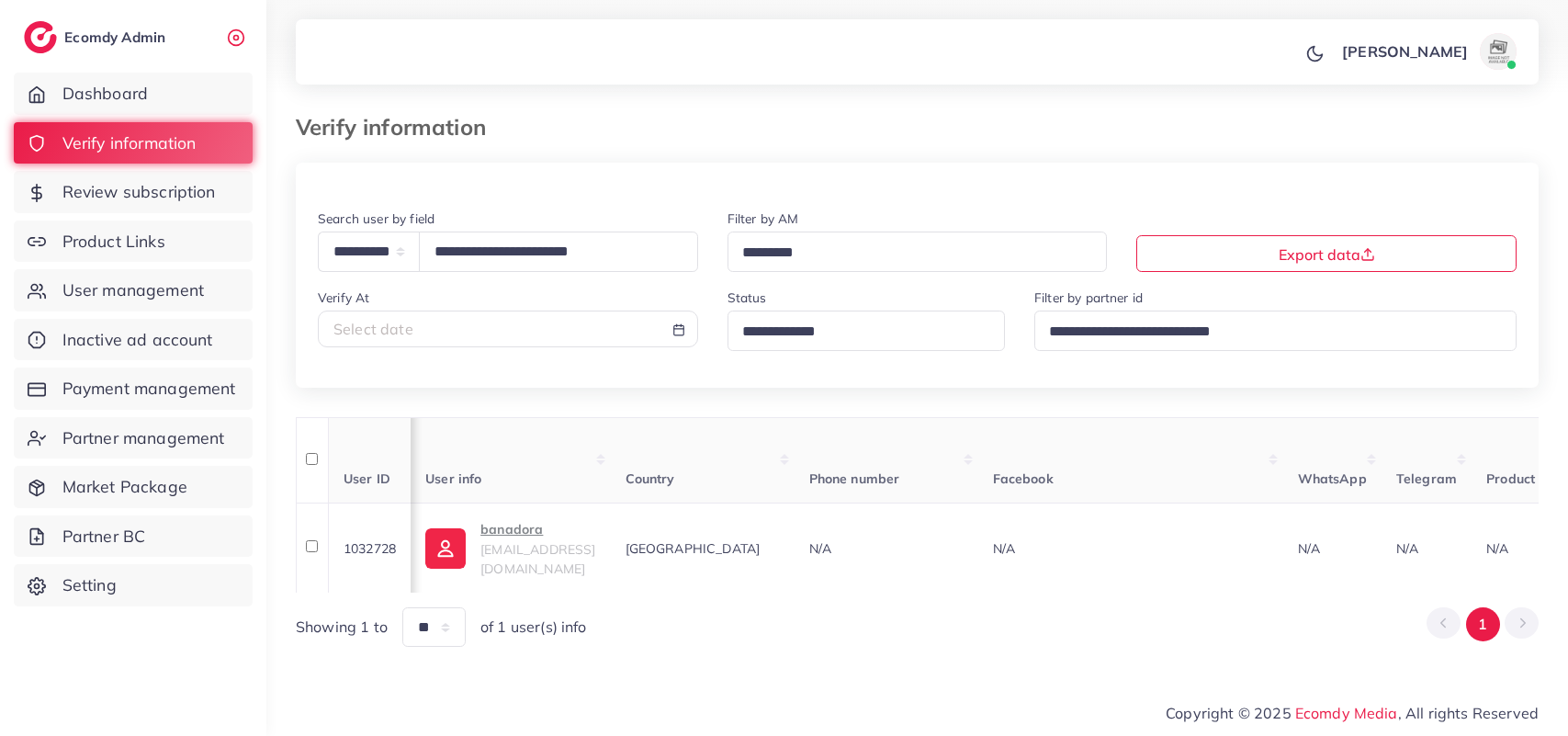
select select "*****"
click at [624, 259] on input "**********" at bounding box center [559, 251] width 279 height 40
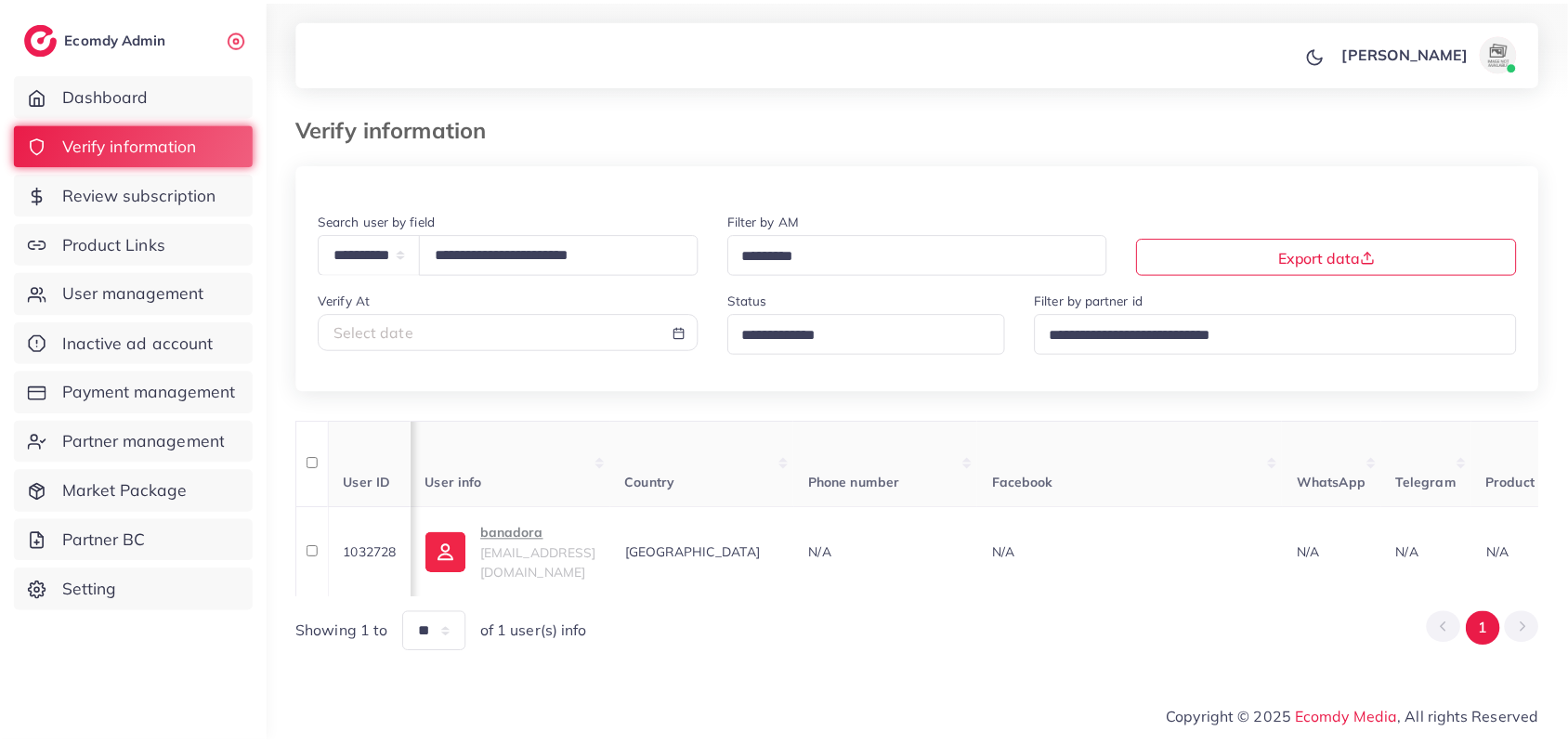
scroll to position [0, 303]
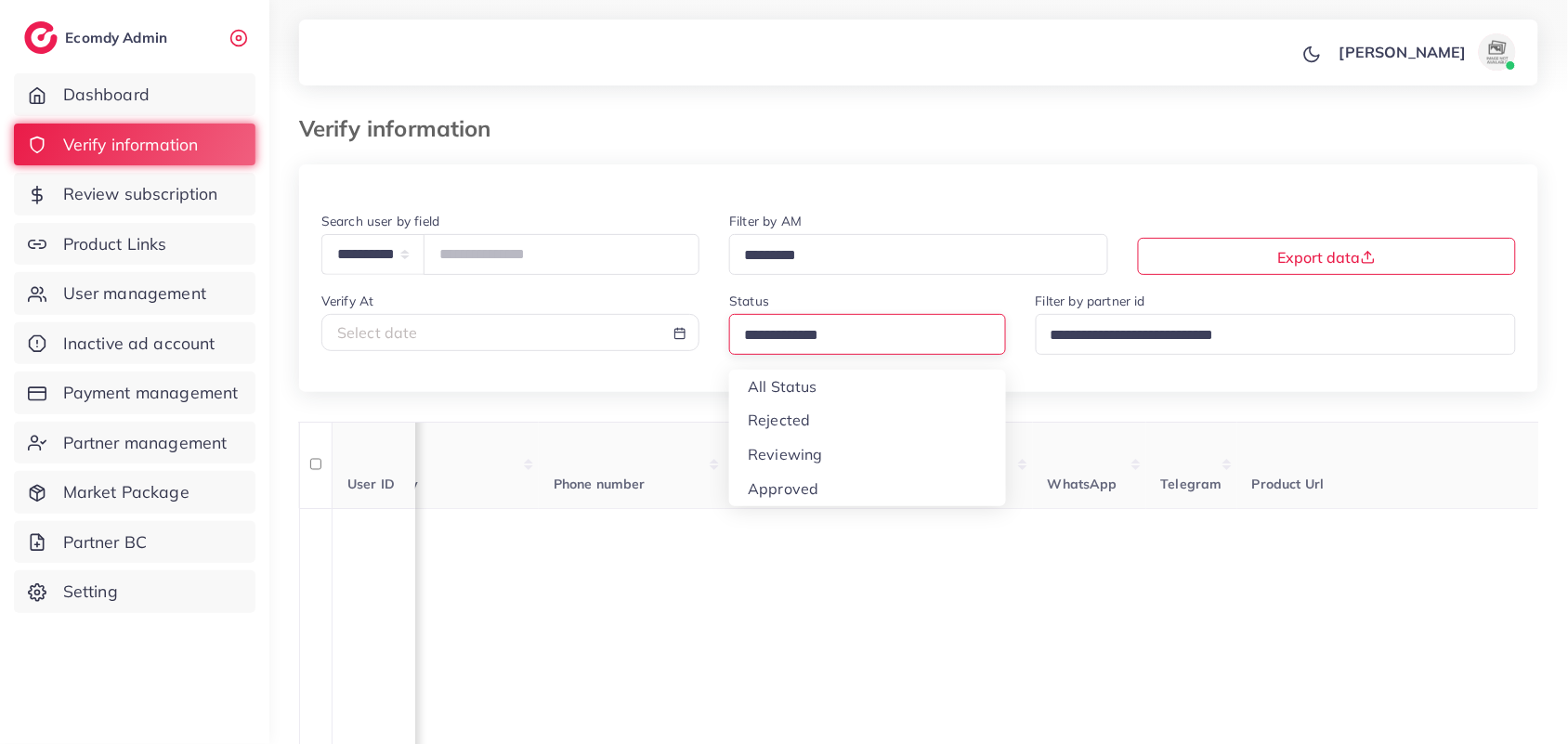
click at [861, 339] on input "Search for option" at bounding box center [860, 335] width 245 height 29
type input "**********"
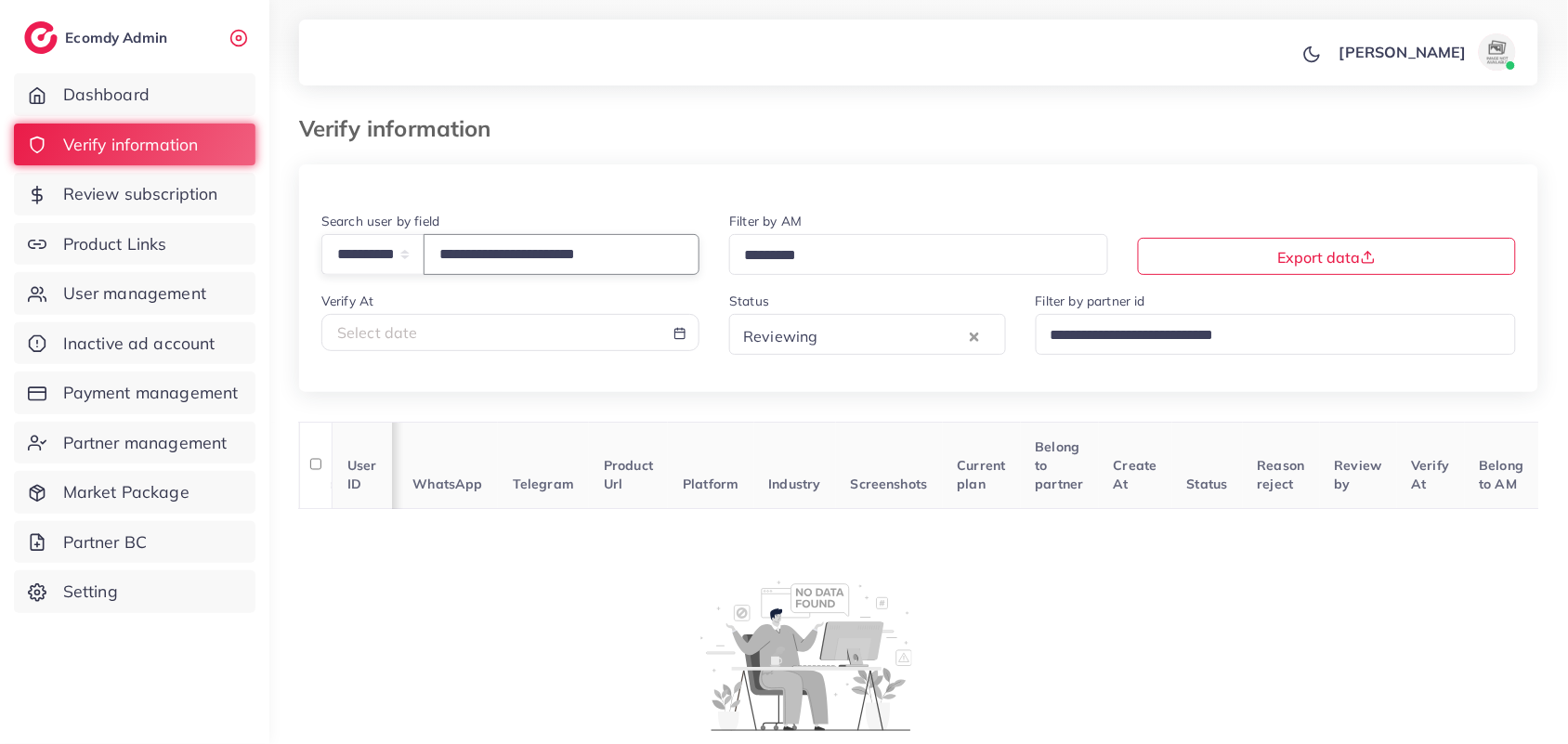
click at [620, 253] on input "**********" at bounding box center [561, 254] width 275 height 40
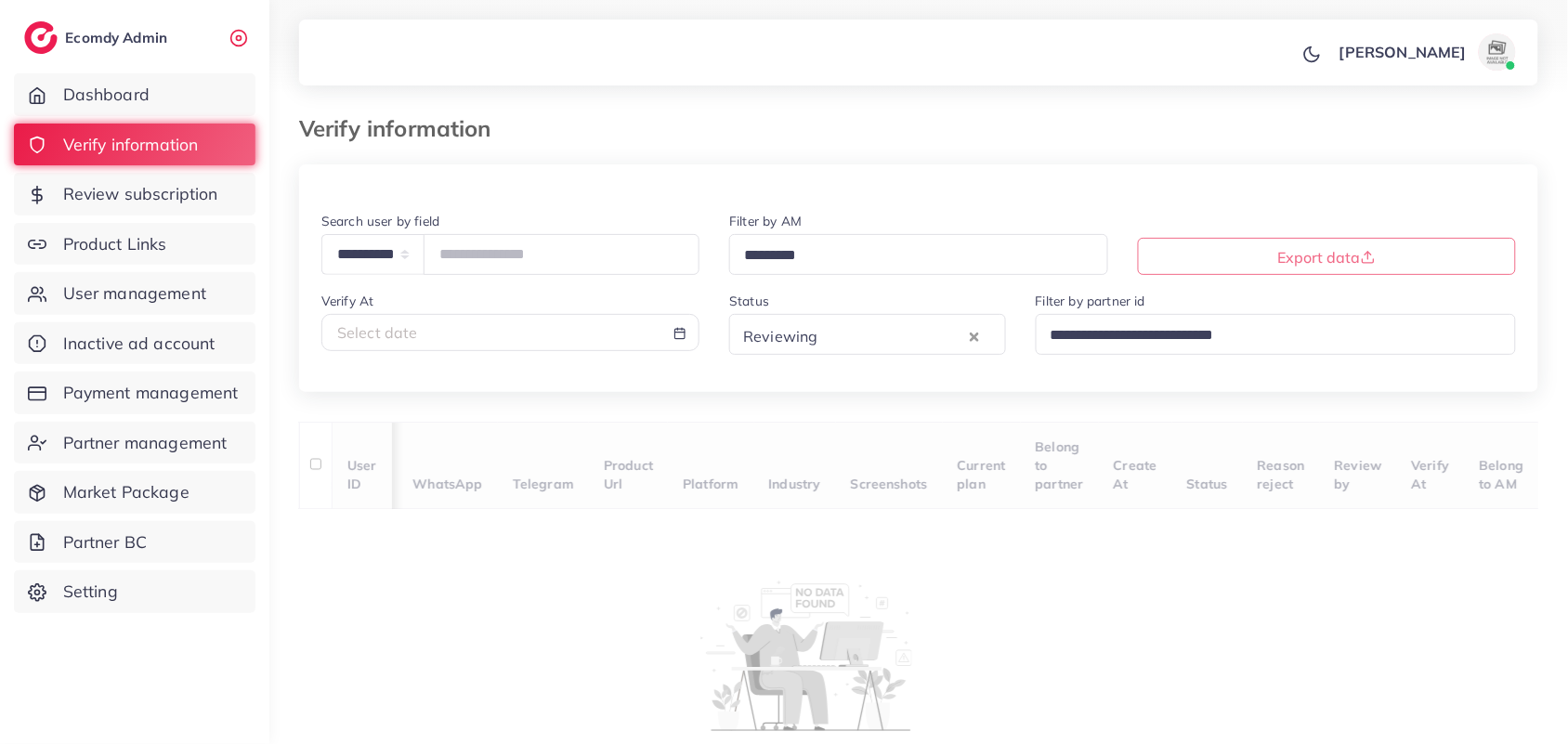
click at [954, 350] on input "Search for option" at bounding box center [894, 335] width 141 height 29
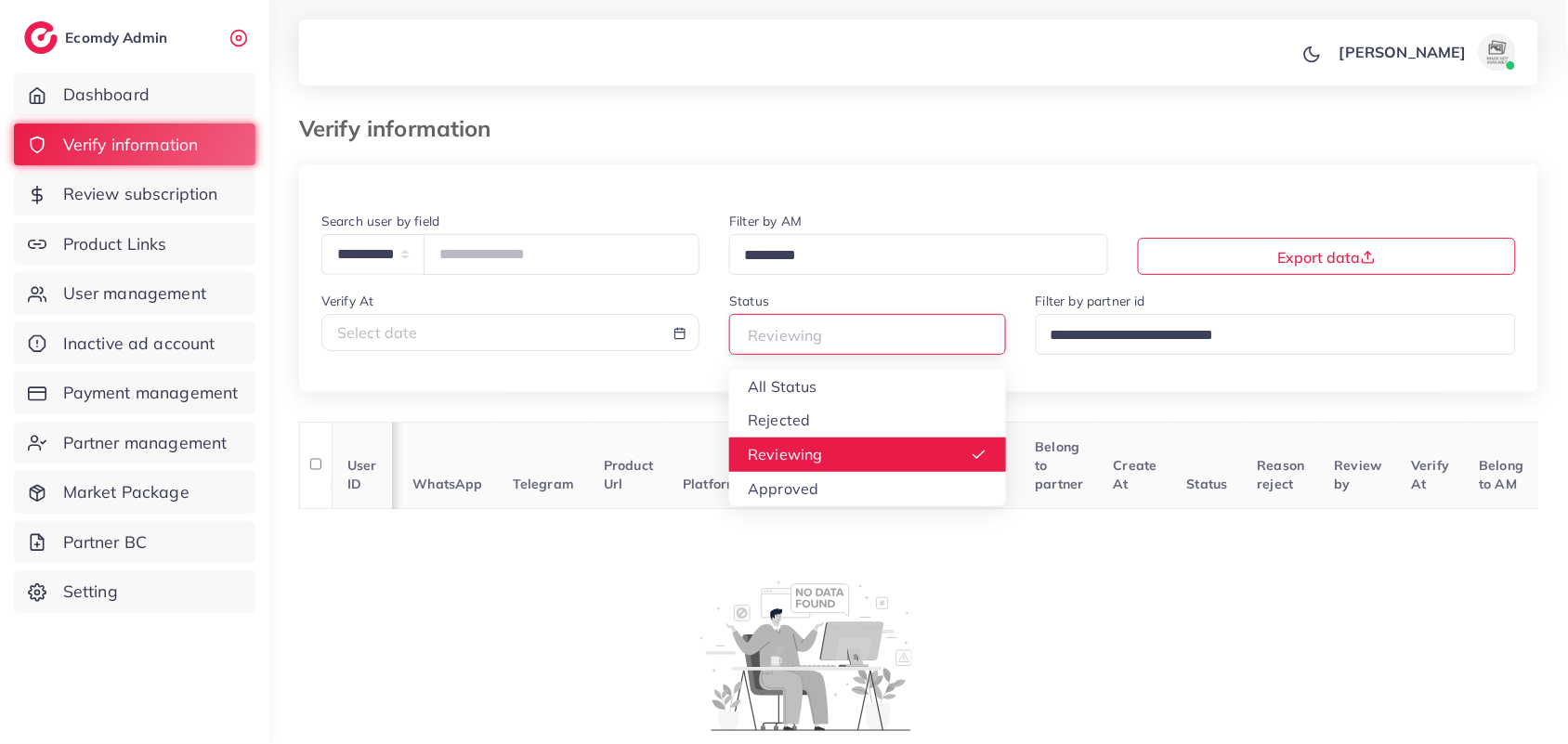
click at [597, 336] on div "Select date" at bounding box center [510, 332] width 346 height 21
select select "*"
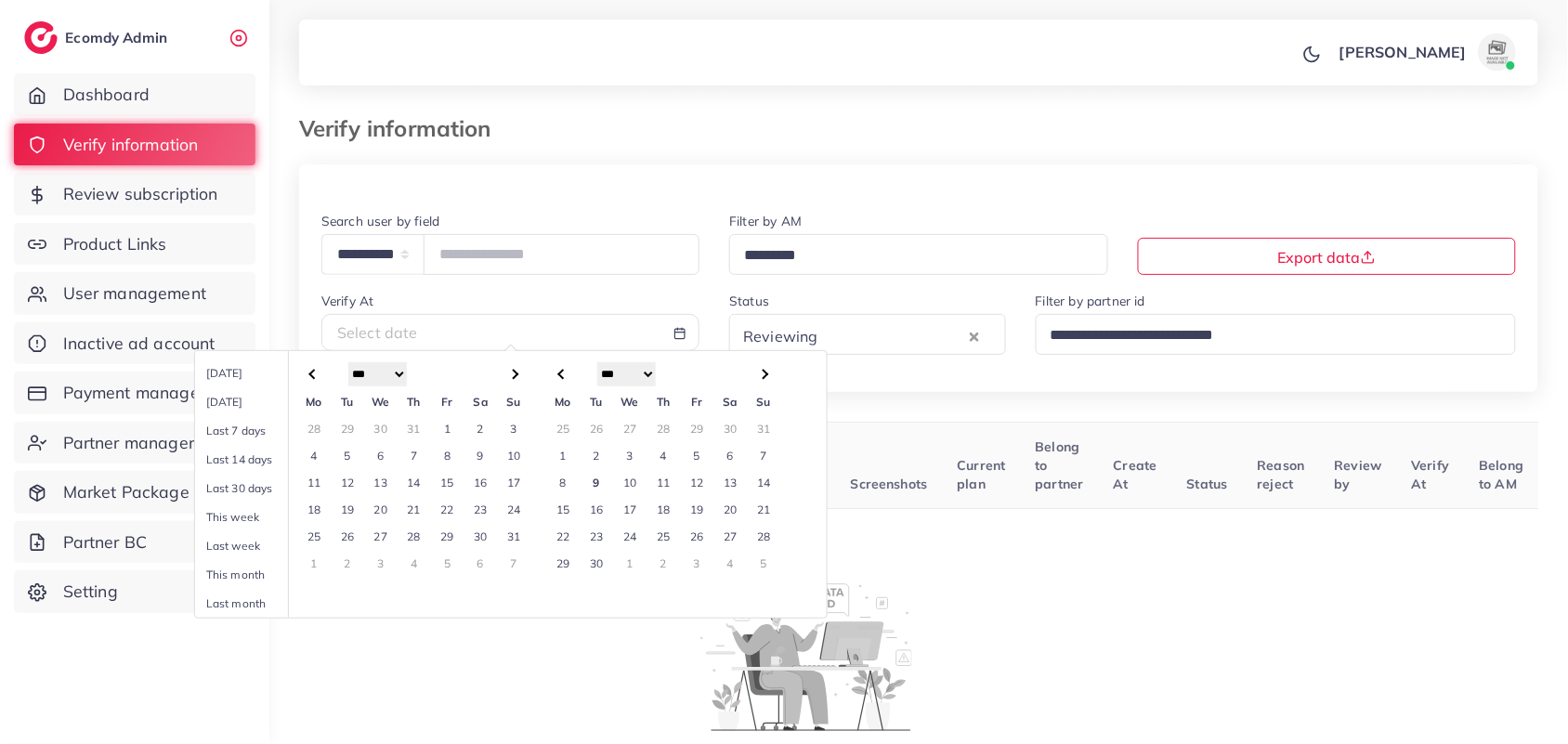
click at [601, 481] on td "9" at bounding box center [597, 482] width 34 height 27
type input "**********"
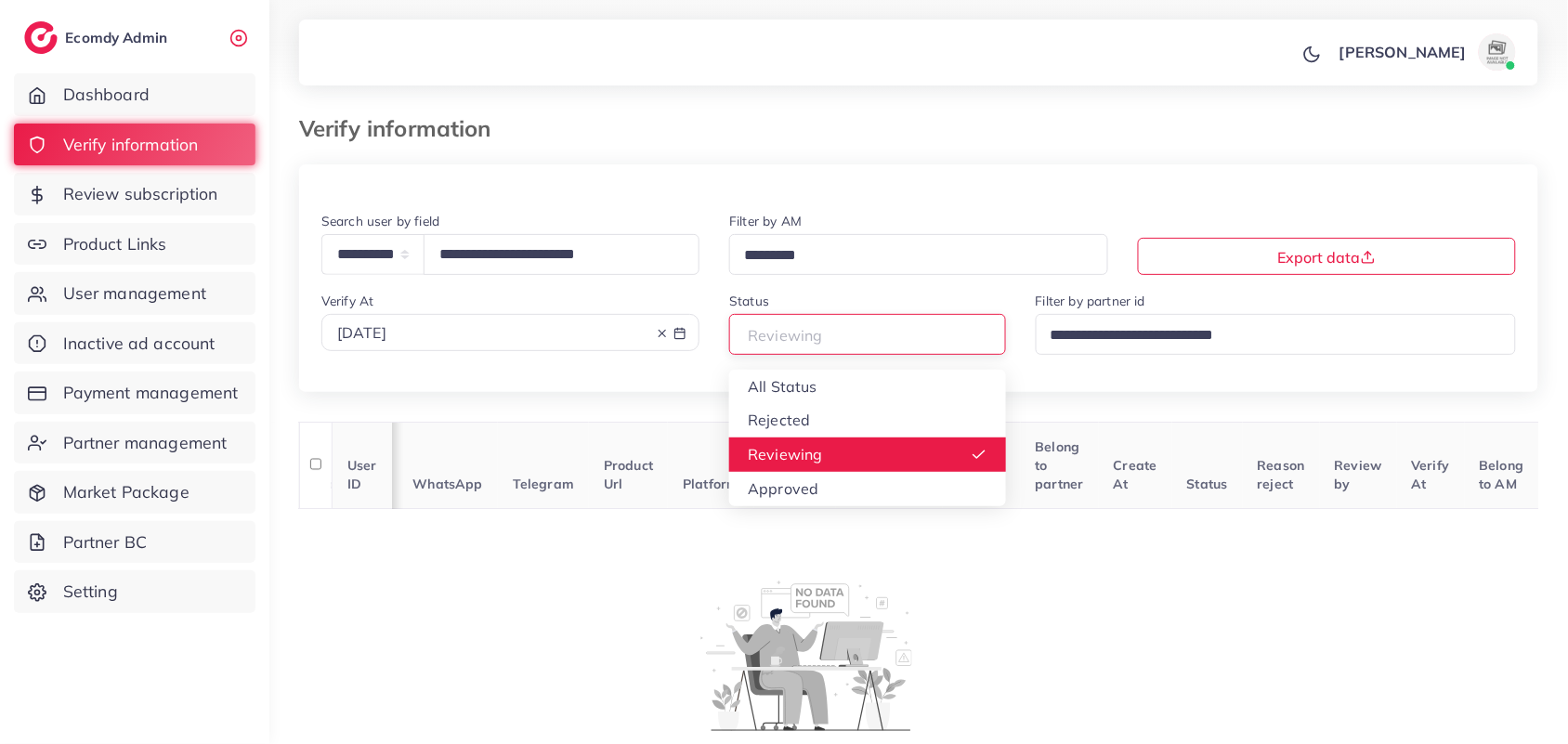
click at [828, 339] on input "Search for option" at bounding box center [860, 335] width 245 height 29
click at [743, 383] on div "**********" at bounding box center [918, 301] width 1239 height 182
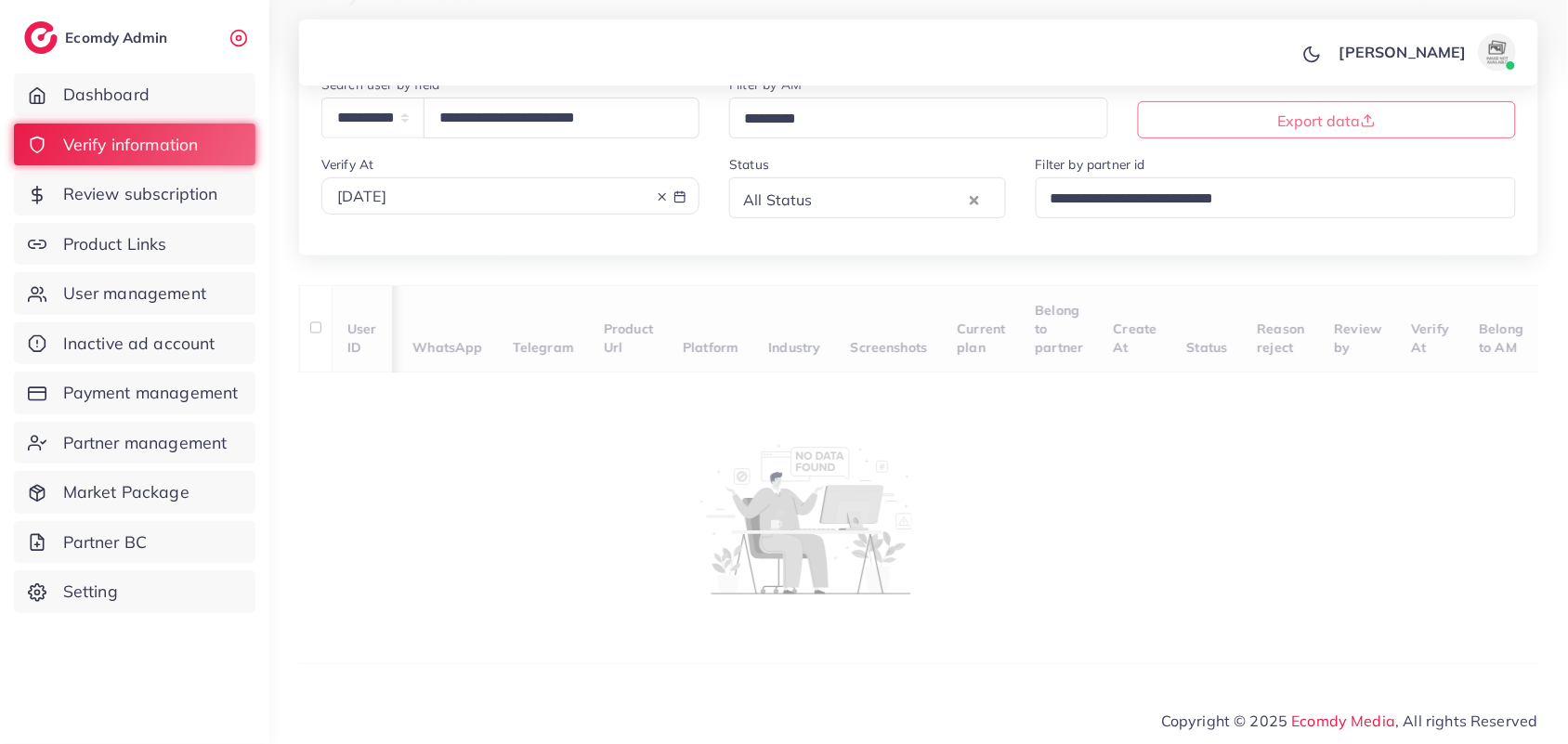
scroll to position [17, 0]
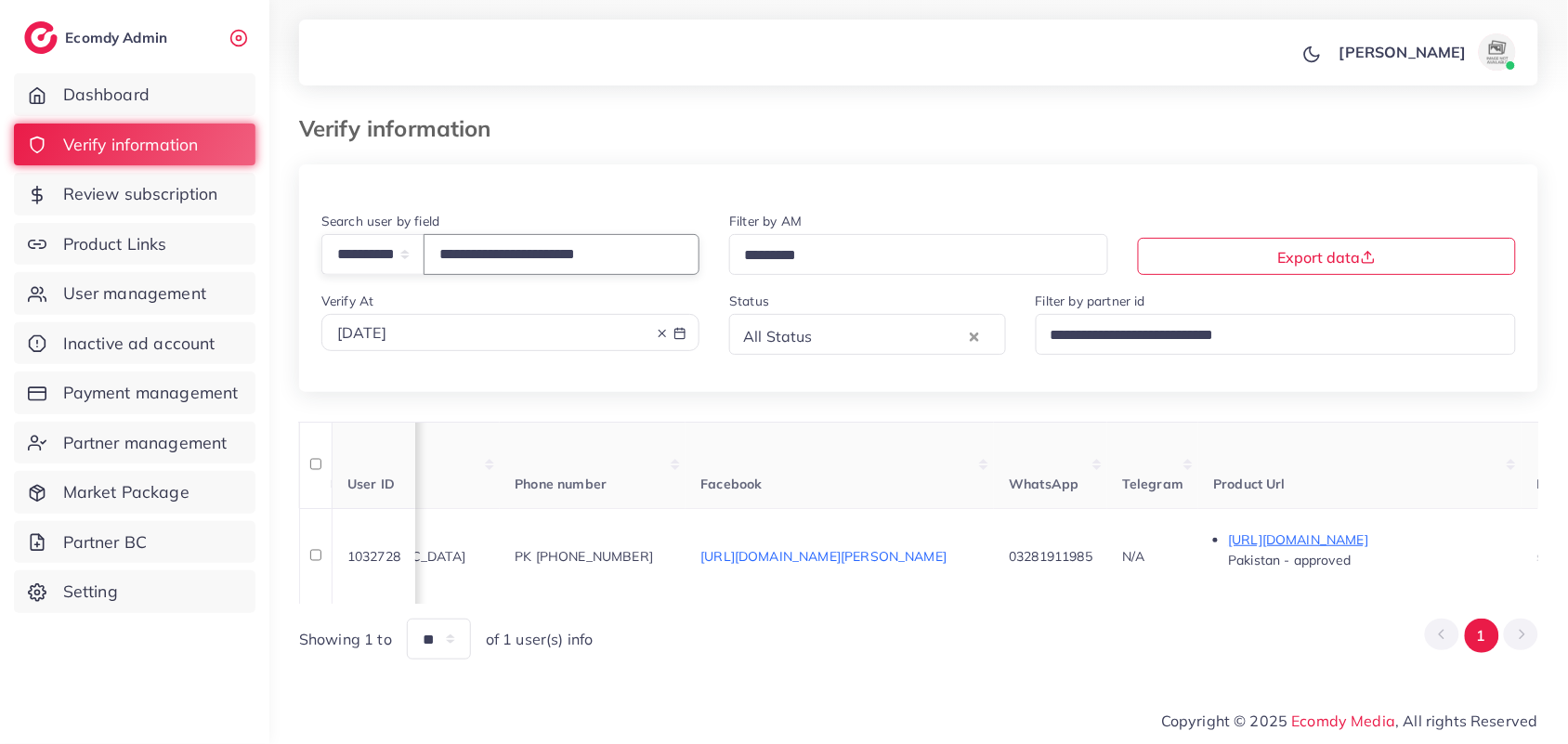
click at [569, 252] on input "**********" at bounding box center [561, 254] width 275 height 40
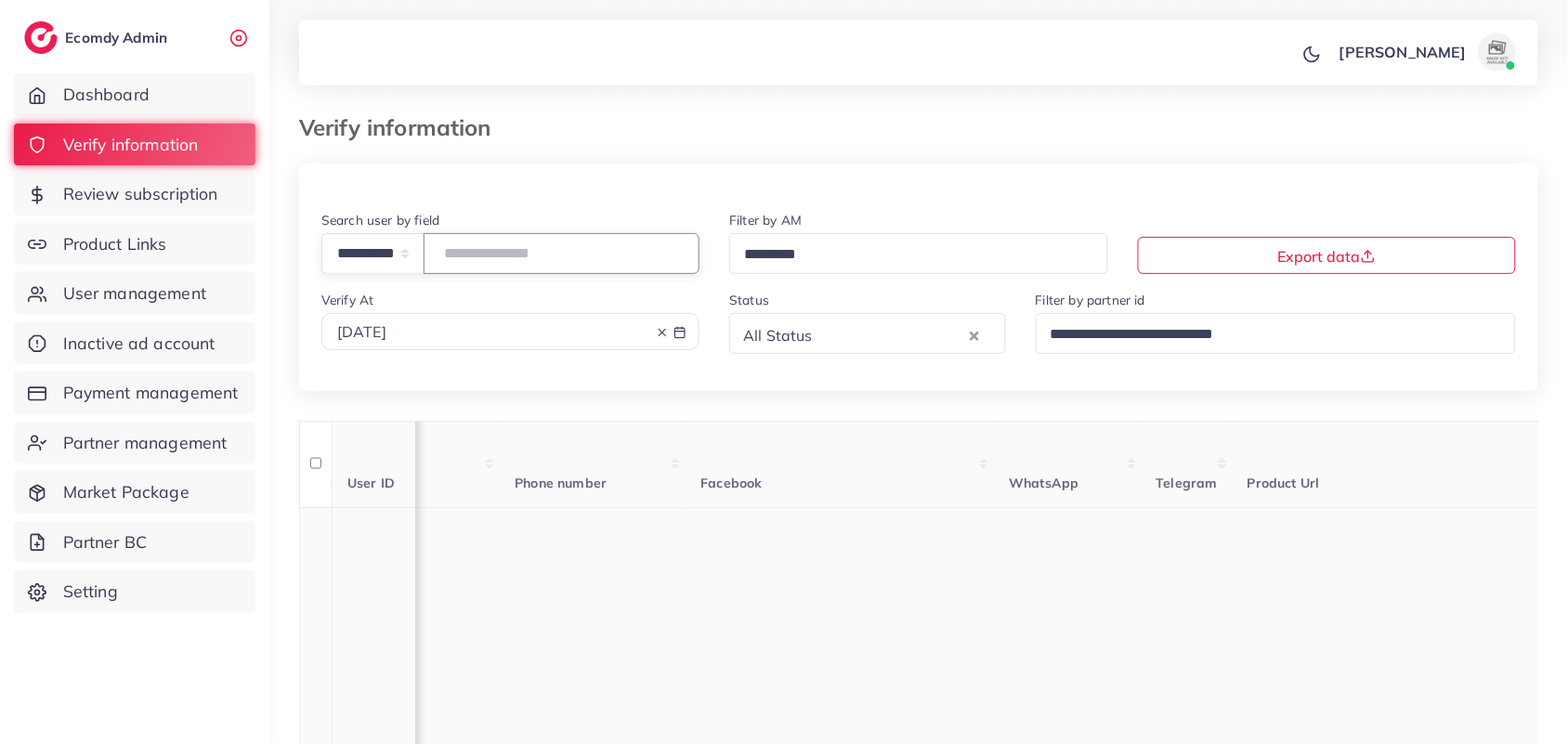
scroll to position [0, 0]
click at [87, 240] on span "Product Links" at bounding box center [120, 245] width 104 height 24
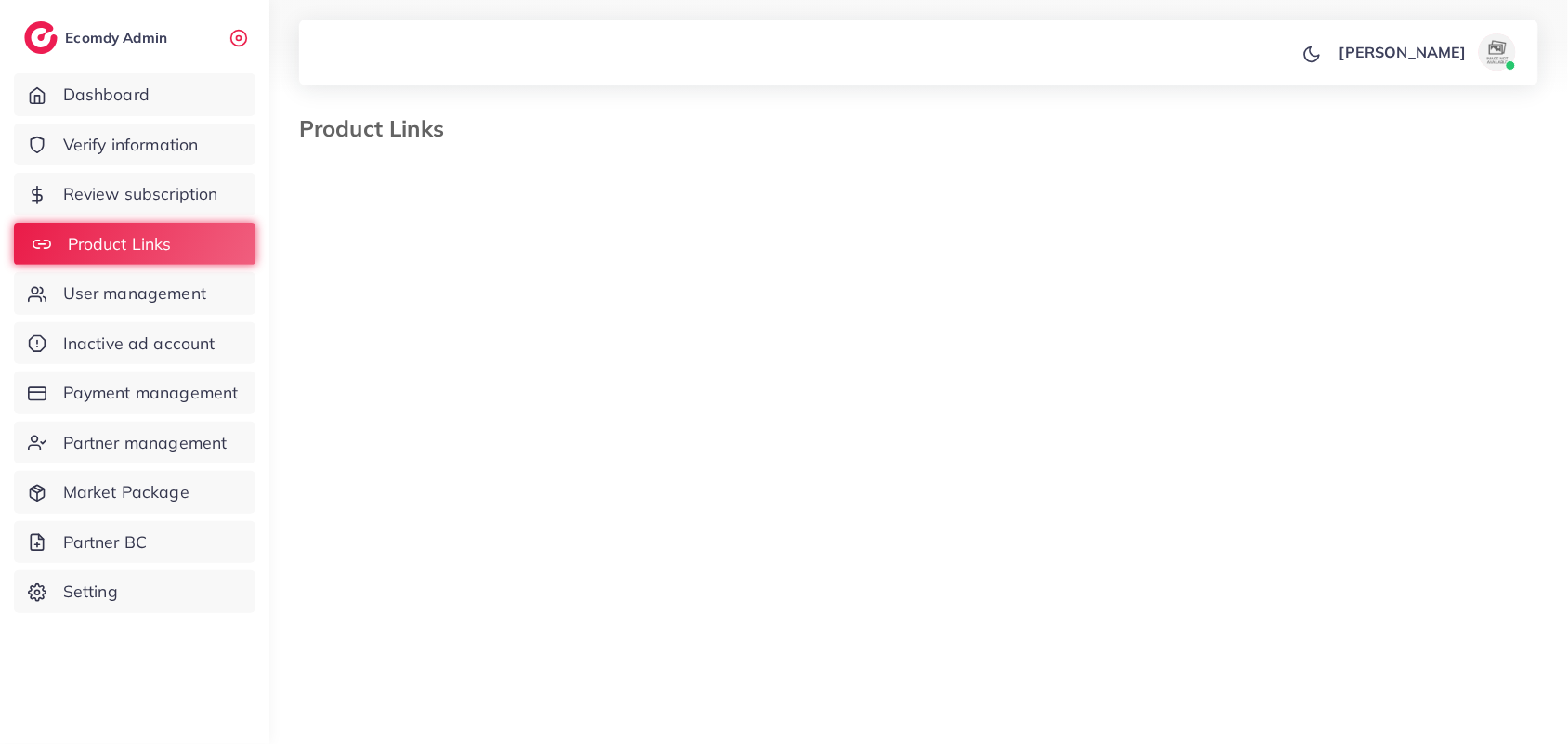
select select "*********"
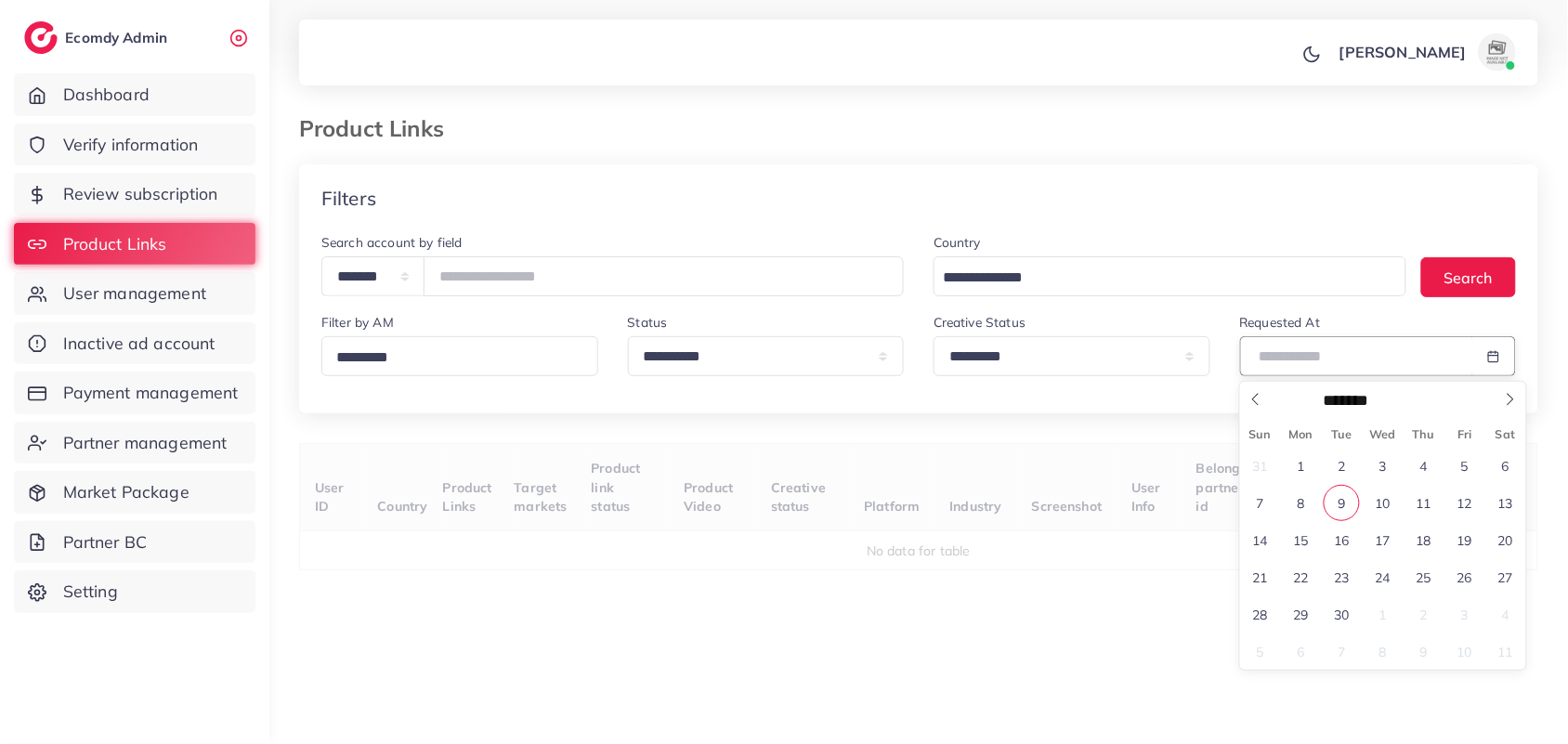
click at [1362, 376] on body "**********" at bounding box center [784, 372] width 1568 height 744
click at [1349, 511] on span "9" at bounding box center [1342, 502] width 36 height 36
type input "**********"
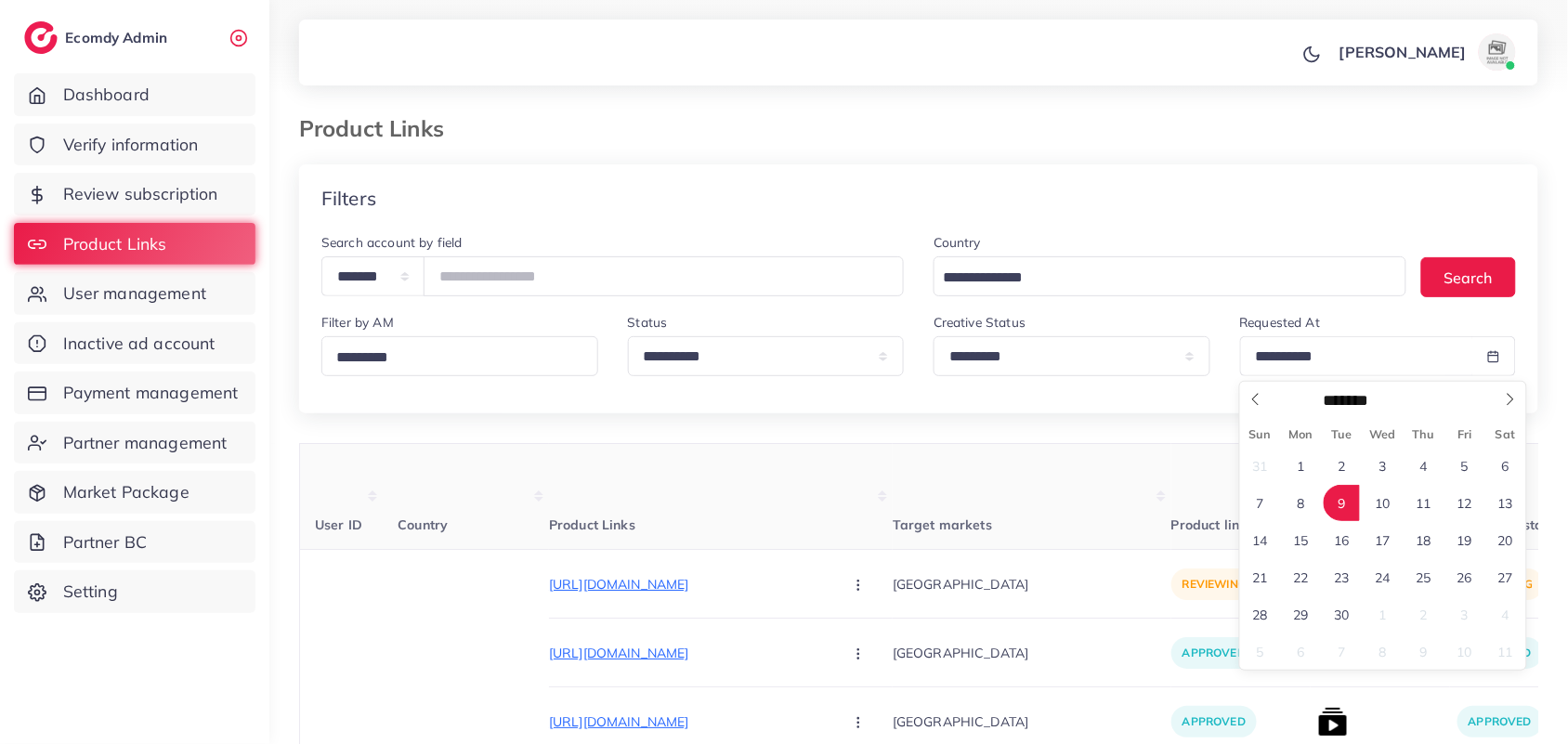
click at [1349, 511] on span "9" at bounding box center [1342, 502] width 36 height 36
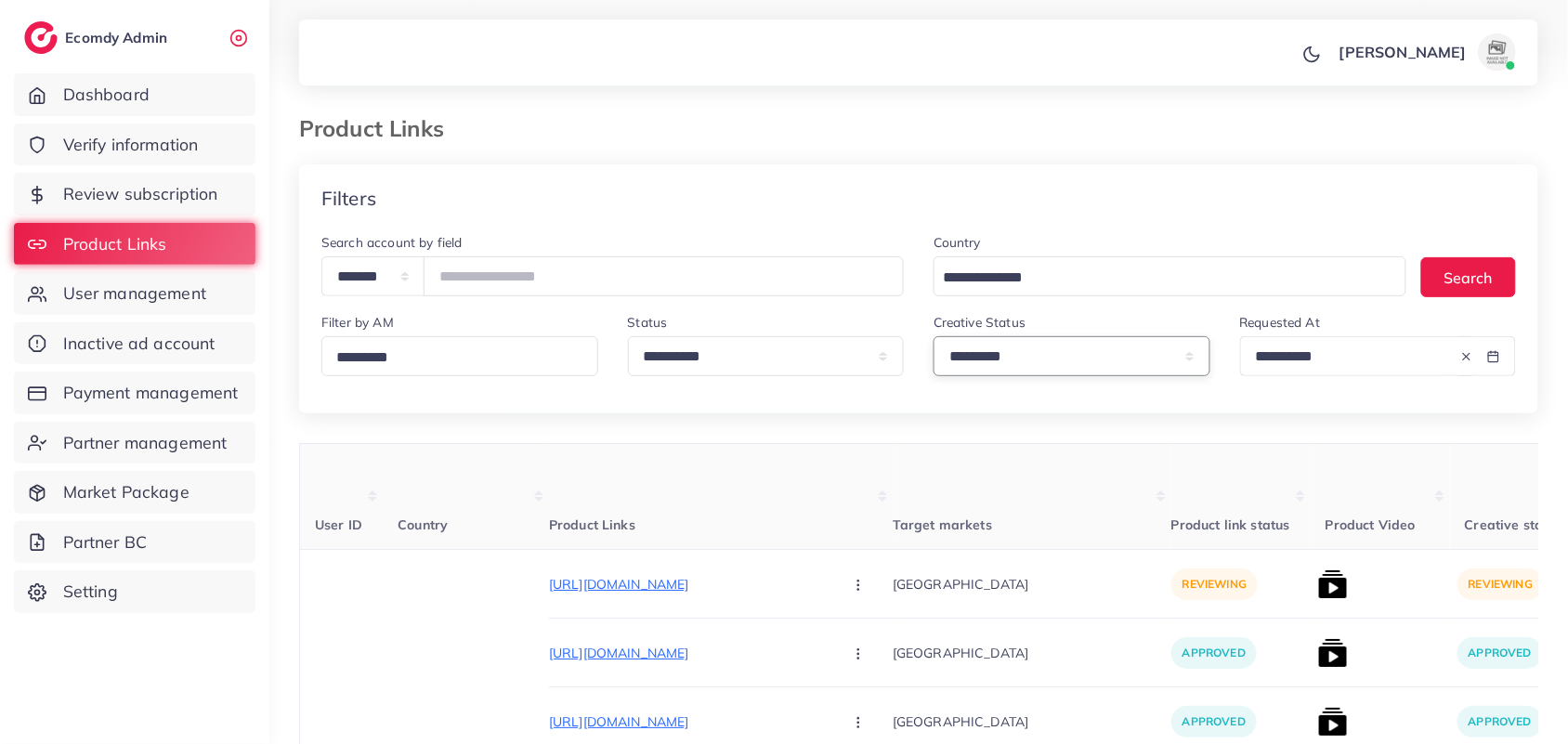
click at [1059, 376] on select "**********" at bounding box center [1072, 356] width 276 height 40
click at [934, 340] on select "**********" at bounding box center [1072, 356] width 276 height 40
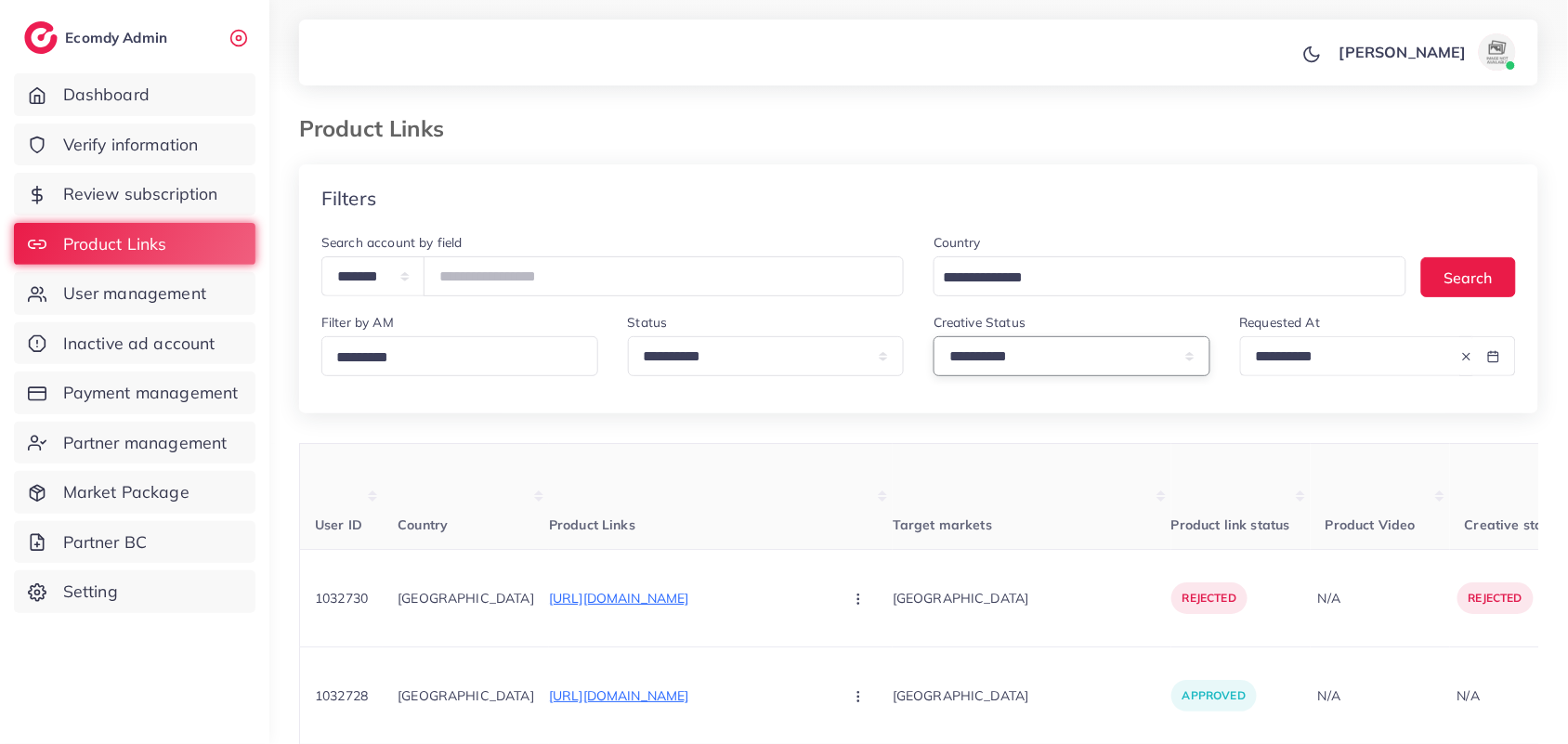
click at [1083, 344] on select "**********" at bounding box center [1072, 356] width 276 height 40
select select "*********"
click at [934, 340] on select "**********" at bounding box center [1072, 356] width 276 height 40
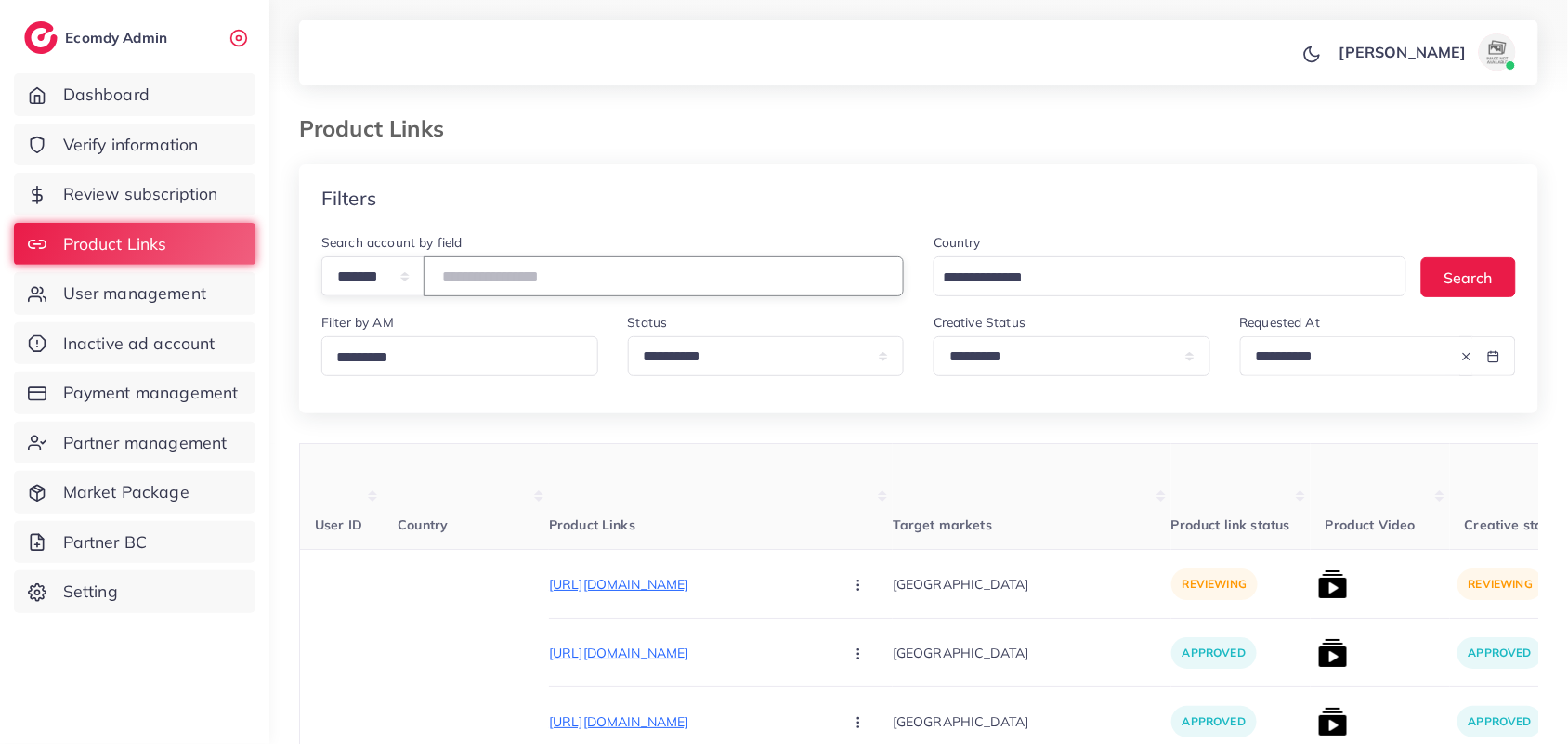
click at [559, 293] on input "number" at bounding box center [664, 276] width 480 height 40
click at [648, 289] on input "number" at bounding box center [664, 276] width 480 height 40
click at [662, 280] on input "number" at bounding box center [664, 276] width 480 height 40
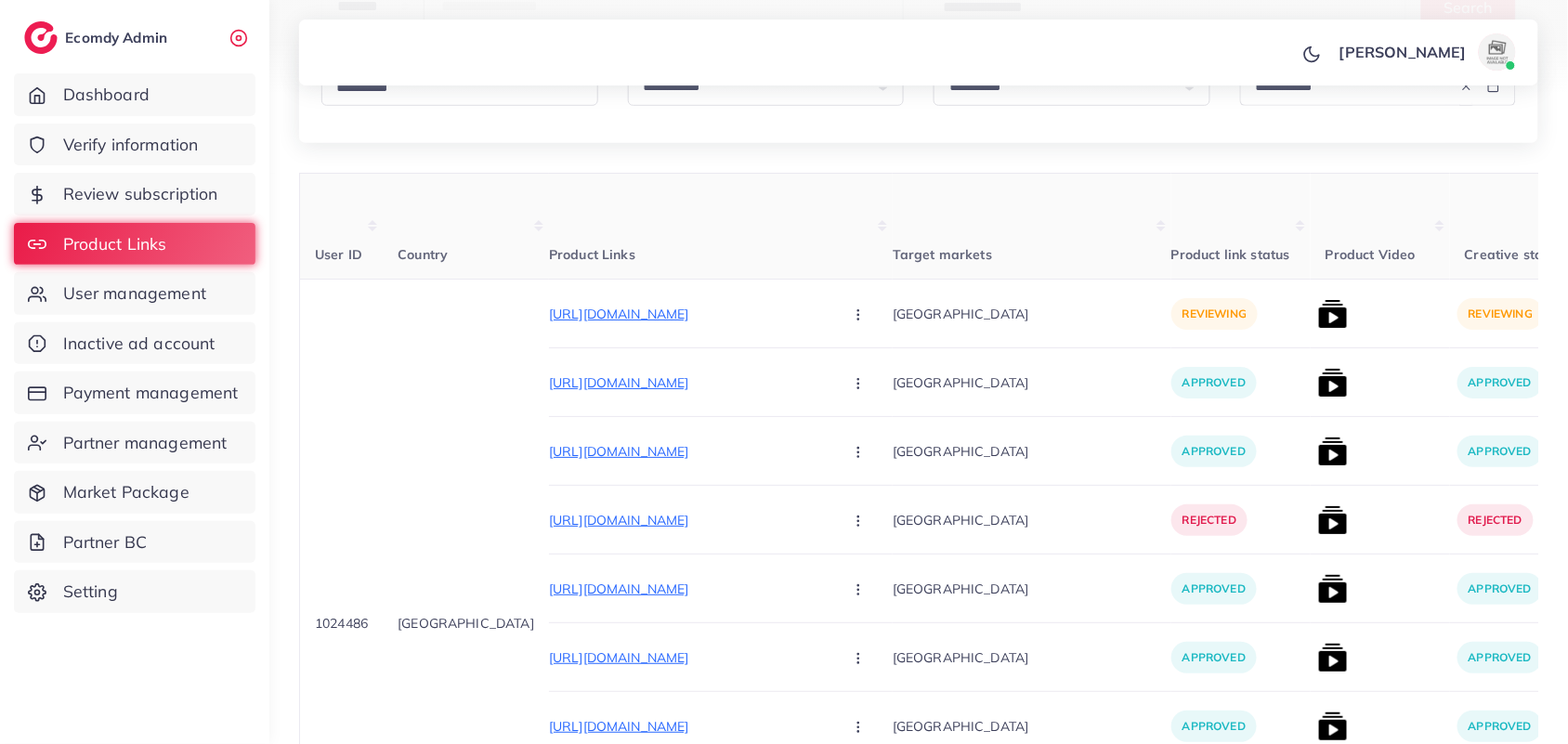
scroll to position [269, 0]
click at [1168, 149] on div "**********" at bounding box center [918, 468] width 1239 height 1144
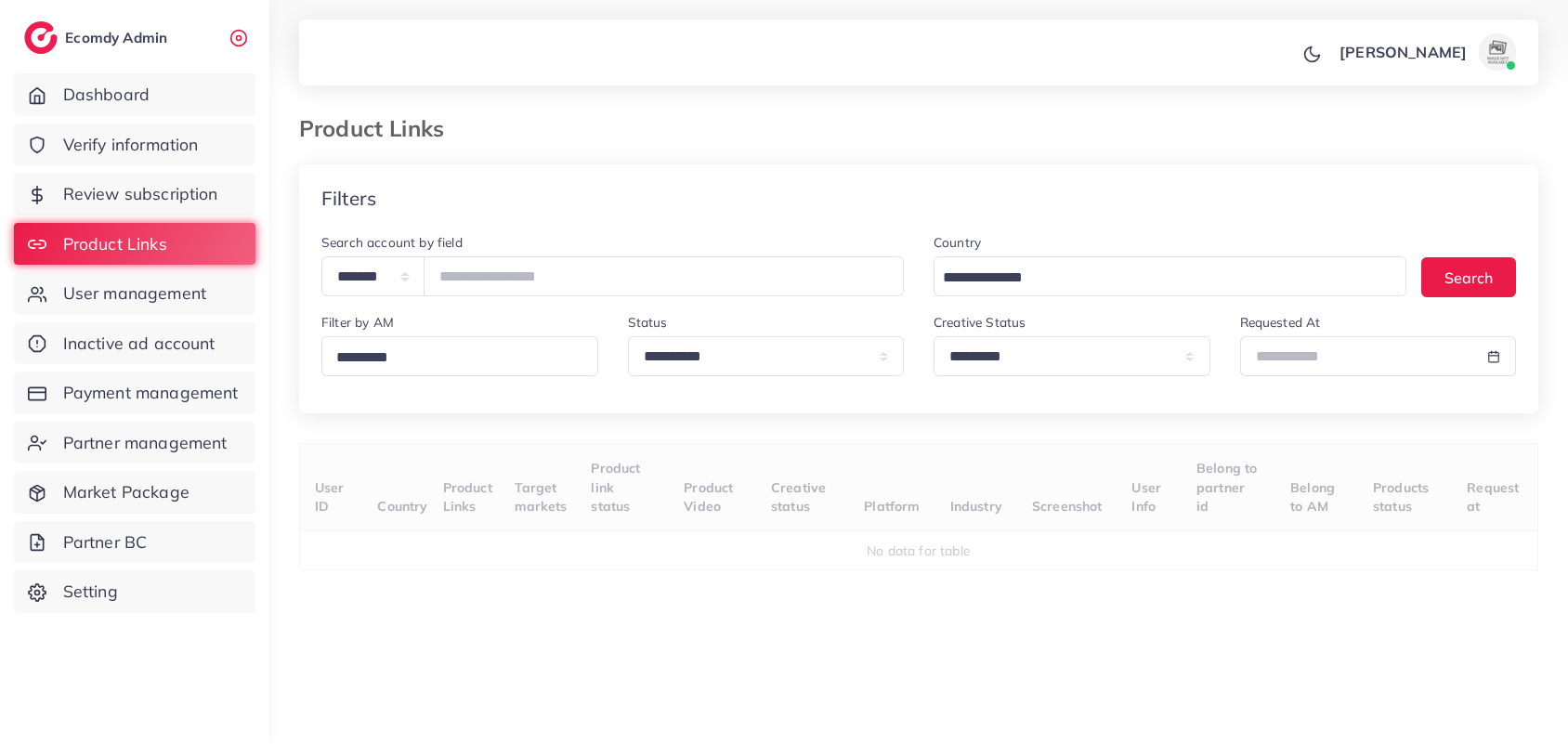
select select "*********"
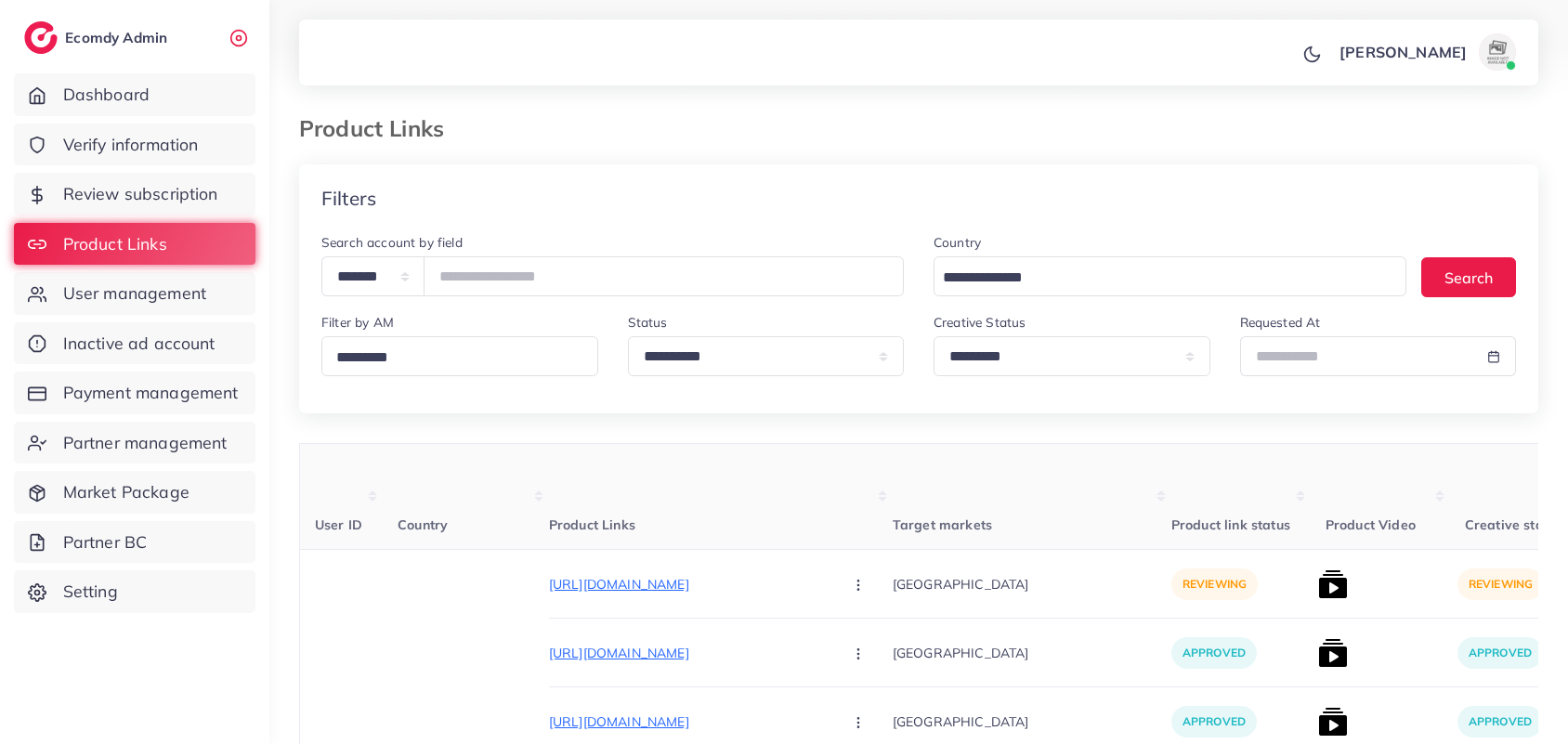
select select "*********"
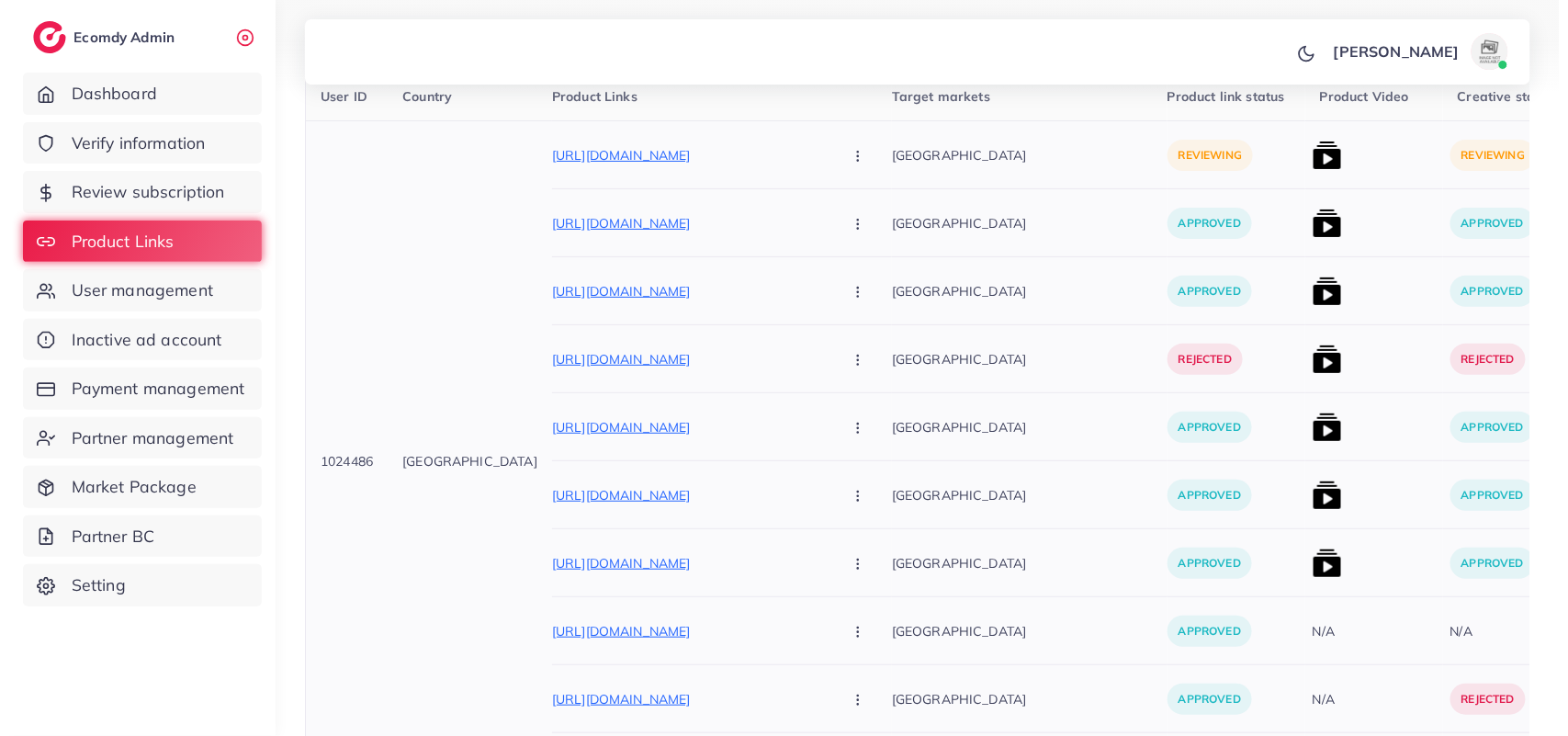
scroll to position [429, 0]
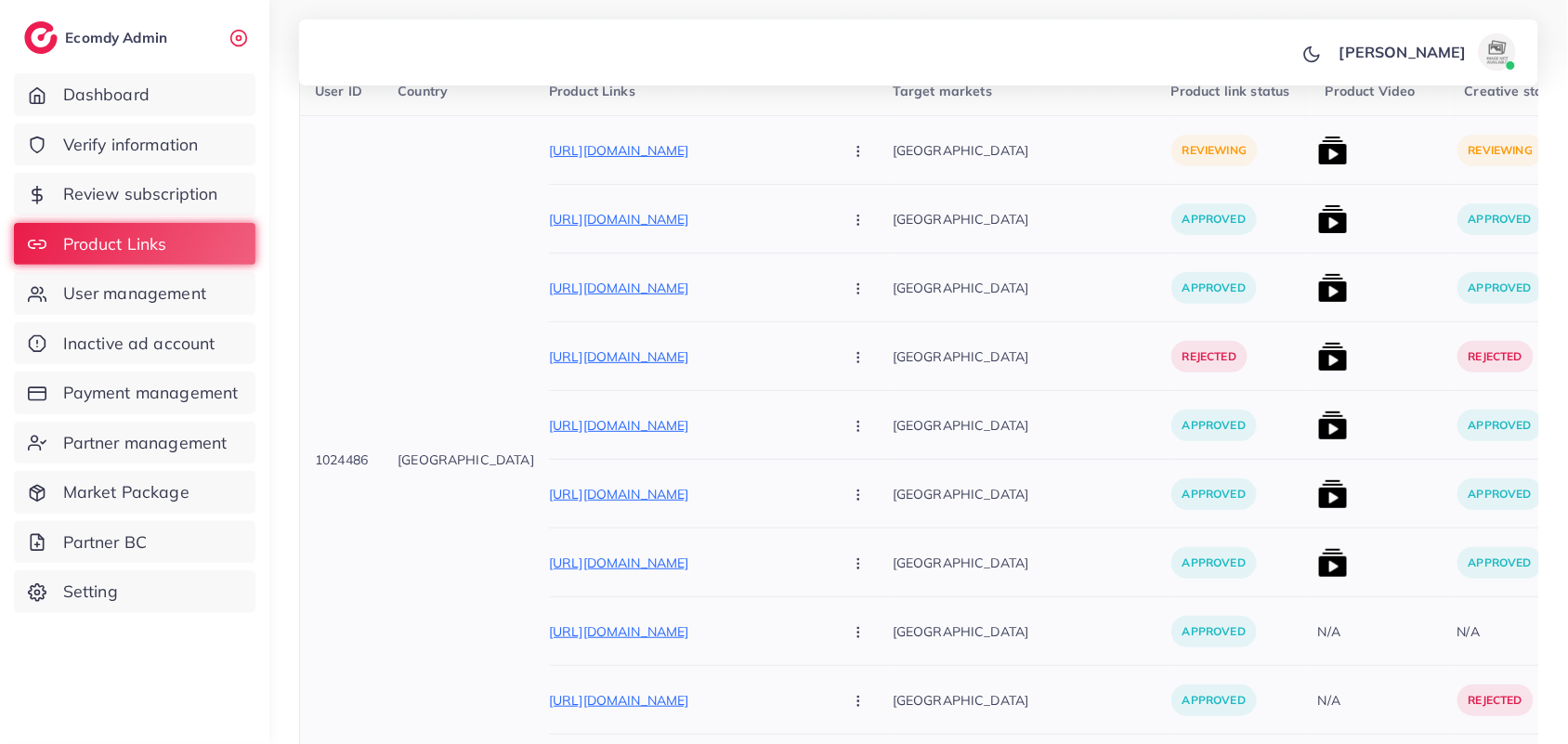
click at [827, 158] on button "button" at bounding box center [860, 149] width 65 height 42
click at [868, 247] on span "Reject" at bounding box center [890, 249] width 45 height 19
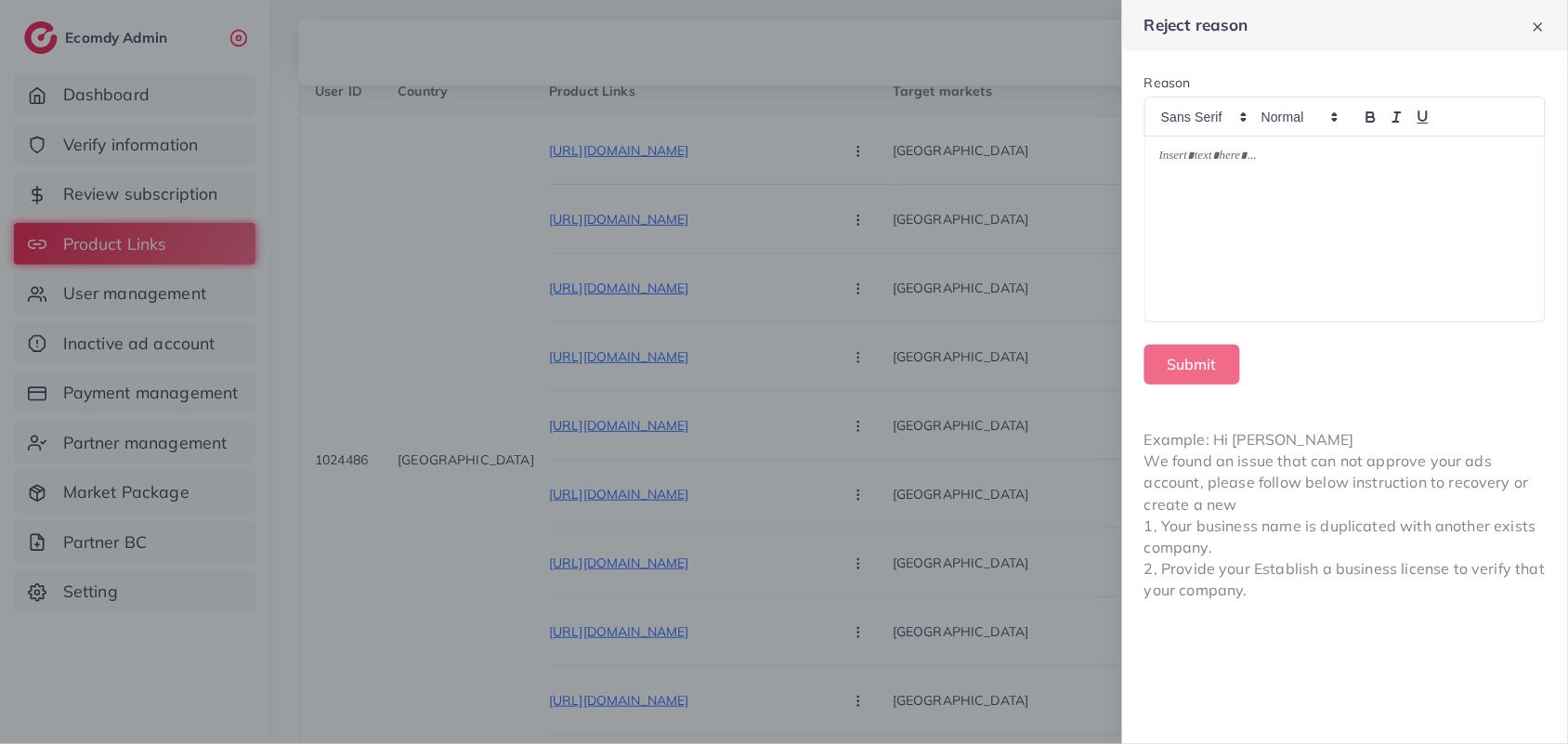
click at [1381, 204] on div at bounding box center [1346, 229] width 400 height 185
click at [1168, 258] on div at bounding box center [1346, 229] width 400 height 185
click at [1166, 164] on p "**********" at bounding box center [1345, 159] width 372 height 22
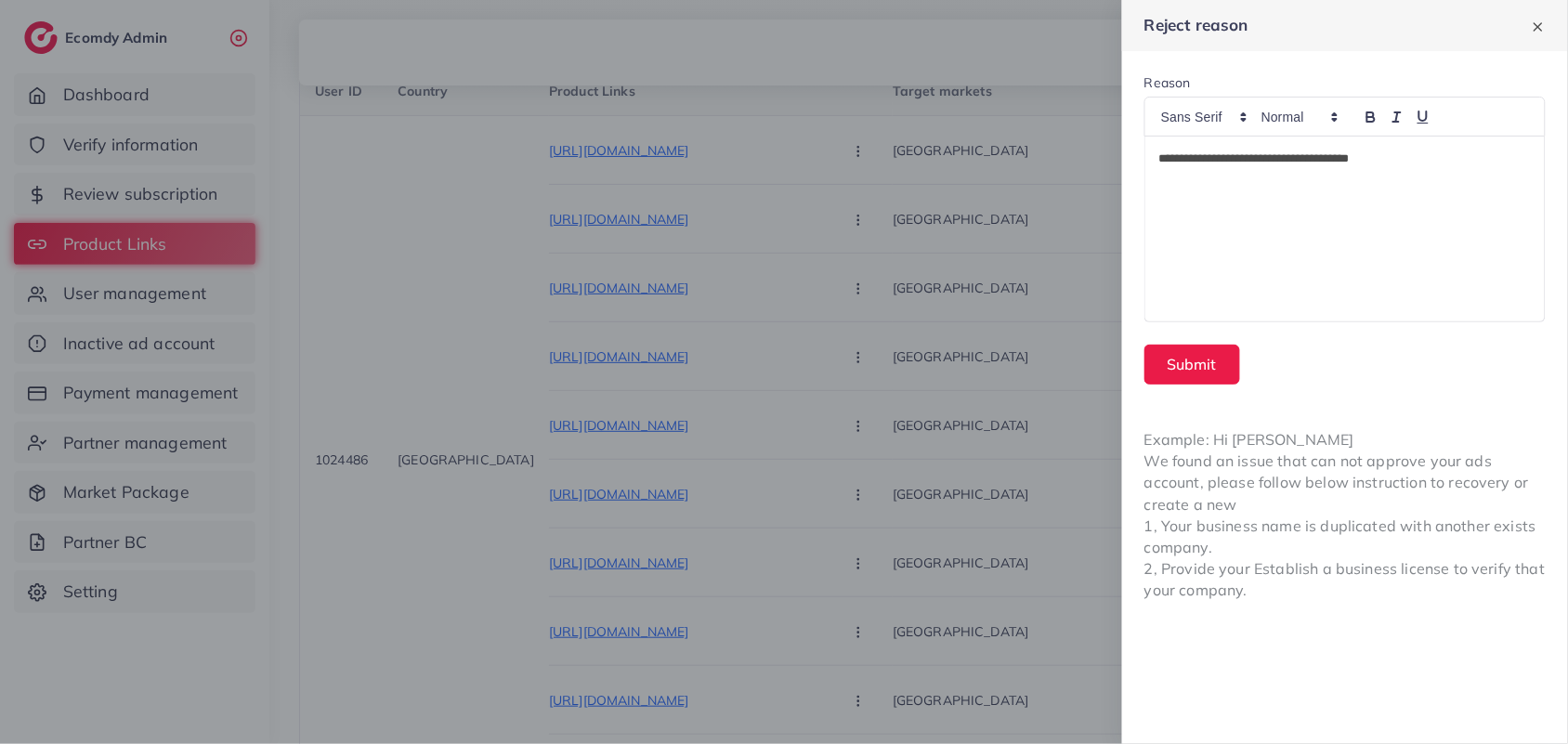
click at [1415, 182] on div "**********" at bounding box center [1346, 229] width 400 height 185
click at [1363, 218] on div "**********" at bounding box center [1346, 229] width 400 height 185
click at [1474, 232] on div "**********" at bounding box center [1346, 229] width 400 height 185
click at [960, 70] on div at bounding box center [784, 372] width 1568 height 744
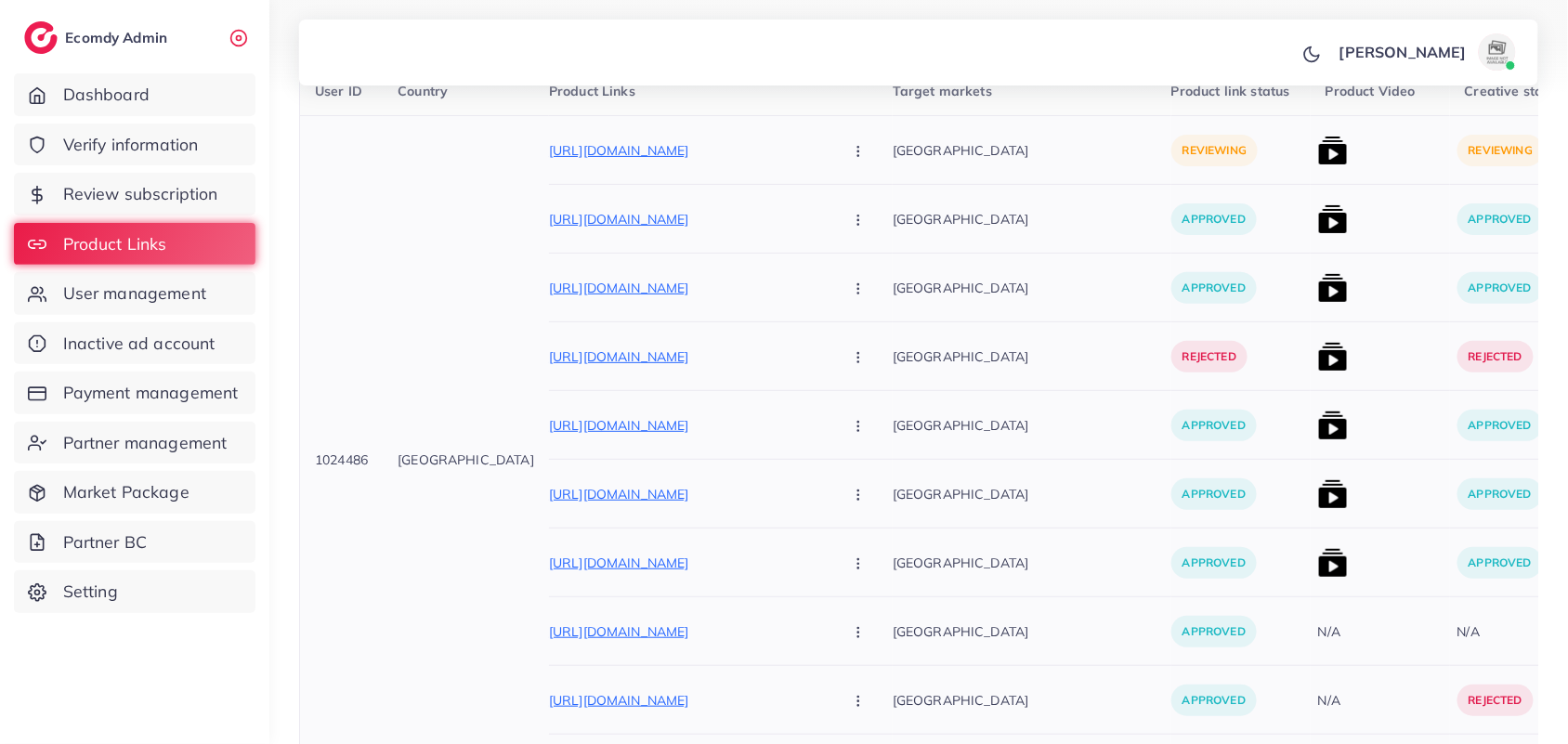
click at [851, 158] on icon "button" at bounding box center [858, 151] width 15 height 15
click at [827, 146] on button "button" at bounding box center [860, 149] width 65 height 42
click at [827, 142] on button "button" at bounding box center [860, 149] width 65 height 42
click at [868, 205] on span "Approve" at bounding box center [898, 208] width 62 height 19
click at [1319, 154] on img at bounding box center [1334, 150] width 30 height 30
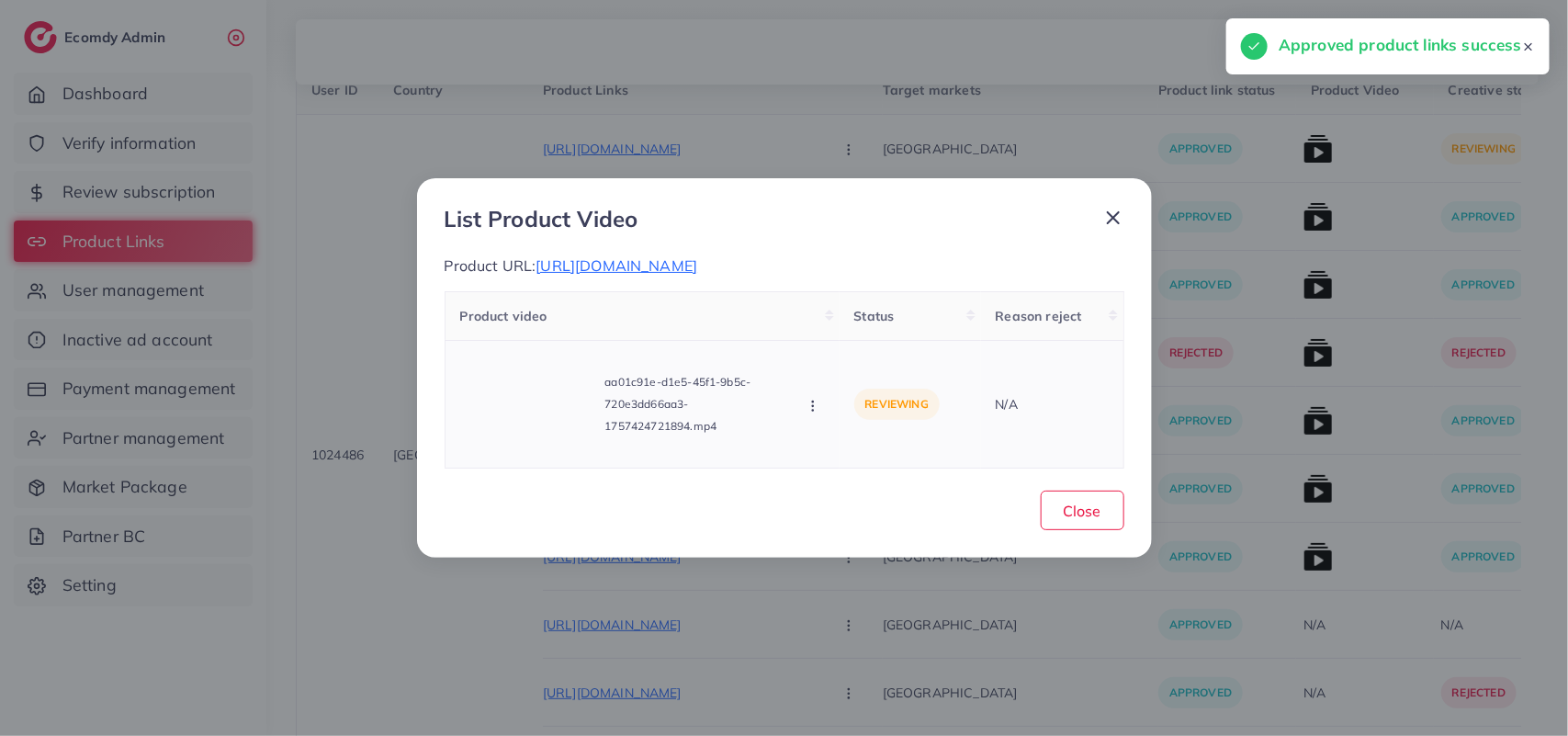
click at [815, 400] on icon "button" at bounding box center [813, 406] width 15 height 15
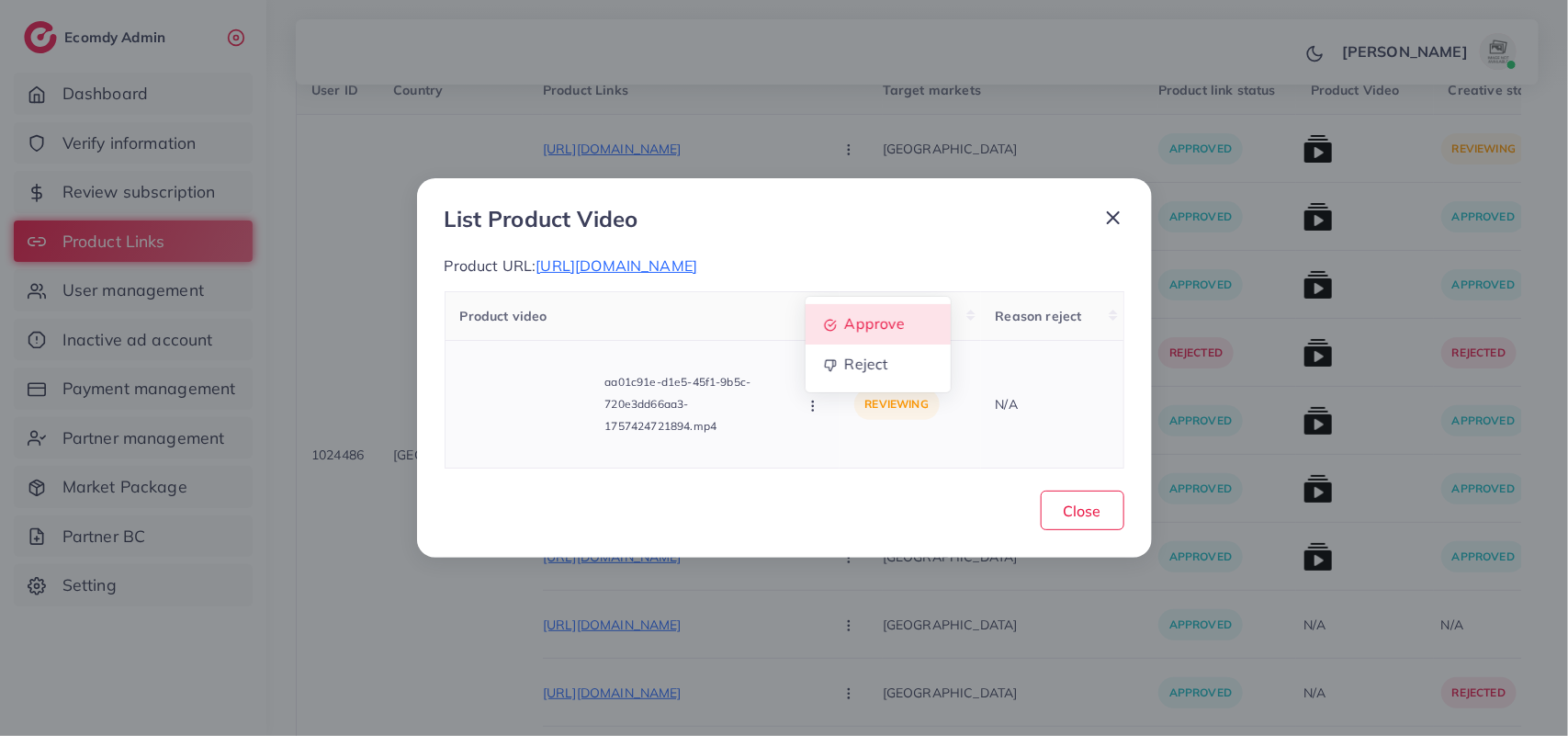
click at [879, 312] on link "Approve" at bounding box center [877, 324] width 145 height 41
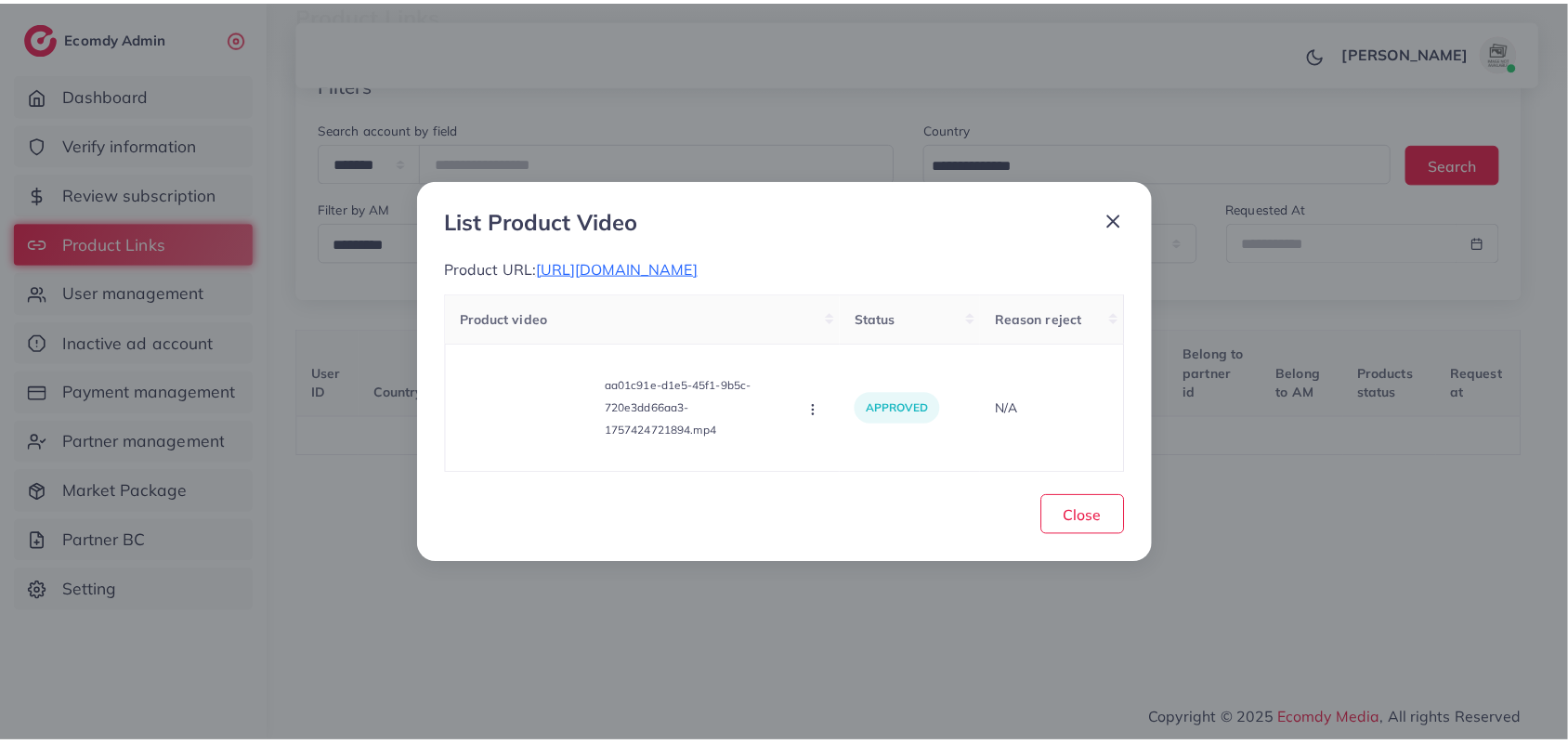
scroll to position [118, 0]
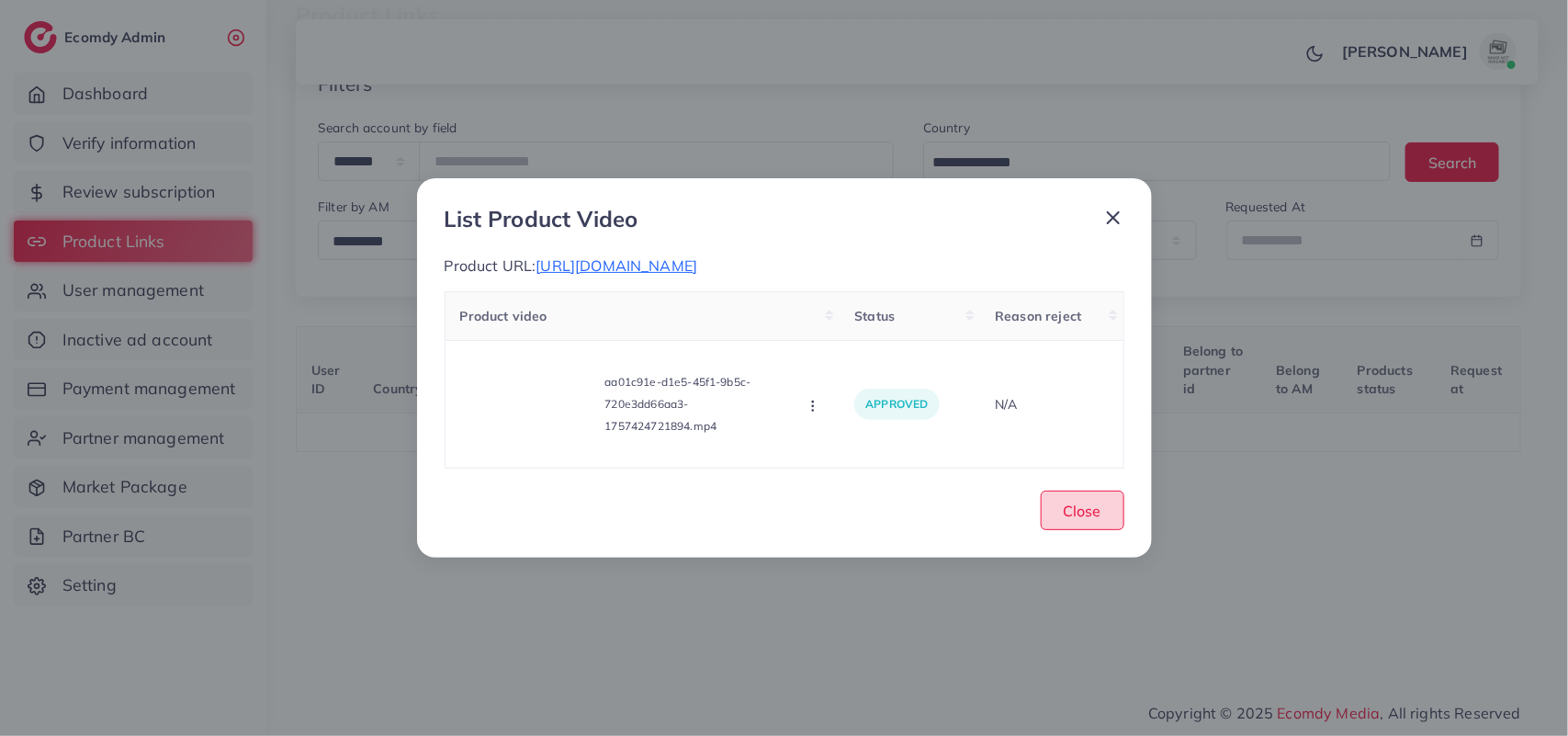
click at [1090, 516] on span "Close" at bounding box center [1082, 511] width 38 height 18
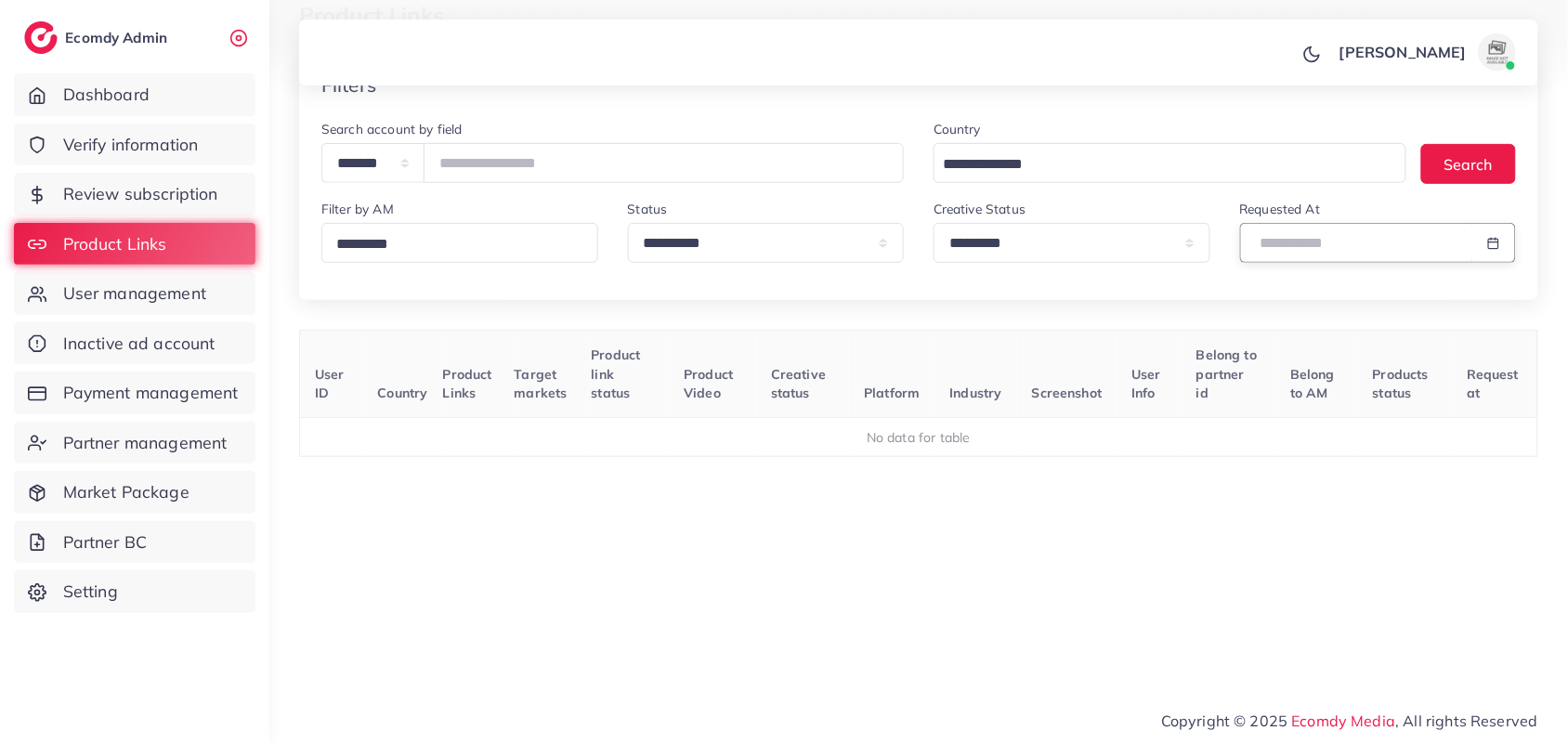
click at [1330, 231] on input "text" at bounding box center [1357, 243] width 234 height 40
click at [1345, 376] on span "9" at bounding box center [1342, 389] width 36 height 36
type input "**********"
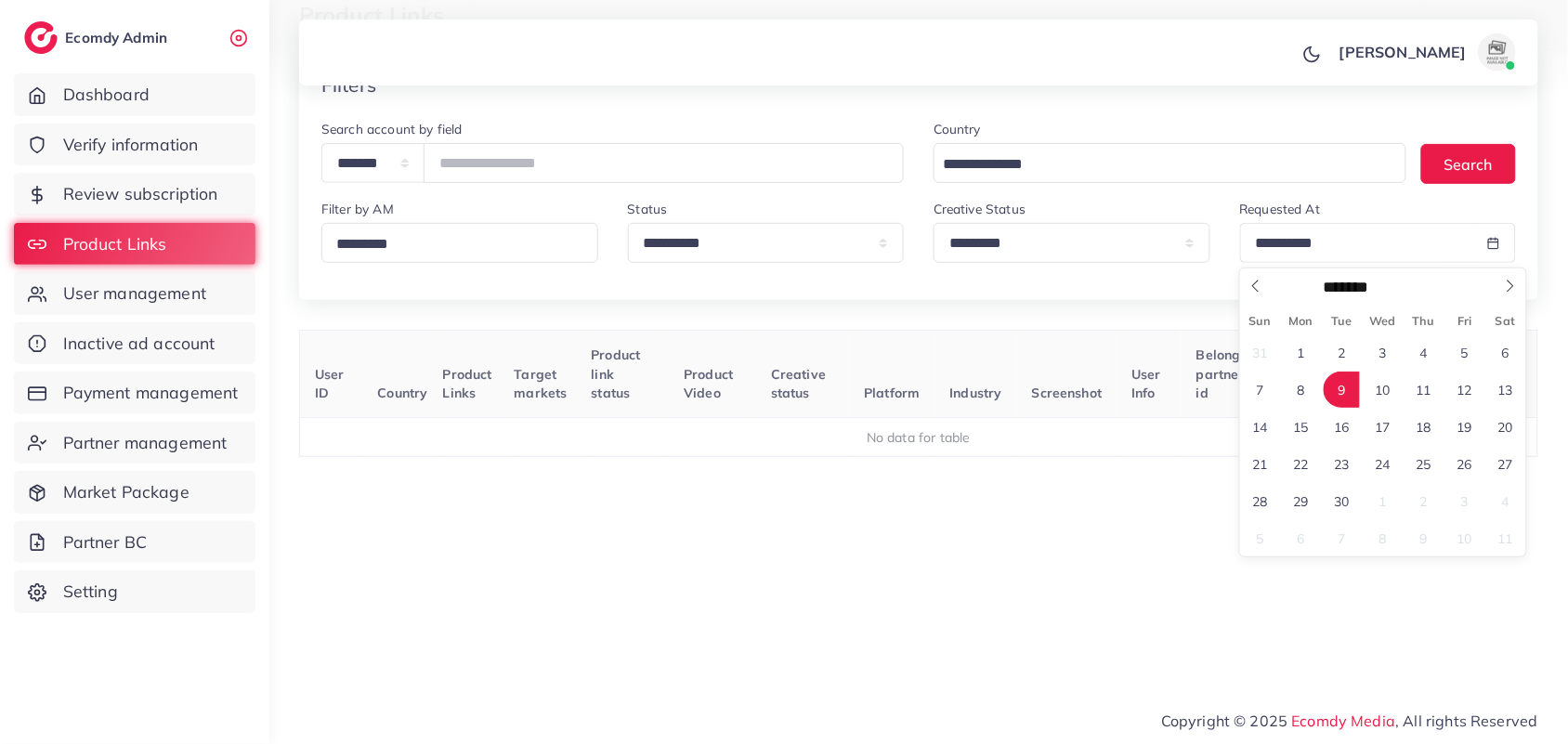
click at [1345, 376] on span "9" at bounding box center [1342, 389] width 36 height 36
drag, startPoint x: 874, startPoint y: 558, endPoint x: 926, endPoint y: 535, distance: 56.9
click at [874, 558] on div "User ID Country Product Links Target markets Product link status Product Video …" at bounding box center [918, 497] width 1239 height 334
drag, startPoint x: 723, startPoint y: 581, endPoint x: 636, endPoint y: 627, distance: 98.4
click at [636, 627] on div "User ID Country Product Links Target markets Product link status Product Video …" at bounding box center [918, 497] width 1239 height 334
